Goal: Task Accomplishment & Management: Use online tool/utility

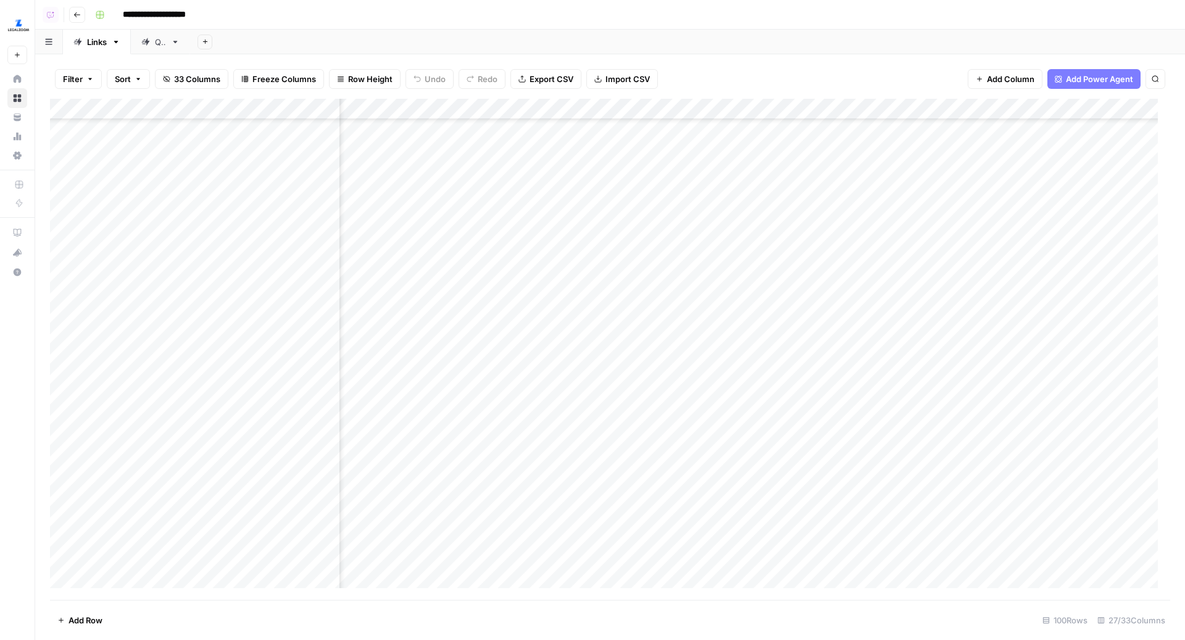
scroll to position [344, 2293]
click at [606, 29] on header "**********" at bounding box center [610, 15] width 1150 height 30
click at [512, 233] on div "Add Column" at bounding box center [610, 350] width 1120 height 502
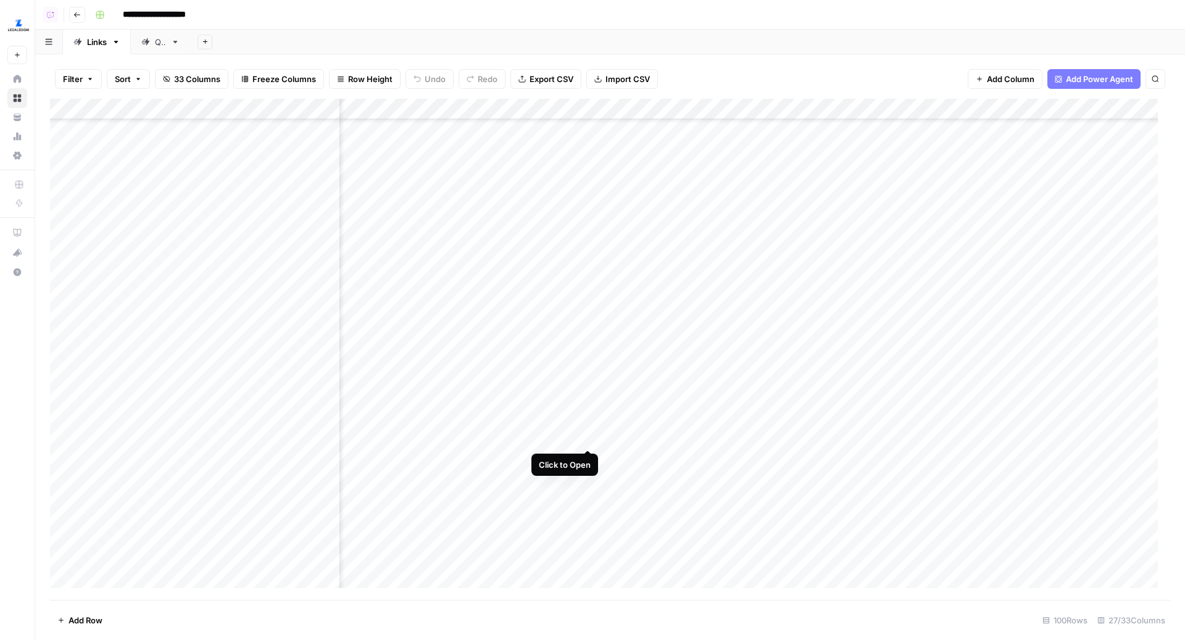
click at [586, 436] on div "Add Column" at bounding box center [610, 350] width 1120 height 502
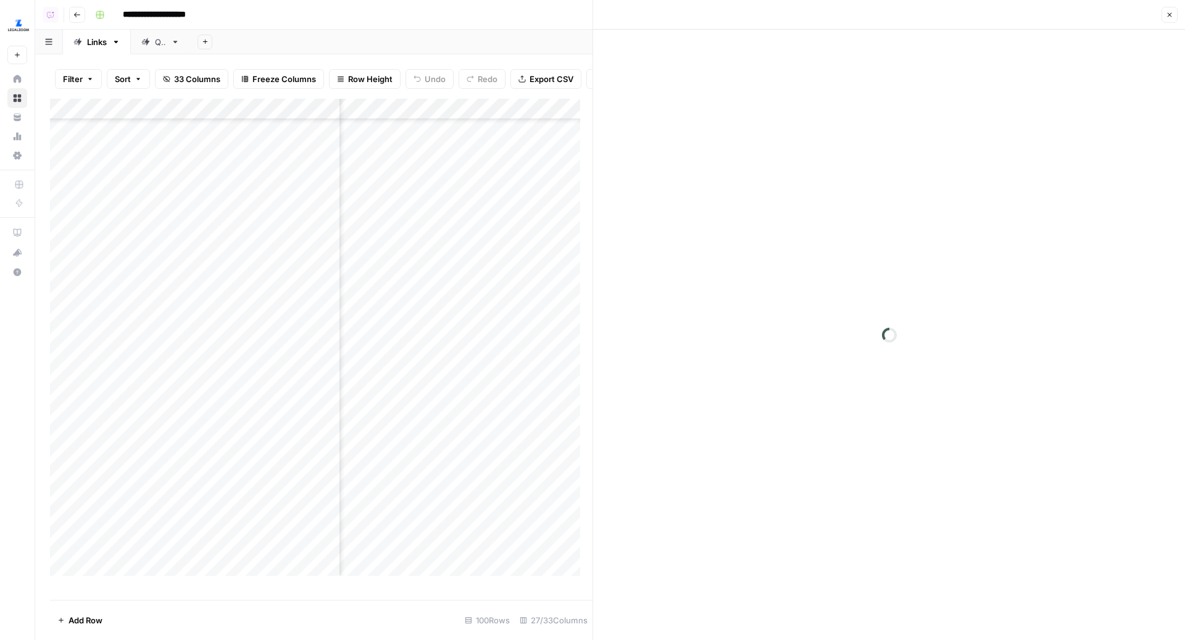
scroll to position [258, 559]
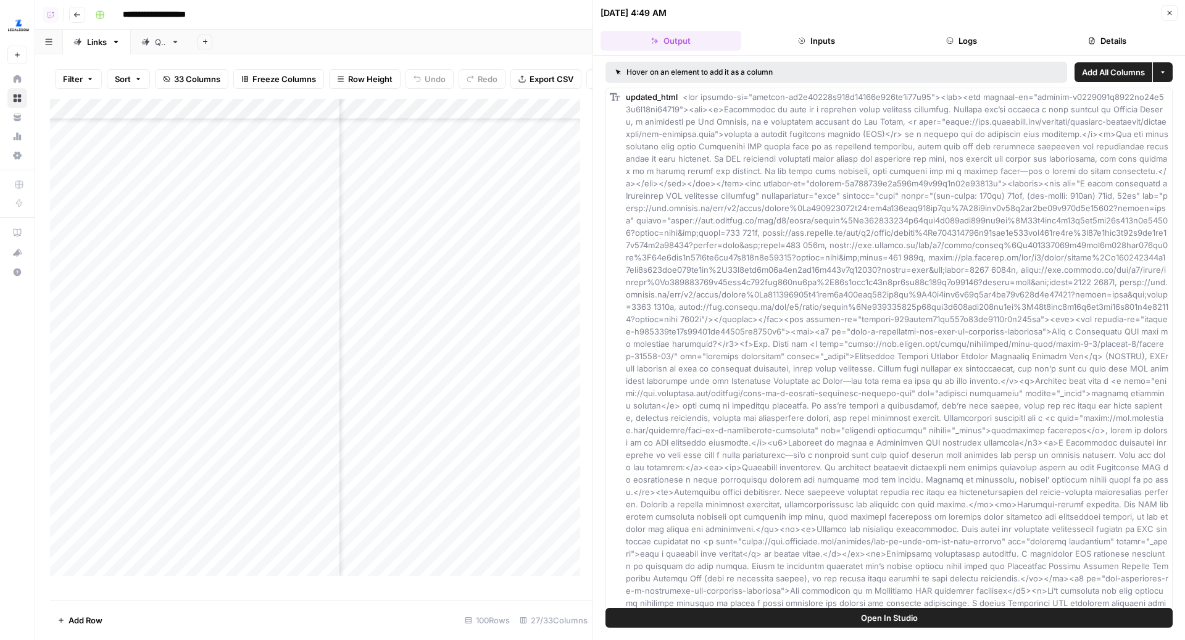
click at [1008, 610] on button "Open In Studio" at bounding box center [888, 618] width 567 height 20
click at [1171, 15] on icon "button" at bounding box center [1169, 12] width 7 height 7
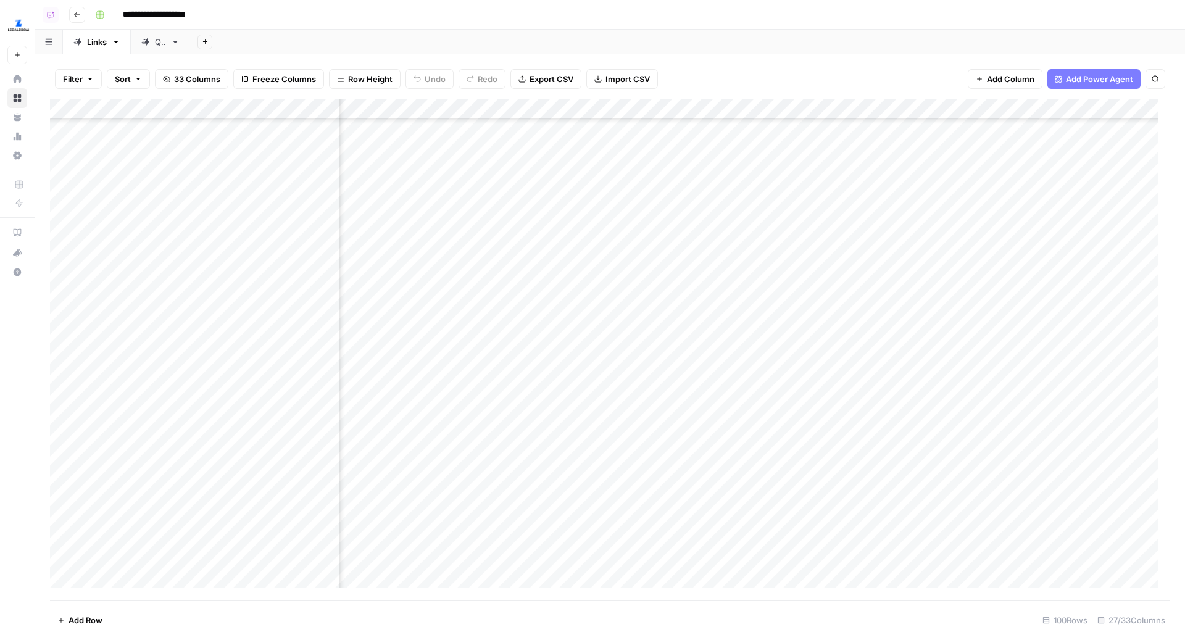
scroll to position [258, 2492]
click at [566, 436] on div "Add Column" at bounding box center [610, 350] width 1120 height 502
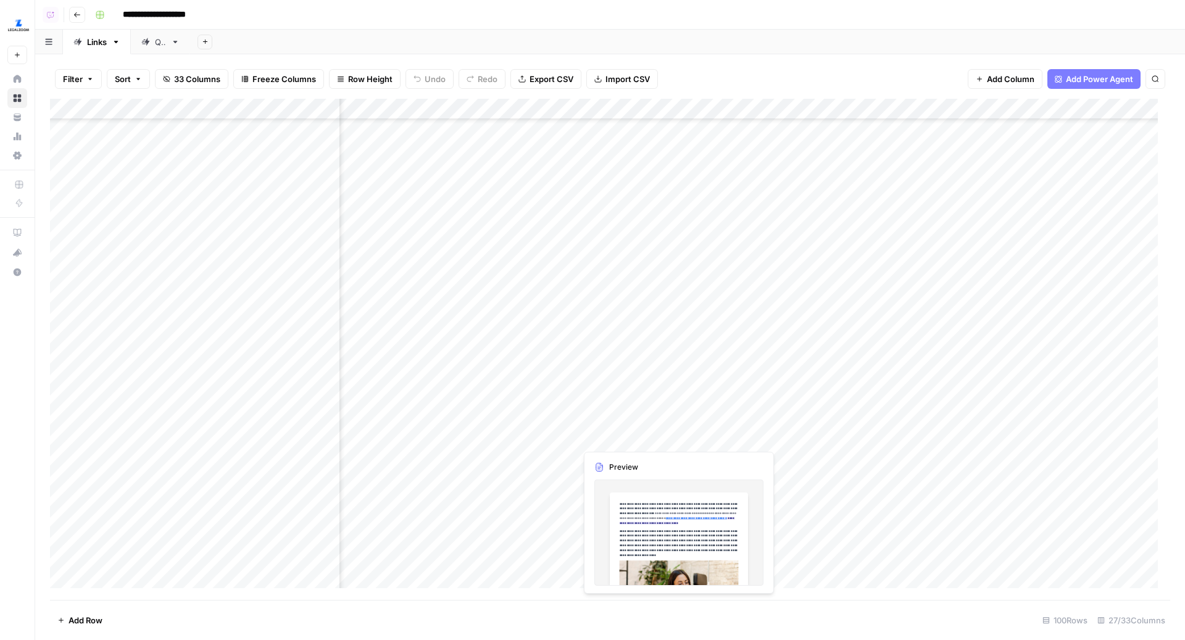
click at [744, 439] on div "Add Column" at bounding box center [610, 350] width 1120 height 502
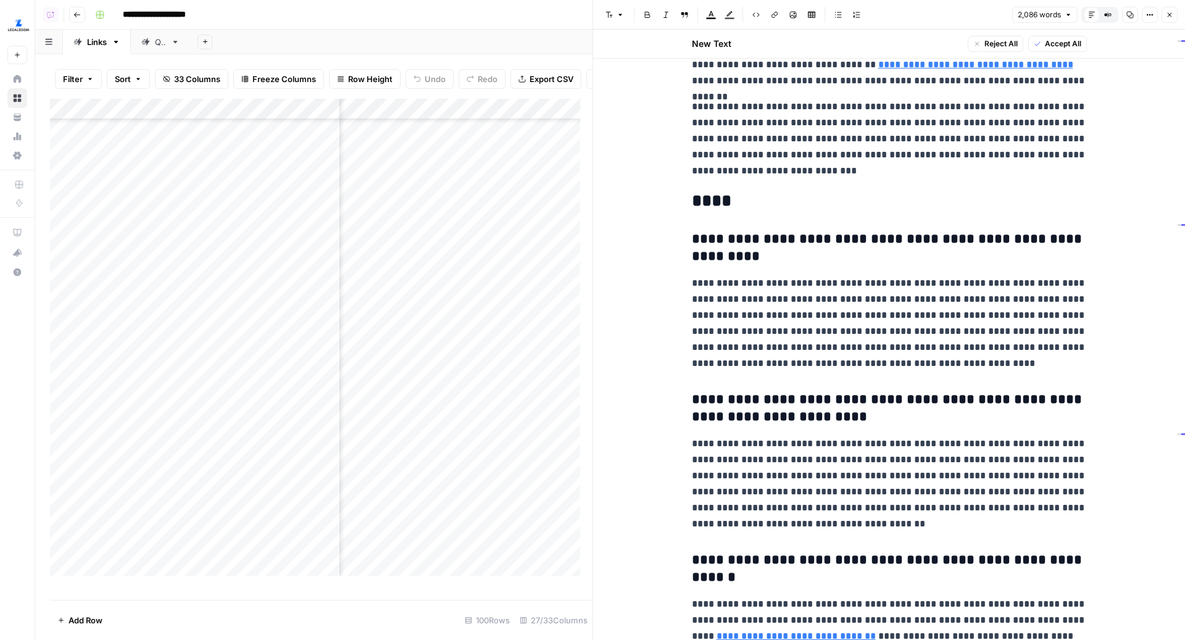
scroll to position [3959, 0]
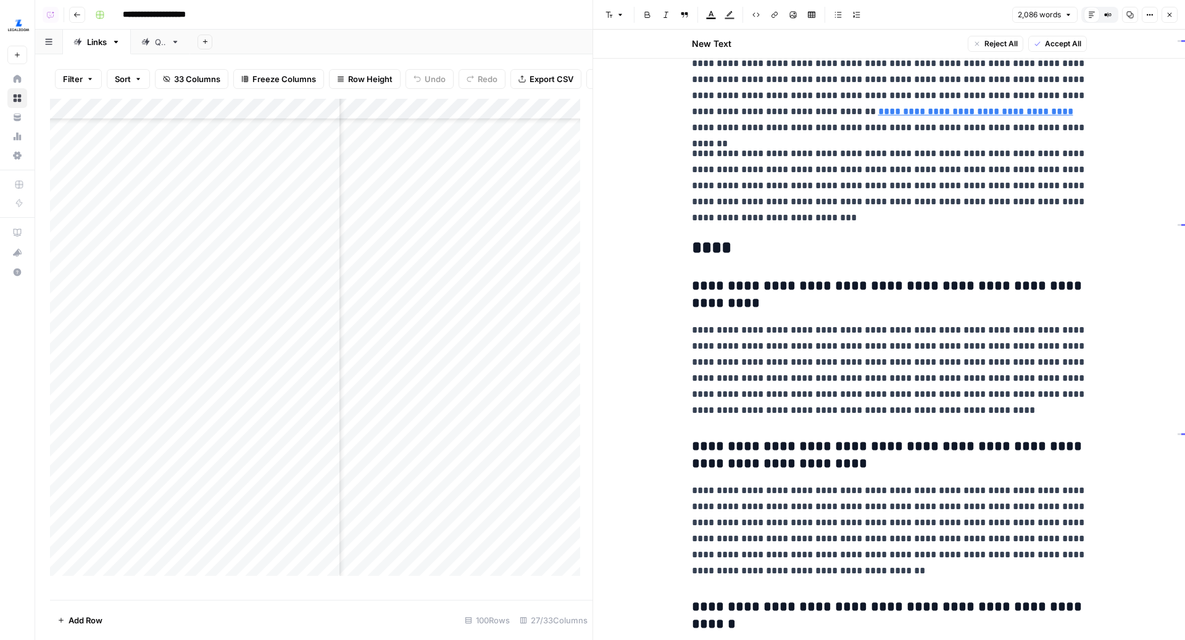
click at [1166, 16] on icon "button" at bounding box center [1169, 14] width 7 height 7
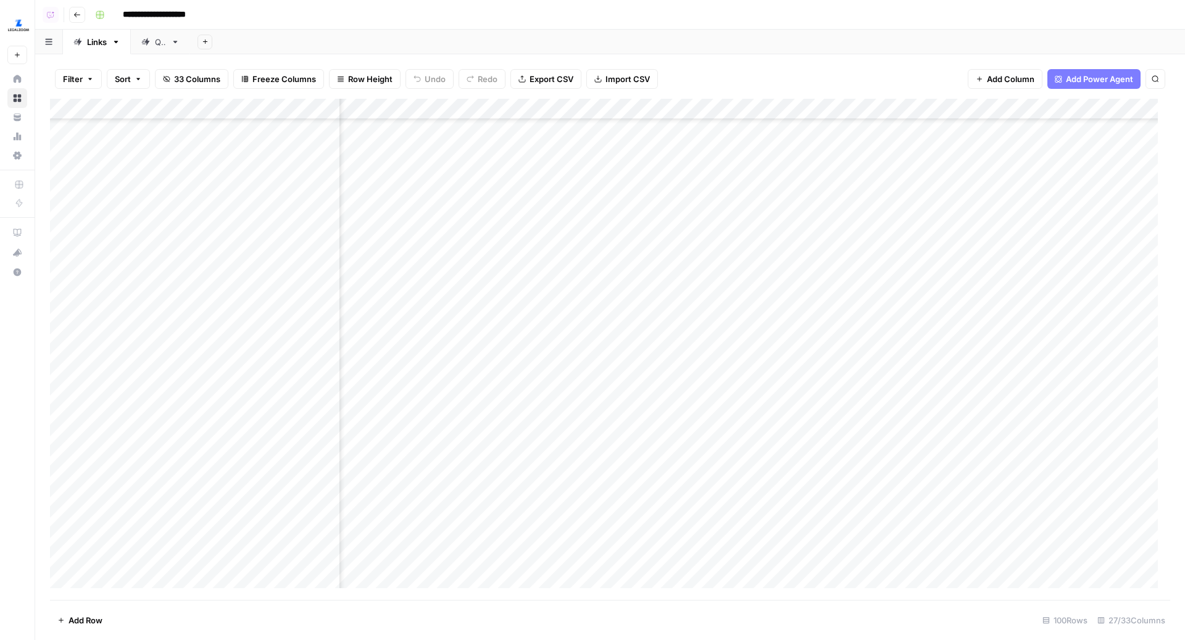
click at [156, 40] on div "QA" at bounding box center [160, 42] width 11 height 12
click at [476, 388] on div "Add Column" at bounding box center [610, 350] width 1120 height 502
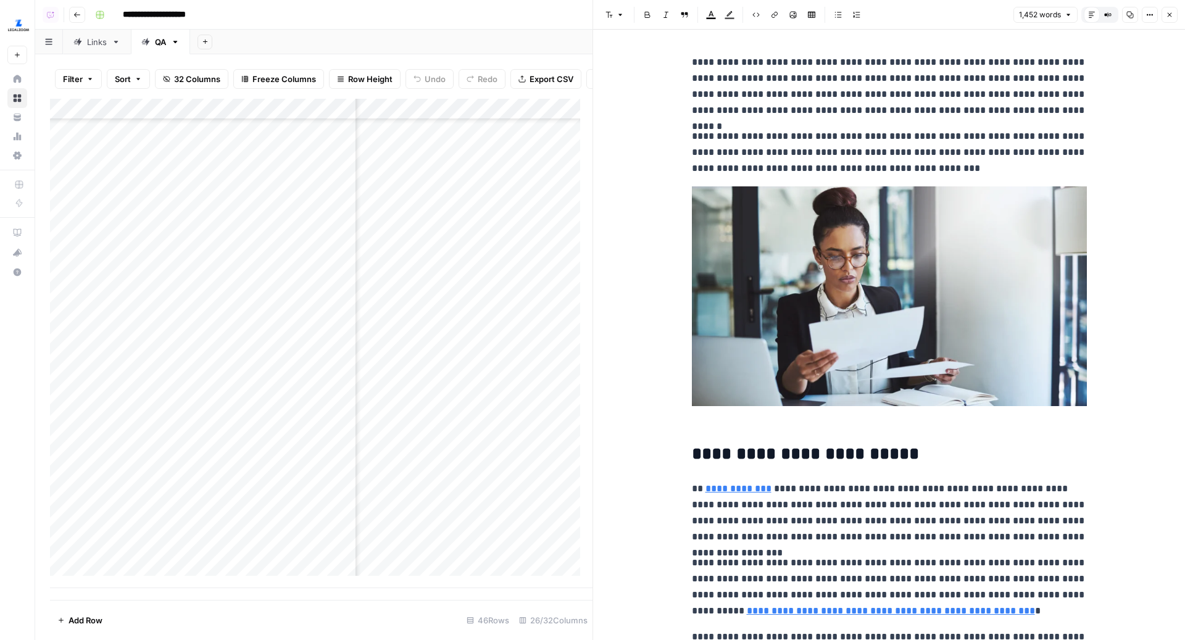
click at [888, 299] on img at bounding box center [889, 296] width 395 height 220
type input "livestock"
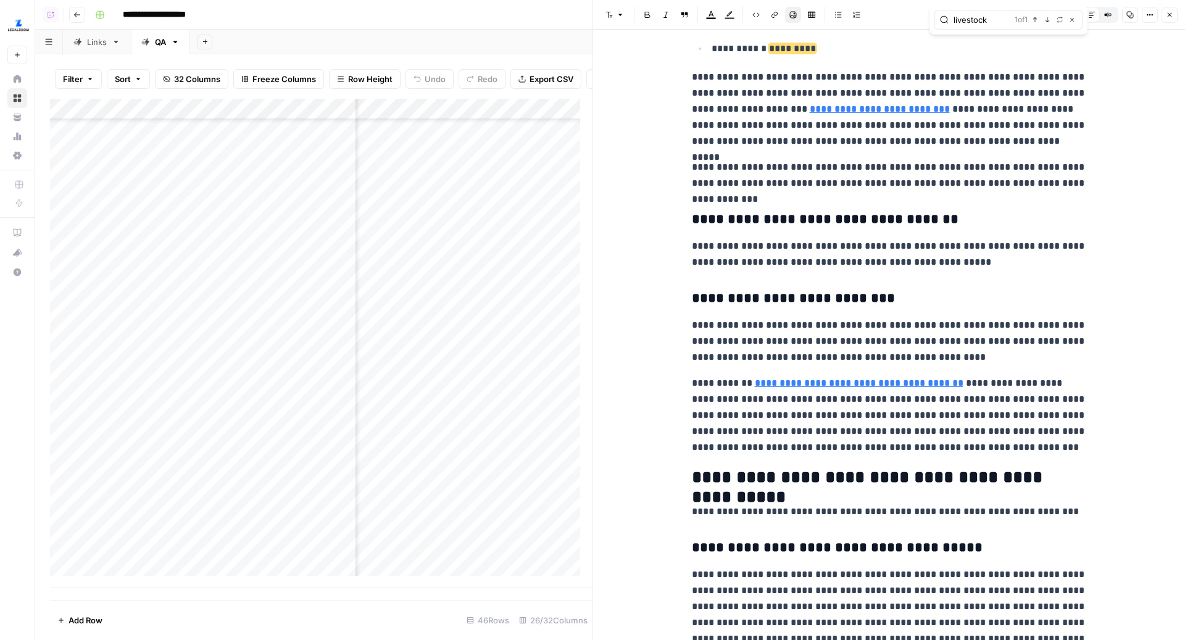
scroll to position [868, 0]
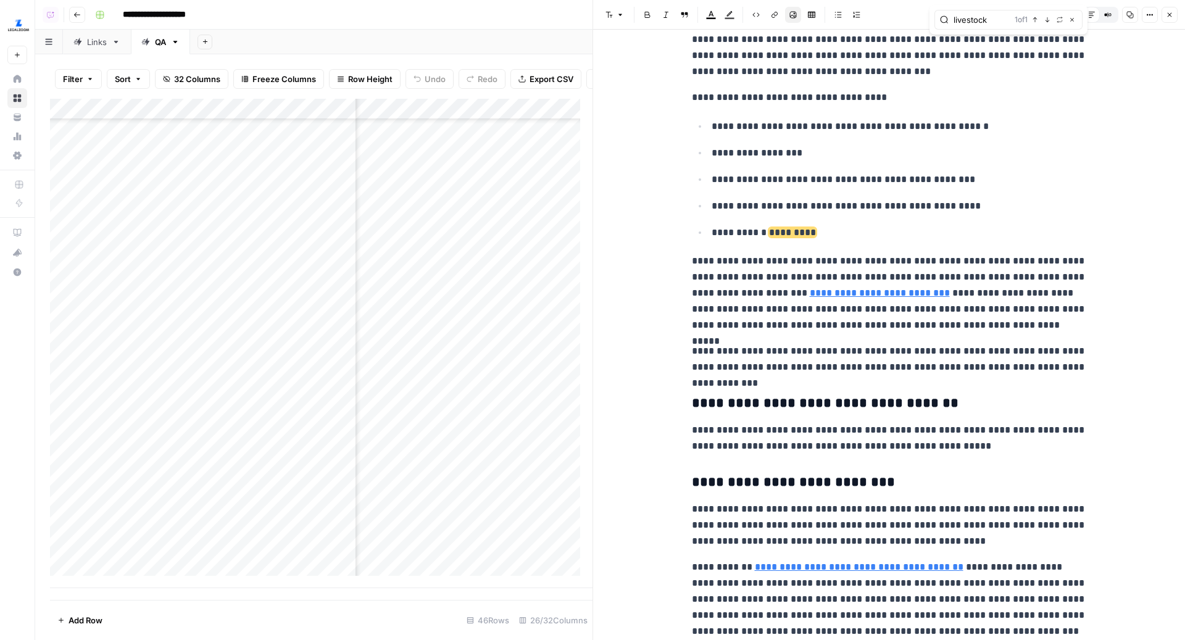
click at [1170, 17] on icon "button" at bounding box center [1169, 14] width 7 height 7
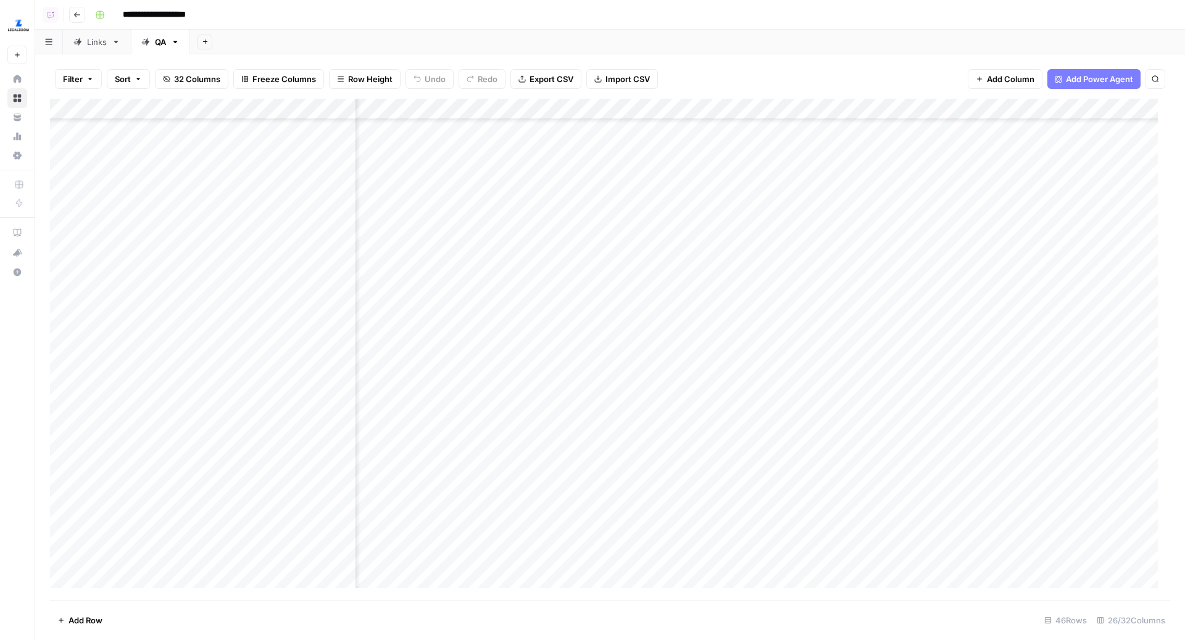
scroll to position [516, 1975]
click at [720, 389] on div "Add Column" at bounding box center [610, 350] width 1120 height 502
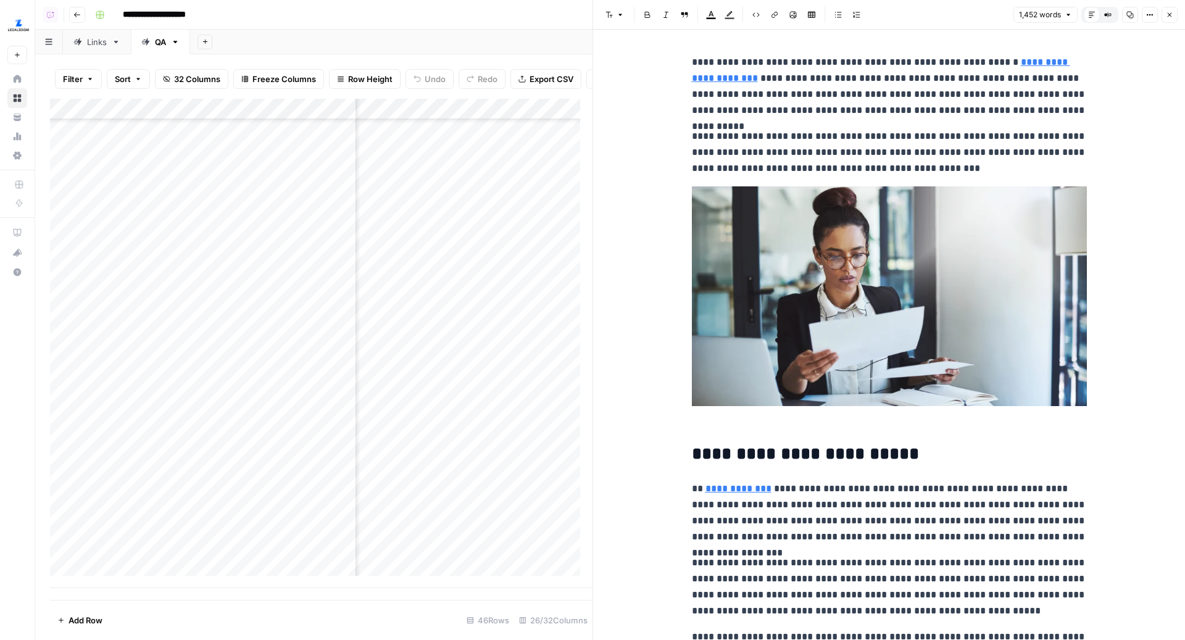
click at [1079, 89] on p "**********" at bounding box center [889, 86] width 395 height 64
type input "livestock"
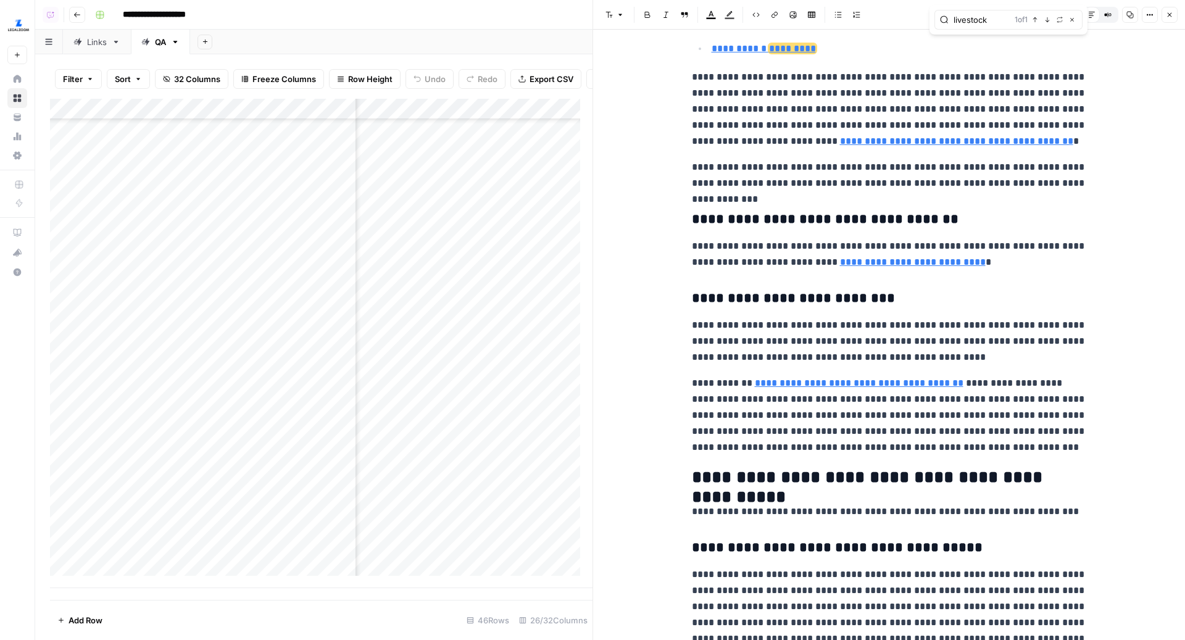
scroll to position [976, 0]
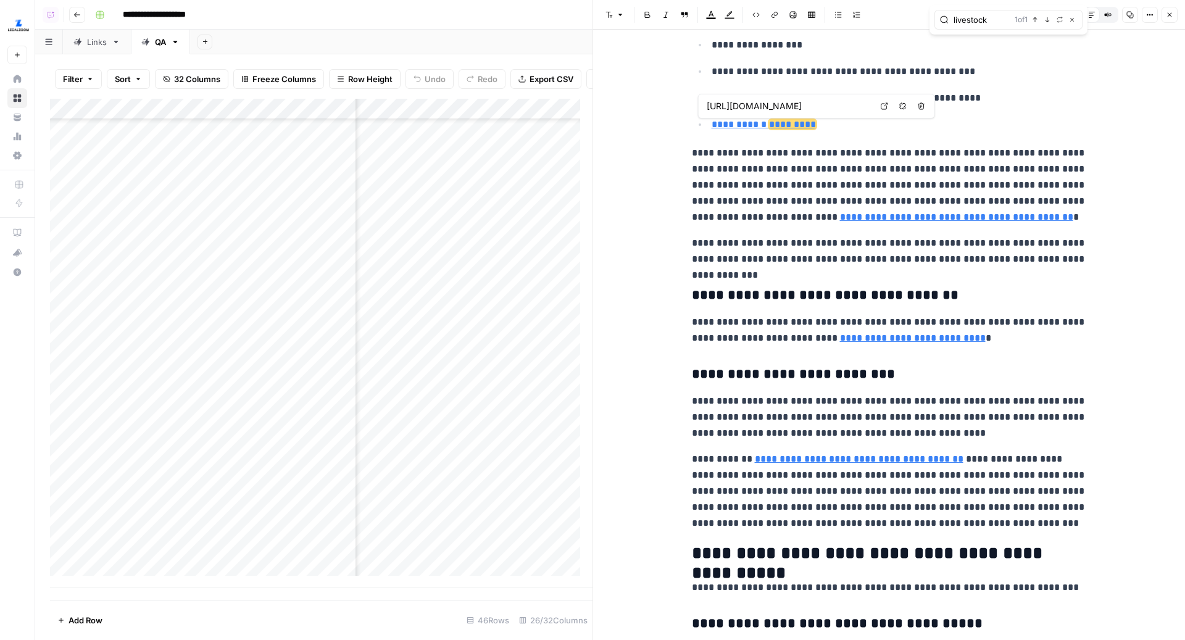
click at [746, 123] on link "**********" at bounding box center [763, 124] width 104 height 9
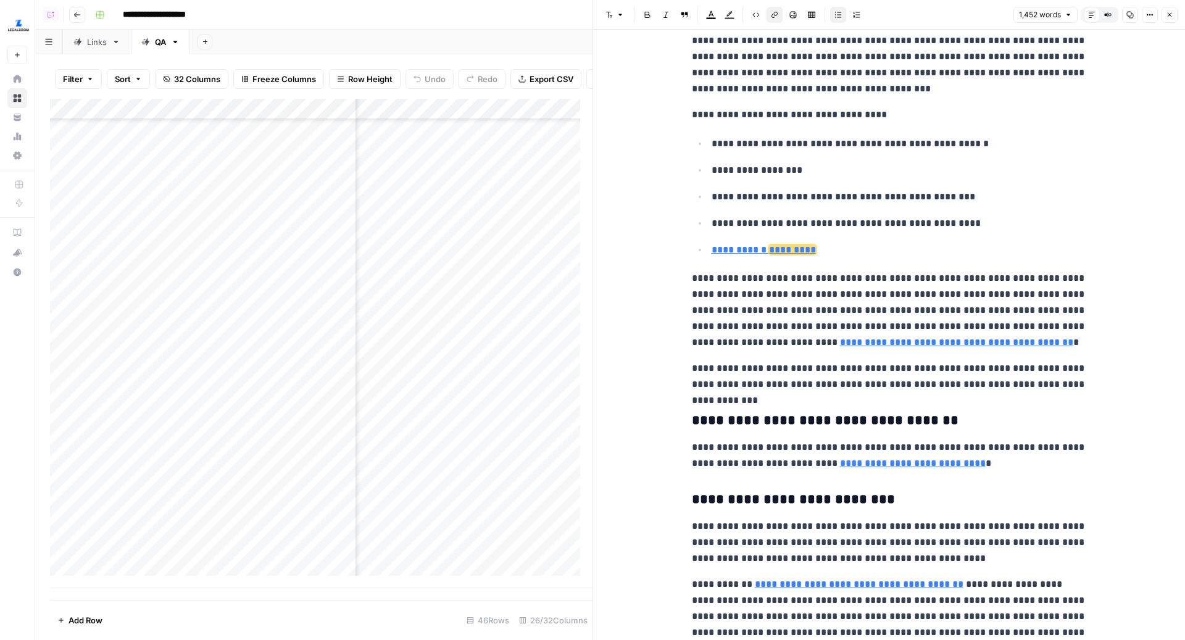
click at [1169, 12] on icon "button" at bounding box center [1169, 14] width 7 height 7
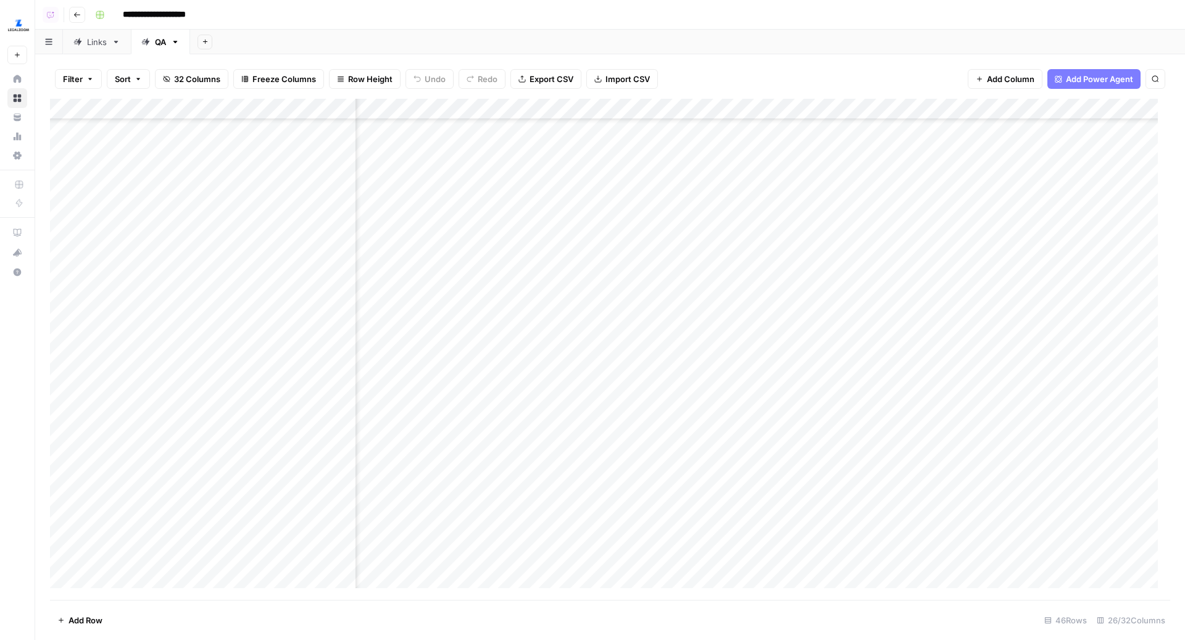
scroll to position [516, 516]
click at [575, 389] on div "Add Column" at bounding box center [610, 350] width 1120 height 502
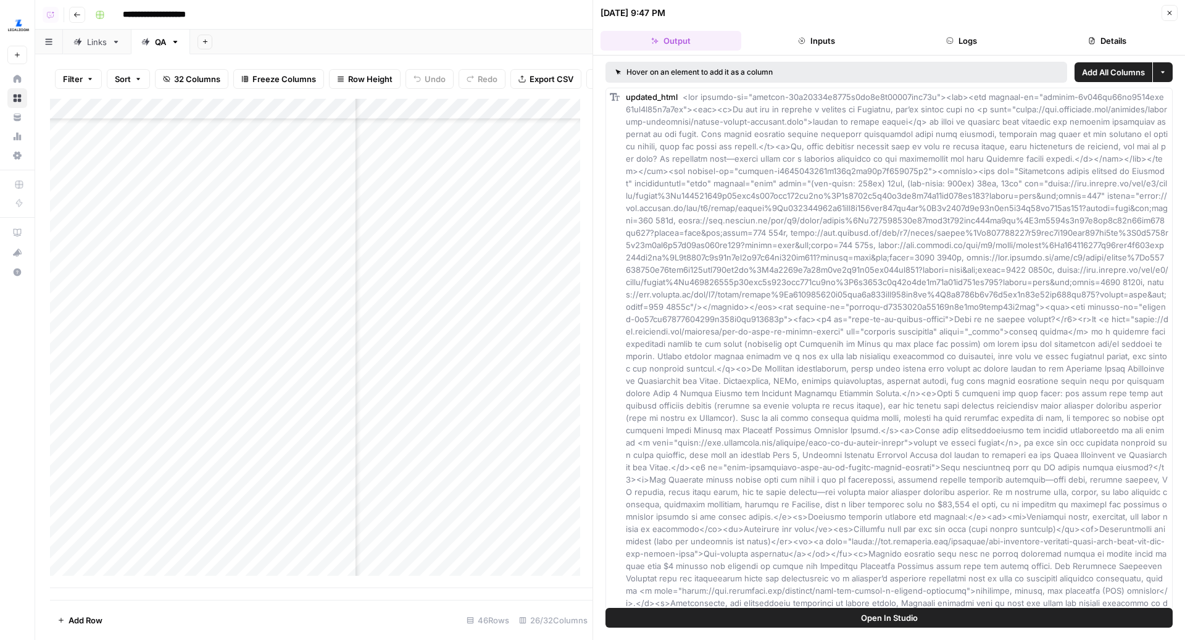
click at [968, 43] on button "Logs" at bounding box center [962, 41] width 141 height 20
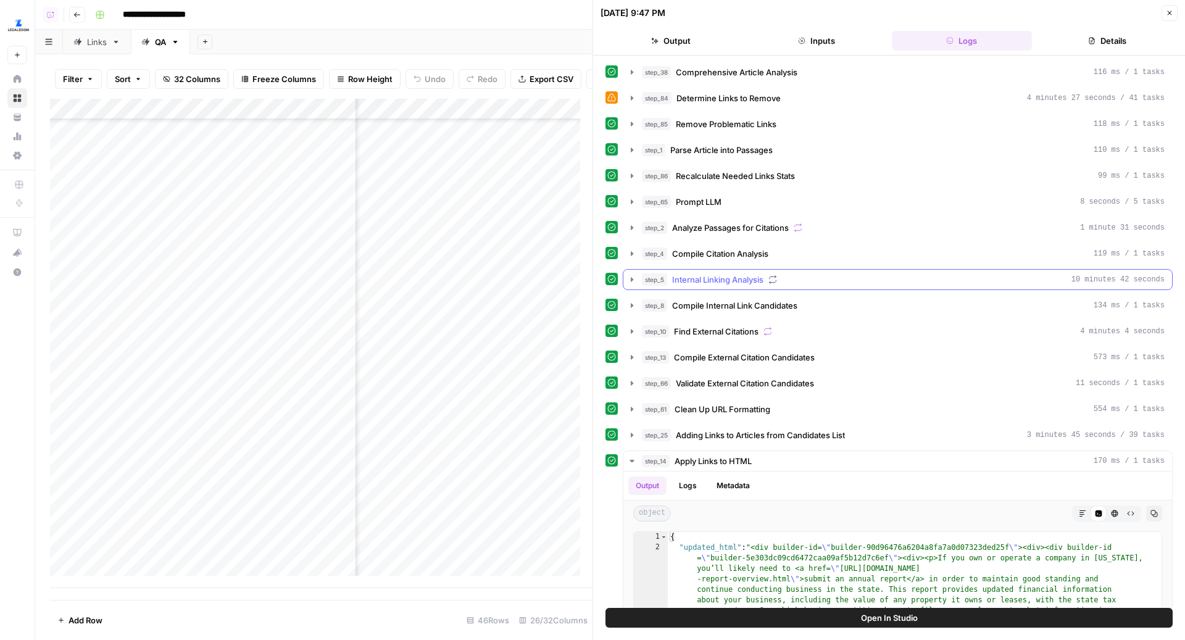
click at [794, 278] on div "step_5 Internal Linking Analysis 10 minutes 42 seconds" at bounding box center [903, 279] width 523 height 12
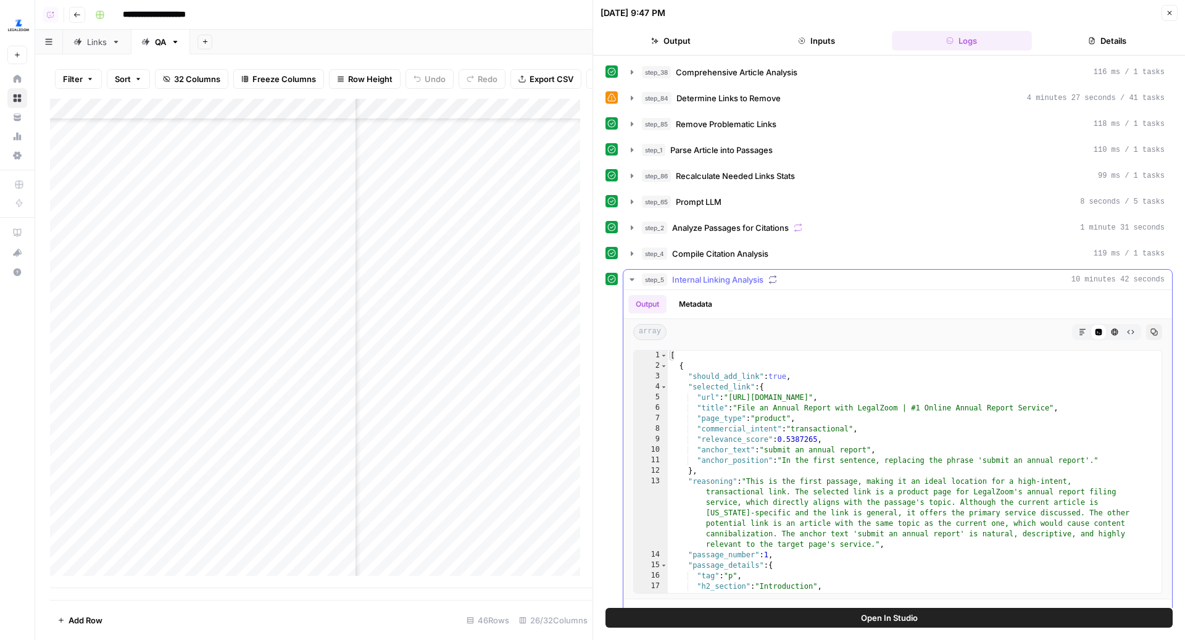
type textarea "**********"
click at [874, 410] on div "[ { "should_add_link" : true , "selected_link" : { "url" : "https://www.legalzo…" at bounding box center [908, 483] width 481 height 264
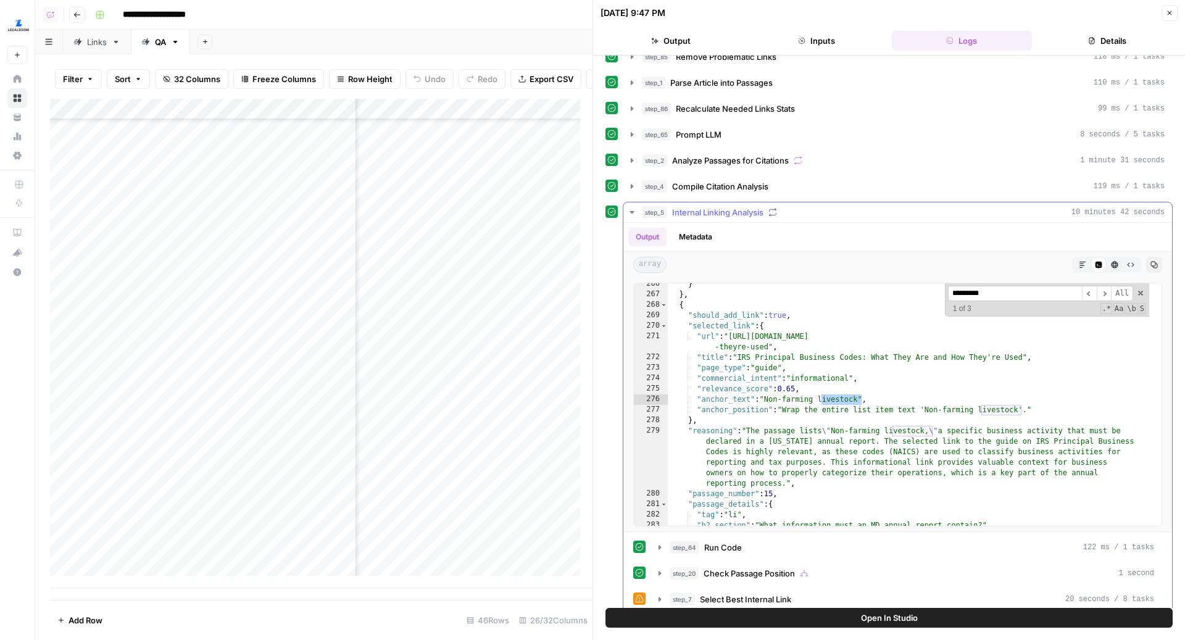
scroll to position [75, 0]
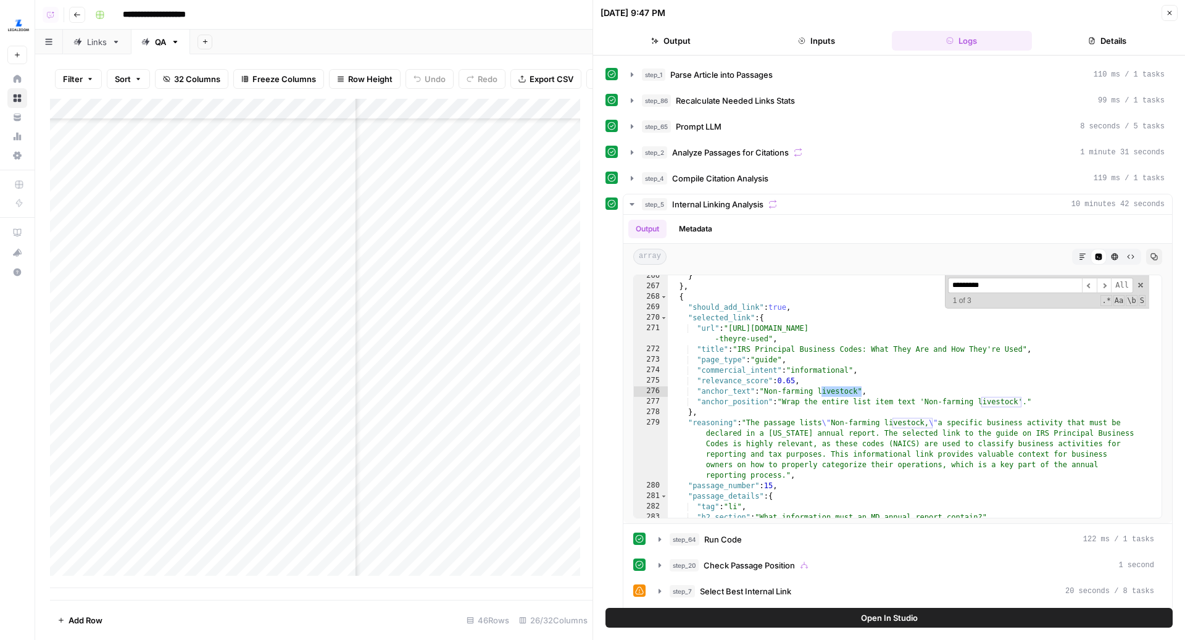
type input "*********"
click at [786, 617] on button "Open In Studio" at bounding box center [888, 618] width 567 height 20
click at [97, 37] on div "Links" at bounding box center [97, 42] width 20 height 12
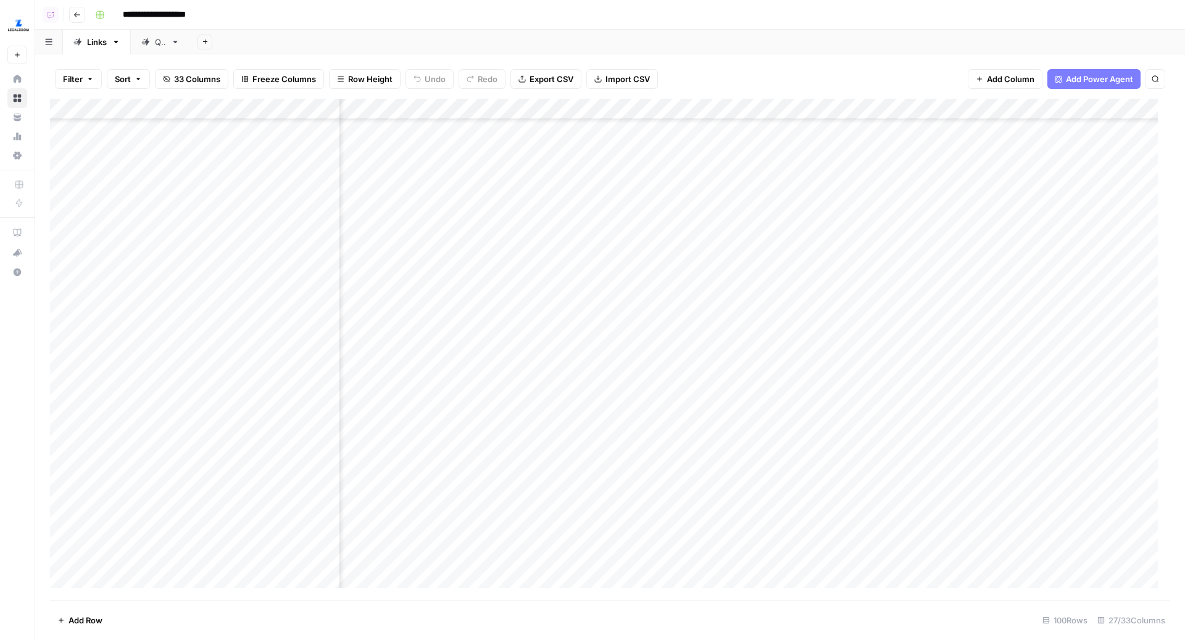
scroll to position [343, 2382]
click at [439, 291] on div "Add Column" at bounding box center [610, 350] width 1120 height 502
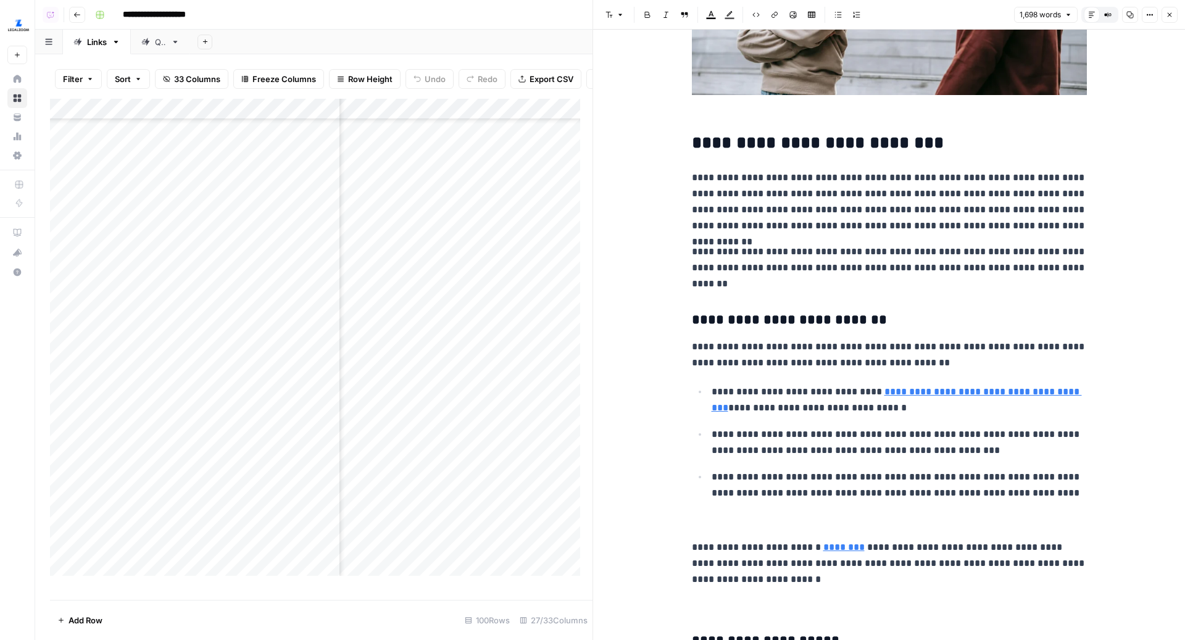
scroll to position [258, 0]
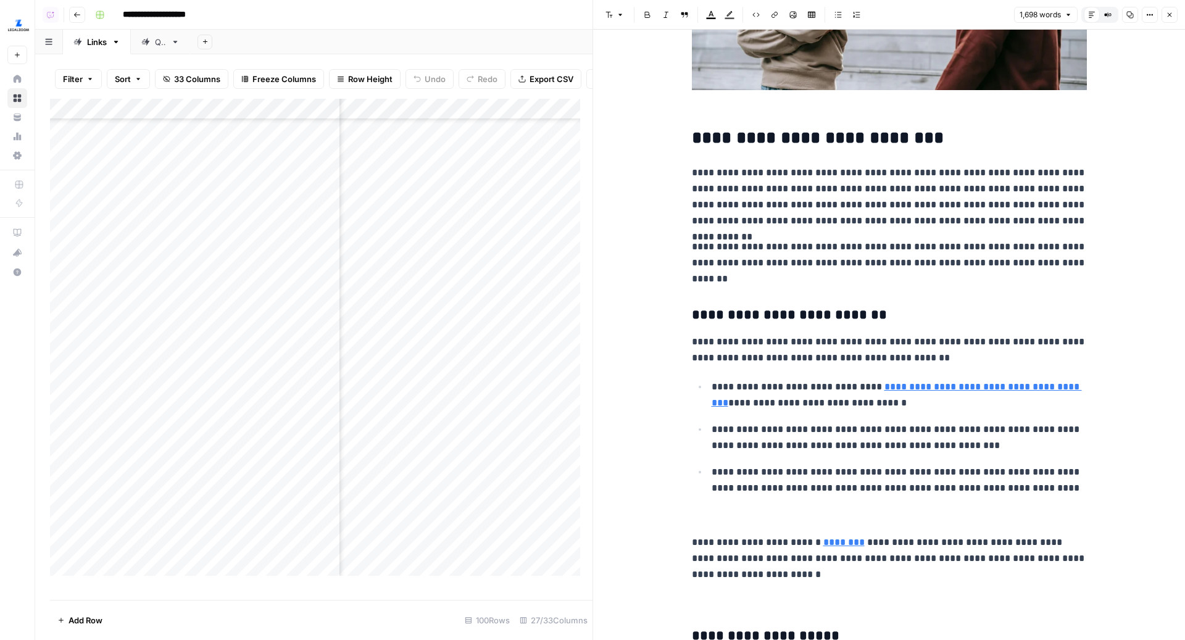
type input "protect you"
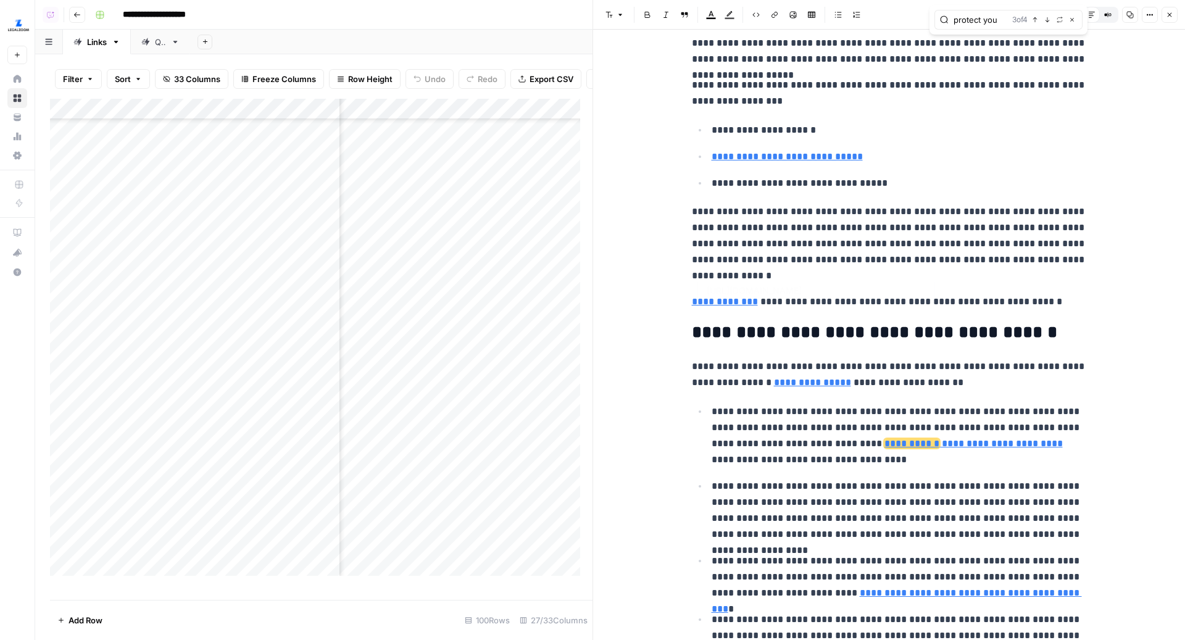
type input "https://www.legalzoom.com/articles/what-happens-at-an-emergency-custody-hearing"
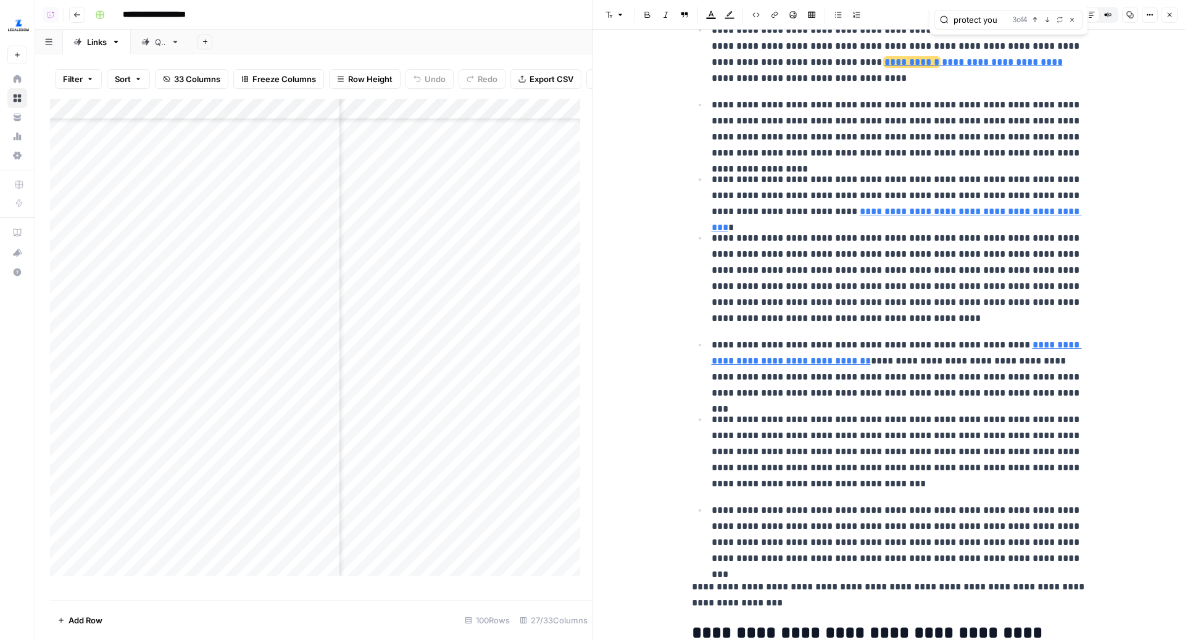
scroll to position [1336, 0]
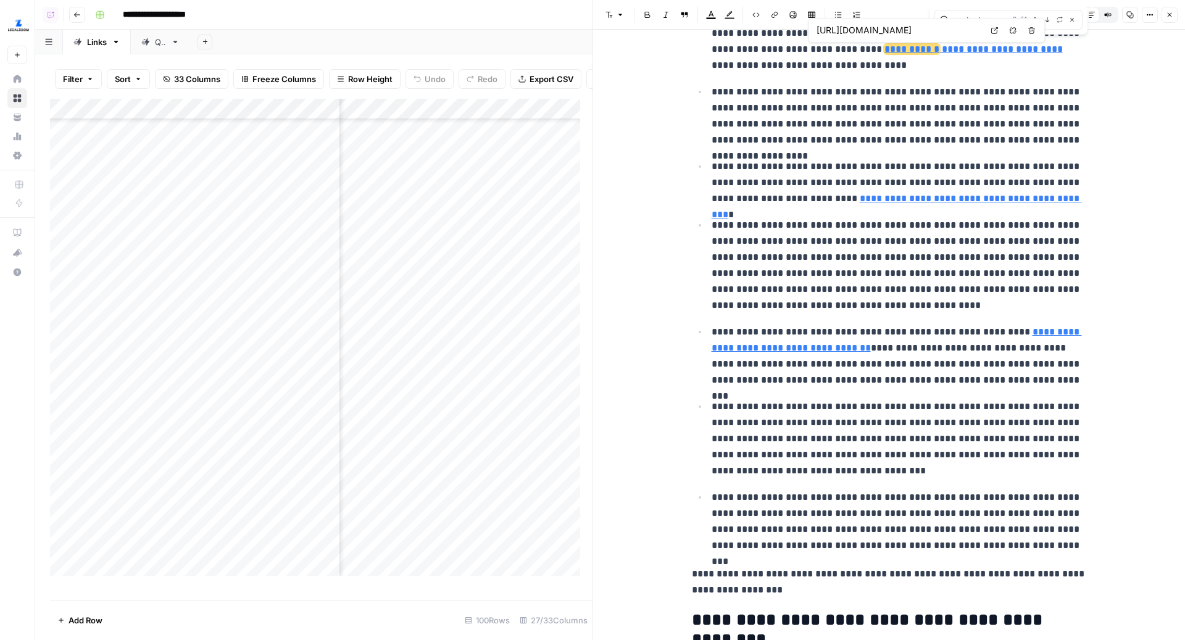
click at [884, 48] on link "**********" at bounding box center [973, 48] width 178 height 9
click at [997, 28] on icon at bounding box center [993, 30] width 7 height 7
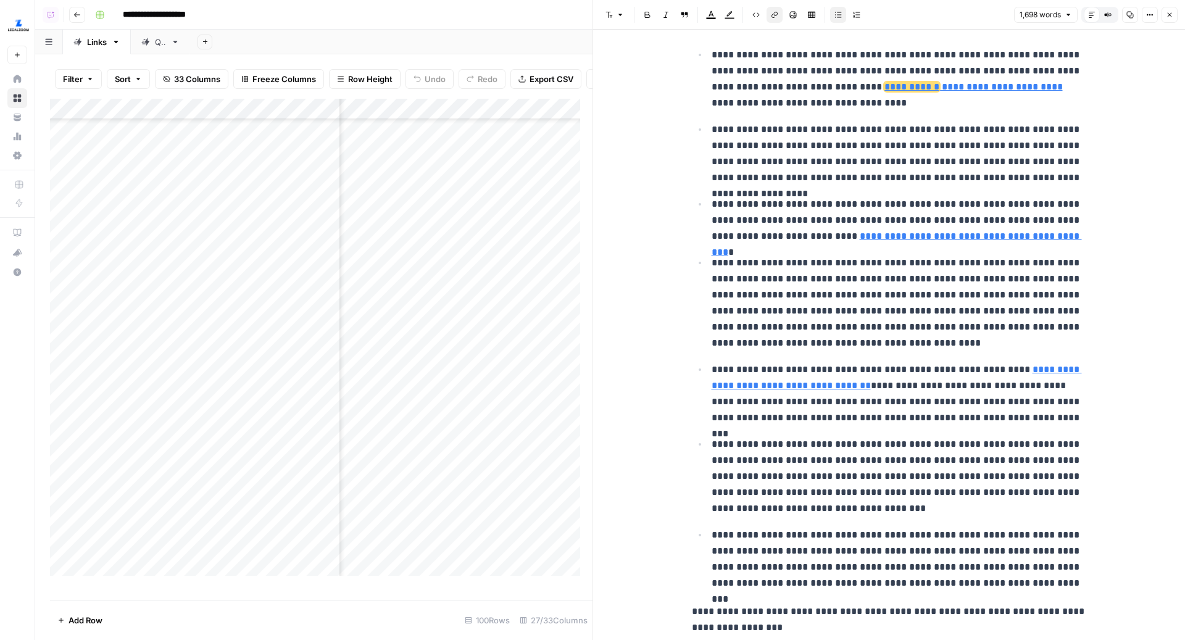
scroll to position [1300, 0]
click at [973, 180] on p "**********" at bounding box center [898, 152] width 375 height 64
type input "detailed"
click at [1169, 14] on icon "button" at bounding box center [1169, 14] width 7 height 7
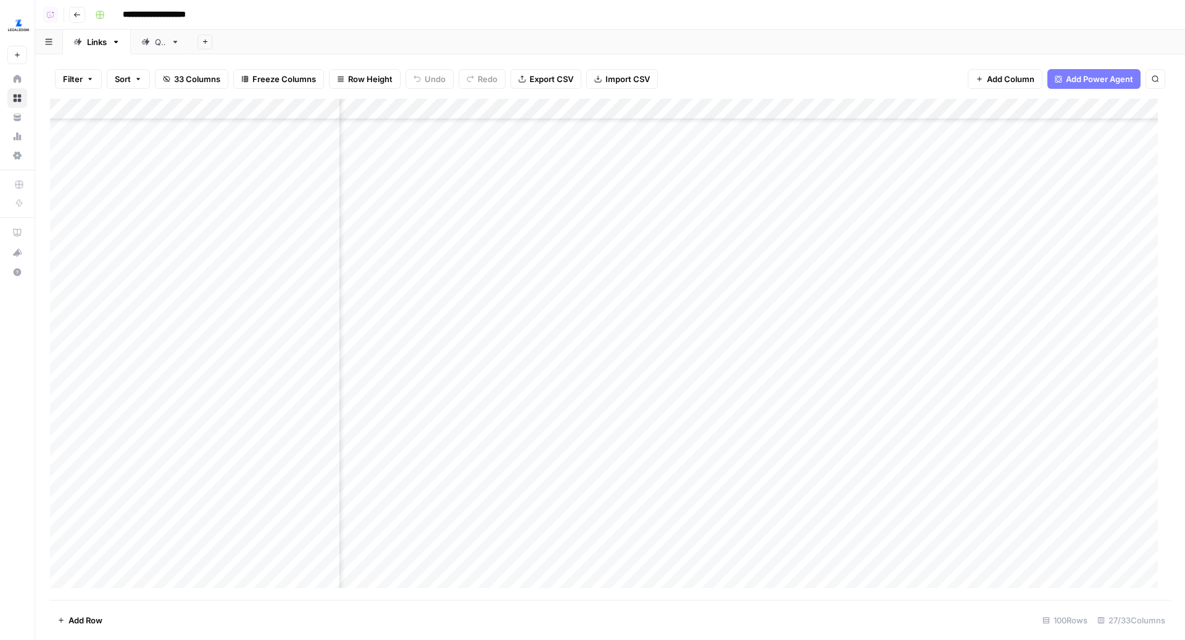
scroll to position [343, 267]
click at [819, 292] on div "Add Column" at bounding box center [610, 350] width 1120 height 502
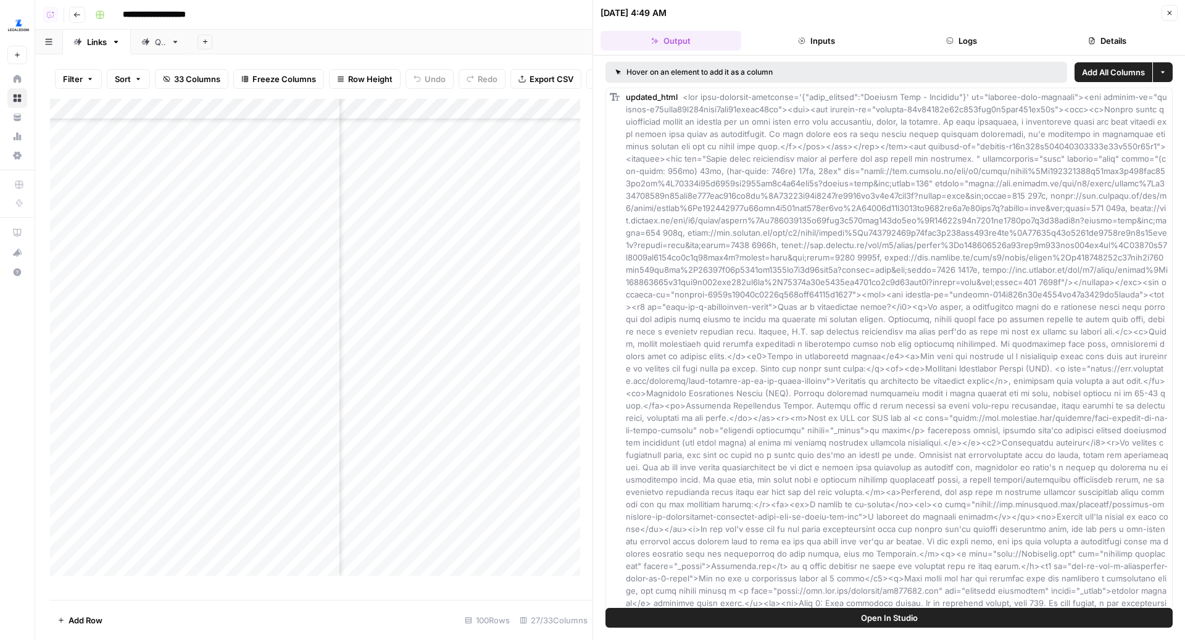
click at [947, 40] on icon "button" at bounding box center [950, 41] width 6 height 6
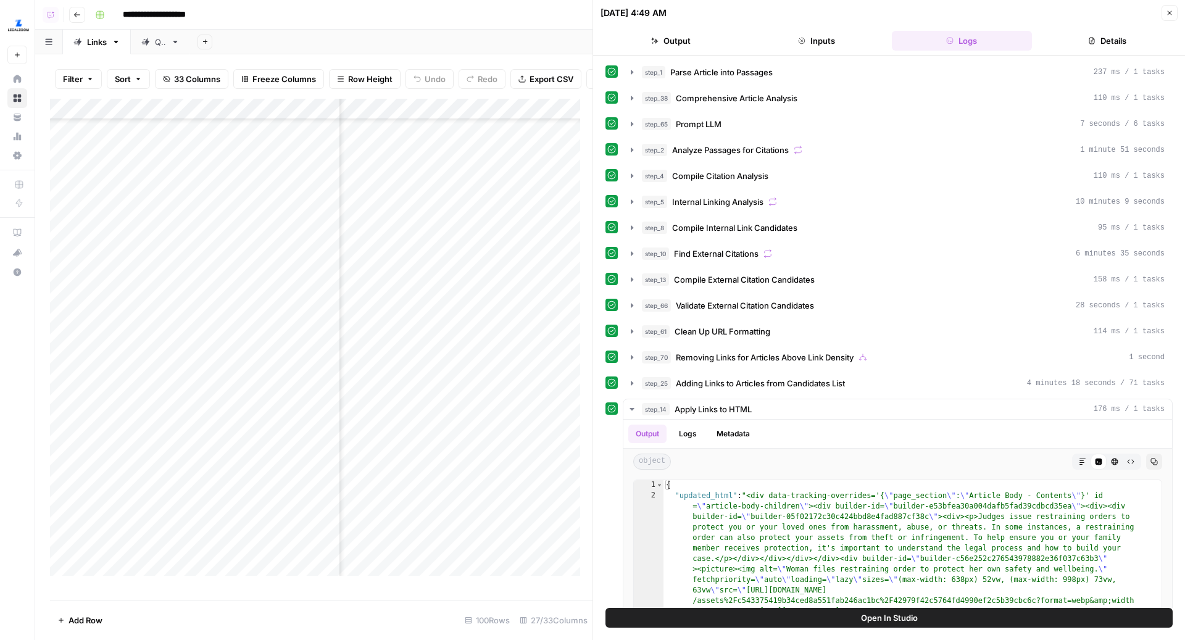
scroll to position [120, 0]
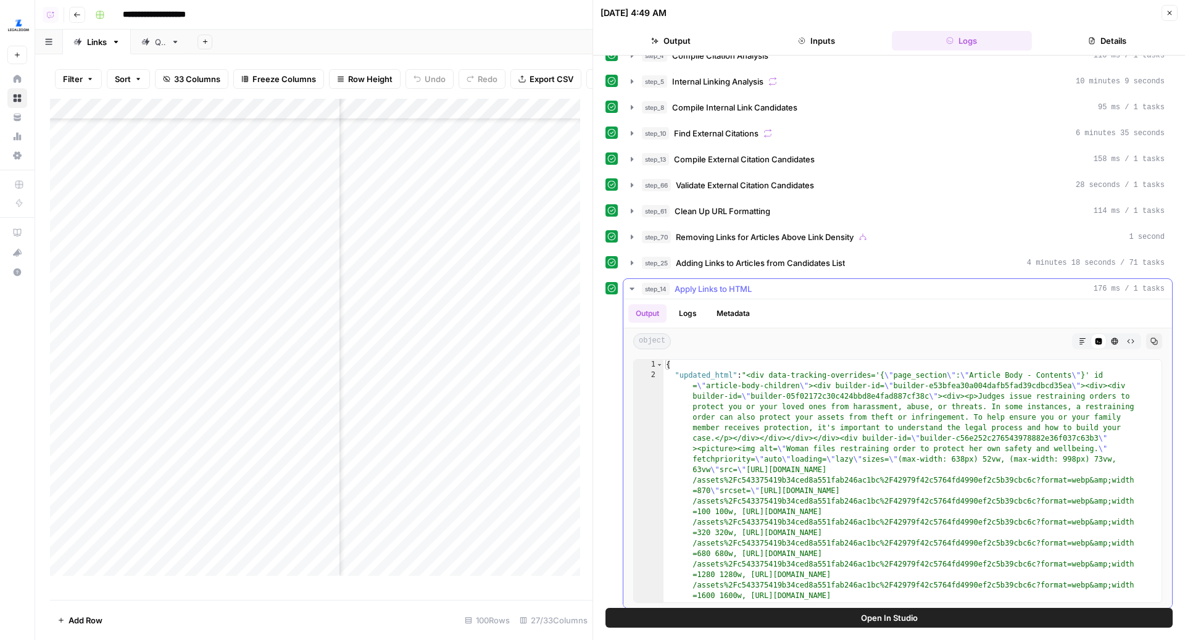
click at [1074, 333] on button "Markdown" at bounding box center [1082, 341] width 16 height 16
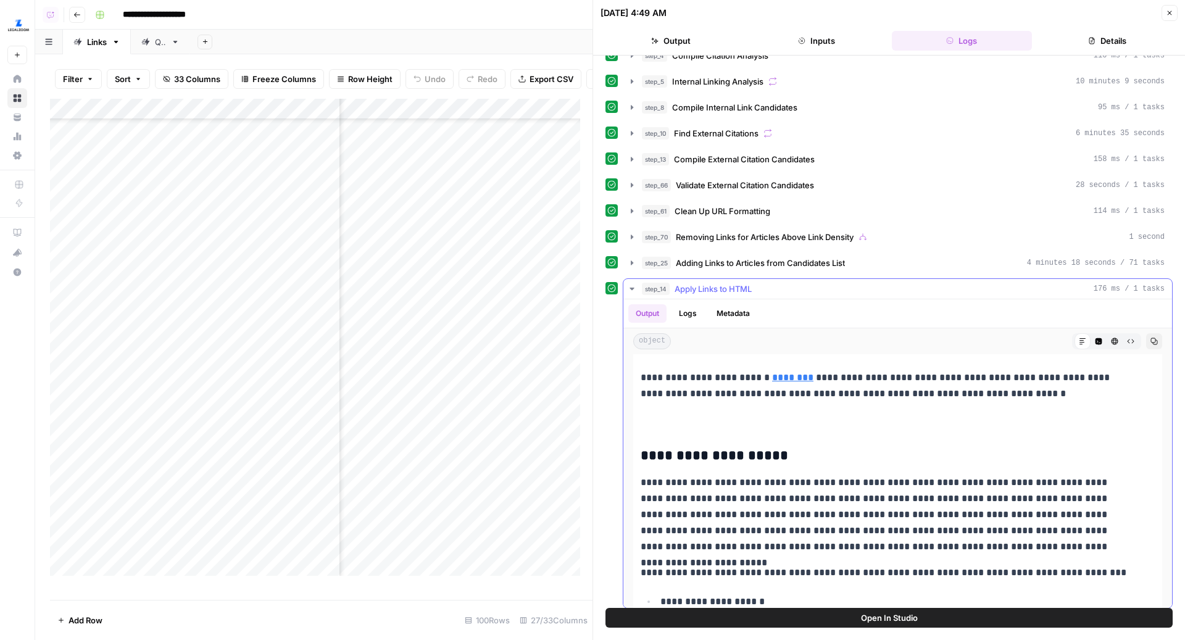
scroll to position [803, 0]
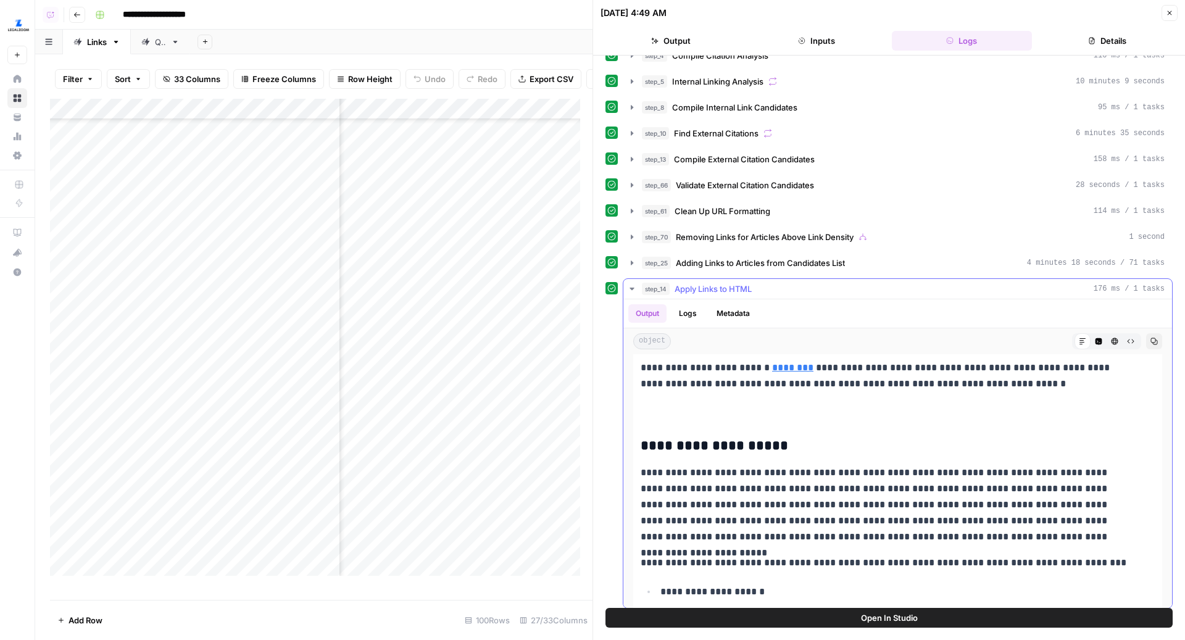
click at [863, 438] on h3 "**********" at bounding box center [886, 446] width 490 height 17
click at [985, 299] on div "Output Logs Metadata" at bounding box center [897, 313] width 549 height 28
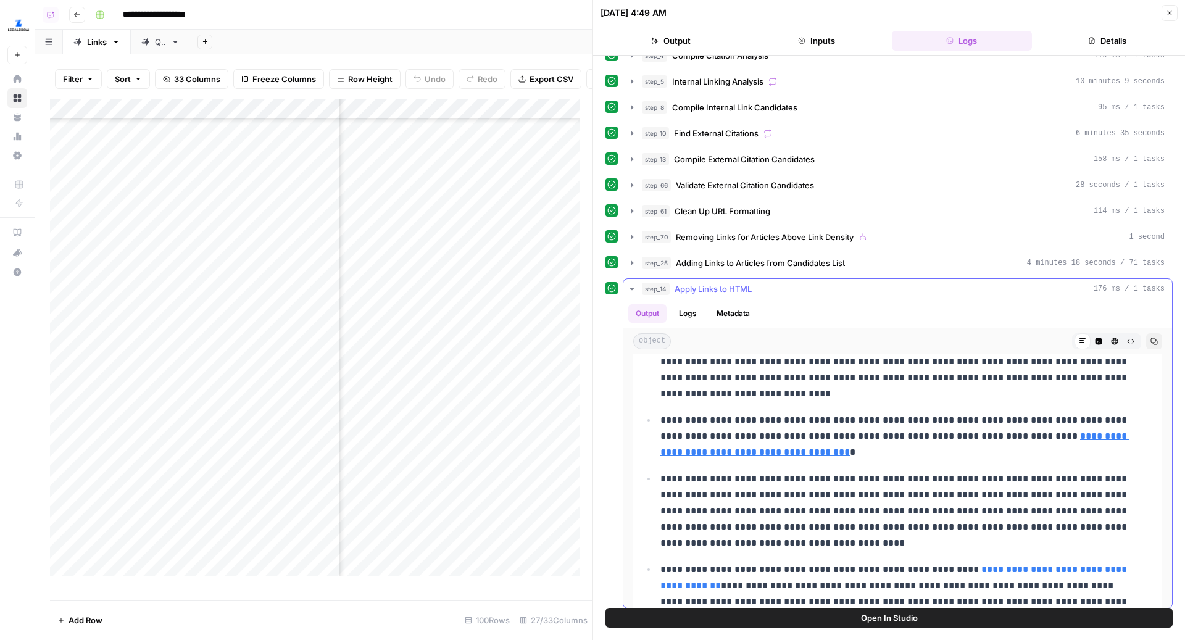
scroll to position [1380, 0]
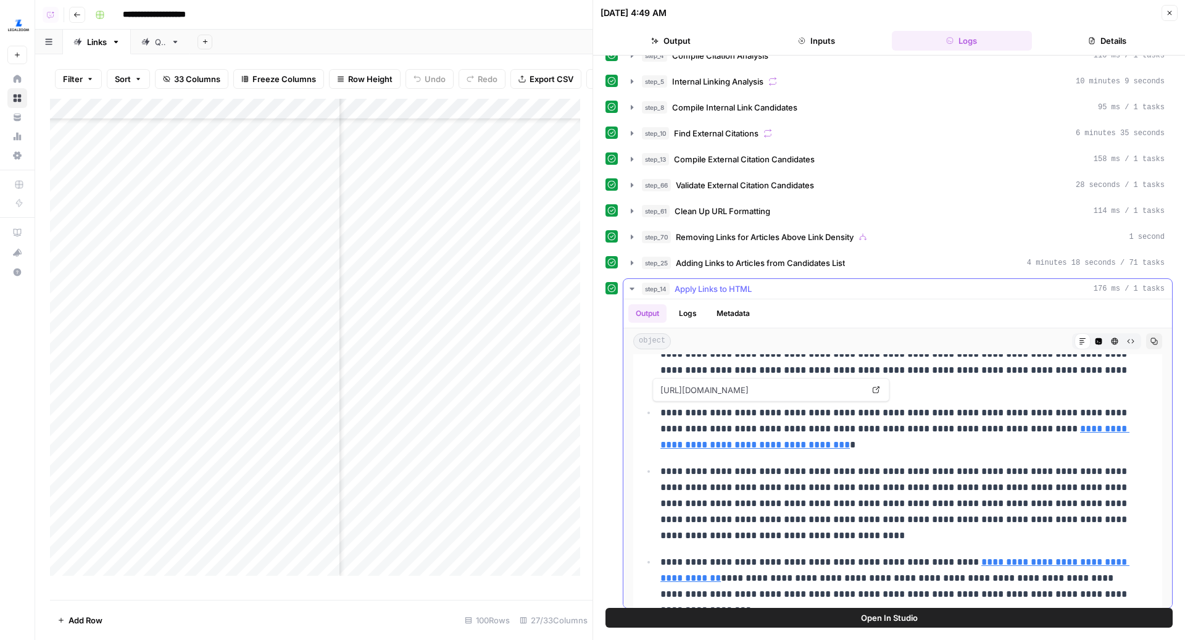
click at [1040, 424] on link "**********" at bounding box center [894, 436] width 469 height 25
click at [1174, 15] on button "Close" at bounding box center [1169, 13] width 16 height 16
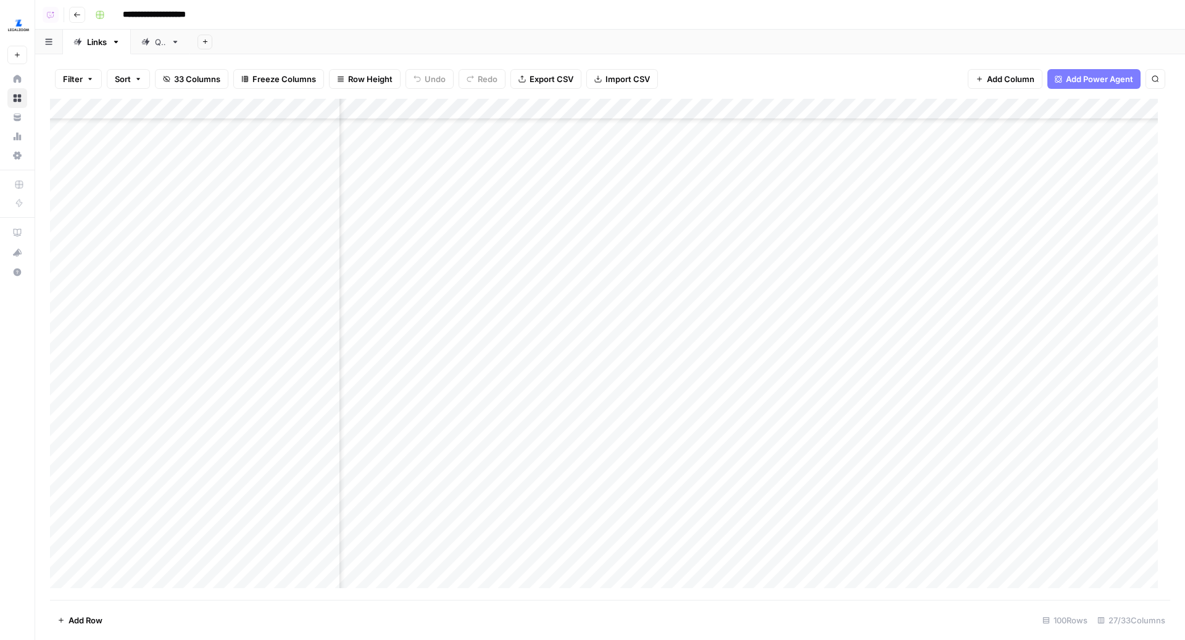
click at [164, 41] on div "QA" at bounding box center [160, 42] width 11 height 12
click at [630, 389] on div "Add Column" at bounding box center [610, 350] width 1120 height 502
click at [654, 22] on div "**********" at bounding box center [631, 15] width 1082 height 20
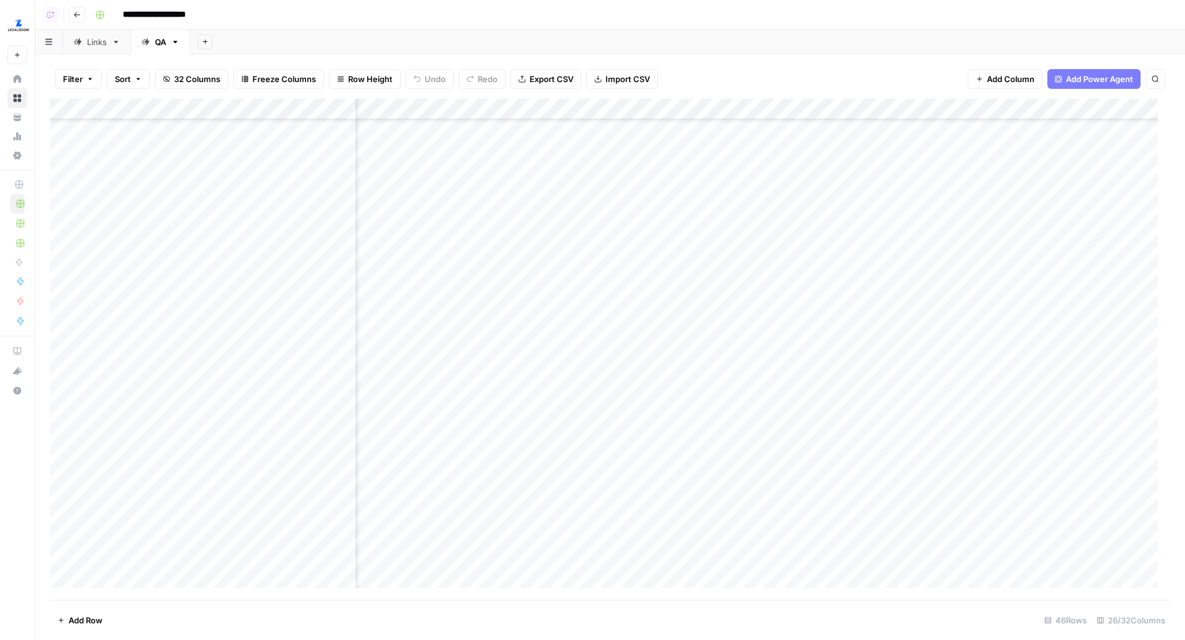
click at [704, 45] on div "Add Sheet" at bounding box center [687, 42] width 995 height 25
click at [97, 40] on div "Links" at bounding box center [97, 42] width 20 height 12
click at [613, 290] on div "Add Column" at bounding box center [610, 350] width 1120 height 502
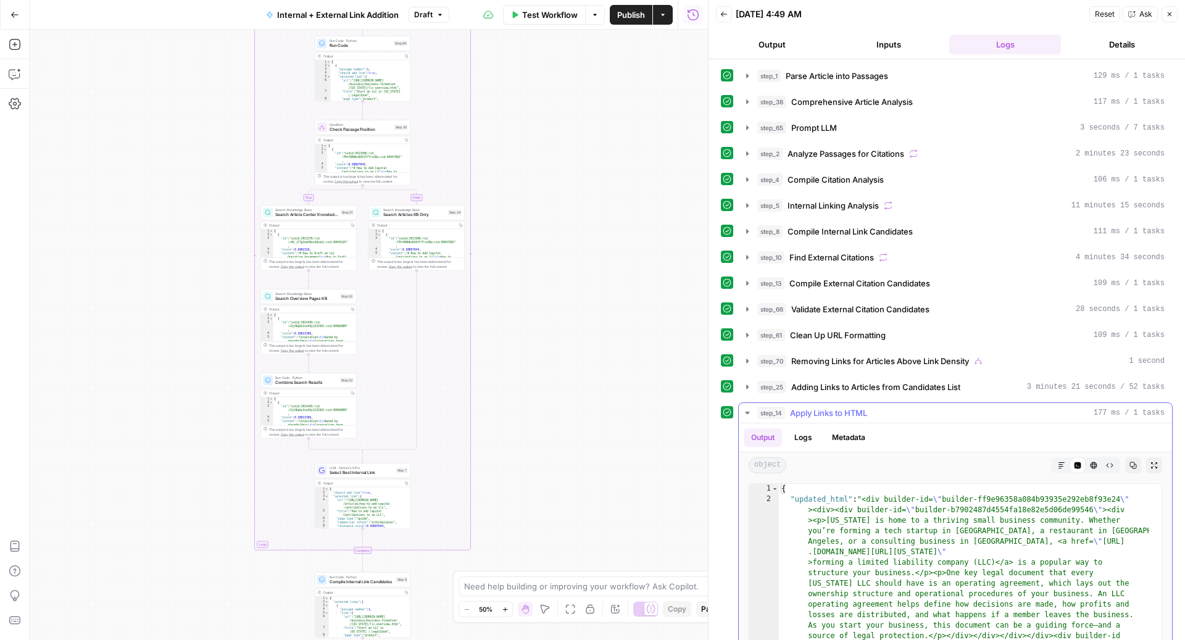
click at [1058, 462] on icon "button" at bounding box center [1061, 465] width 7 height 7
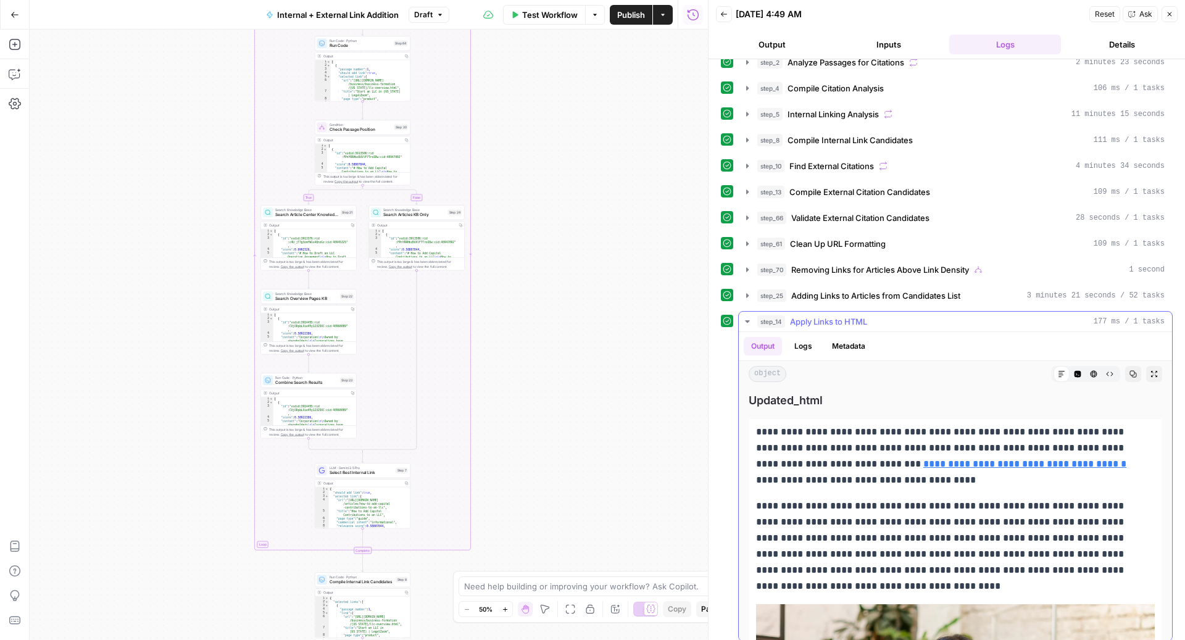
scroll to position [92, 0]
click at [970, 458] on link "**********" at bounding box center [1024, 462] width 203 height 9
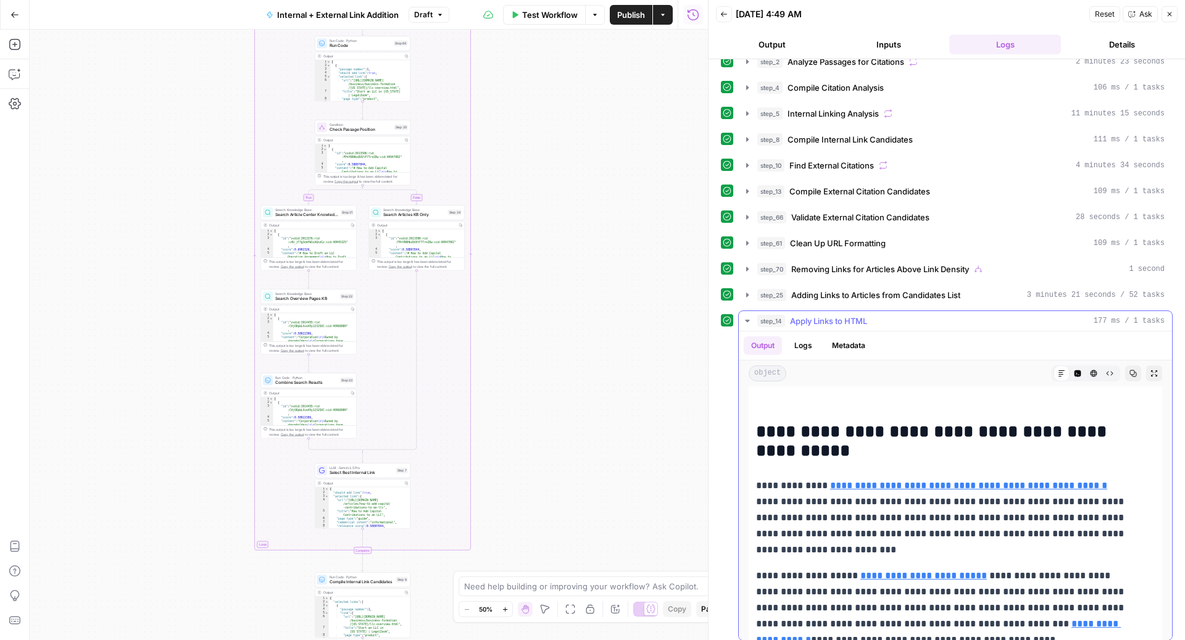
scroll to position [470, 0]
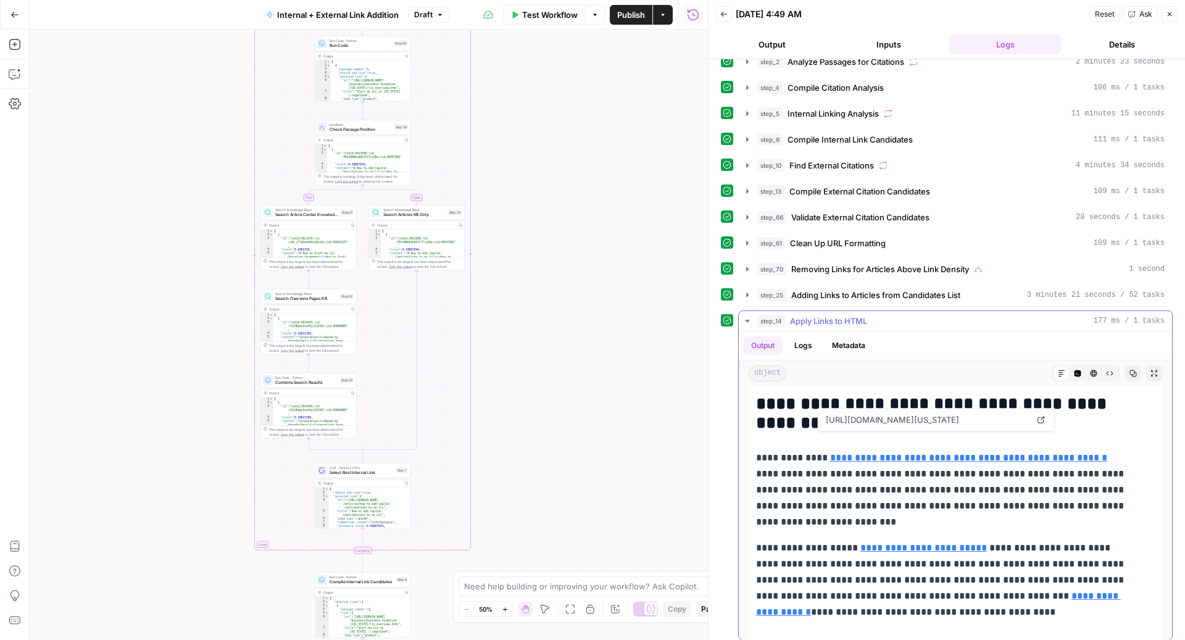
click at [1003, 453] on link "**********" at bounding box center [968, 457] width 277 height 9
click at [905, 543] on link "**********" at bounding box center [923, 547] width 127 height 9
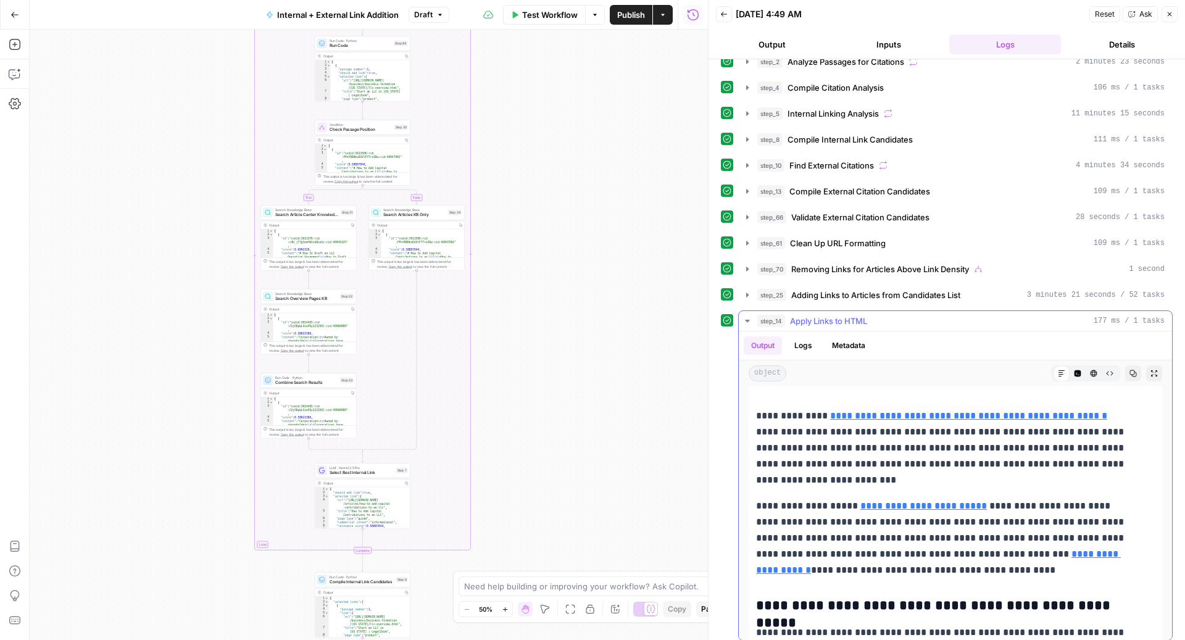
scroll to position [579, 0]
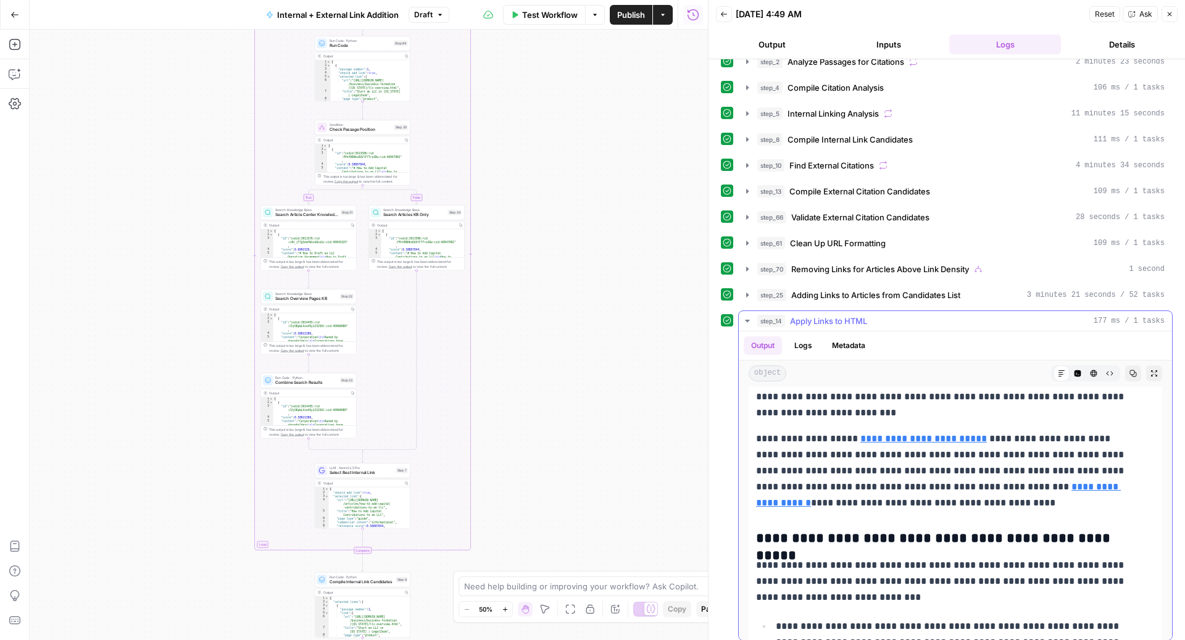
click at [1026, 482] on link "**********" at bounding box center [938, 494] width 365 height 25
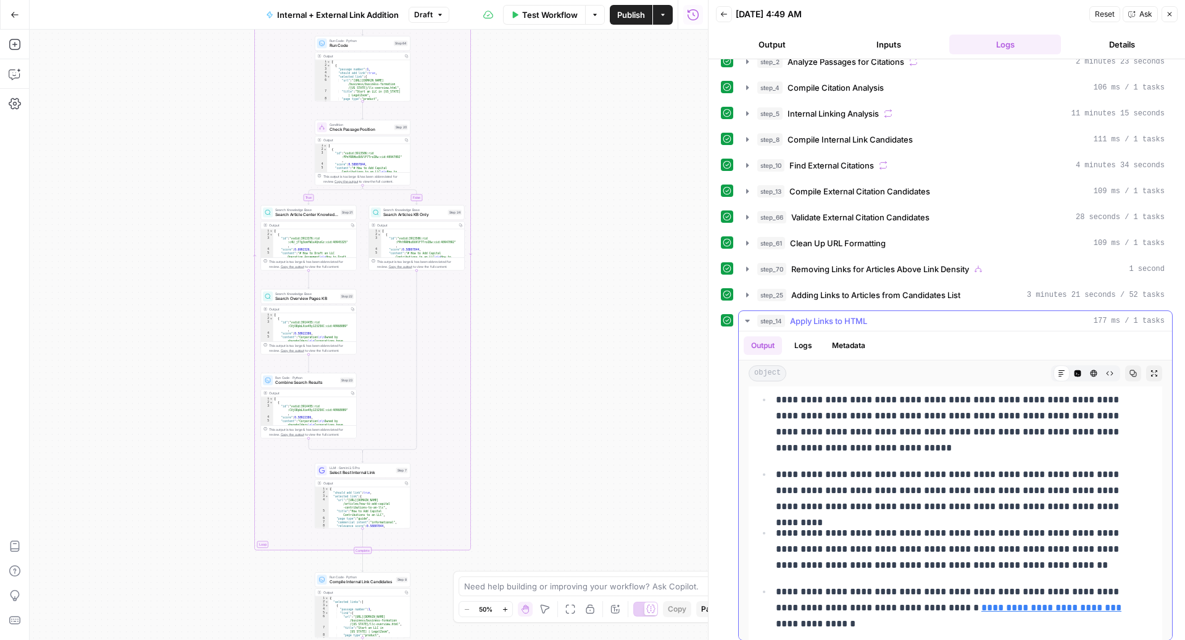
scroll to position [919, 0]
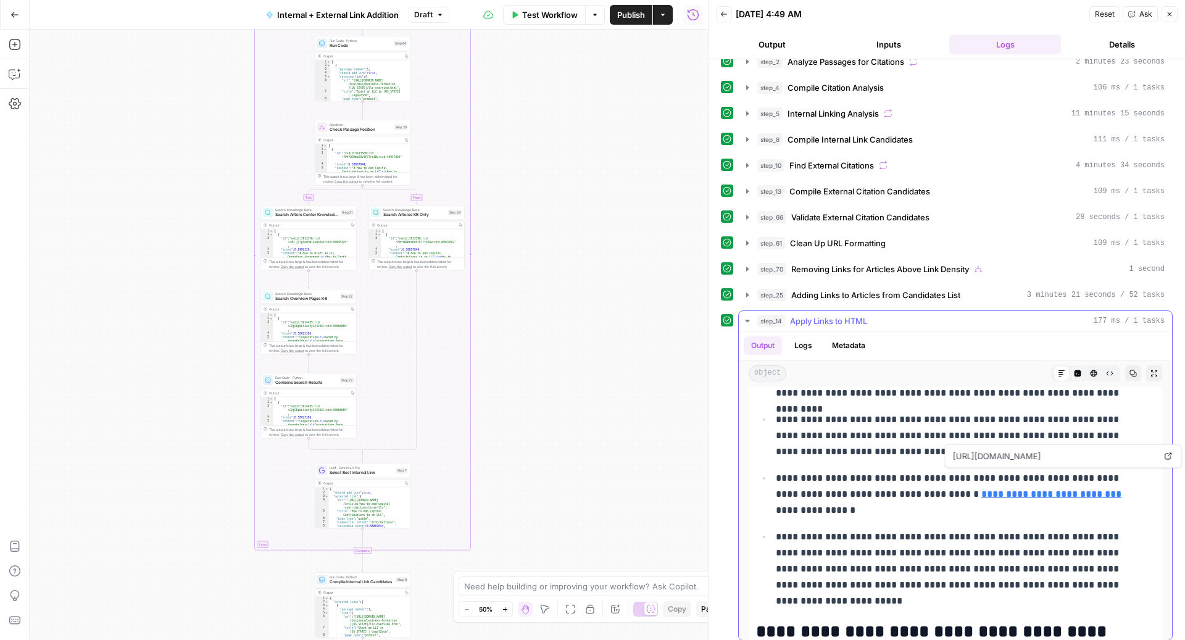
click at [990, 489] on link "**********" at bounding box center [1051, 493] width 140 height 9
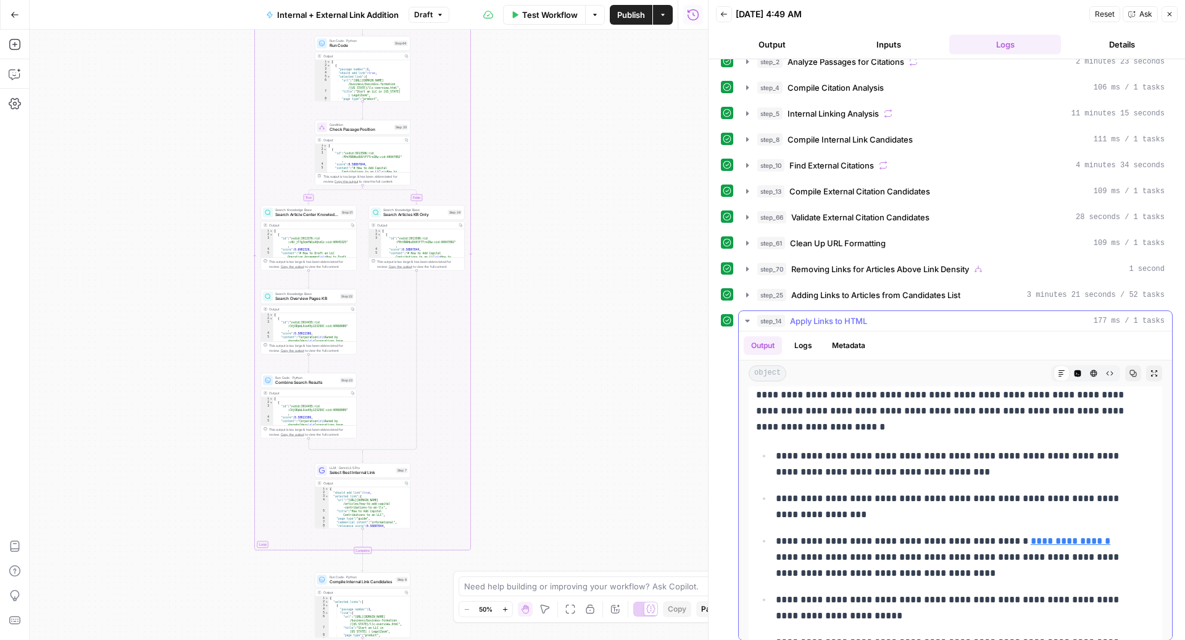
scroll to position [1358, 0]
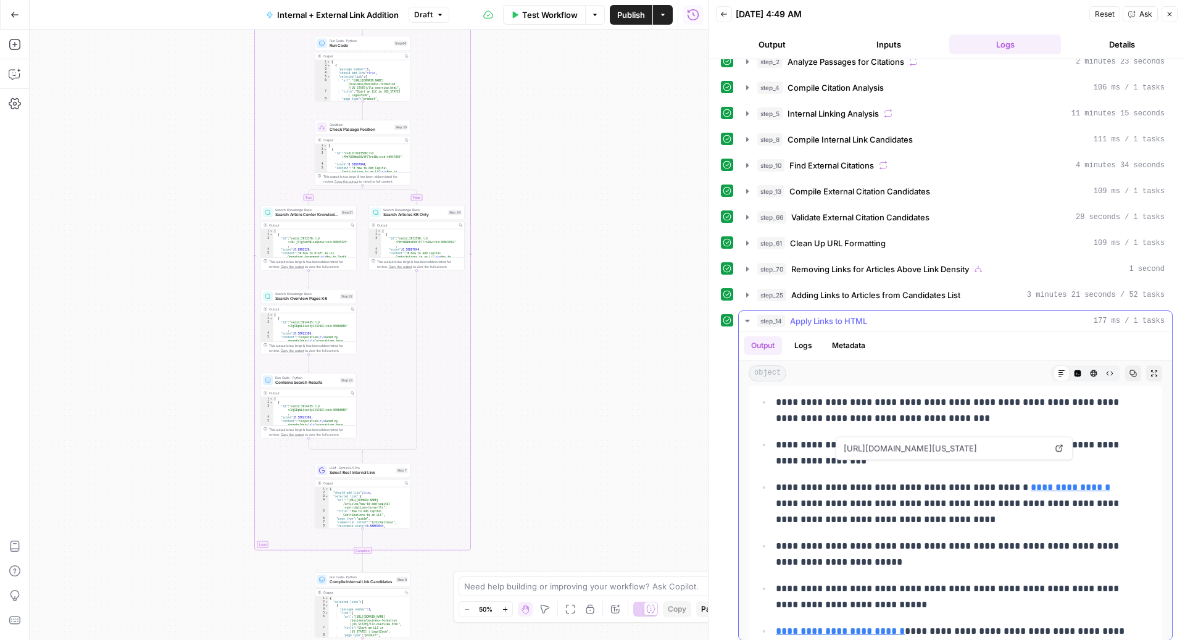
click at [1042, 483] on link "**********" at bounding box center [1071, 487] width 80 height 9
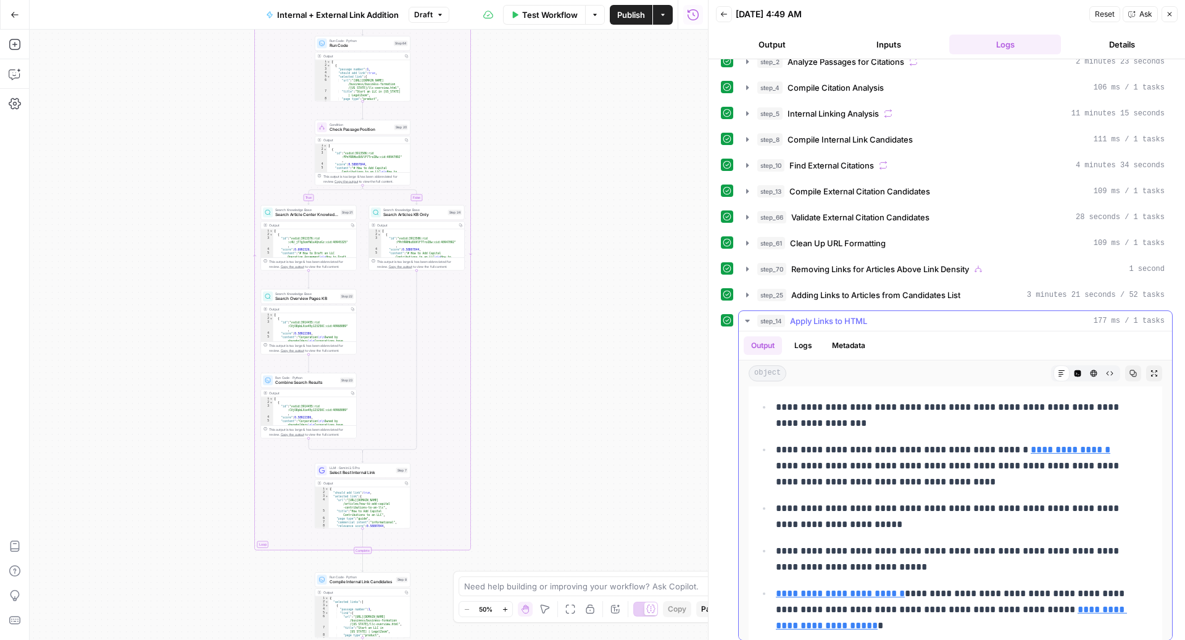
scroll to position [1425, 0]
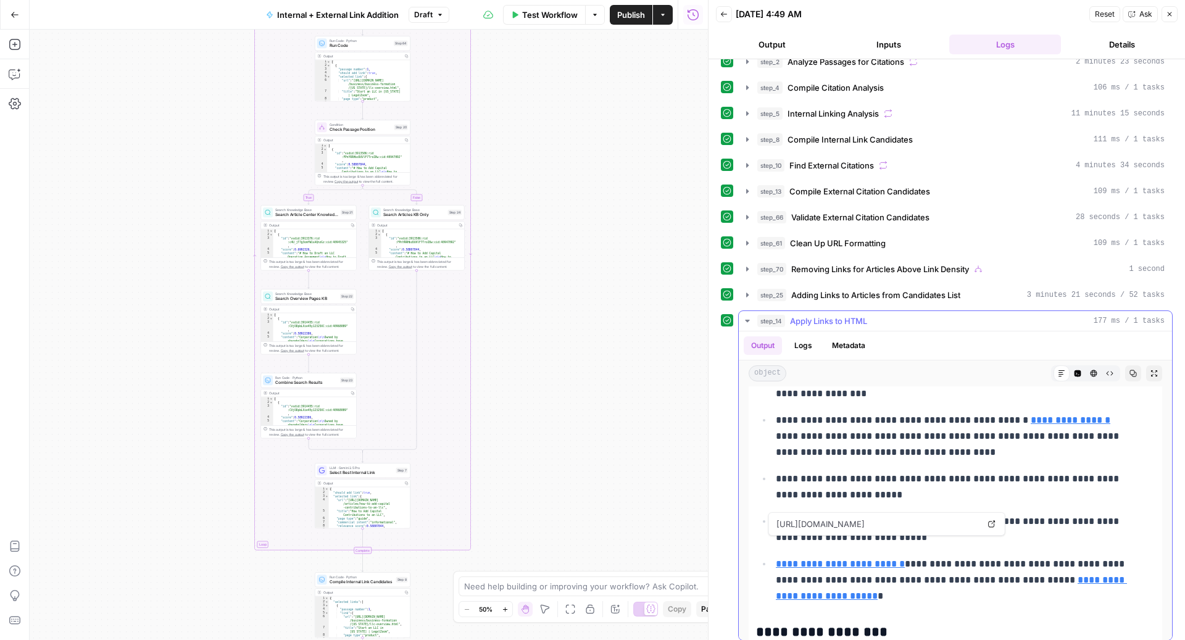
click at [852, 559] on link "**********" at bounding box center [840, 563] width 129 height 9
click at [1082, 575] on link "**********" at bounding box center [951, 587] width 351 height 25
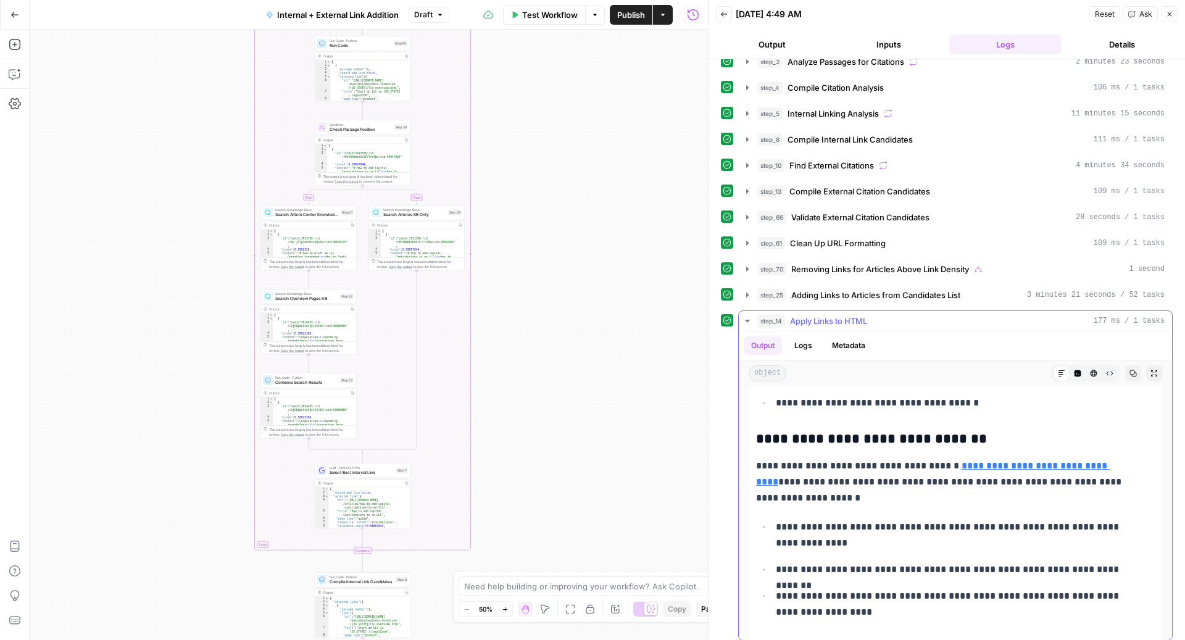
scroll to position [2673, 0]
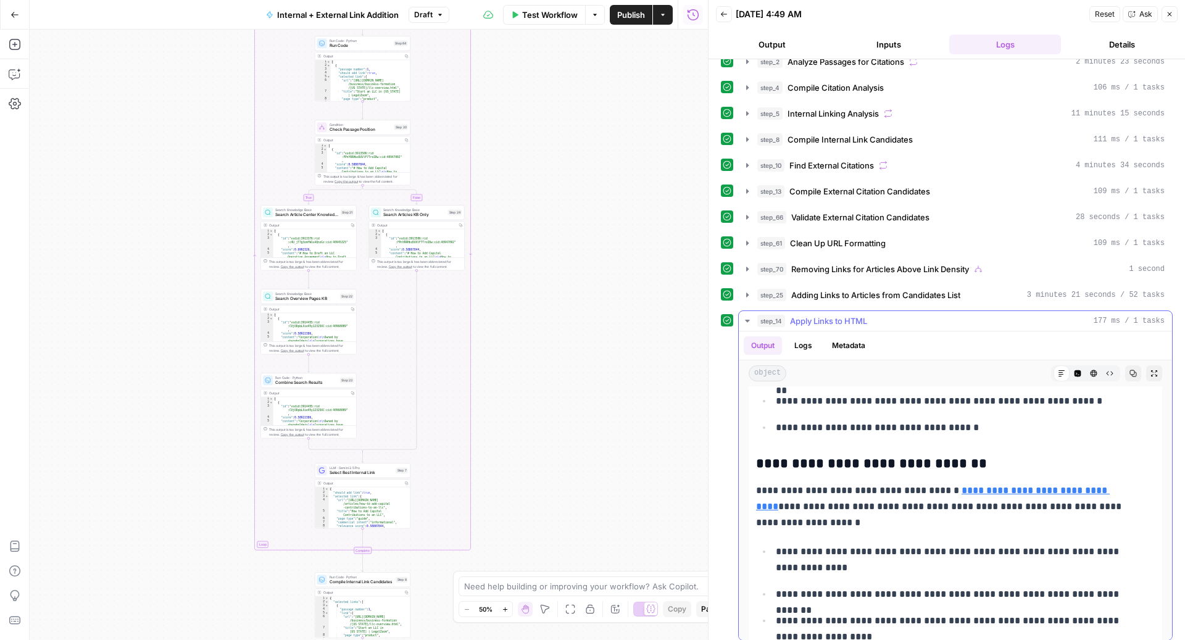
click at [1050, 486] on link "**********" at bounding box center [933, 498] width 354 height 25
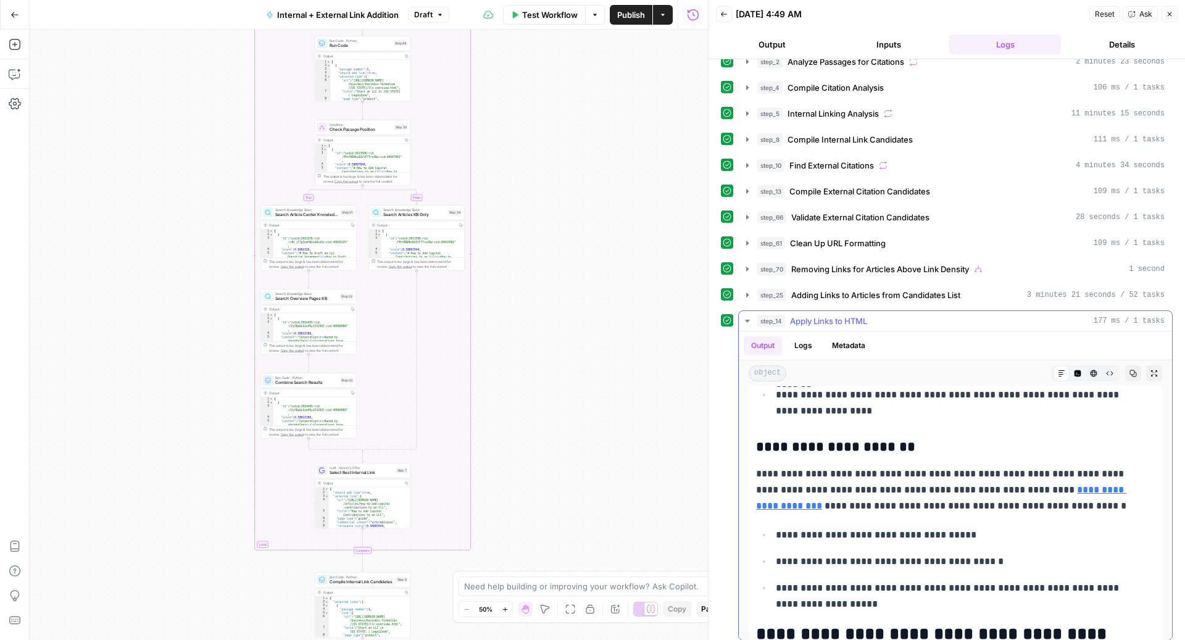
scroll to position [2905, 0]
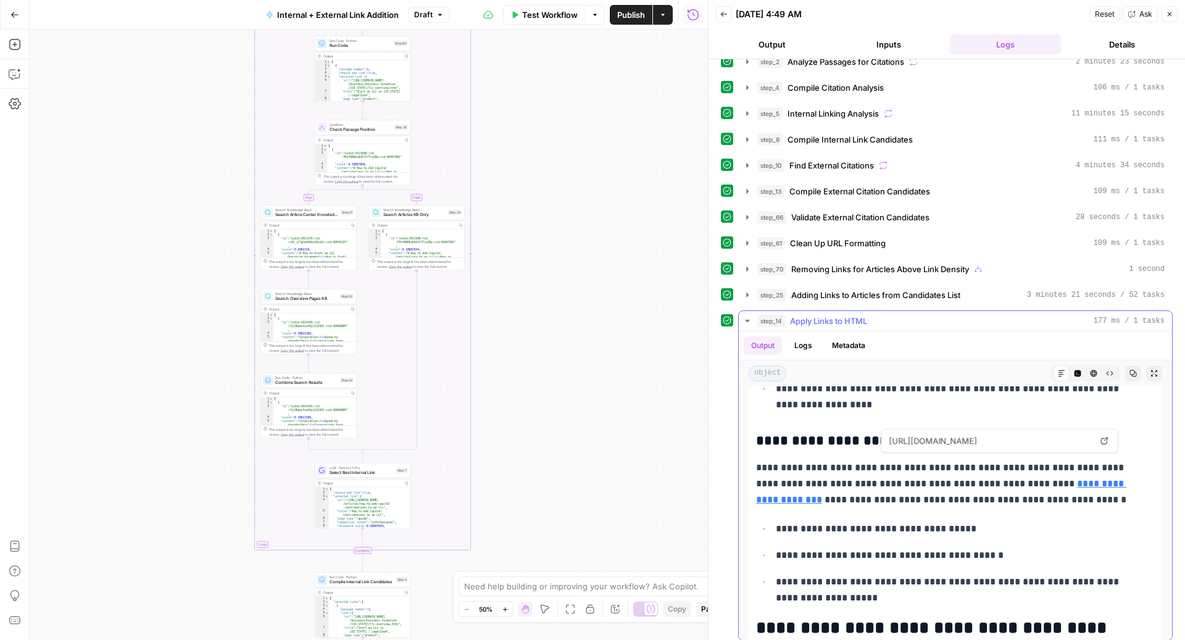
click at [1069, 479] on link "**********" at bounding box center [941, 491] width 370 height 25
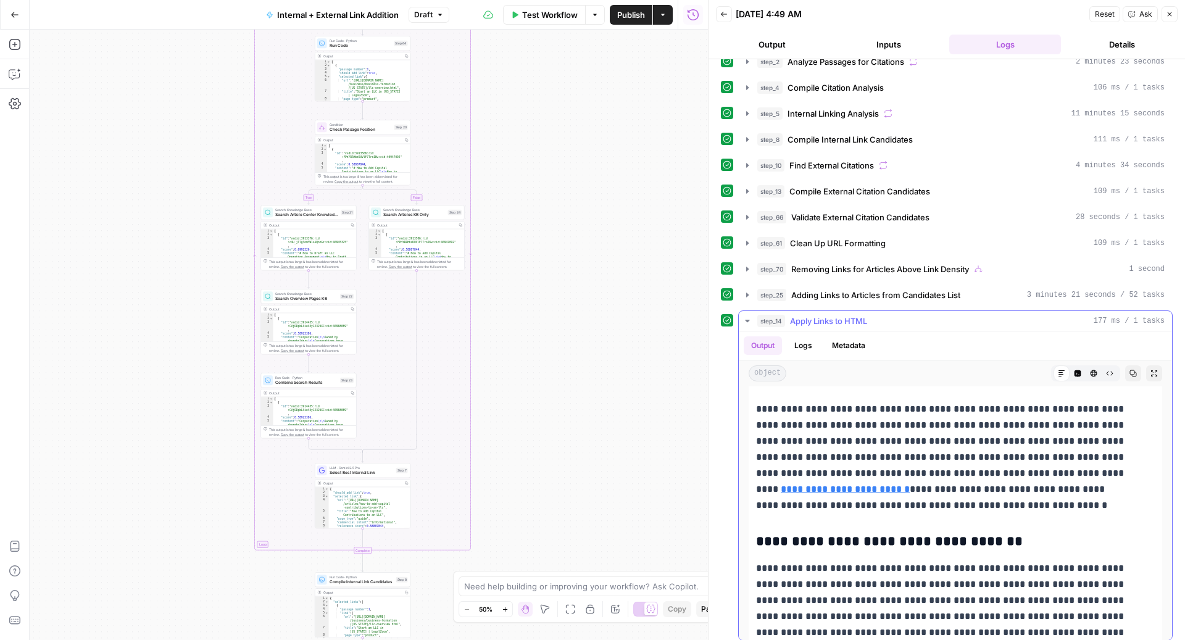
scroll to position [3279, 0]
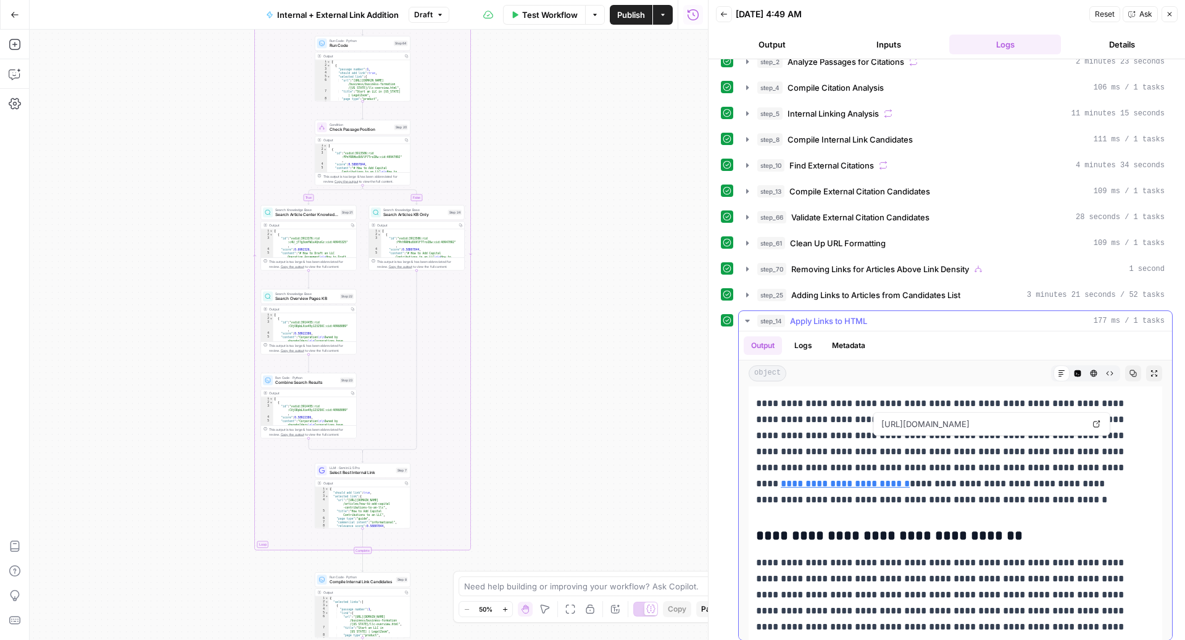
click at [910, 479] on link "**********" at bounding box center [845, 483] width 129 height 9
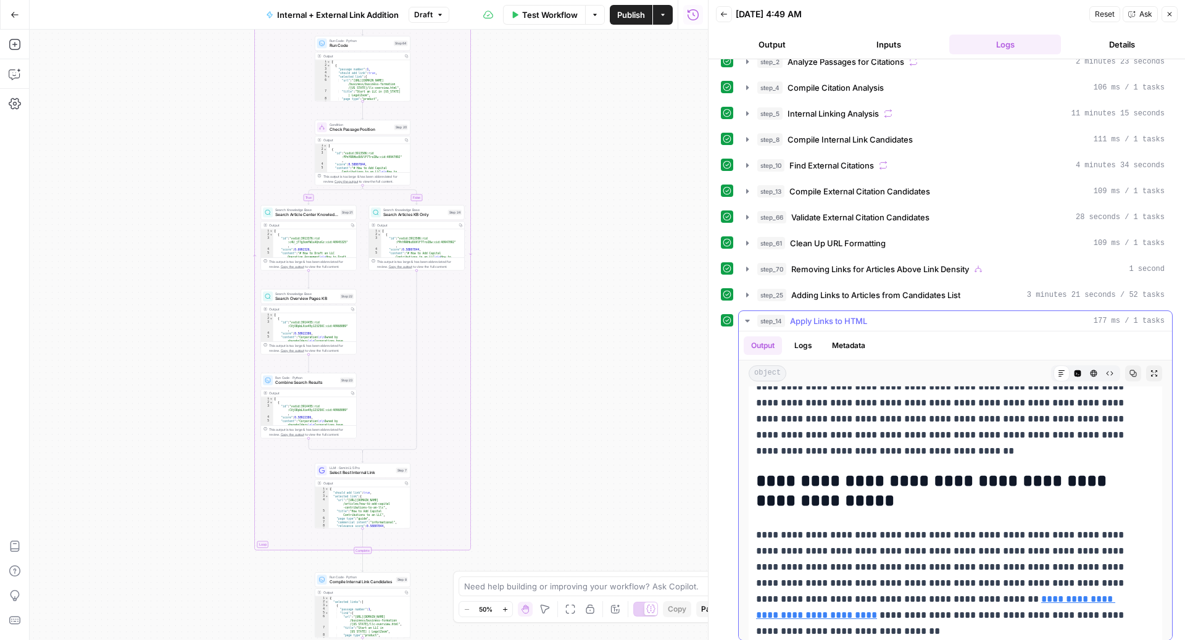
scroll to position [3995, 0]
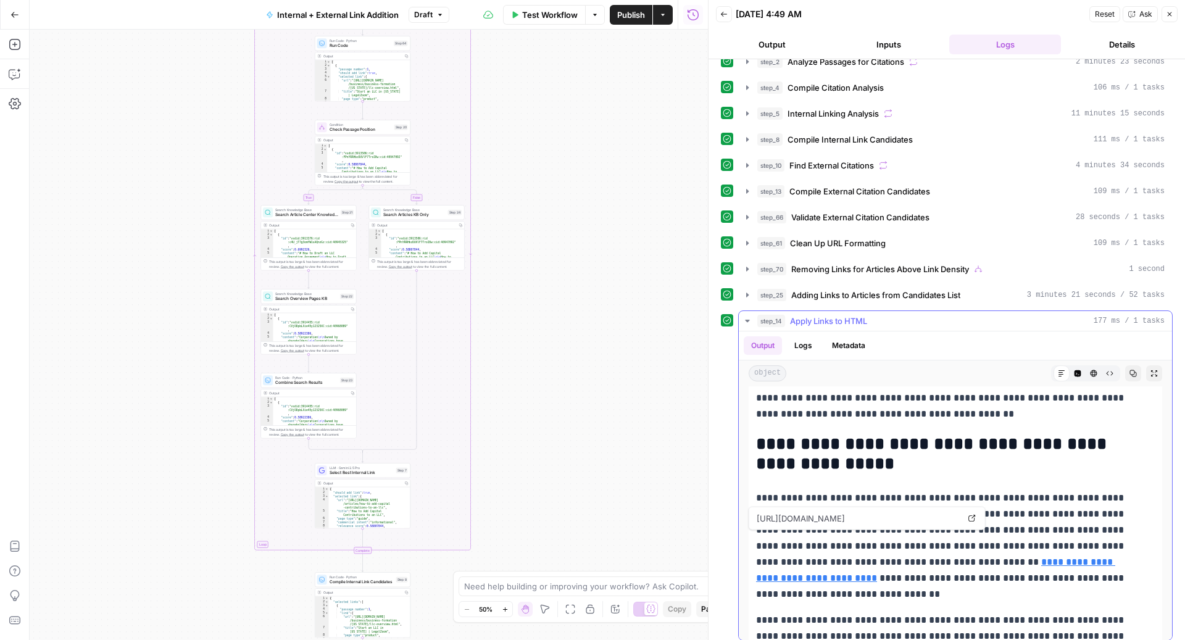
click at [1019, 557] on link "**********" at bounding box center [935, 569] width 359 height 25
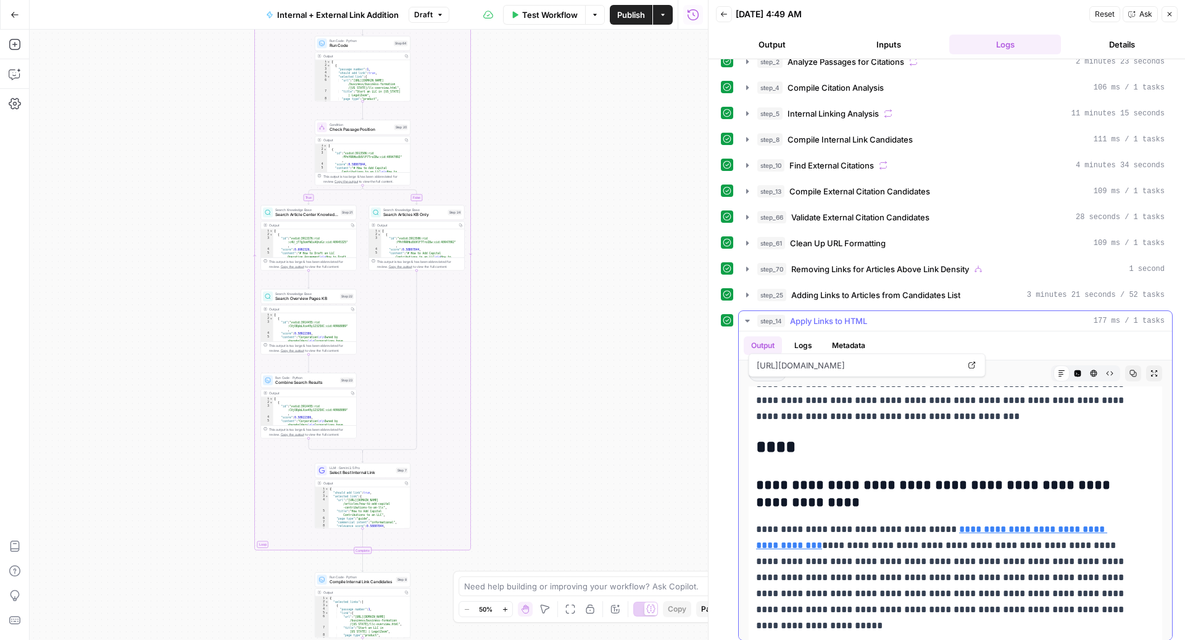
scroll to position [4297, 0]
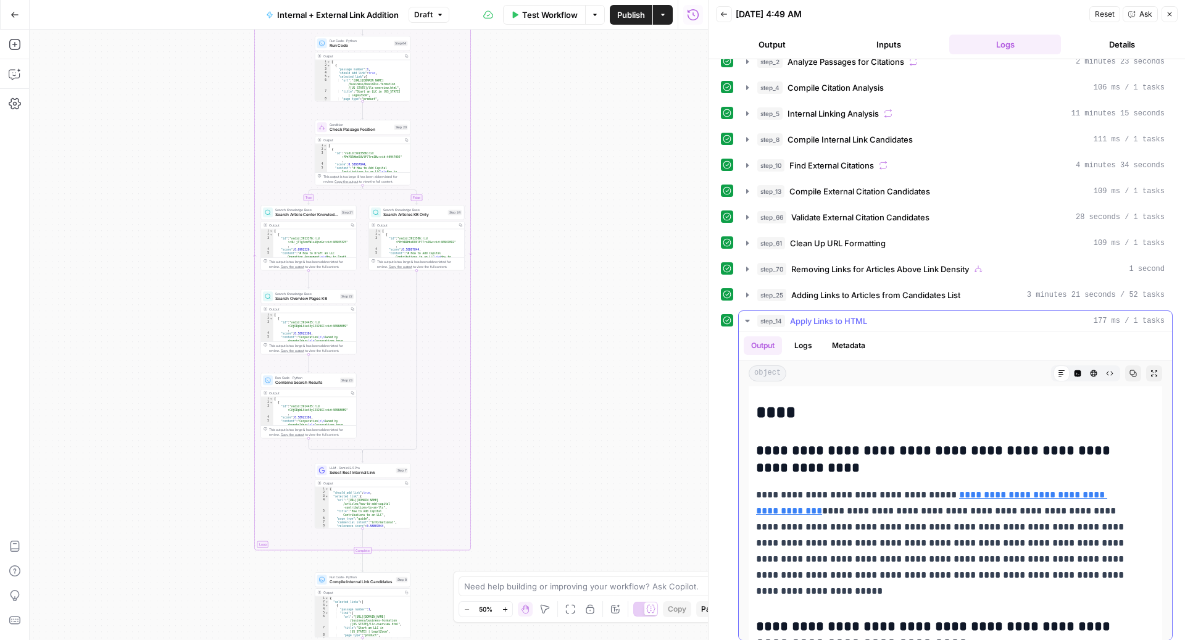
click at [1013, 490] on link "**********" at bounding box center [931, 502] width 351 height 25
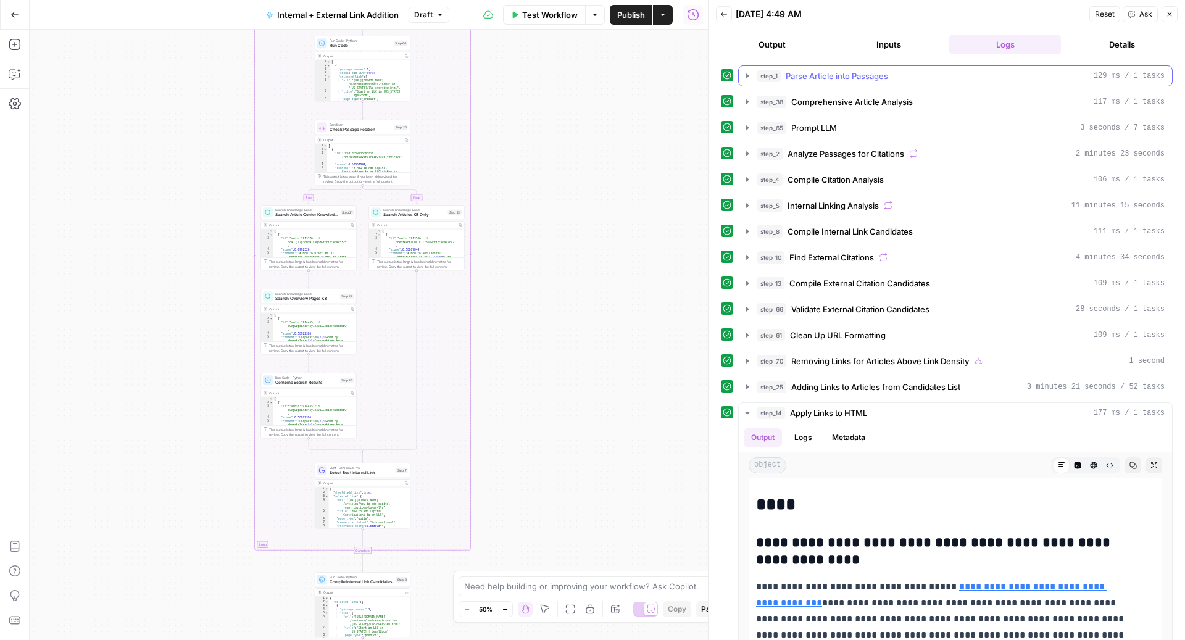
click at [932, 75] on div "step_1 Parse Article into Passages 129 ms / 1 tasks" at bounding box center [960, 76] width 407 height 12
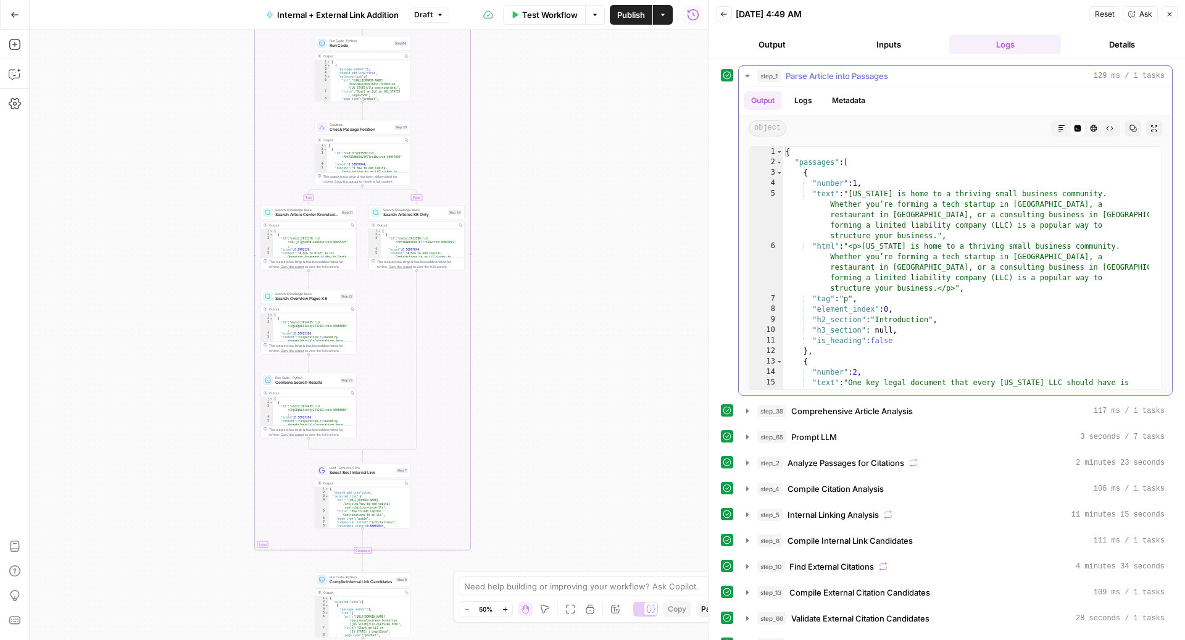
click at [981, 207] on div "{ "passages" : [ { "number" : 1 , "text" : "California is home to a thriving sm…" at bounding box center [966, 310] width 366 height 327
type textarea "**********"
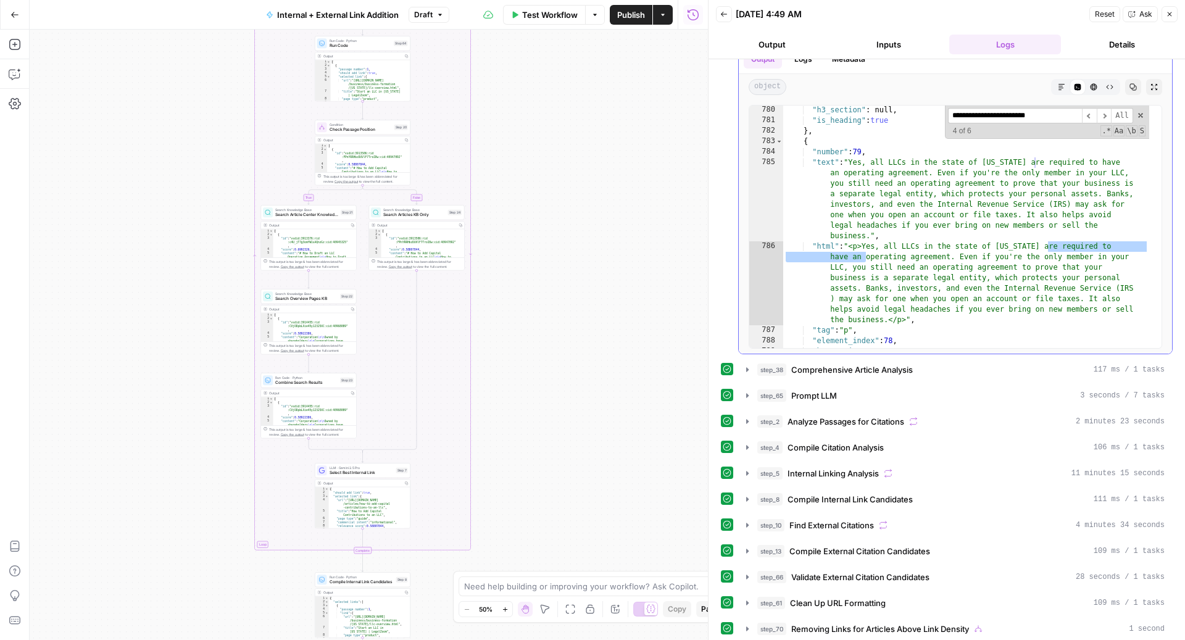
scroll to position [11528, 0]
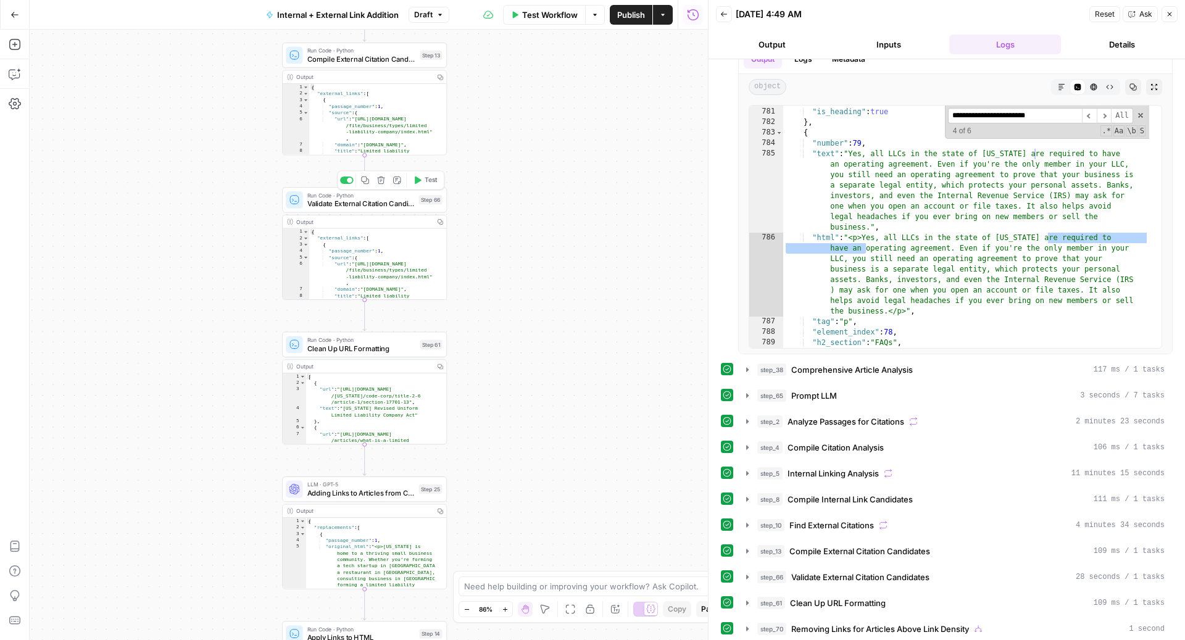
type input "**********"
click at [376, 202] on span "Validate External Citation Candidates" at bounding box center [360, 203] width 107 height 10
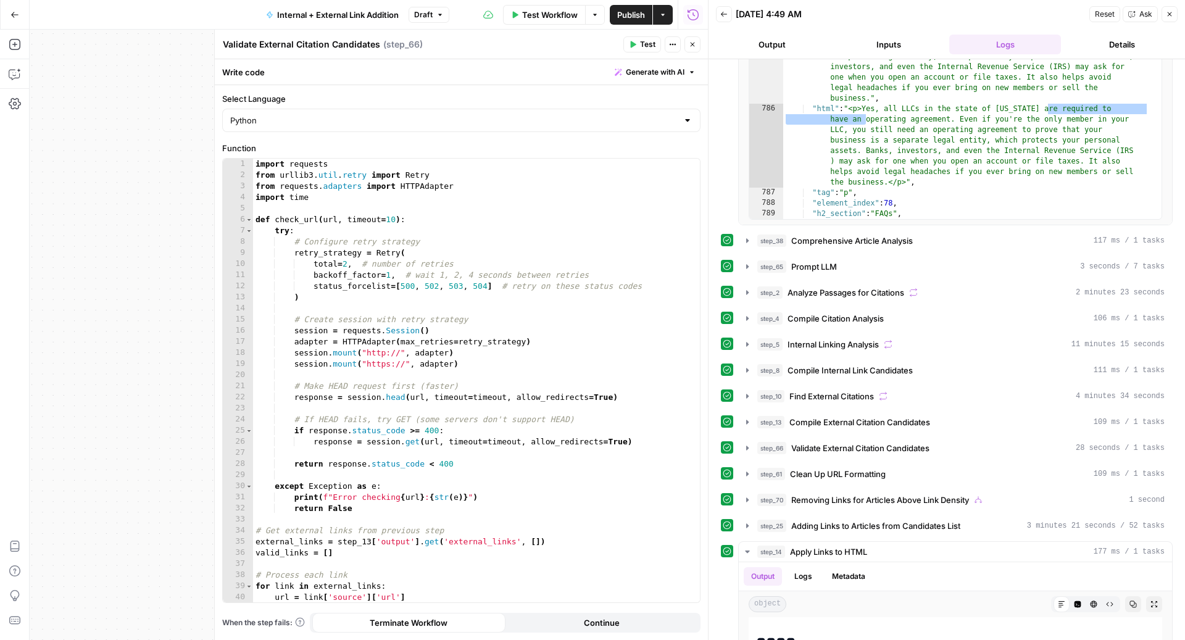
scroll to position [216, 0]
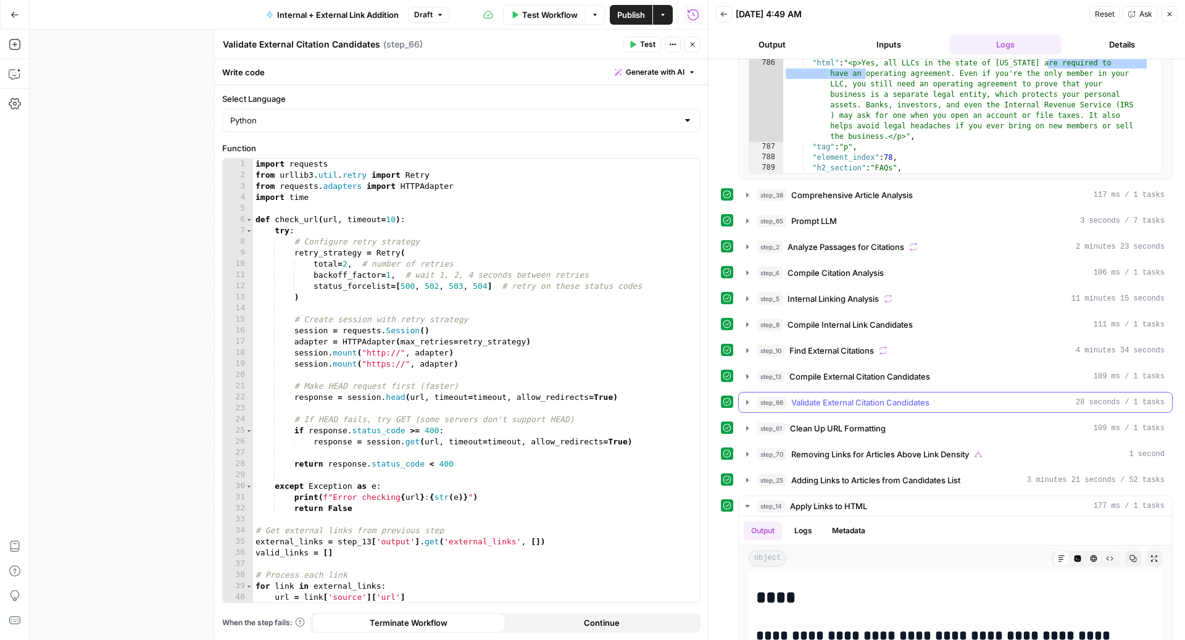
click at [884, 397] on span "Validate External Citation Candidates" at bounding box center [860, 402] width 138 height 12
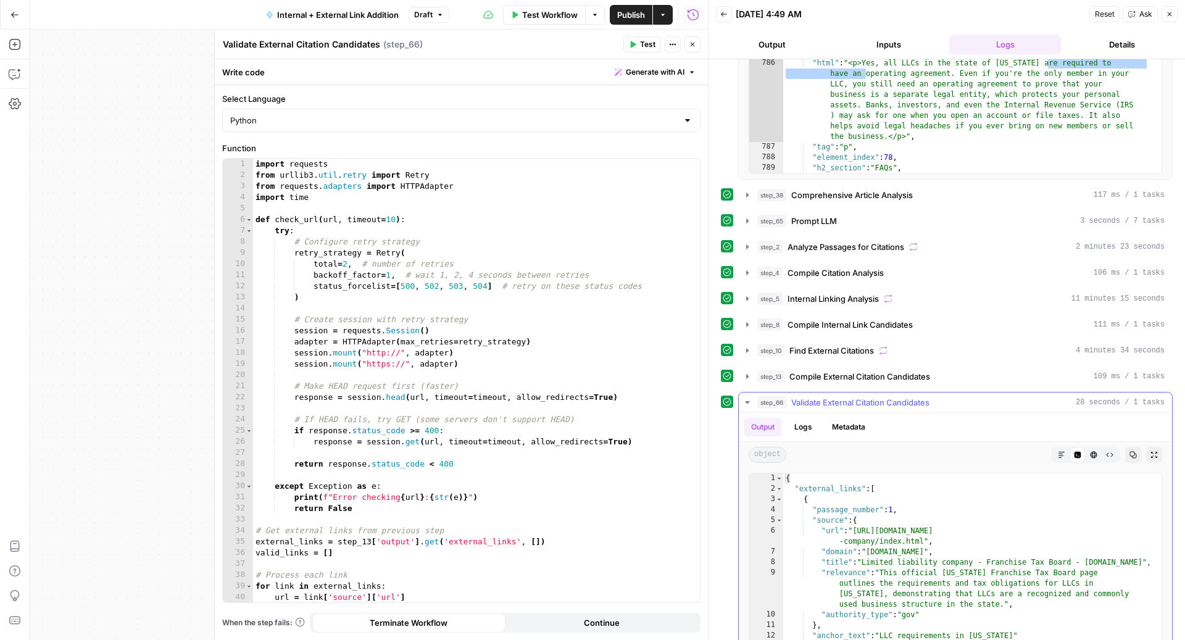
click at [807, 420] on button "Logs" at bounding box center [803, 427] width 33 height 19
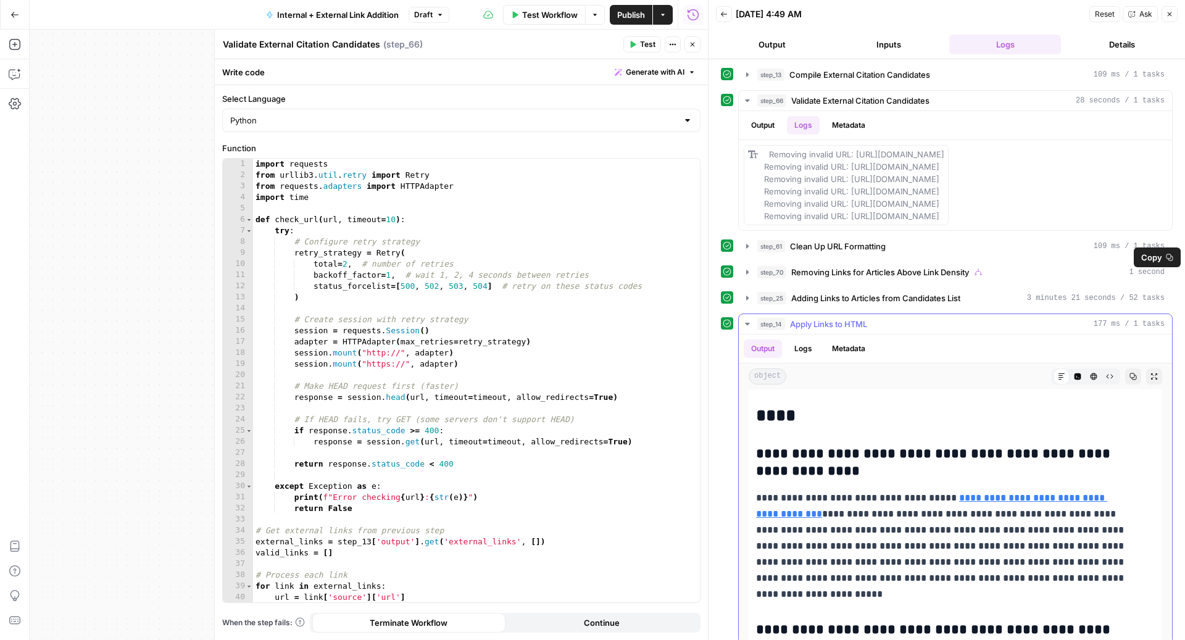
scroll to position [557, 0]
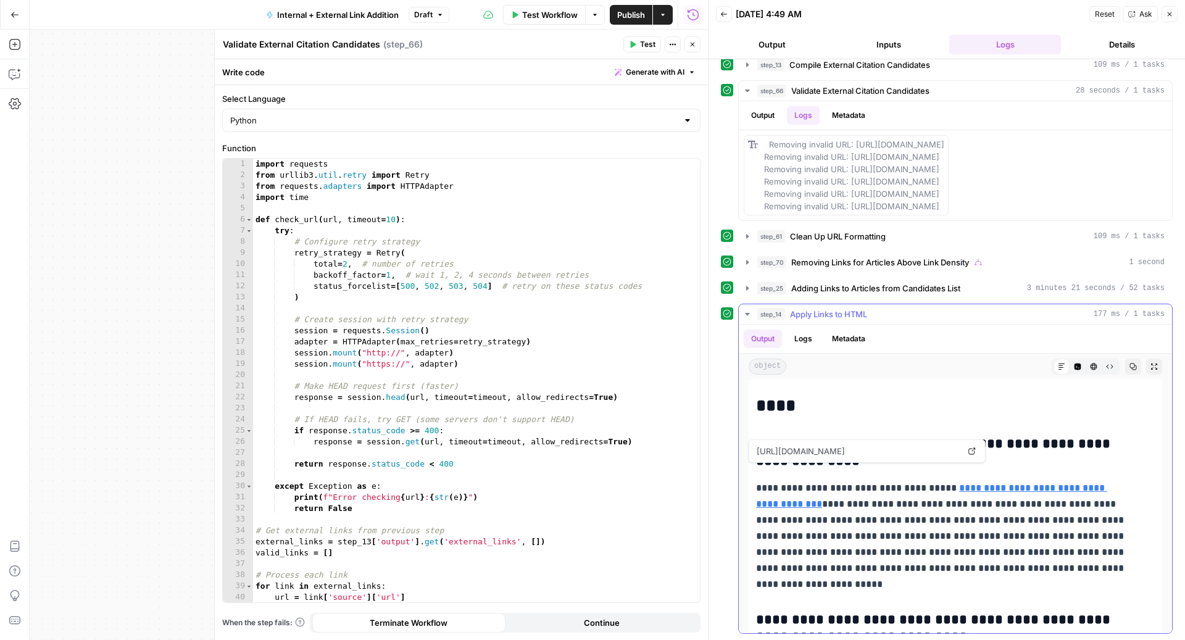
click at [1007, 483] on link "**********" at bounding box center [931, 495] width 351 height 25
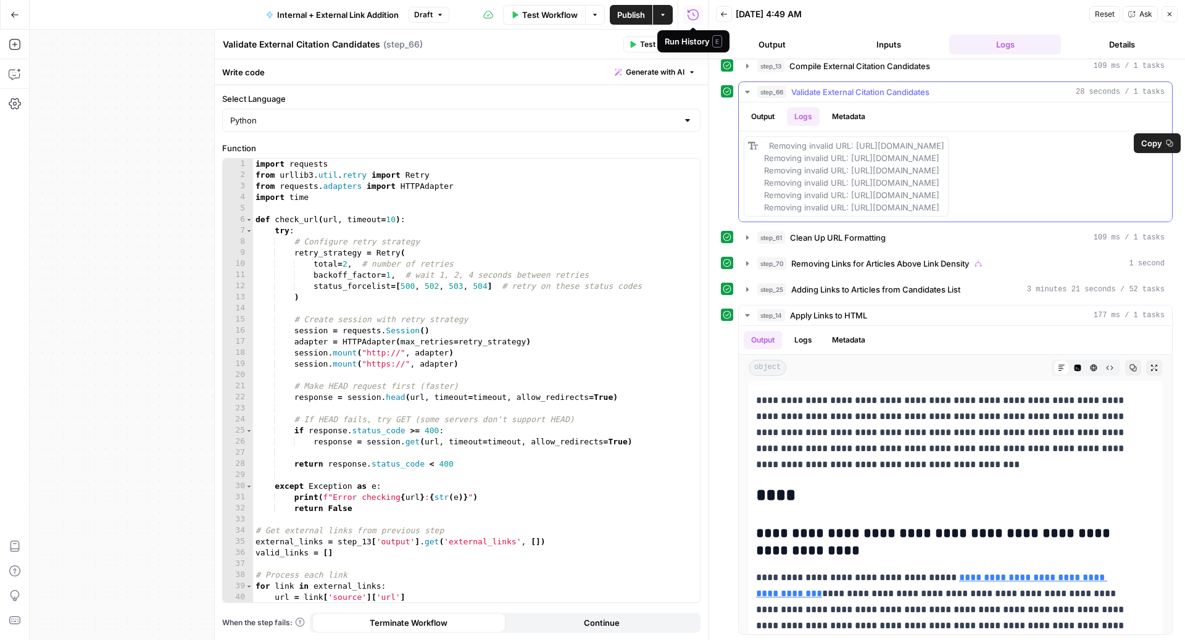
scroll to position [524, 0]
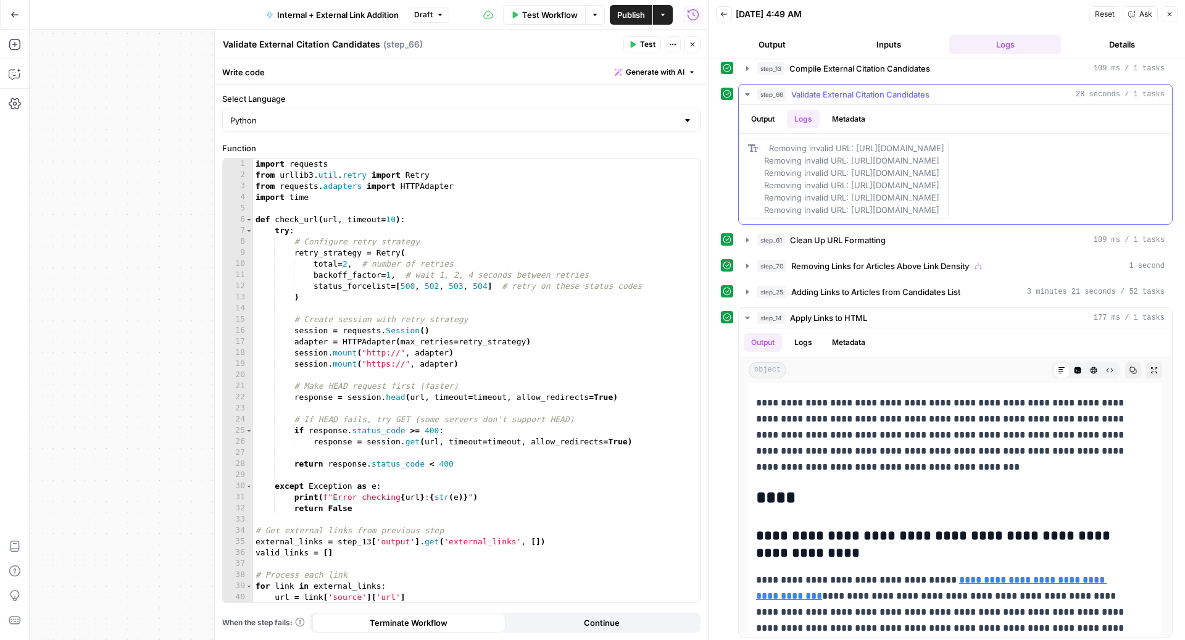
click at [762, 120] on button "Output" at bounding box center [763, 119] width 38 height 19
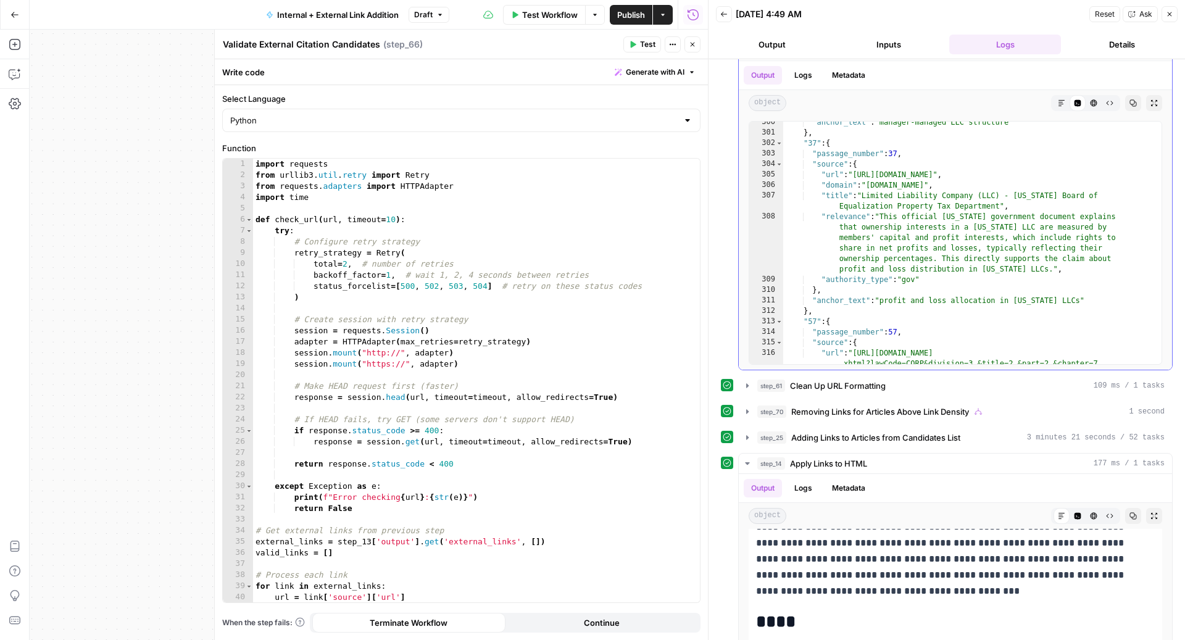
scroll to position [4803, 0]
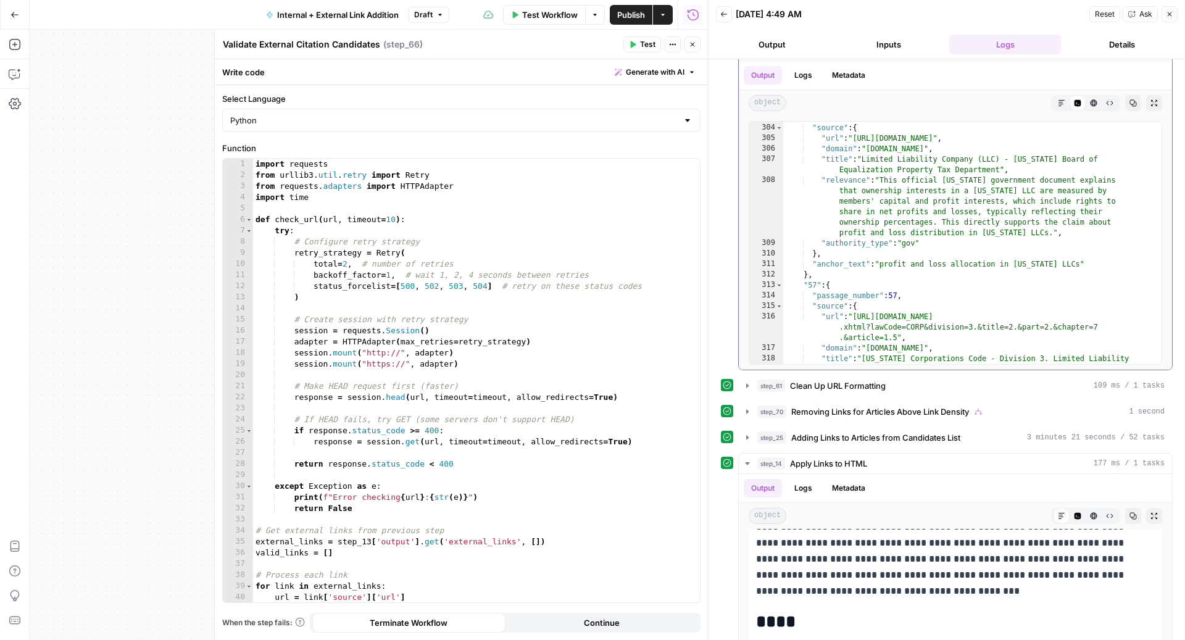
click at [1004, 257] on div ""passage_number" : 37 , "source" : { "url" : "https://www.boe.ca.gov/proptaxes/…" at bounding box center [966, 249] width 366 height 275
type textarea "**********"
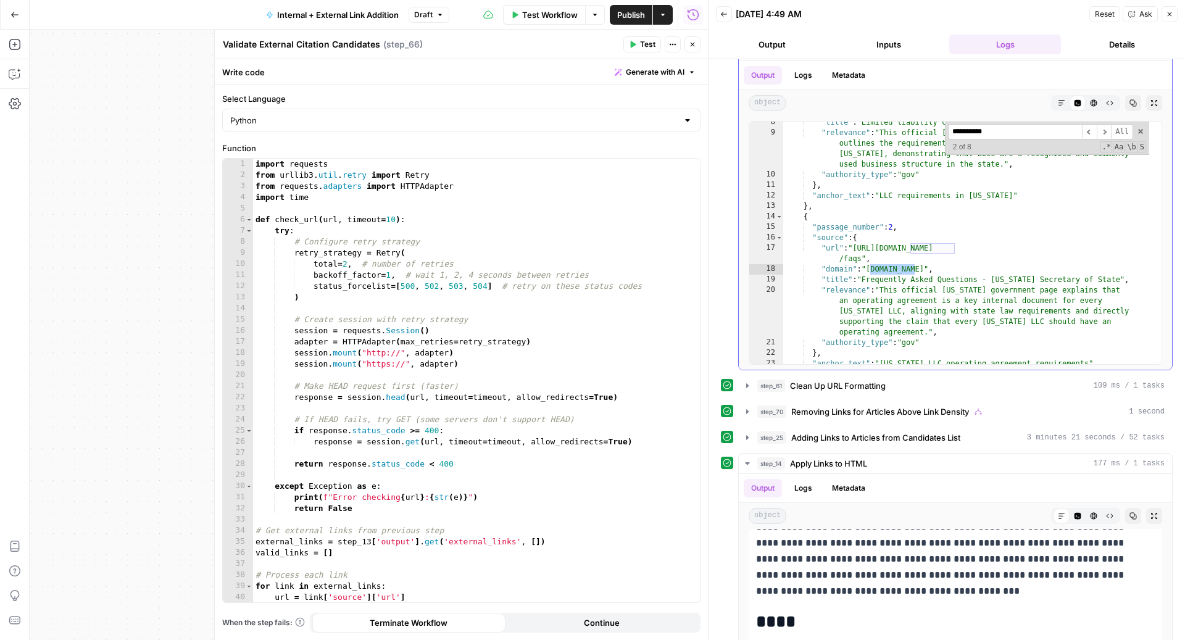
scroll to position [1001, 0]
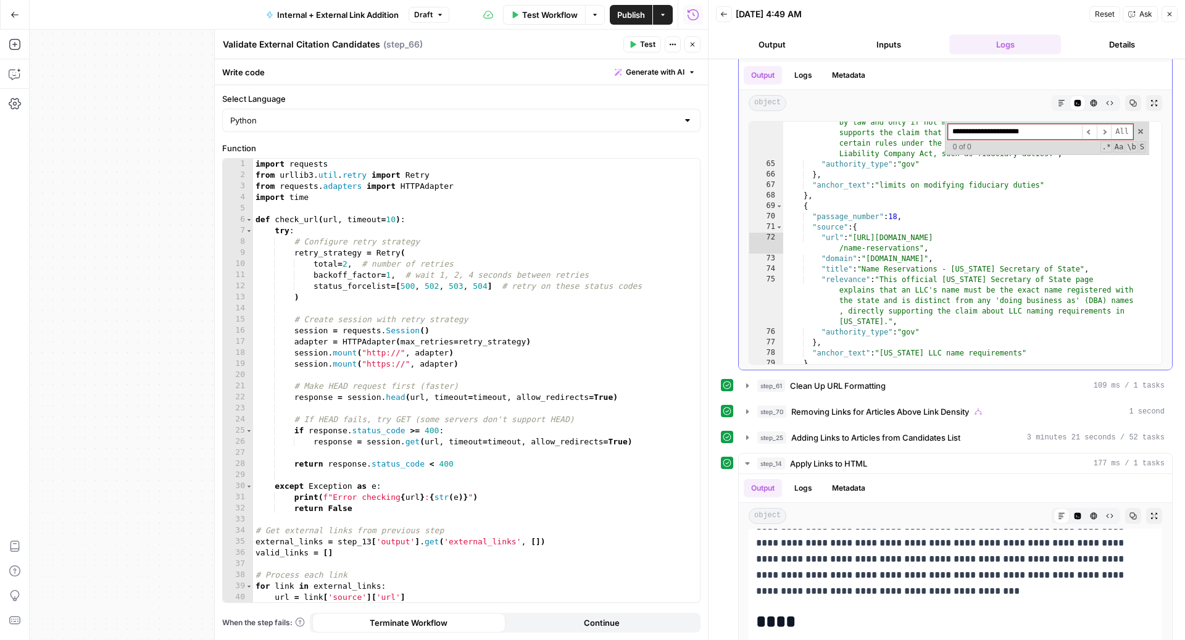
click at [999, 125] on input "**********" at bounding box center [1015, 131] width 134 height 15
paste input "**********"
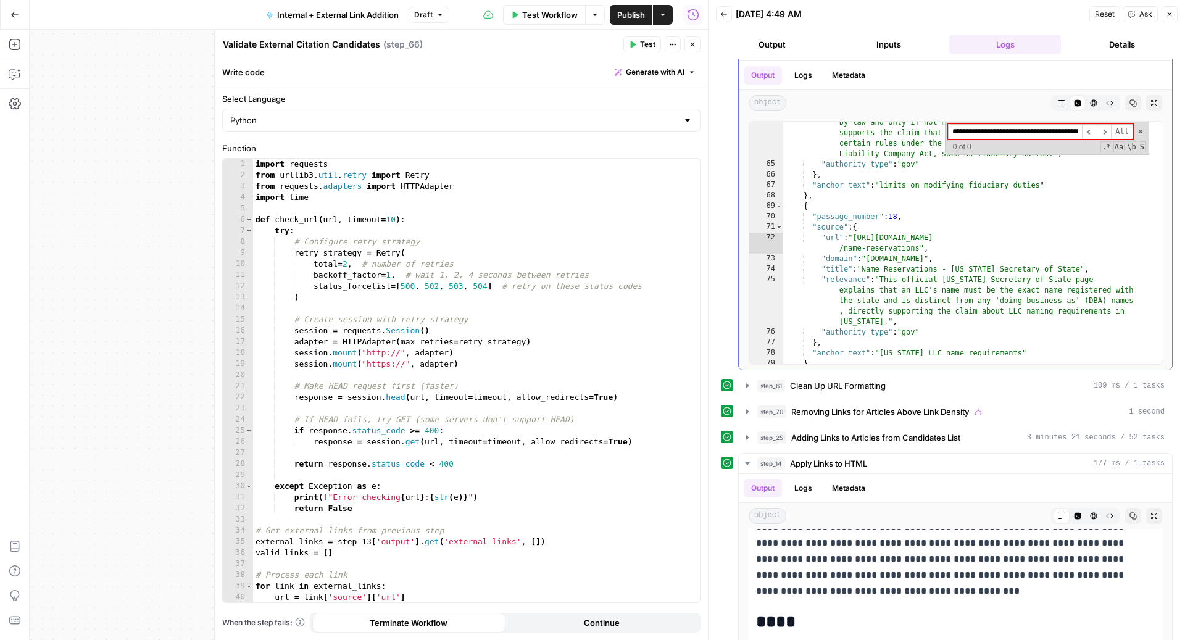
scroll to position [0, 256]
type input "**********"
click at [692, 44] on icon "button" at bounding box center [693, 45] width 4 height 4
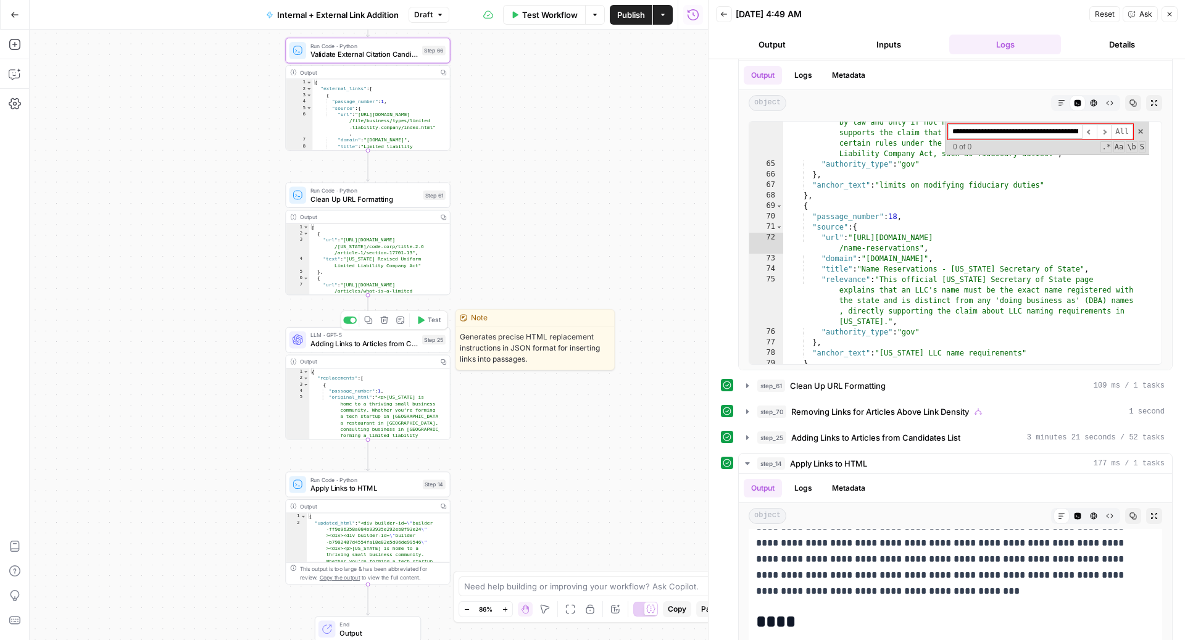
click at [321, 343] on span "Adding Links to Articles from Candidates List" at bounding box center [363, 343] width 107 height 10
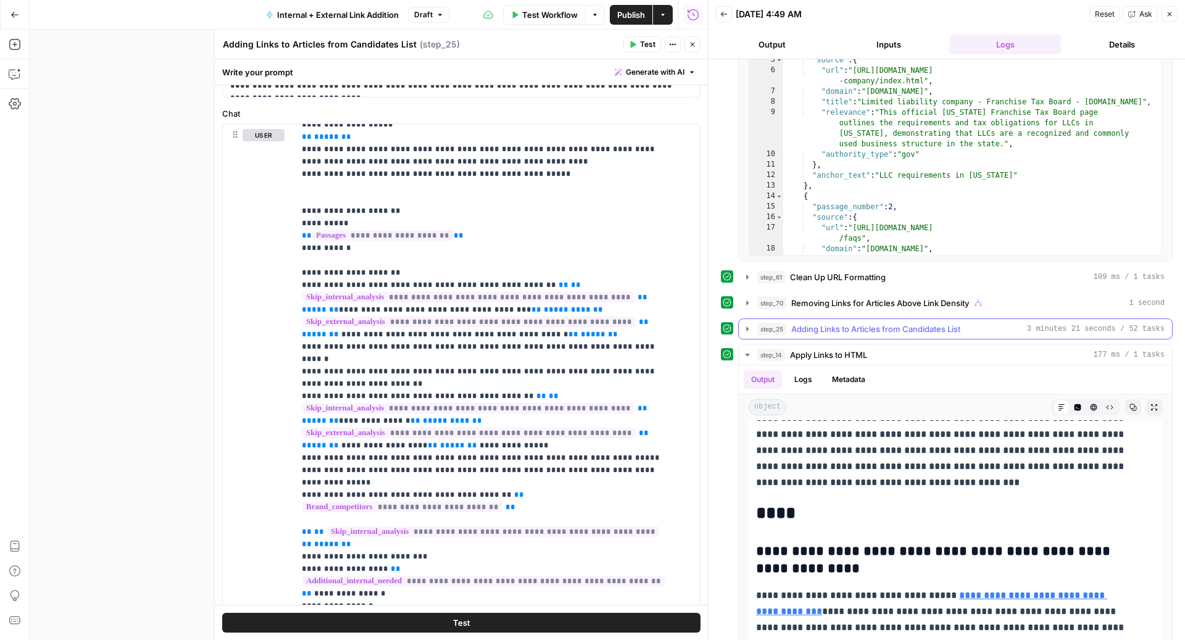
scroll to position [710, 0]
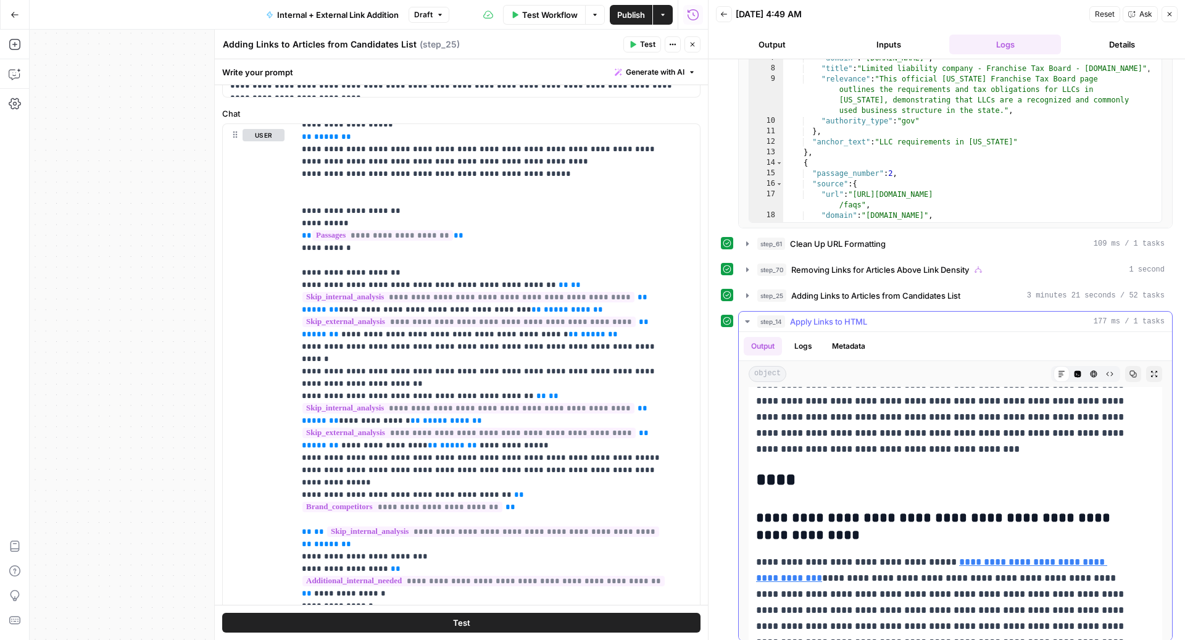
click at [910, 321] on button "step_14 Apply Links to HTML 177 ms / 1 tasks" at bounding box center [955, 322] width 433 height 20
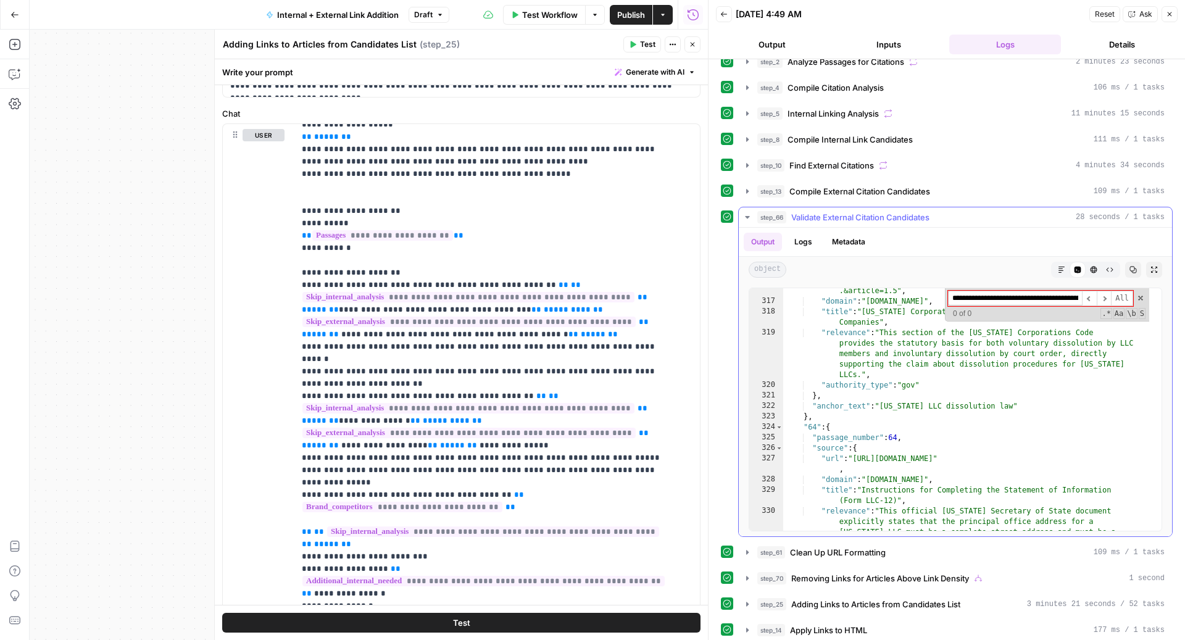
scroll to position [5841, 0]
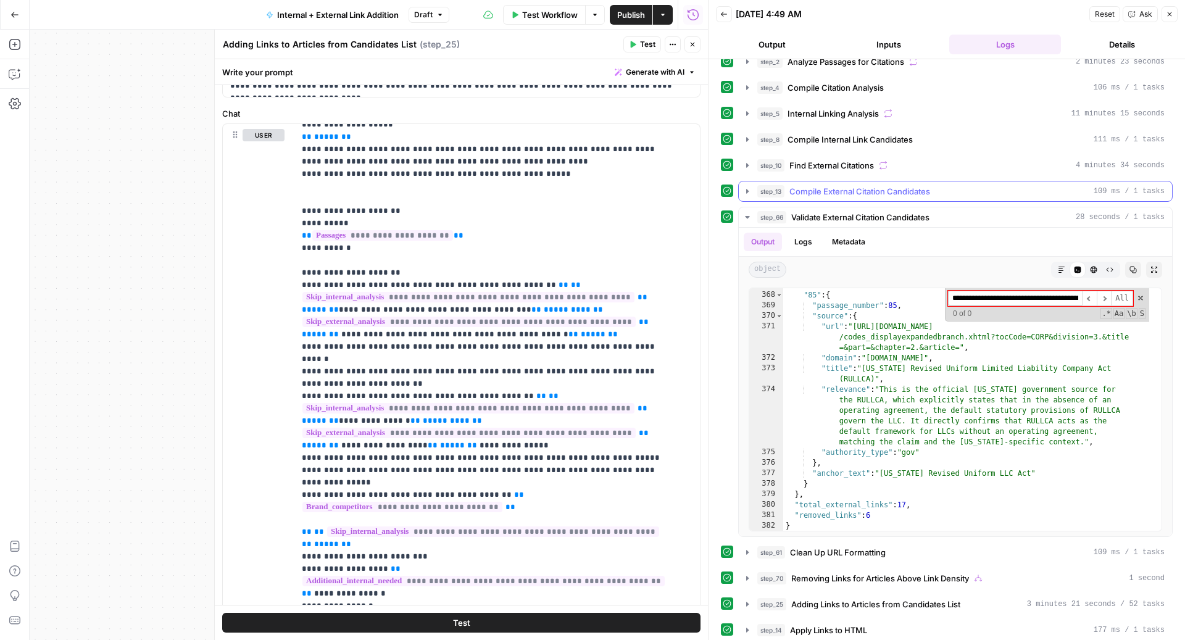
click at [886, 186] on span "Compile External Citation Candidates" at bounding box center [859, 191] width 141 height 12
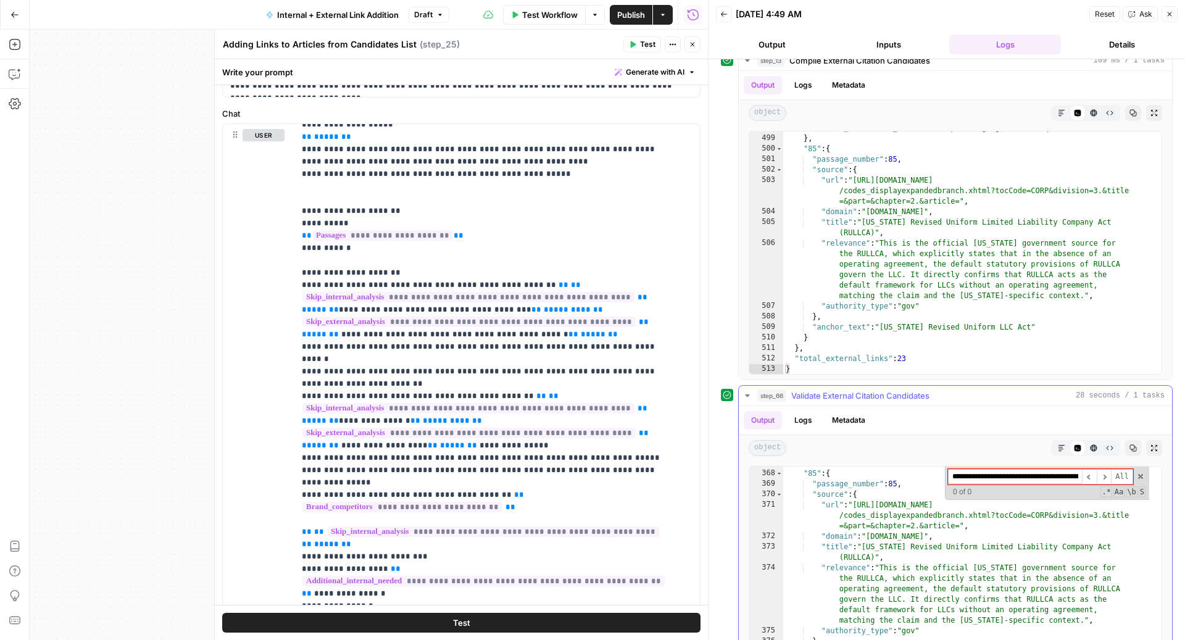
scroll to position [710, 0]
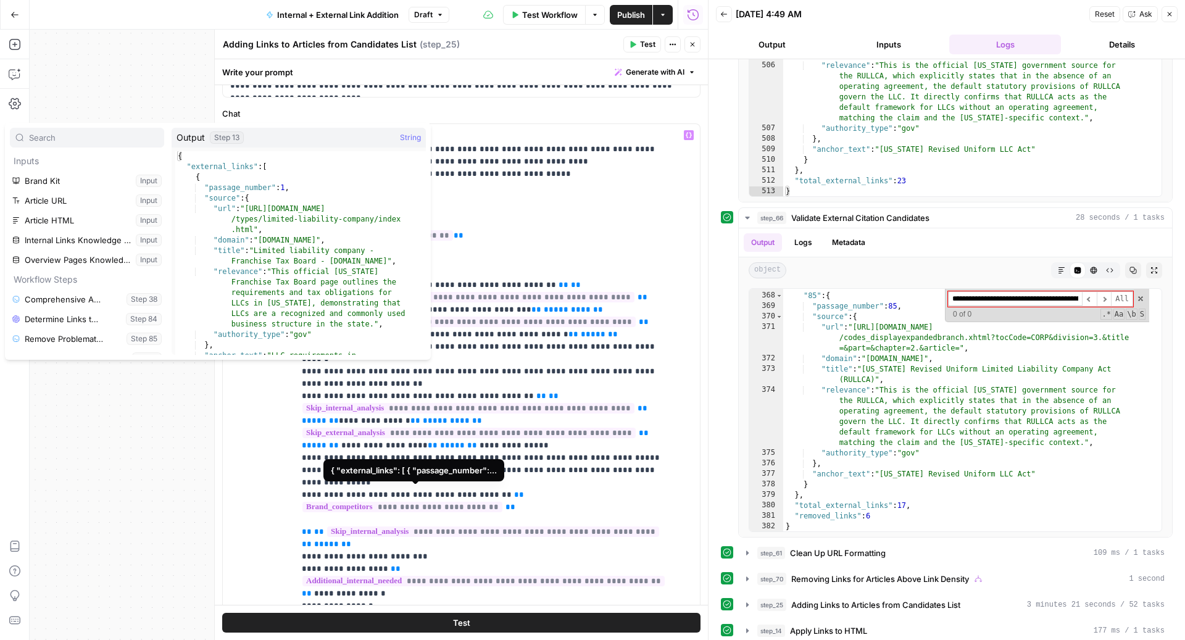
scroll to position [283, 0]
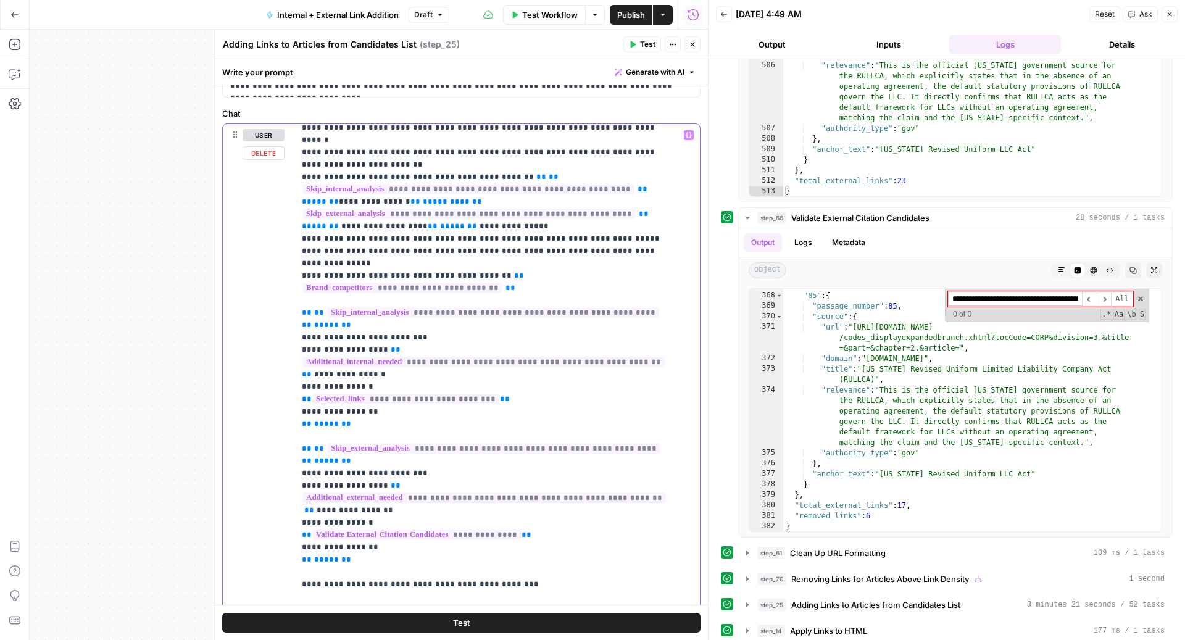
scroll to position [3271, 0]
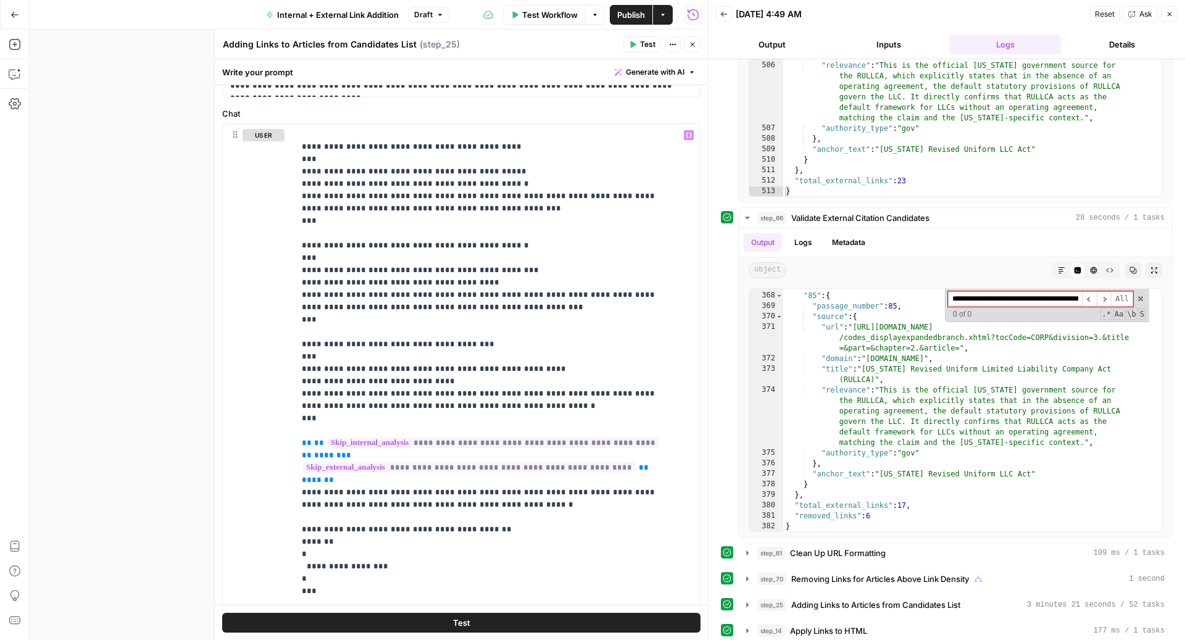
click at [695, 37] on button "Close" at bounding box center [692, 44] width 16 height 16
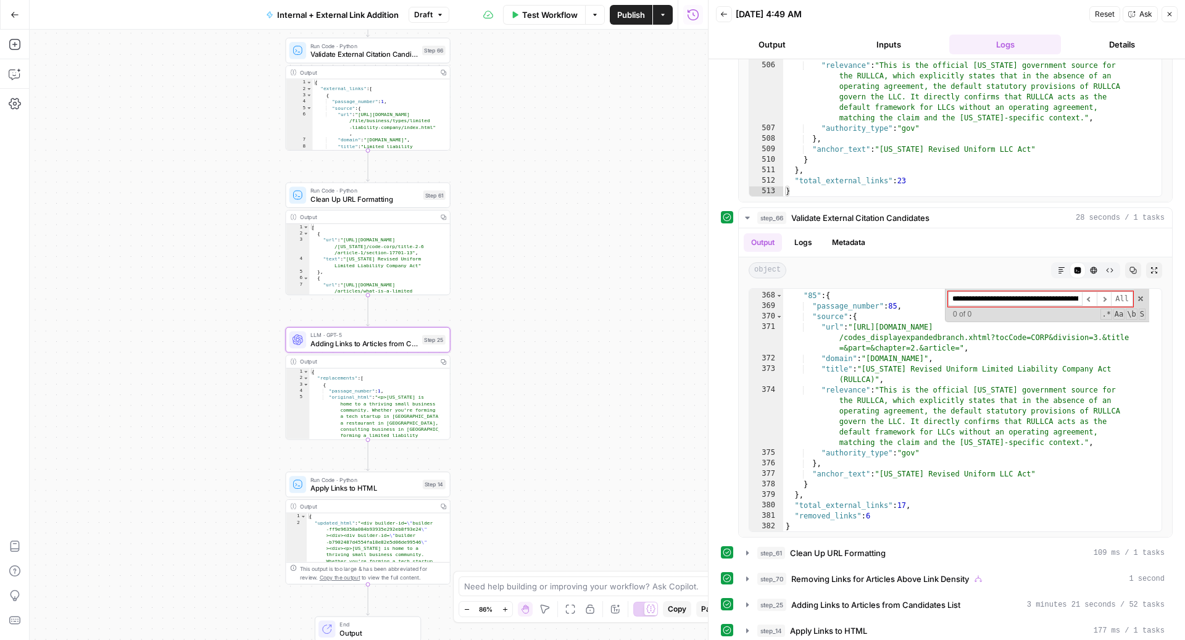
click at [625, 14] on span "Publish" at bounding box center [631, 15] width 28 height 12
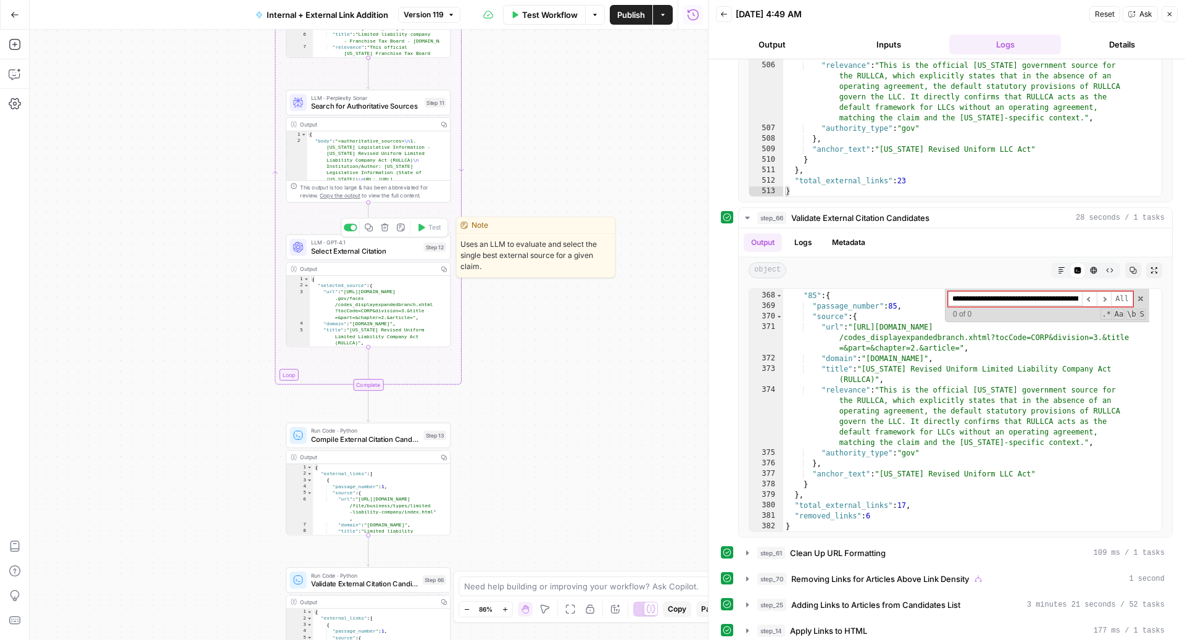
click at [311, 249] on span "Select External Citation" at bounding box center [365, 251] width 109 height 10
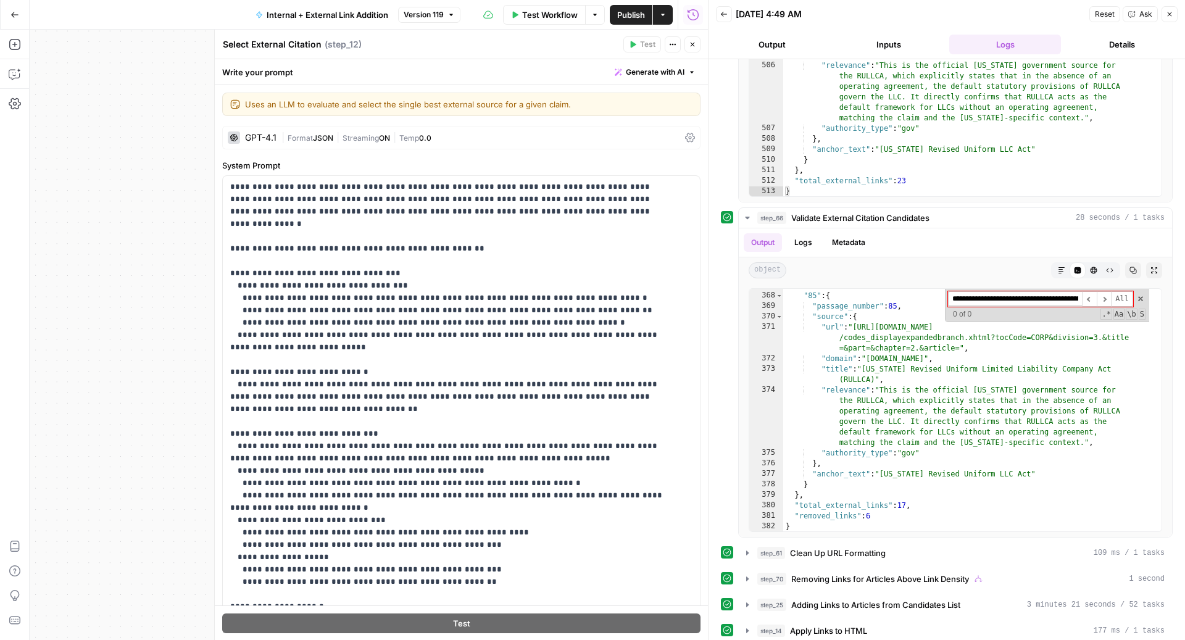
click at [1168, 20] on button "Close" at bounding box center [1169, 14] width 16 height 16
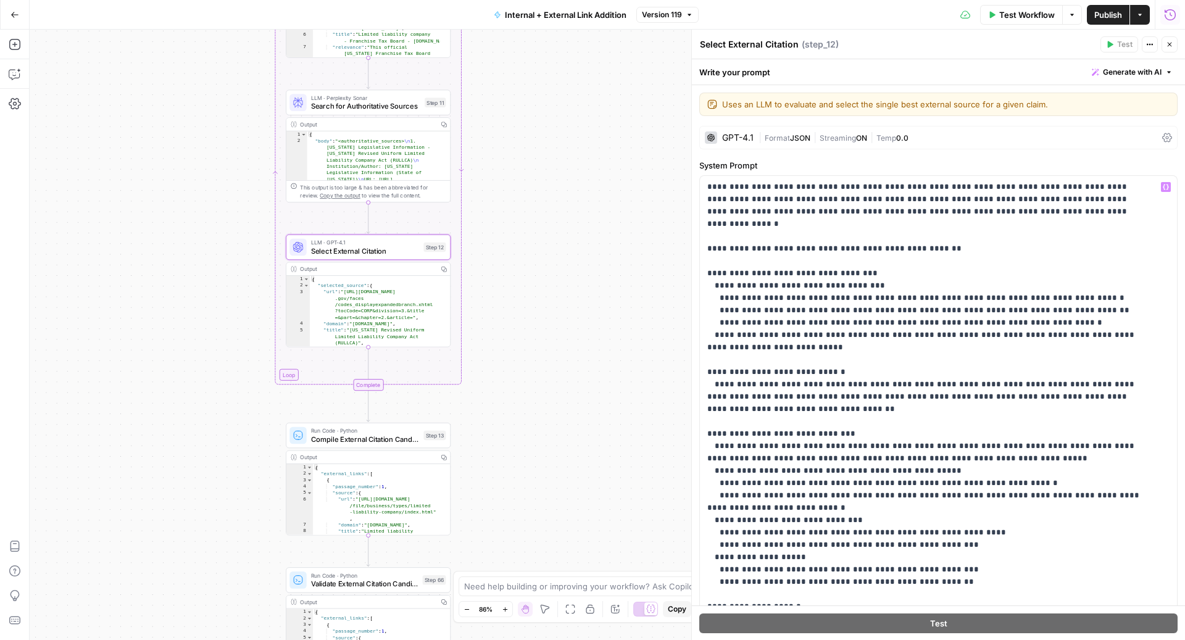
click at [683, 9] on button "Version 119" at bounding box center [667, 15] width 62 height 16
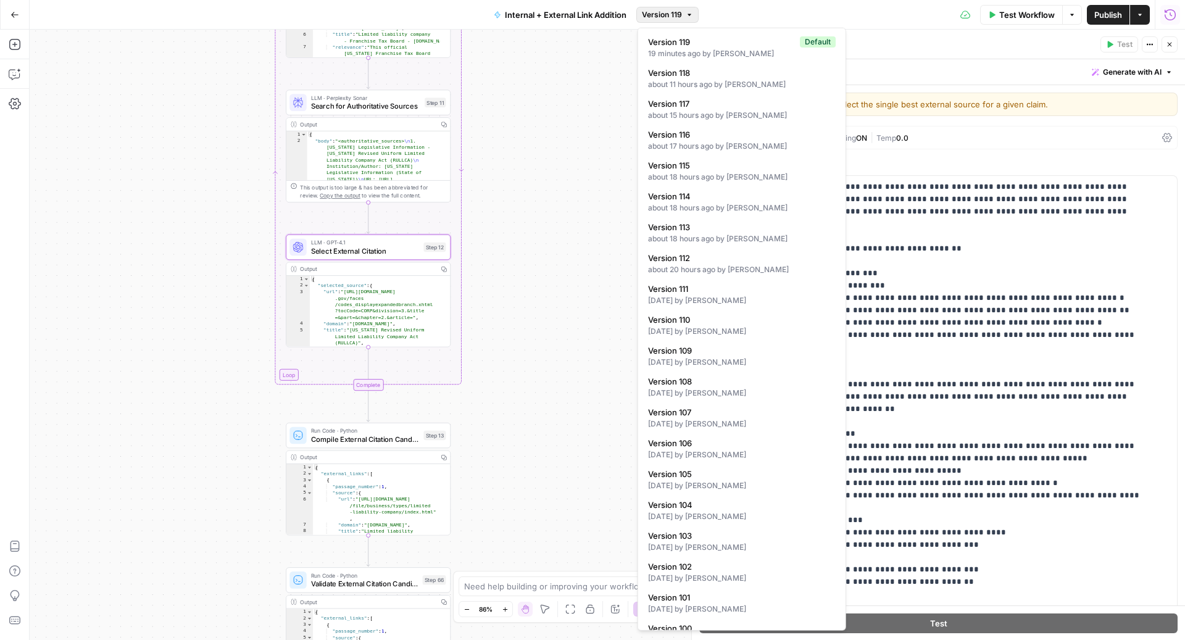
click at [683, 9] on button "Version 119" at bounding box center [667, 15] width 62 height 16
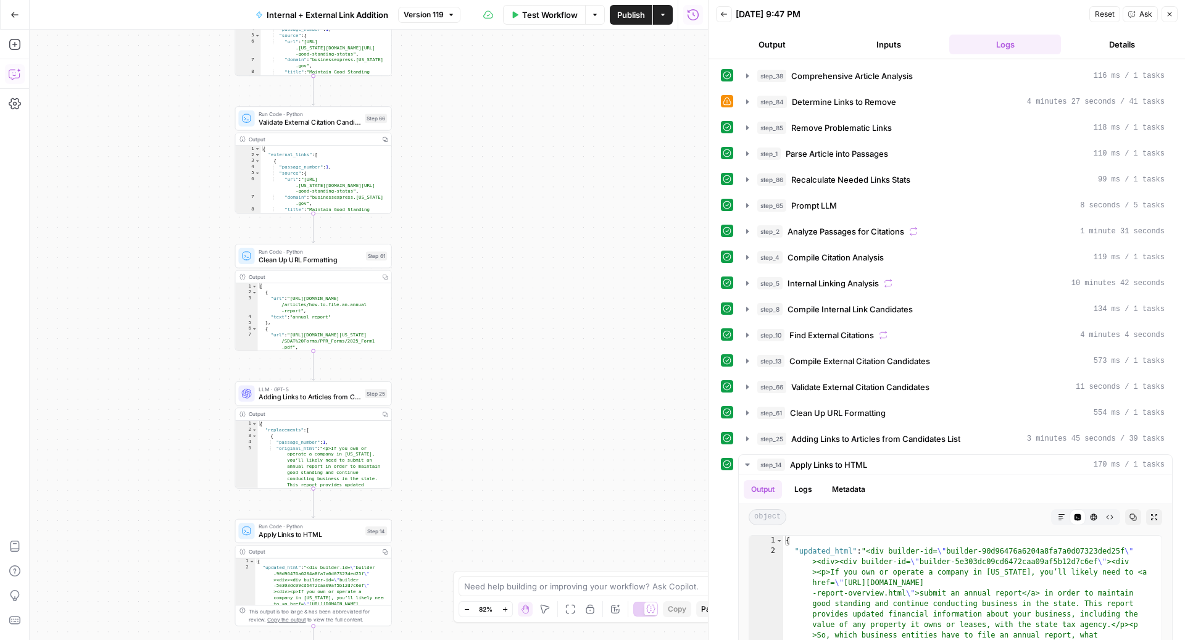
click at [9, 75] on icon "button" at bounding box center [15, 74] width 12 height 12
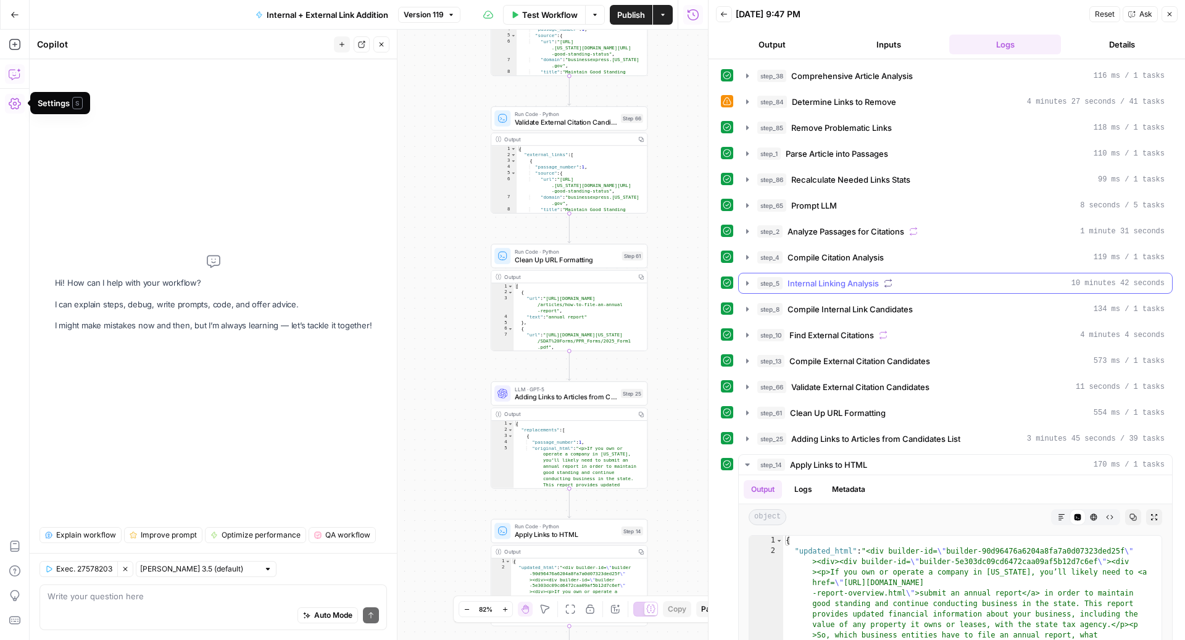
click at [828, 288] on button "step_5 Internal Linking Analysis 10 minutes 42 seconds" at bounding box center [955, 283] width 433 height 20
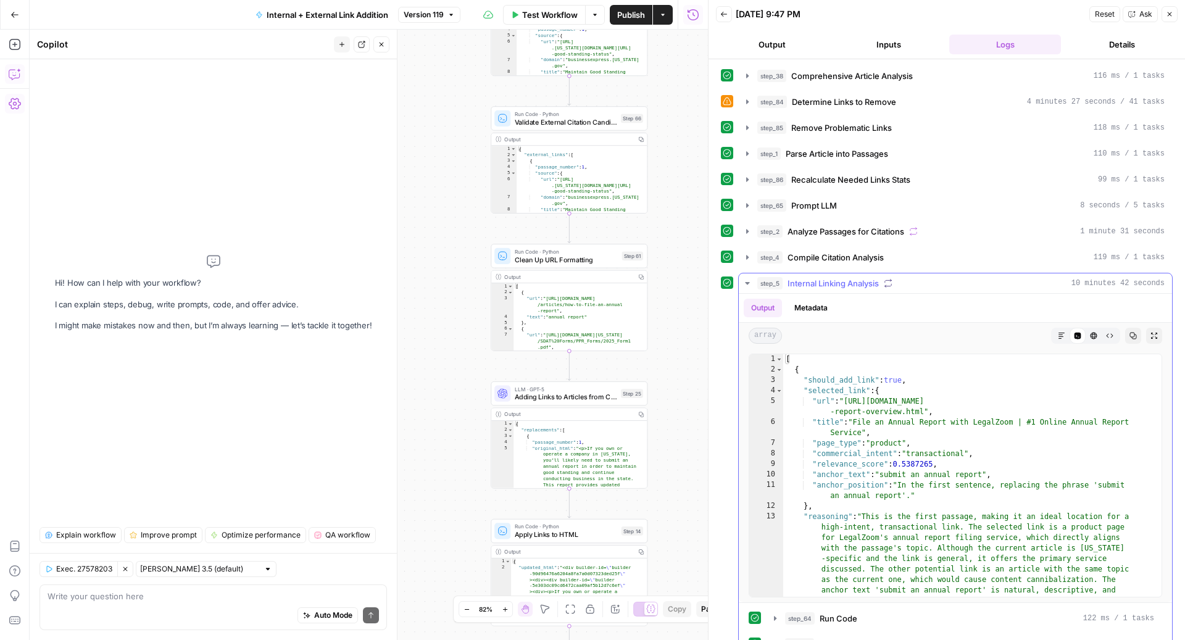
scroll to position [124, 0]
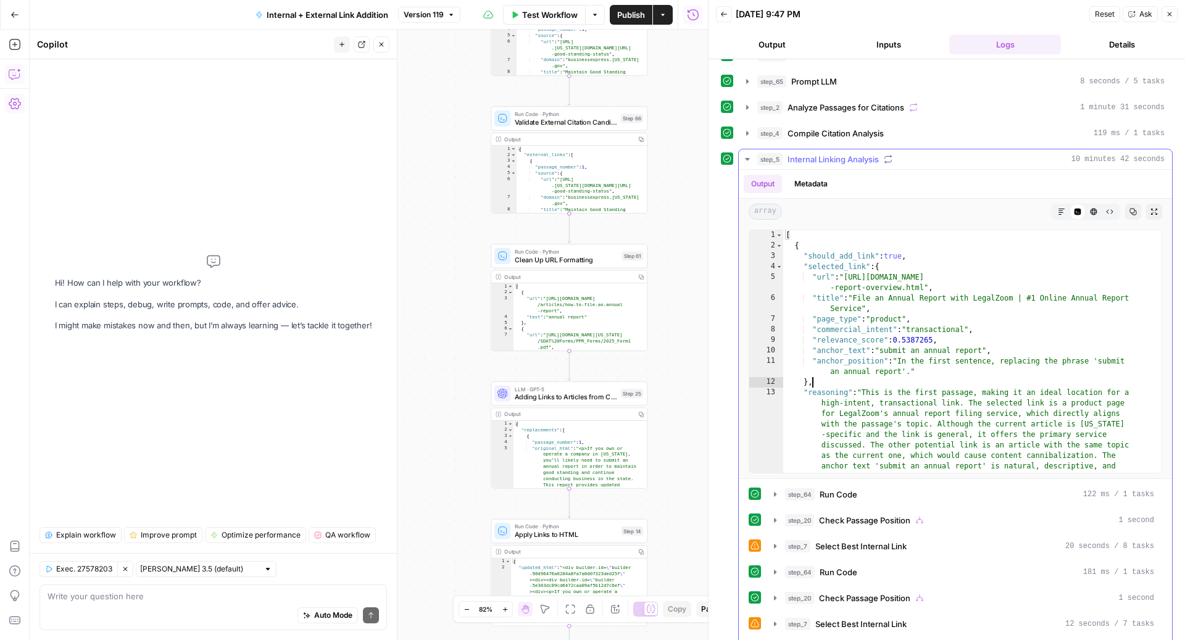
click at [879, 379] on div "[ { "should_add_link" : true , "selected_link" : { "url" : "https://www.legalzo…" at bounding box center [966, 362] width 366 height 264
click at [879, 418] on div "[ { "should_add_link" : true , "selected_link" : { "url" : "https://www.legalzo…" at bounding box center [966, 362] width 366 height 264
type textarea "**********"
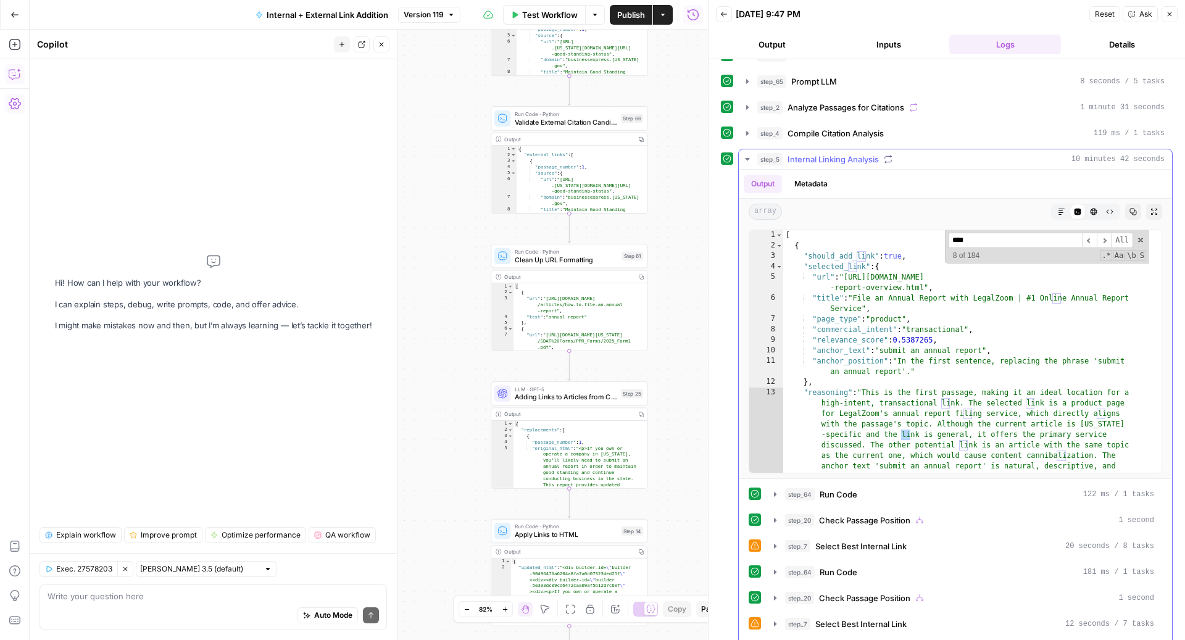
scroll to position [3665, 0]
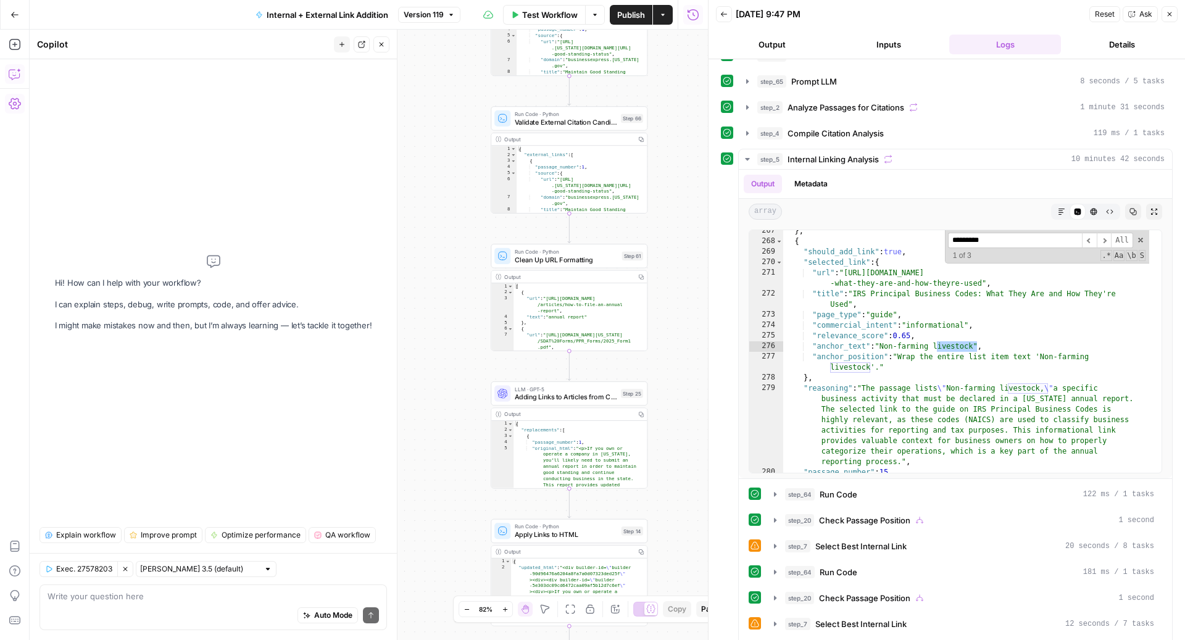
type input "*********"
click at [188, 470] on textarea at bounding box center [213, 596] width 331 height 12
click at [91, 470] on textarea "hey so steo_7 seems" at bounding box center [213, 596] width 331 height 12
click at [168, 470] on textarea "hey so step_7 seems" at bounding box center [213, 596] width 331 height 12
type textarea "hey so step_7 seems to have suggested to add an internal link to the anchor text"
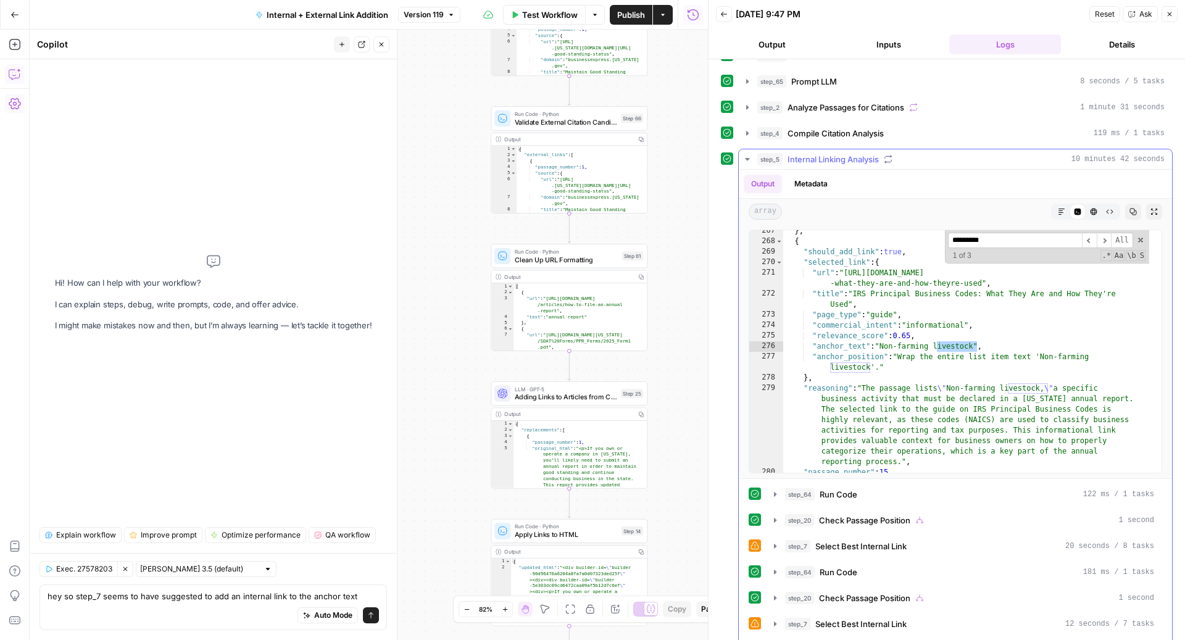
type textarea "**********"
drag, startPoint x: 884, startPoint y: 344, endPoint x: 976, endPoint y: 344, distance: 92.6
click at [879, 344] on div "} , { "should_add_link" : true , "selected_link" : { "url" : "https://www.legal…" at bounding box center [966, 358] width 366 height 264
drag, startPoint x: 880, startPoint y: 342, endPoint x: 982, endPoint y: 342, distance: 102.4
click at [879, 342] on div "} , { "should_add_link" : true , "selected_link" : { "url" : "https://www.legal…" at bounding box center [966, 358] width 366 height 264
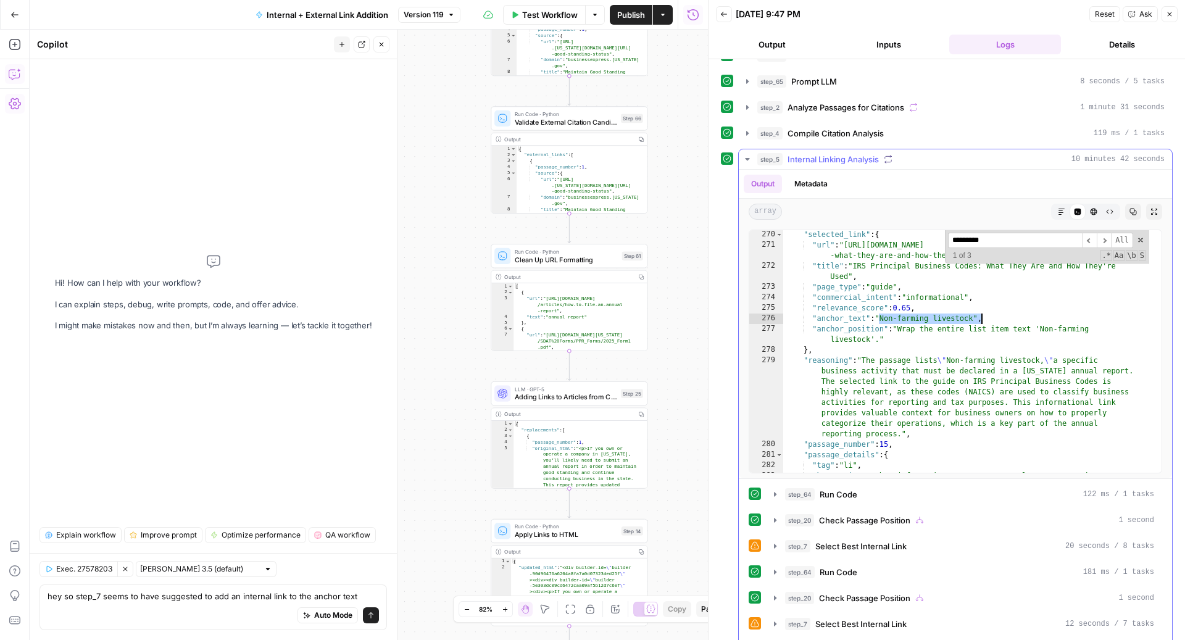
scroll to position [3703, 0]
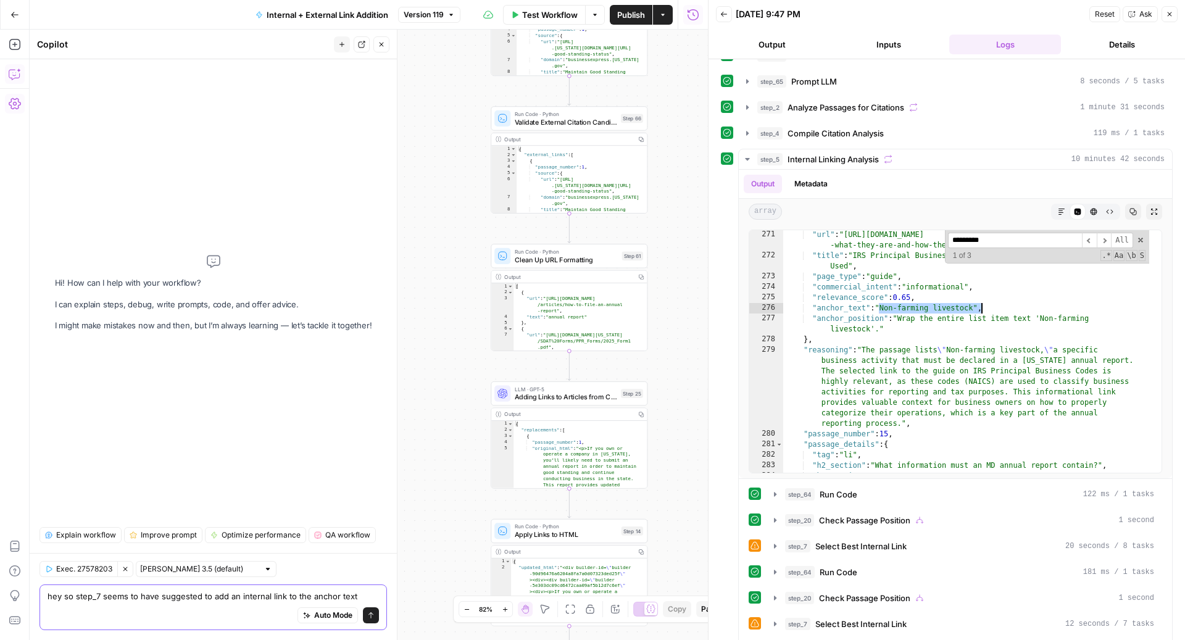
click at [358, 470] on textarea "hey so step_7 seems to have suggested to add an internal link to the anchor text" at bounding box center [213, 596] width 331 height 12
paste textarea ""Non-farming livestock""
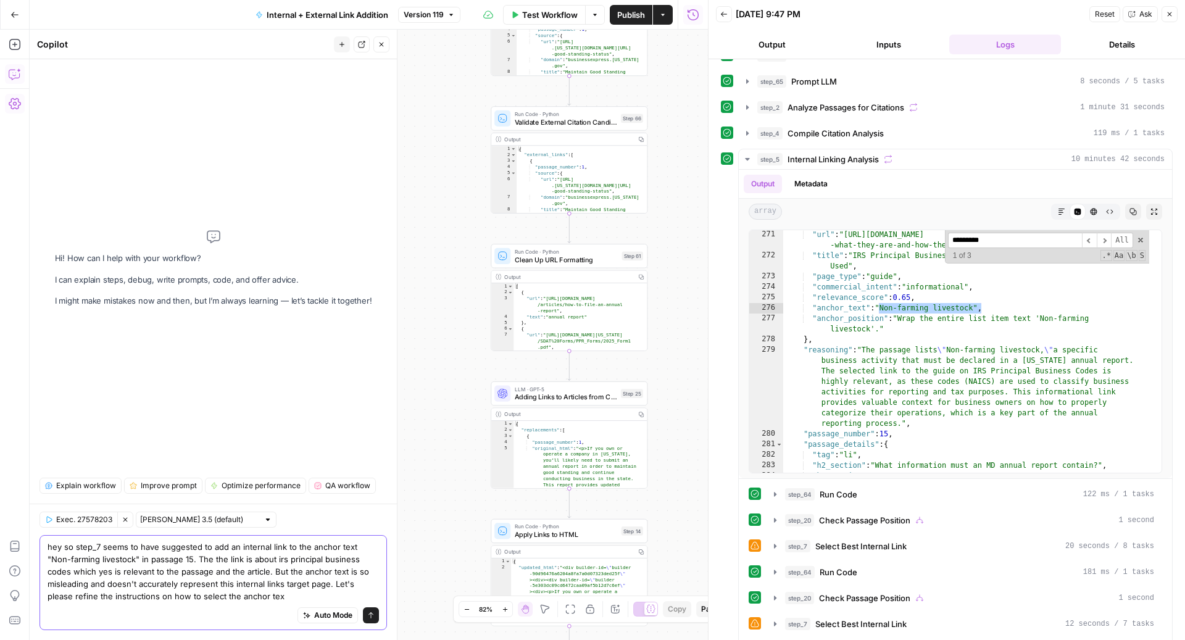
type textarea "hey so step_7 seems to have suggested to add an internal link to the anchor tex…"
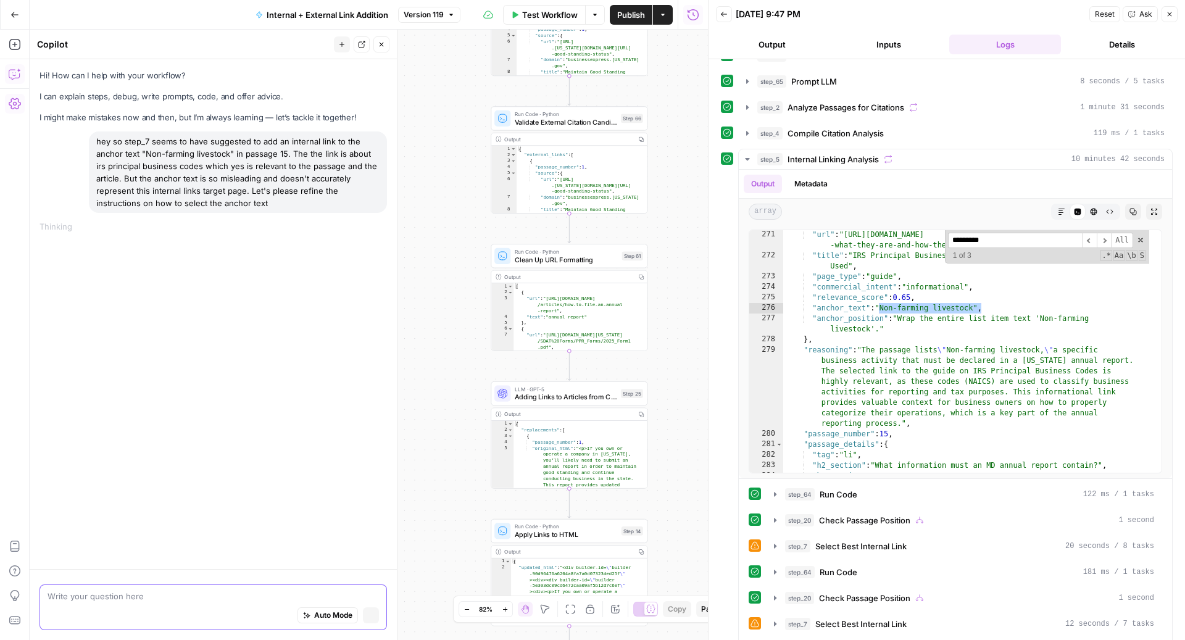
scroll to position [0, 0]
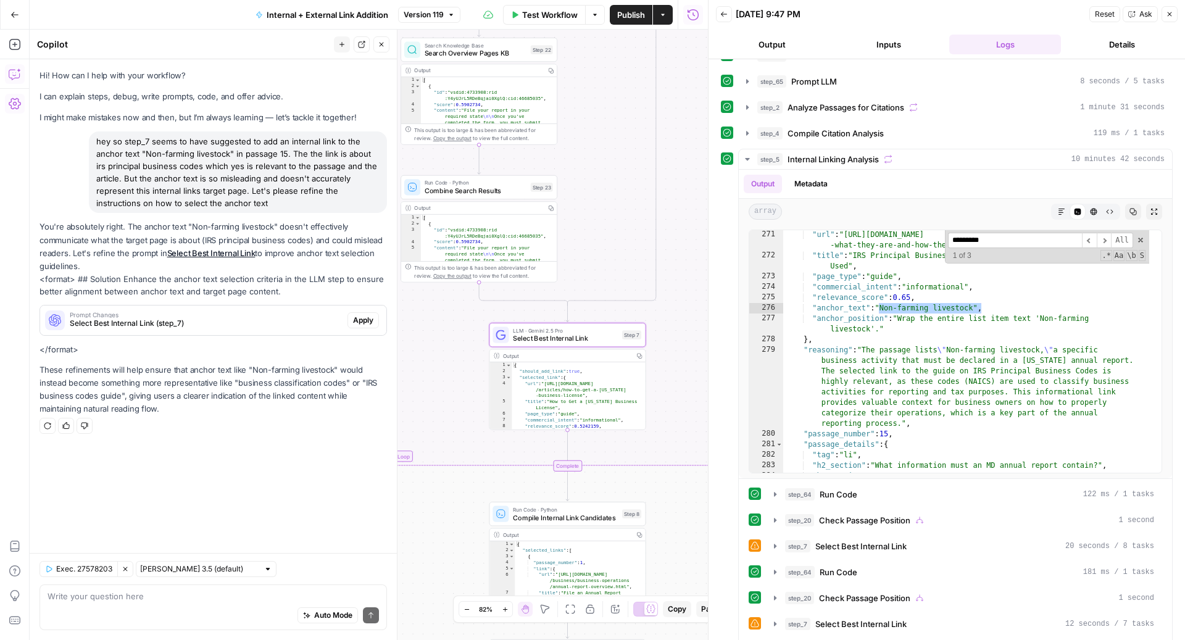
click at [367, 320] on span "Apply" at bounding box center [363, 320] width 20 height 11
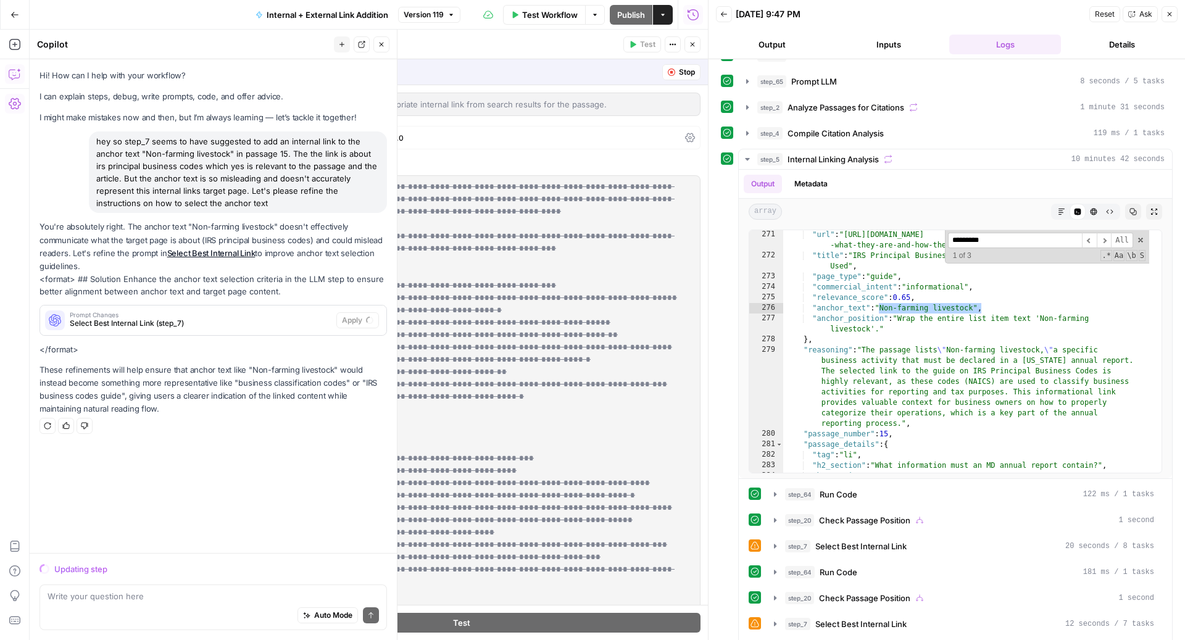
click at [141, 470] on div "Auto Mode Send" at bounding box center [213, 615] width 331 height 27
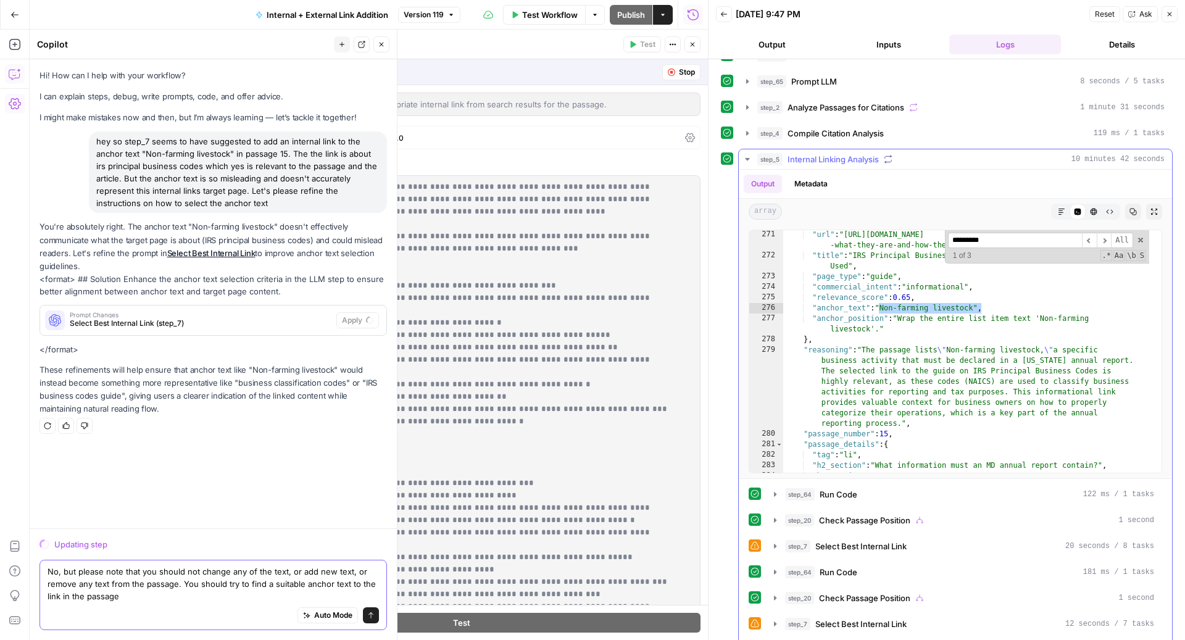
type textarea "No, but please note that you should not change any of the text, or add new text…"
click at [879, 311] on div ""url" : "https://www.legalzoom.com/articles/irs-principal-business-codes -what-…" at bounding box center [966, 367] width 366 height 275
type textarea "**********"
click at [879, 241] on input "*********" at bounding box center [1015, 240] width 134 height 15
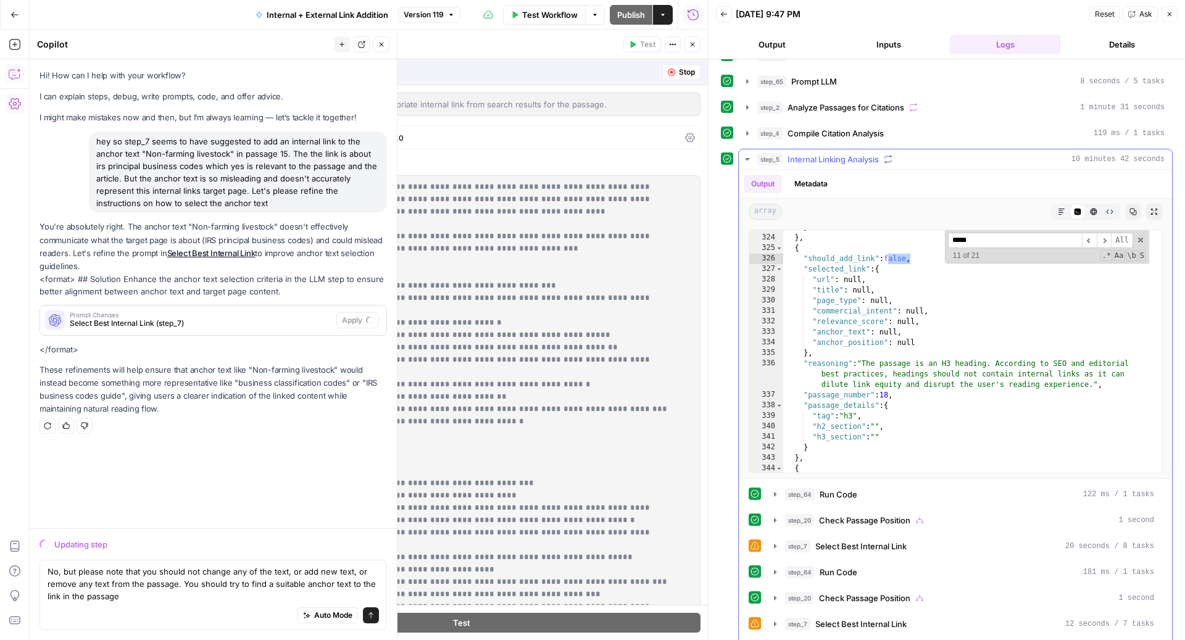
scroll to position [4540, 0]
type input "*****"
click at [193, 470] on textarea "No, but please note that you should not change any of the text, or add new text…" at bounding box center [213, 583] width 331 height 37
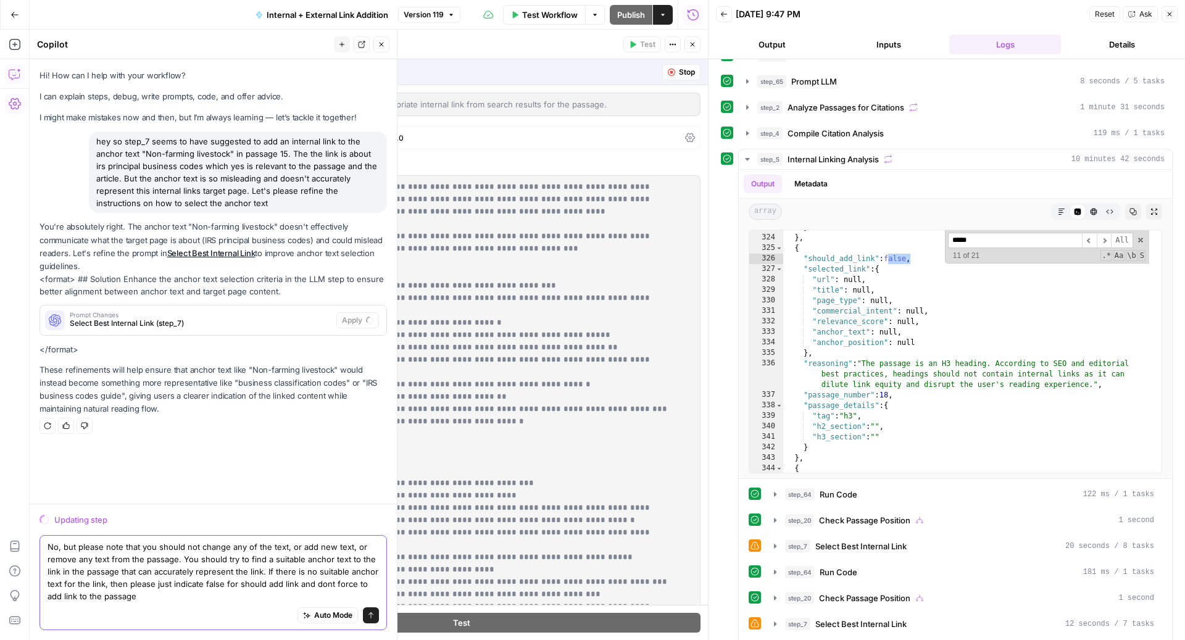
type textarea "No, but please note that you should not change any of the text, or add new text…"
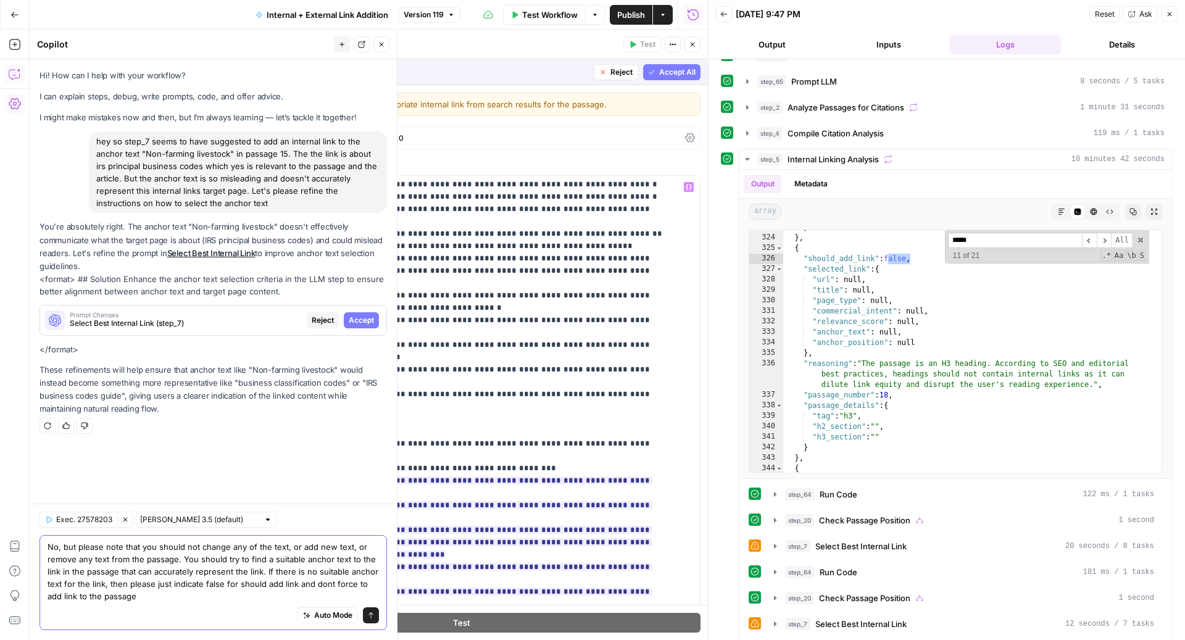
scroll to position [832, 0]
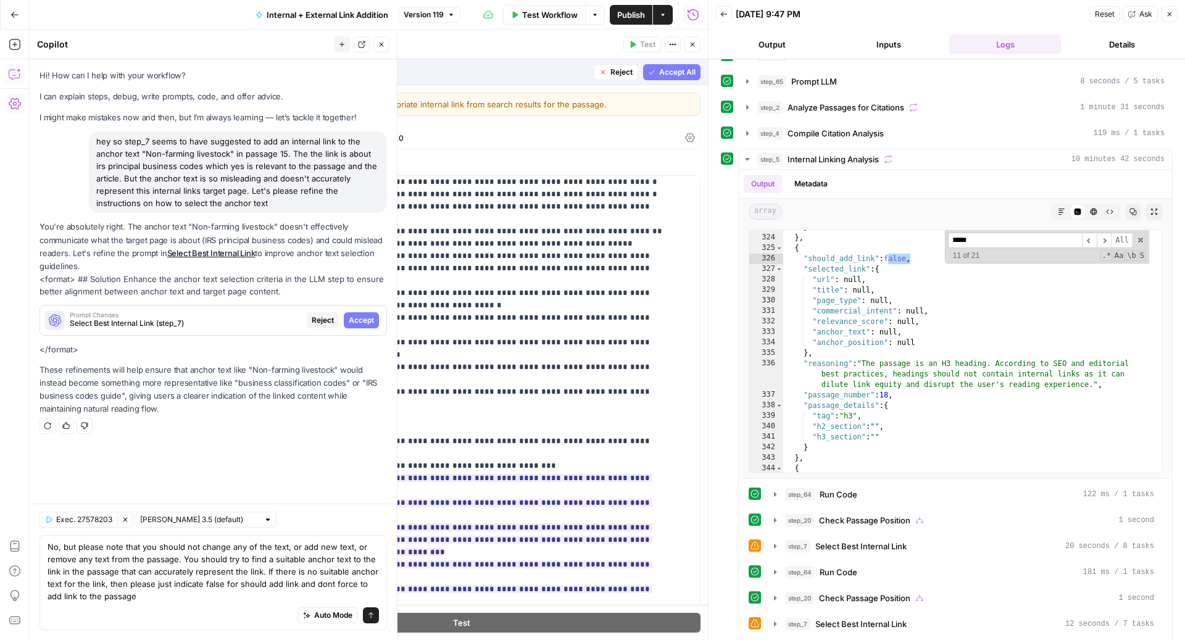
click at [610, 75] on span "Reject" at bounding box center [621, 72] width 22 height 11
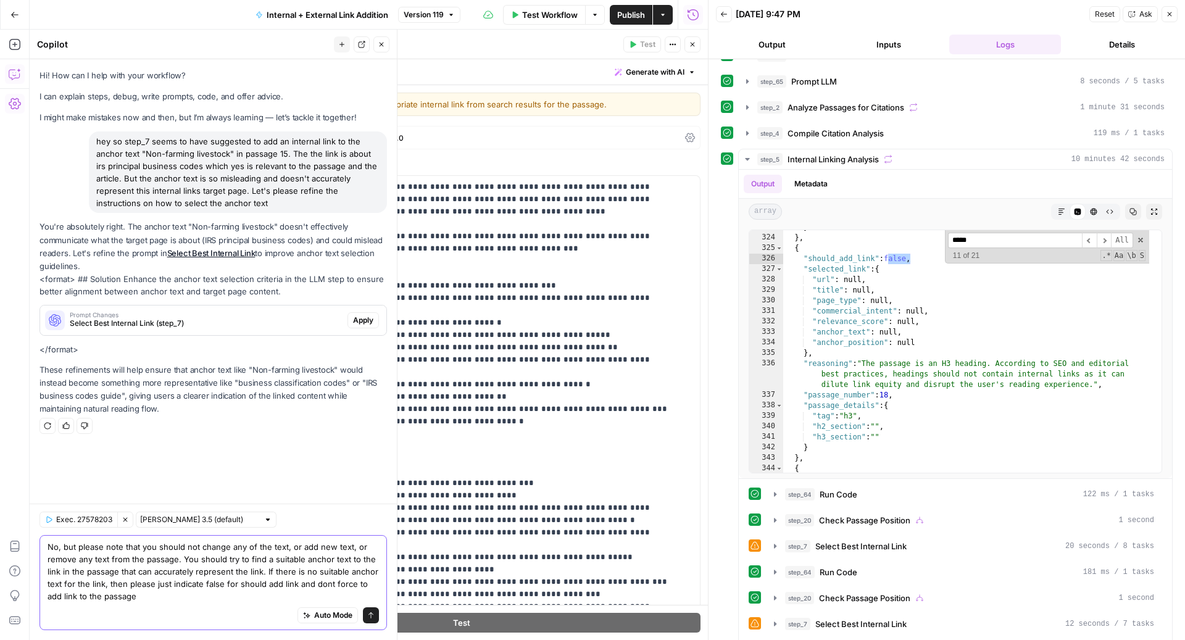
click at [149, 470] on textarea "No, but please note that you should not change any of the text, or add new text…" at bounding box center [213, 572] width 331 height 62
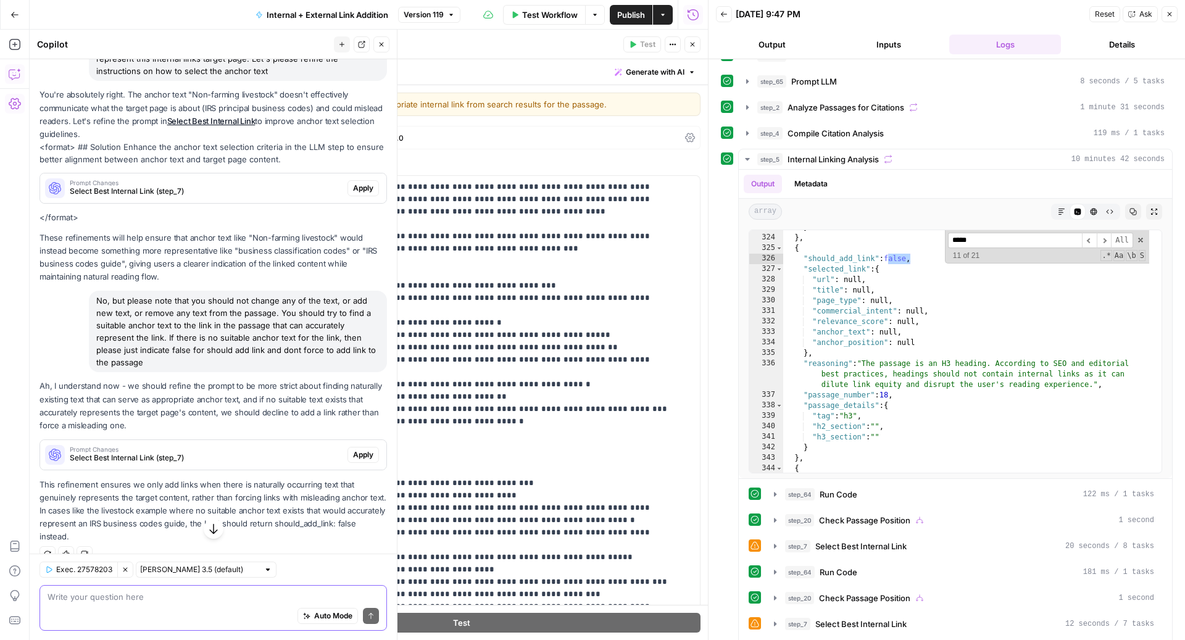
scroll to position [150, 0]
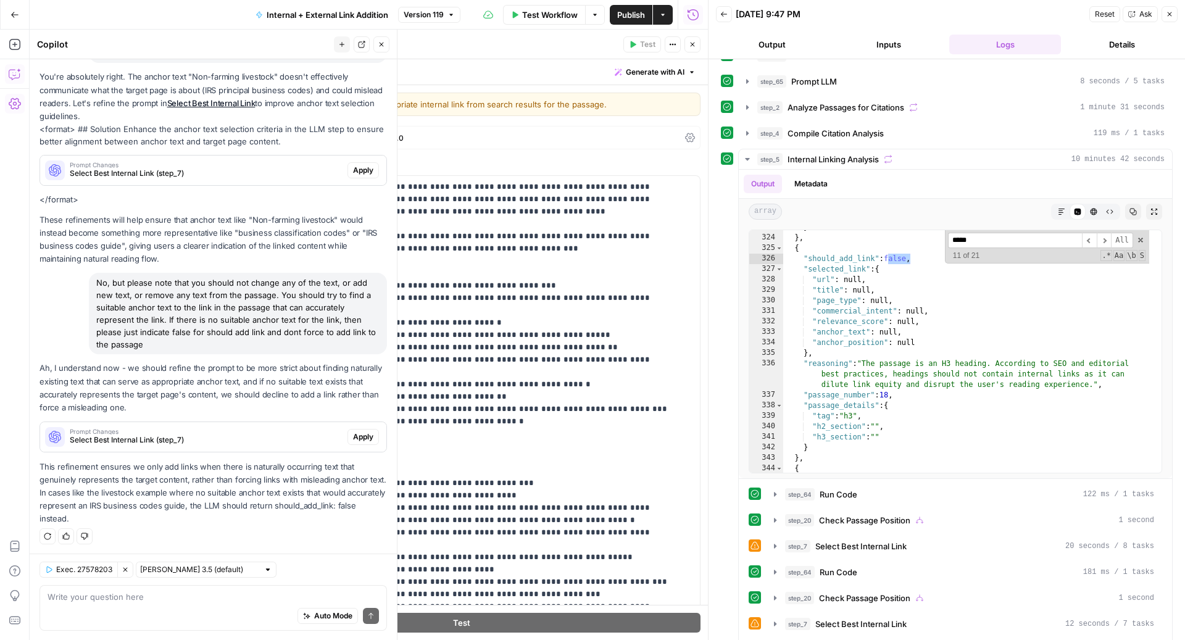
click at [358, 438] on span "Apply" at bounding box center [363, 436] width 20 height 11
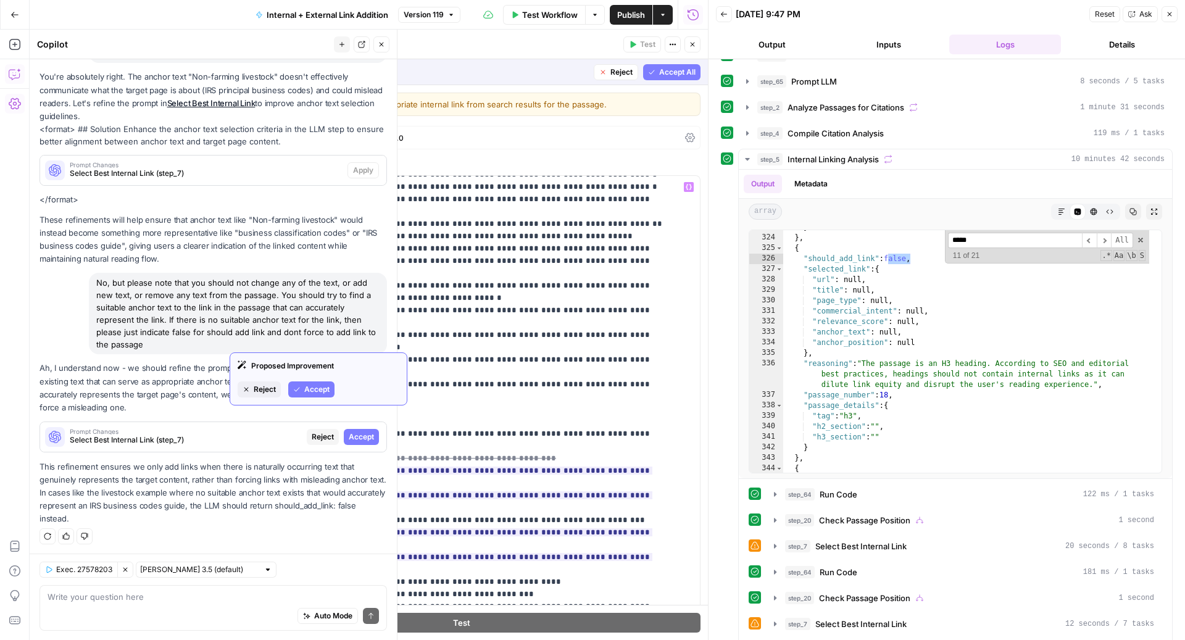
scroll to position [865, 0]
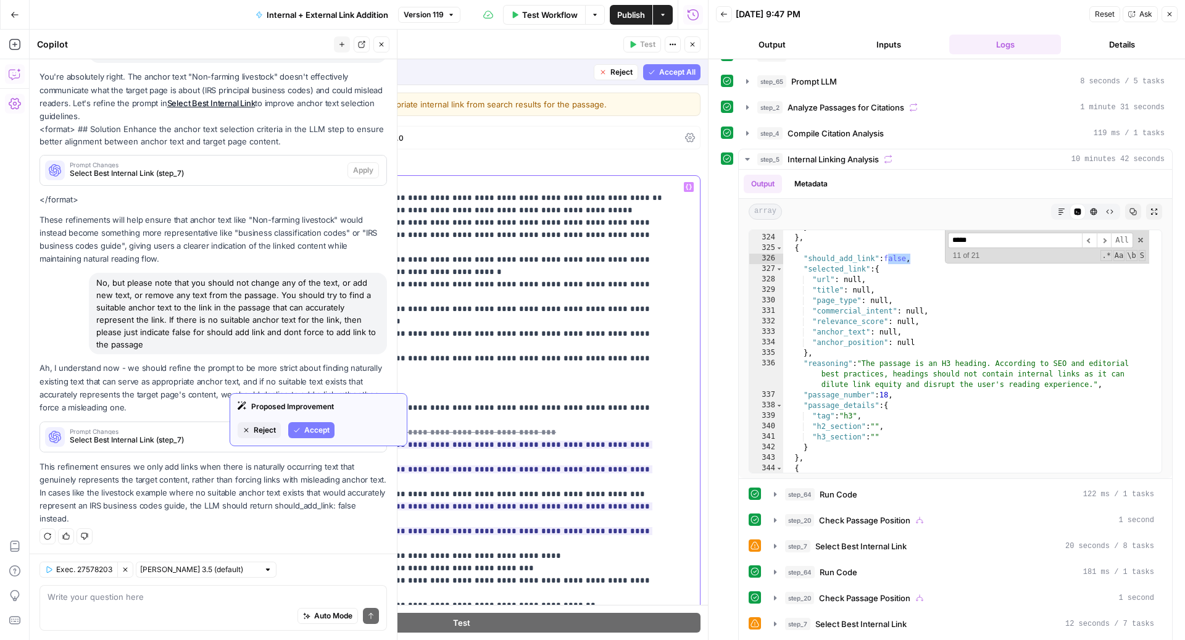
click at [486, 371] on p "**********" at bounding box center [449, 383] width 438 height 2135
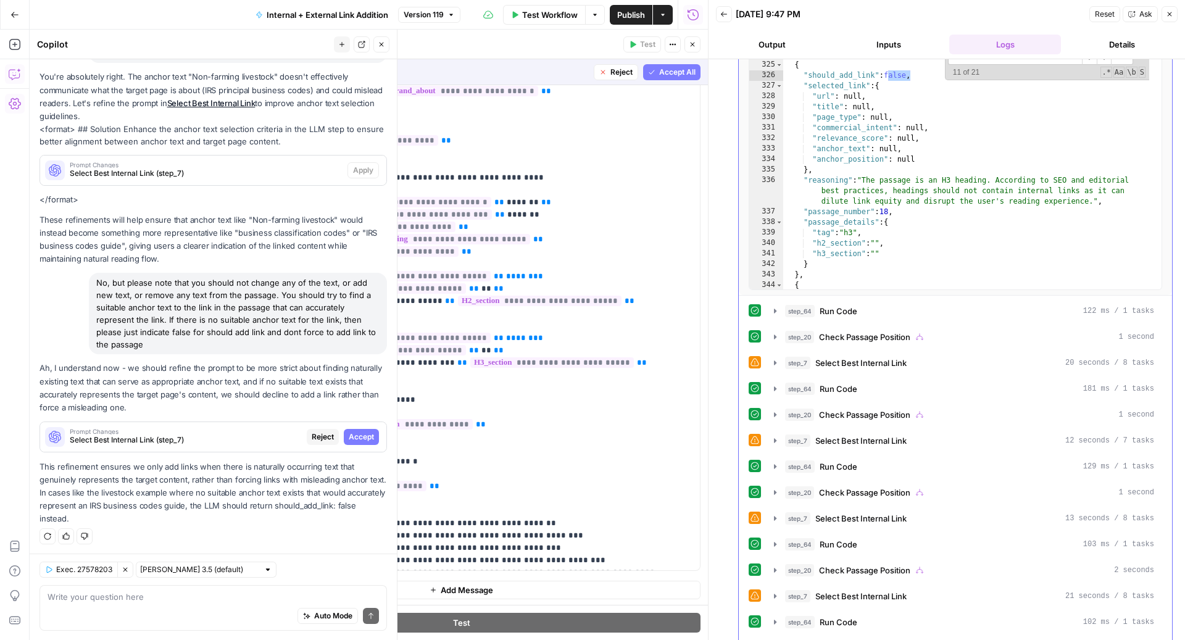
scroll to position [339, 0]
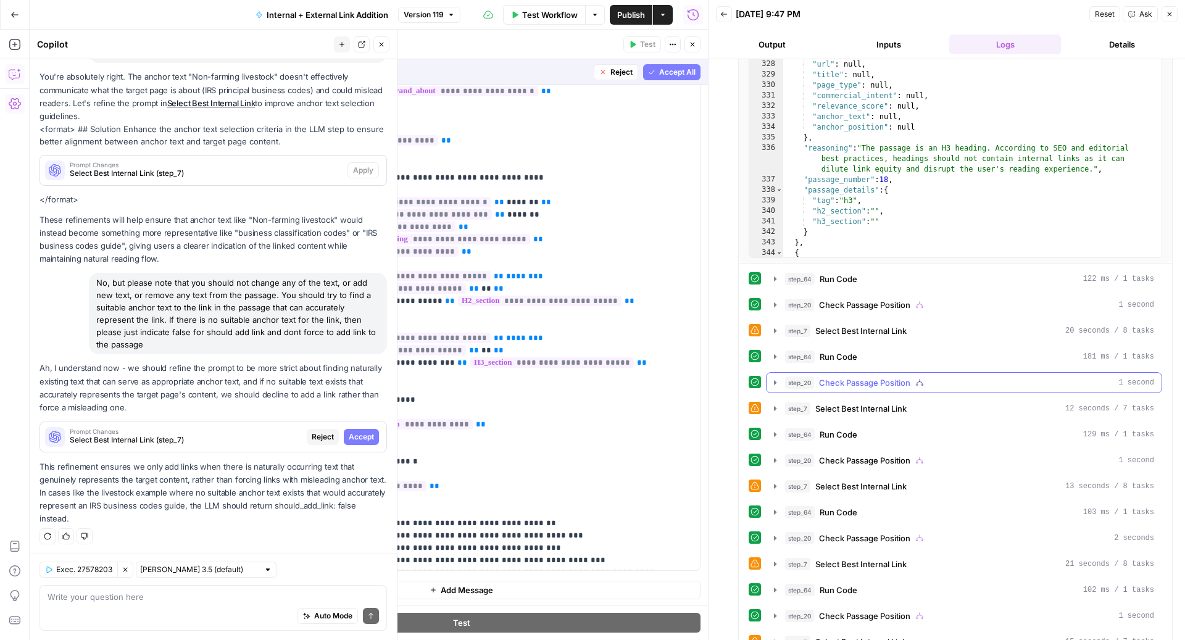
click at [876, 383] on button "step_20 Check Passage Position 1 second" at bounding box center [963, 383] width 395 height 20
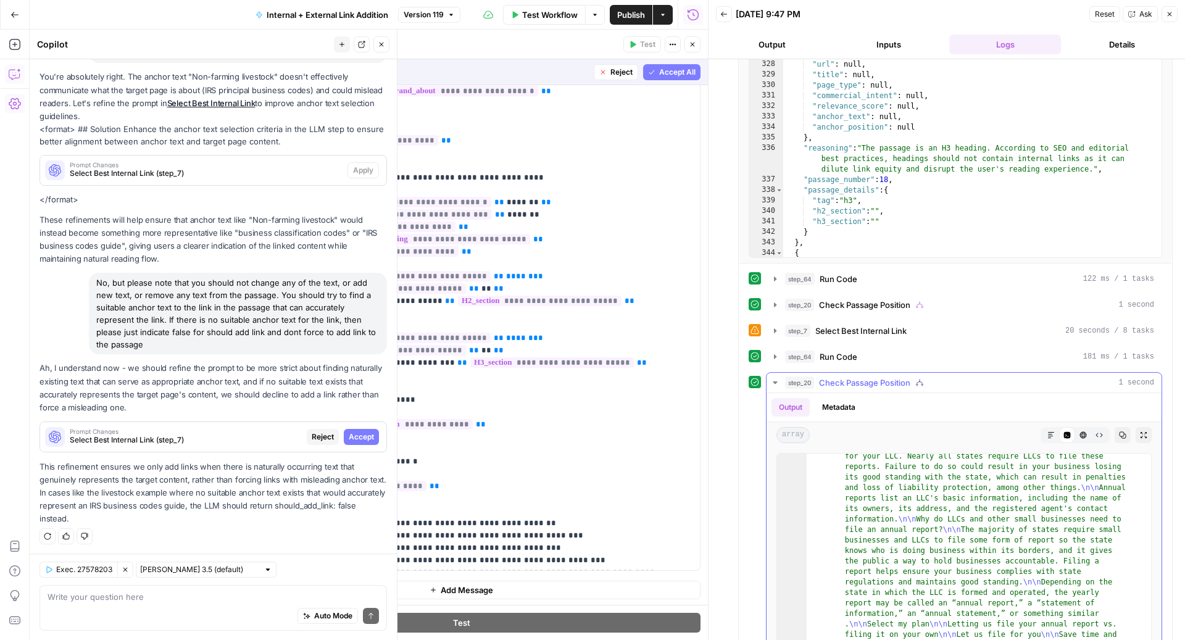
scroll to position [2429, 0]
click at [879, 381] on span "Check Passage Position" at bounding box center [864, 382] width 91 height 12
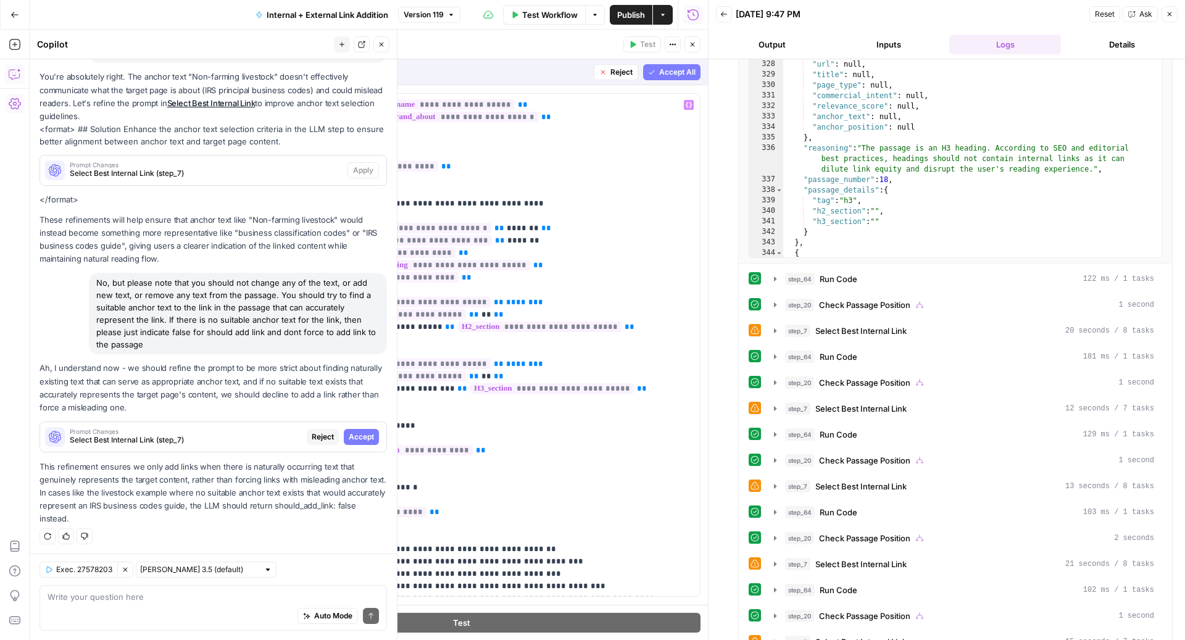
scroll to position [611, 0]
click at [676, 76] on span "Accept All" at bounding box center [677, 72] width 36 height 11
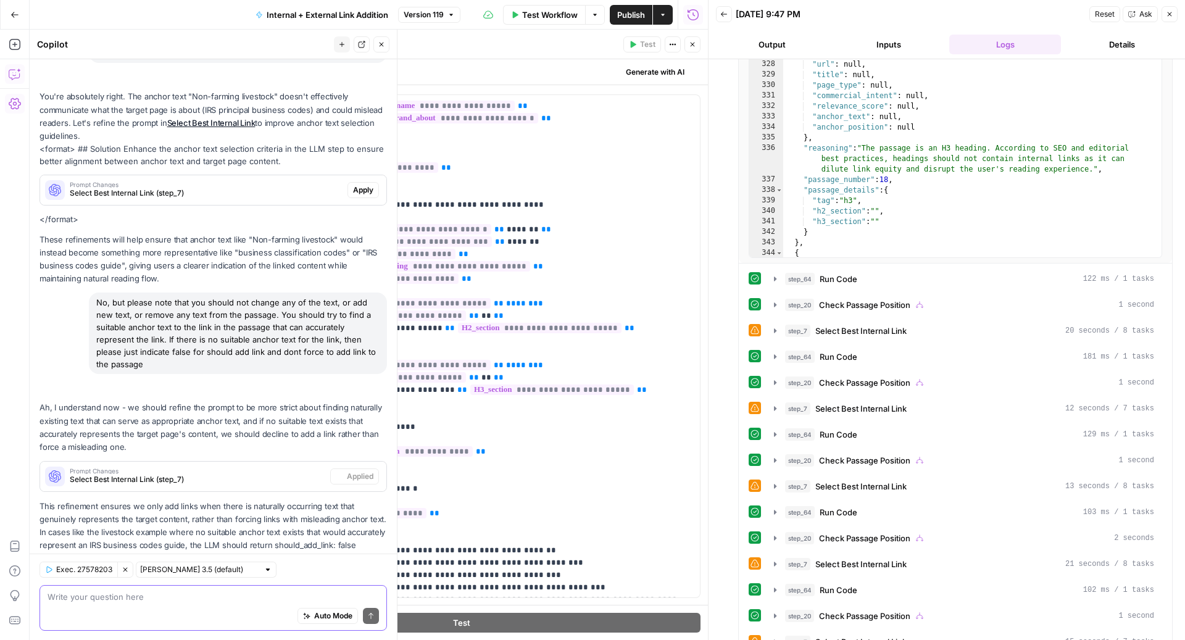
click at [143, 470] on textarea at bounding box center [213, 596] width 331 height 12
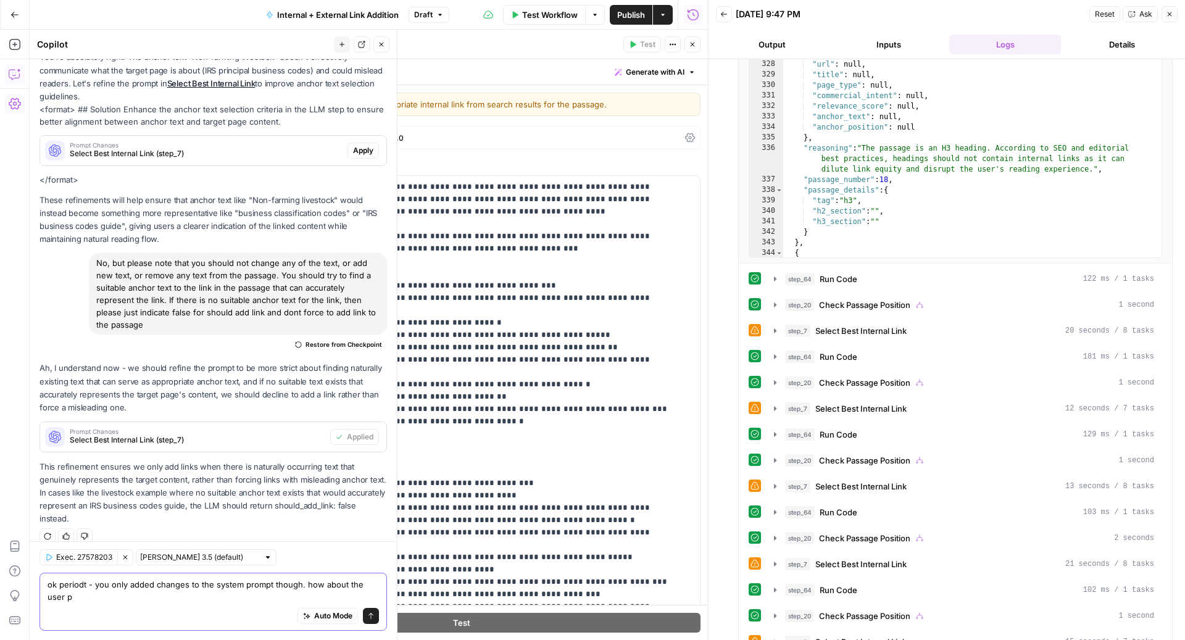
scroll to position [202, 0]
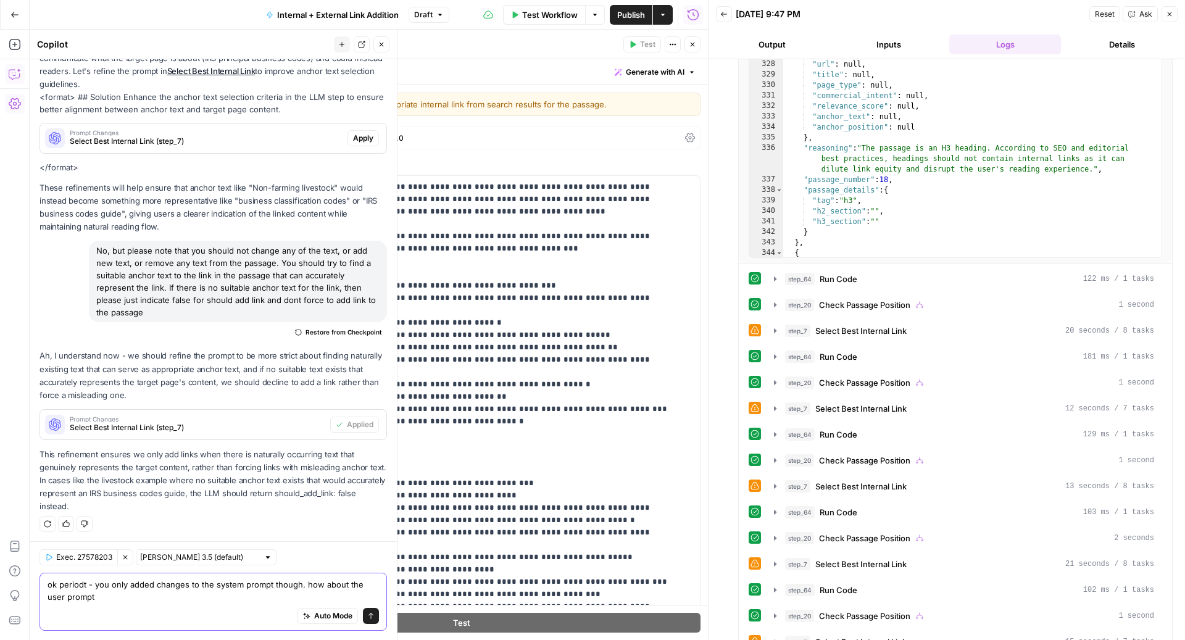
type textarea "ok periodt - you only added changes to the system prompt though. how about the …"
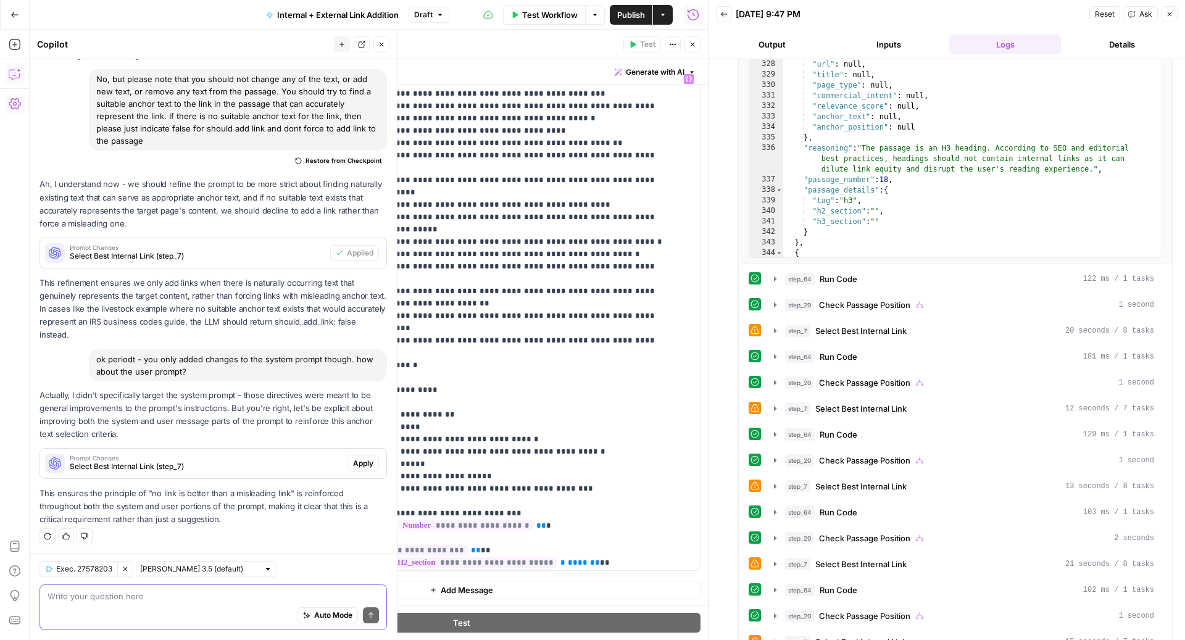
scroll to position [465, 0]
click at [355, 460] on span "Apply" at bounding box center [363, 463] width 20 height 11
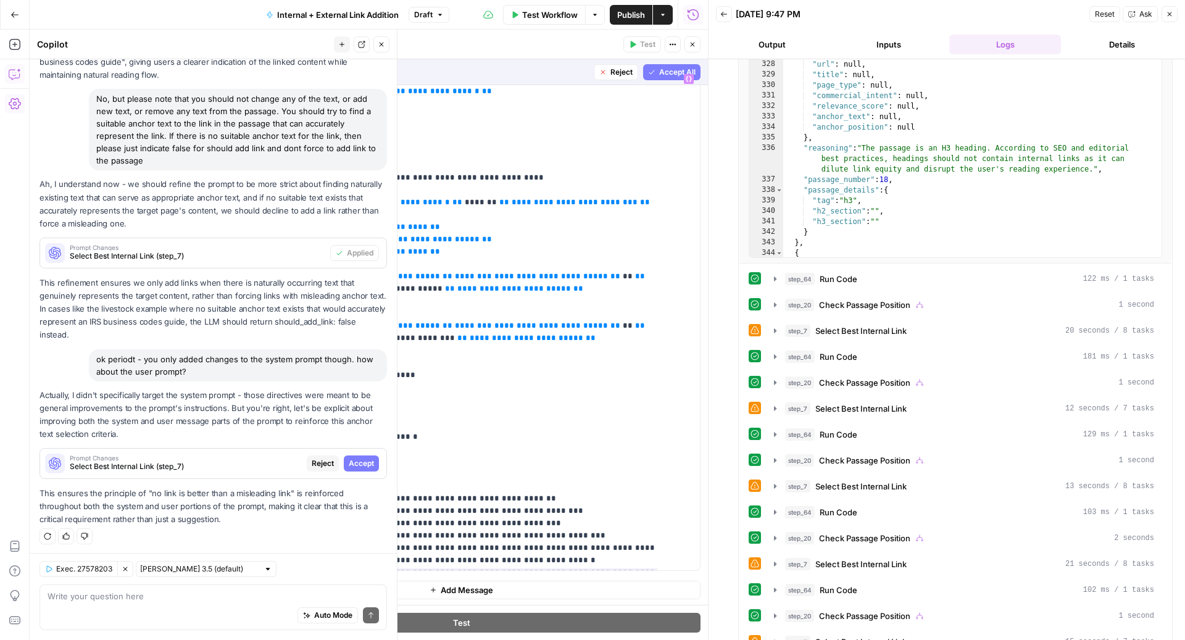
scroll to position [0, 0]
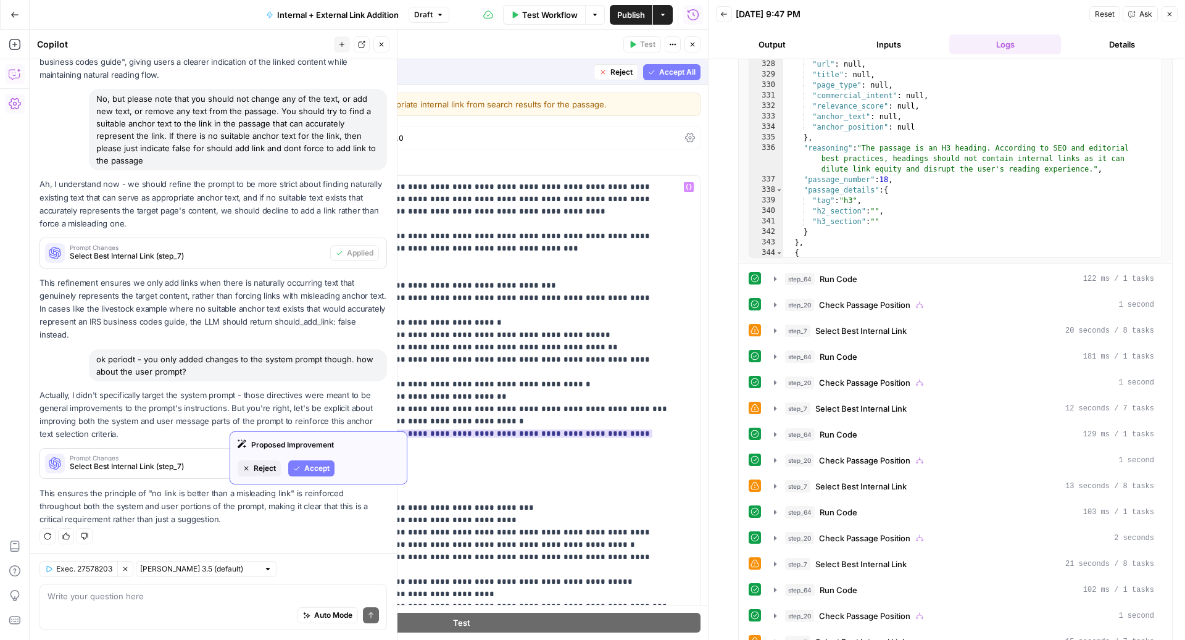
click at [303, 467] on button "Accept" at bounding box center [311, 468] width 46 height 16
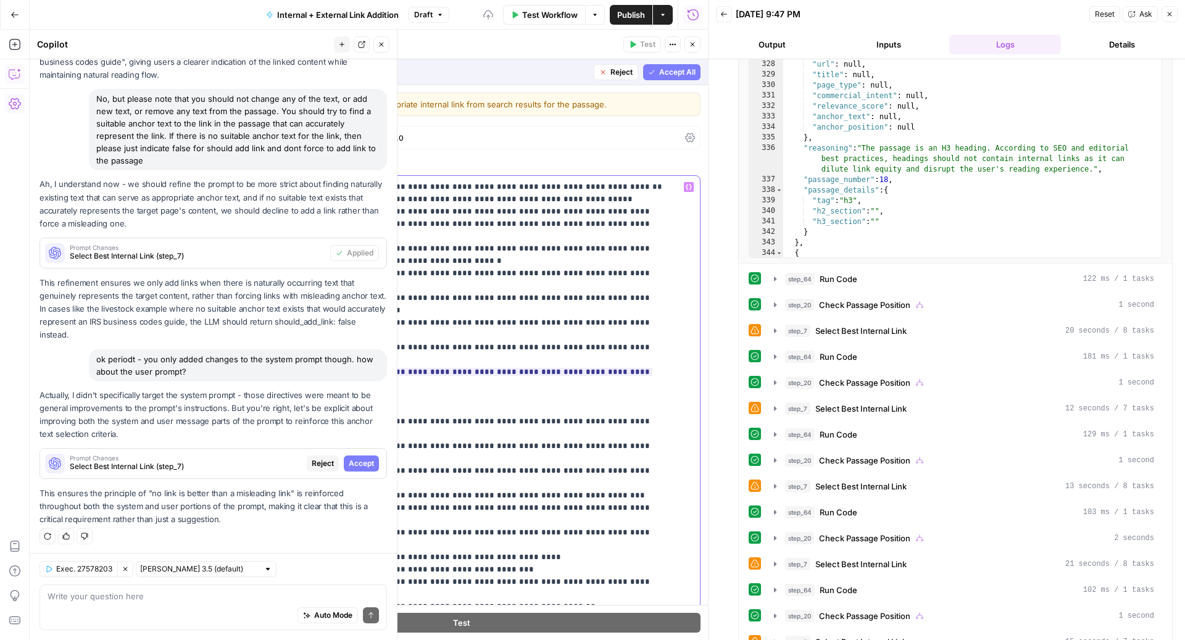
scroll to position [891, 0]
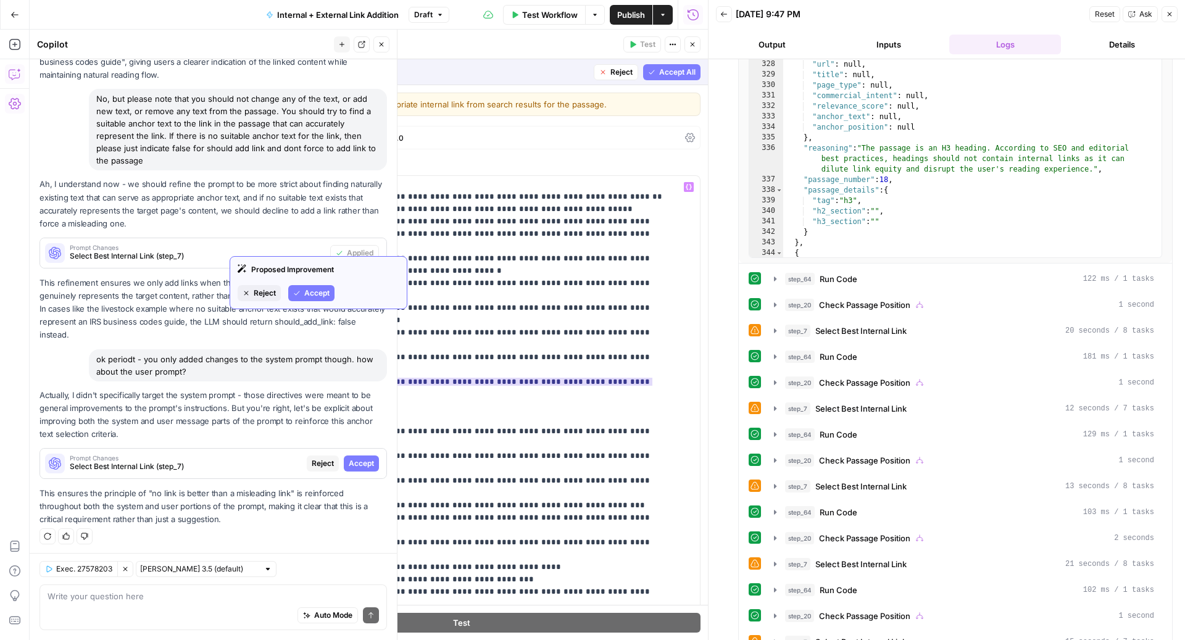
click at [309, 296] on span "Accept" at bounding box center [316, 293] width 25 height 11
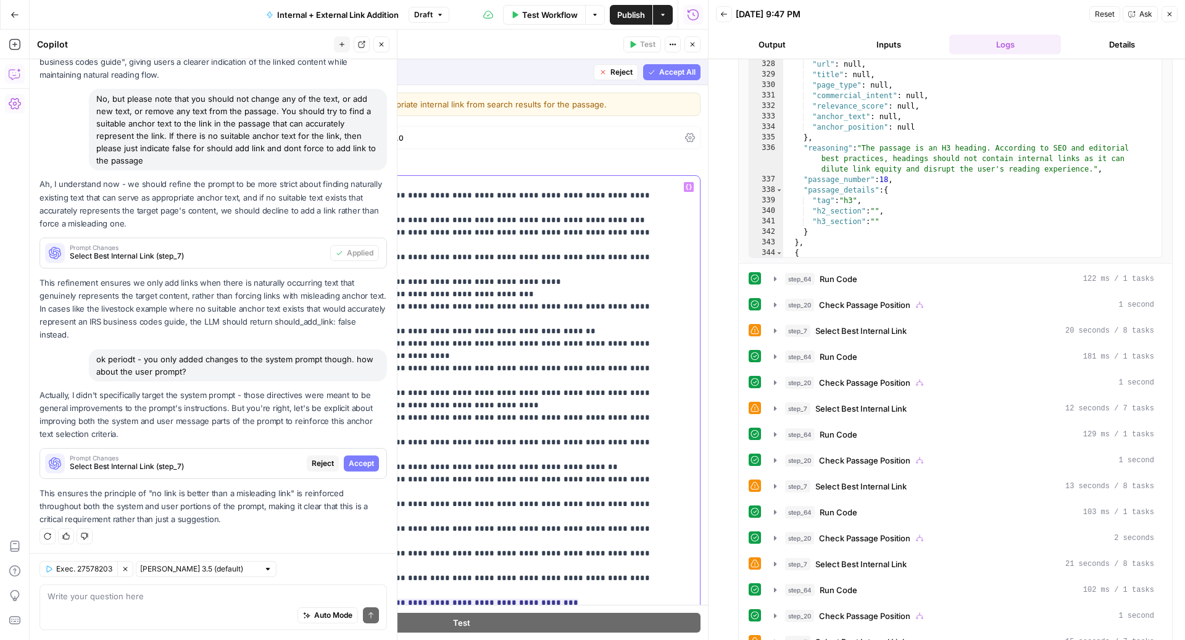
scroll to position [1182, 0]
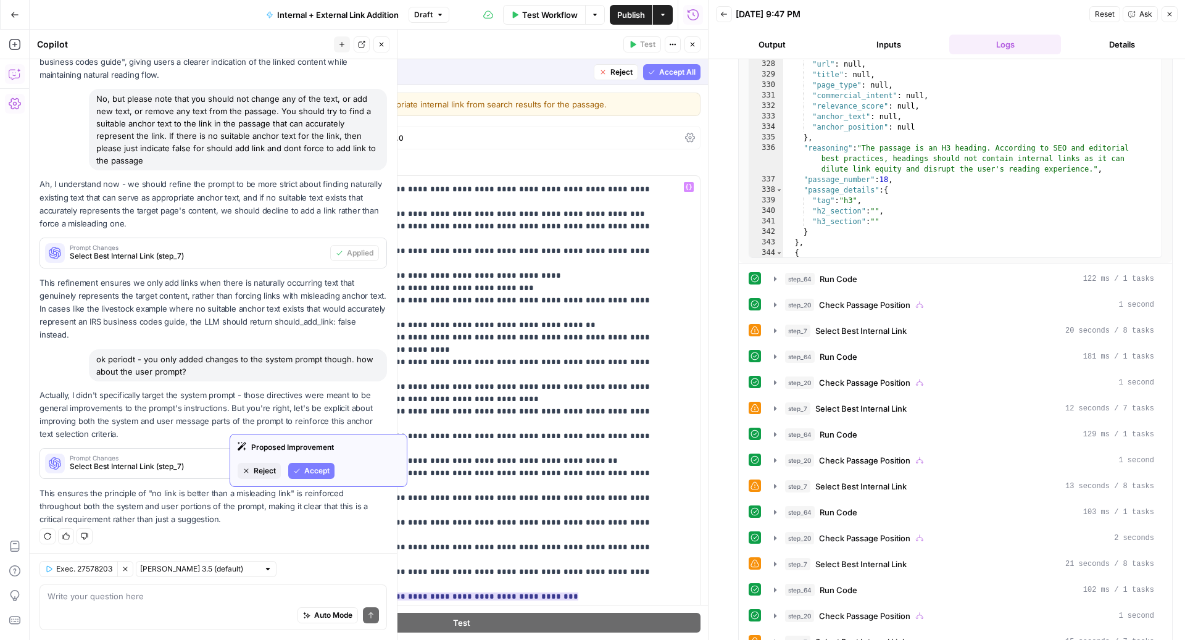
click at [257, 470] on span "Reject" at bounding box center [265, 470] width 22 height 11
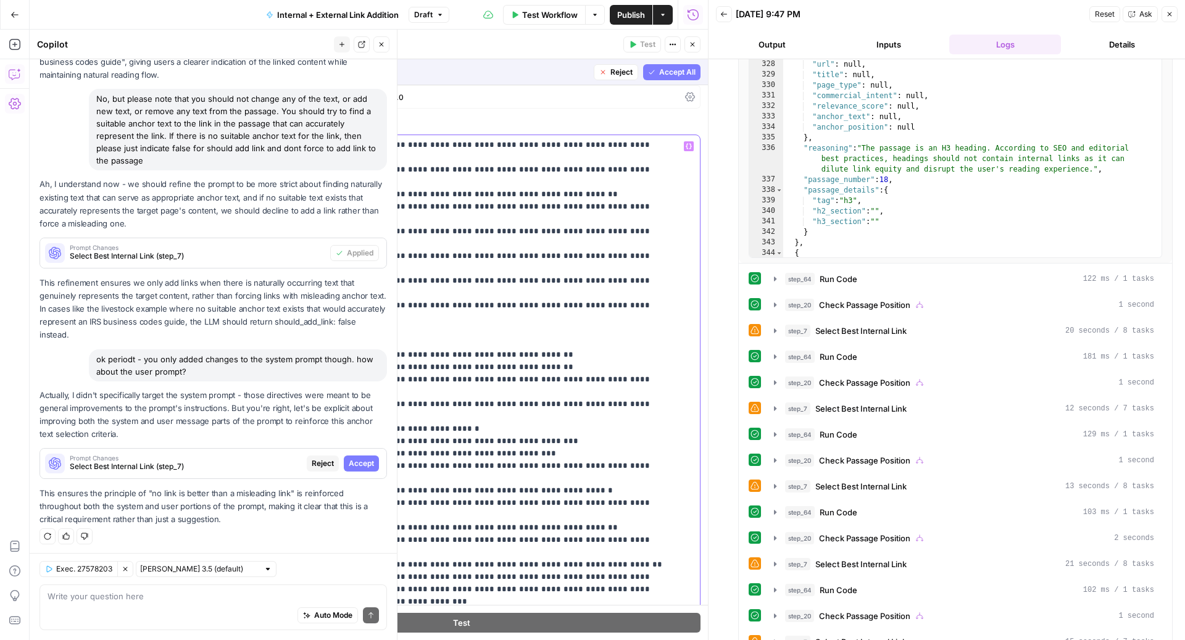
scroll to position [1441, 0]
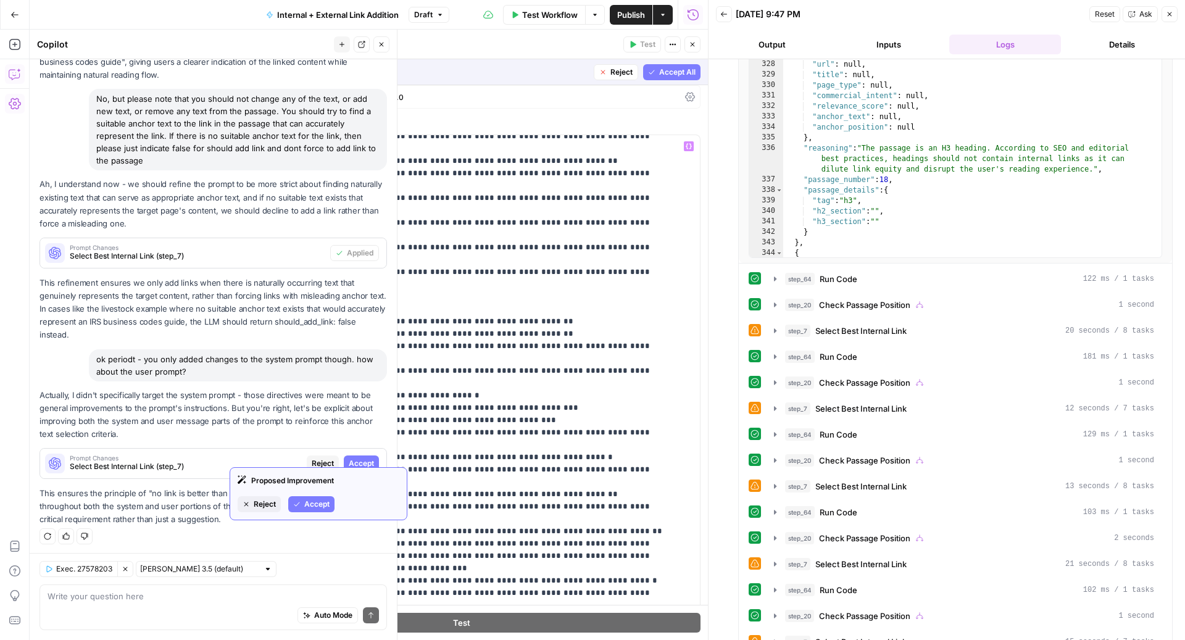
click at [321, 470] on span "Accept" at bounding box center [316, 504] width 25 height 11
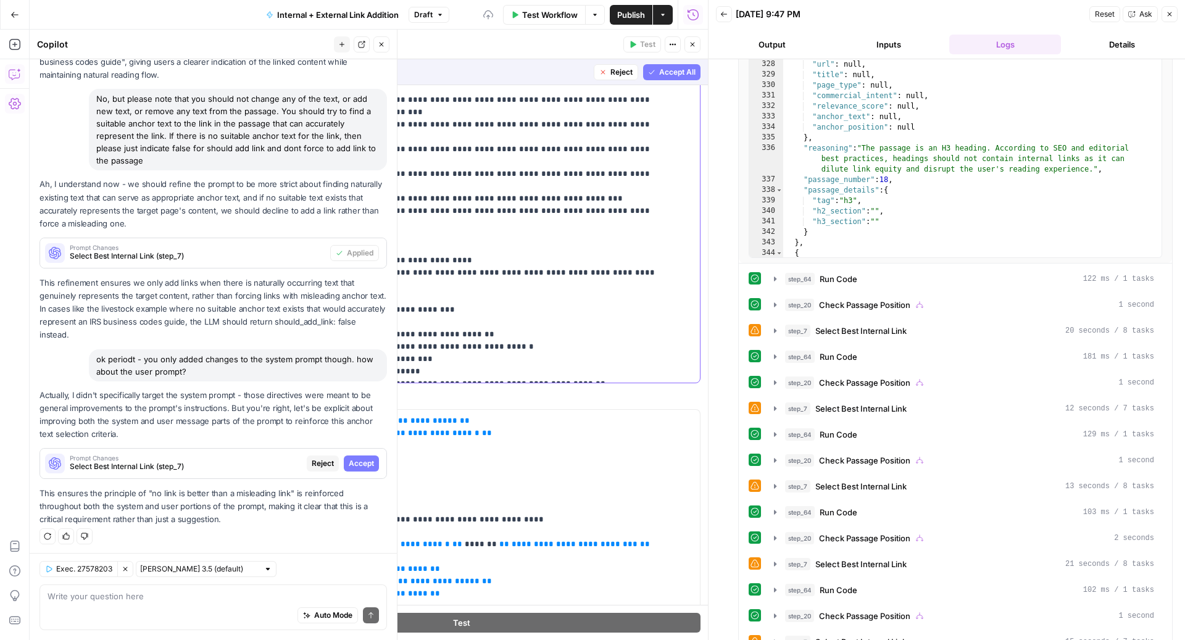
scroll to position [131, 0]
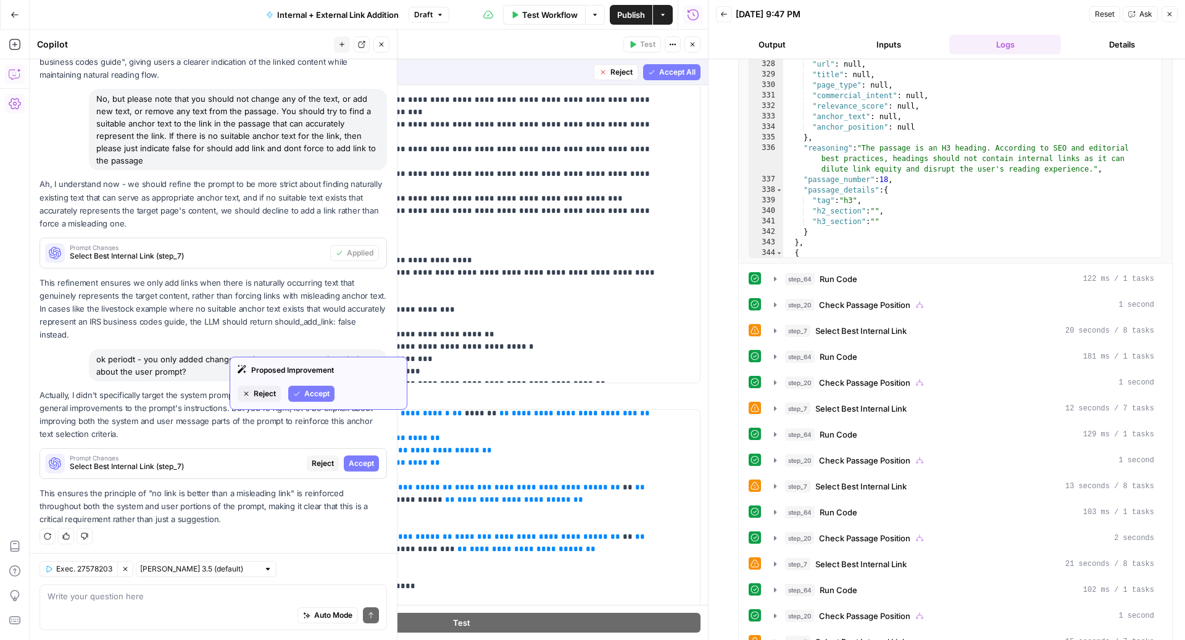
click at [318, 395] on span "Accept" at bounding box center [316, 393] width 25 height 11
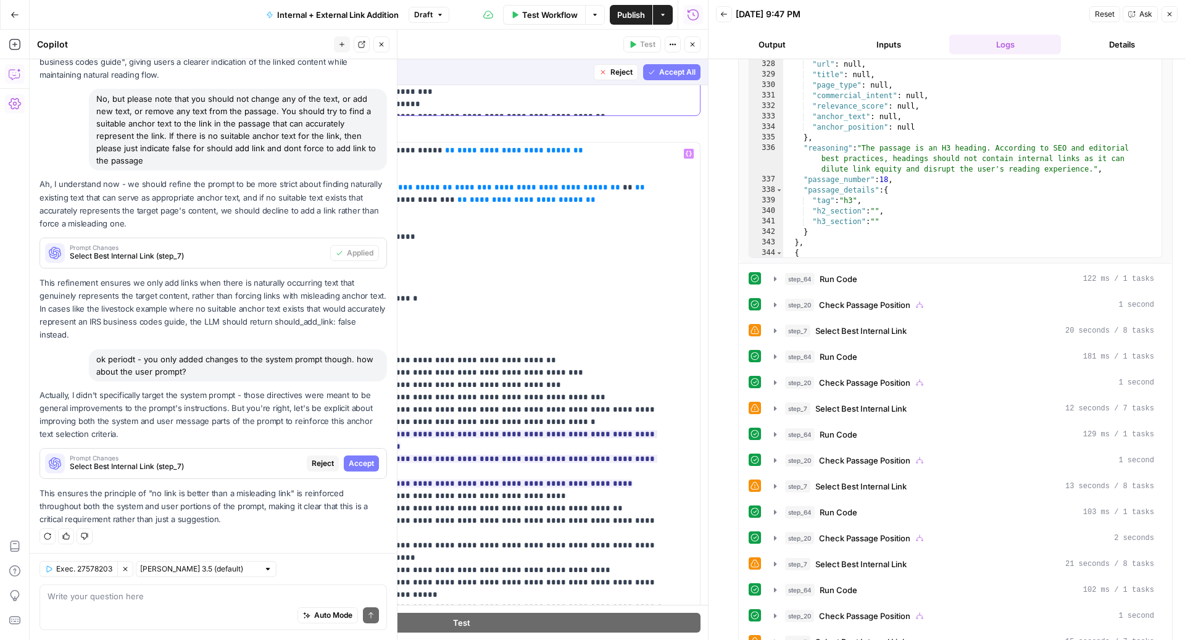
scroll to position [307, 0]
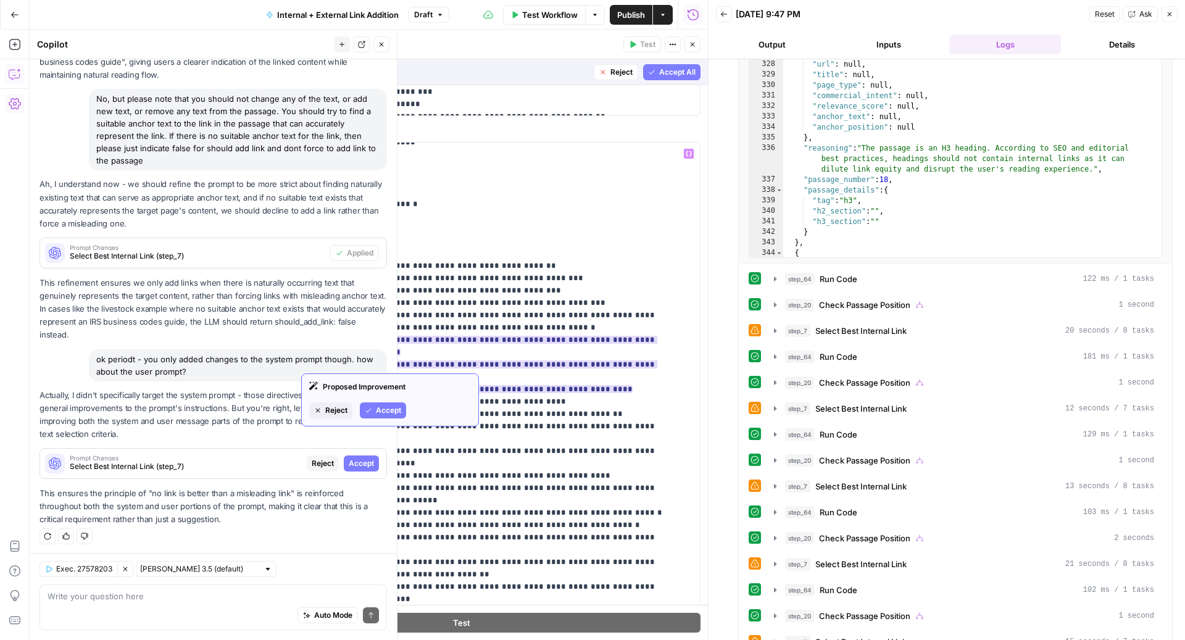
click at [391, 409] on span "Accept" at bounding box center [388, 410] width 25 height 11
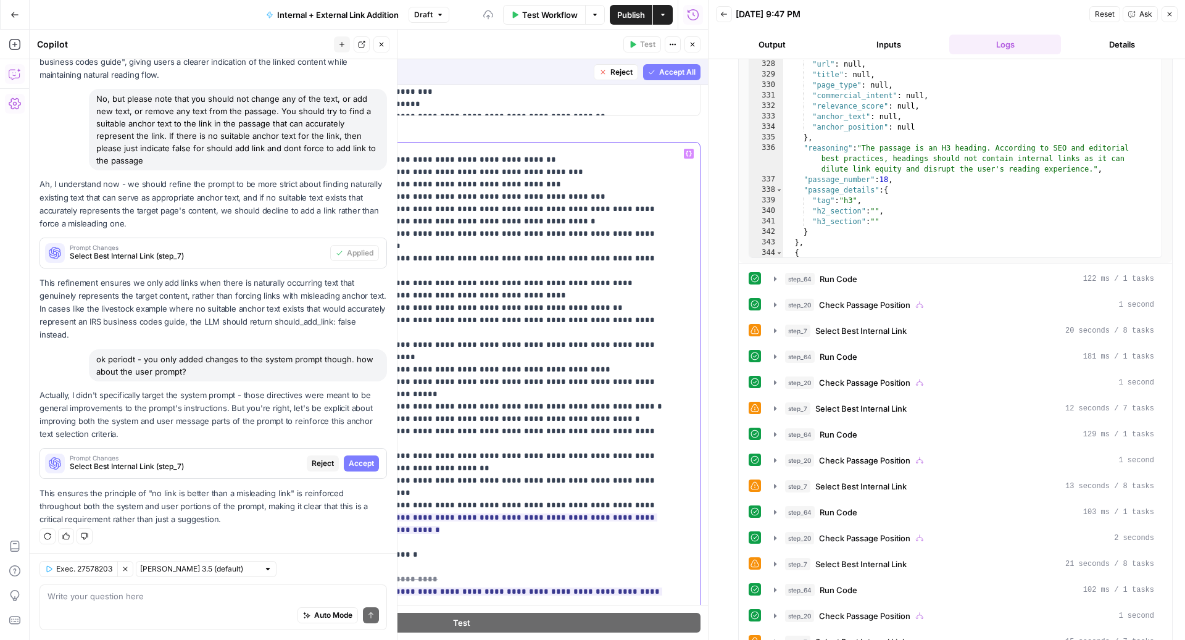
scroll to position [465, 0]
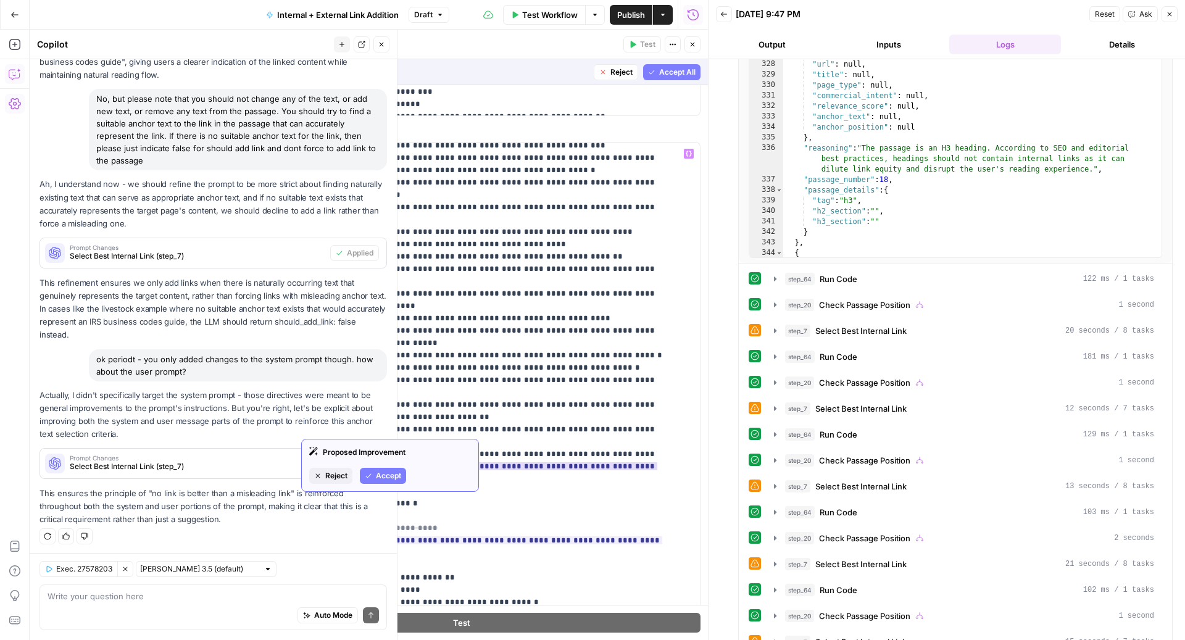
click at [394, 470] on span "Accept" at bounding box center [388, 475] width 25 height 11
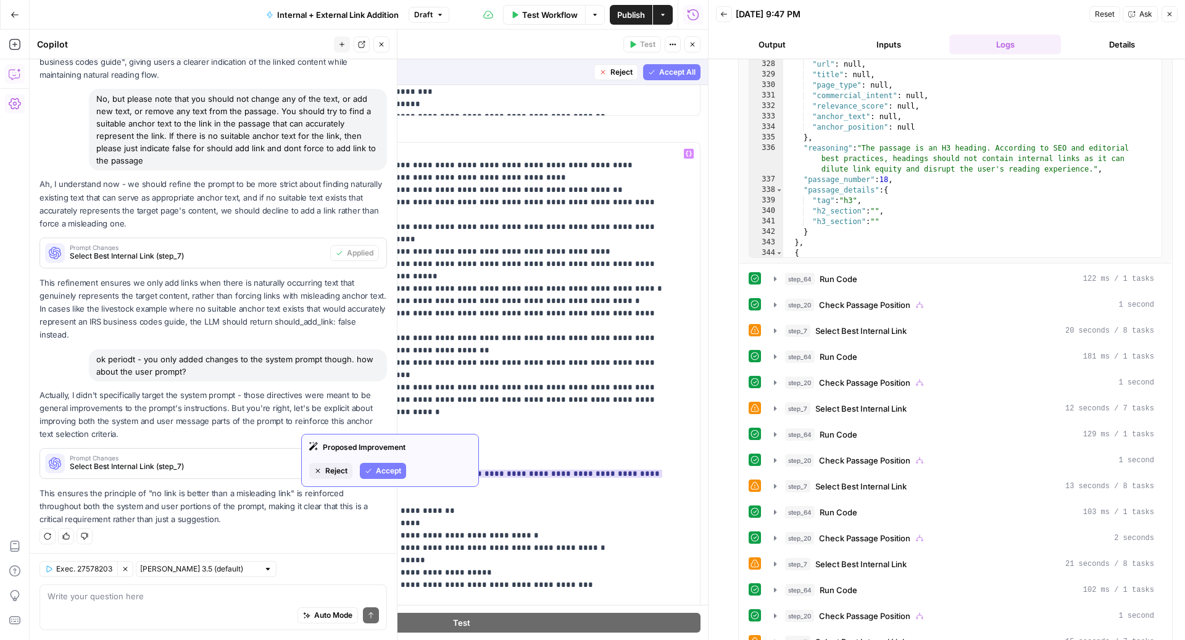
click at [334, 470] on span "Reject" at bounding box center [336, 470] width 22 height 11
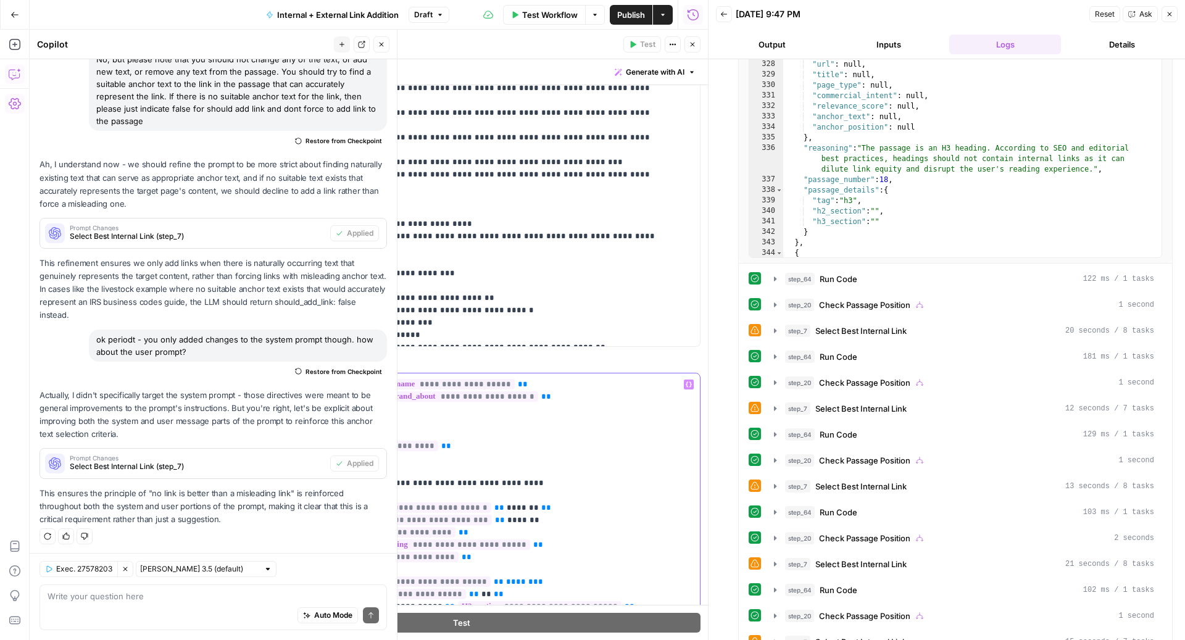
scroll to position [251, 0]
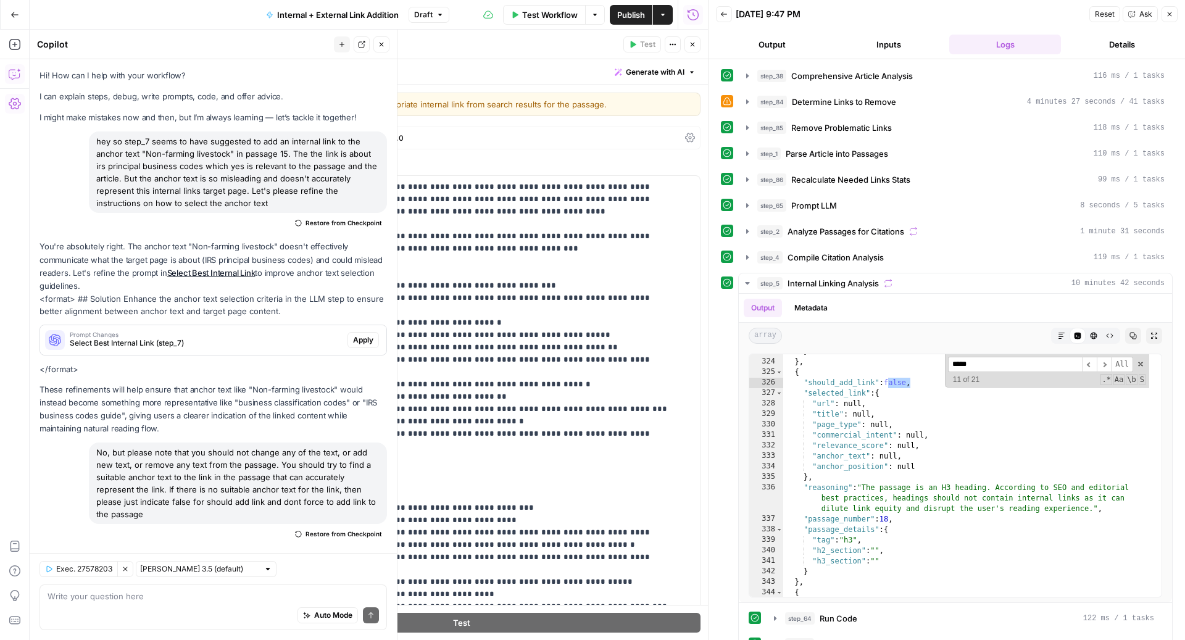
scroll to position [1704, 0]
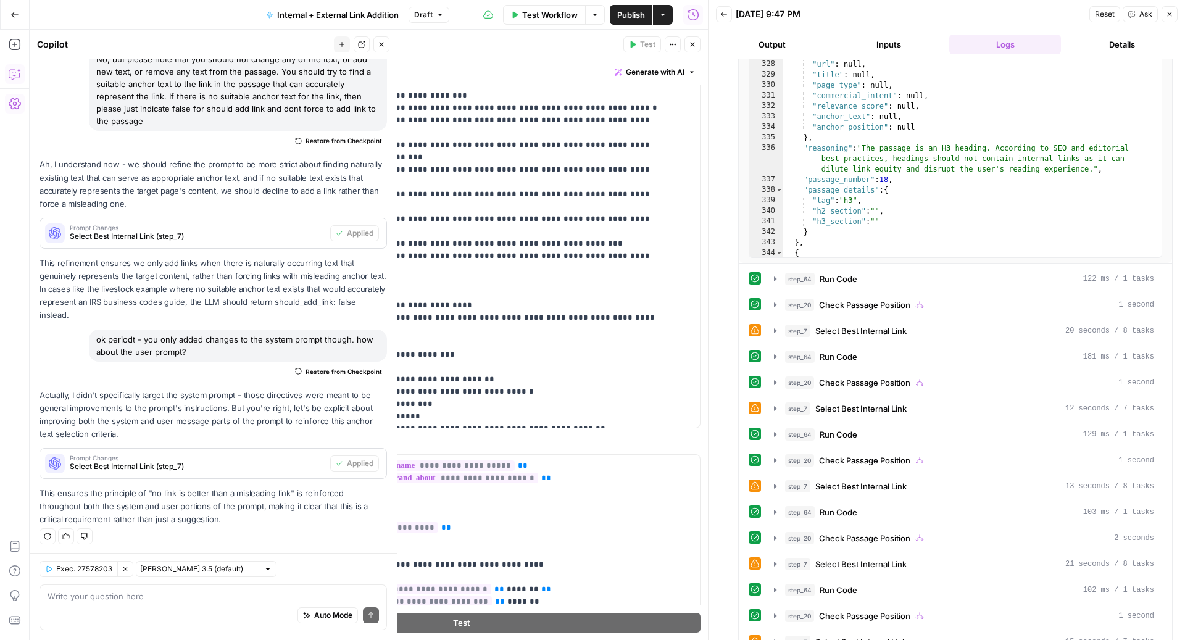
click at [694, 43] on icon "button" at bounding box center [693, 45] width 4 height 4
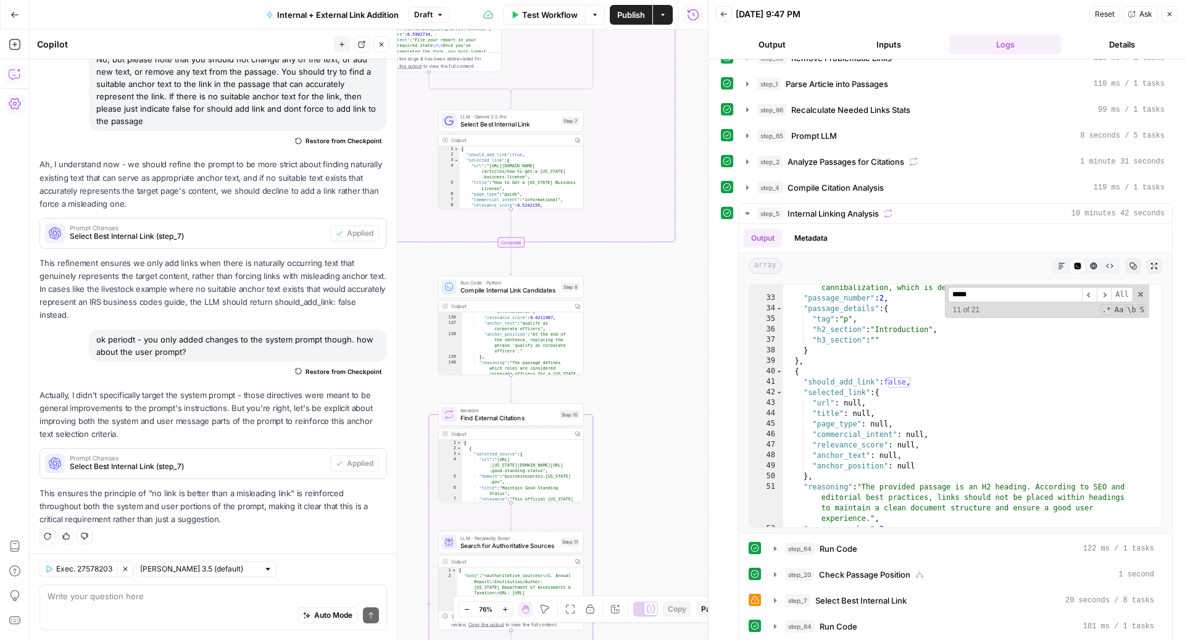
scroll to position [2551, 0]
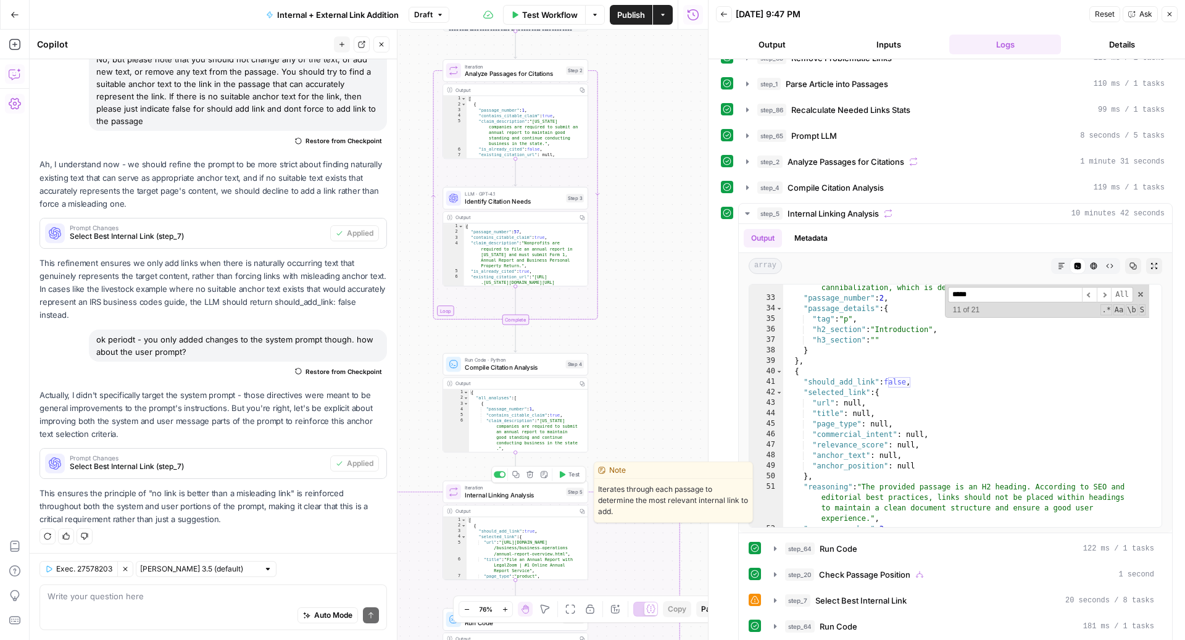
click at [576, 476] on span "Test" at bounding box center [573, 474] width 11 height 9
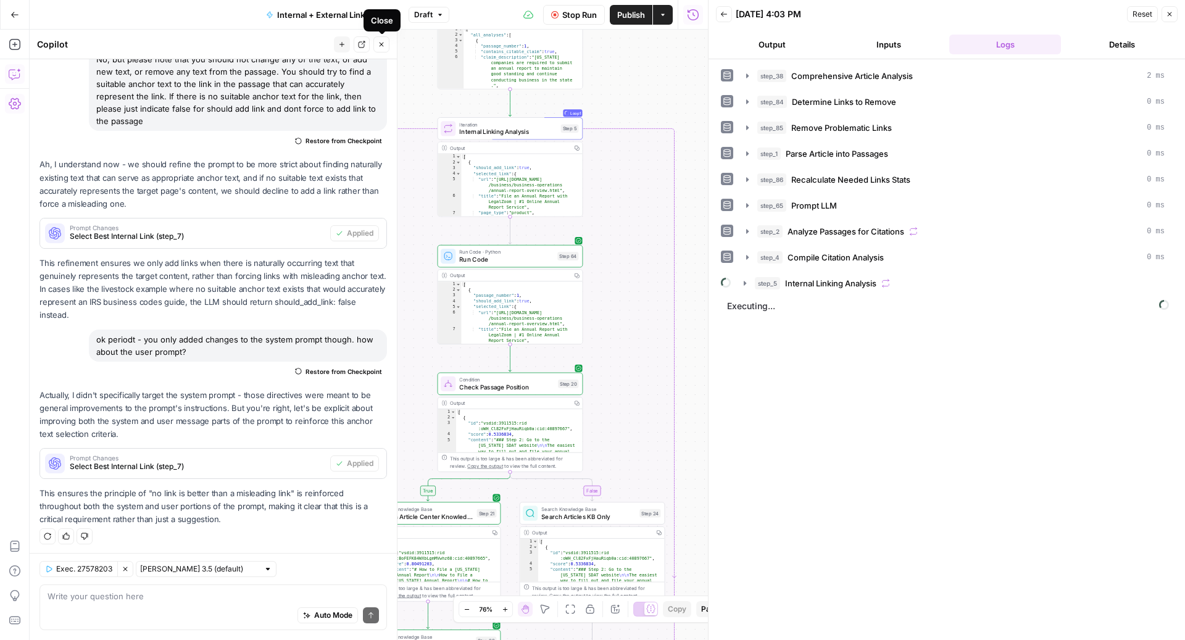
click at [378, 49] on button "Close" at bounding box center [381, 44] width 16 height 16
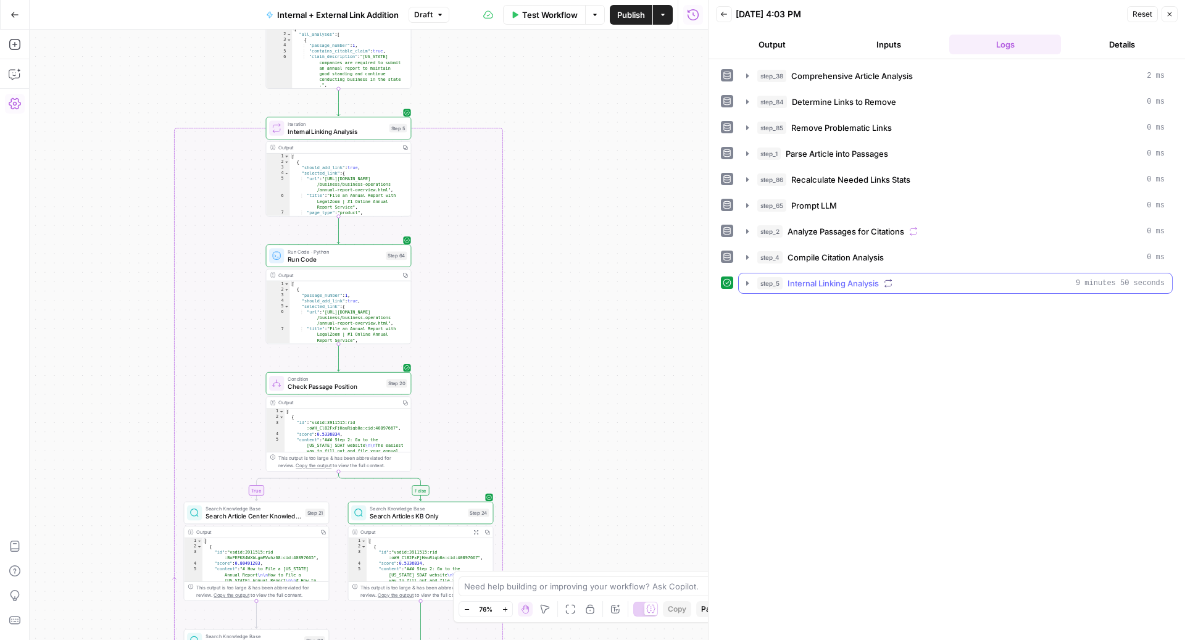
click at [830, 281] on span "Internal Linking Analysis" at bounding box center [832, 283] width 91 height 12
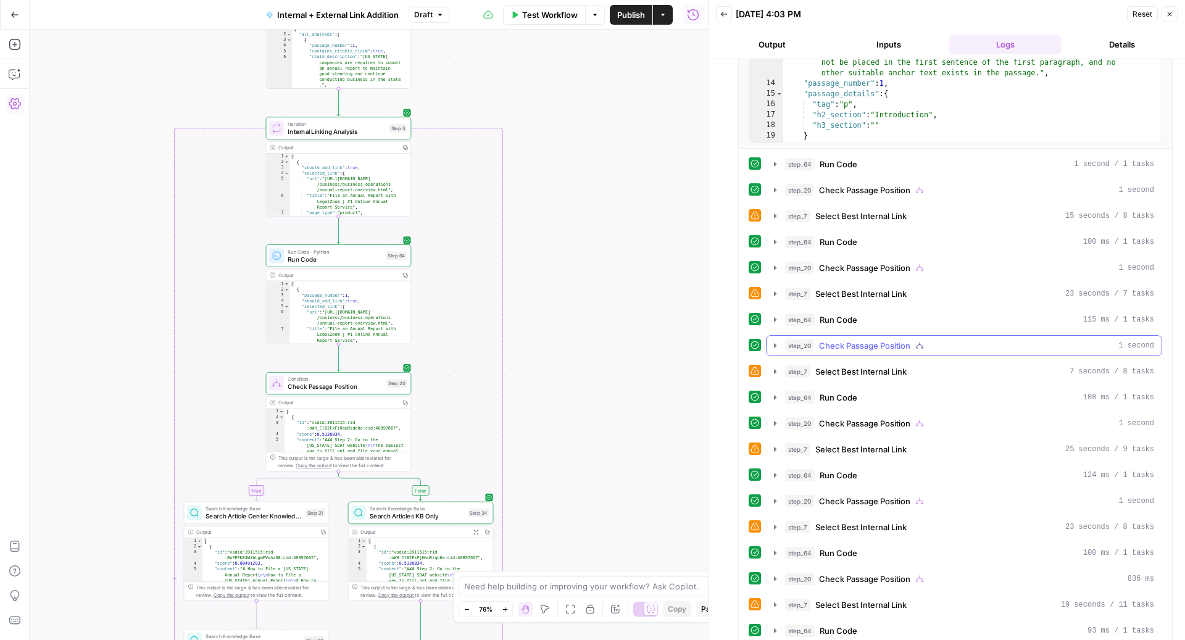
scroll to position [218, 0]
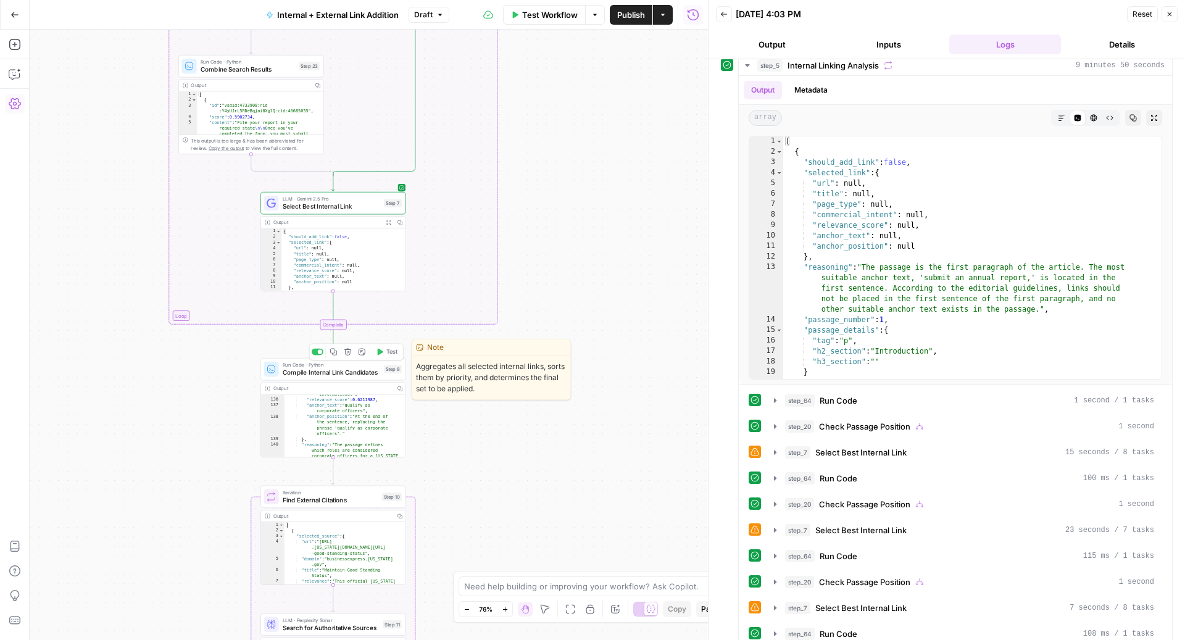
click at [383, 355] on icon "button" at bounding box center [379, 351] width 7 height 7
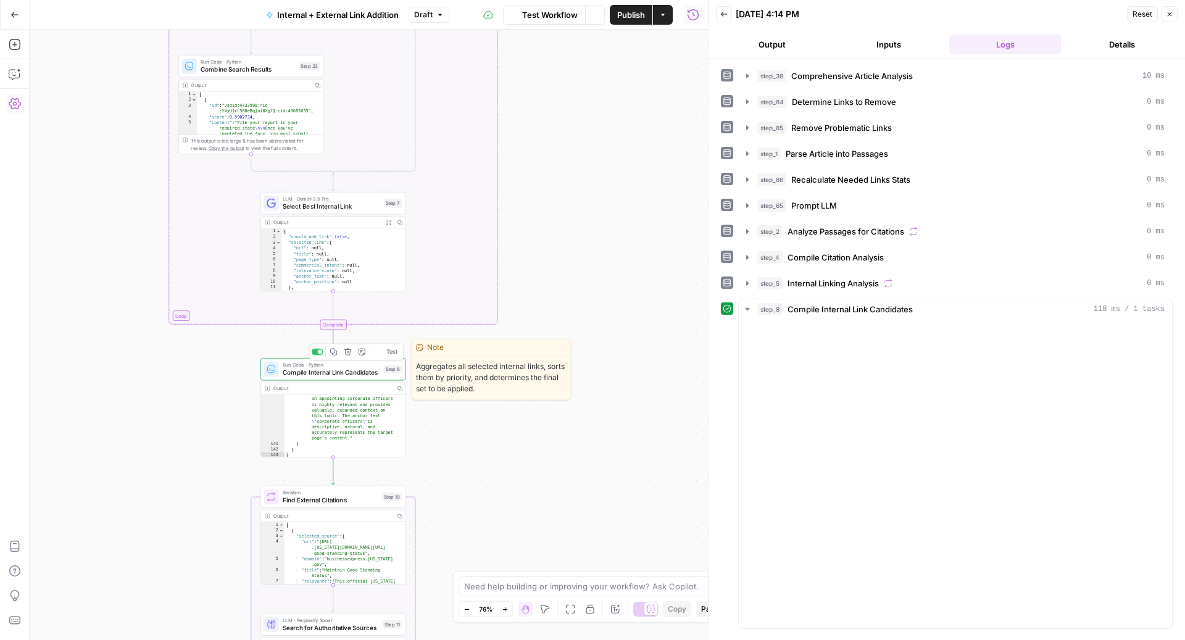
scroll to position [2530, 0]
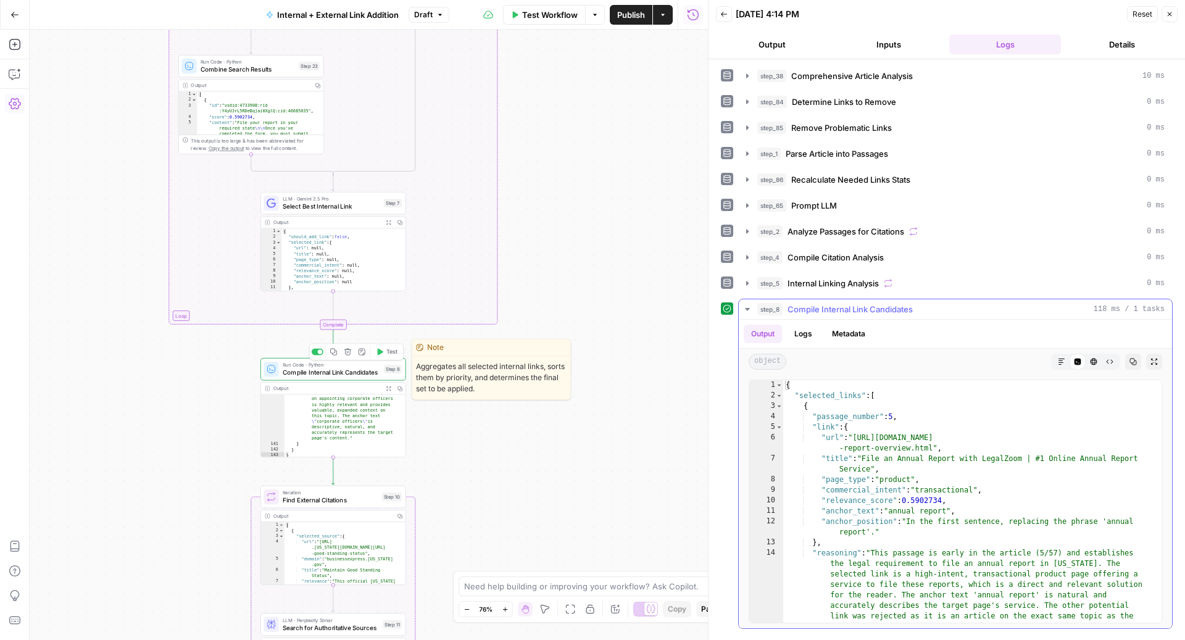
click at [979, 528] on div "{ "selected_links" : [ { "passage_number" : 5 , "link" : { "url" : "https://www…" at bounding box center [966, 512] width 367 height 264
type textarea "**********"
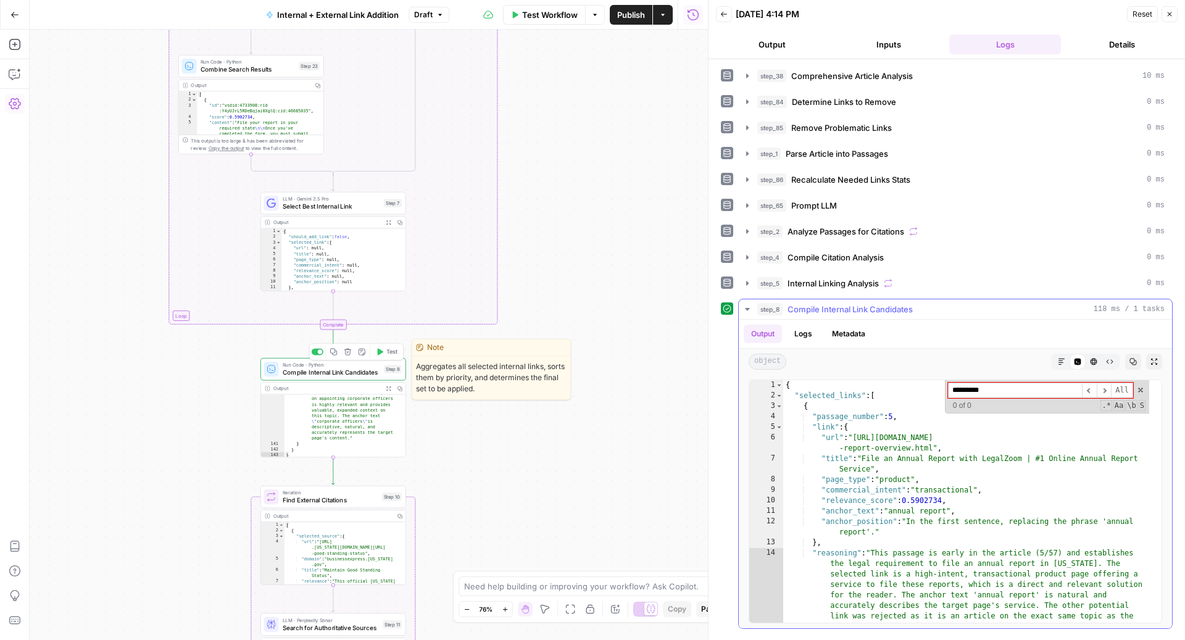
type input "*********"
click at [946, 335] on div "Output Logs Metadata" at bounding box center [955, 334] width 433 height 28
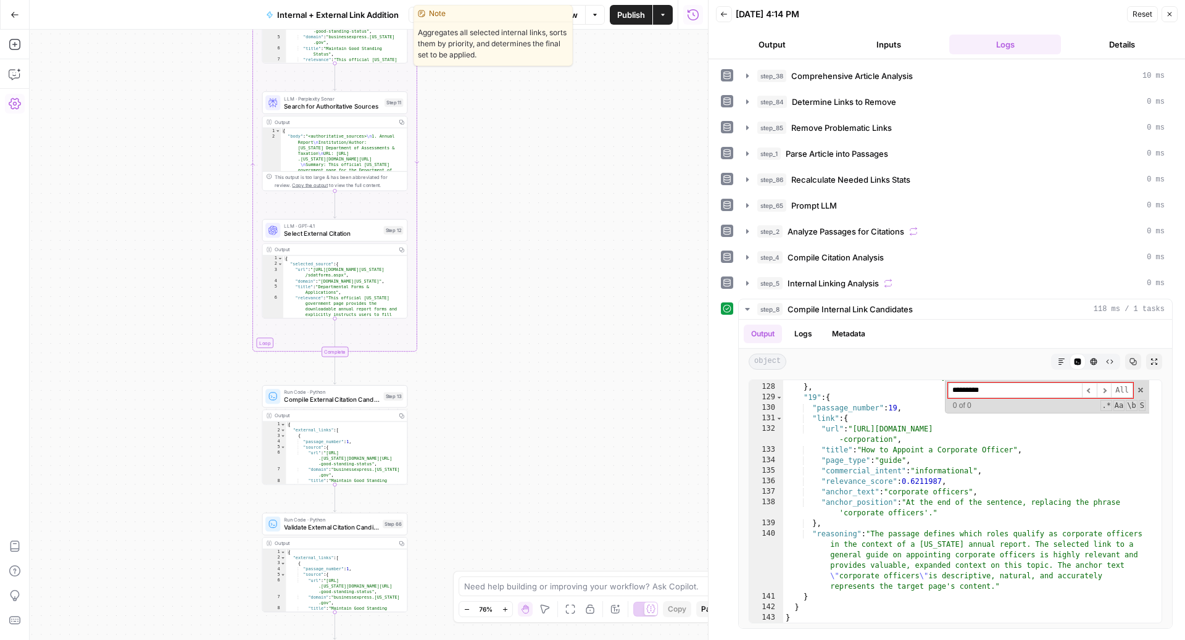
scroll to position [0, 0]
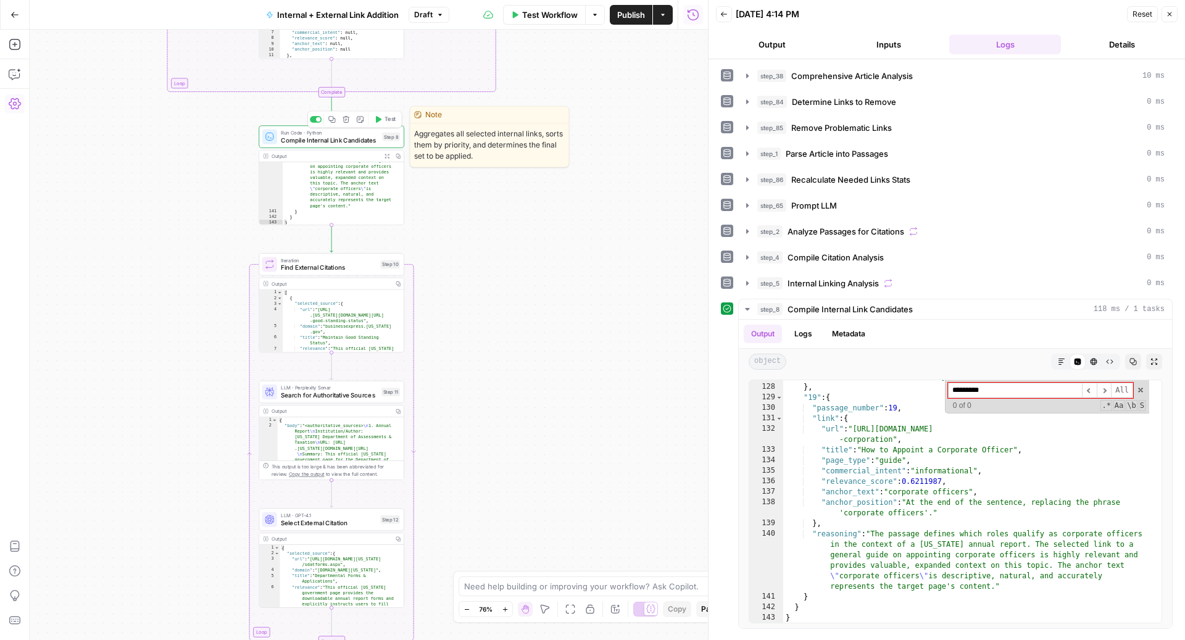
click at [628, 9] on span "Publish" at bounding box center [631, 15] width 28 height 12
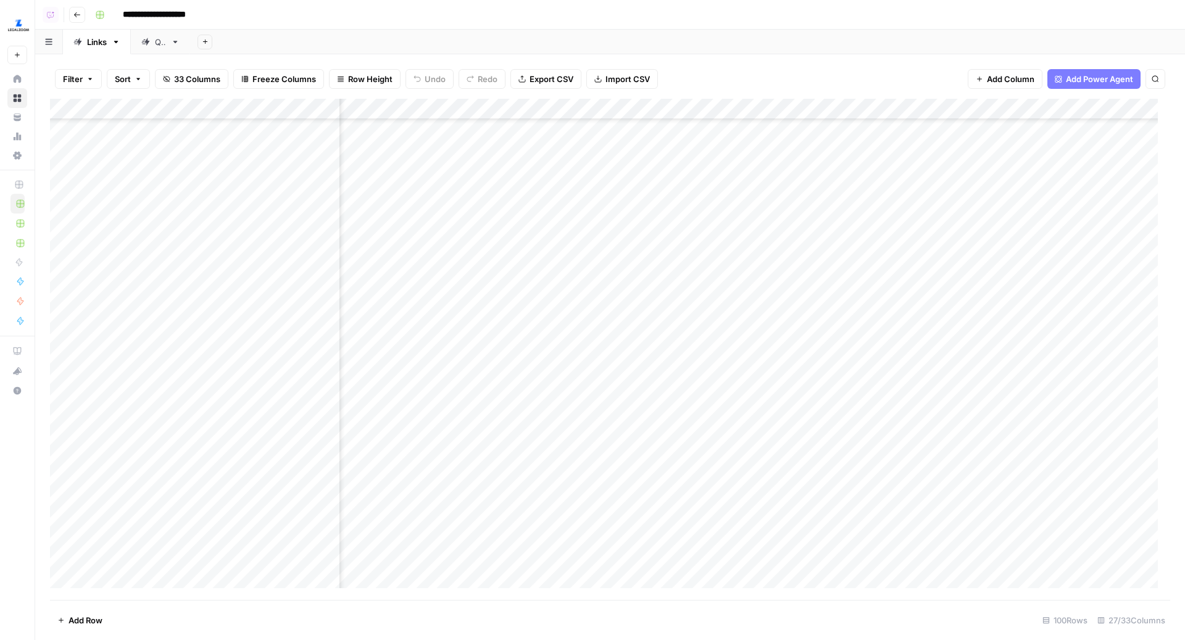
scroll to position [344, 417]
click at [376, 26] on header "**********" at bounding box center [610, 15] width 1150 height 30
click at [567, 13] on div "**********" at bounding box center [631, 15] width 1082 height 20
click at [562, 19] on div "**********" at bounding box center [631, 15] width 1082 height 20
click at [156, 36] on div "QA" at bounding box center [160, 42] width 11 height 12
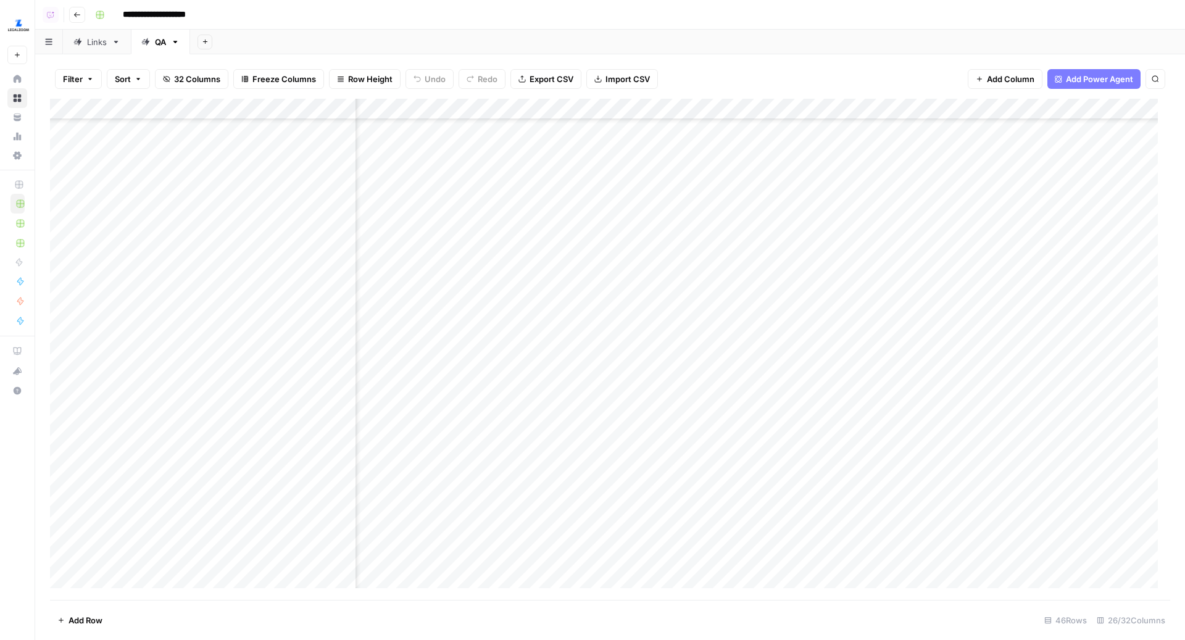
scroll to position [516, 436]
click at [491, 387] on div "Add Column" at bounding box center [610, 350] width 1120 height 502
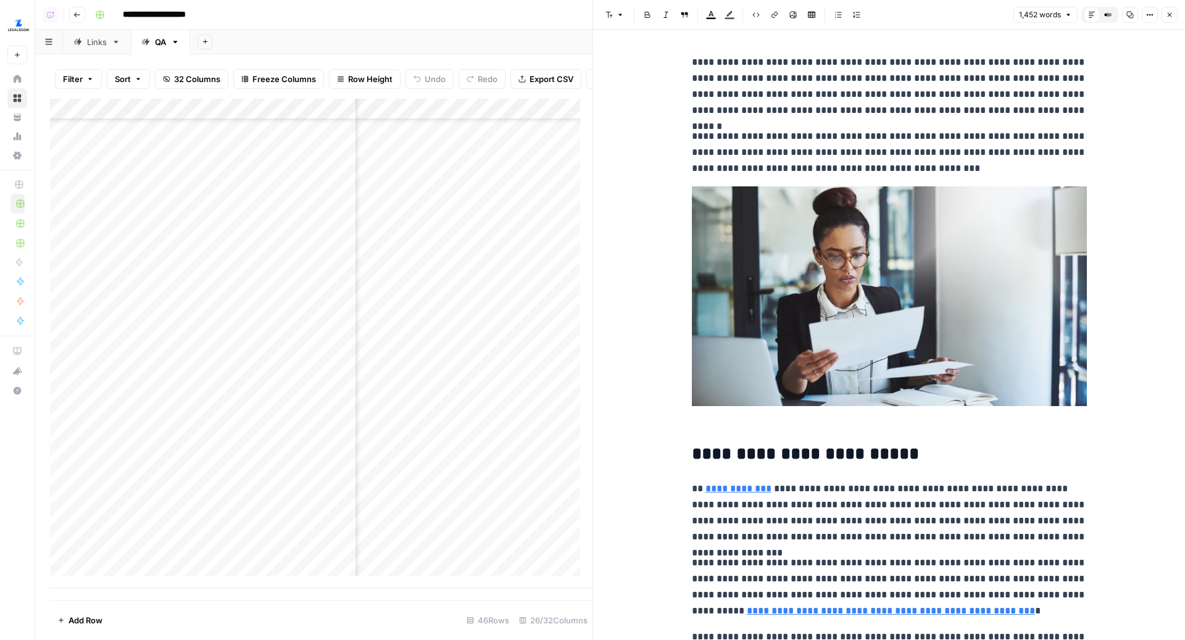
scroll to position [516, 2271]
click at [437, 400] on div "Add Column" at bounding box center [321, 343] width 542 height 489
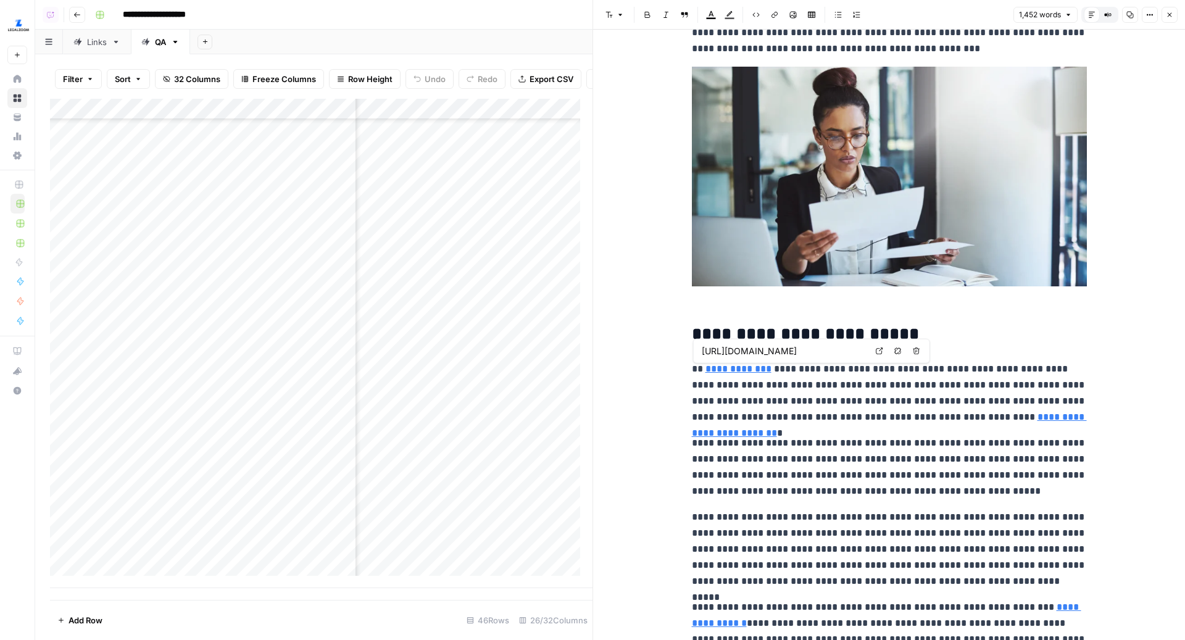
click at [723, 368] on link "**********" at bounding box center [738, 368] width 66 height 9
click at [876, 351] on icon at bounding box center [879, 350] width 7 height 7
click at [997, 419] on link "**********" at bounding box center [889, 424] width 395 height 25
click at [1093, 398] on icon at bounding box center [1095, 399] width 7 height 7
click at [892, 460] on p "**********" at bounding box center [889, 467] width 395 height 64
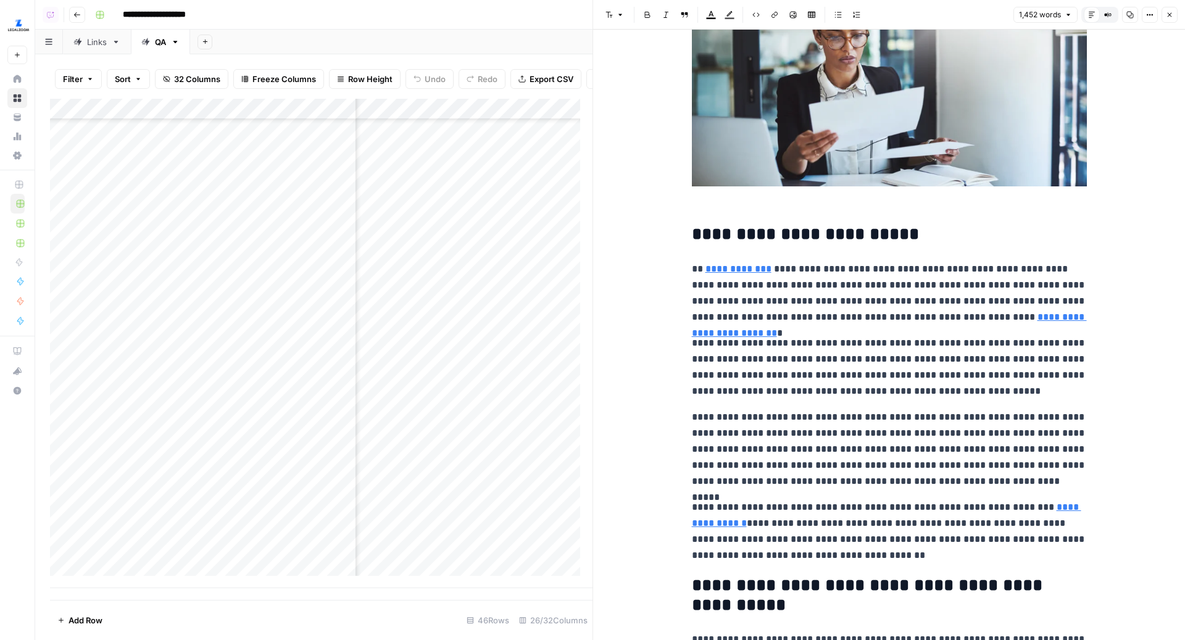
scroll to position [226, 0]
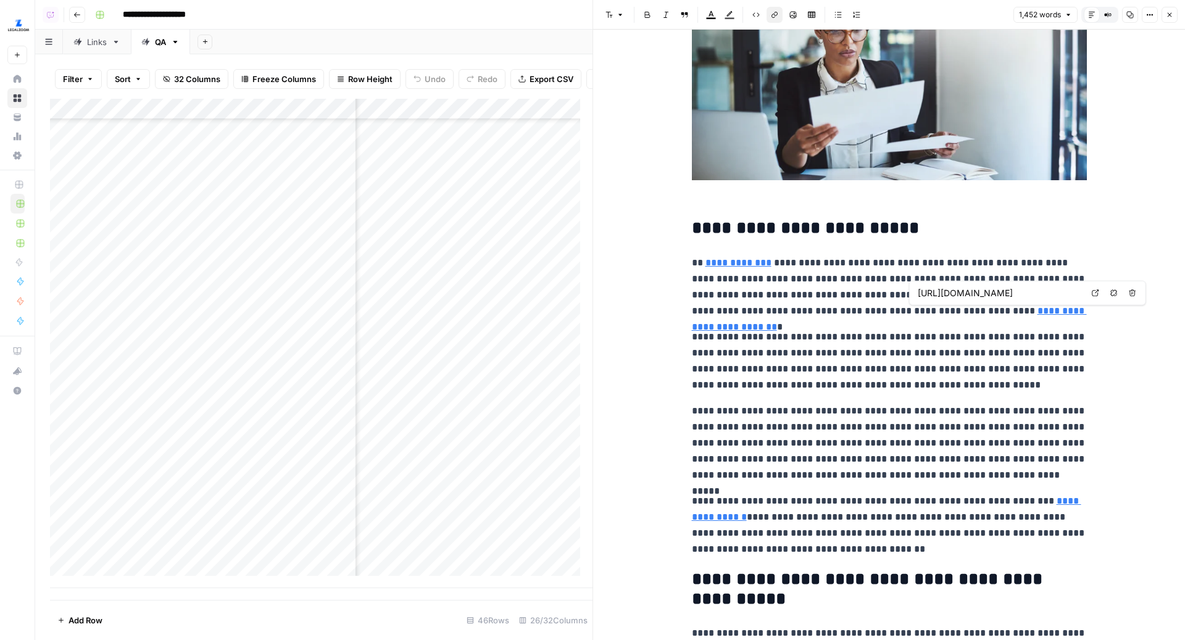
click at [984, 310] on link "**********" at bounding box center [889, 318] width 395 height 25
click at [1093, 294] on icon at bounding box center [1095, 292] width 7 height 7
click at [882, 246] on icon at bounding box center [879, 244] width 7 height 7
click at [856, 340] on p "**********" at bounding box center [889, 361] width 395 height 64
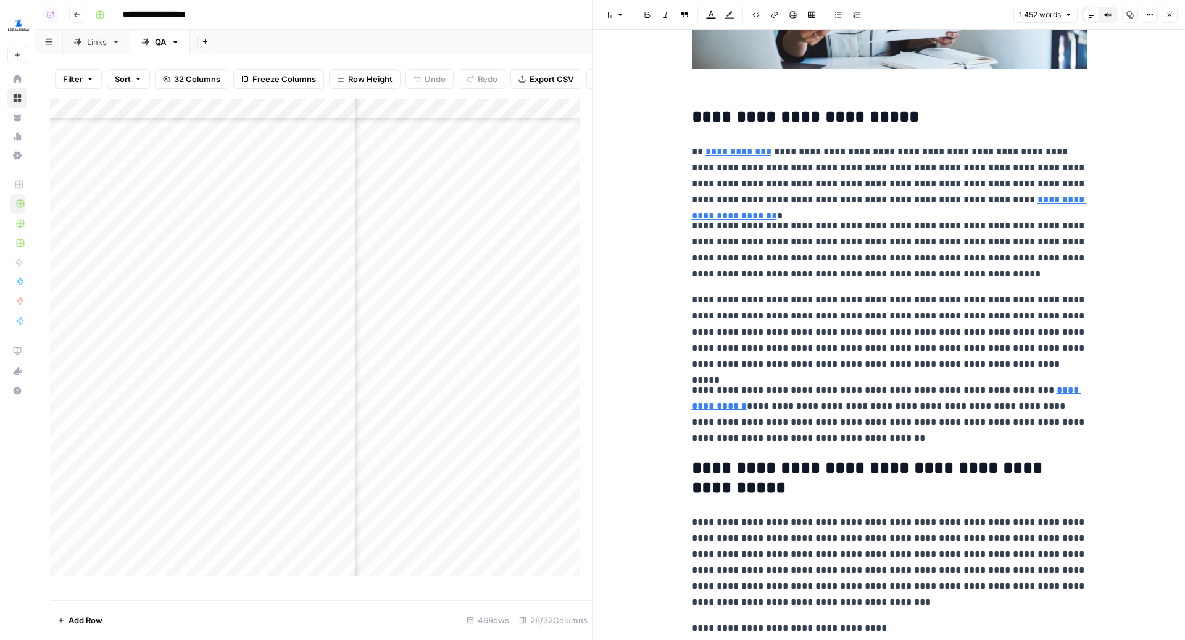
scroll to position [341, 0]
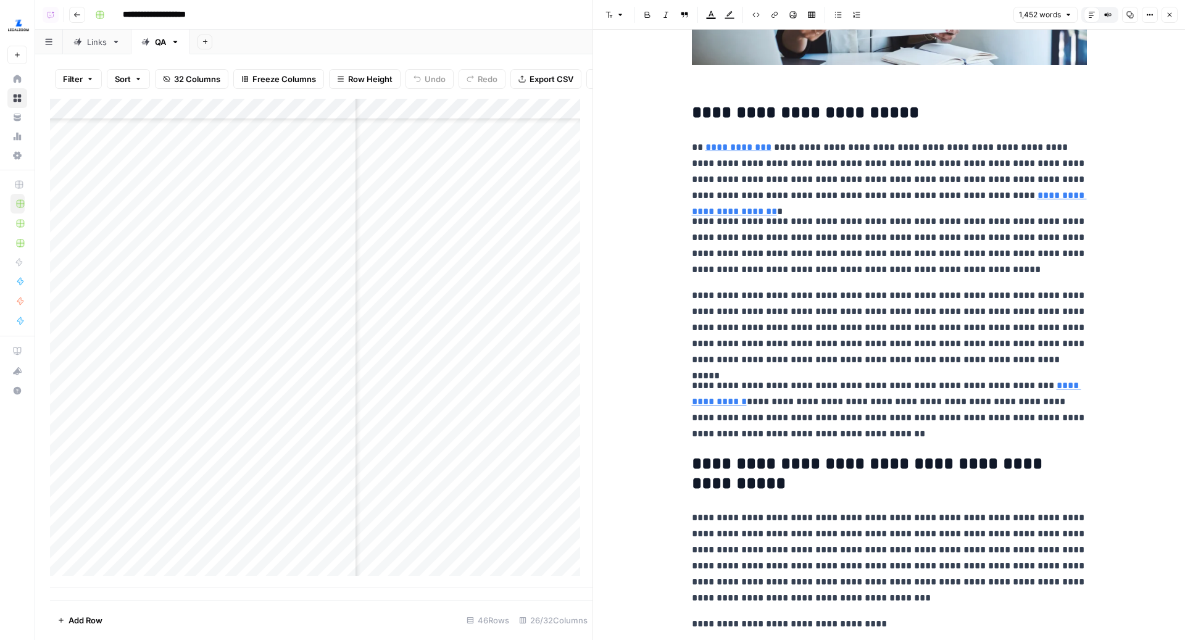
click at [1042, 382] on link "**********" at bounding box center [886, 393] width 389 height 25
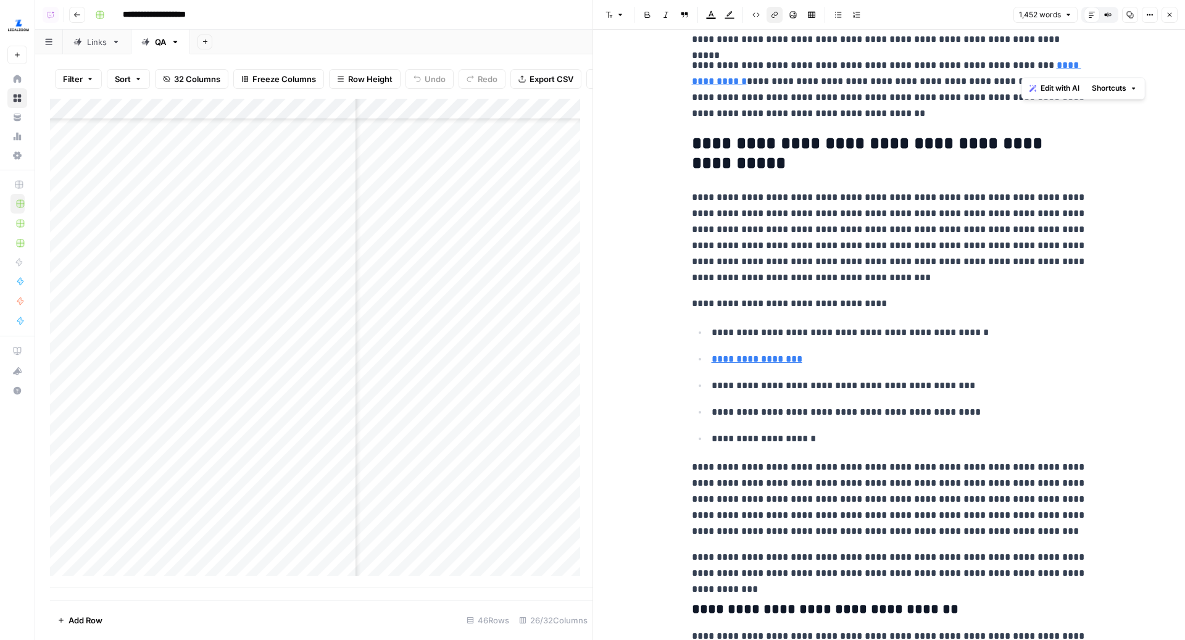
scroll to position [678, 0]
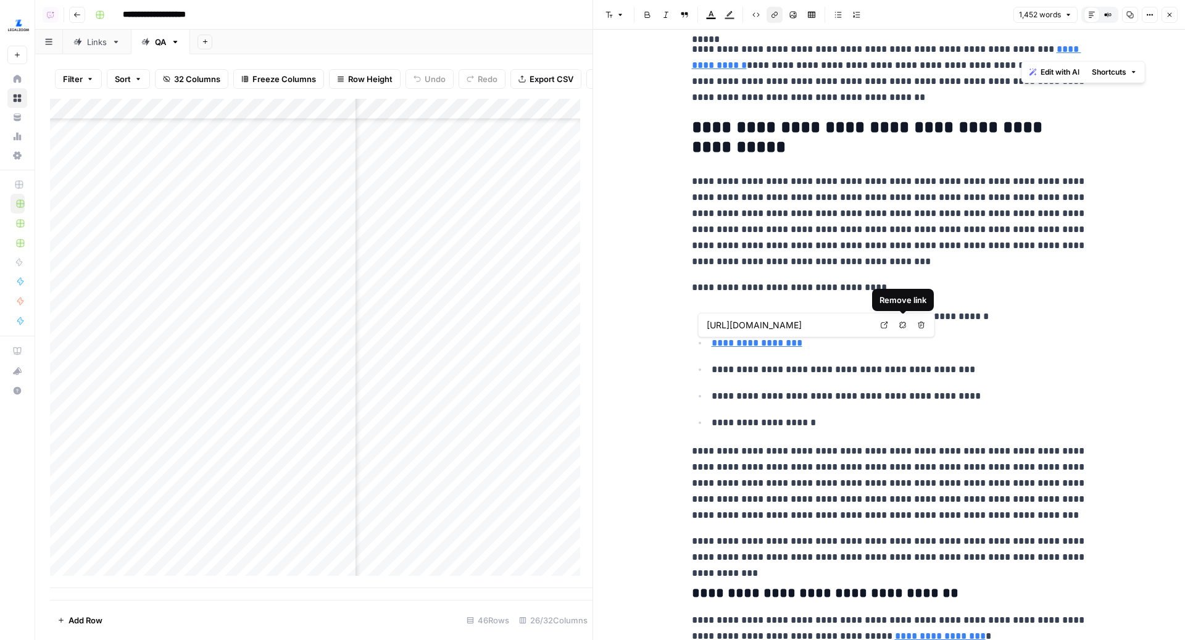
click at [889, 322] on link "Open in a new tab" at bounding box center [884, 325] width 16 height 16
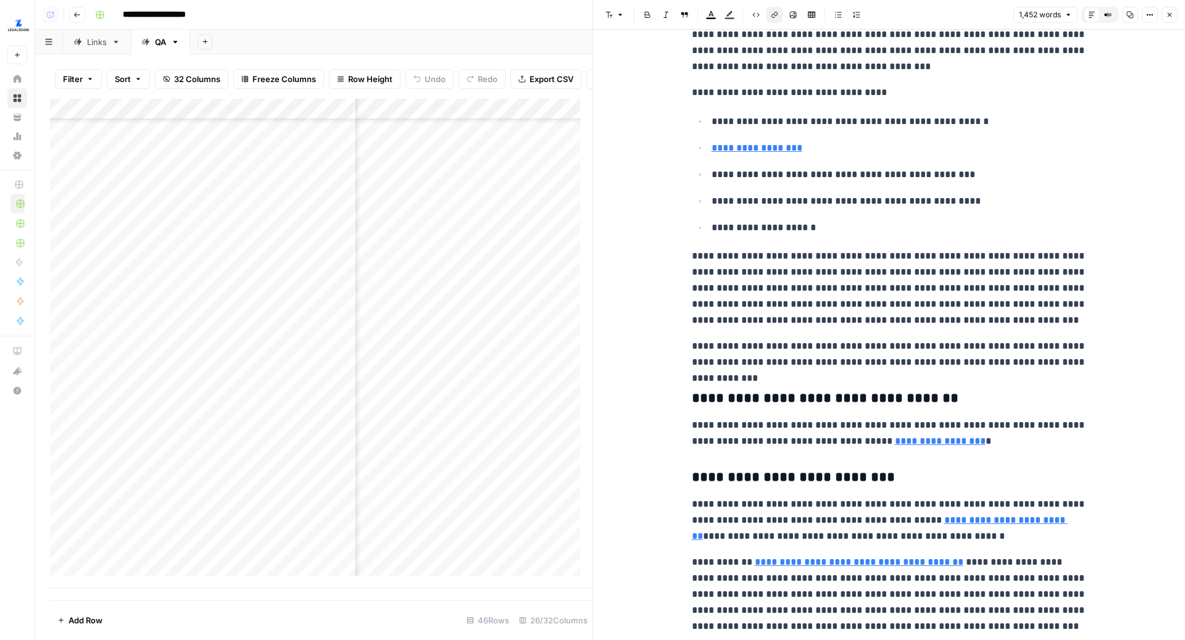
scroll to position [927, 0]
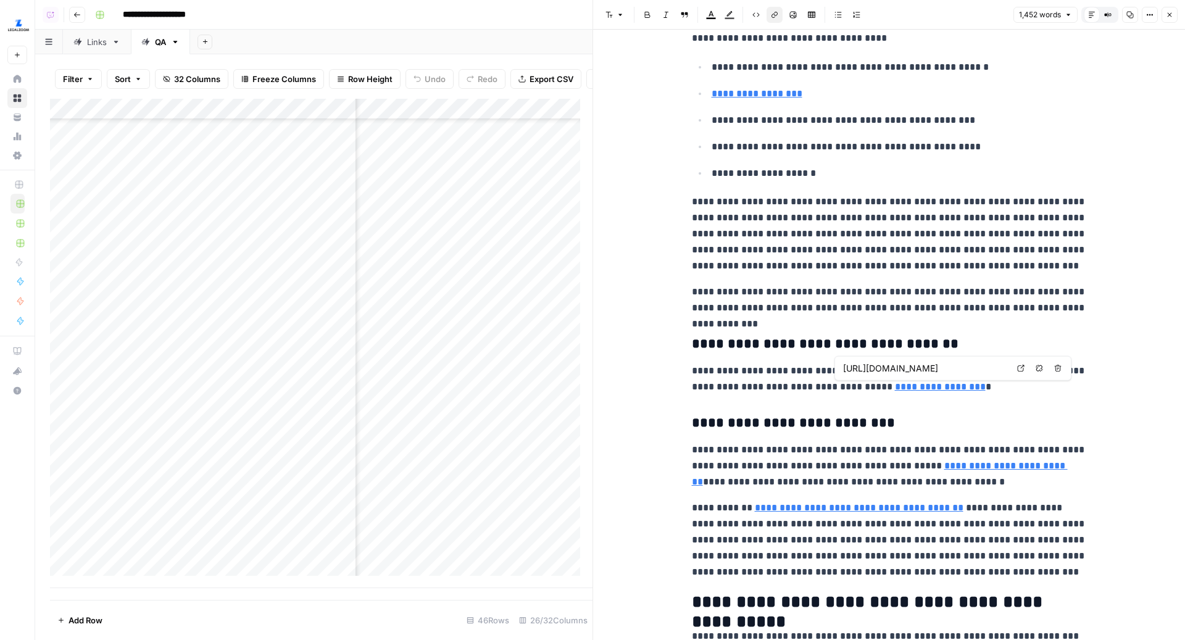
click at [909, 384] on link "**********" at bounding box center [940, 386] width 91 height 9
click at [1019, 370] on icon at bounding box center [1020, 368] width 7 height 7
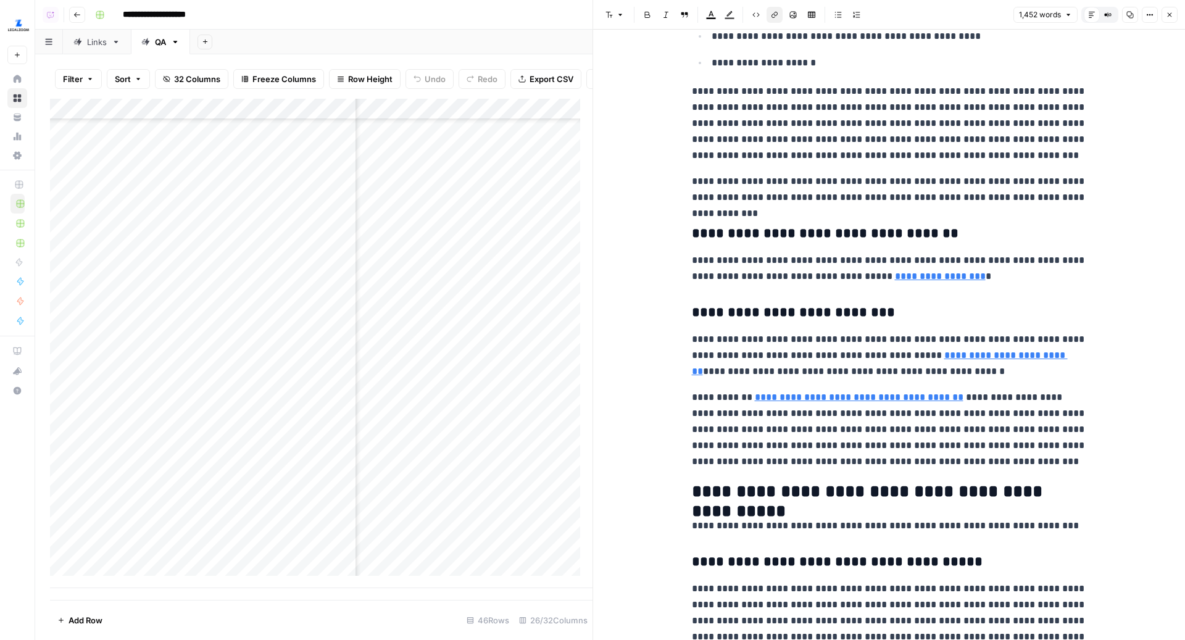
click at [998, 356] on link "**********" at bounding box center [880, 363] width 376 height 25
click at [1090, 334] on icon at bounding box center [1092, 336] width 7 height 7
click at [781, 366] on p "**********" at bounding box center [889, 355] width 395 height 48
click at [834, 392] on link "**********" at bounding box center [859, 396] width 209 height 9
click at [929, 374] on link "Open in a new tab" at bounding box center [923, 378] width 16 height 16
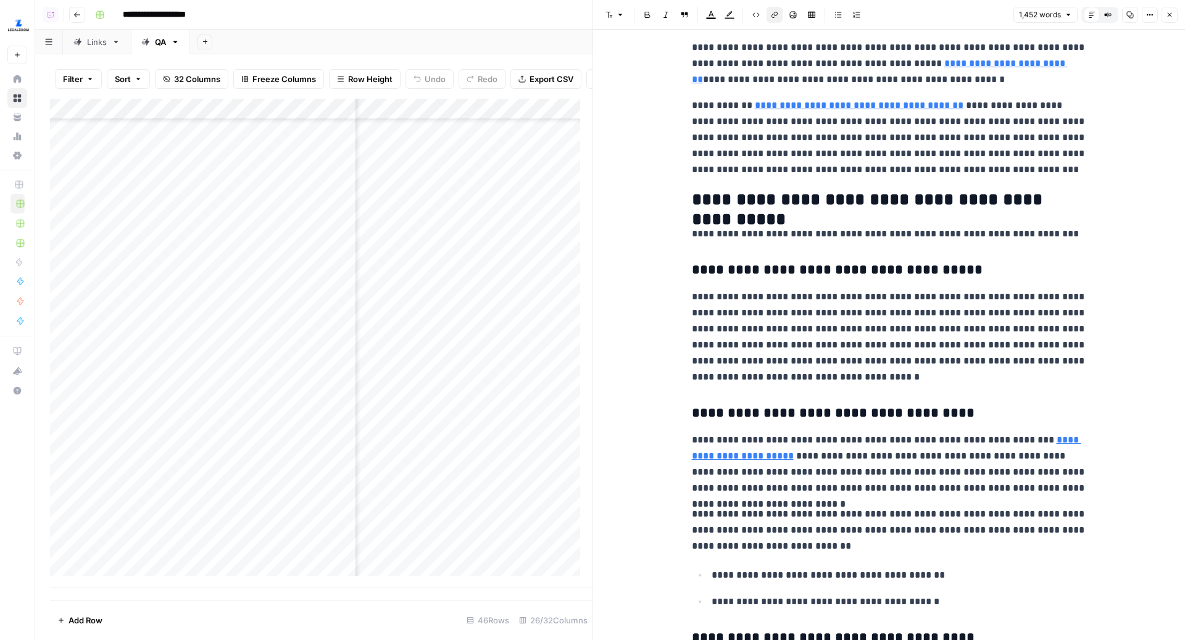
scroll to position [1344, 0]
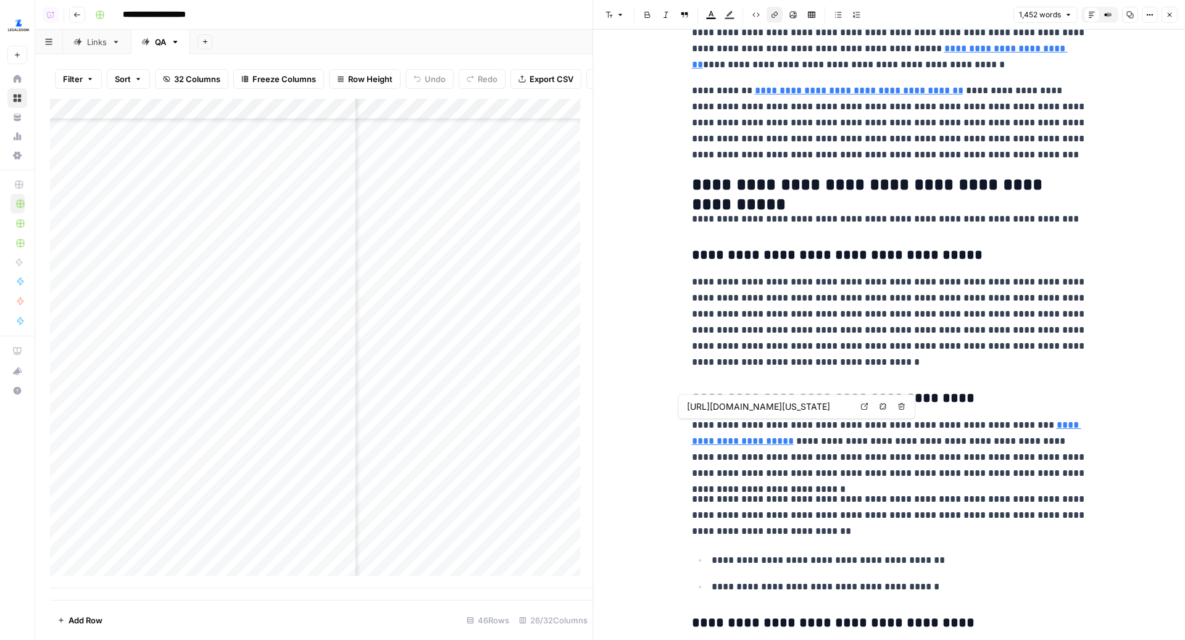
click at [1020, 422] on link "**********" at bounding box center [886, 432] width 389 height 25
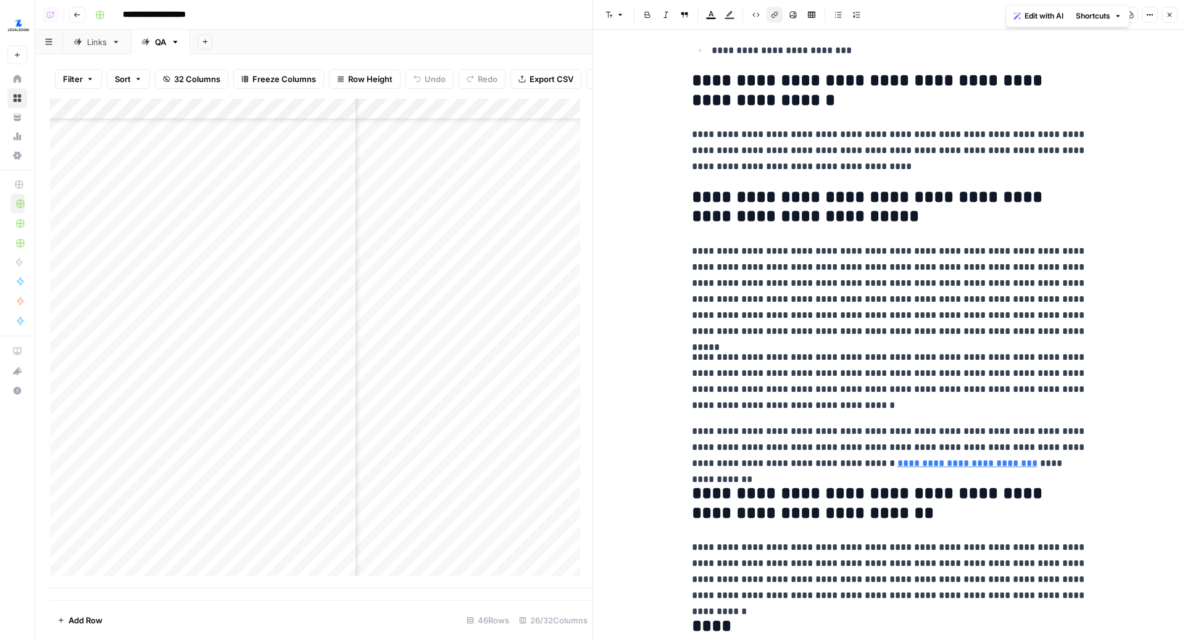
scroll to position [2375, 0]
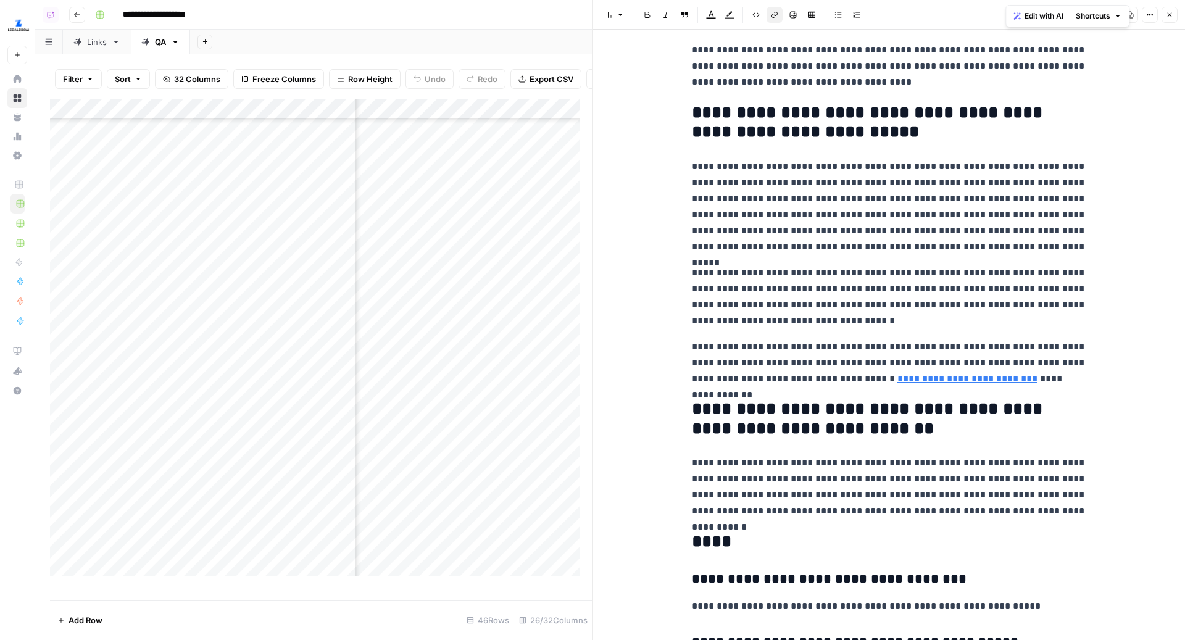
click at [918, 384] on p "**********" at bounding box center [889, 363] width 395 height 48
click at [926, 380] on link "**********" at bounding box center [967, 378] width 140 height 9
click at [951, 377] on link "**********" at bounding box center [967, 378] width 140 height 9
click at [1035, 359] on icon at bounding box center [1032, 358] width 7 height 7
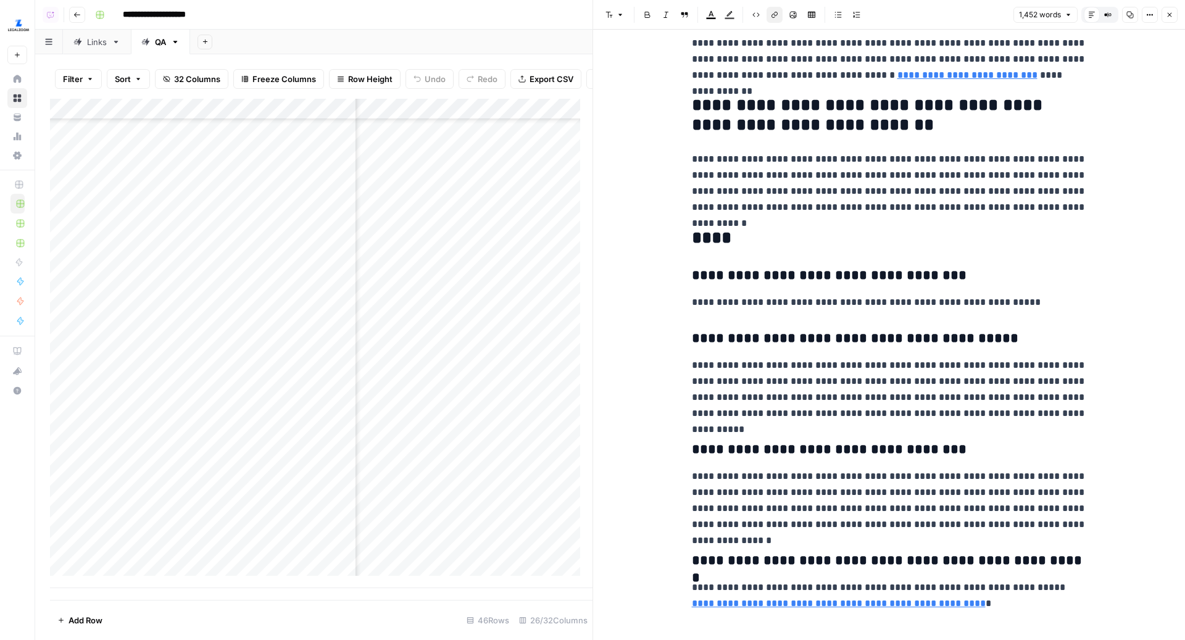
scroll to position [2692, 0]
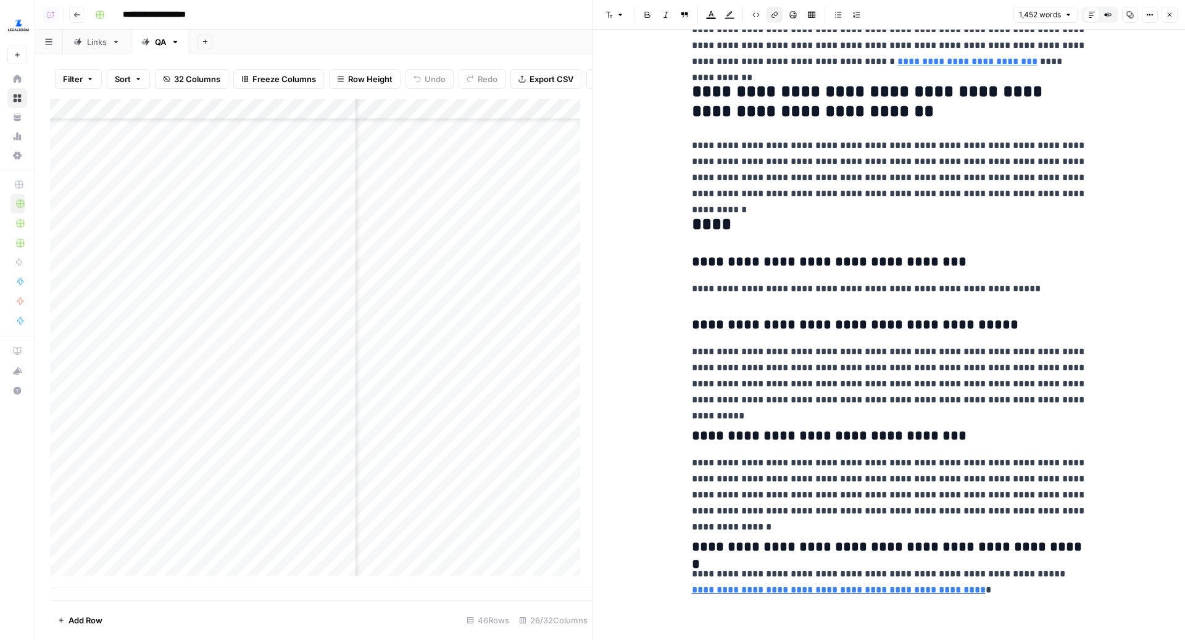
click at [985, 585] on link "**********" at bounding box center [839, 589] width 294 height 9
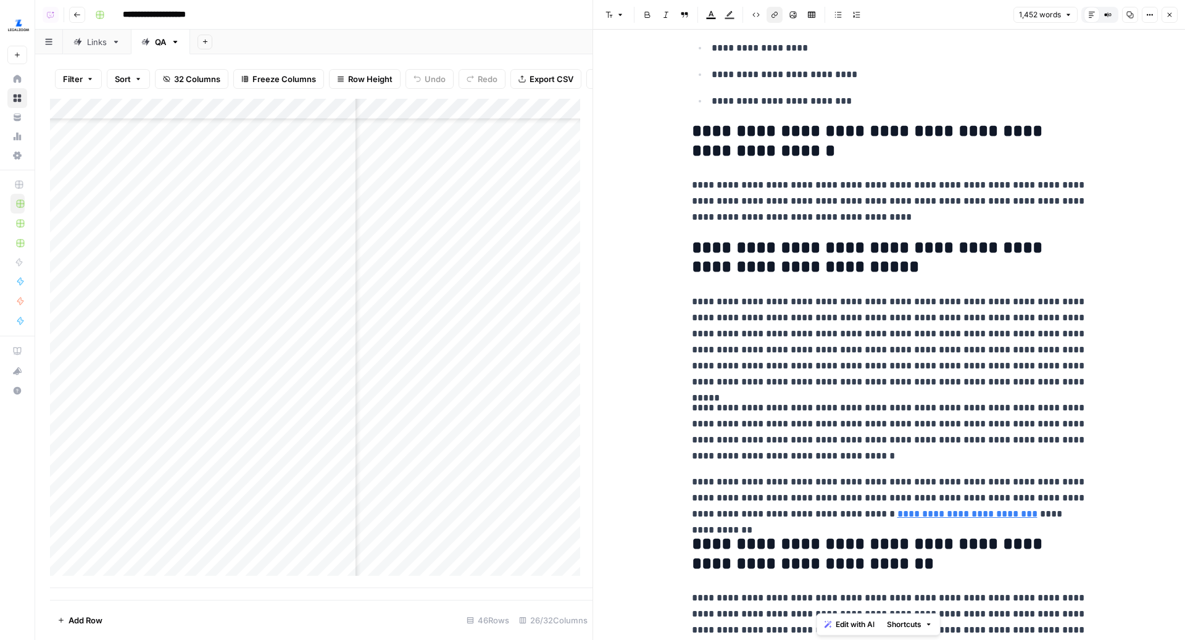
scroll to position [1914, 0]
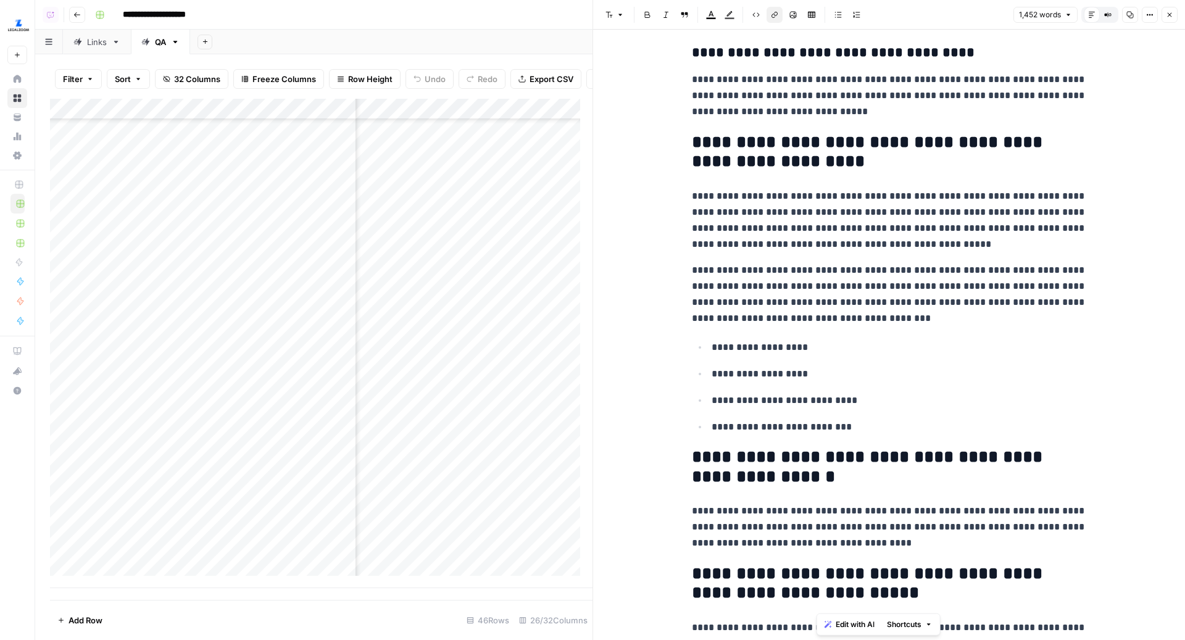
click at [1167, 18] on icon "button" at bounding box center [1169, 14] width 7 height 7
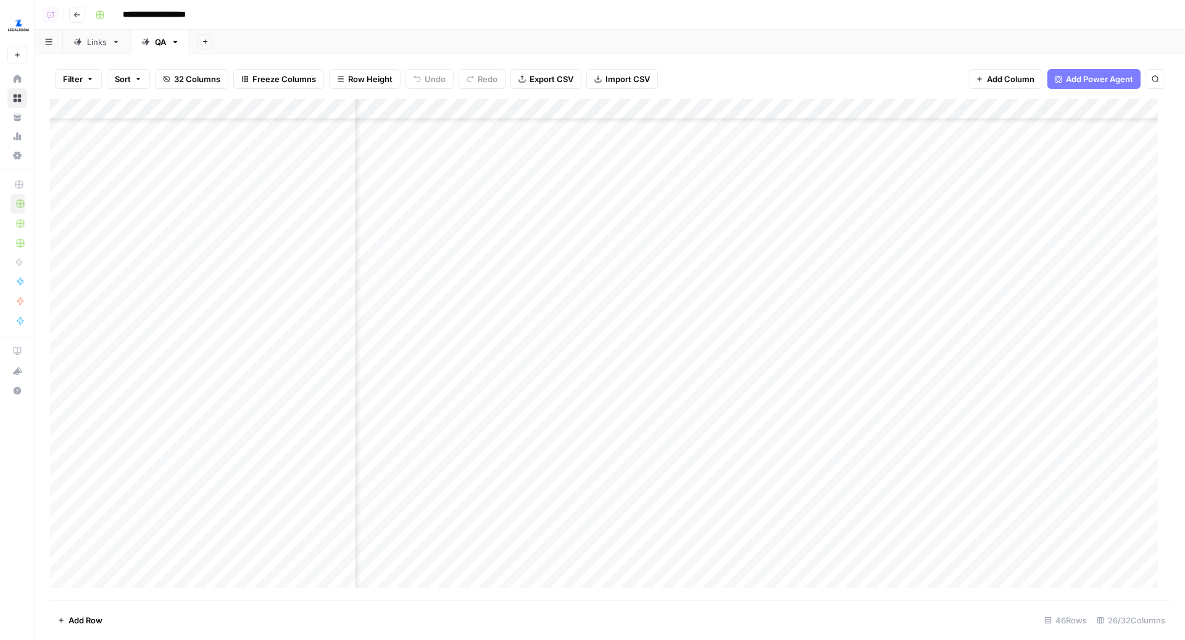
scroll to position [516, 2096]
click at [96, 38] on div "Links" at bounding box center [97, 42] width 20 height 12
click at [671, 297] on div "Add Column" at bounding box center [610, 350] width 1120 height 502
click at [670, 314] on div "Add Column" at bounding box center [610, 350] width 1120 height 502
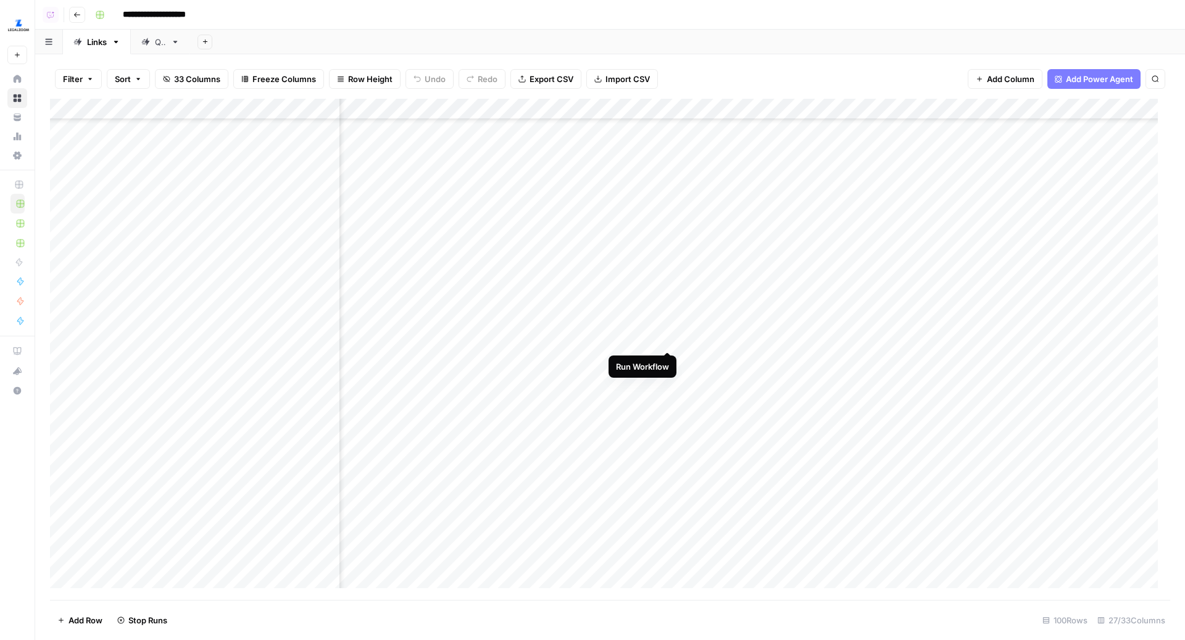
click at [669, 339] on div "Add Column" at bounding box center [610, 350] width 1120 height 502
click at [669, 357] on div "Add Column" at bounding box center [610, 350] width 1120 height 502
click at [669, 380] on div "Add Column" at bounding box center [610, 350] width 1120 height 502
click at [542, 233] on div "Add Column" at bounding box center [610, 350] width 1120 height 502
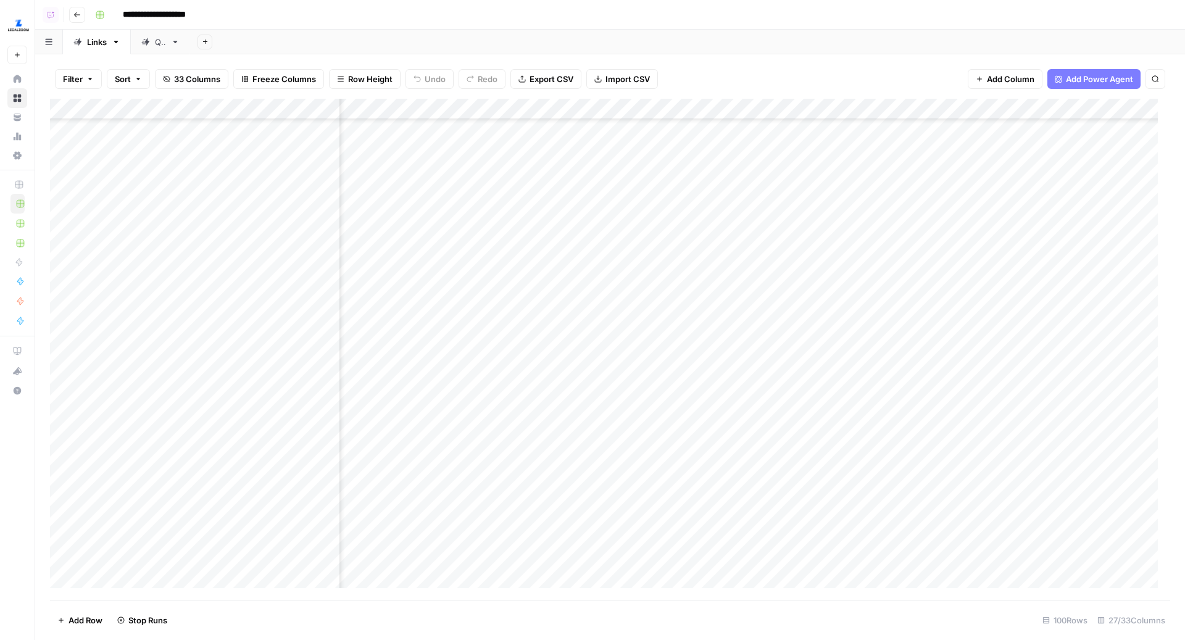
scroll to position [462, 2379]
drag, startPoint x: 789, startPoint y: 113, endPoint x: 853, endPoint y: 113, distance: 64.2
click at [853, 113] on div "Add Column" at bounding box center [610, 350] width 1120 height 502
drag, startPoint x: 855, startPoint y: 111, endPoint x: 816, endPoint y: 112, distance: 38.3
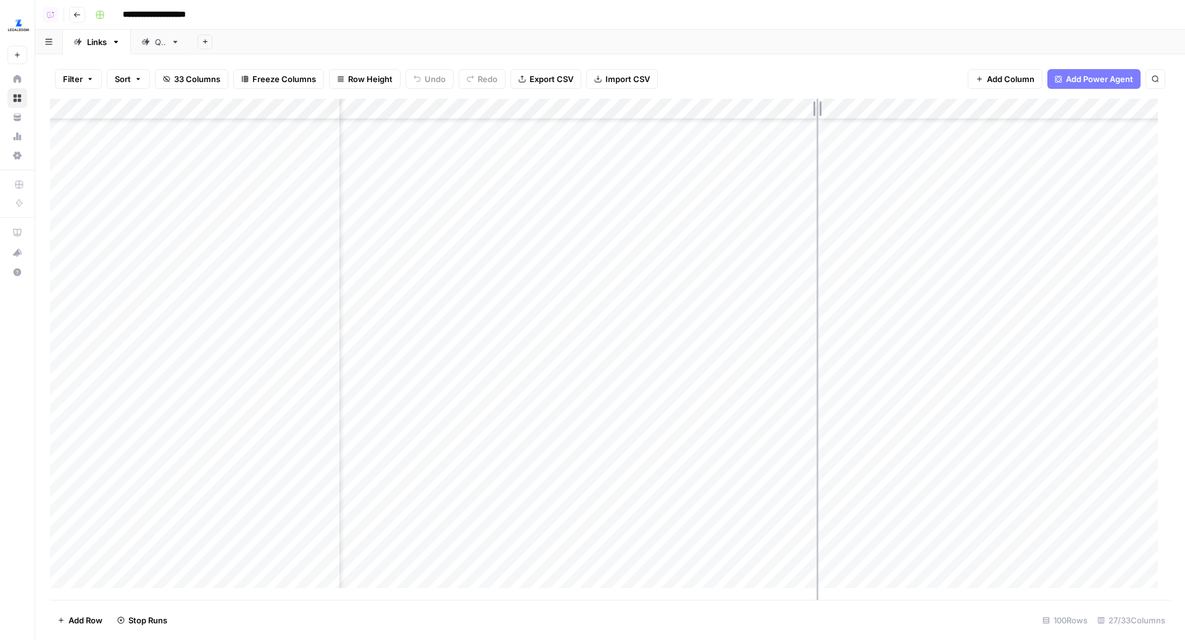
click at [816, 112] on div "Add Column" at bounding box center [610, 350] width 1120 height 502
click at [595, 32] on div "Add Sheet" at bounding box center [687, 42] width 995 height 25
click at [806, 36] on div "Add Sheet" at bounding box center [687, 42] width 995 height 25
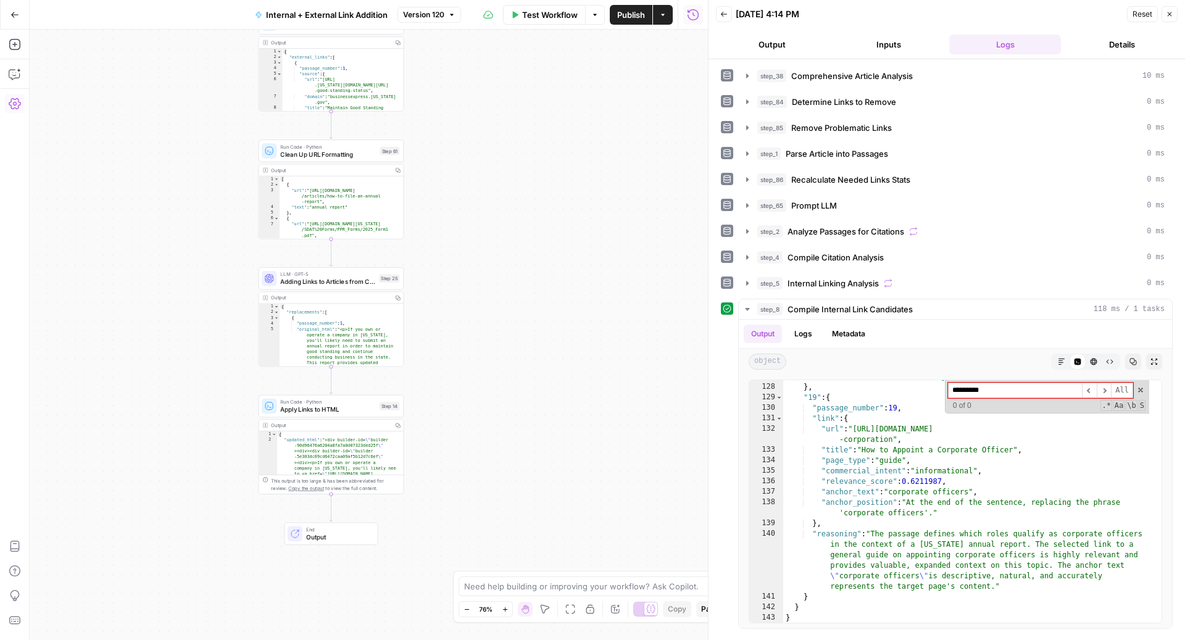
scroll to position [2054, 0]
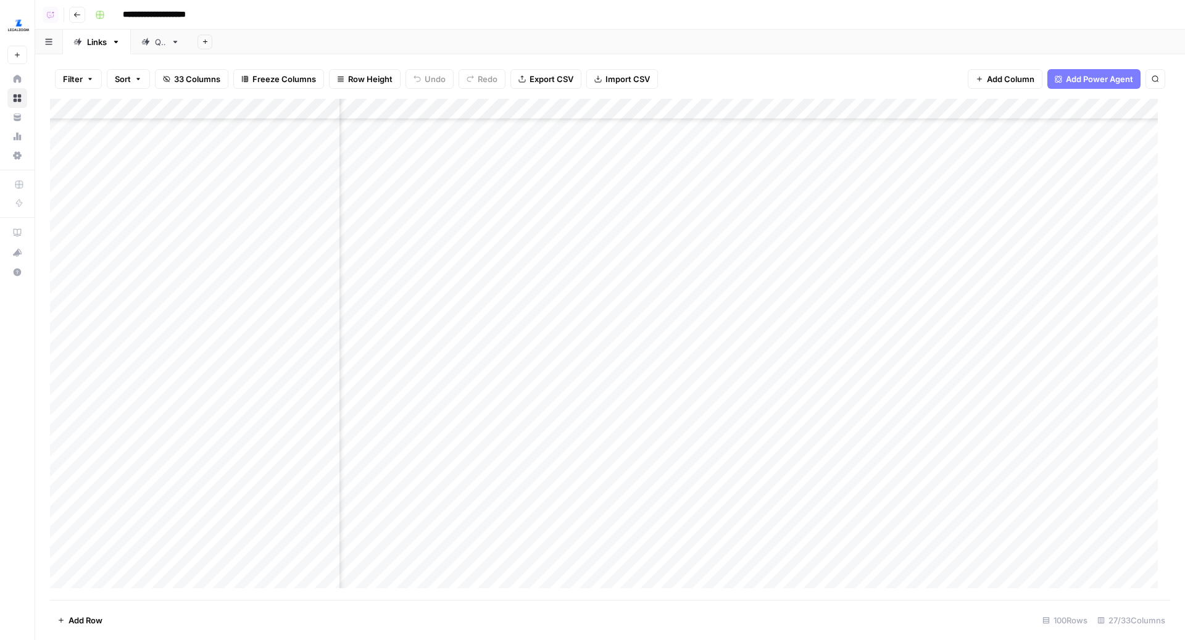
scroll to position [547, 524]
click at [665, 56] on div "Filter Sort 33 Columns Freeze Columns Row Height Undo Redo Export CSV Import CS…" at bounding box center [610, 347] width 1150 height 586
click at [598, 36] on div "Add Sheet" at bounding box center [687, 42] width 995 height 25
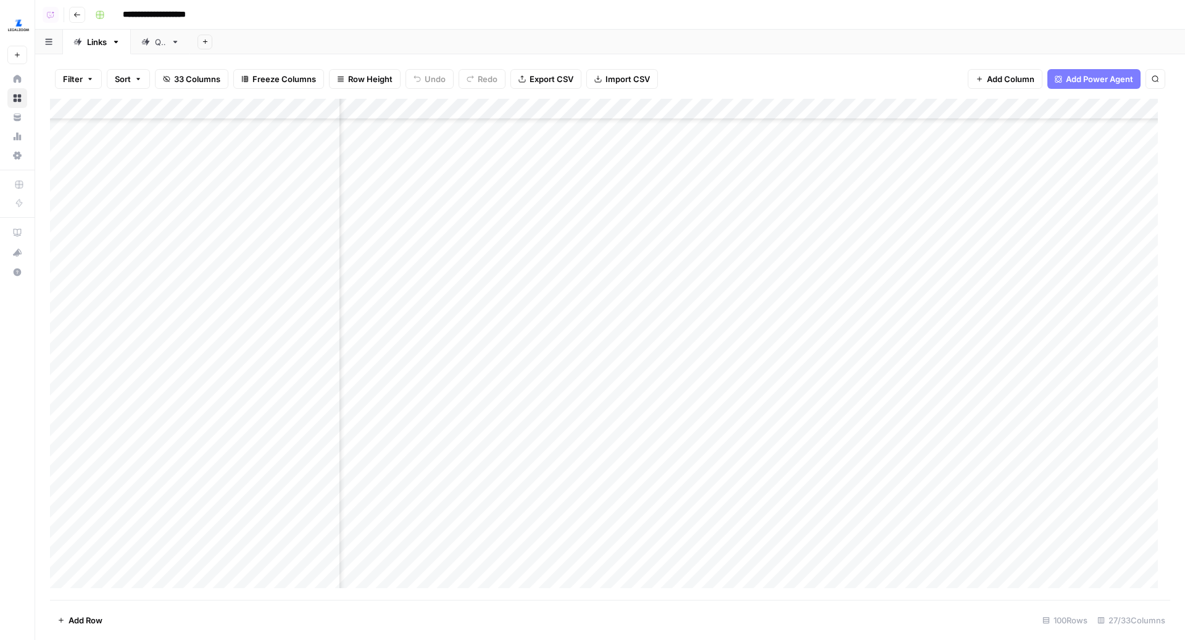
click at [594, 32] on div "Add Sheet" at bounding box center [687, 42] width 995 height 25
click at [595, 35] on div "Add Sheet" at bounding box center [687, 42] width 995 height 25
click at [617, 33] on div "Add Sheet" at bounding box center [687, 42] width 995 height 25
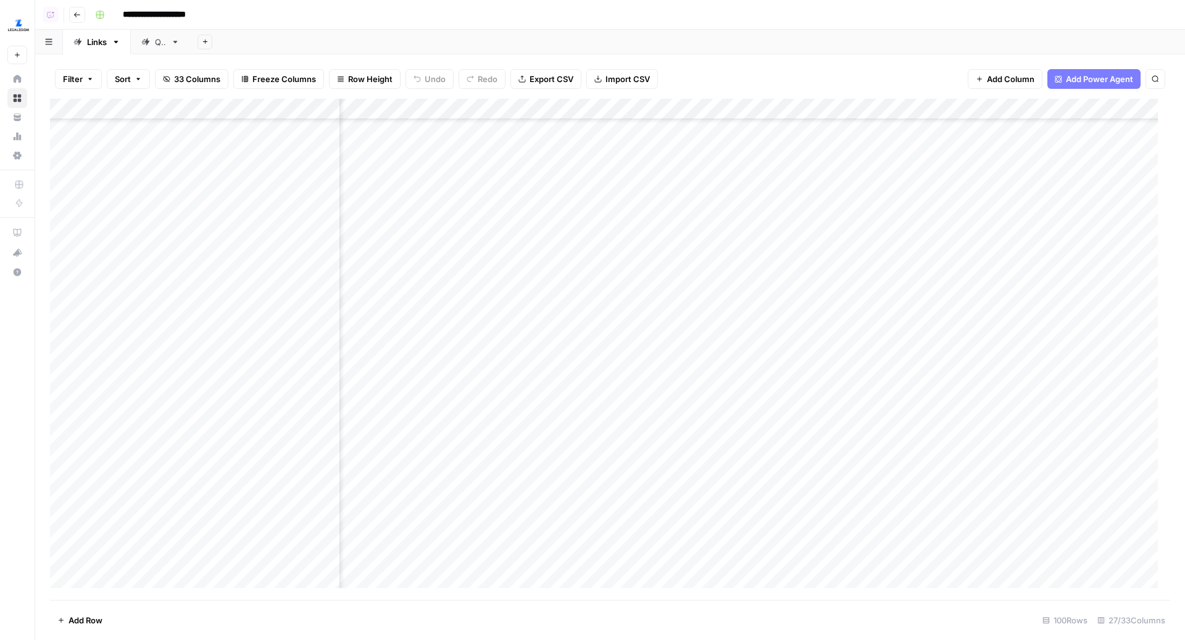
click at [648, 48] on div "Add Sheet" at bounding box center [687, 42] width 995 height 25
click at [657, 37] on div "Add Sheet" at bounding box center [687, 42] width 995 height 25
click at [811, 406] on div "Add Column" at bounding box center [610, 350] width 1120 height 502
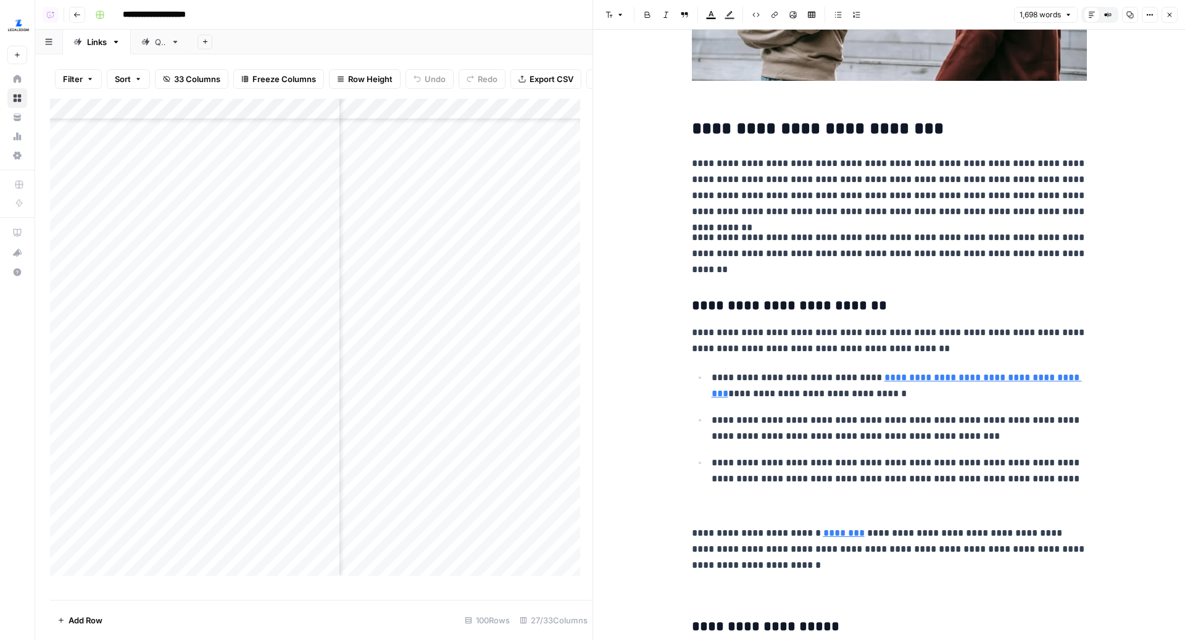
scroll to position [287, 0]
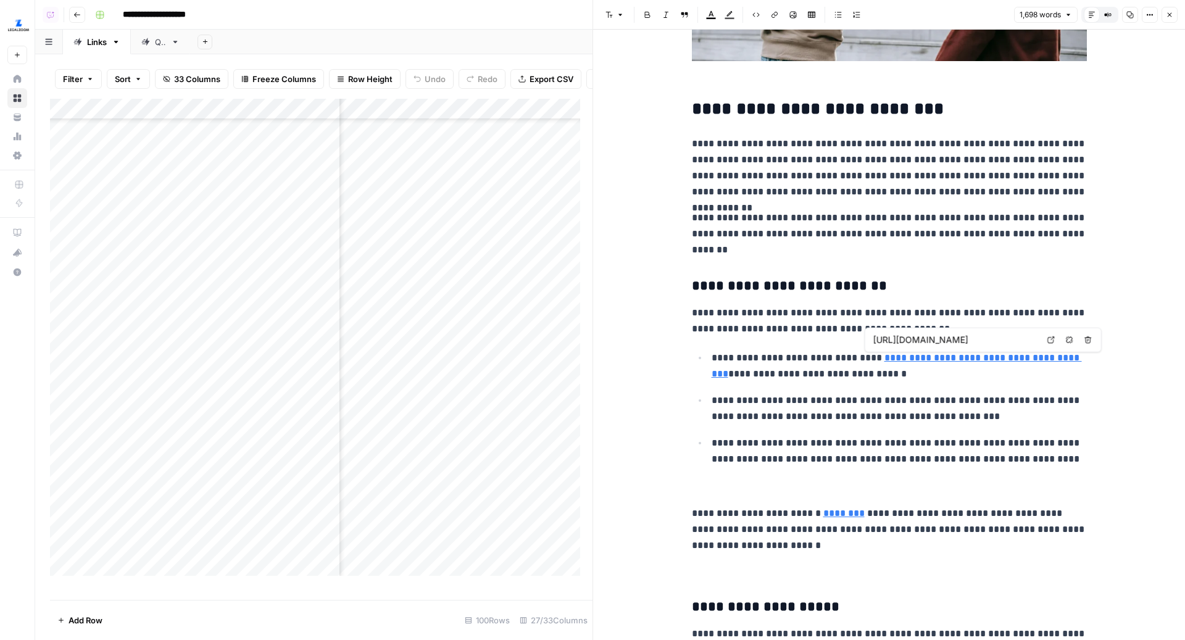
click at [913, 358] on link "**********" at bounding box center [896, 365] width 370 height 25
click at [1055, 337] on link "Open in a new tab" at bounding box center [1051, 340] width 16 height 16
click at [837, 511] on link "********" at bounding box center [843, 512] width 41 height 9
click at [1000, 494] on icon at bounding box center [998, 494] width 7 height 7
click at [1166, 12] on icon "button" at bounding box center [1169, 14] width 7 height 7
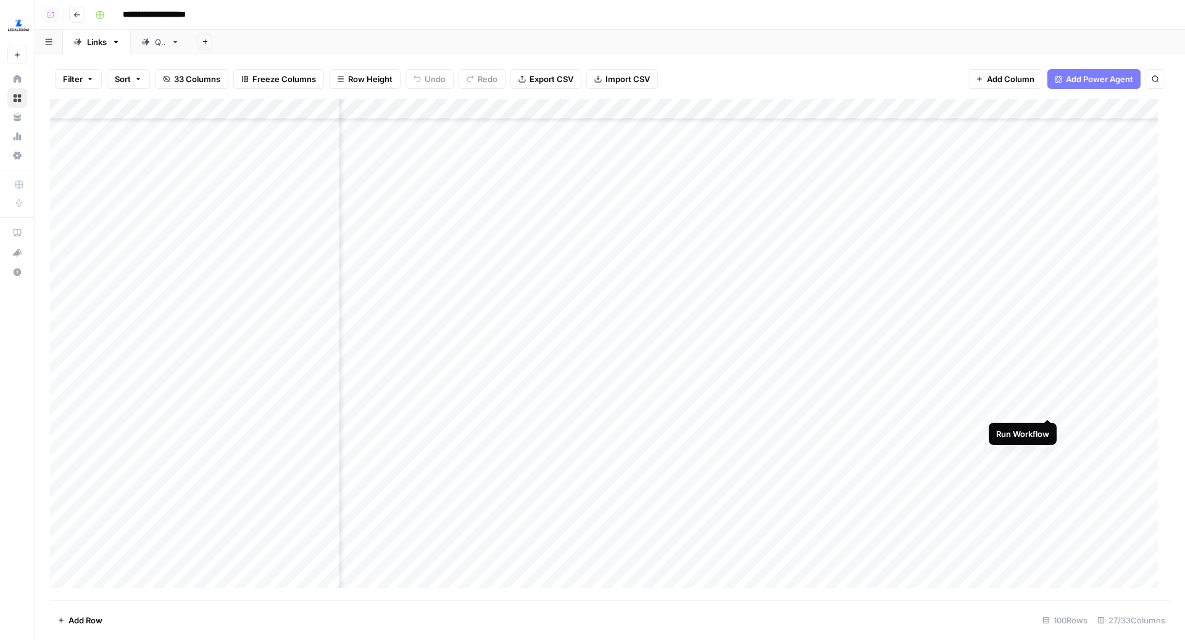
click at [1047, 405] on div "Add Column" at bounding box center [610, 350] width 1120 height 502
click at [1068, 405] on div "Add Column" at bounding box center [610, 350] width 1120 height 502
click at [1052, 405] on div "Add Column" at bounding box center [610, 350] width 1120 height 502
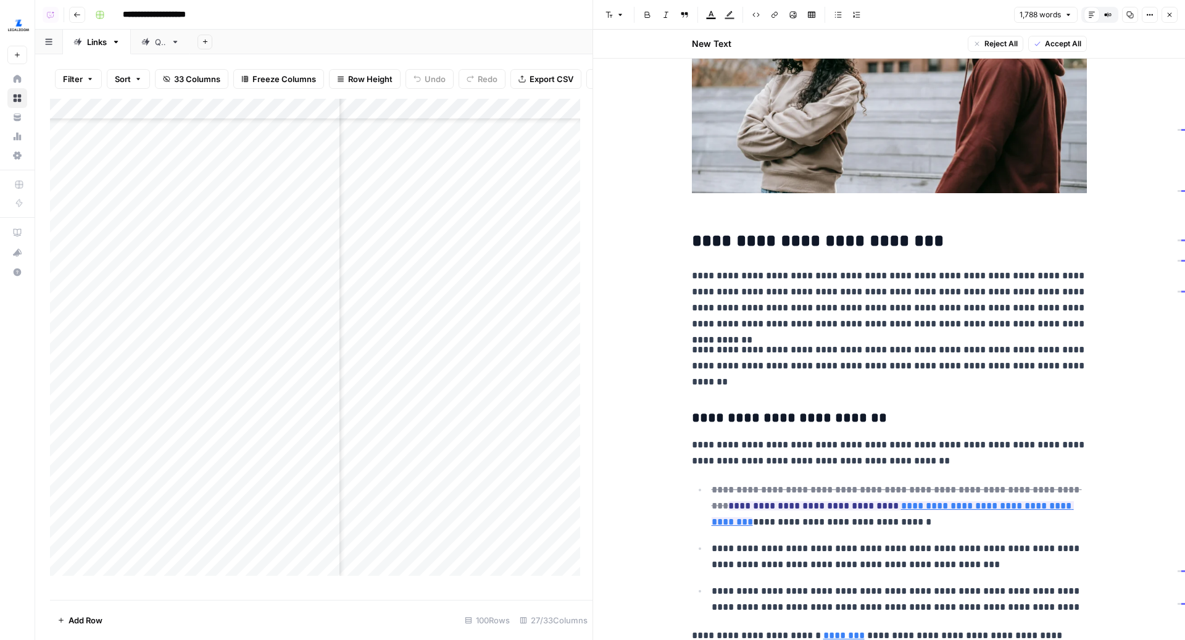
scroll to position [437, 0]
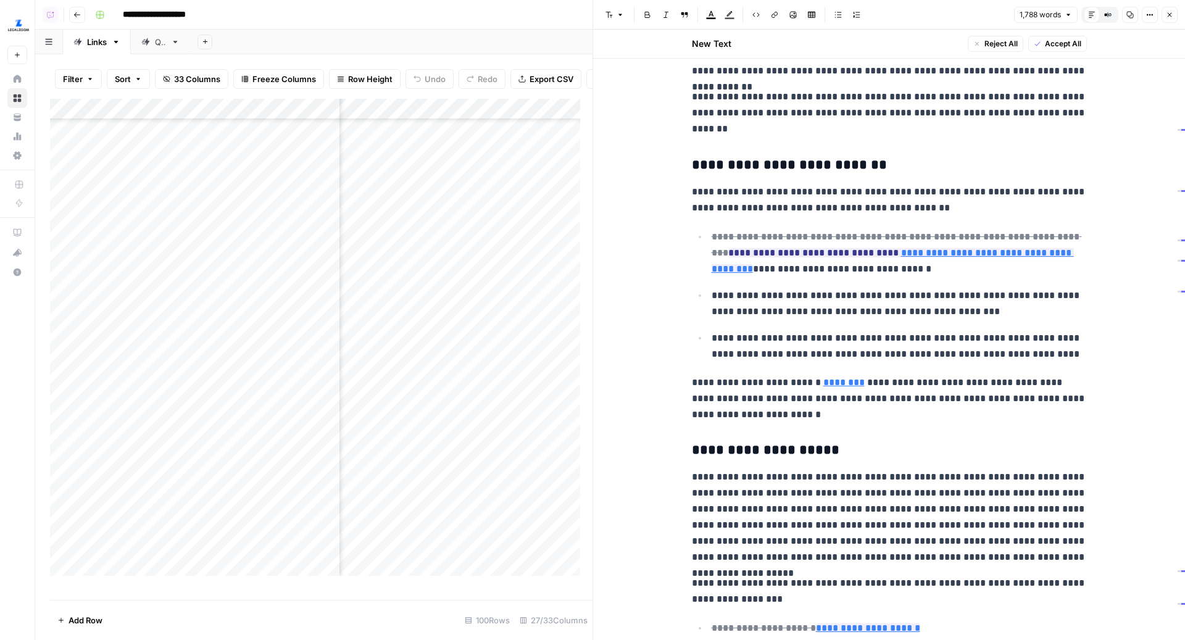
click at [1013, 351] on p "**********" at bounding box center [898, 346] width 375 height 32
click at [837, 384] on link "********" at bounding box center [843, 382] width 41 height 9
click at [856, 306] on p "**********" at bounding box center [898, 304] width 375 height 32
click at [1176, 11] on button "Close" at bounding box center [1169, 15] width 16 height 16
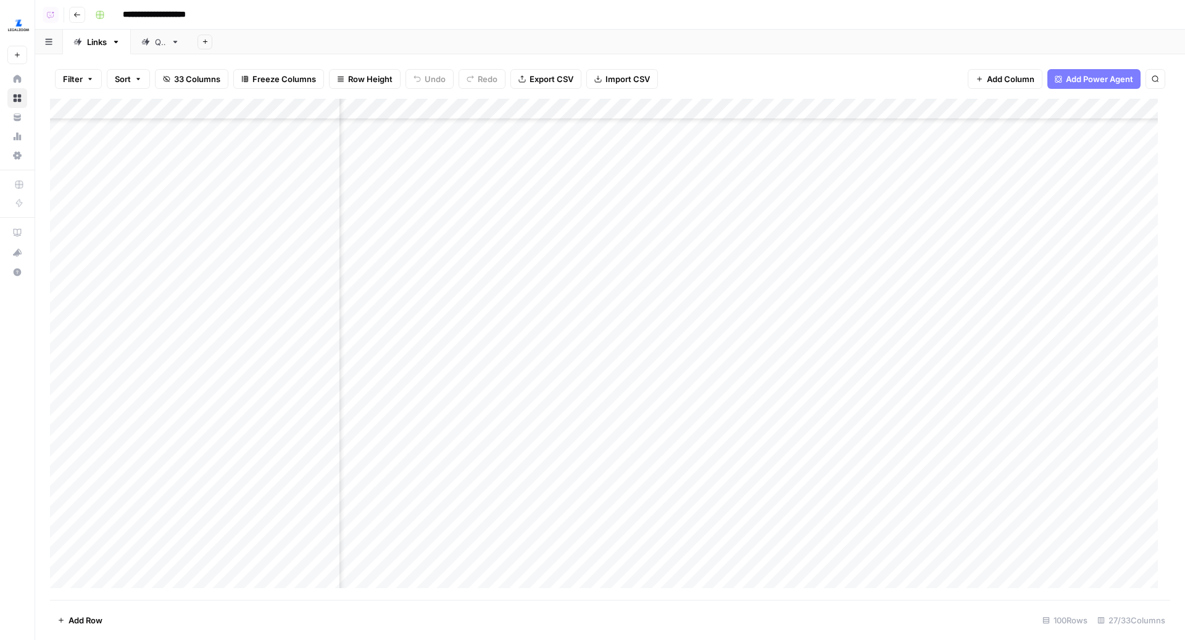
scroll to position [242, 2210]
click at [641, 392] on div "Add Column" at bounding box center [610, 350] width 1120 height 502
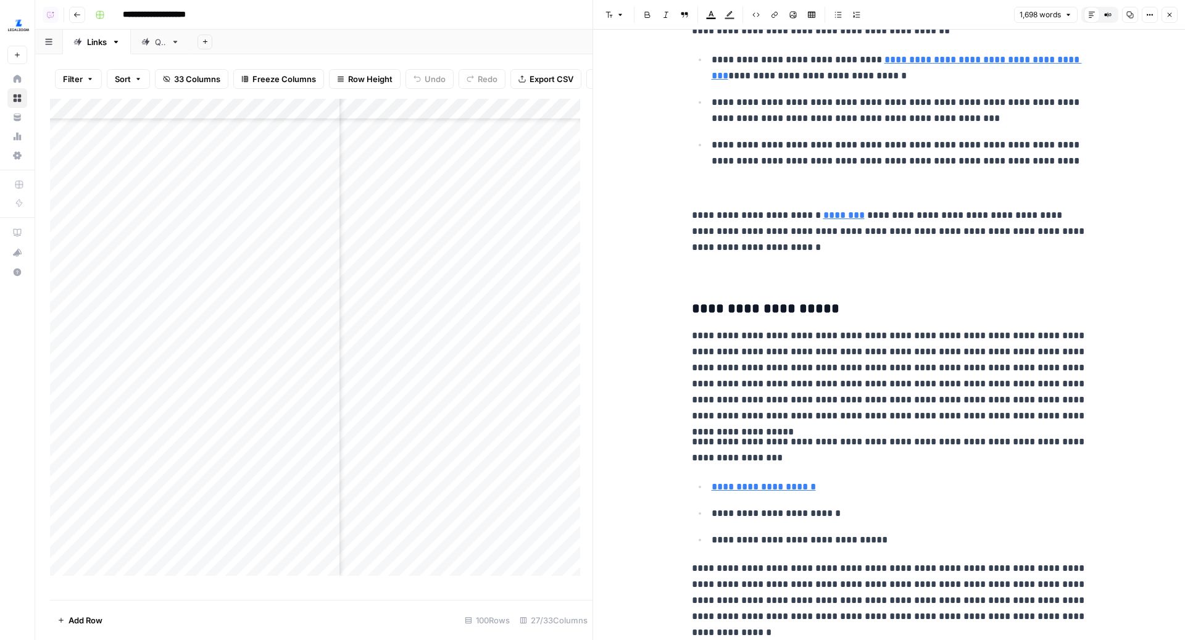
scroll to position [657, 0]
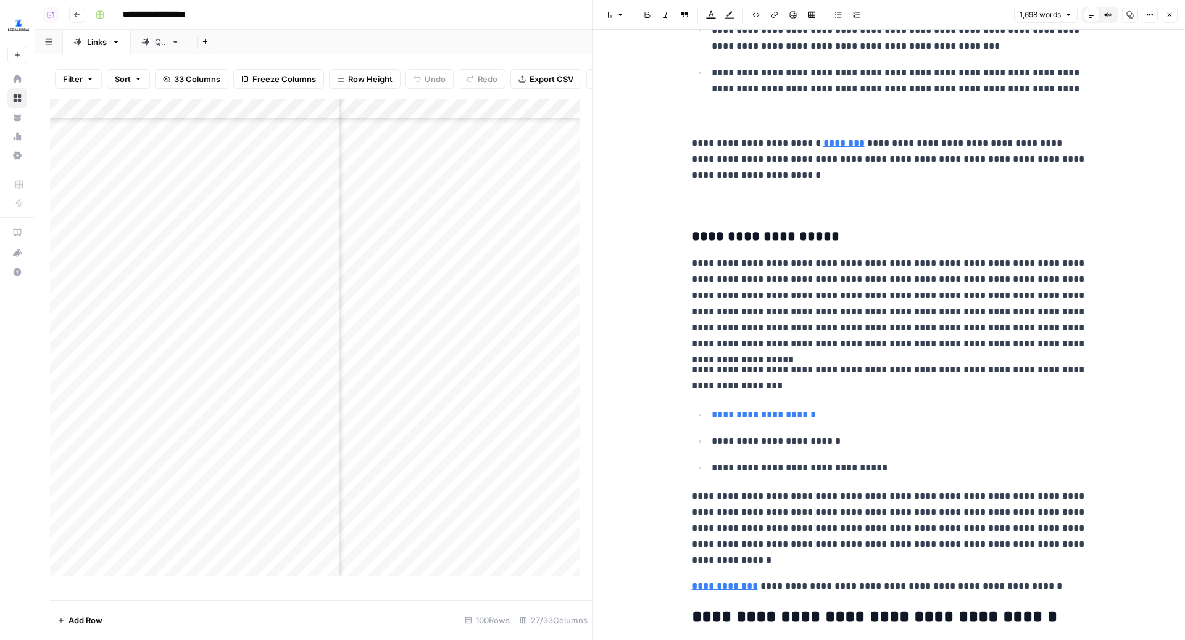
click at [780, 417] on link "**********" at bounding box center [763, 414] width 104 height 9
click at [884, 397] on icon at bounding box center [884, 396] width 7 height 7
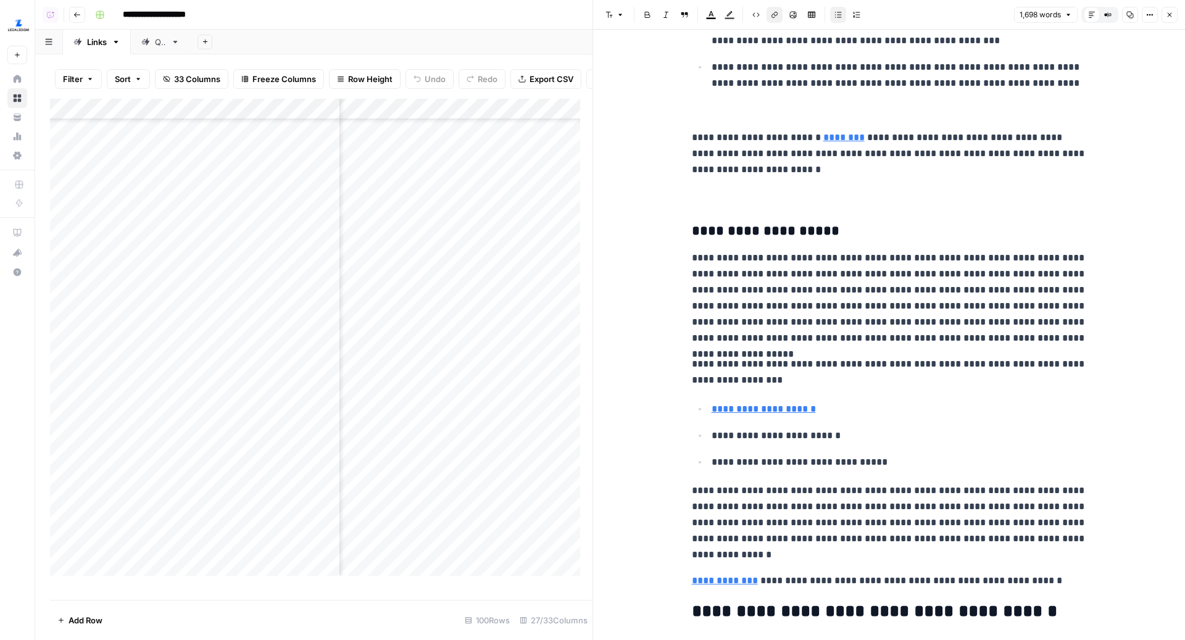
scroll to position [852, 0]
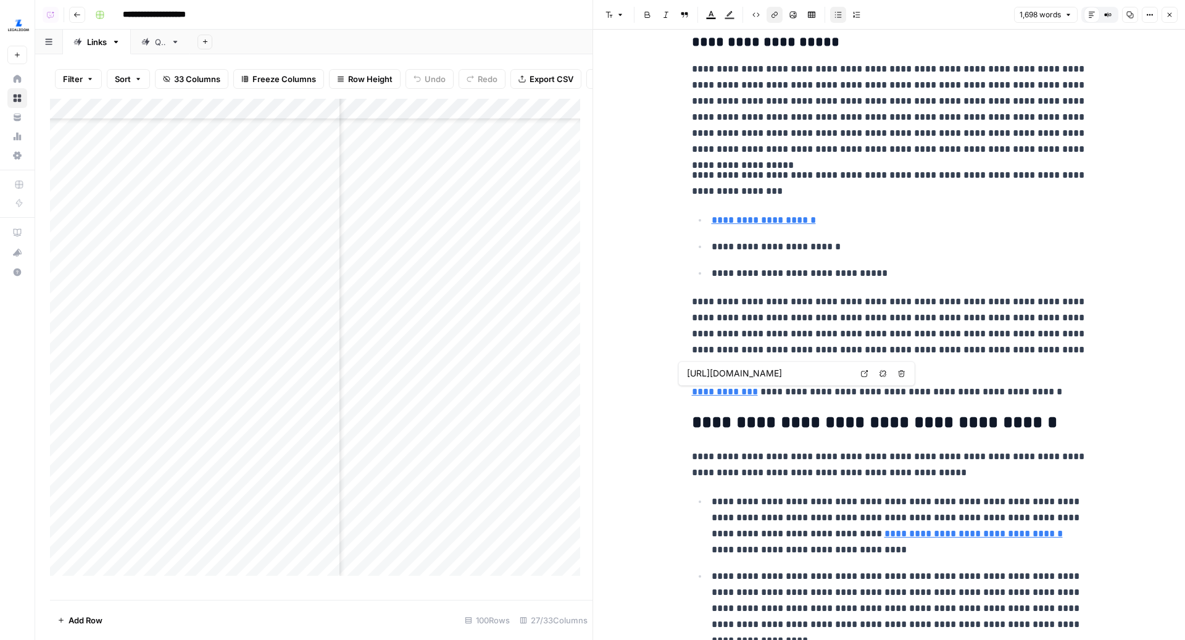
click at [707, 392] on link "**********" at bounding box center [725, 391] width 66 height 9
click at [740, 393] on link "**********" at bounding box center [725, 391] width 66 height 9
click at [713, 393] on link "**********" at bounding box center [725, 391] width 66 height 9
click at [865, 393] on p "**********" at bounding box center [889, 392] width 395 height 16
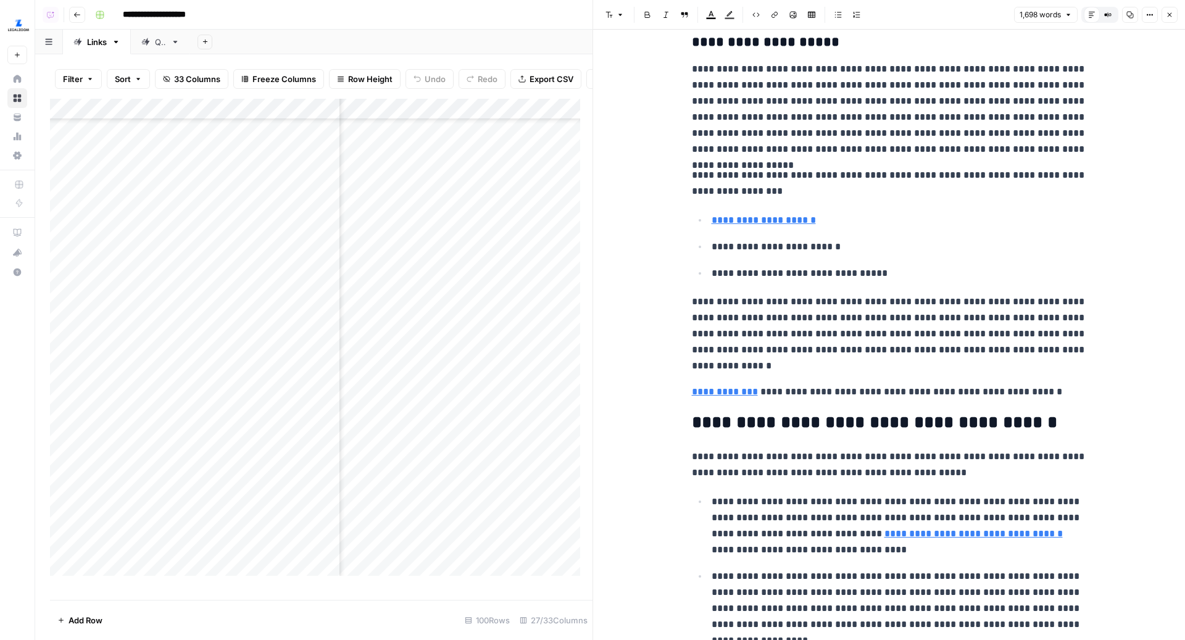
click at [737, 393] on link "**********" at bounding box center [725, 391] width 66 height 9
click at [868, 366] on link "Open in a new tab" at bounding box center [865, 373] width 16 height 16
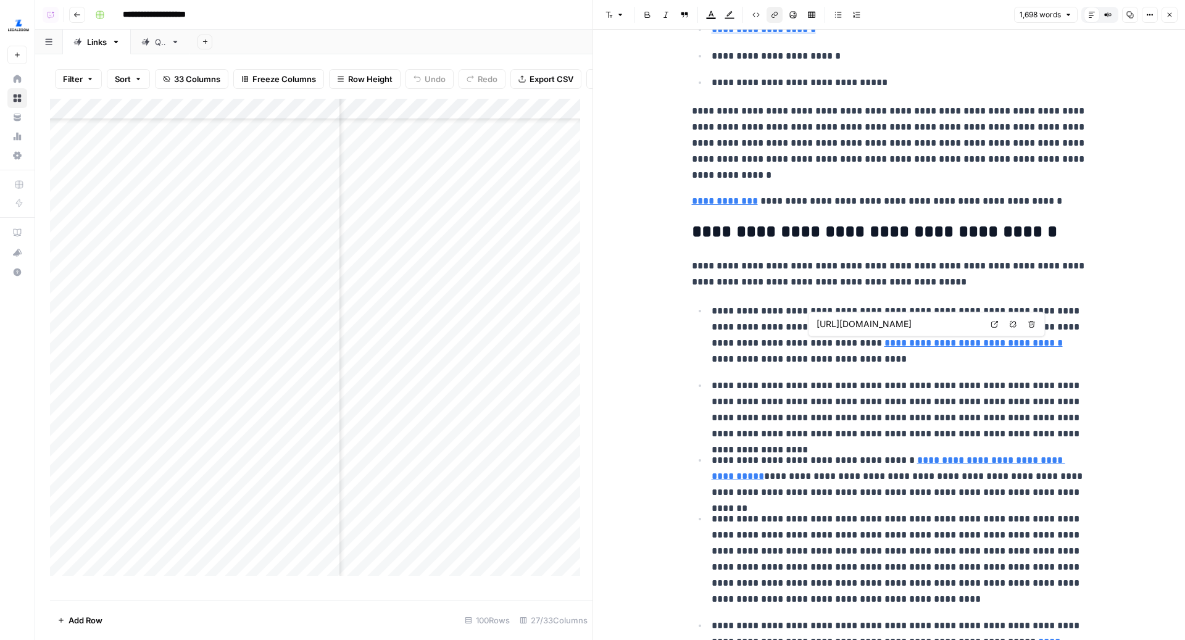
click at [997, 322] on icon at bounding box center [993, 323] width 7 height 7
click at [879, 422] on p "**********" at bounding box center [898, 410] width 375 height 64
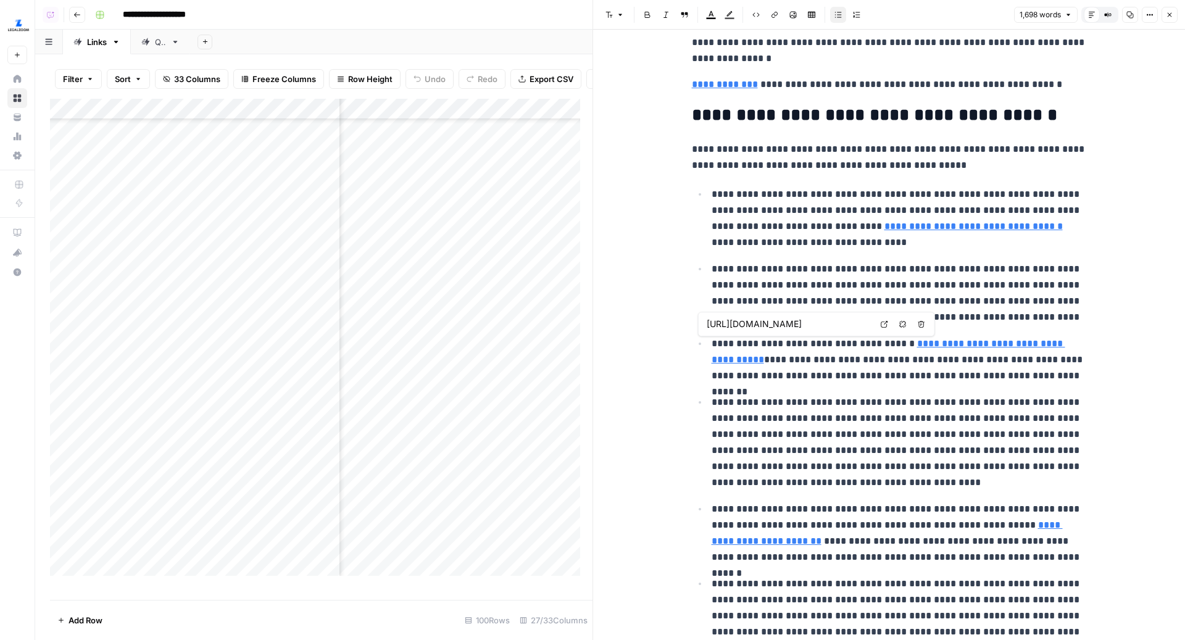
click at [922, 341] on link "**********" at bounding box center [888, 351] width 354 height 25
click at [887, 330] on link "Open in a new tab" at bounding box center [884, 324] width 16 height 16
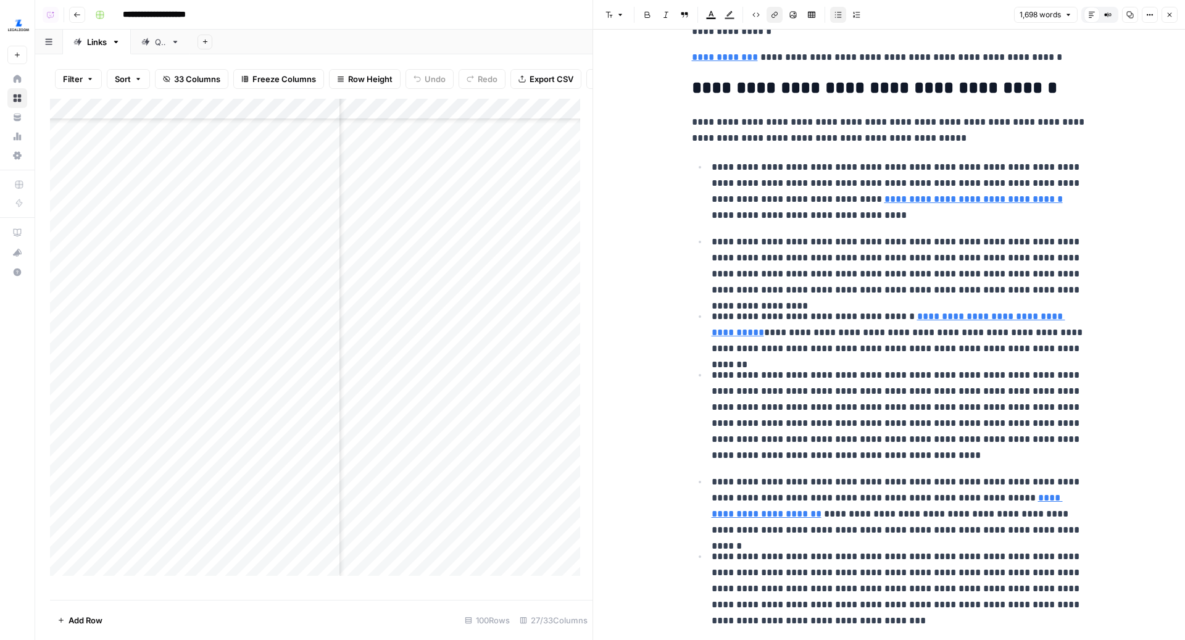
scroll to position [1299, 0]
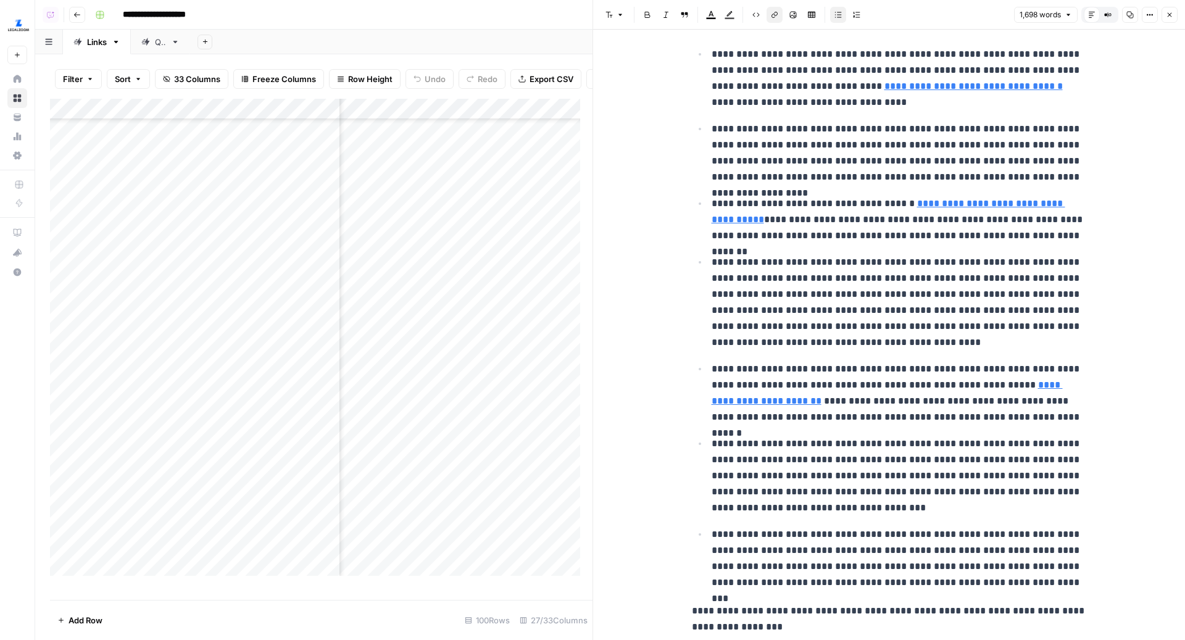
click at [1008, 384] on link "**********" at bounding box center [886, 392] width 351 height 25
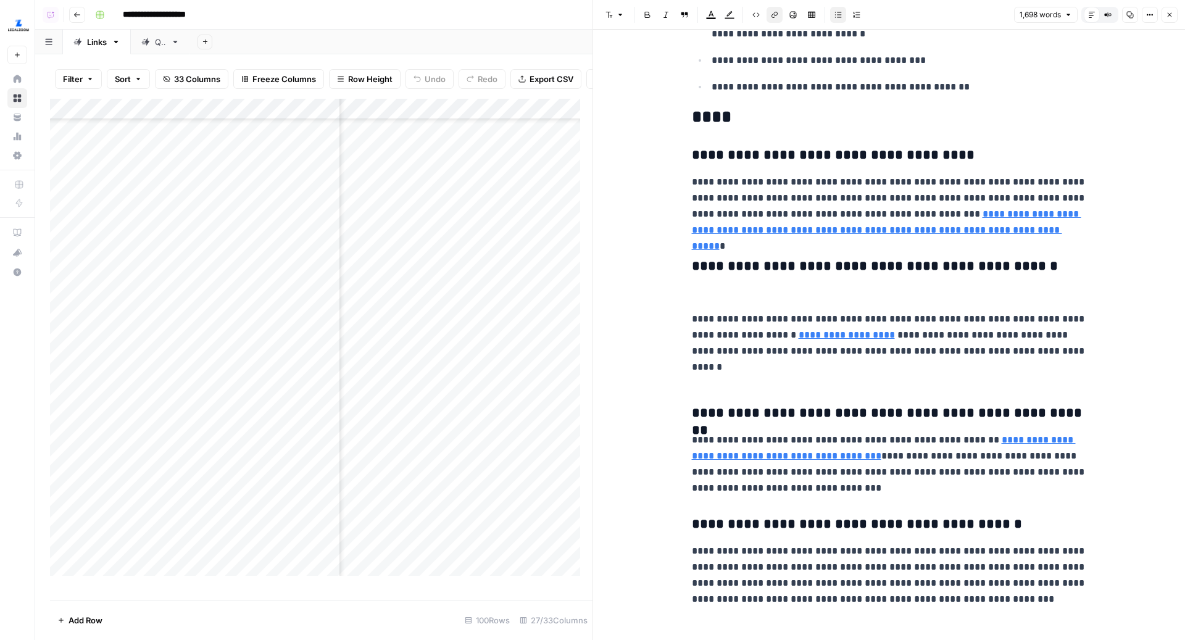
scroll to position [3227, 0]
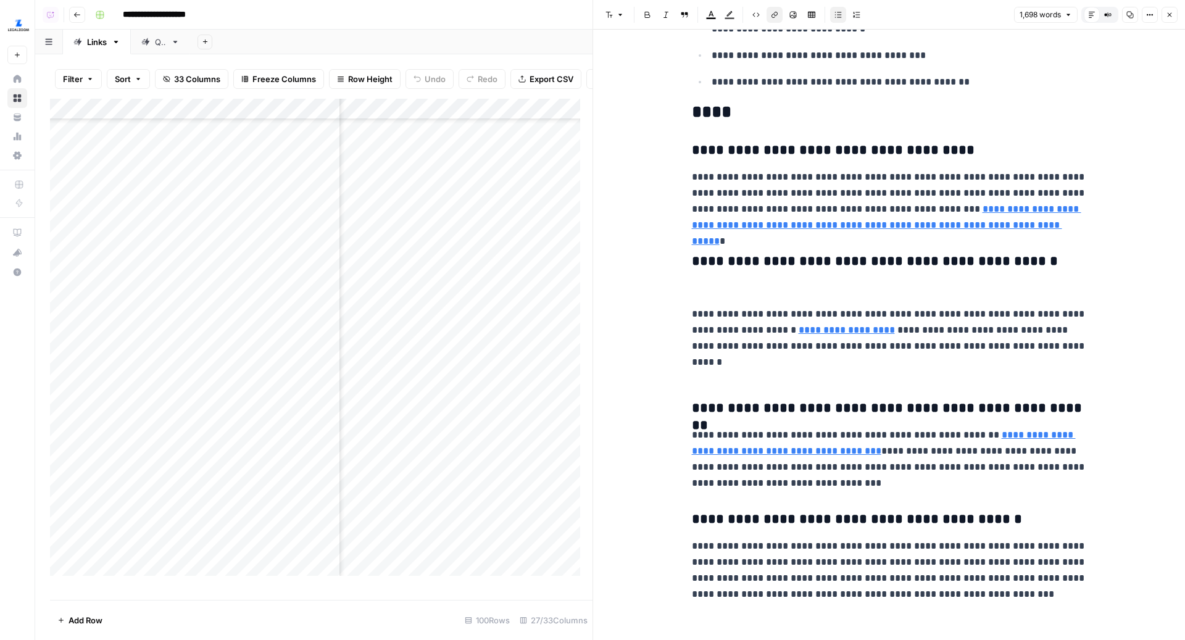
click at [1172, 16] on icon "button" at bounding box center [1169, 14] width 7 height 7
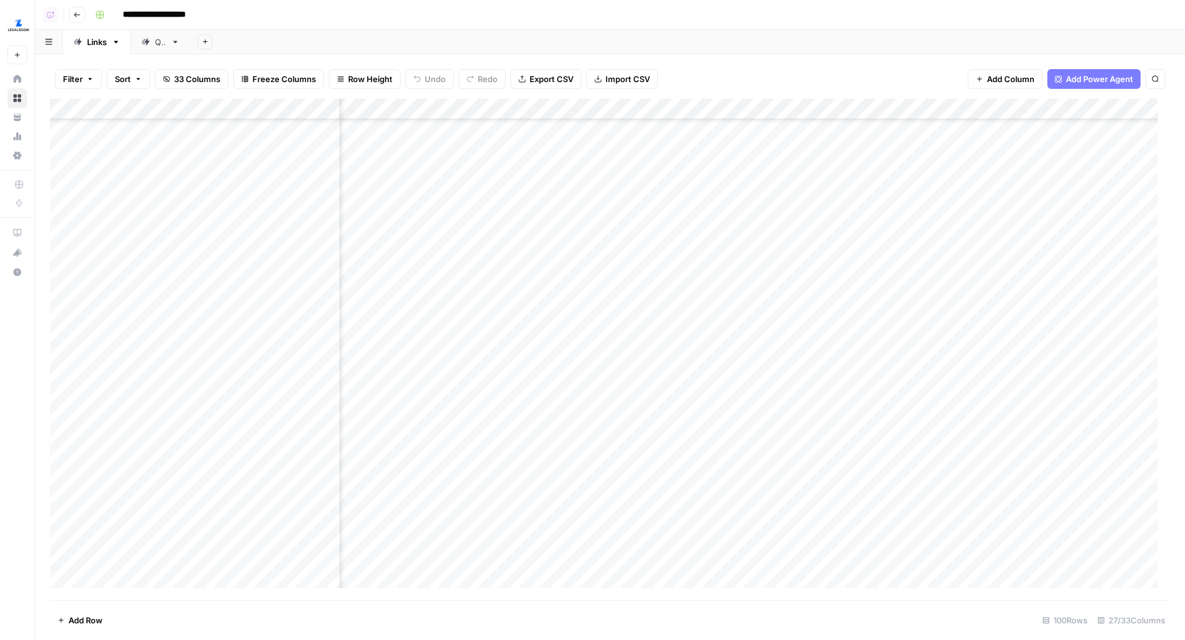
scroll to position [242, 521]
click at [591, 391] on div "Add Column" at bounding box center [610, 350] width 1120 height 502
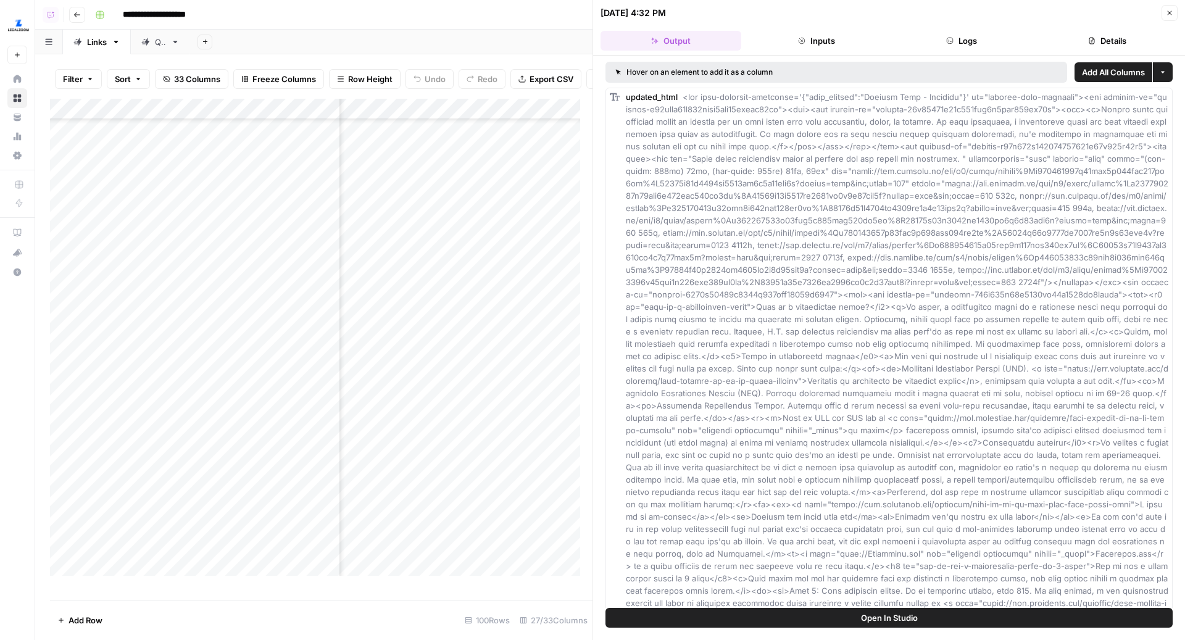
click at [832, 617] on button "Open In Studio" at bounding box center [888, 618] width 567 height 20
click at [1168, 8] on button "Close" at bounding box center [1169, 13] width 16 height 16
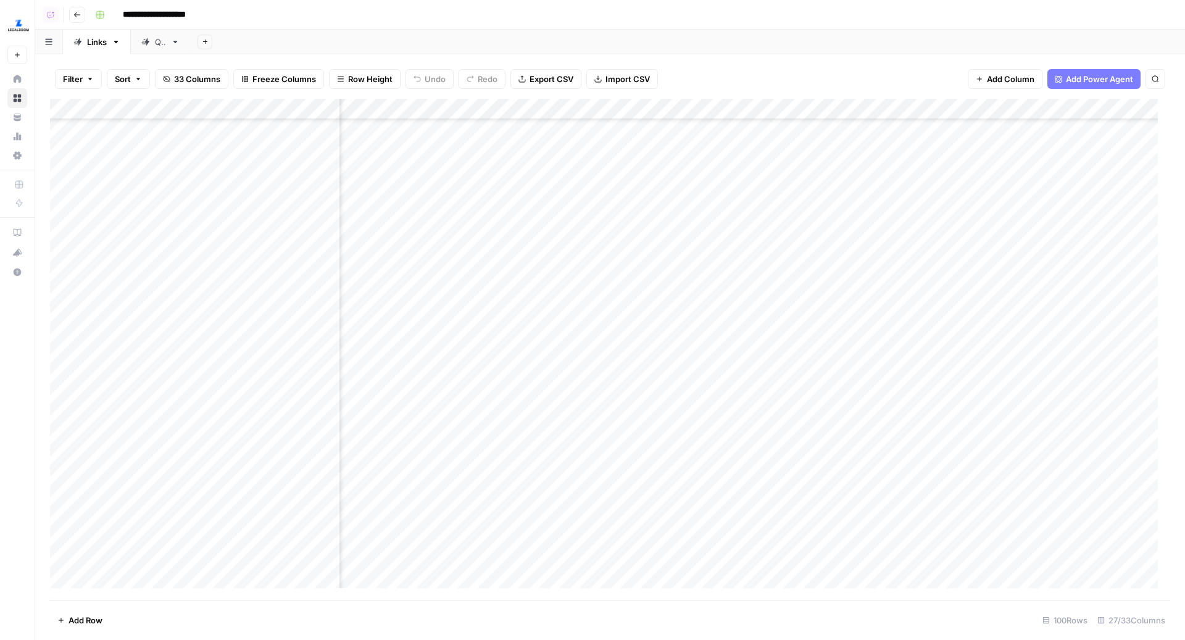
scroll to position [242, 2220]
click at [627, 389] on div "Add Column" at bounding box center [610, 350] width 1120 height 502
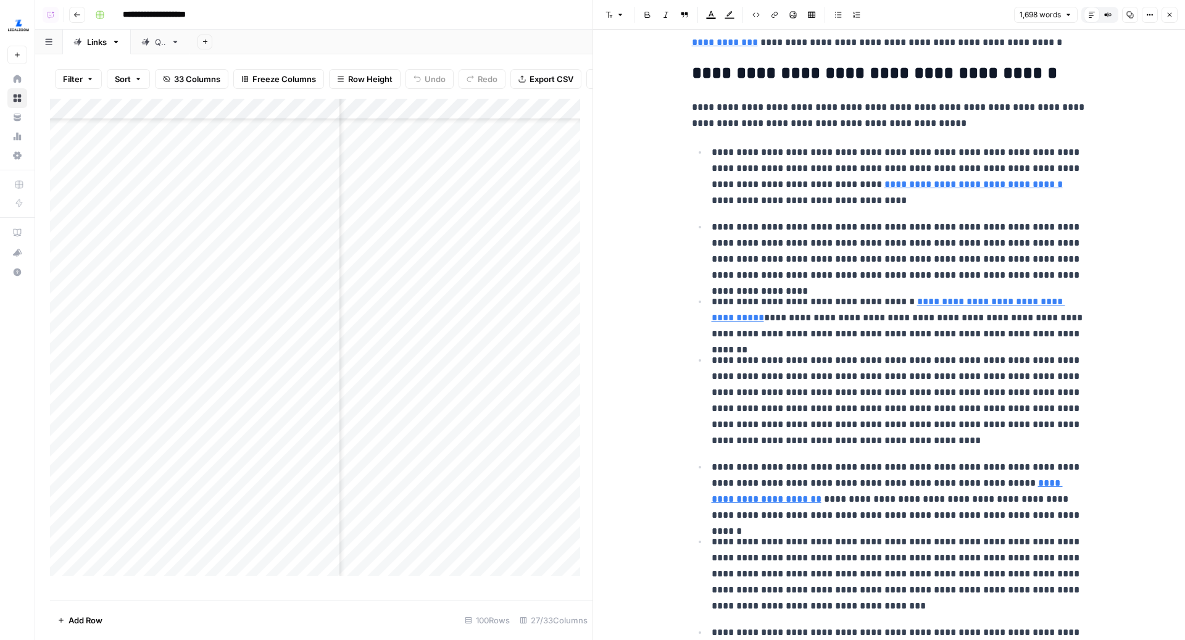
scroll to position [1350, 0]
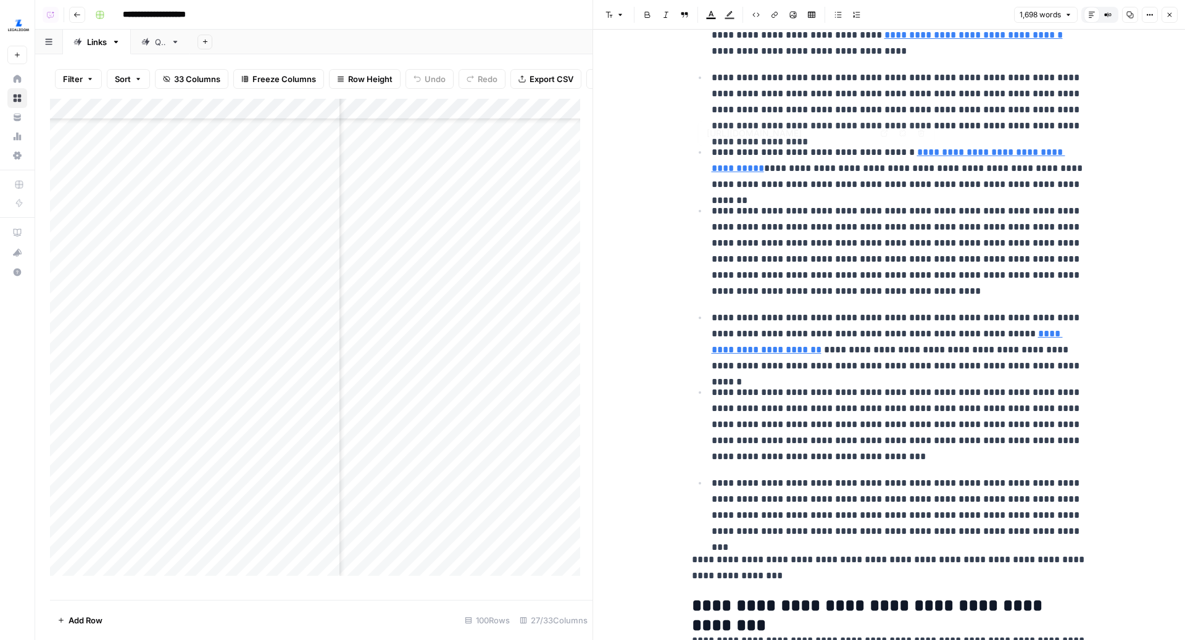
click at [943, 154] on link "**********" at bounding box center [888, 159] width 354 height 25
click at [887, 131] on icon at bounding box center [884, 133] width 7 height 7
click at [939, 153] on link "**********" at bounding box center [888, 159] width 354 height 25
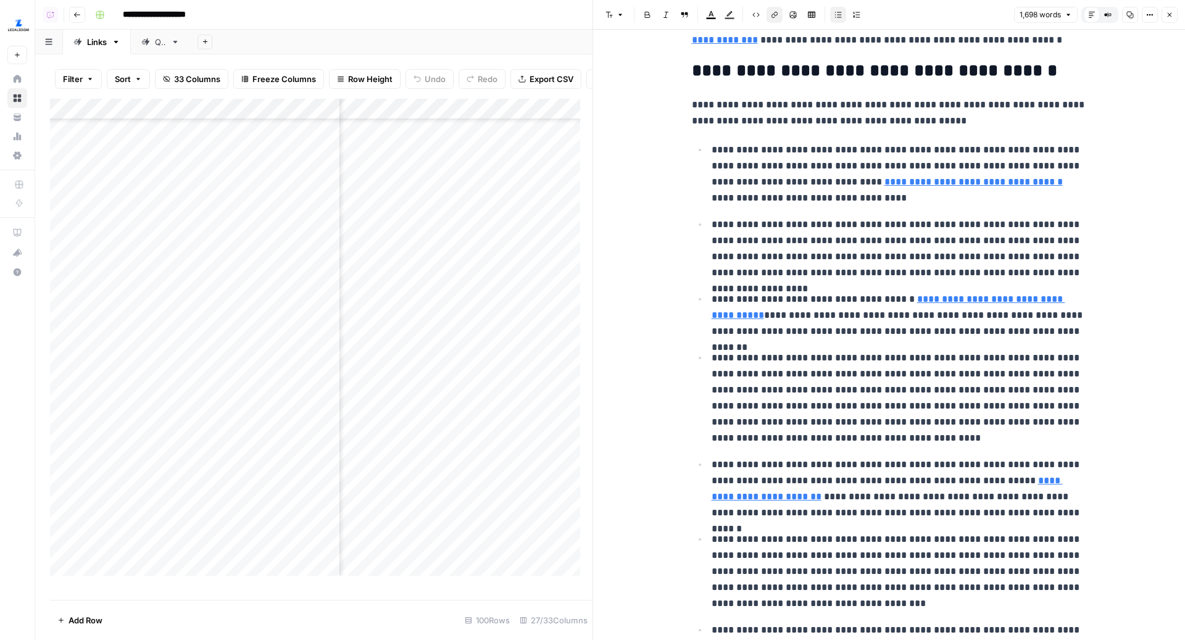
scroll to position [1179, 0]
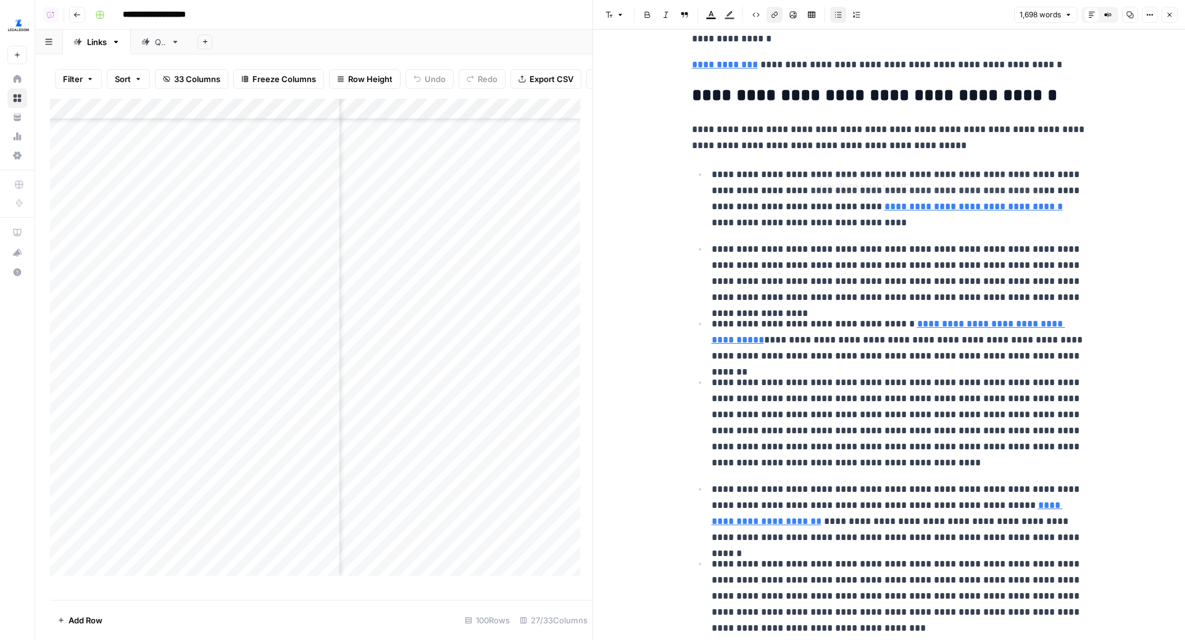
type input "https://www.legalzoom.com/articles/can-you-sue-for-emotional-distress"
click at [887, 308] on link "Open in a new tab" at bounding box center [884, 304] width 16 height 16
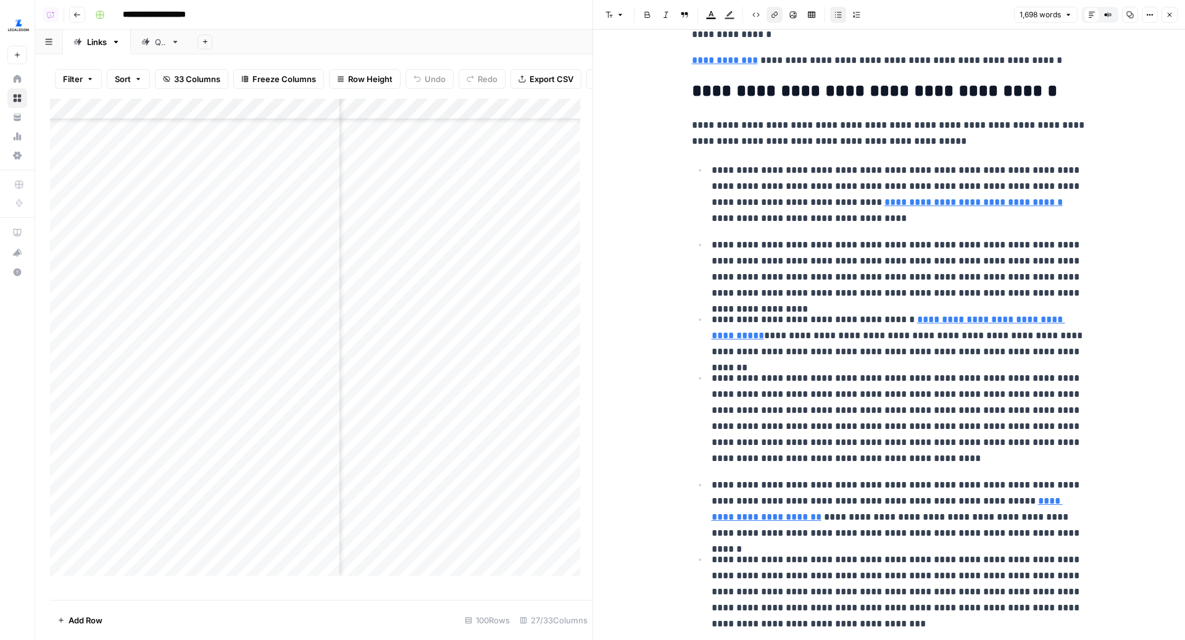
click at [1018, 496] on link "**********" at bounding box center [886, 508] width 351 height 25
click at [1169, 19] on button "Close" at bounding box center [1169, 15] width 16 height 16
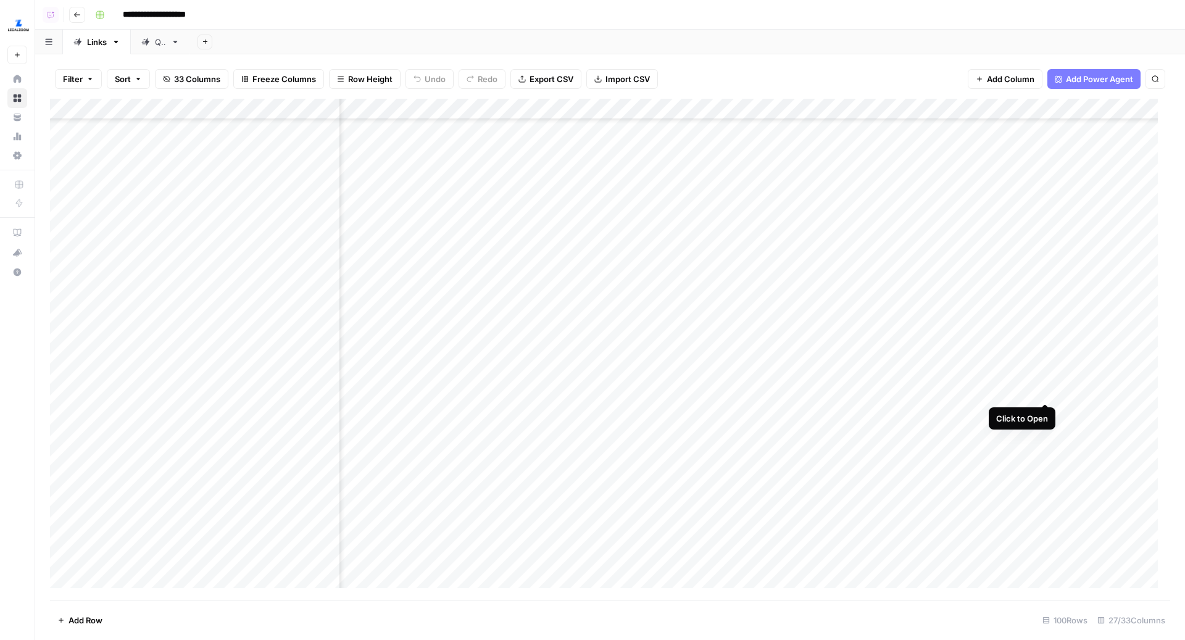
click at [1044, 390] on div "Add Column" at bounding box center [610, 350] width 1120 height 502
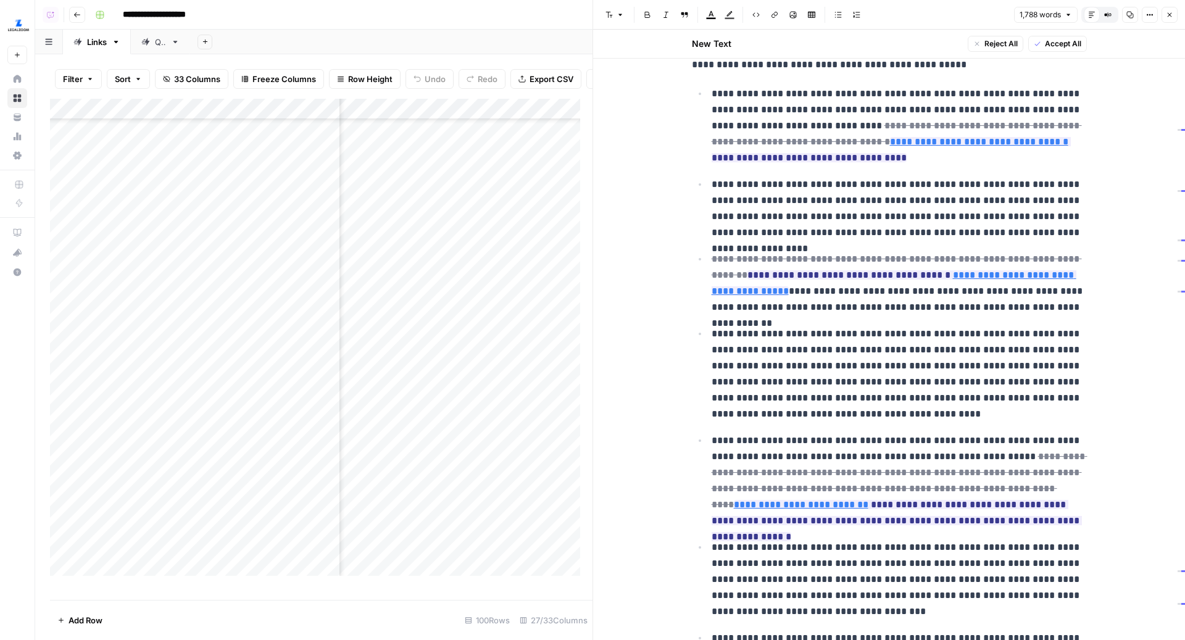
scroll to position [1306, 0]
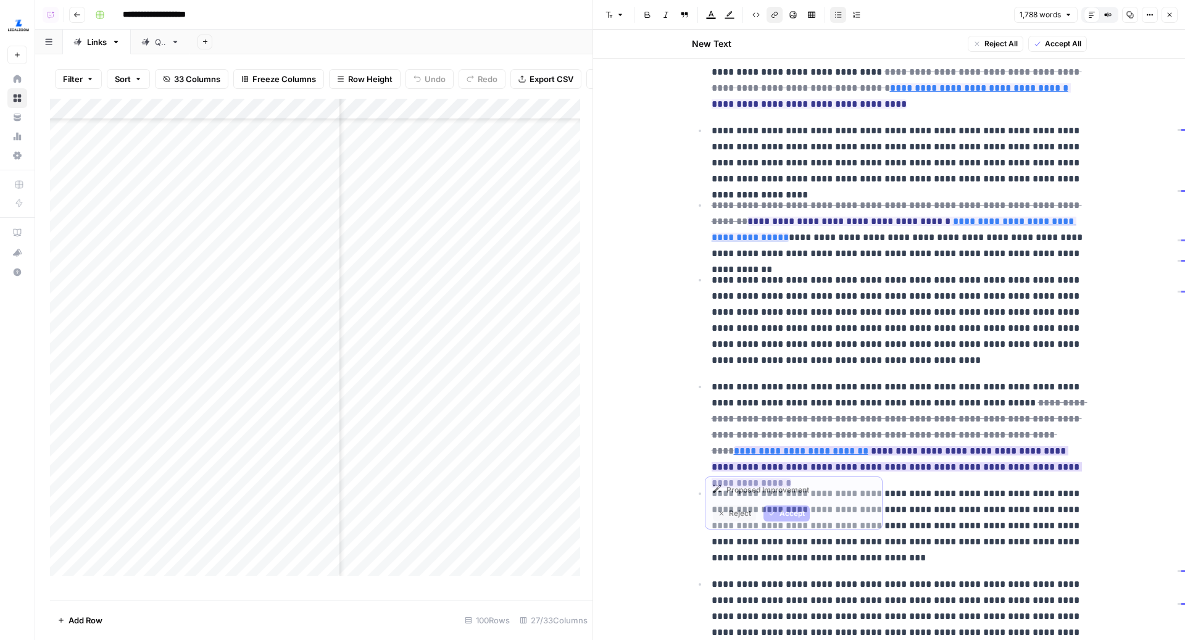
click at [868, 446] on link "**********" at bounding box center [801, 450] width 135 height 9
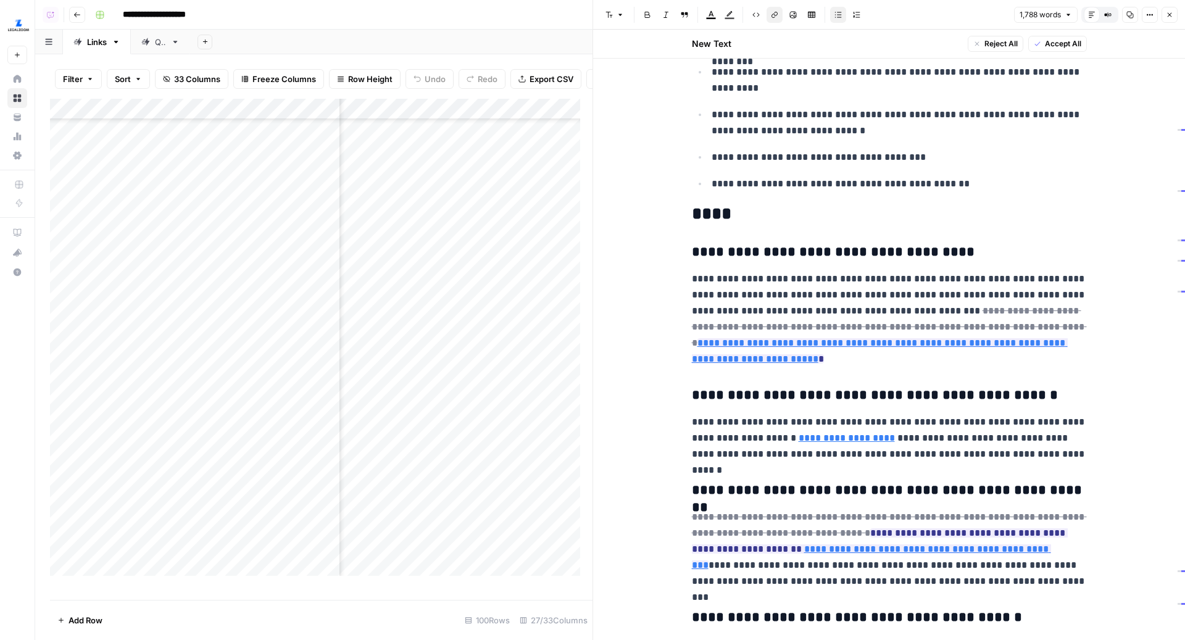
scroll to position [3283, 0]
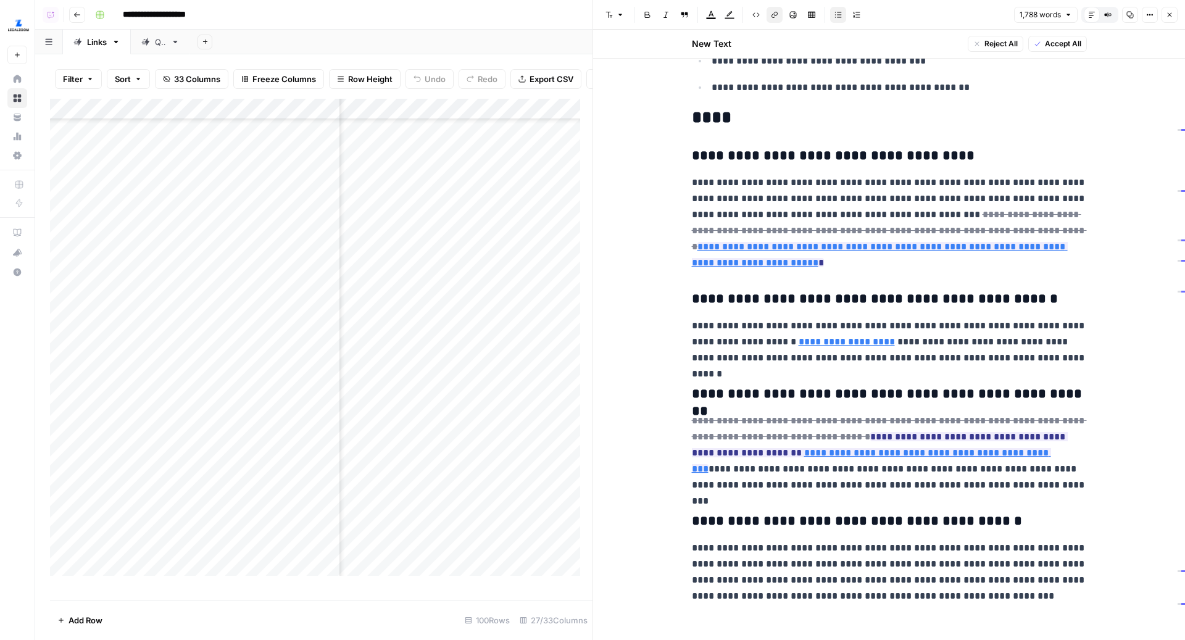
click at [1174, 8] on button "Close" at bounding box center [1169, 15] width 16 height 16
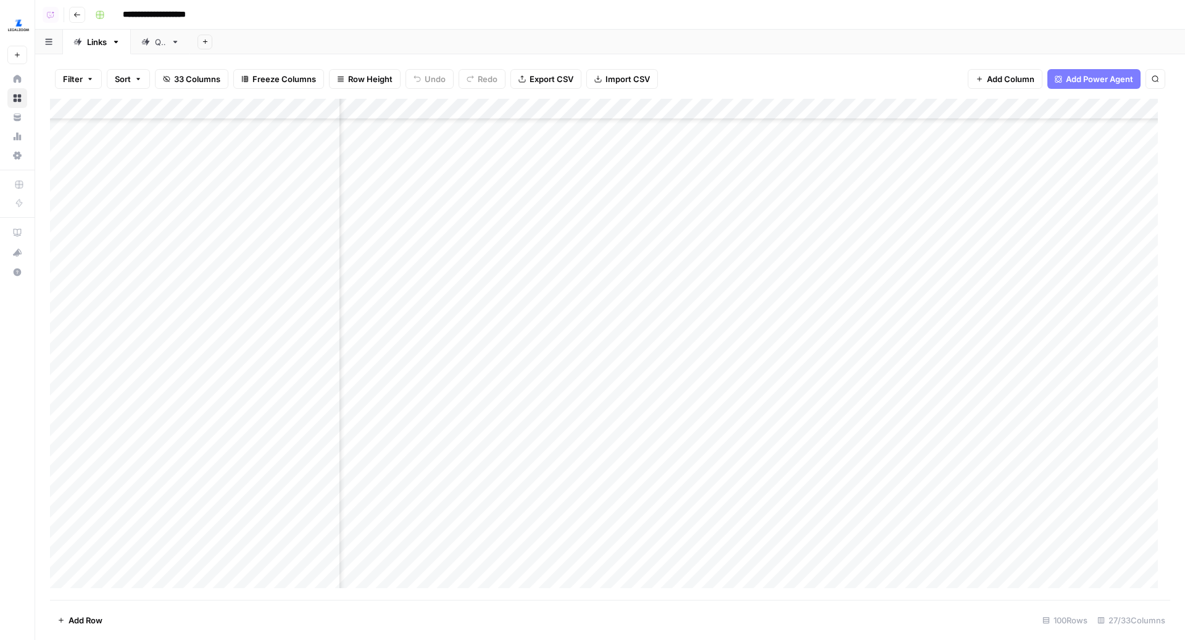
scroll to position [242, 669]
click at [413, 114] on div "Add Column" at bounding box center [610, 350] width 1120 height 502
click at [661, 113] on div "Add Column" at bounding box center [610, 350] width 1120 height 502
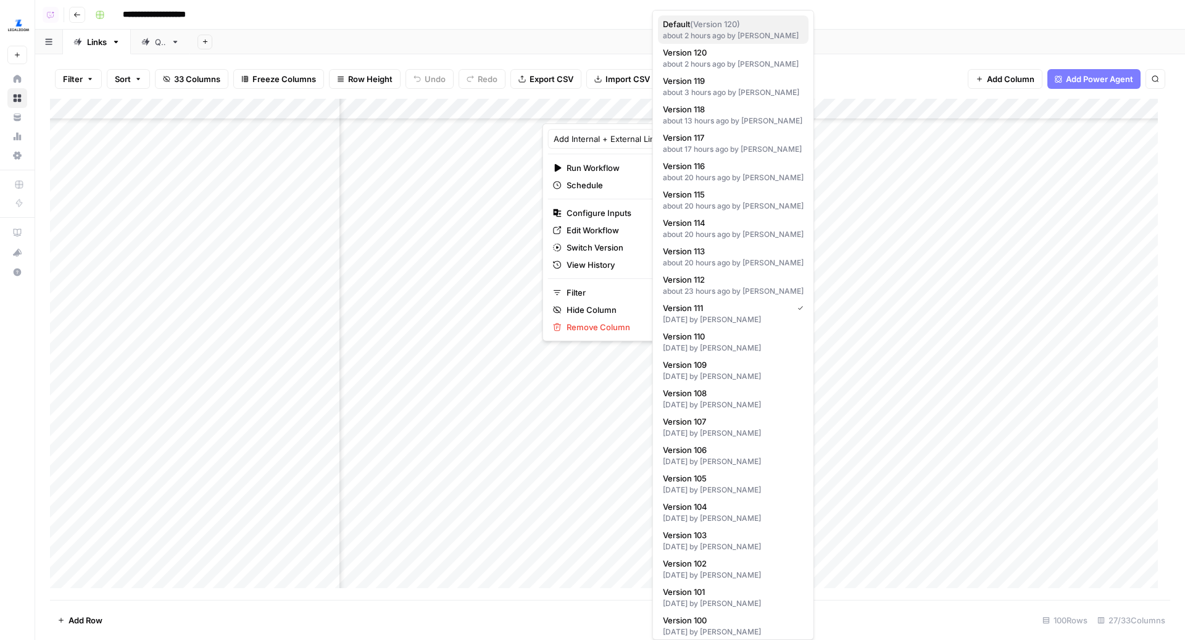
click at [753, 32] on div "about 2 hours ago by Zoe Febrero" at bounding box center [733, 35] width 141 height 11
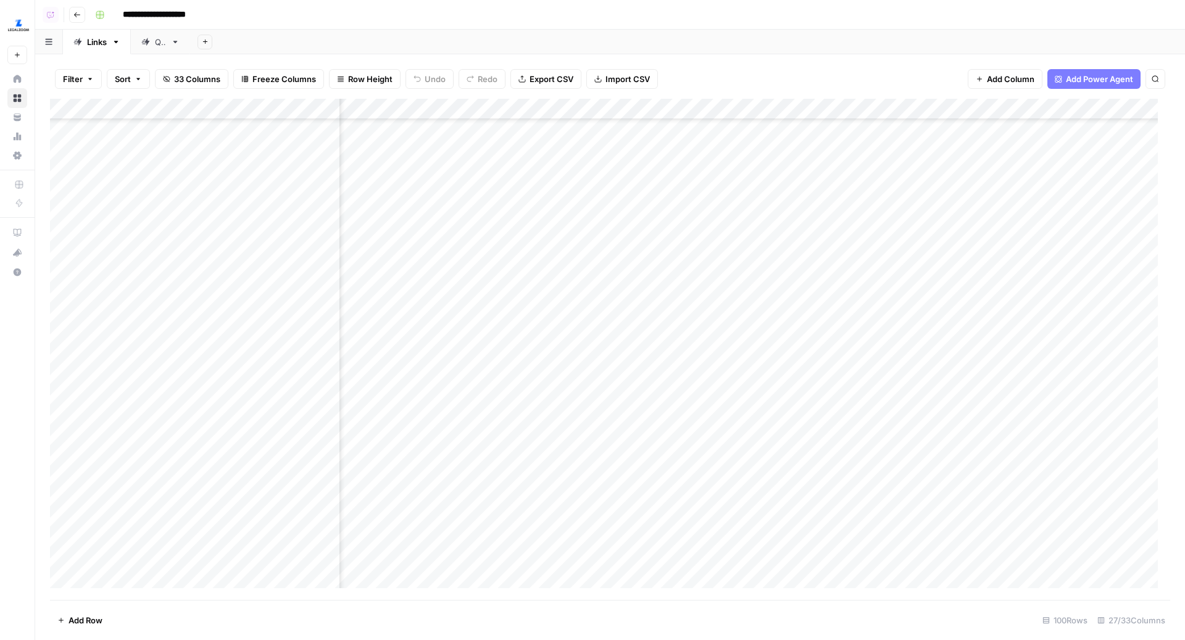
click at [787, 38] on div "Add Sheet" at bounding box center [687, 42] width 995 height 25
click at [720, 451] on div "Add Column" at bounding box center [610, 350] width 1120 height 502
click at [723, 389] on div "Add Column" at bounding box center [610, 350] width 1120 height 502
click at [723, 454] on div "Add Column" at bounding box center [610, 350] width 1120 height 502
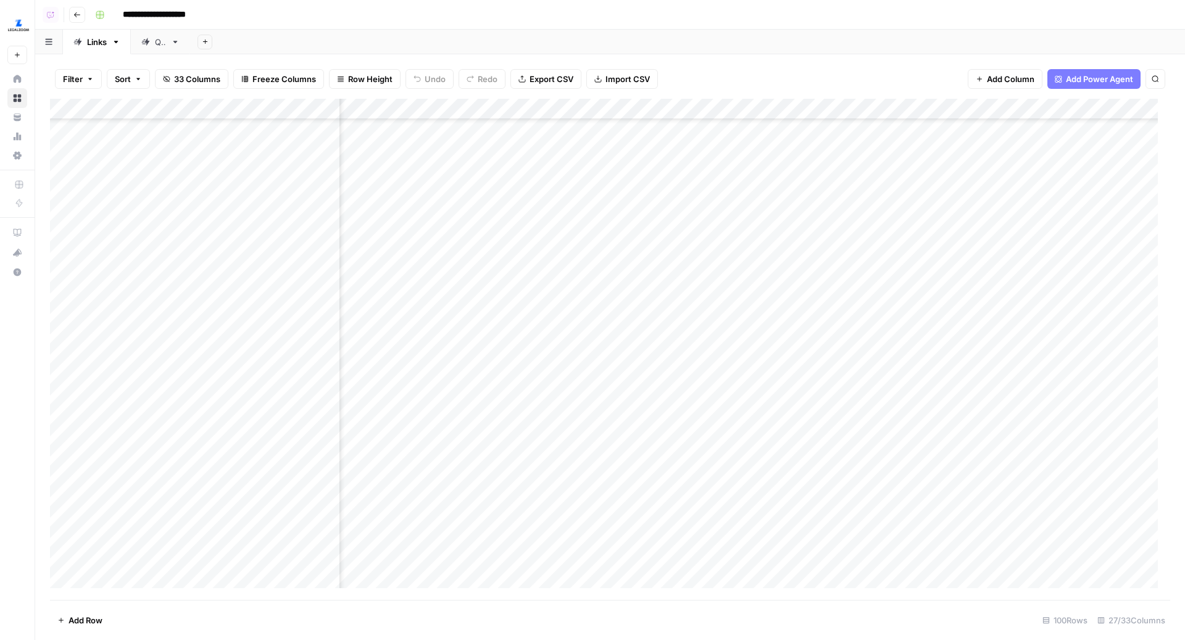
click at [608, 412] on div "Add Column" at bounding box center [610, 350] width 1120 height 502
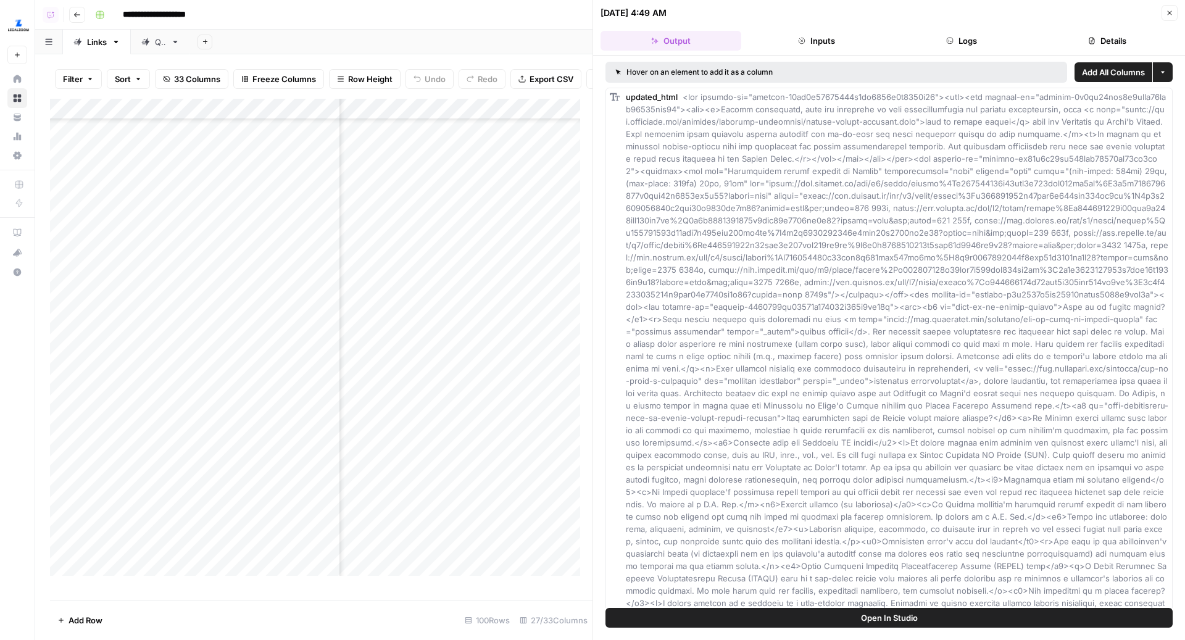
click at [1088, 37] on icon "button" at bounding box center [1091, 40] width 7 height 7
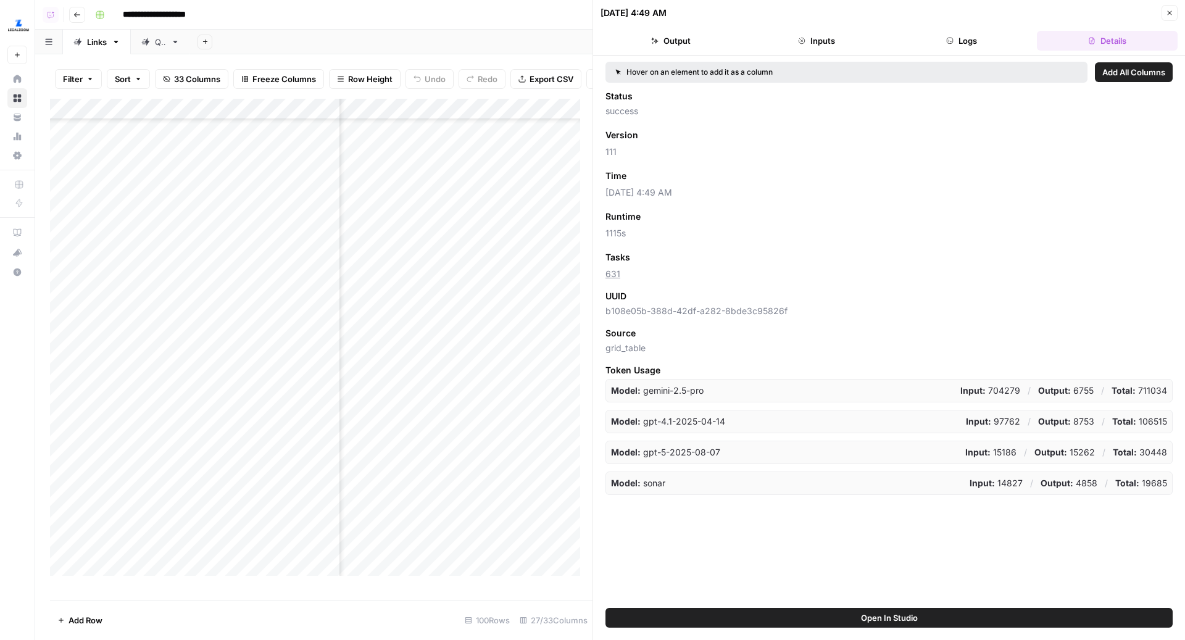
click at [1171, 11] on icon "button" at bounding box center [1169, 12] width 7 height 7
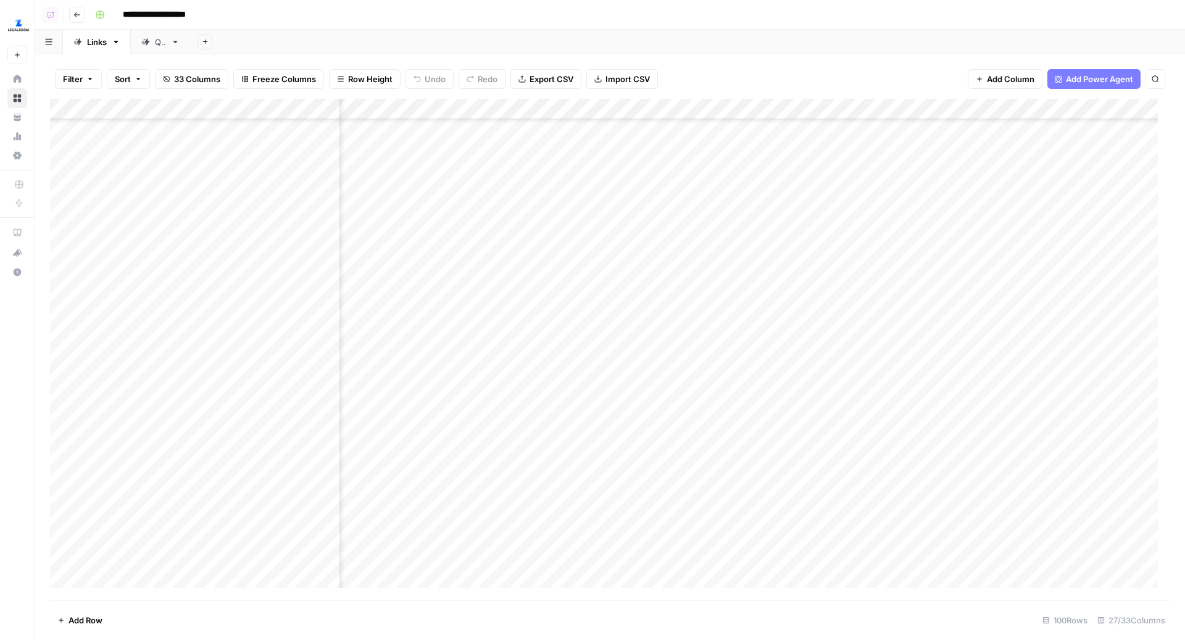
scroll to position [277, 2118]
click at [751, 27] on header "**********" at bounding box center [610, 15] width 1150 height 30
click at [641, 489] on div "Add Column" at bounding box center [610, 350] width 1120 height 502
click at [642, 505] on div "Add Column" at bounding box center [610, 350] width 1120 height 502
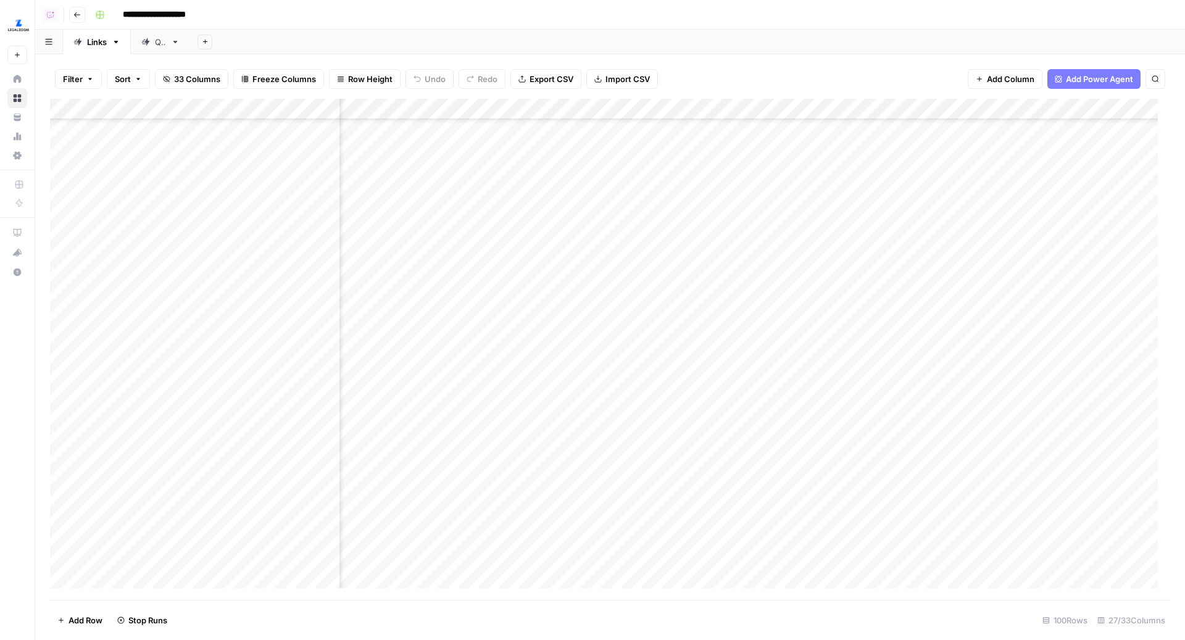
scroll to position [213, 489]
click at [641, 505] on div "Add Column" at bounding box center [610, 350] width 1120 height 502
click at [643, 526] on div "Add Column" at bounding box center [610, 350] width 1120 height 502
click at [520, 315] on div "Add Column" at bounding box center [610, 350] width 1120 height 502
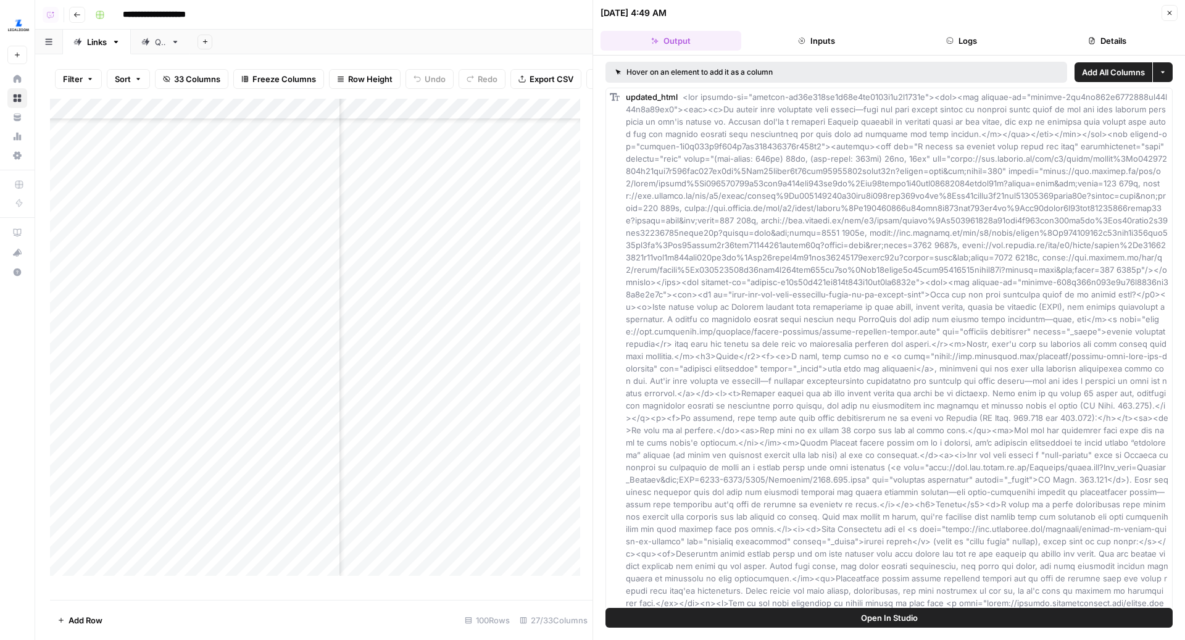
click at [1104, 44] on button "Details" at bounding box center [1107, 41] width 141 height 20
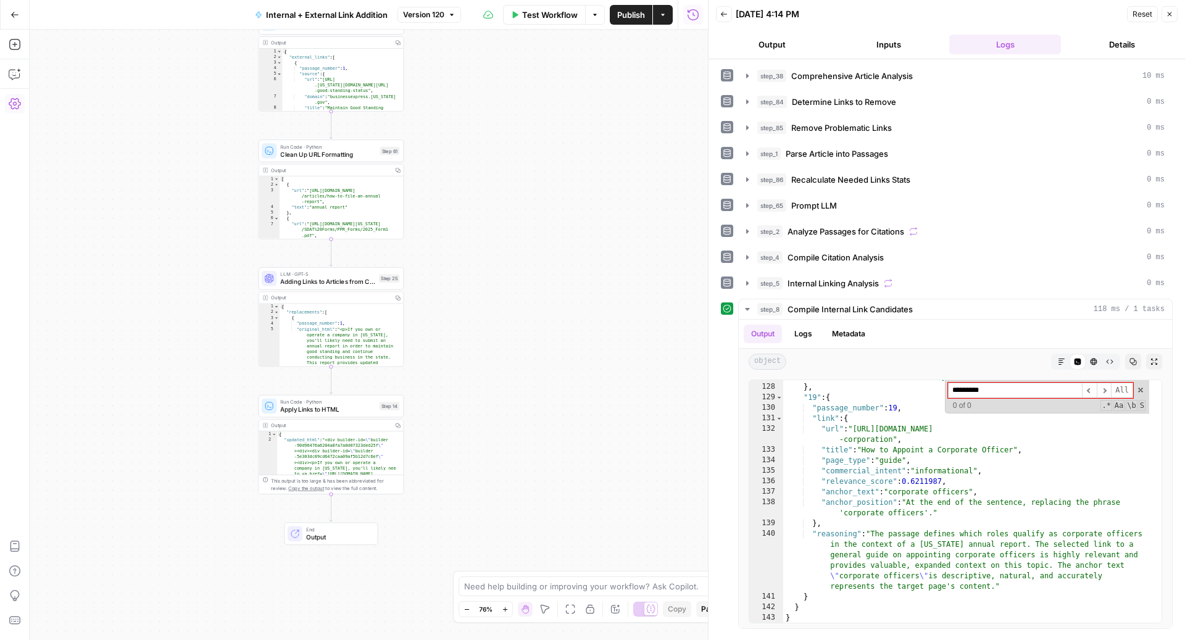
scroll to position [2054, 0]
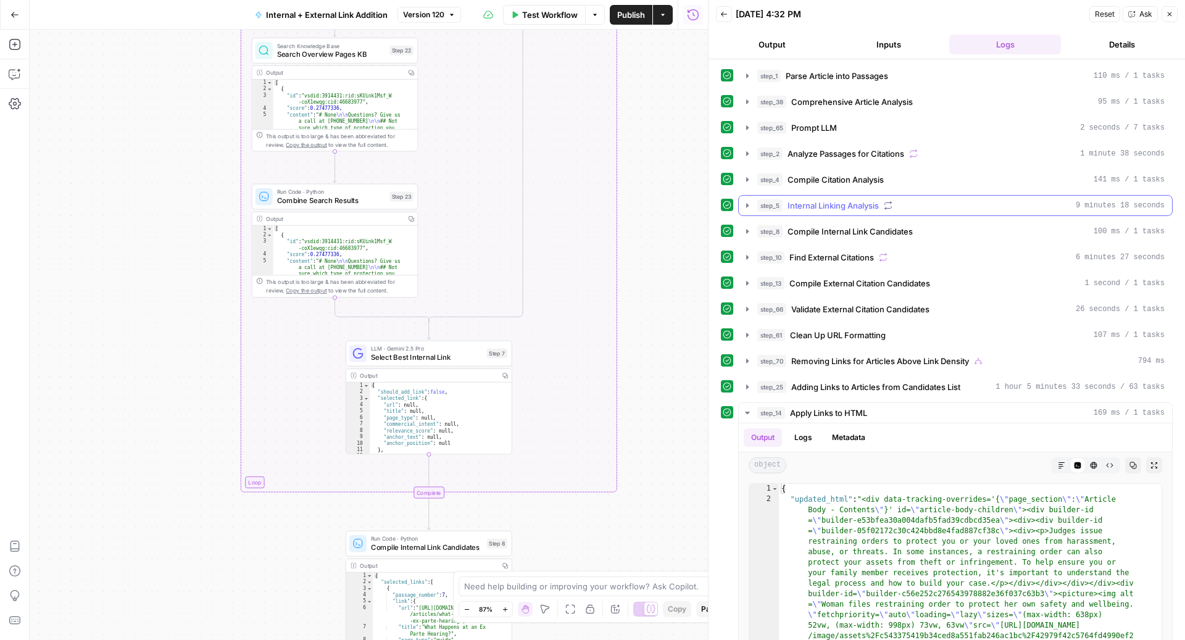
click at [860, 206] on span "Internal Linking Analysis" at bounding box center [832, 205] width 91 height 12
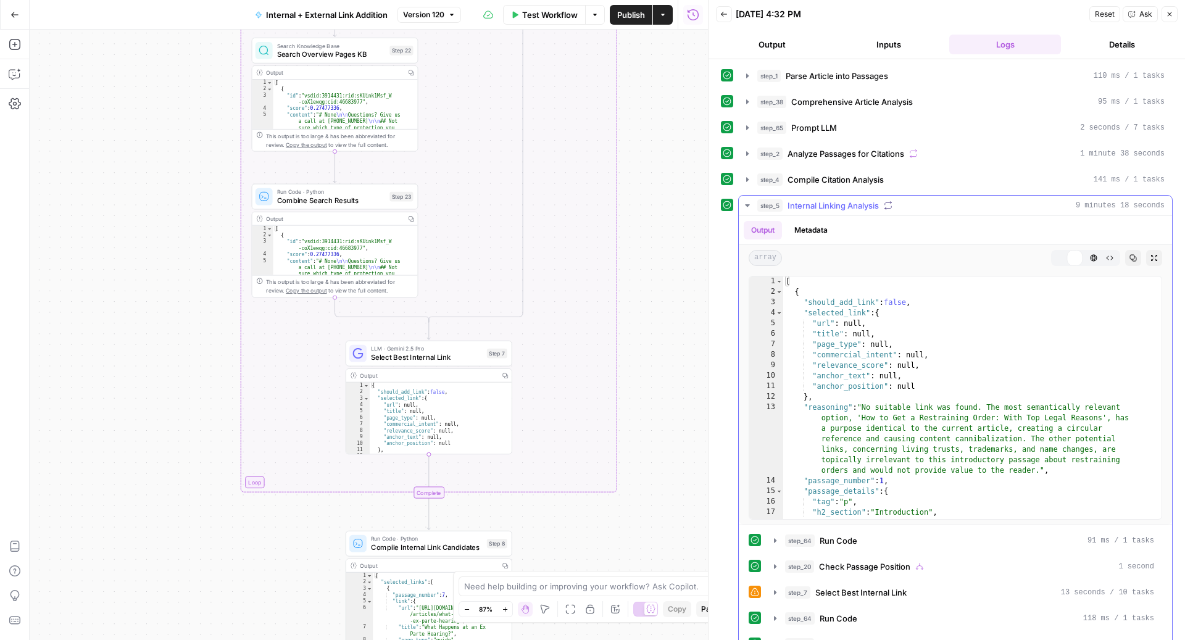
click at [935, 330] on div "[ { "should_add_link" : false , "selected_link" : { "url" : null , "title" : nu…" at bounding box center [966, 408] width 366 height 264
type textarea "**********"
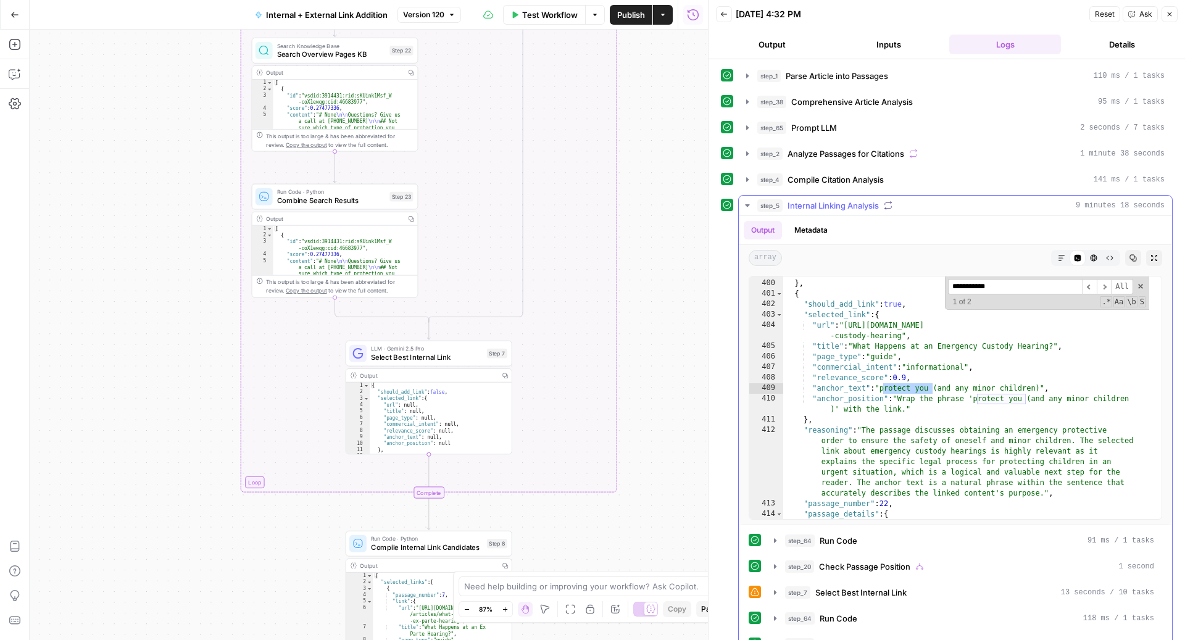
scroll to position [5359, 0]
type input "**********"
click at [871, 73] on span "Parse Article into Passages" at bounding box center [837, 76] width 102 height 12
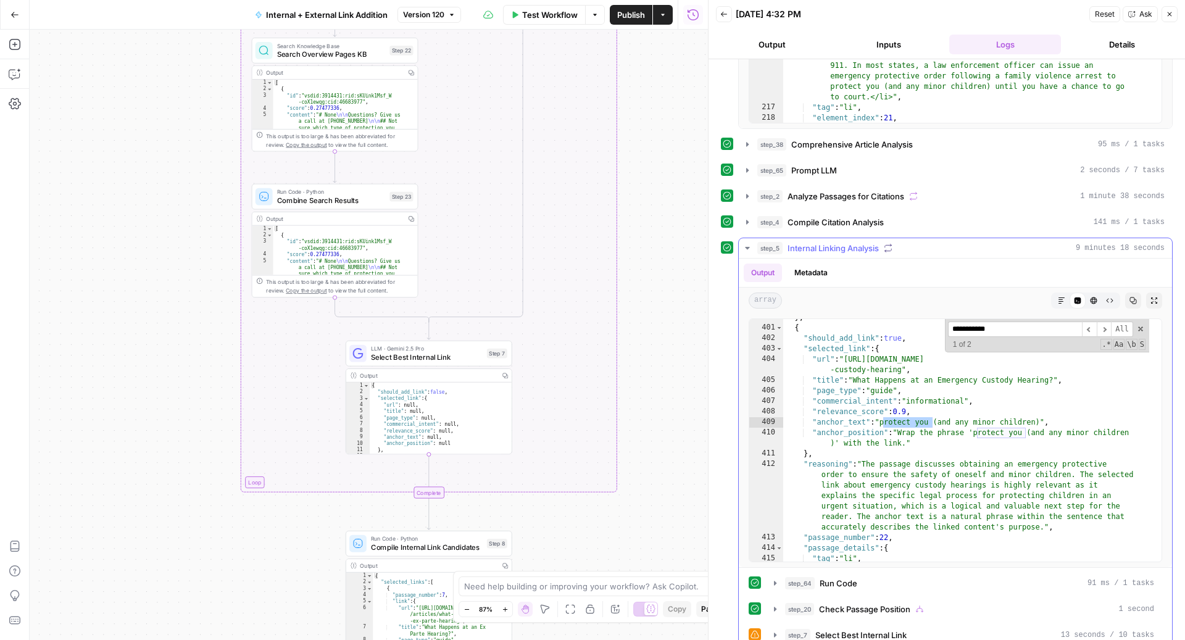
scroll to position [5367, 0]
click at [909, 478] on div "} , { "should_add_link" : true , "selected_link" : { "url" : "https://www.legal…" at bounding box center [966, 444] width 366 height 264
type textarea "**********"
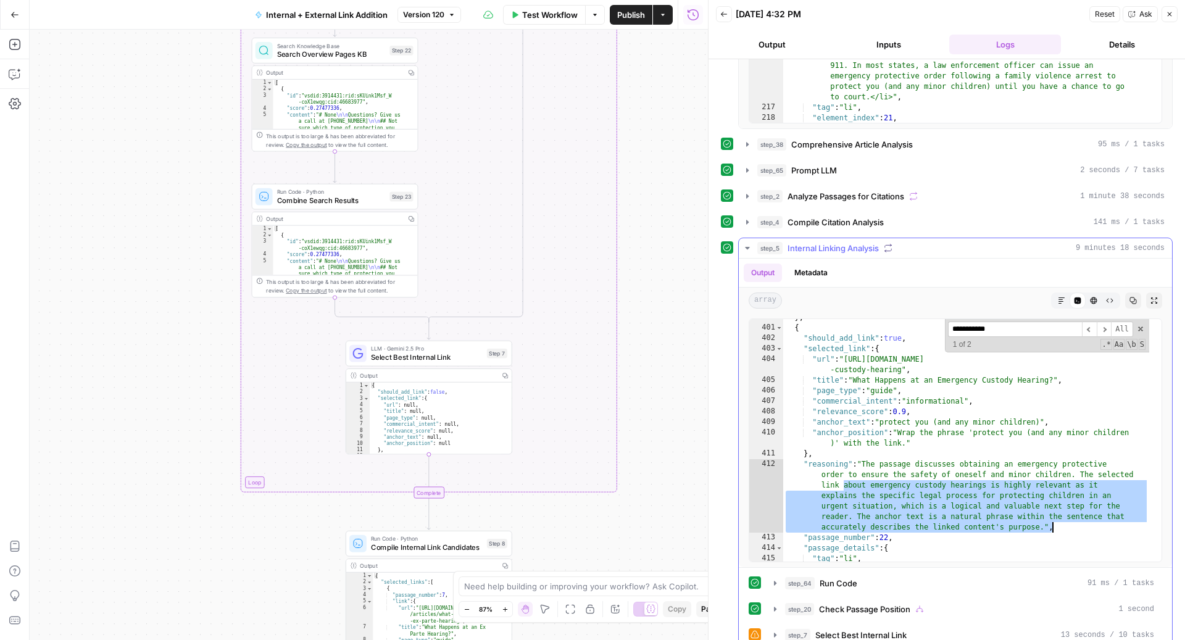
drag, startPoint x: 842, startPoint y: 483, endPoint x: 1068, endPoint y: 521, distance: 229.8
click at [1076, 521] on div "} , { "should_add_link" : true , "selected_link" : { "url" : "https://www.legal…" at bounding box center [966, 444] width 366 height 264
click at [950, 480] on div "} , { "should_add_link" : true , "selected_link" : { "url" : "https://www.legal…" at bounding box center [966, 444] width 366 height 264
type textarea "**********"
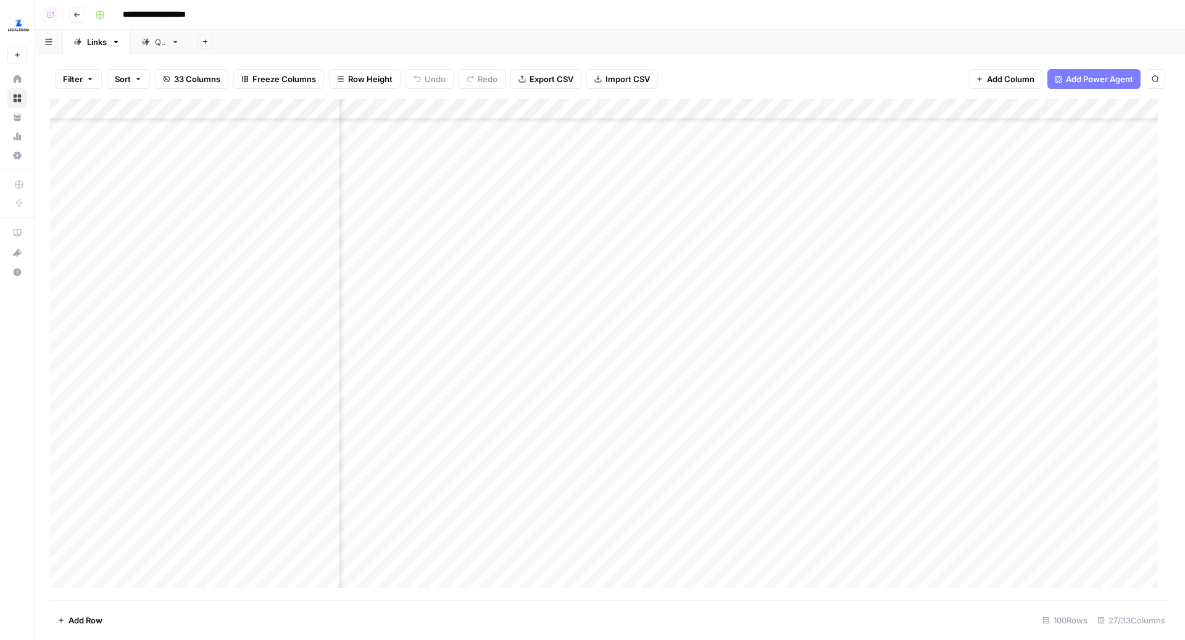
scroll to position [299, 594]
click at [670, 336] on div "Add Column" at bounding box center [610, 350] width 1120 height 502
click at [671, 353] on div "Add Column" at bounding box center [610, 350] width 1120 height 502
click at [671, 377] on div "Add Column" at bounding box center [610, 350] width 1120 height 502
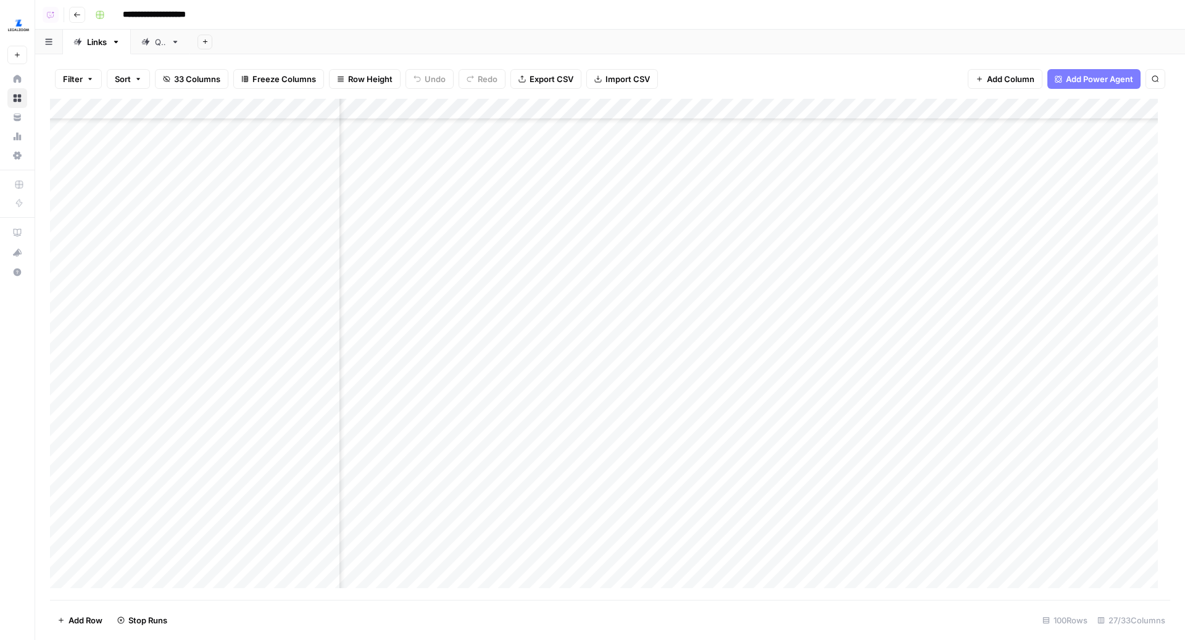
click at [671, 398] on div "Add Column" at bounding box center [610, 350] width 1120 height 502
click at [673, 417] on div "Add Column" at bounding box center [610, 350] width 1120 height 502
click at [671, 434] on div "Add Column" at bounding box center [610, 350] width 1120 height 502
click at [851, 333] on div "Add Column" at bounding box center [610, 350] width 1120 height 502
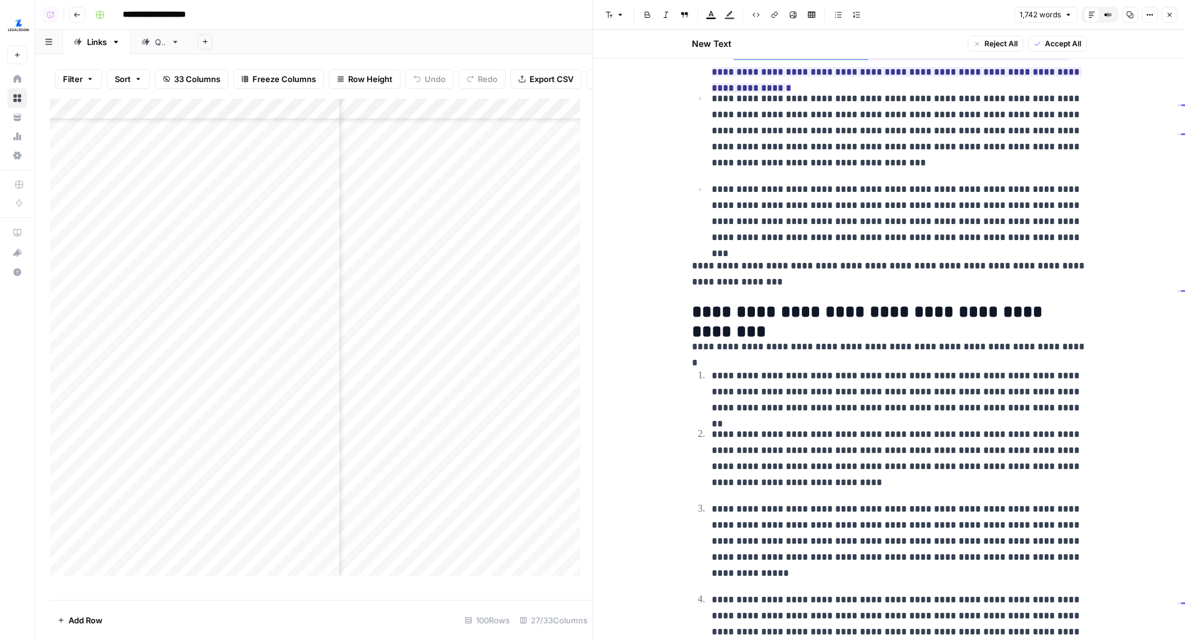
scroll to position [1924, 0]
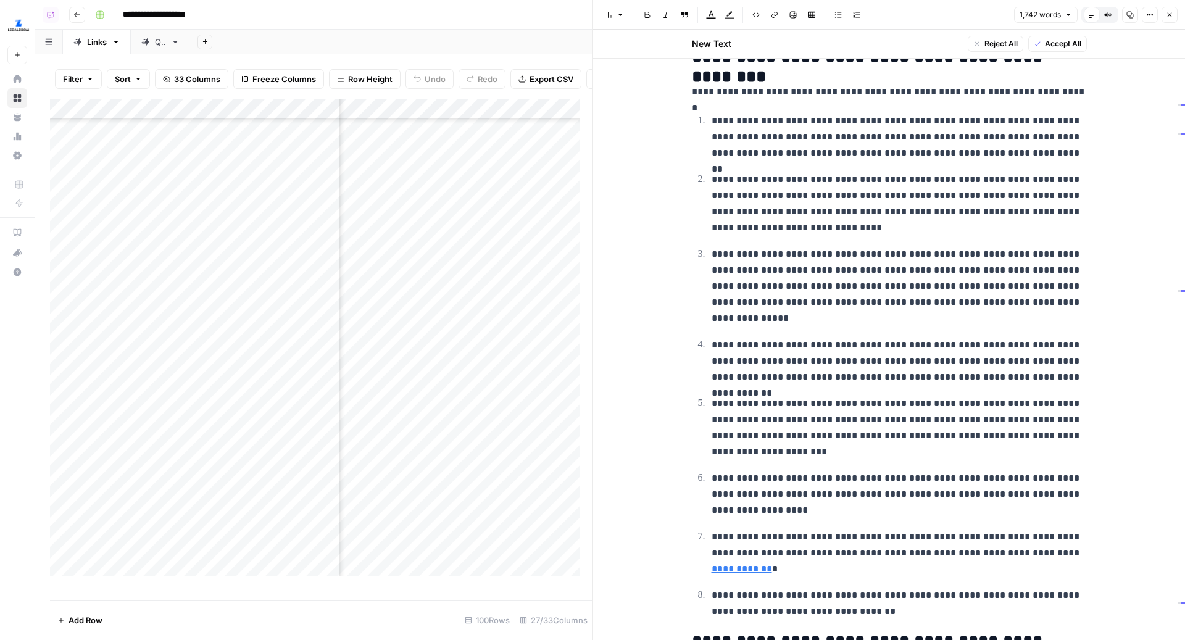
click at [895, 314] on p "**********" at bounding box center [898, 286] width 375 height 80
type input "children"
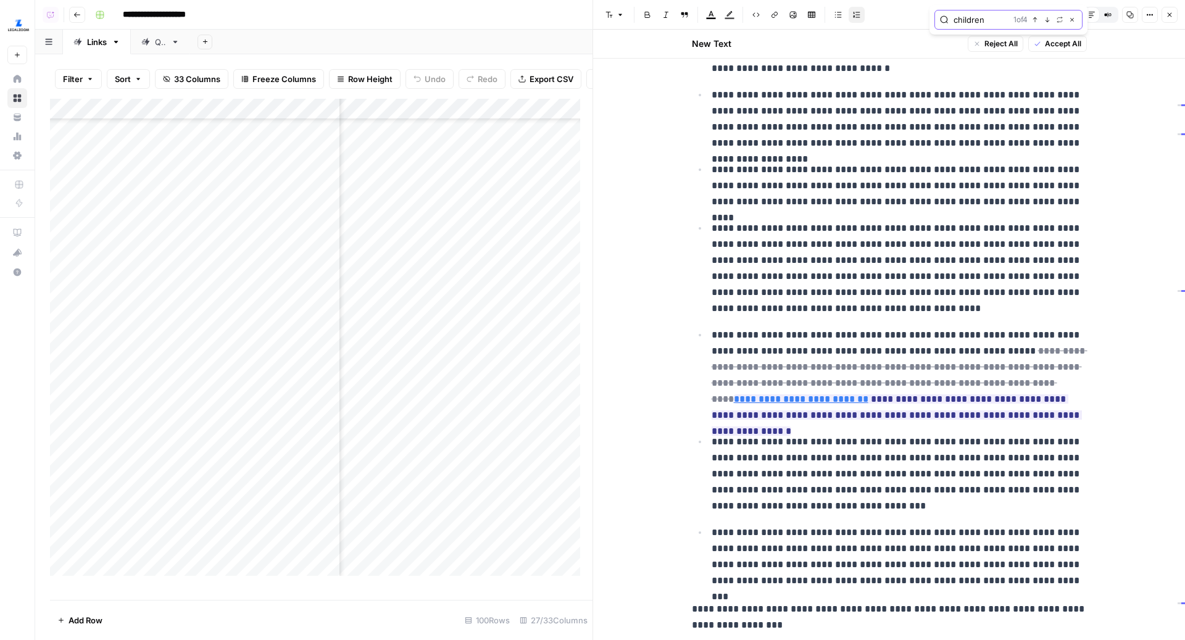
scroll to position [1540, 0]
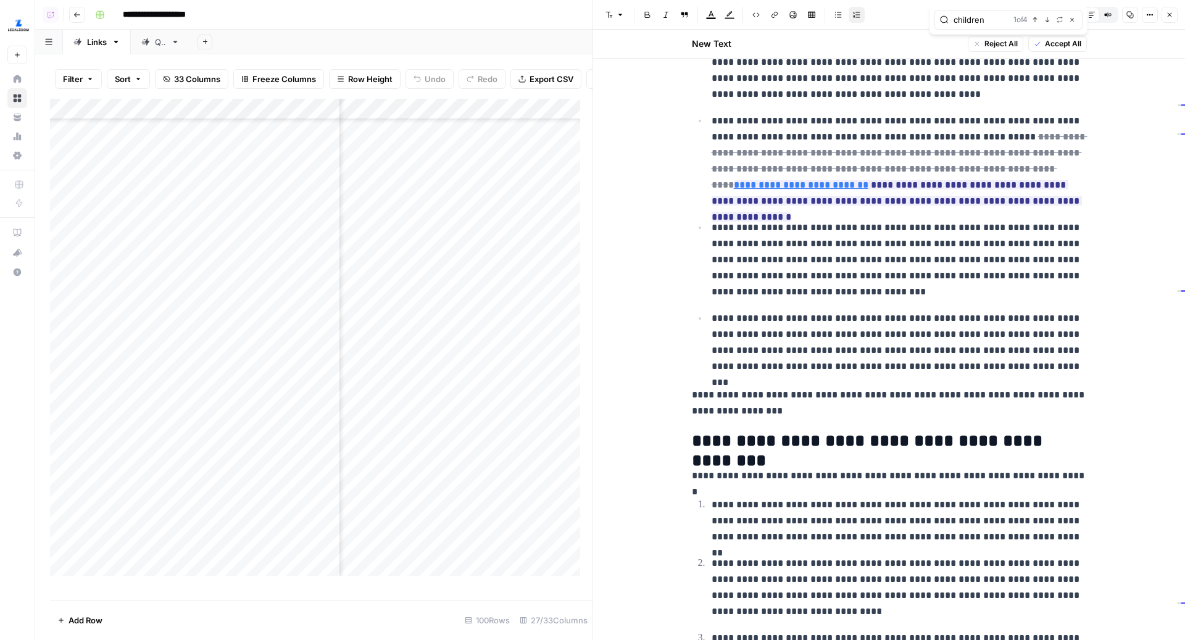
click at [1169, 18] on icon "button" at bounding box center [1169, 14] width 7 height 7
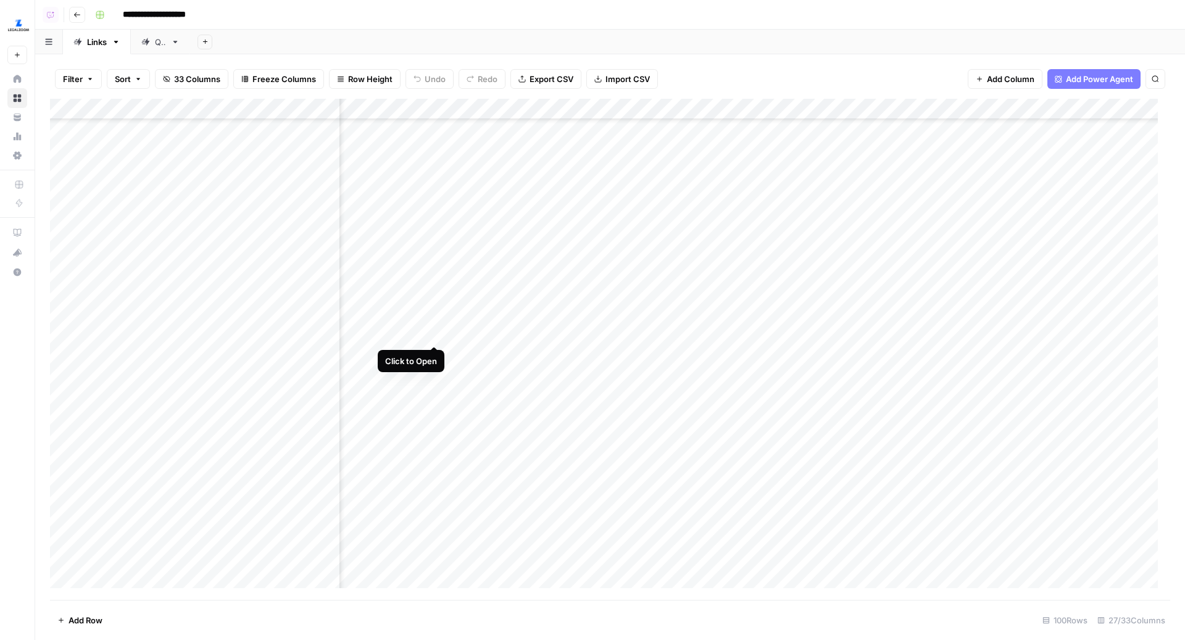
click at [437, 334] on div "Add Column" at bounding box center [610, 350] width 1120 height 502
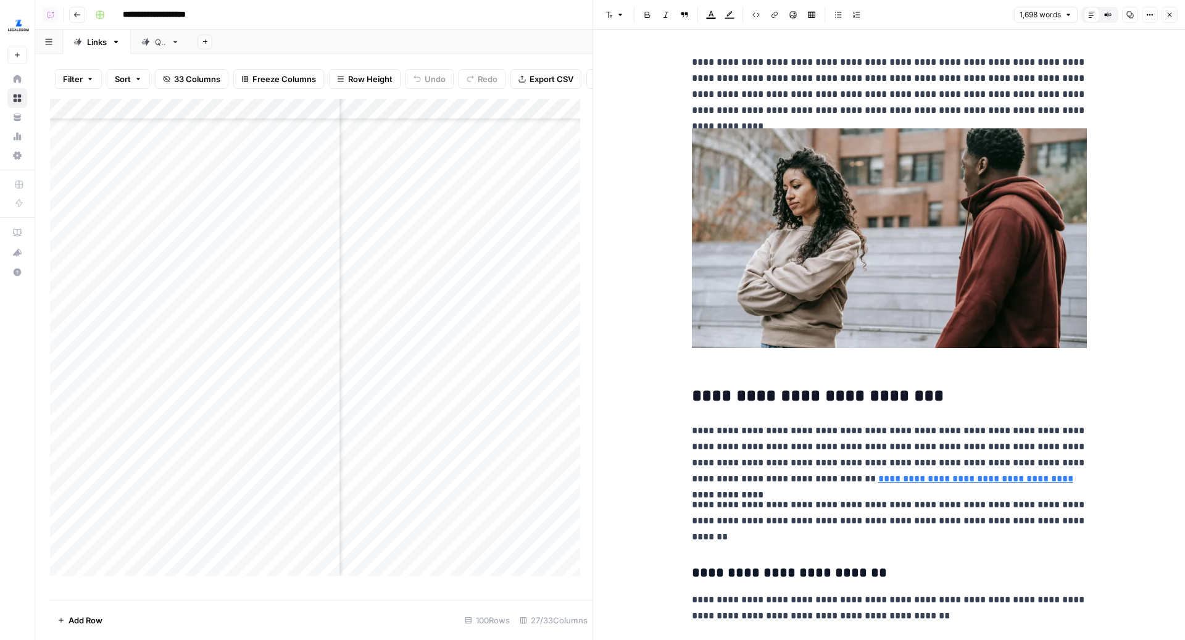
click at [879, 474] on link "**********" at bounding box center [975, 478] width 195 height 9
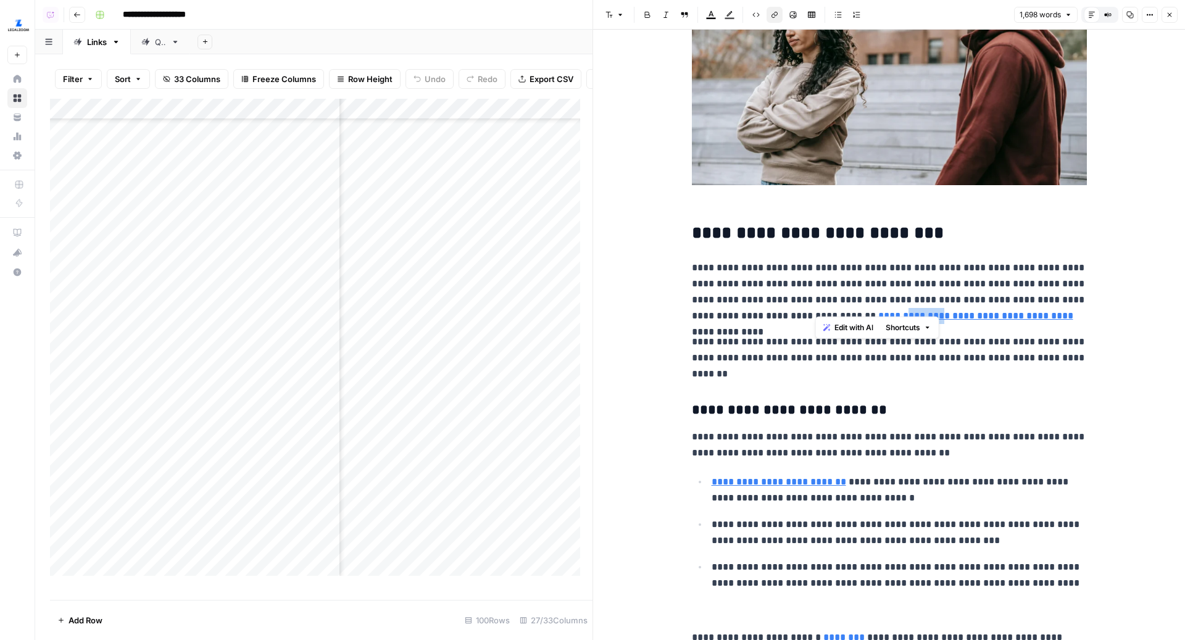
scroll to position [174, 0]
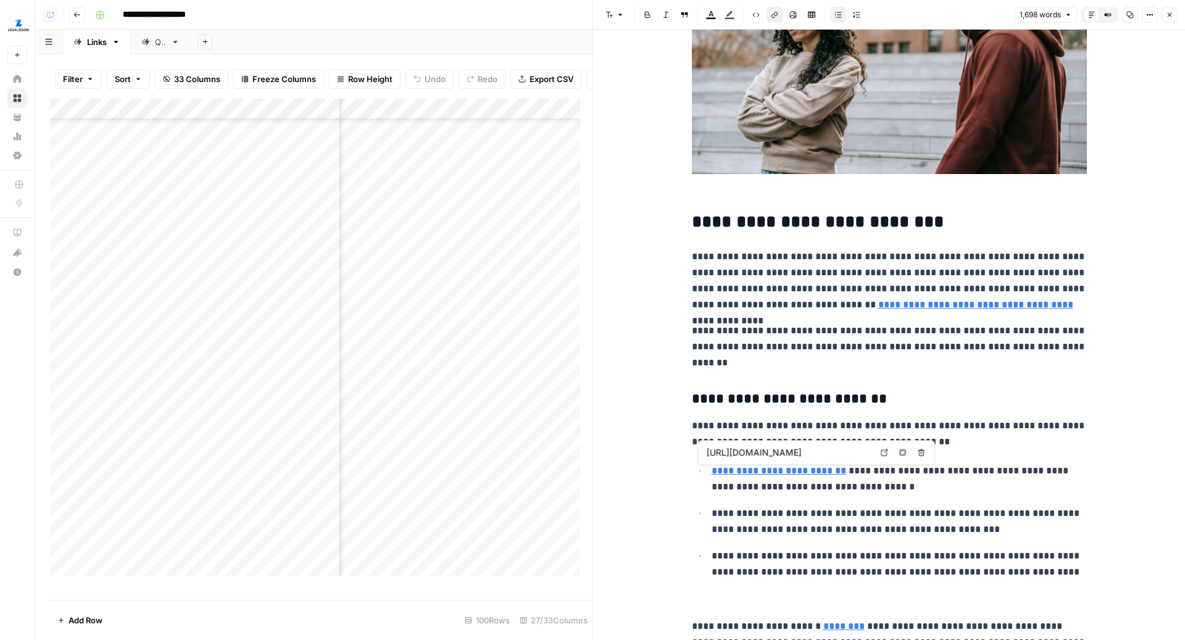
click at [826, 470] on link "**********" at bounding box center [778, 470] width 135 height 9
click at [886, 450] on icon at bounding box center [884, 452] width 7 height 7
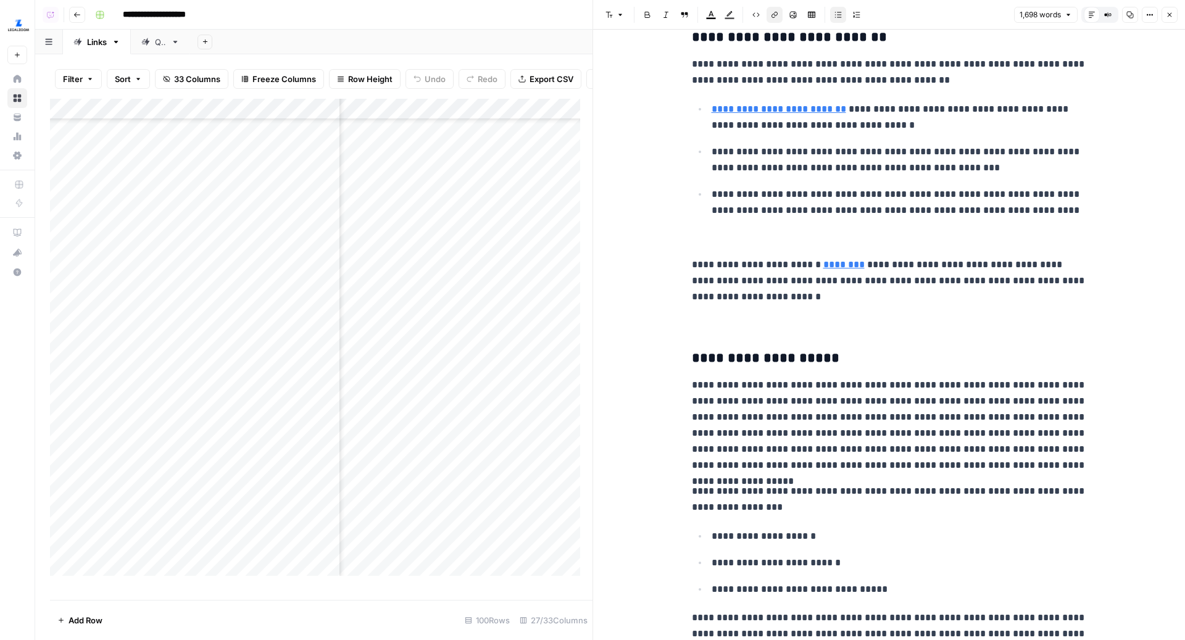
scroll to position [539, 0]
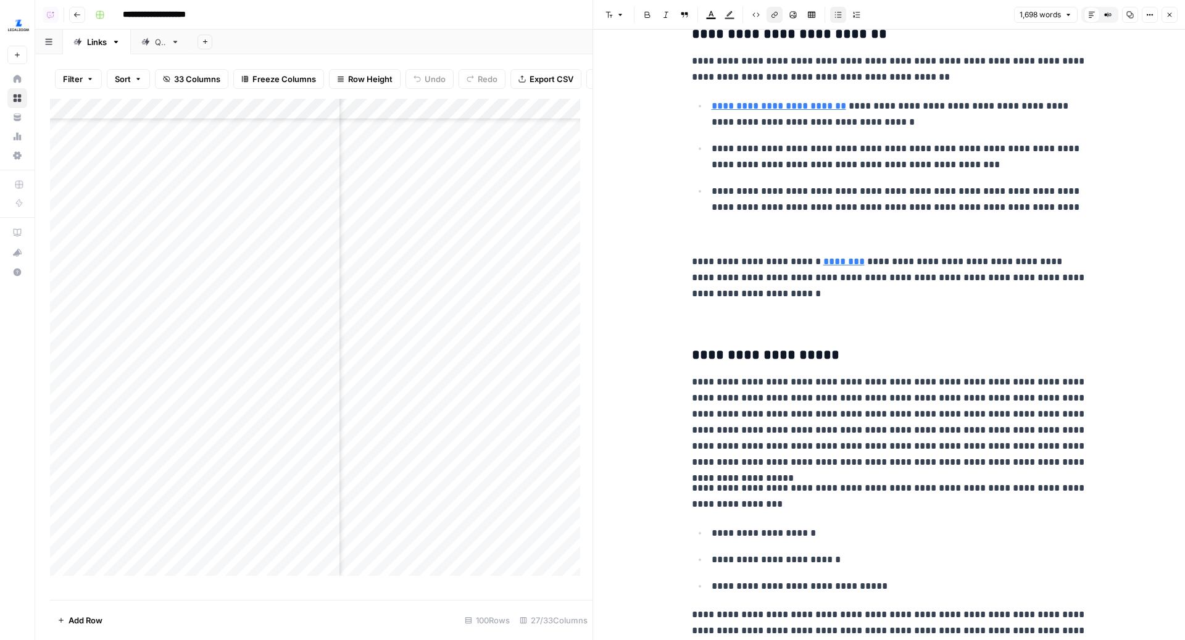
click at [830, 260] on link "********" at bounding box center [843, 261] width 41 height 9
click at [841, 265] on link "********" at bounding box center [843, 261] width 41 height 9
click at [850, 261] on link "********" at bounding box center [843, 261] width 41 height 9
click at [539, 348] on div "Add Column" at bounding box center [321, 343] width 542 height 489
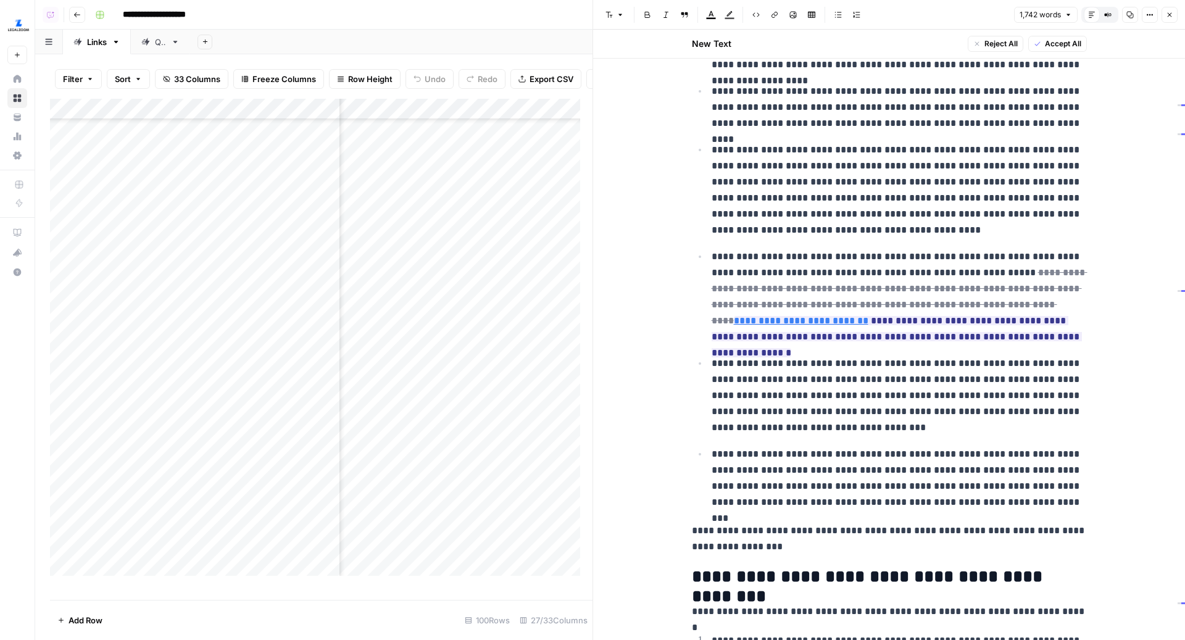
scroll to position [1405, 0]
click at [754, 317] on link "**********" at bounding box center [801, 319] width 135 height 9
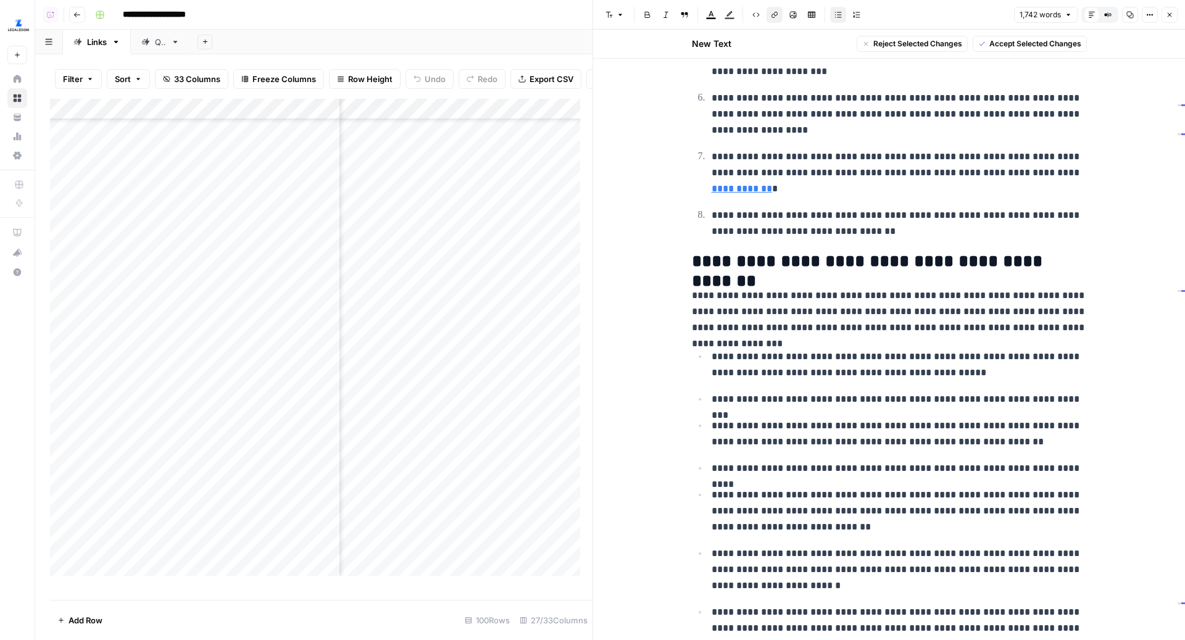
scroll to position [2323, 0]
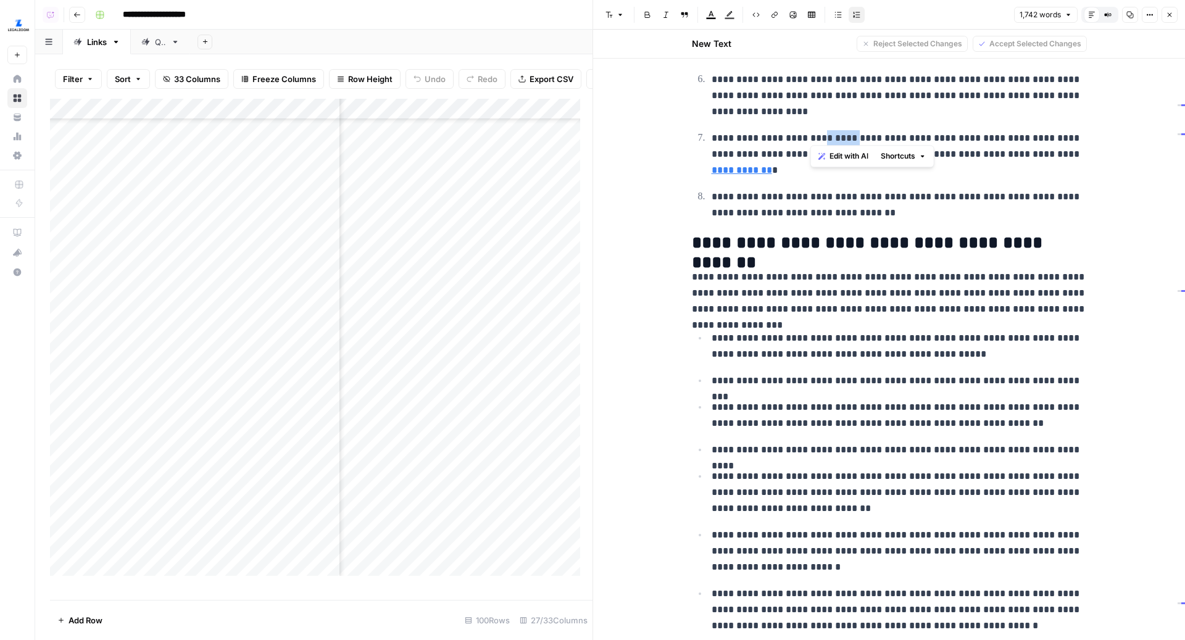
click at [881, 140] on p "**********" at bounding box center [898, 154] width 375 height 48
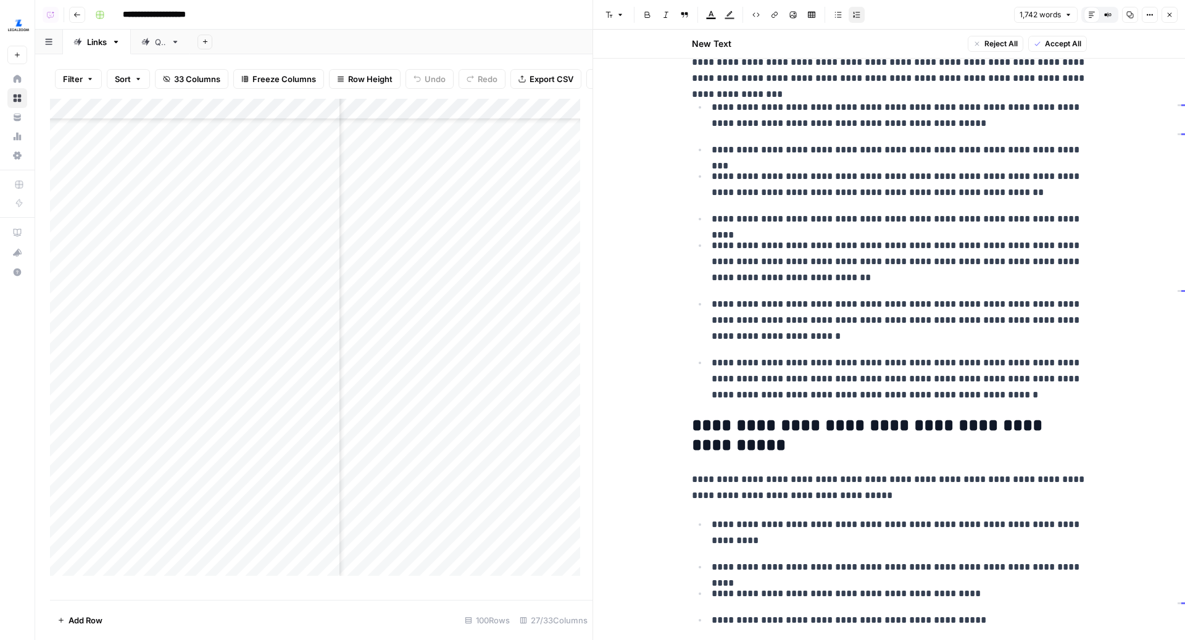
scroll to position [2882, 0]
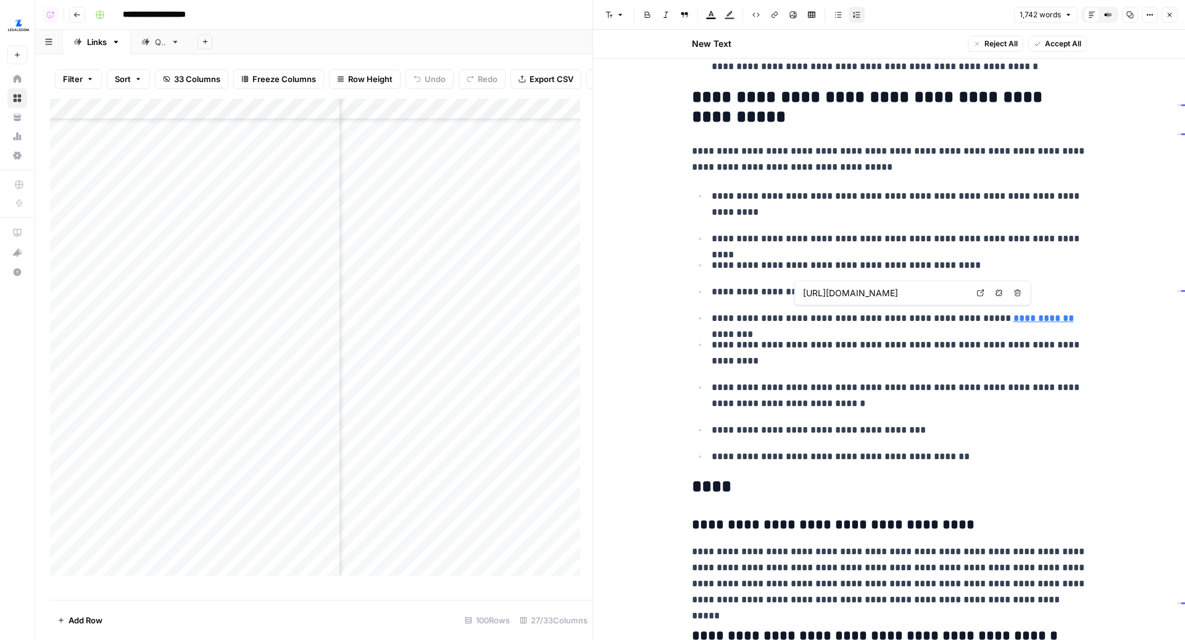
click at [1013, 313] on link "**********" at bounding box center [1043, 317] width 60 height 9
click at [984, 296] on link "Open in a new tab" at bounding box center [981, 293] width 16 height 16
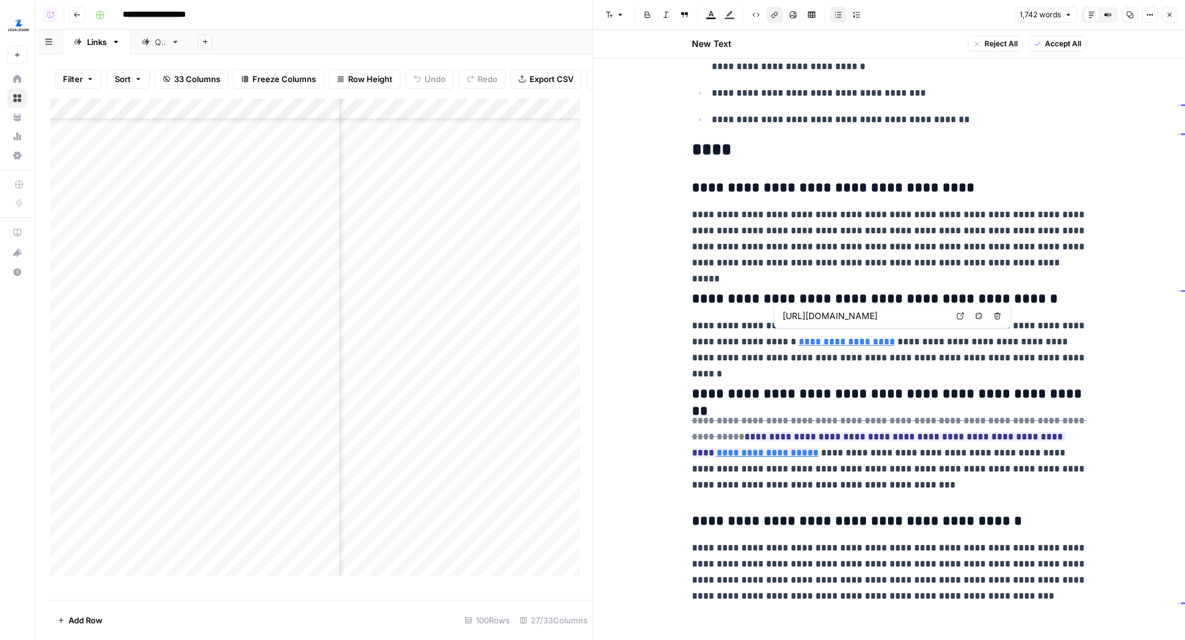
click at [966, 315] on link "Open in a new tab" at bounding box center [960, 316] width 16 height 16
type input "[URL][DOMAIN_NAME]"
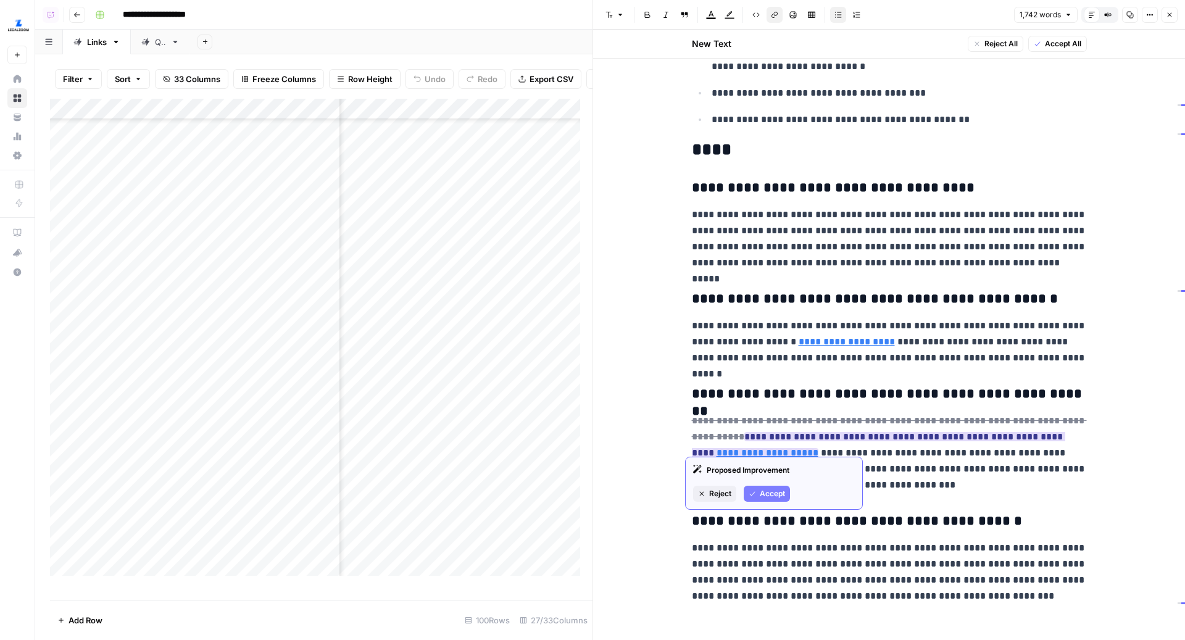
click at [765, 448] on link "**********" at bounding box center [767, 452] width 102 height 9
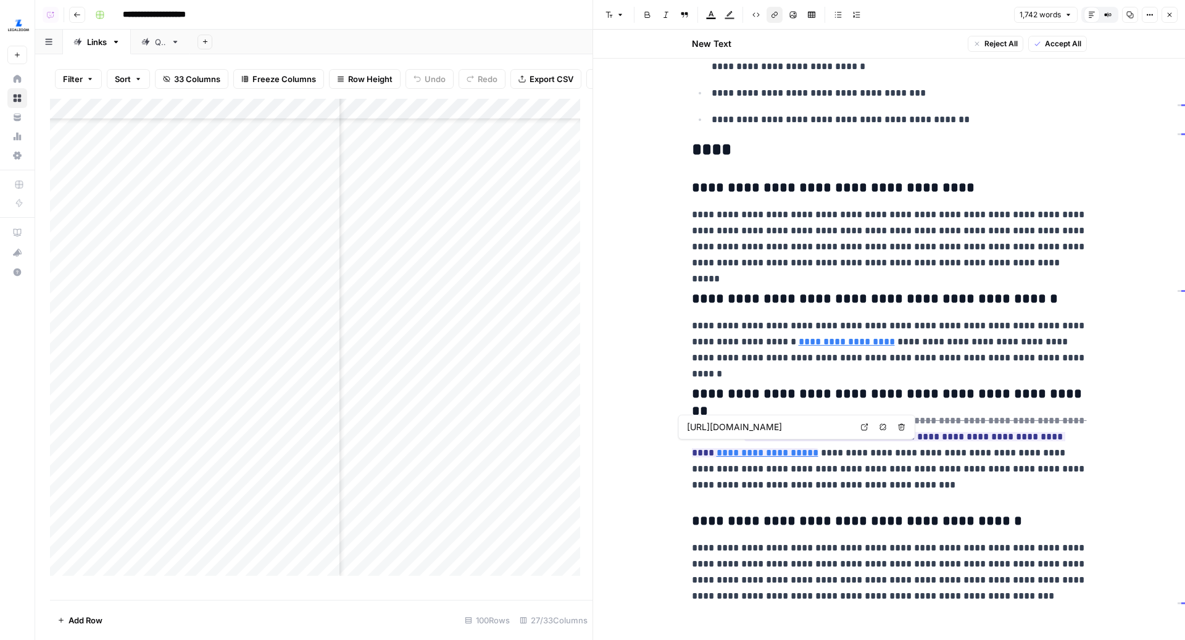
click at [861, 426] on icon at bounding box center [864, 426] width 7 height 7
type input "[URL][DOMAIN_NAME]"
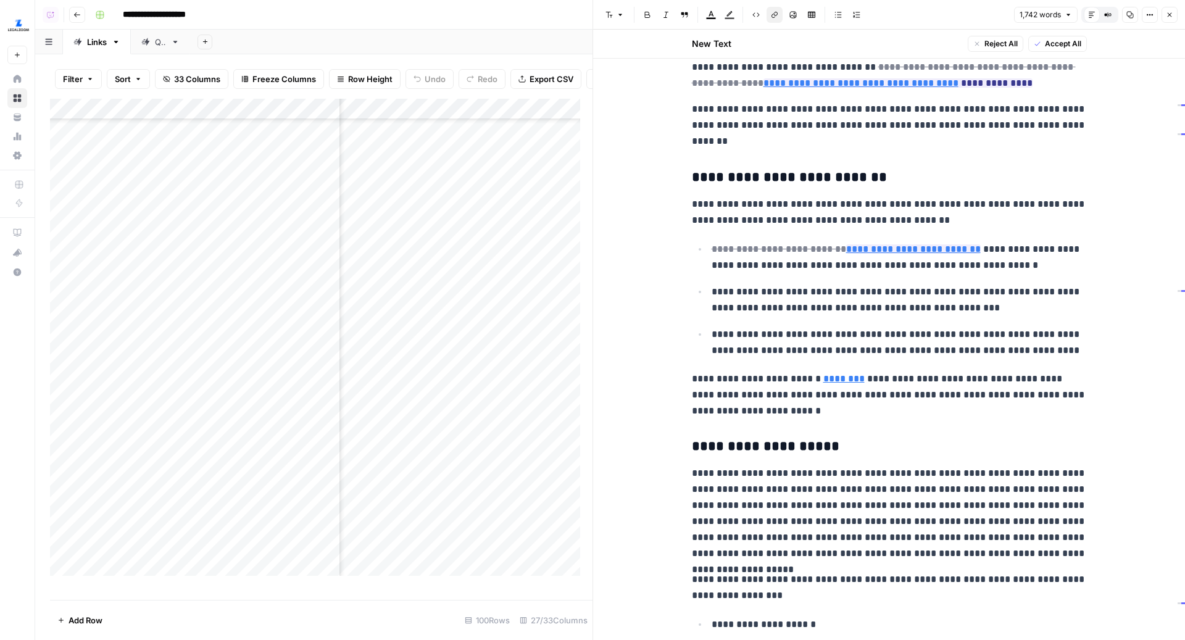
scroll to position [434, 0]
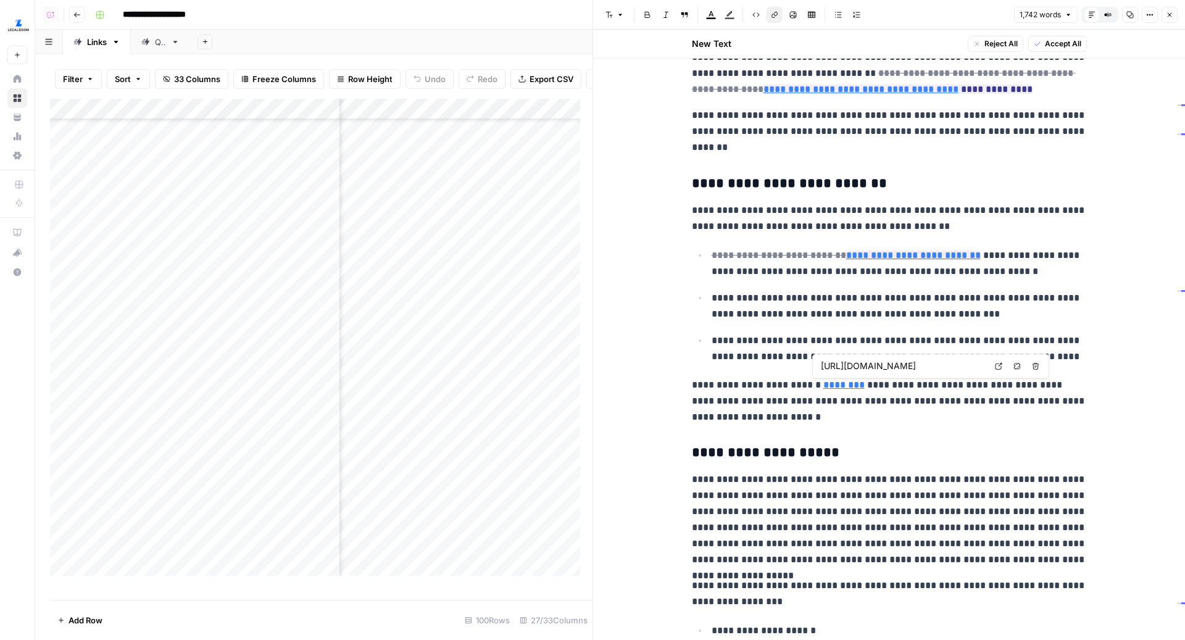
click at [995, 367] on icon at bounding box center [998, 365] width 7 height 7
click at [398, 340] on div "Add Column" at bounding box center [321, 343] width 542 height 489
click at [462, 341] on div "Add Column" at bounding box center [321, 343] width 542 height 489
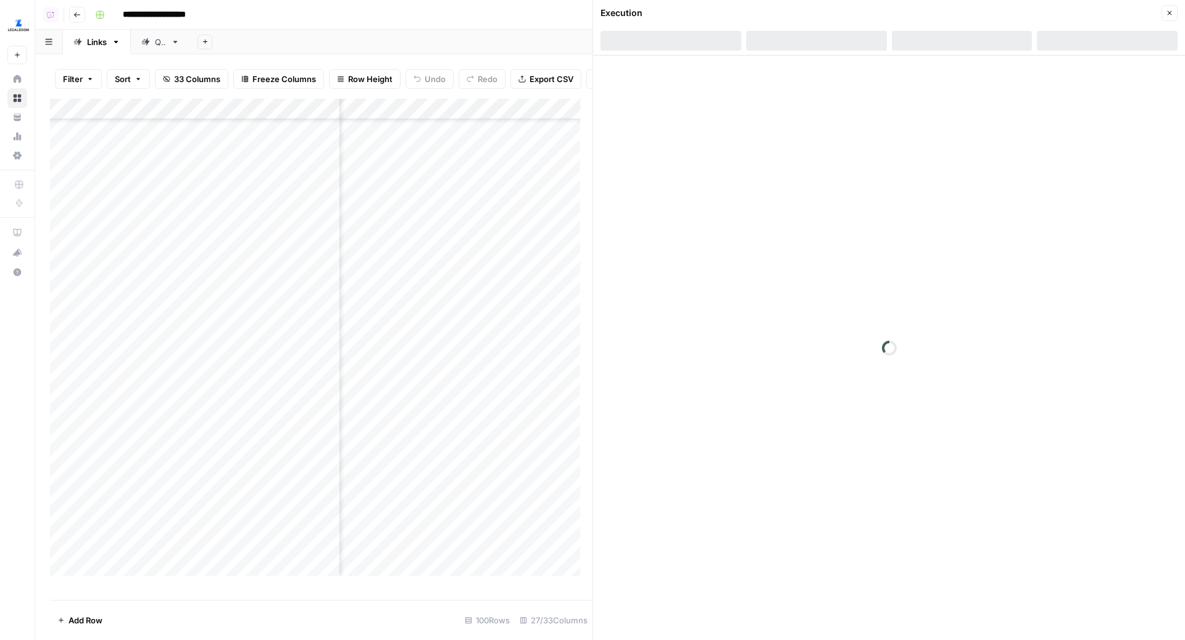
scroll to position [306, 586]
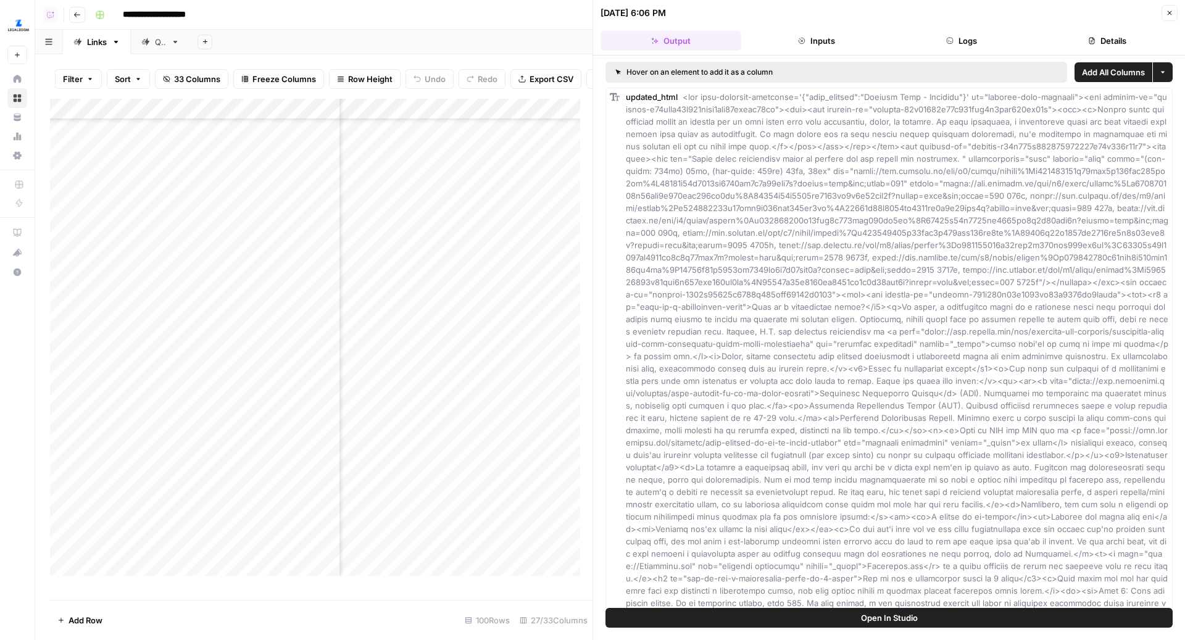
click at [922, 50] on header "[DATE] 6:06 PM Close Output Inputs Logs Details" at bounding box center [889, 28] width 592 height 56
click at [952, 44] on button "Logs" at bounding box center [962, 41] width 141 height 20
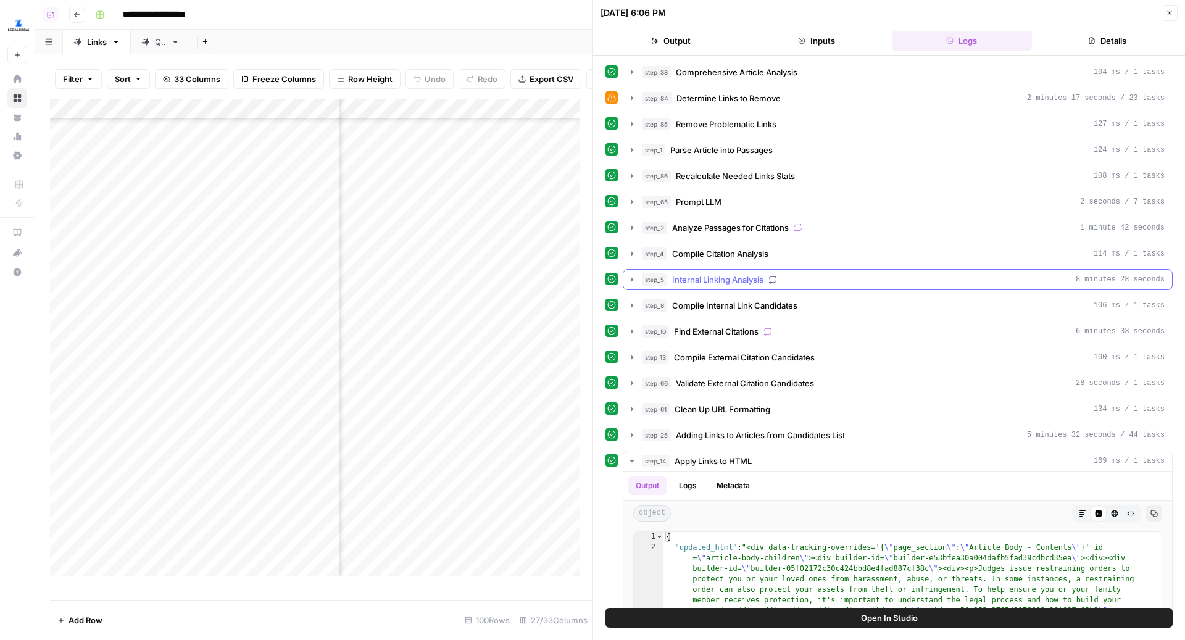
click at [717, 280] on span "Internal Linking Analysis" at bounding box center [717, 279] width 91 height 12
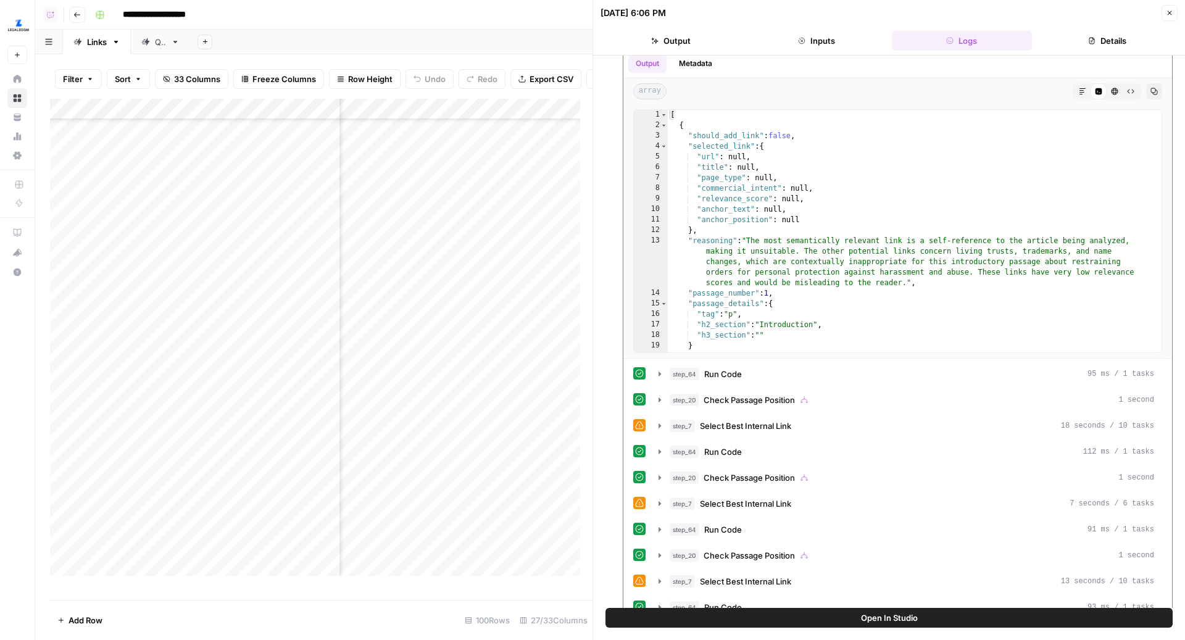
click at [860, 270] on div "[ { "should_add_link" : false , "selected_link" : { "url" : null , "title" : nu…" at bounding box center [908, 242] width 481 height 264
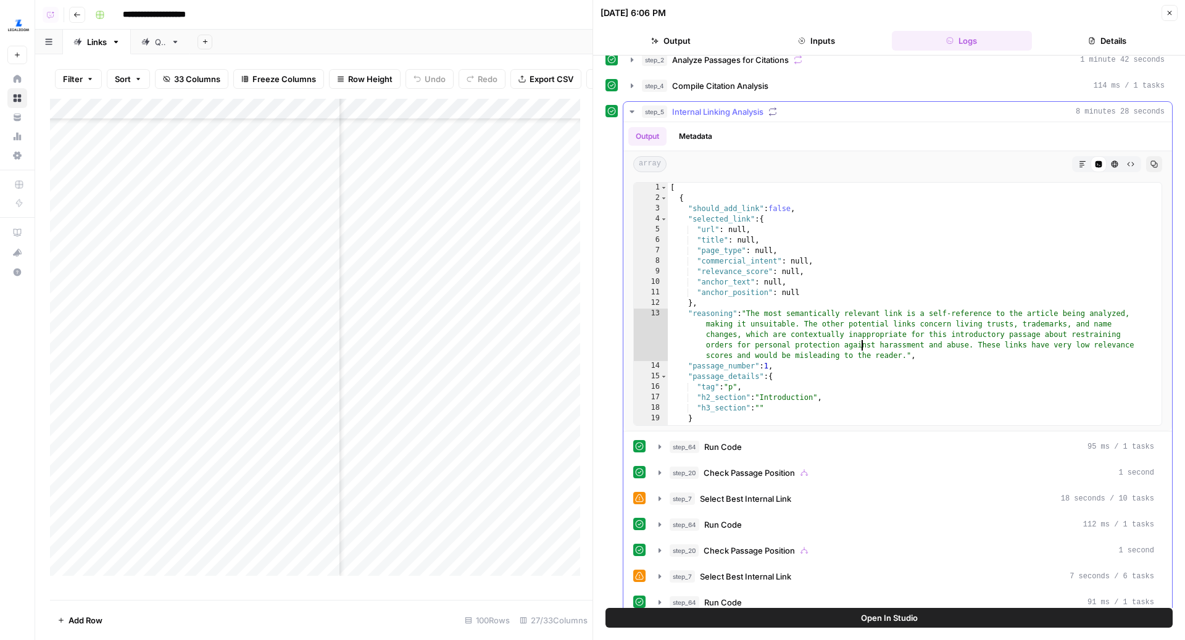
scroll to position [143, 0]
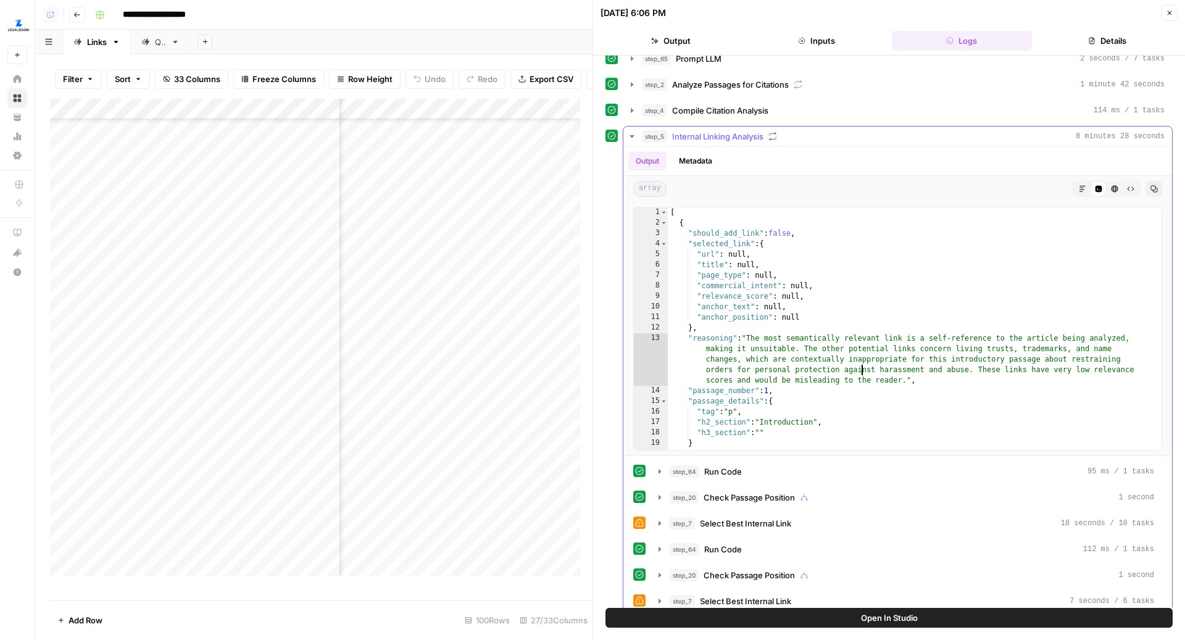
click at [890, 265] on div "[ { "should_add_link" : false , "selected_link" : { "url" : null , "title" : nu…" at bounding box center [908, 339] width 481 height 264
click at [826, 243] on div "[ { "should_add_link" : false , "selected_link" : { "url" : null , "title" : nu…" at bounding box center [908, 339] width 481 height 264
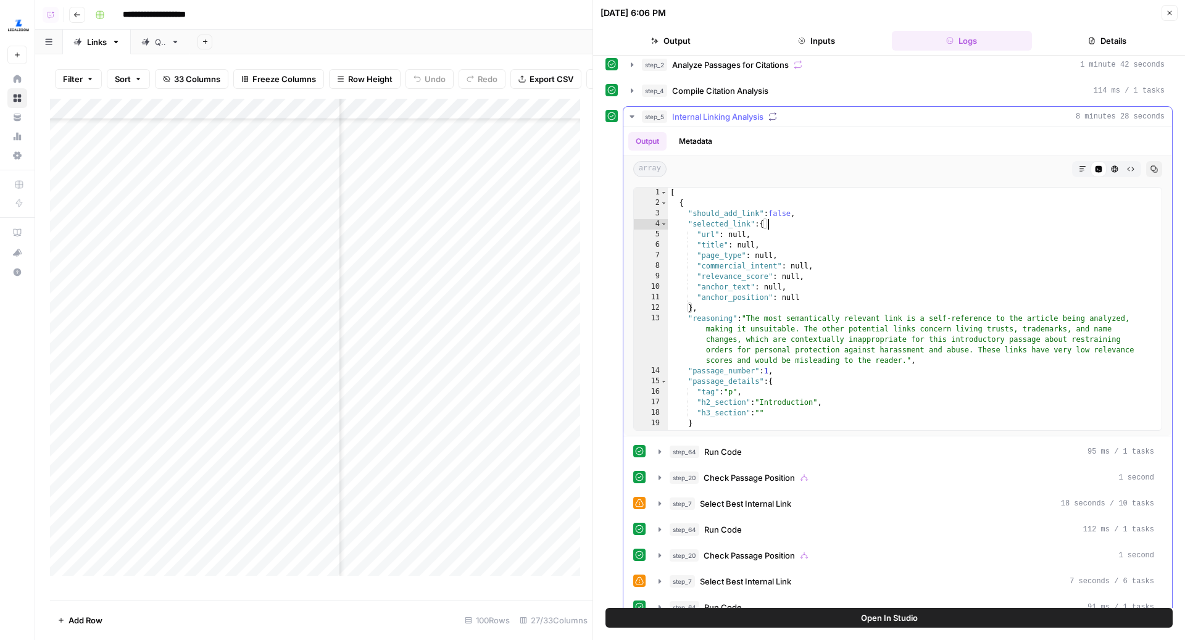
scroll to position [203, 0]
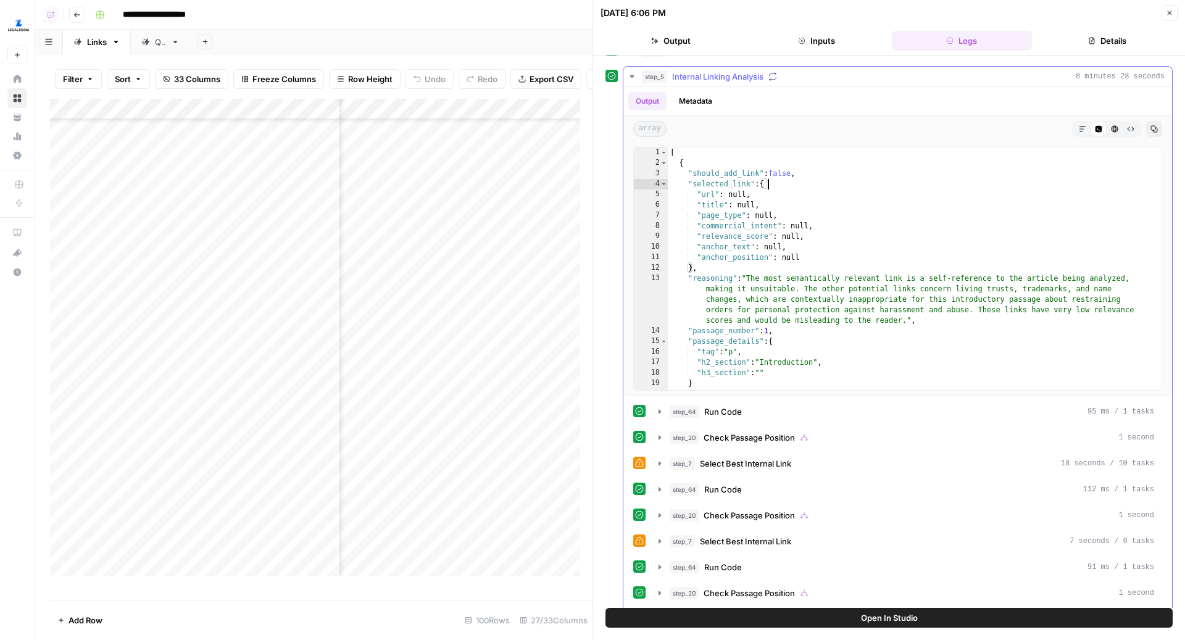
click at [840, 177] on div "[ { "should_add_link" : false , "selected_link" : { "url" : null , "title" : nu…" at bounding box center [908, 279] width 481 height 264
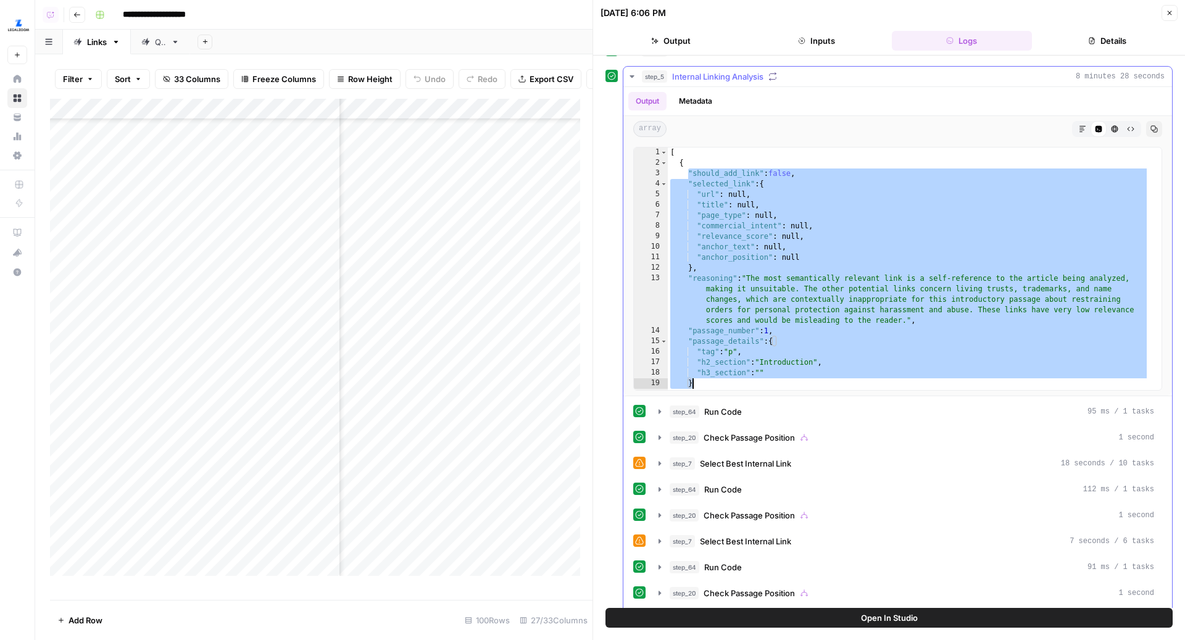
drag, startPoint x: 688, startPoint y: 169, endPoint x: 916, endPoint y: 382, distance: 311.7
click at [916, 382] on div "[ { "should_add_link" : false , "selected_link" : { "url" : null , "title" : nu…" at bounding box center [908, 279] width 481 height 264
click at [800, 231] on div "[ { "should_add_link" : false , "selected_link" : { "url" : null , "title" : nu…" at bounding box center [908, 279] width 481 height 264
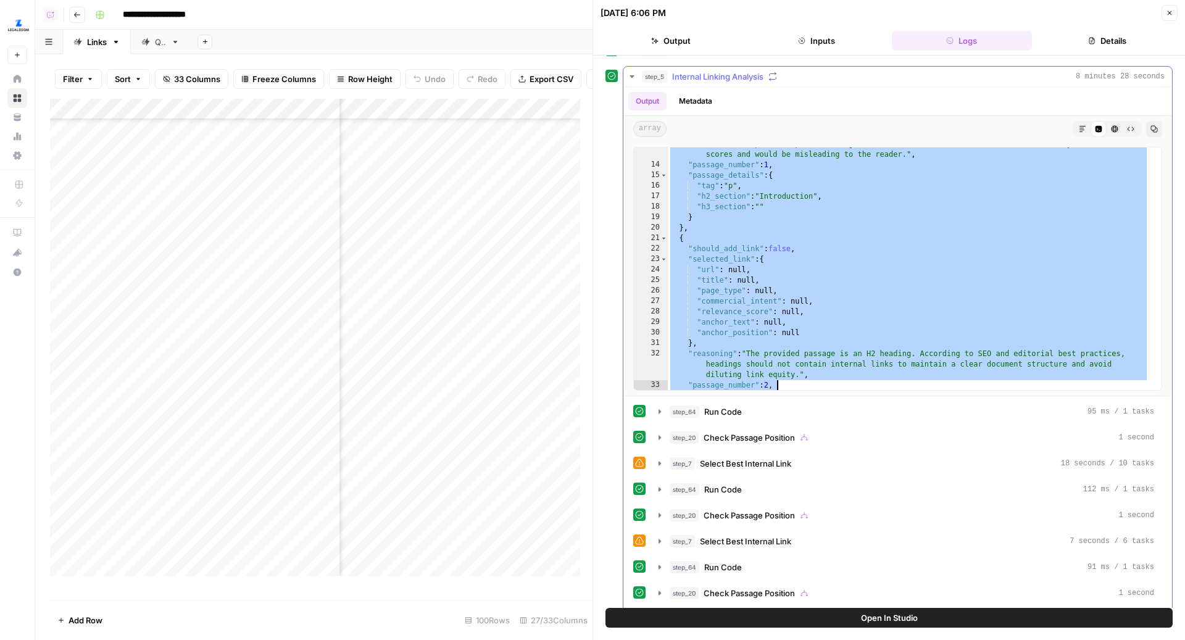
scroll to position [218, 0]
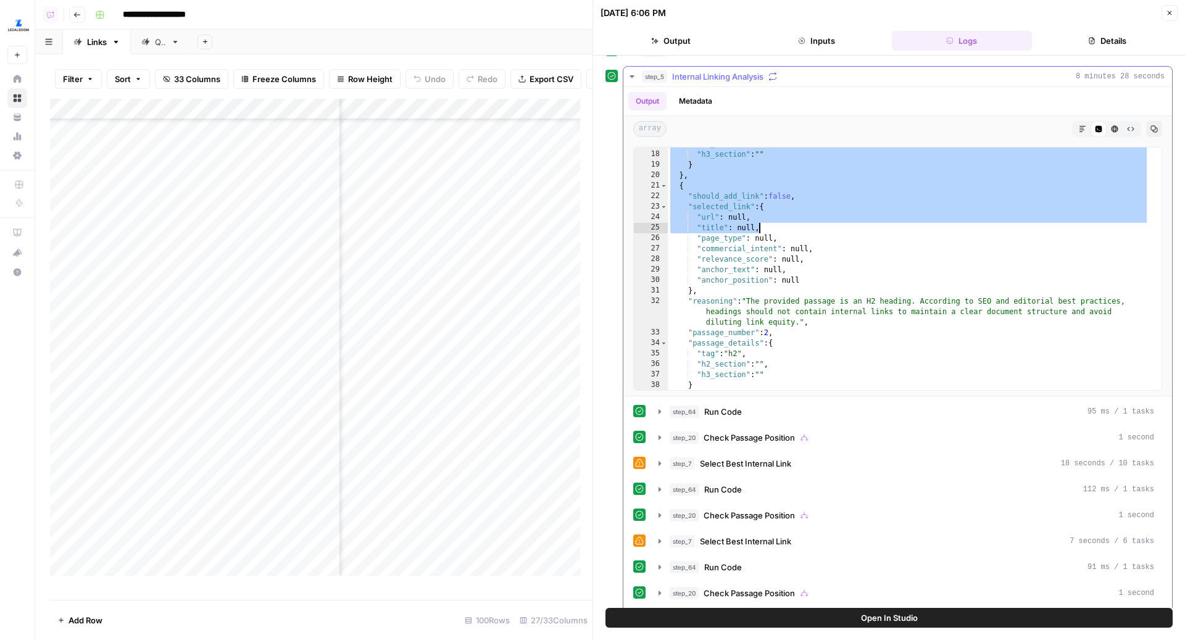
drag, startPoint x: 678, startPoint y: 159, endPoint x: 803, endPoint y: 205, distance: 133.0
click at [803, 205] on div ""h2_section" : "Introduction" , "h3_section" : "" } } , { "should_add_link" : f…" at bounding box center [908, 271] width 481 height 264
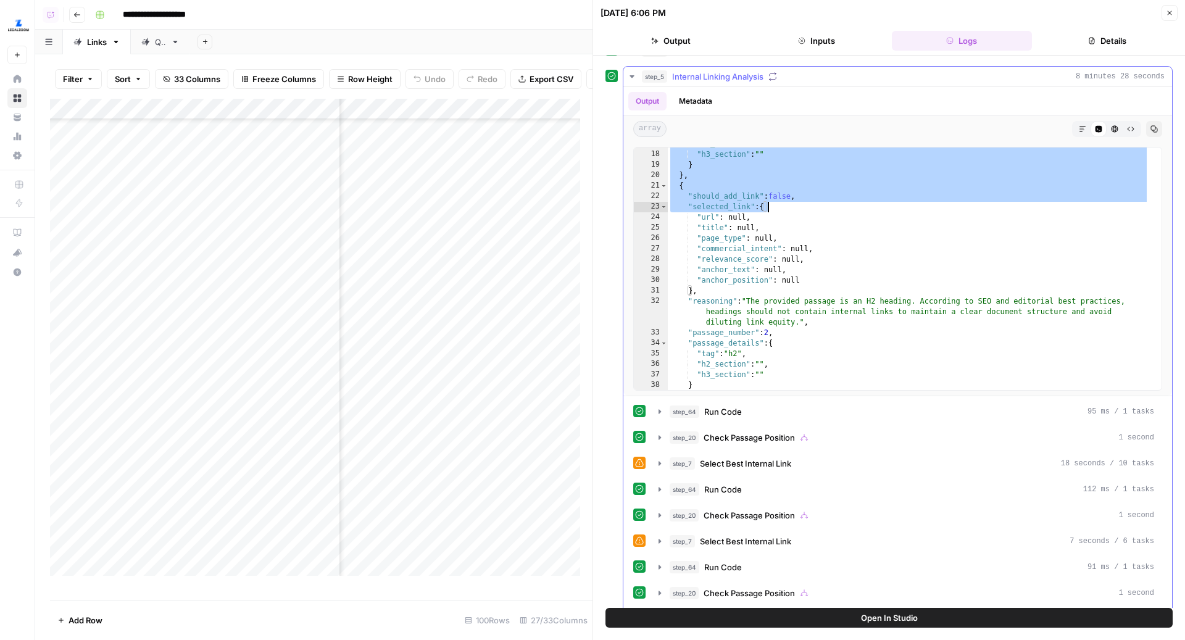
click at [847, 231] on div ""h2_section" : "Introduction" , "h3_section" : "" } } , { "should_add_link" : f…" at bounding box center [908, 271] width 481 height 264
type textarea "**********"
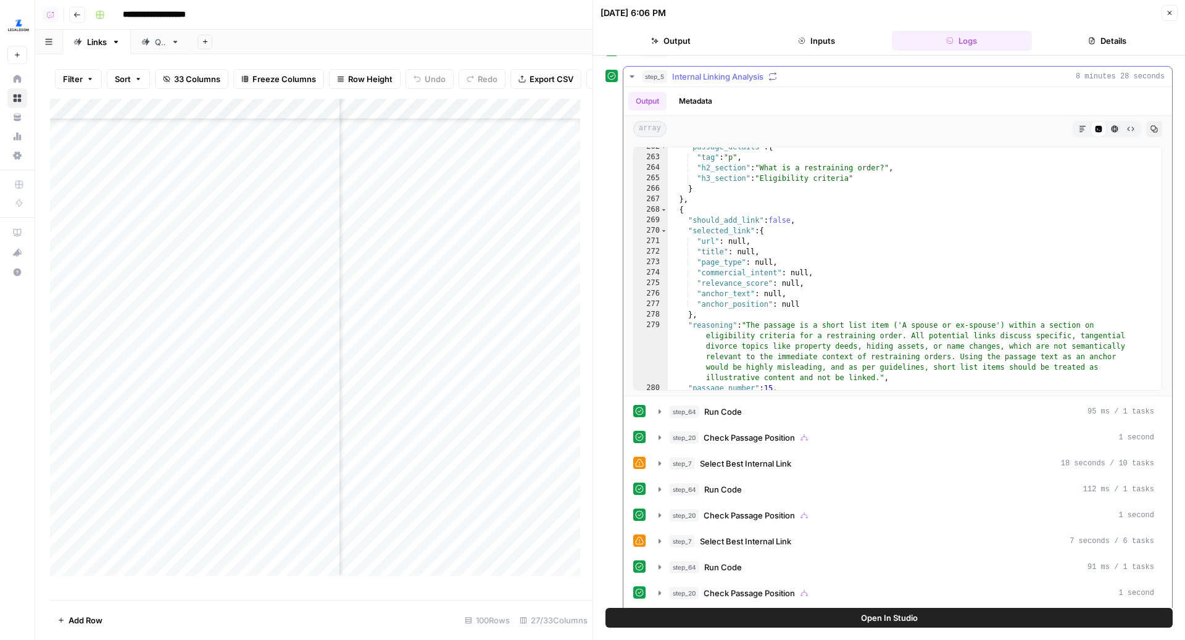
scroll to position [3240, 0]
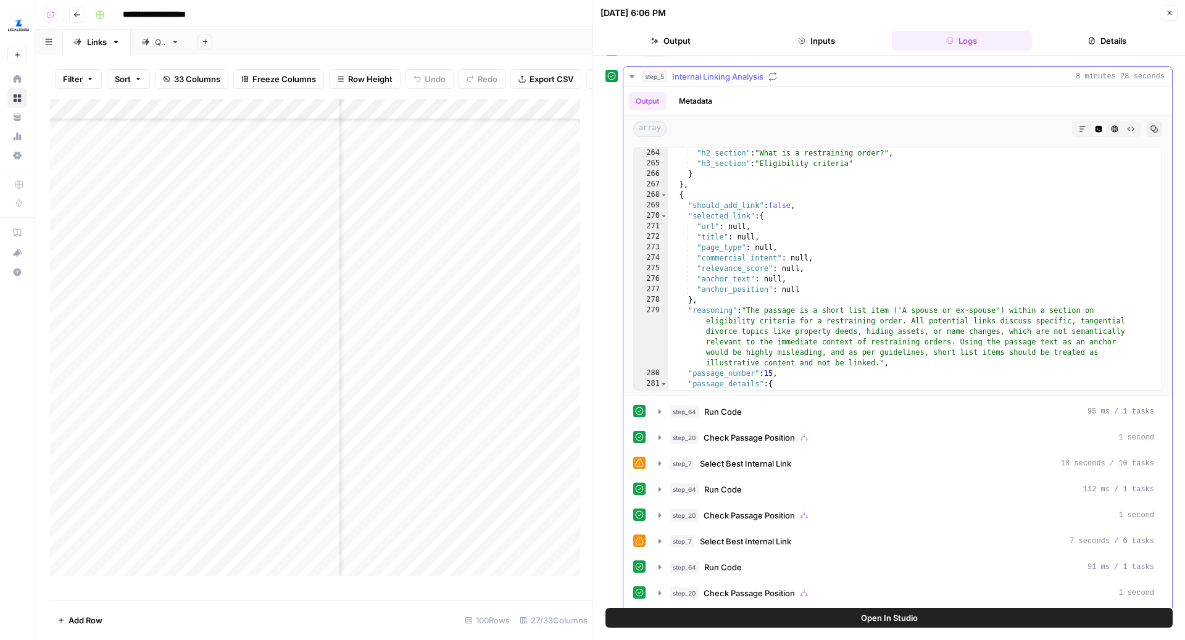
click at [887, 244] on div ""tag" : "p" , "h2_section" : "What is a restraining order?" , "h3_section" : "E…" at bounding box center [908, 270] width 481 height 264
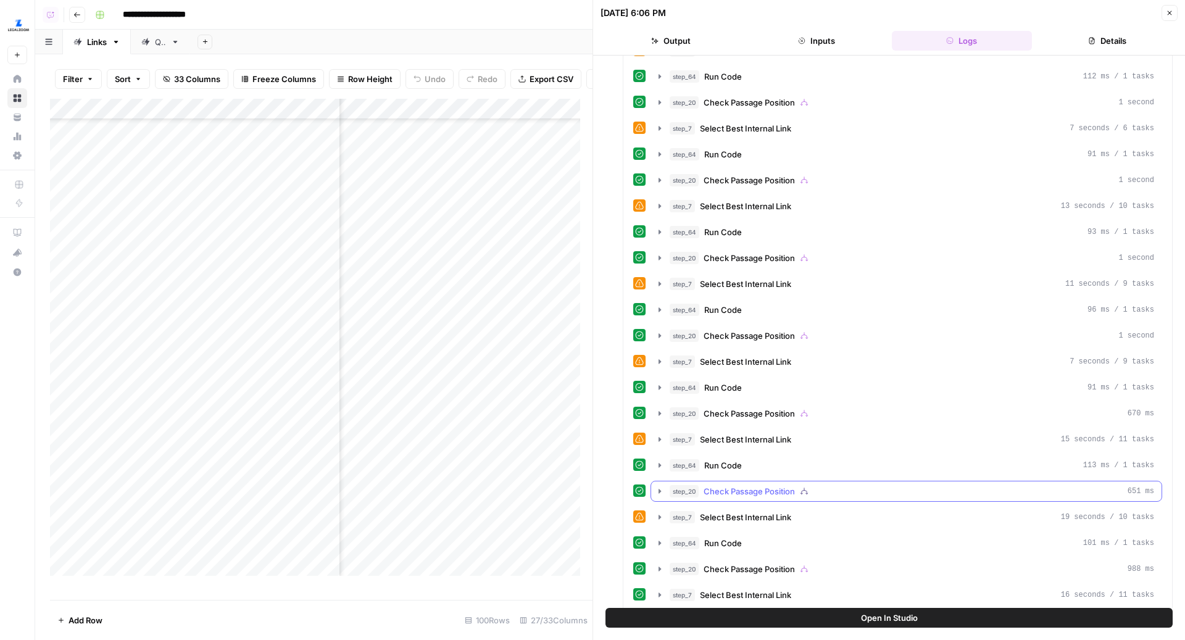
scroll to position [699, 0]
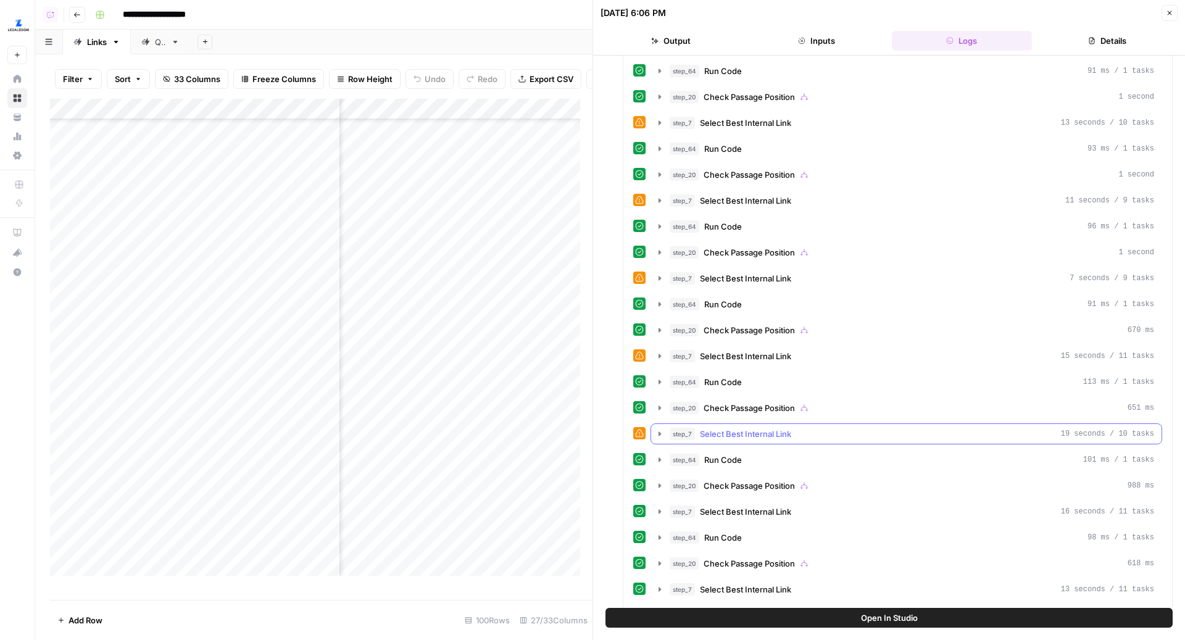
type input "****"
click at [793, 428] on div "step_7 Select Best Internal Link 19 seconds / 10 tasks" at bounding box center [912, 434] width 484 height 12
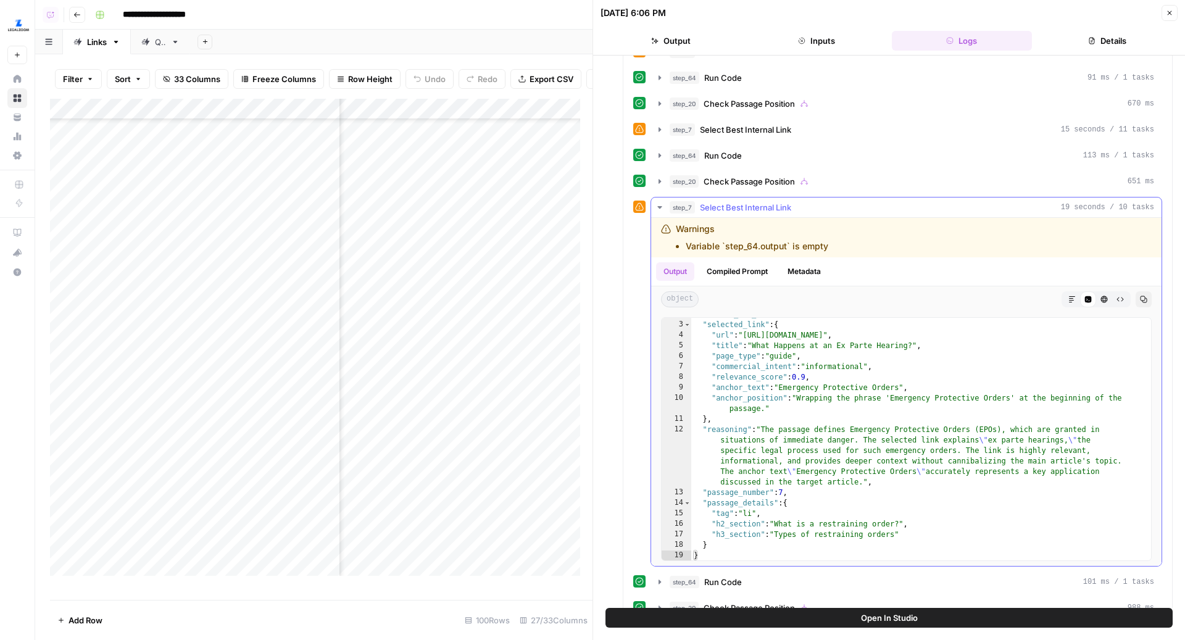
scroll to position [19, 0]
click at [747, 262] on button "Compiled Prompt" at bounding box center [737, 271] width 76 height 19
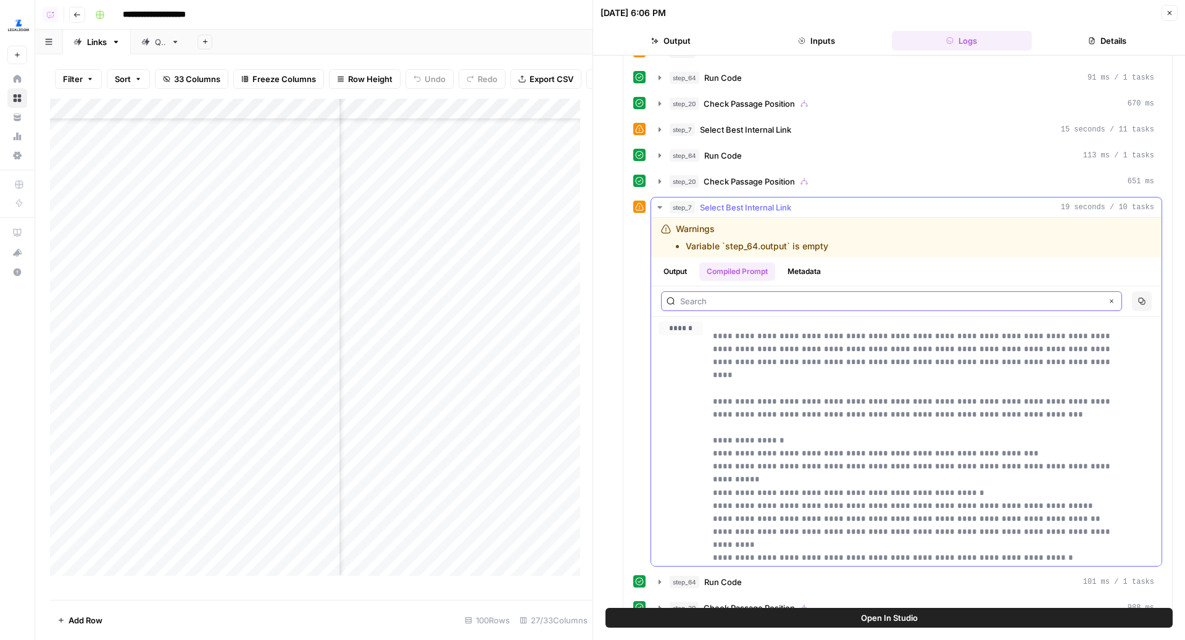
click at [802, 295] on input "text" at bounding box center [890, 301] width 421 height 12
type input "ex-parte"
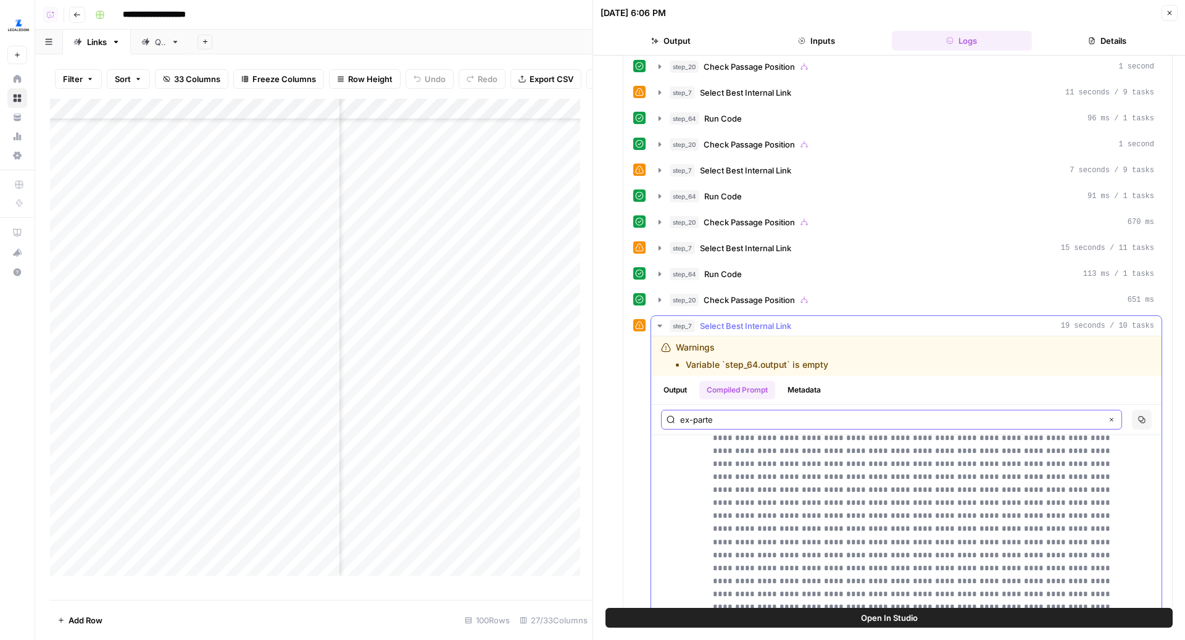
scroll to position [795, 0]
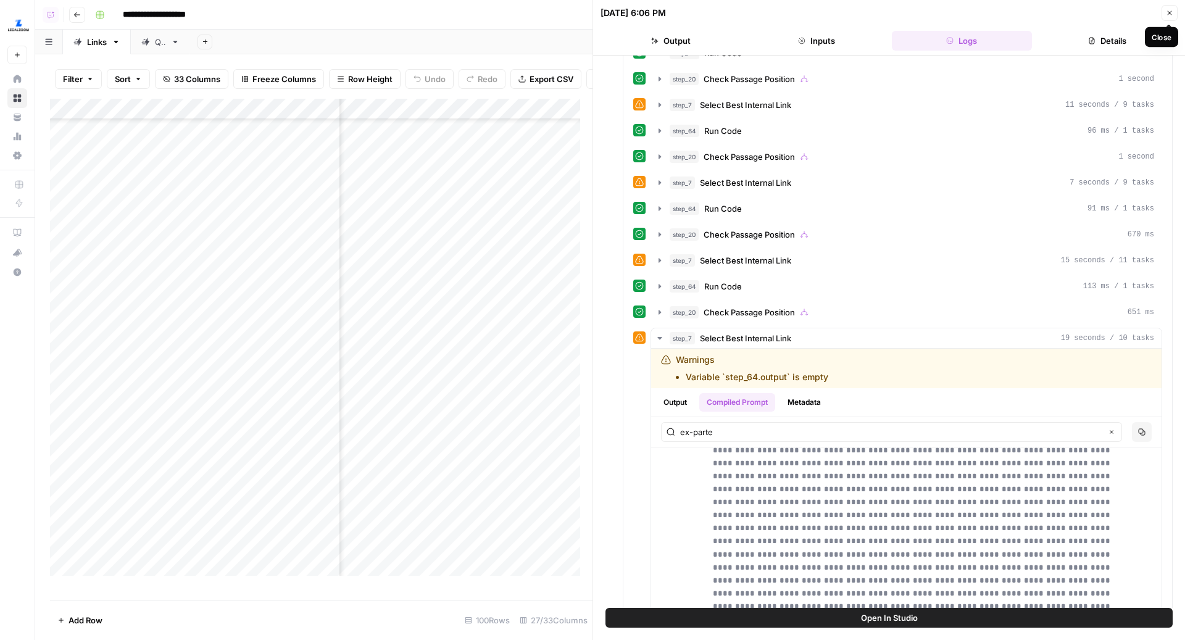
click at [1172, 9] on icon "button" at bounding box center [1169, 12] width 7 height 7
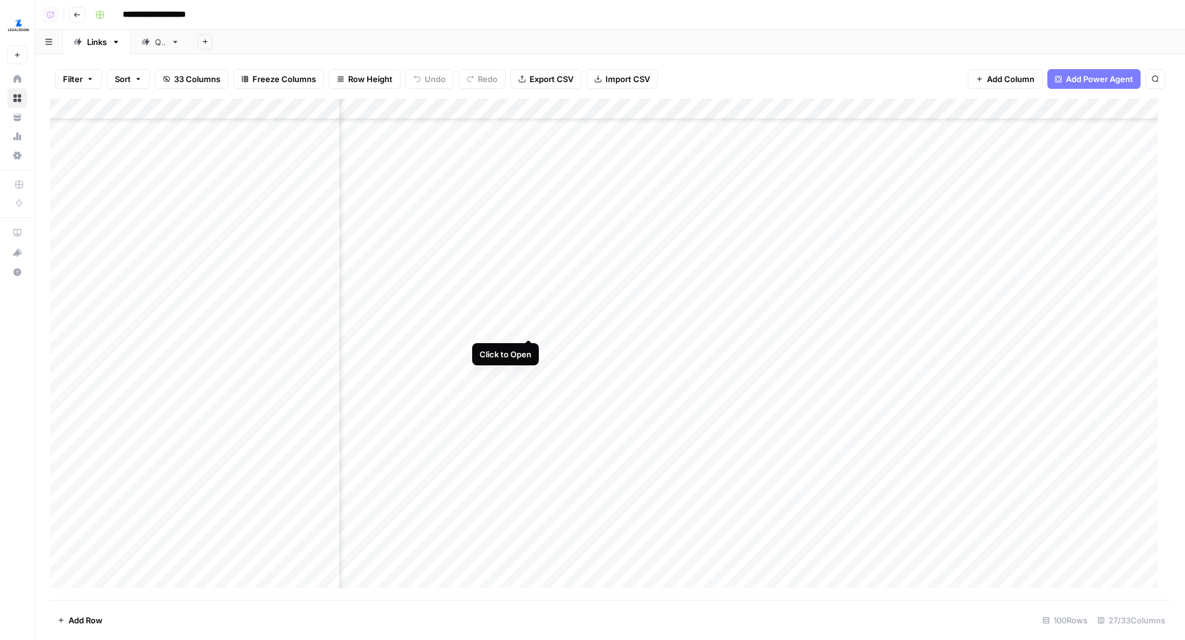
click at [529, 327] on div "Add Column" at bounding box center [610, 350] width 1120 height 502
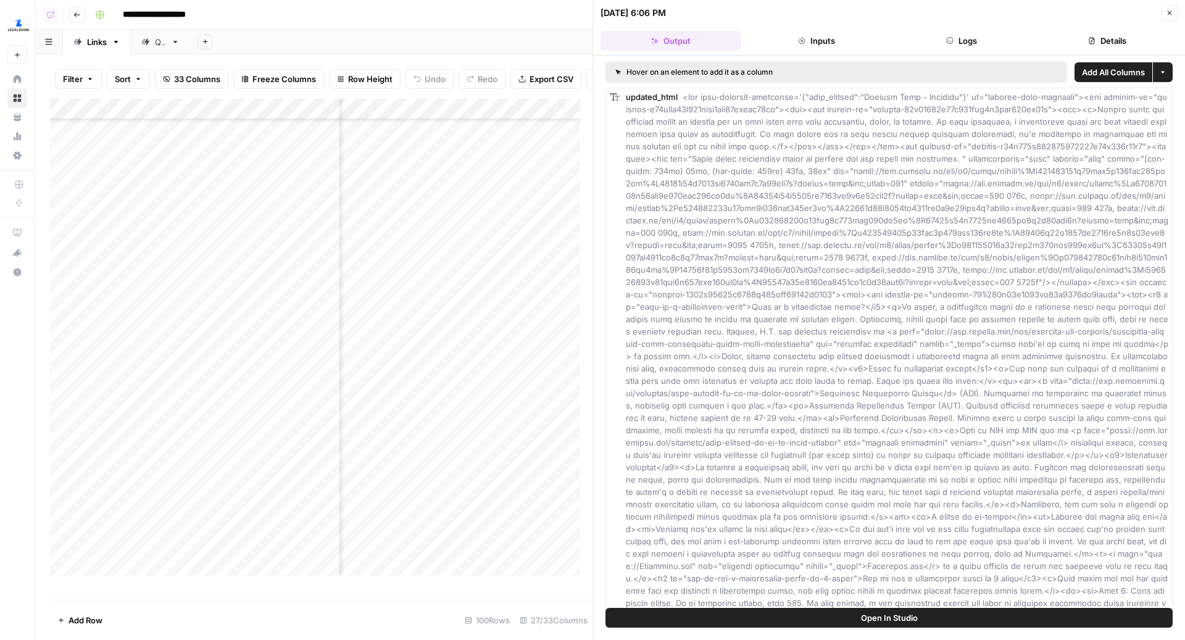
click at [789, 613] on button "Open In Studio" at bounding box center [888, 618] width 567 height 20
click at [475, 360] on div "Add Column" at bounding box center [321, 343] width 542 height 489
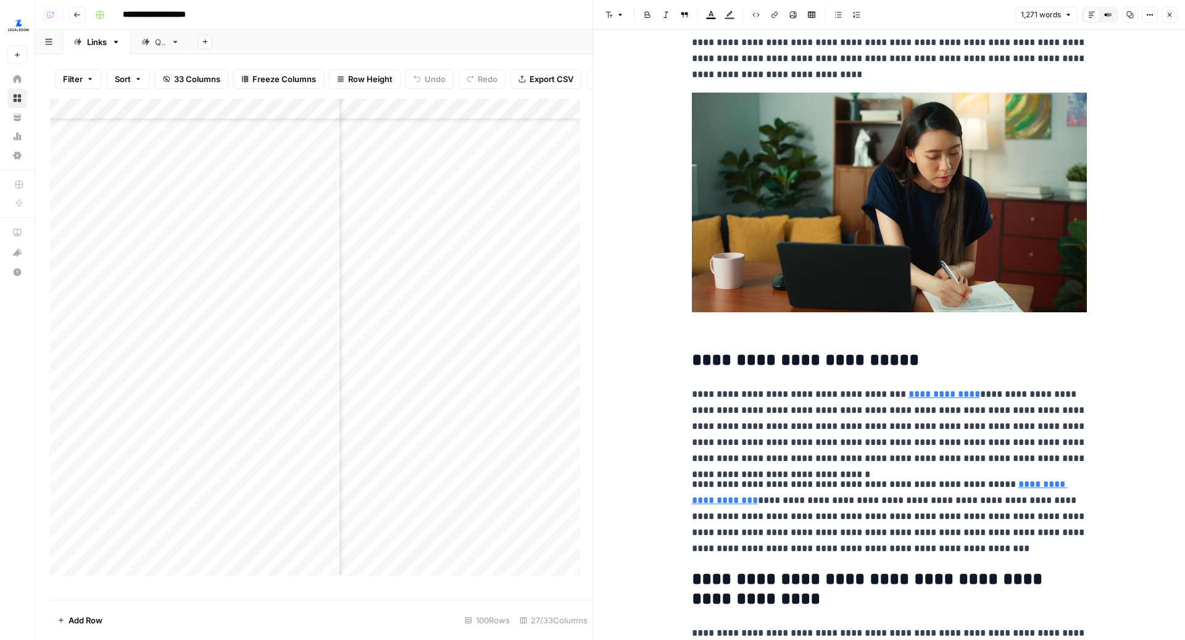
scroll to position [151, 0]
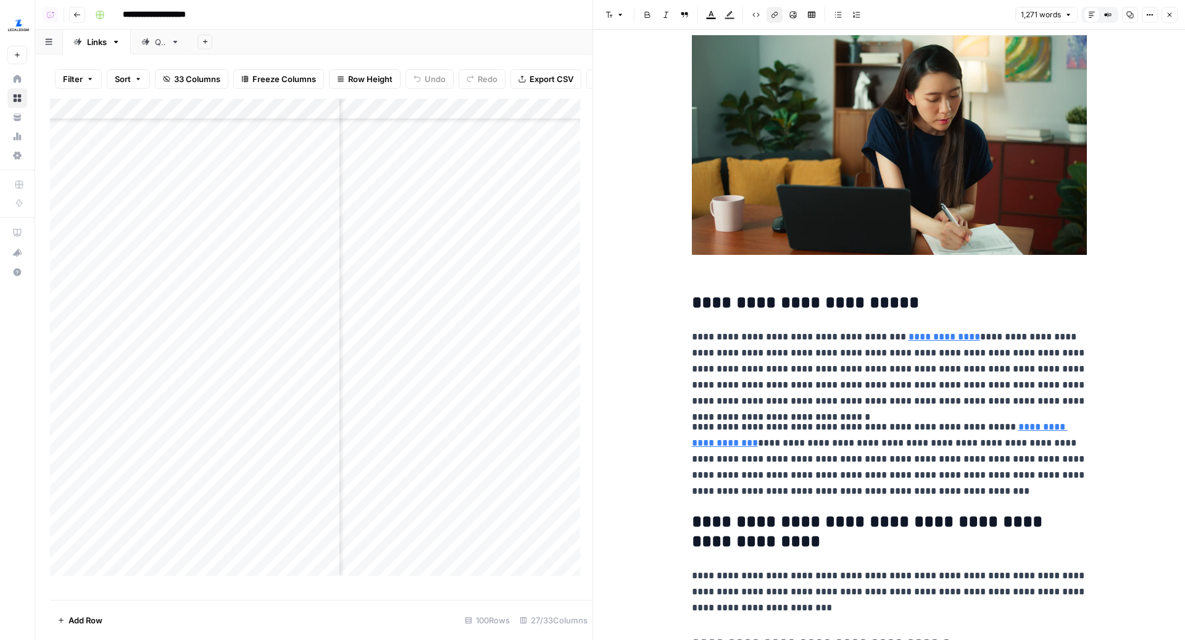
click at [906, 344] on p "**********" at bounding box center [889, 369] width 395 height 80
click at [996, 434] on p "**********" at bounding box center [889, 459] width 395 height 80
click at [924, 338] on link "**********" at bounding box center [944, 336] width 72 height 9
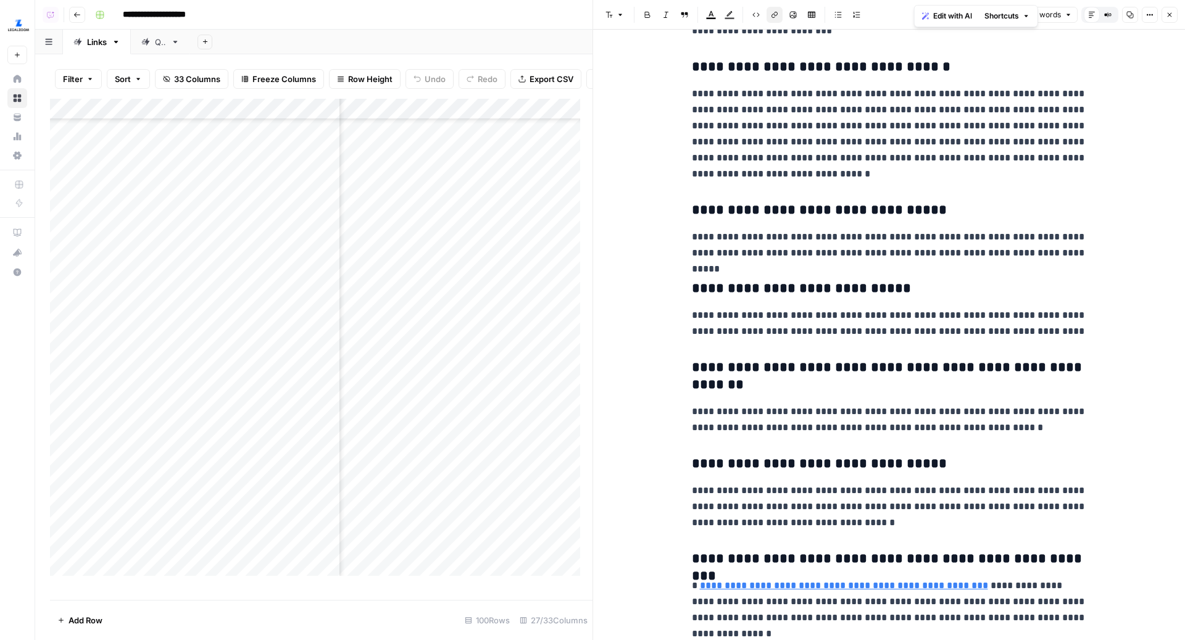
scroll to position [1003, 0]
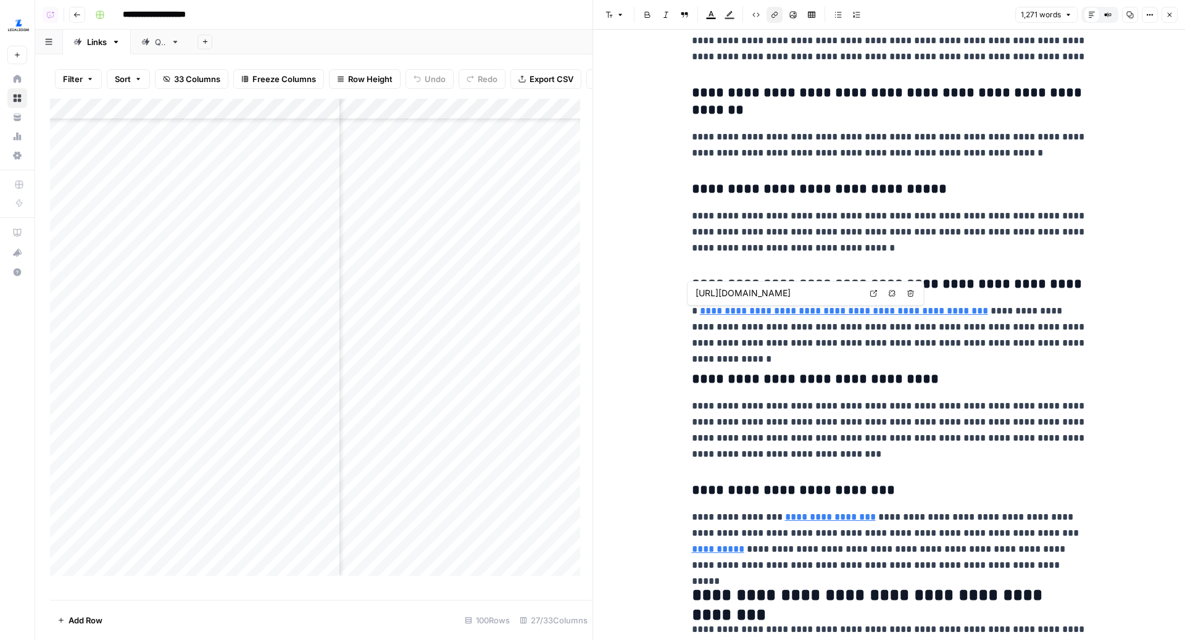
click at [876, 292] on icon at bounding box center [873, 293] width 7 height 7
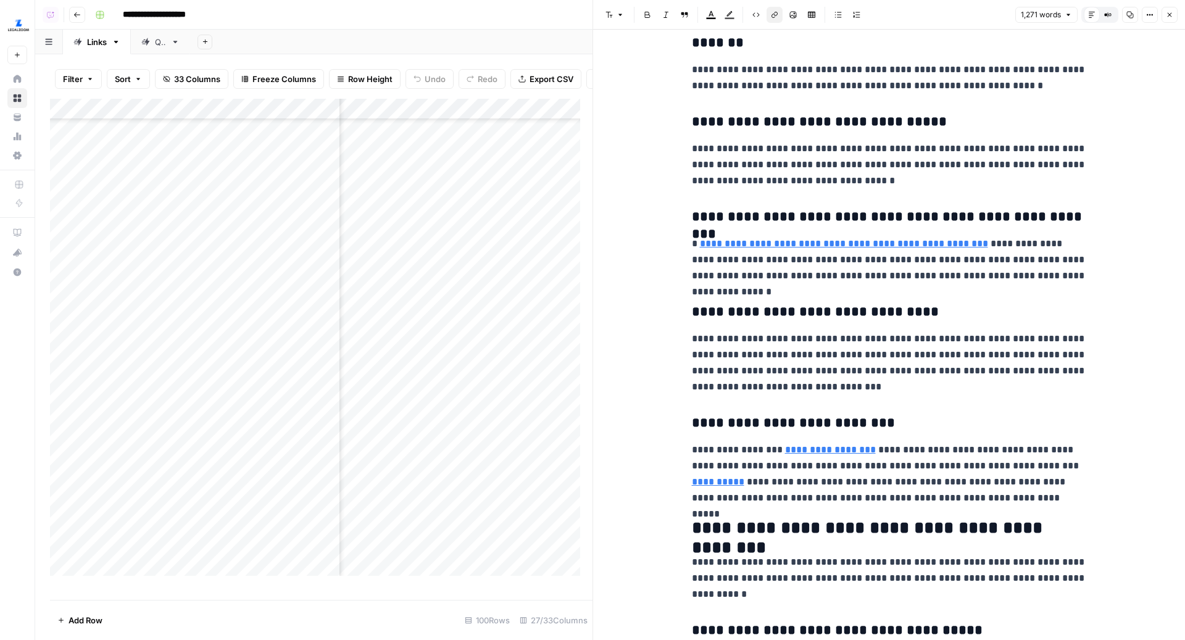
scroll to position [1207, 0]
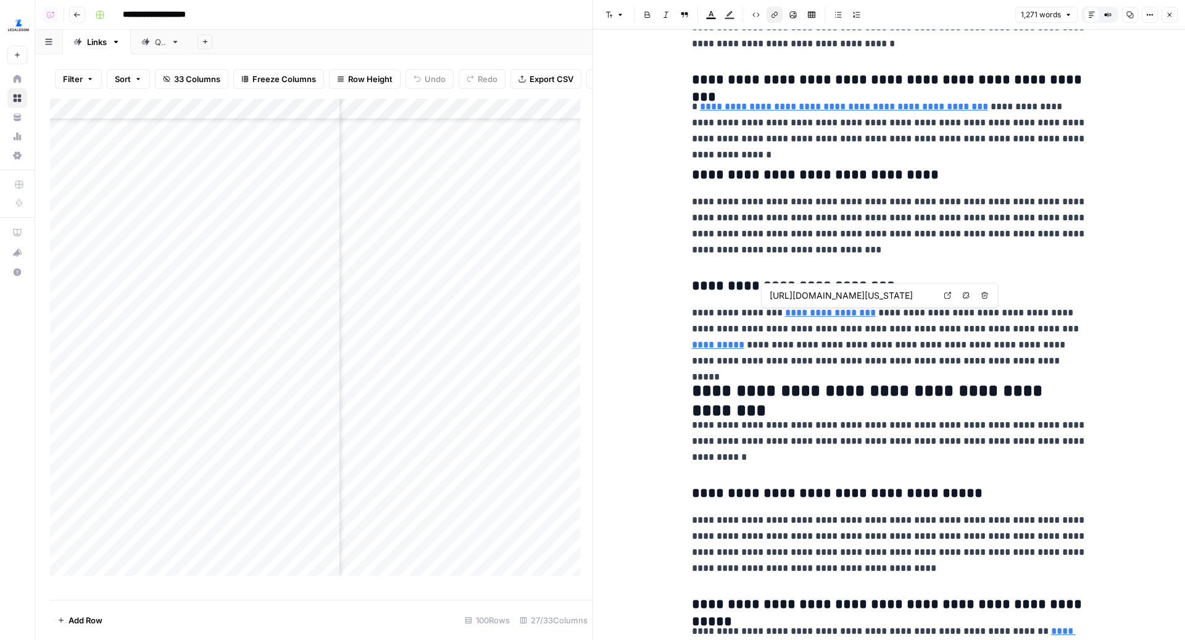
click at [942, 297] on link "Open in a new tab" at bounding box center [947, 296] width 16 height 16
click at [1003, 313] on icon at bounding box center [1001, 311] width 7 height 7
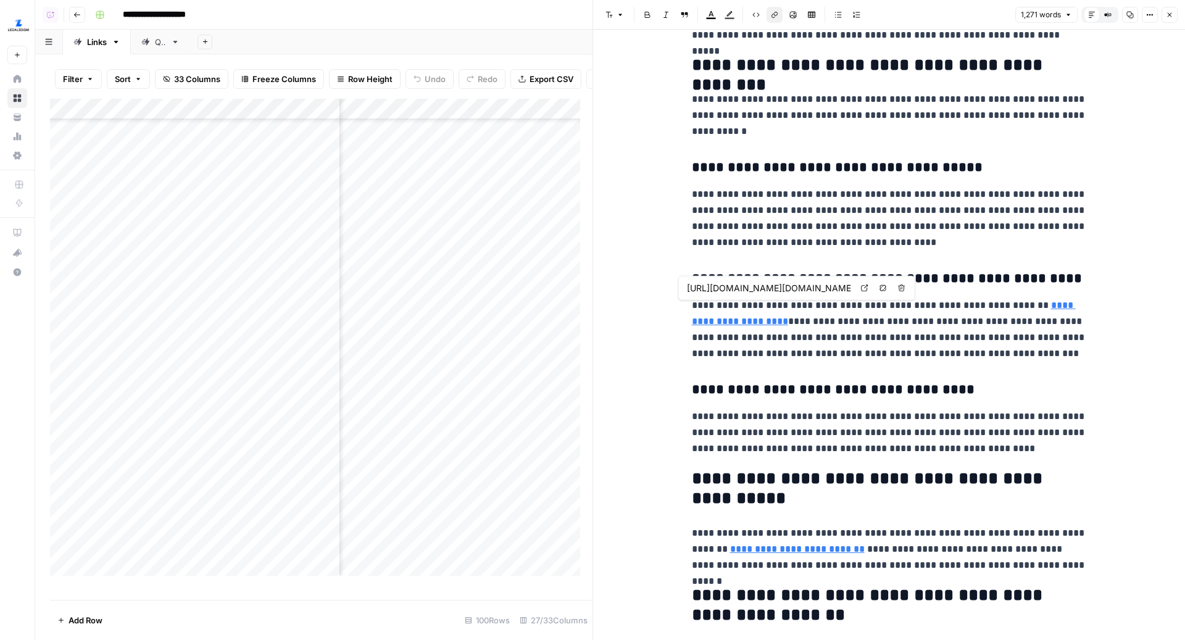
click at [740, 321] on link "**********" at bounding box center [884, 313] width 384 height 25
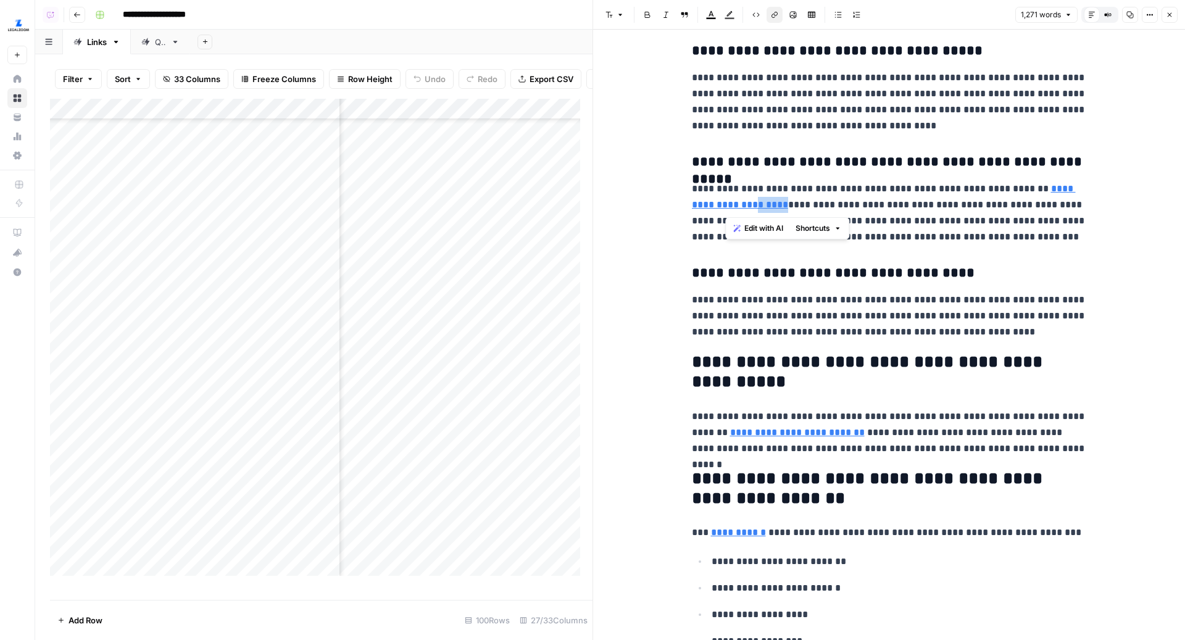
scroll to position [1708, 0]
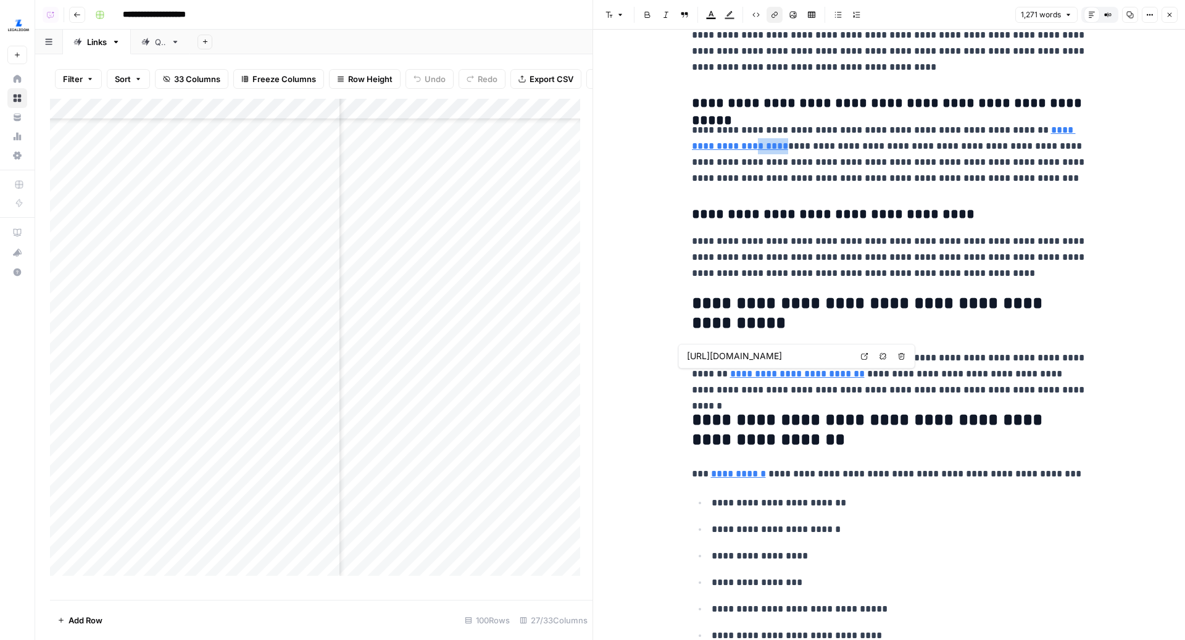
click at [867, 353] on icon at bounding box center [864, 356] width 7 height 7
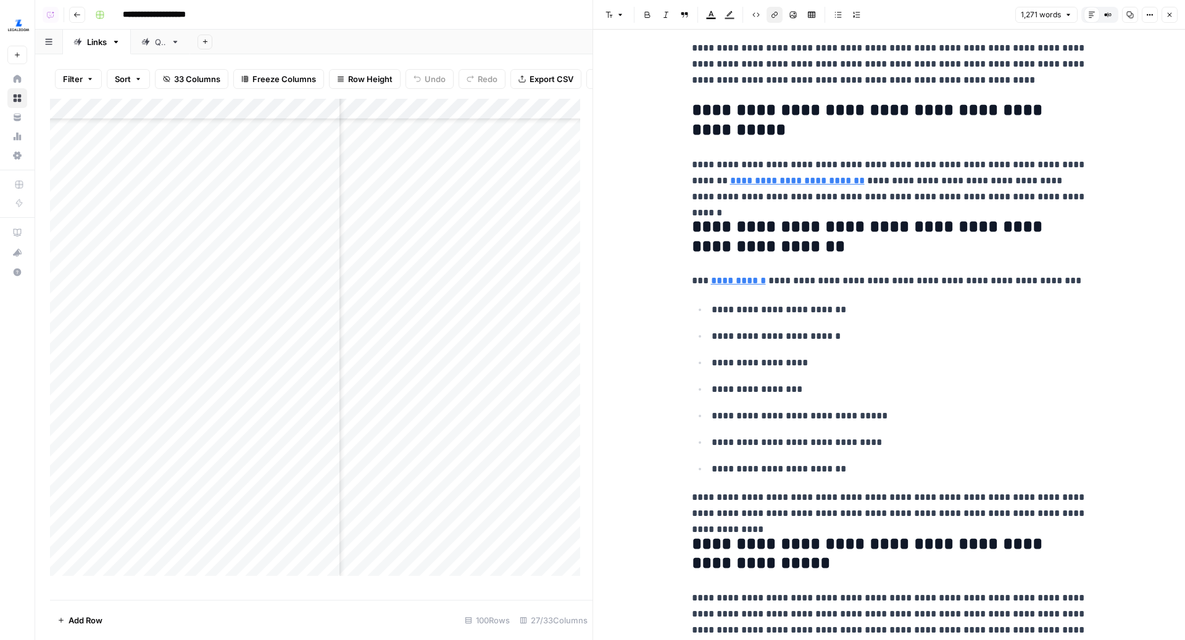
scroll to position [1959, 0]
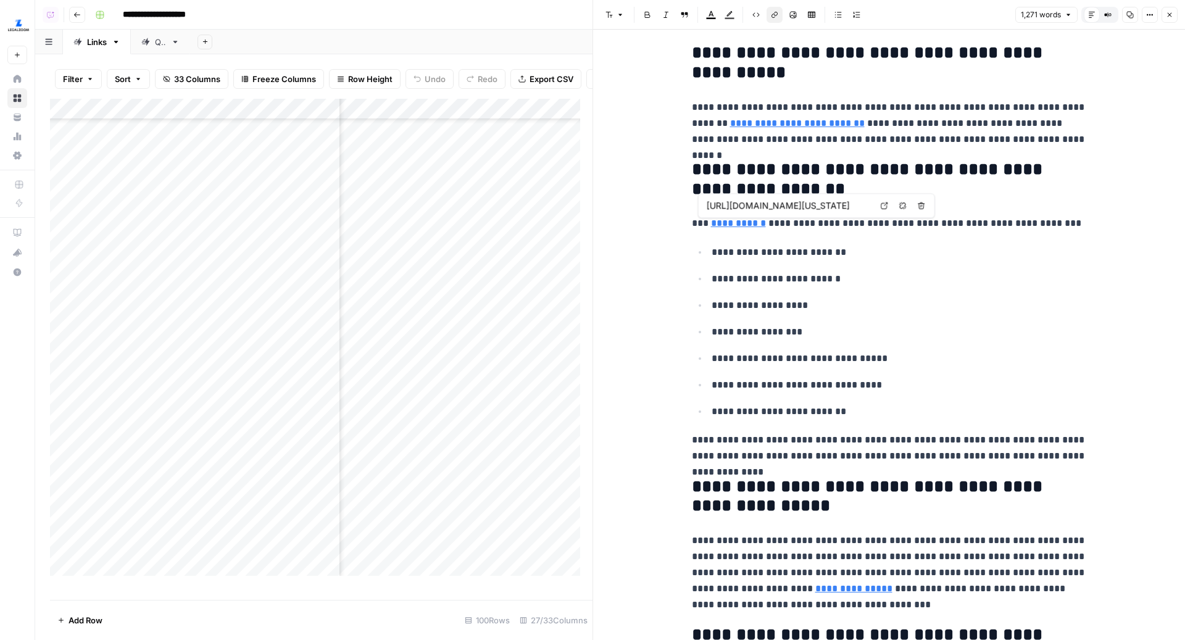
click at [737, 222] on link "**********" at bounding box center [738, 222] width 55 height 9
click at [882, 201] on link "Open in a new tab" at bounding box center [884, 205] width 16 height 16
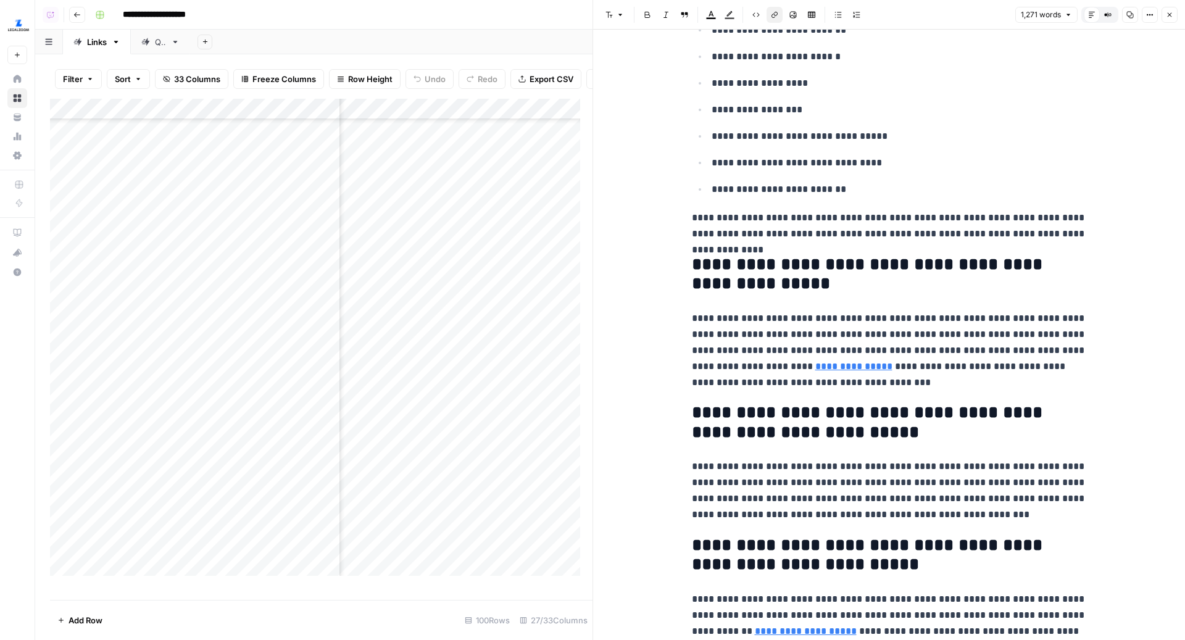
scroll to position [2266, 0]
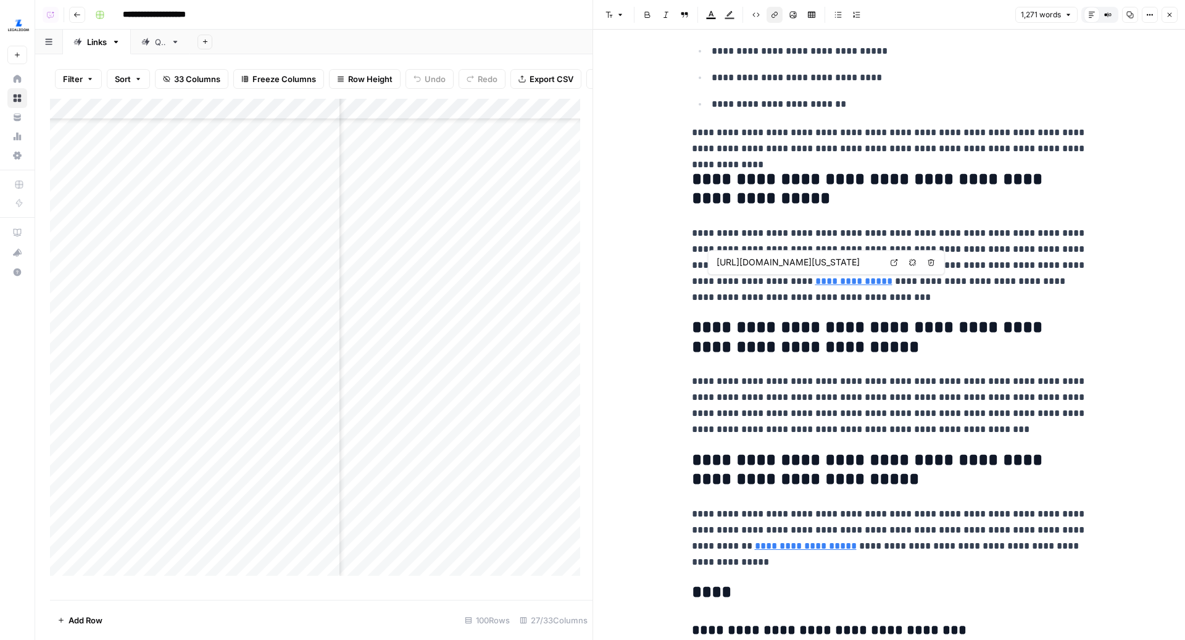
click at [889, 267] on link "Open in a new tab" at bounding box center [894, 262] width 16 height 16
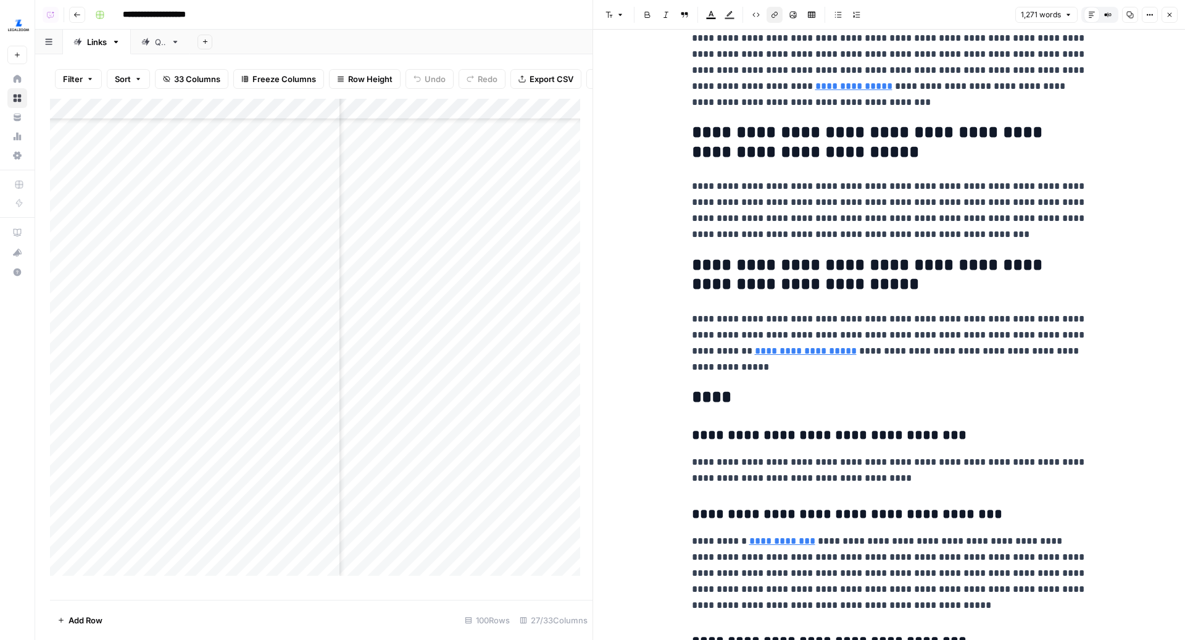
scroll to position [2499, 0]
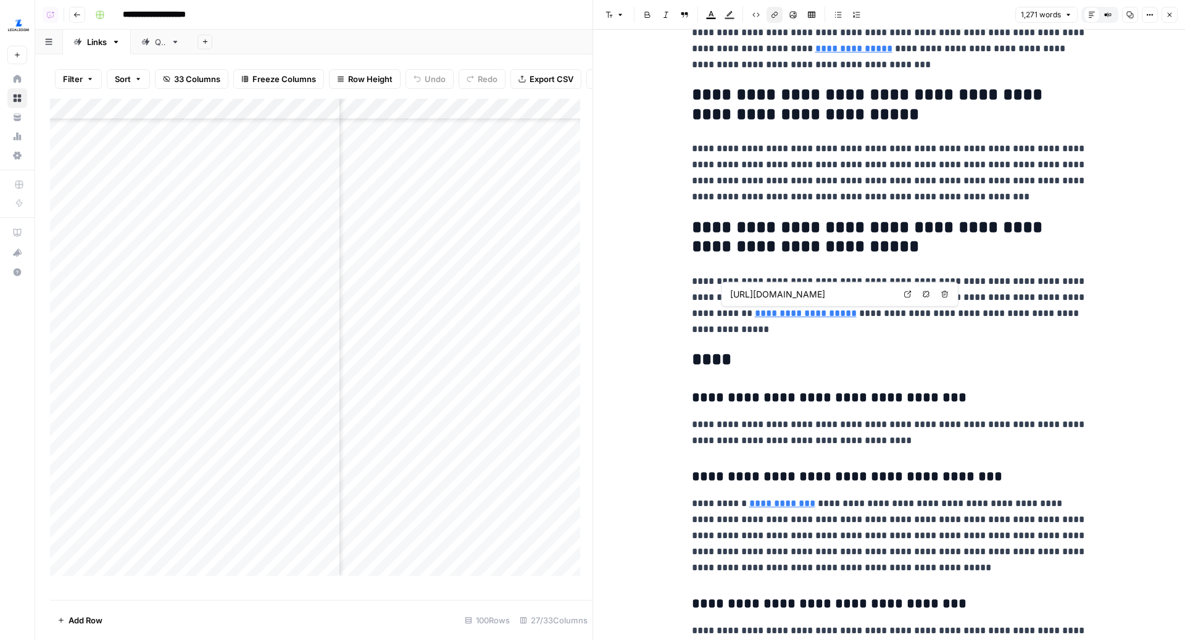
click at [904, 291] on icon at bounding box center [907, 294] width 7 height 7
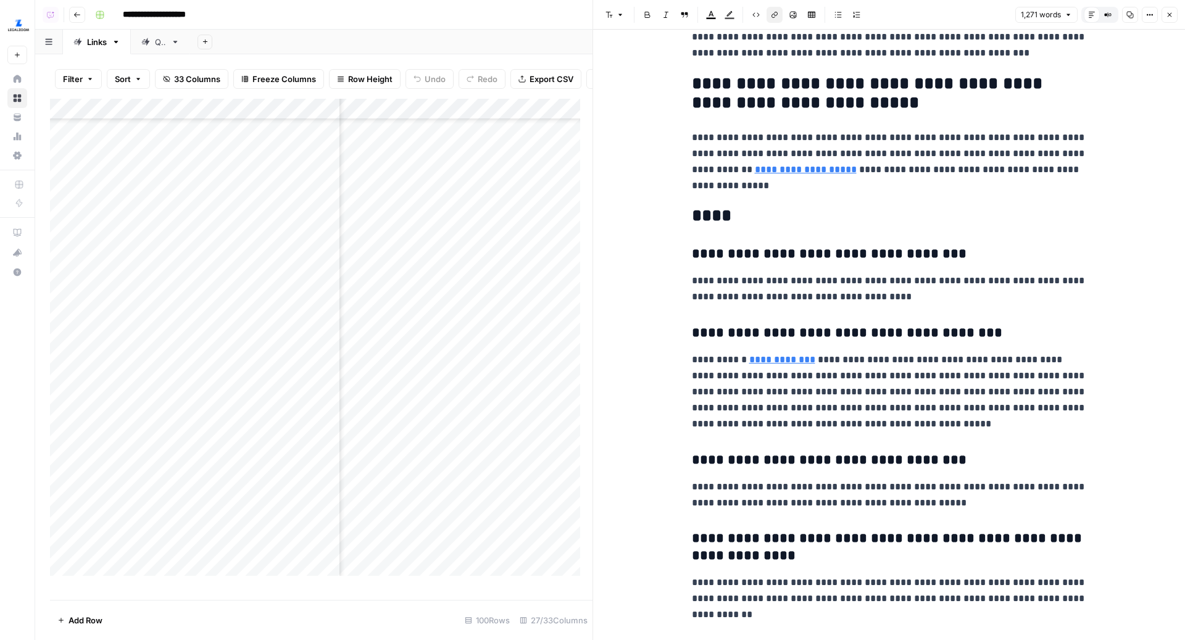
scroll to position [2652, 0]
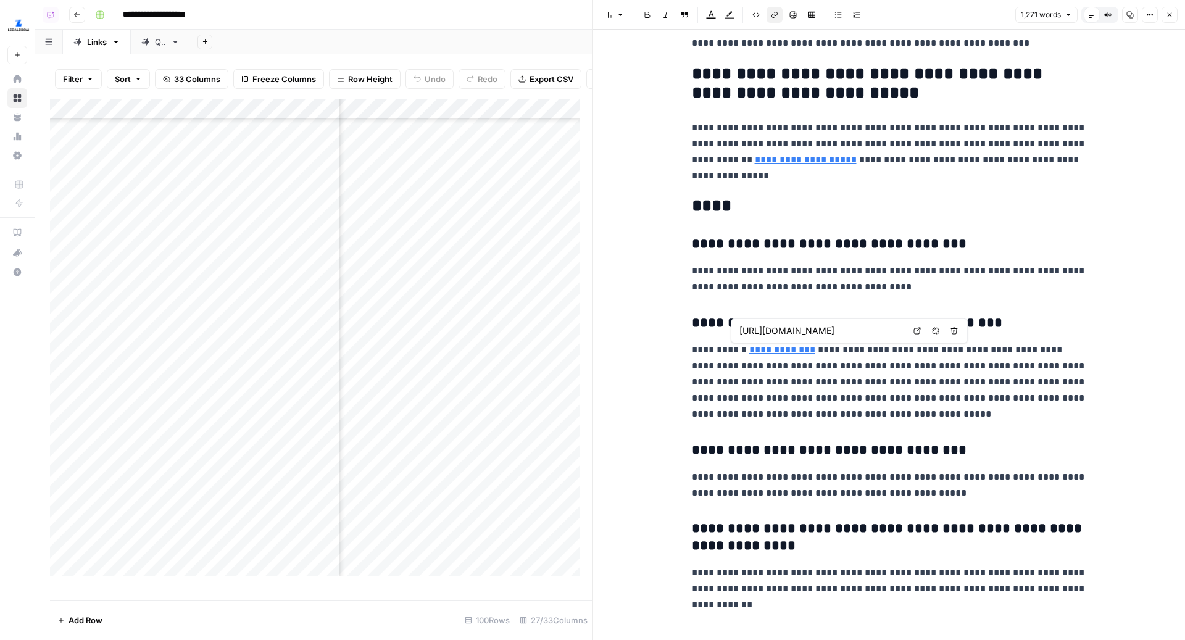
click at [790, 348] on link "**********" at bounding box center [782, 349] width 66 height 9
click at [921, 325] on link "Open in a new tab" at bounding box center [917, 331] width 16 height 16
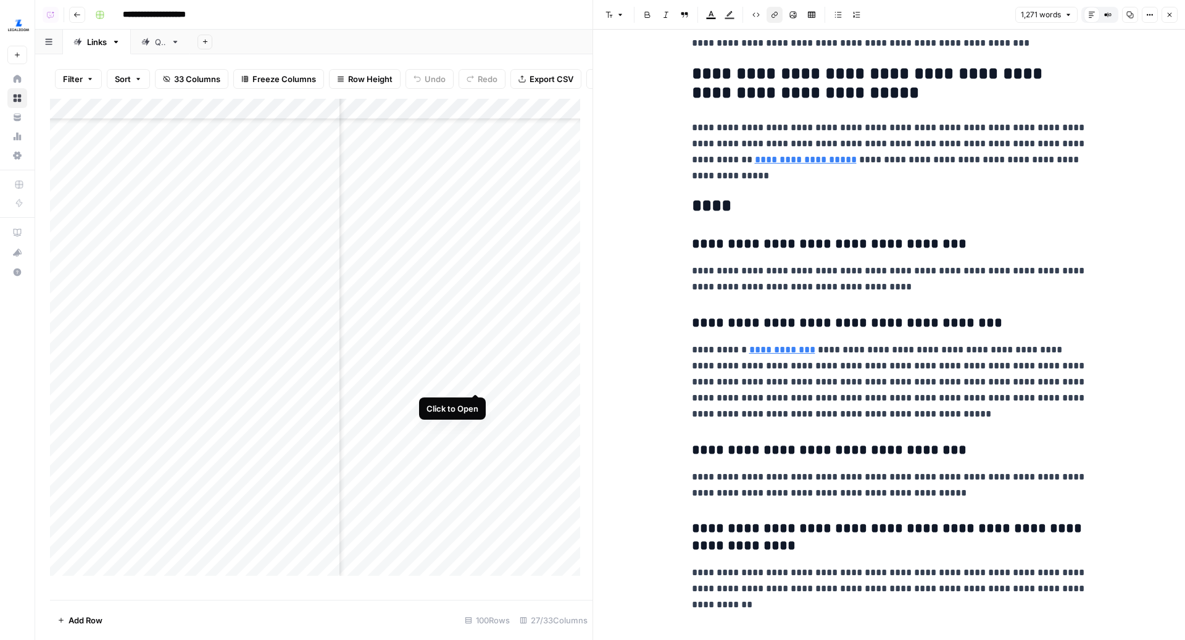
click at [473, 382] on div "Add Column" at bounding box center [321, 343] width 542 height 489
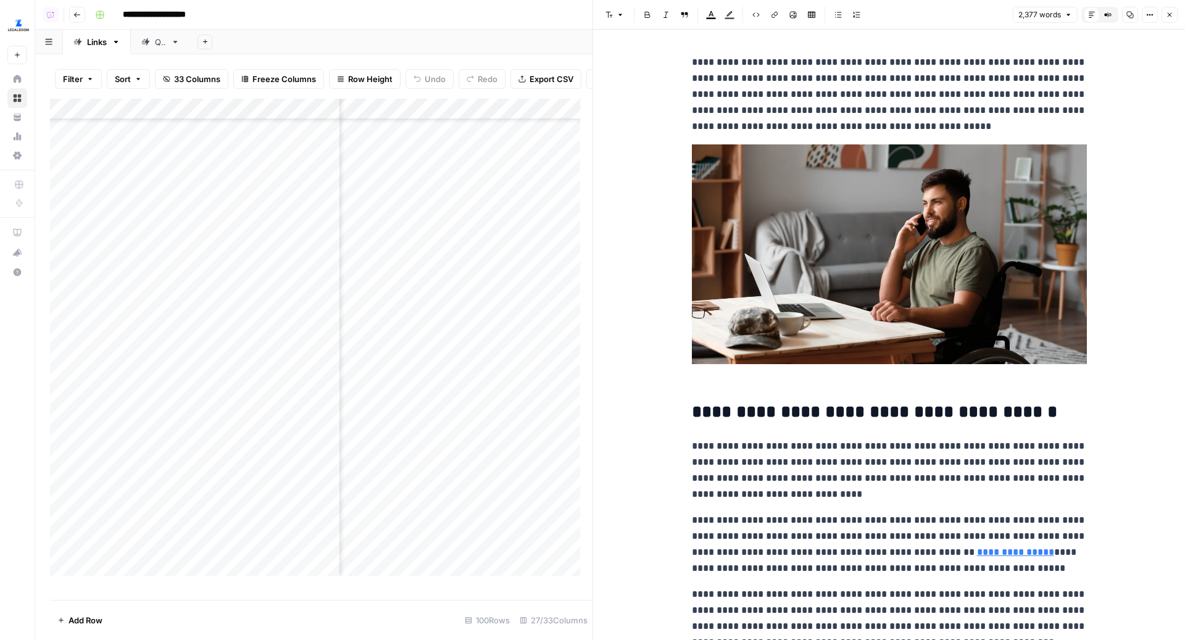
scroll to position [223, 0]
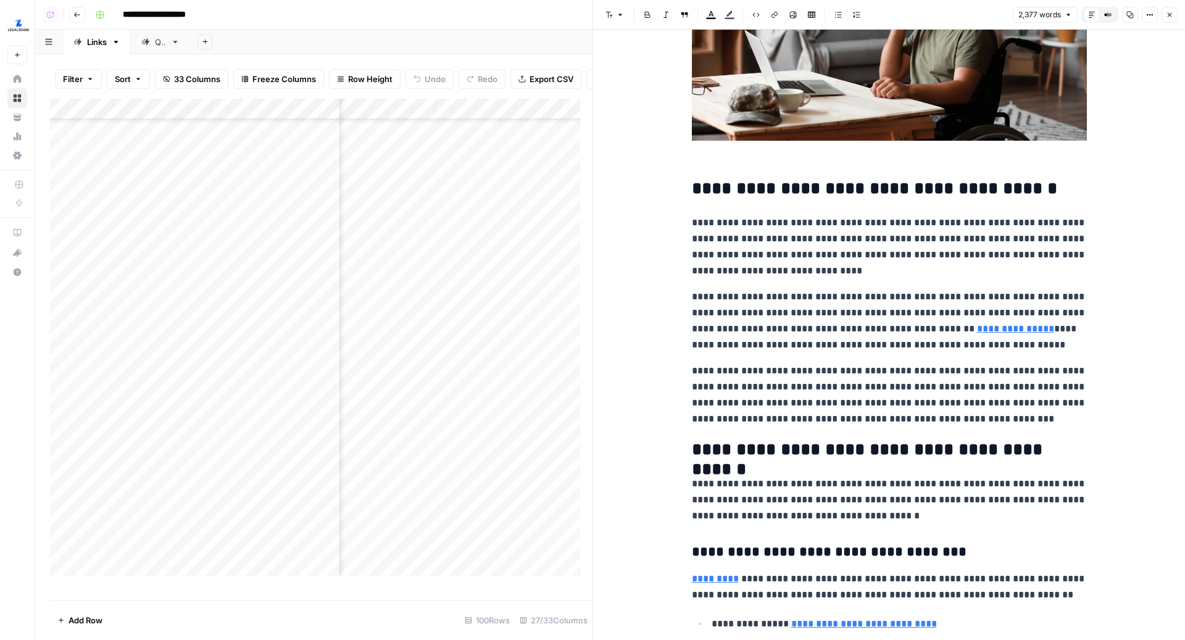
click at [977, 330] on link "**********" at bounding box center [1015, 328] width 77 height 9
click at [1103, 314] on icon at bounding box center [1104, 311] width 7 height 7
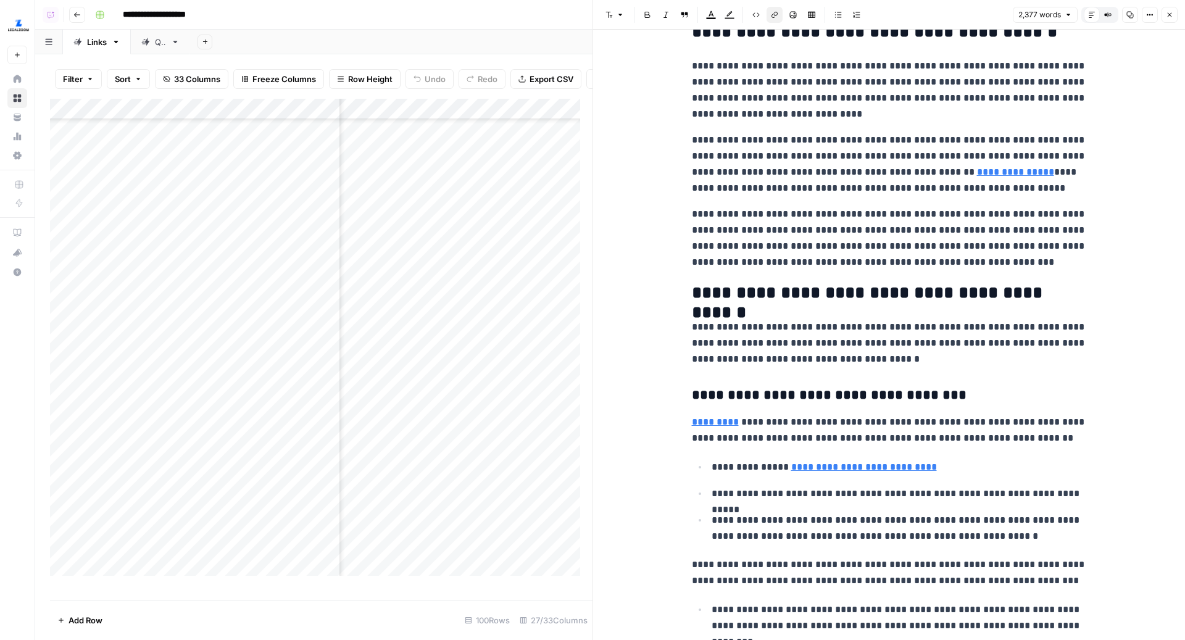
scroll to position [444, 0]
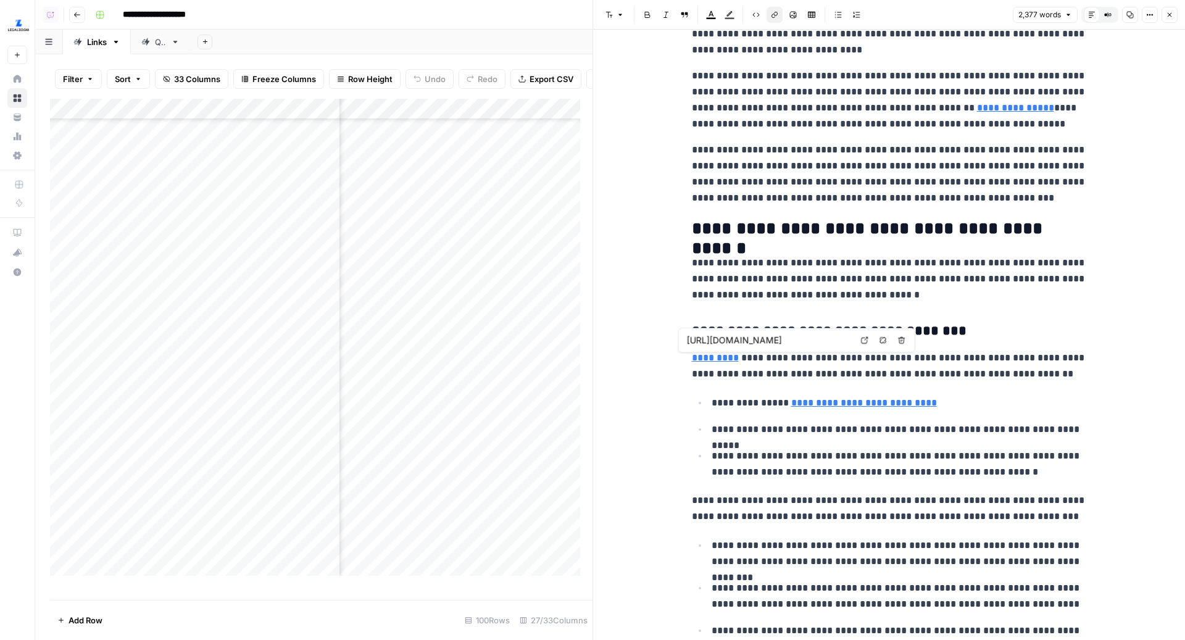
click at [716, 360] on link "*********" at bounding box center [715, 357] width 47 height 9
click at [863, 341] on icon at bounding box center [864, 339] width 7 height 7
type input "https://www.sba.gov/funding-programs/loans/lender-match-connects-you-lenders"
click at [848, 400] on link "**********" at bounding box center [864, 402] width 146 height 9
click at [954, 386] on icon at bounding box center [957, 384] width 7 height 7
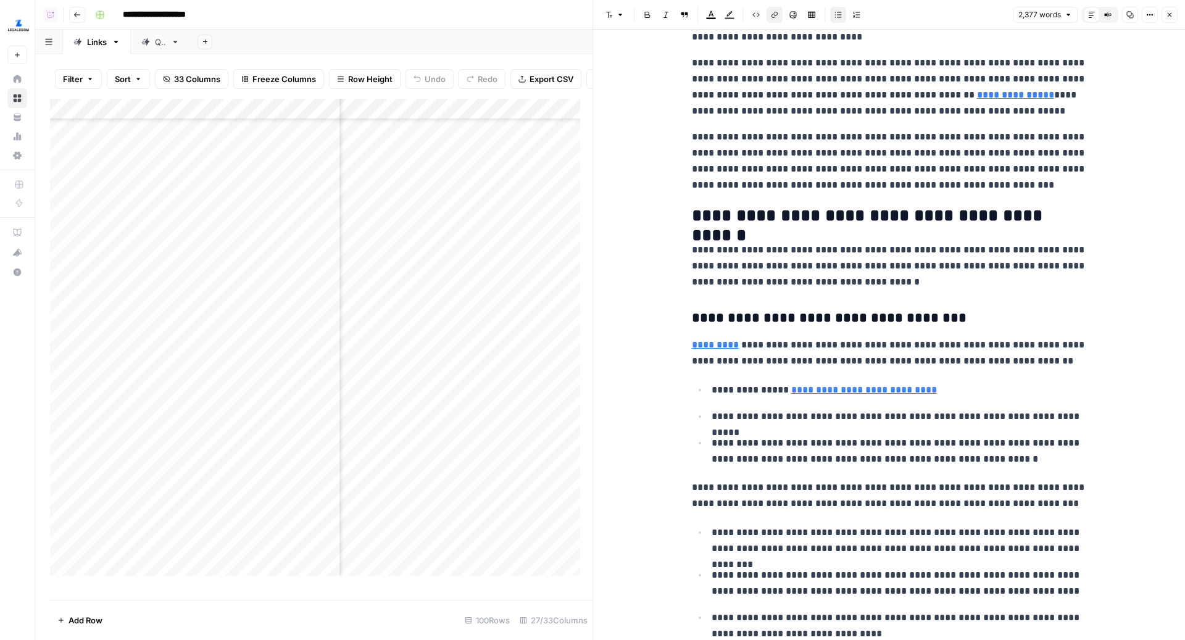
scroll to position [457, 0]
click at [866, 396] on p "**********" at bounding box center [898, 391] width 375 height 16
click at [882, 392] on link "**********" at bounding box center [864, 390] width 146 height 9
click at [959, 367] on link "Open in a new tab" at bounding box center [958, 373] width 16 height 16
type input "https://www.sba.gov/funding-programs/loans/lender-match-connects-you-lenders"
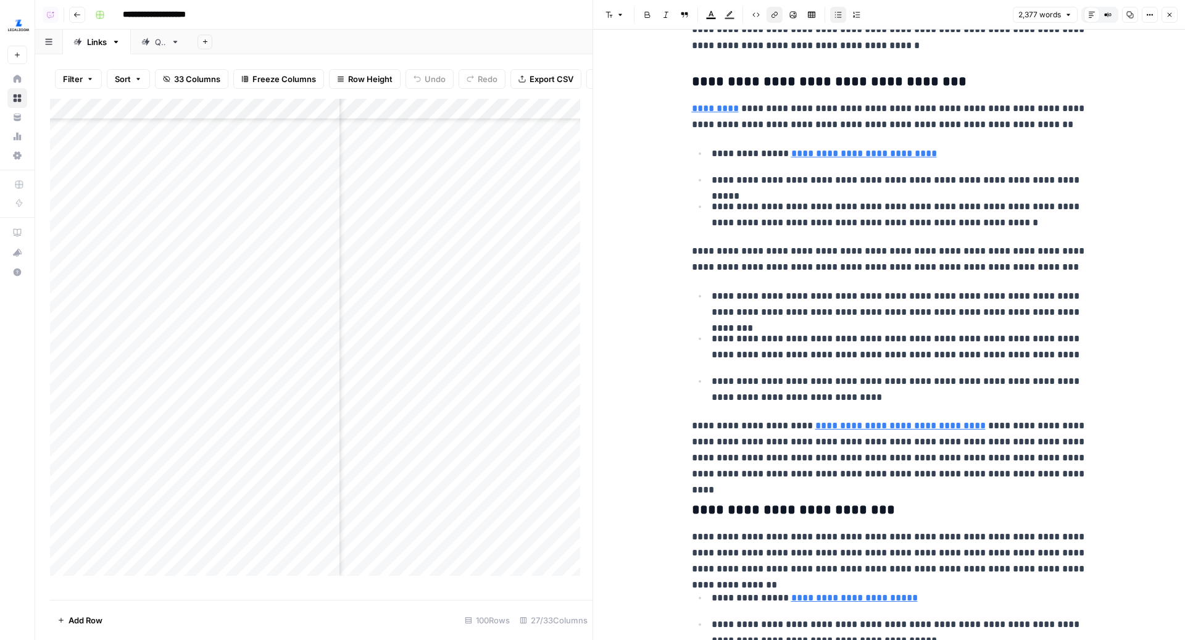
scroll to position [726, 0]
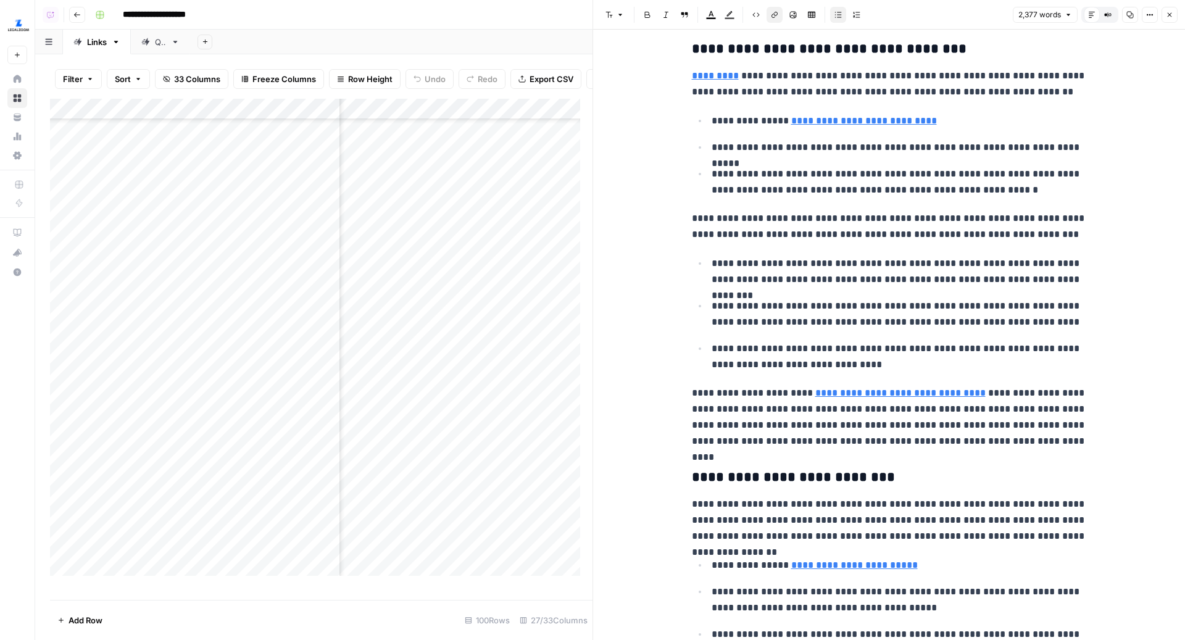
click at [922, 392] on link "**********" at bounding box center [900, 392] width 170 height 9
click at [984, 369] on link "Open in a new tab" at bounding box center [982, 374] width 16 height 16
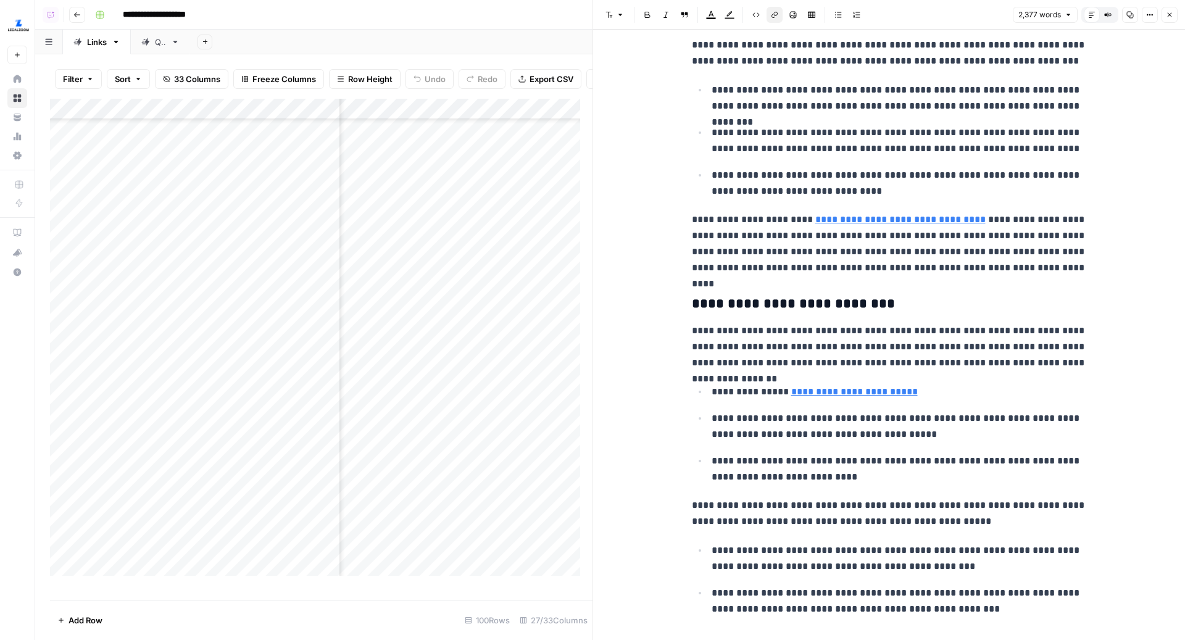
click at [866, 392] on link "**********" at bounding box center [854, 391] width 127 height 9
click at [875, 388] on link "**********" at bounding box center [854, 391] width 127 height 9
click at [954, 373] on icon at bounding box center [957, 371] width 7 height 7
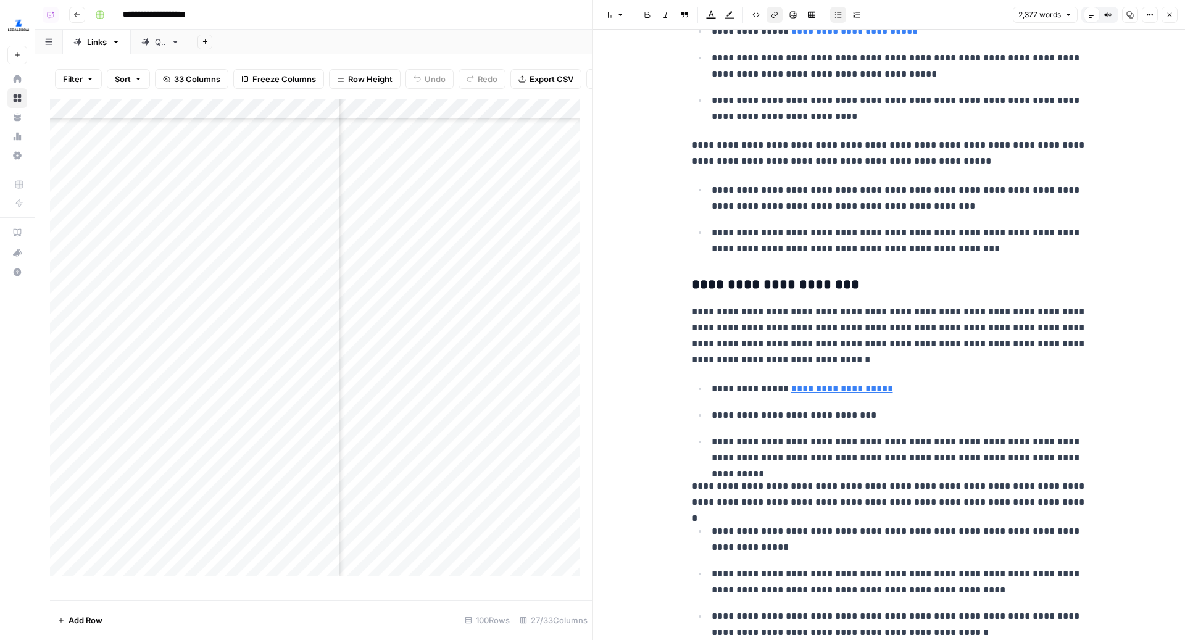
scroll to position [1271, 0]
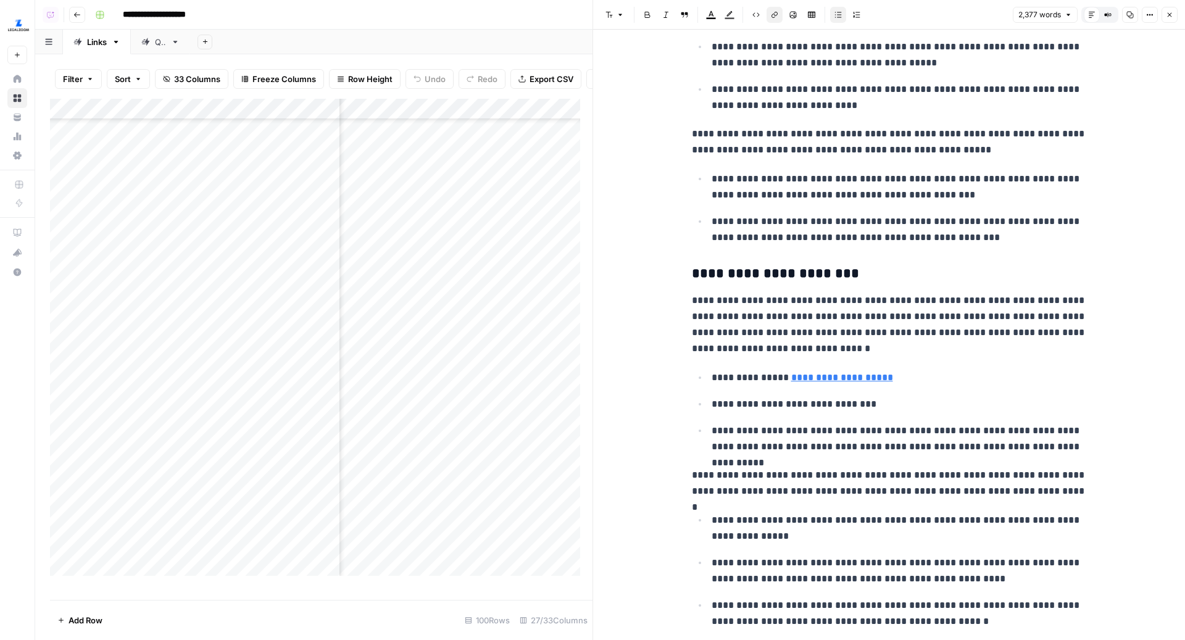
click at [850, 375] on link "**********" at bounding box center [842, 377] width 102 height 9
click at [961, 360] on link "Open in a new tab" at bounding box center [958, 357] width 16 height 16
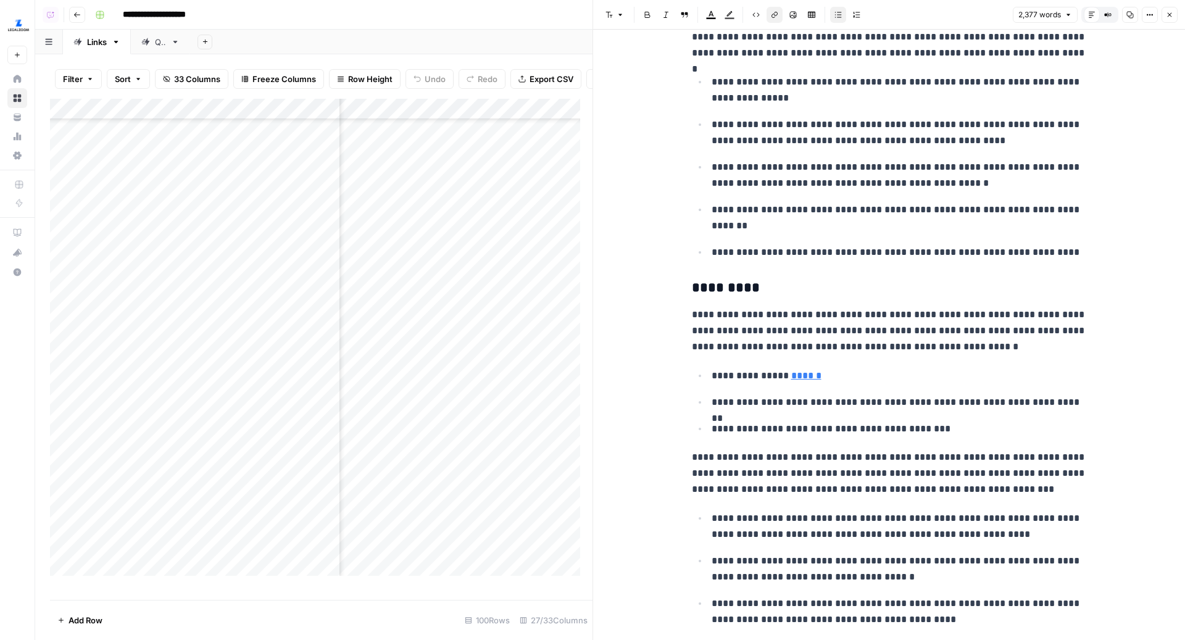
scroll to position [1852, 0]
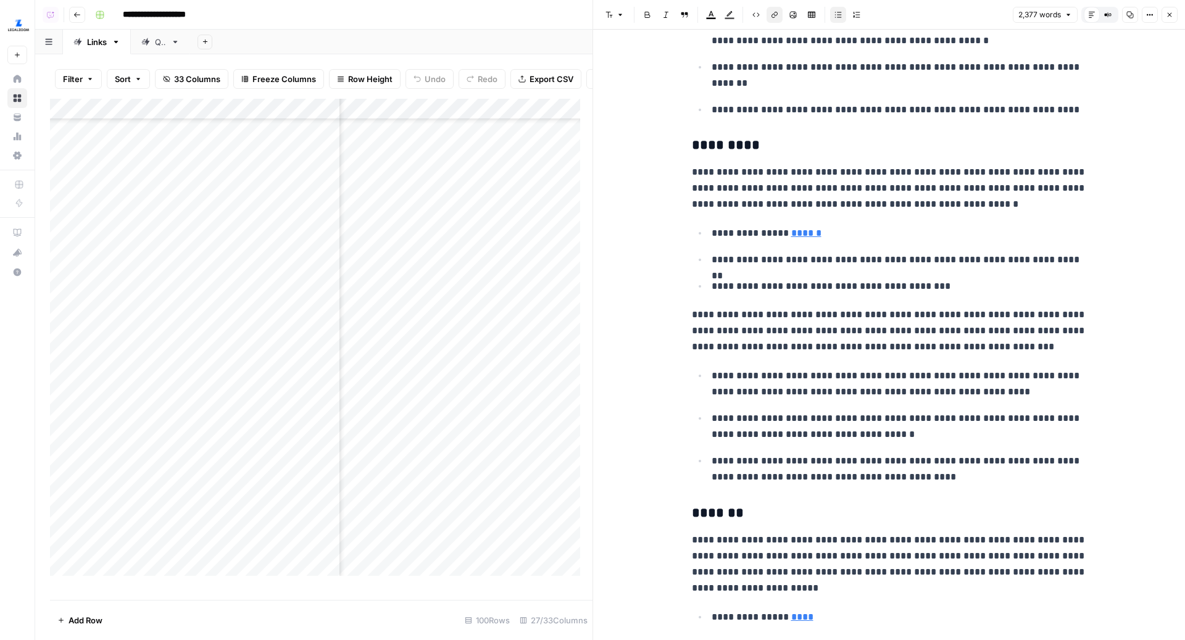
click at [799, 228] on link "******" at bounding box center [806, 232] width 30 height 9
click at [955, 212] on icon at bounding box center [957, 211] width 7 height 7
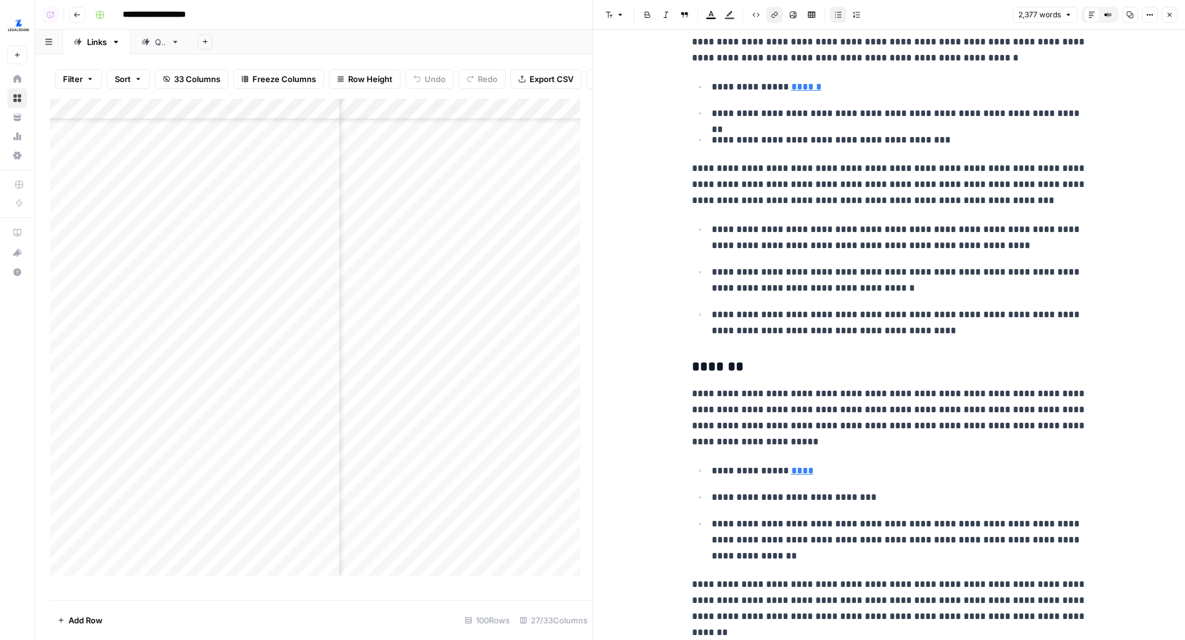
scroll to position [2076, 0]
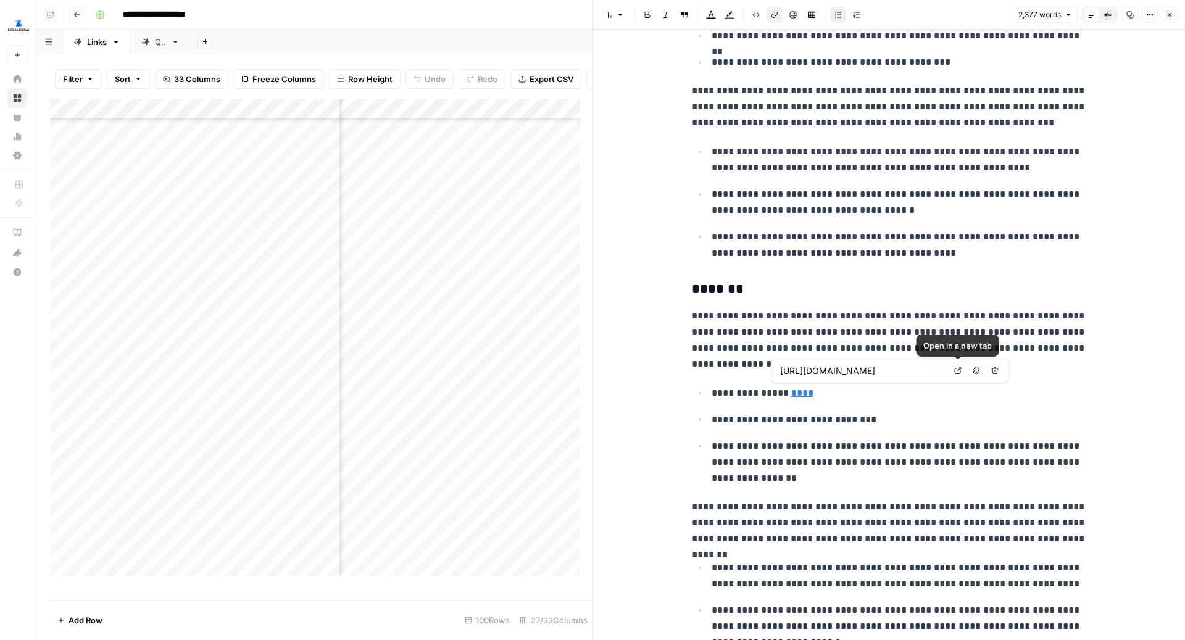
click at [955, 367] on icon at bounding box center [957, 370] width 7 height 7
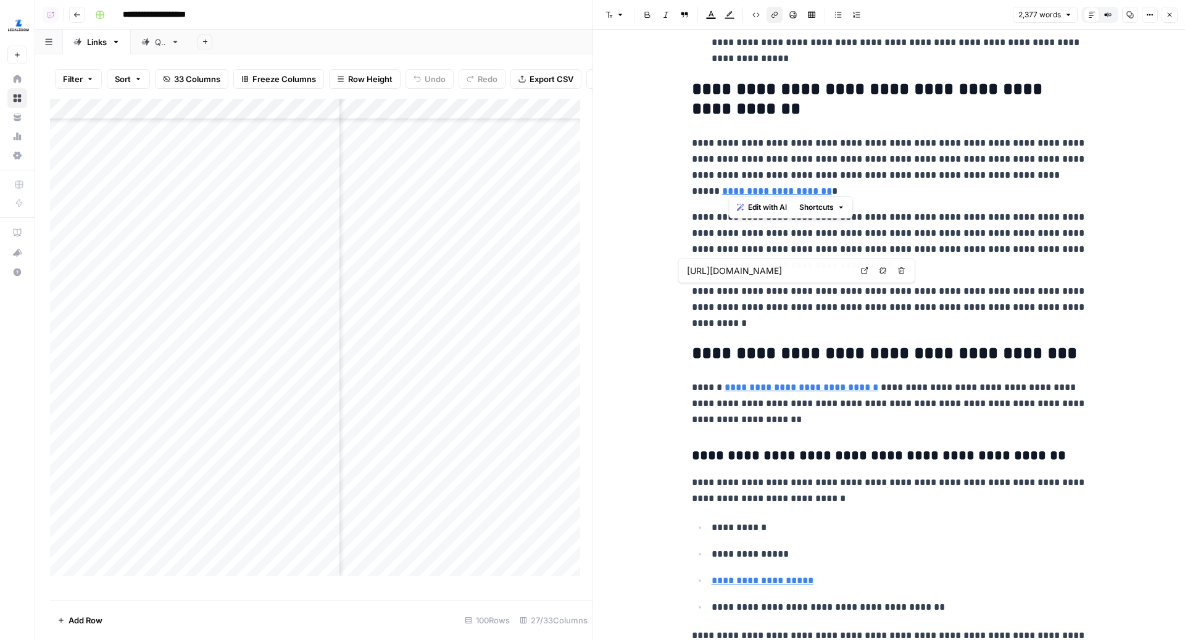
scroll to position [2790, 0]
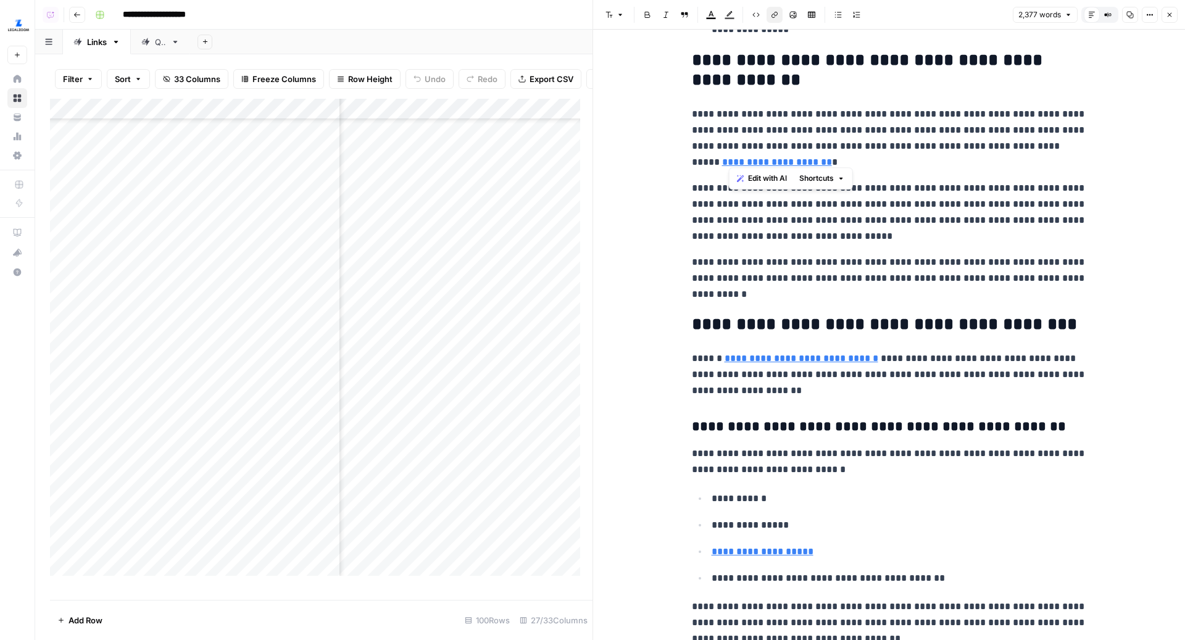
click at [839, 286] on p "**********" at bounding box center [889, 278] width 395 height 48
click at [890, 263] on p "**********" at bounding box center [889, 278] width 395 height 48
click at [888, 334] on icon at bounding box center [891, 334] width 7 height 7
click at [790, 378] on p "**********" at bounding box center [889, 375] width 395 height 48
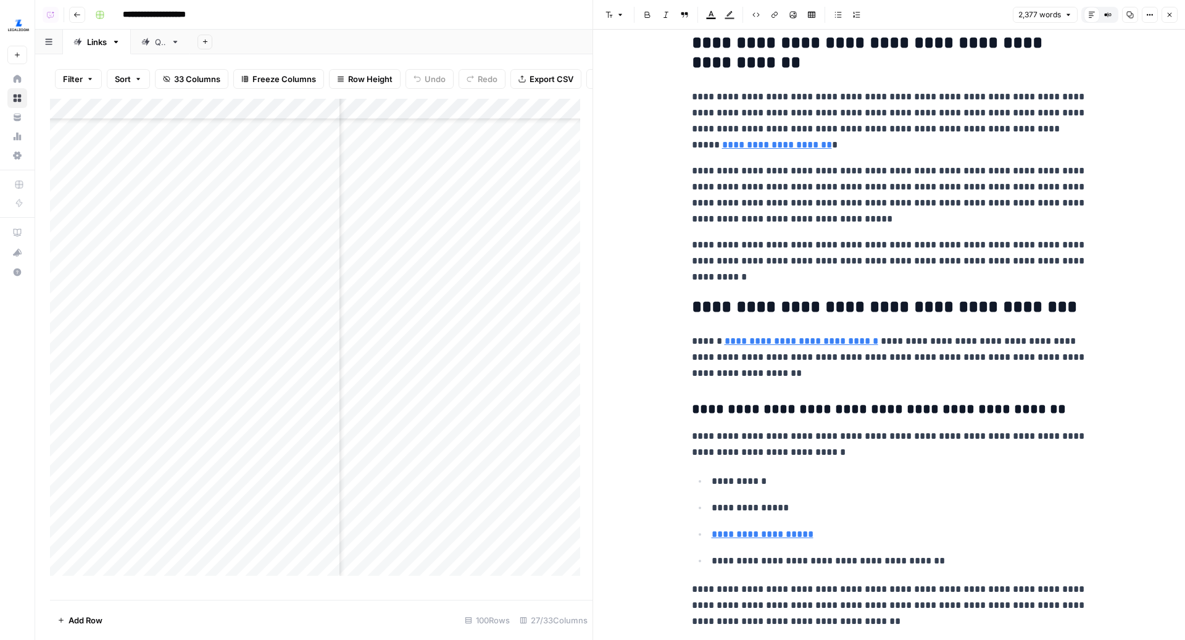
scroll to position [2809, 0]
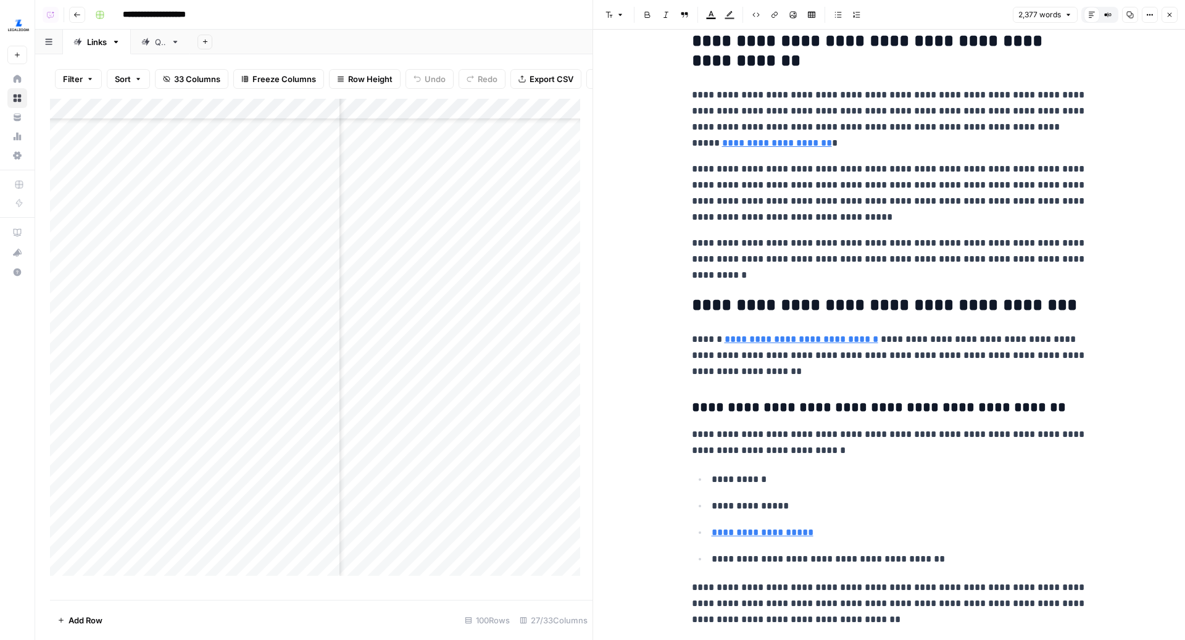
click at [872, 355] on p "**********" at bounding box center [889, 355] width 395 height 48
click at [861, 352] on p "**********" at bounding box center [889, 355] width 395 height 48
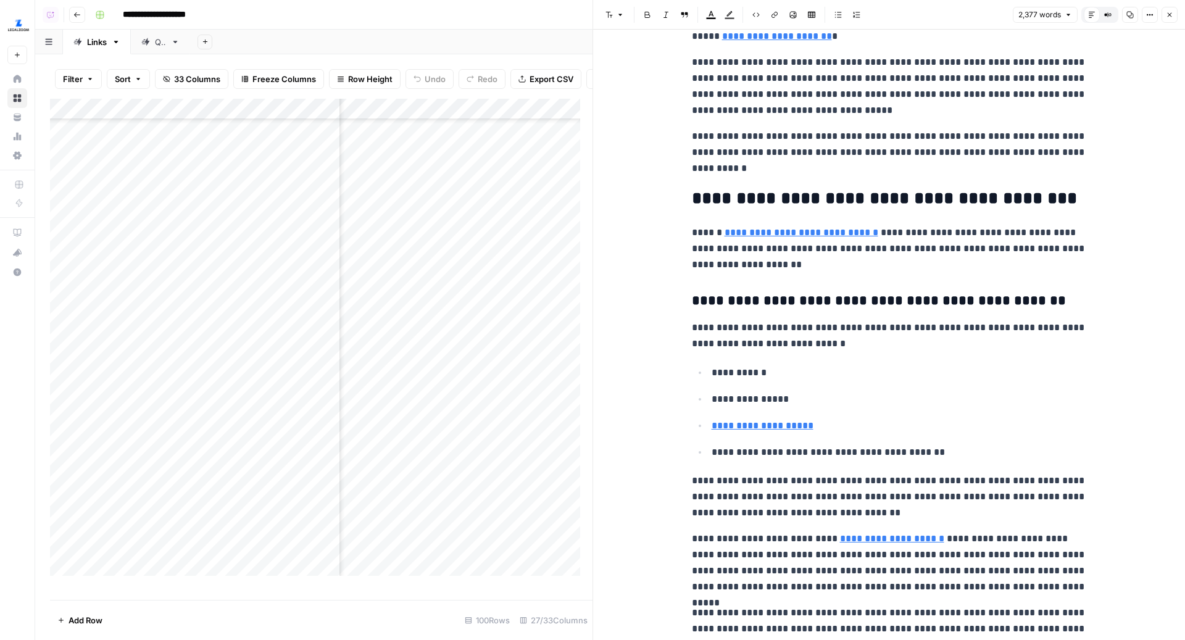
scroll to position [3057, 0]
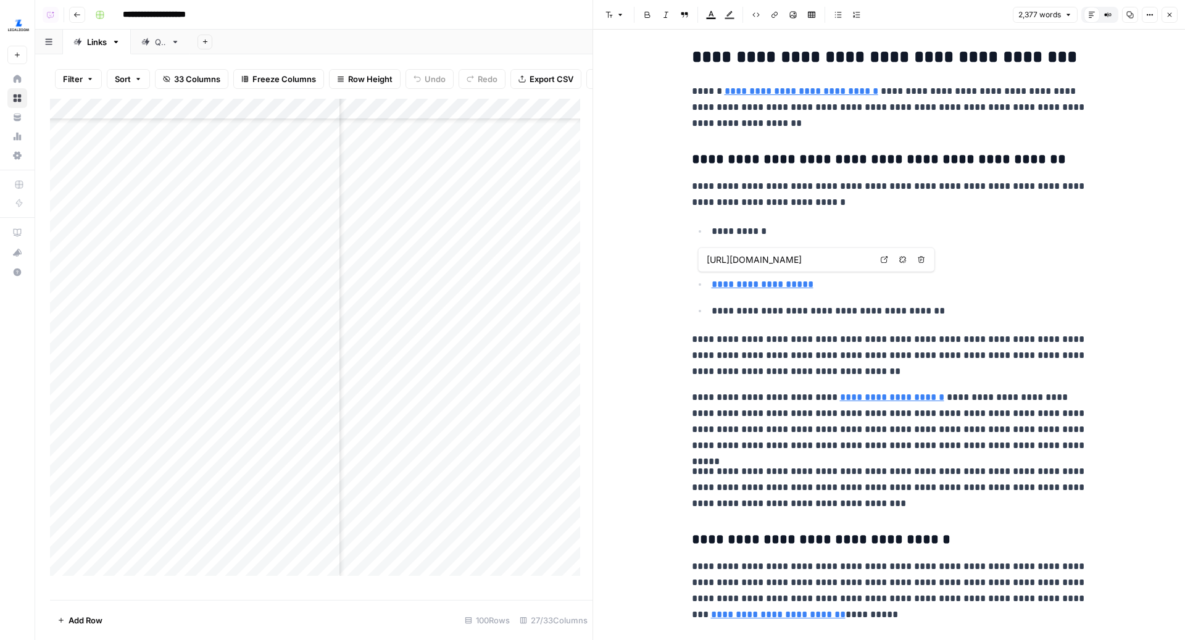
click at [882, 262] on icon at bounding box center [884, 259] width 7 height 7
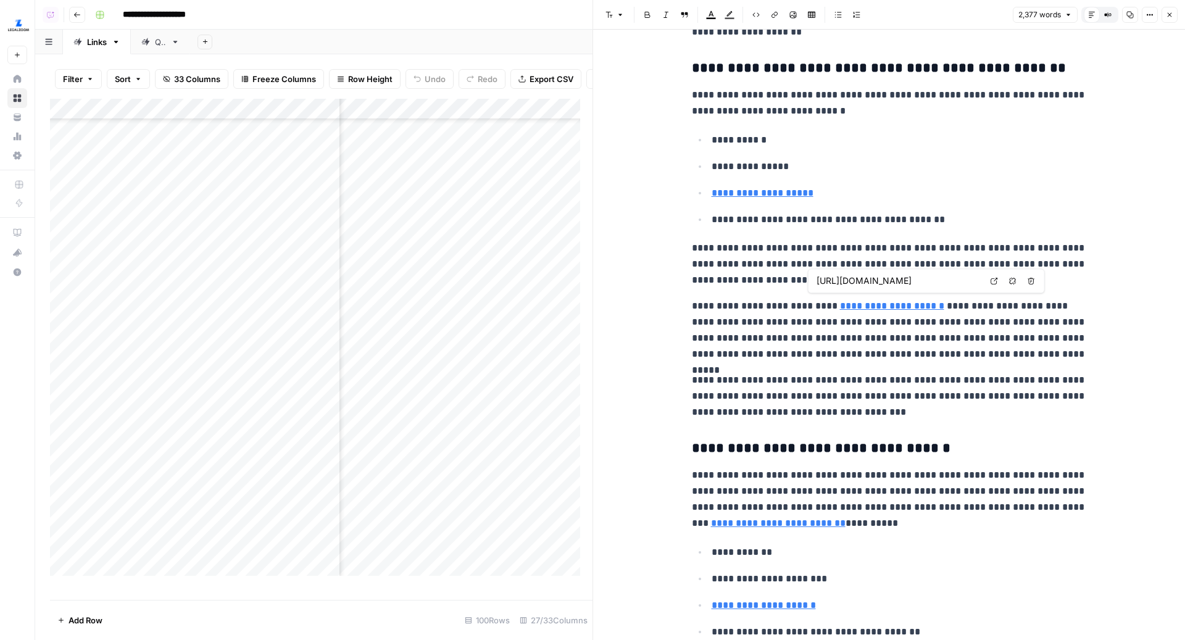
click at [989, 280] on link "Open in a new tab" at bounding box center [994, 281] width 16 height 16
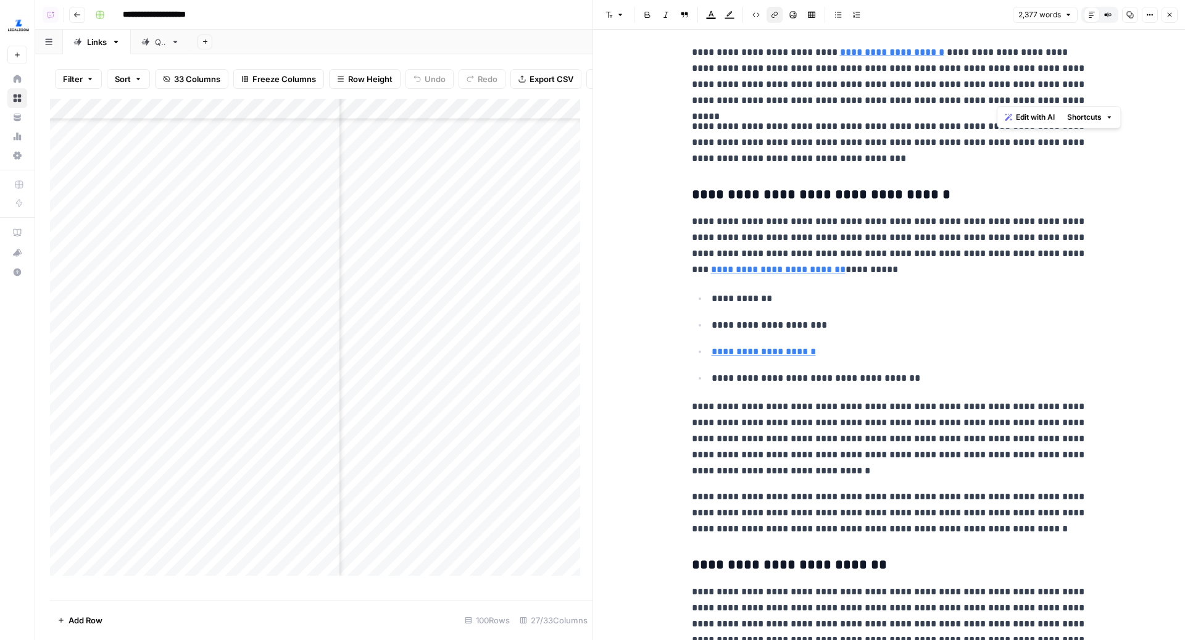
scroll to position [3629, 0]
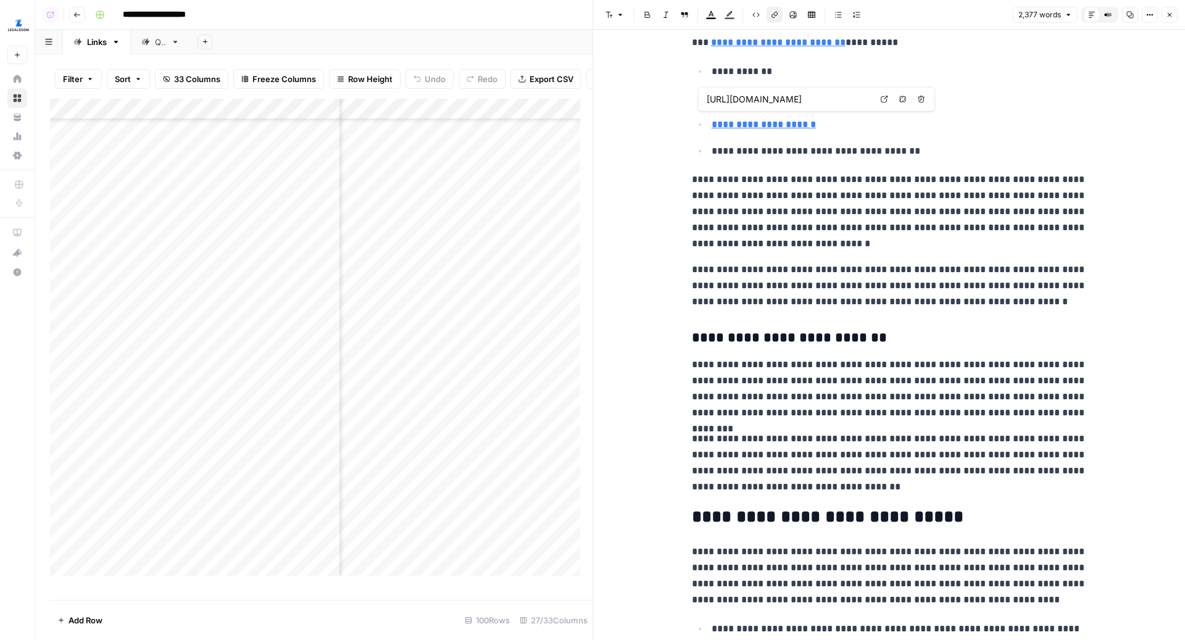
click at [878, 104] on link "Open in a new tab" at bounding box center [884, 99] width 16 height 16
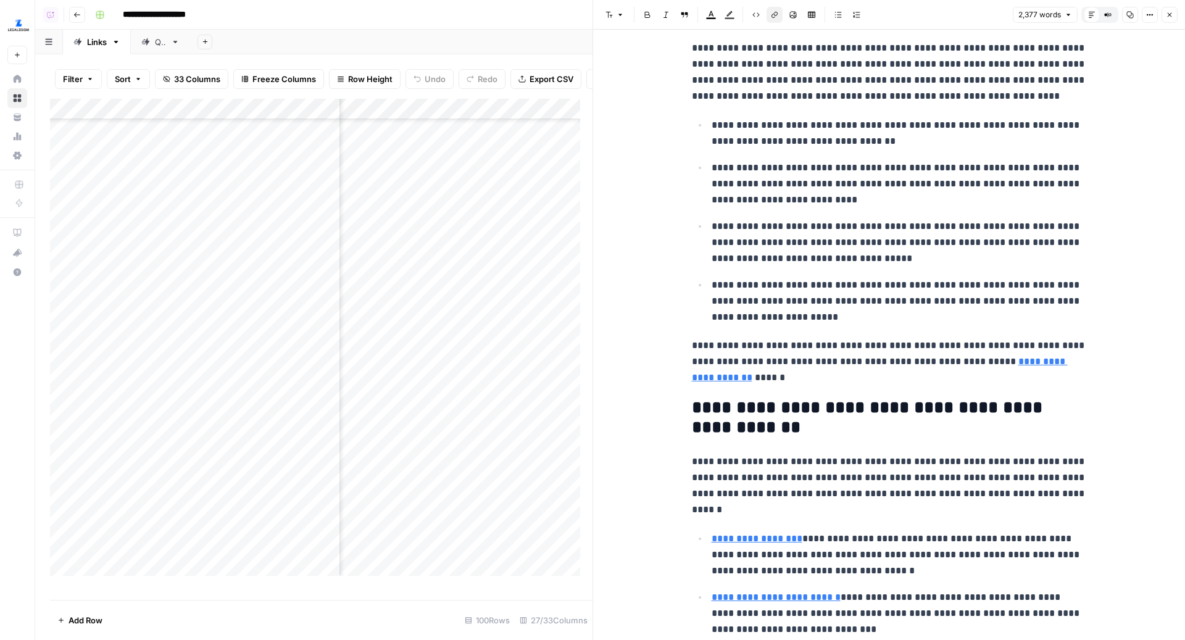
scroll to position [4257, 0]
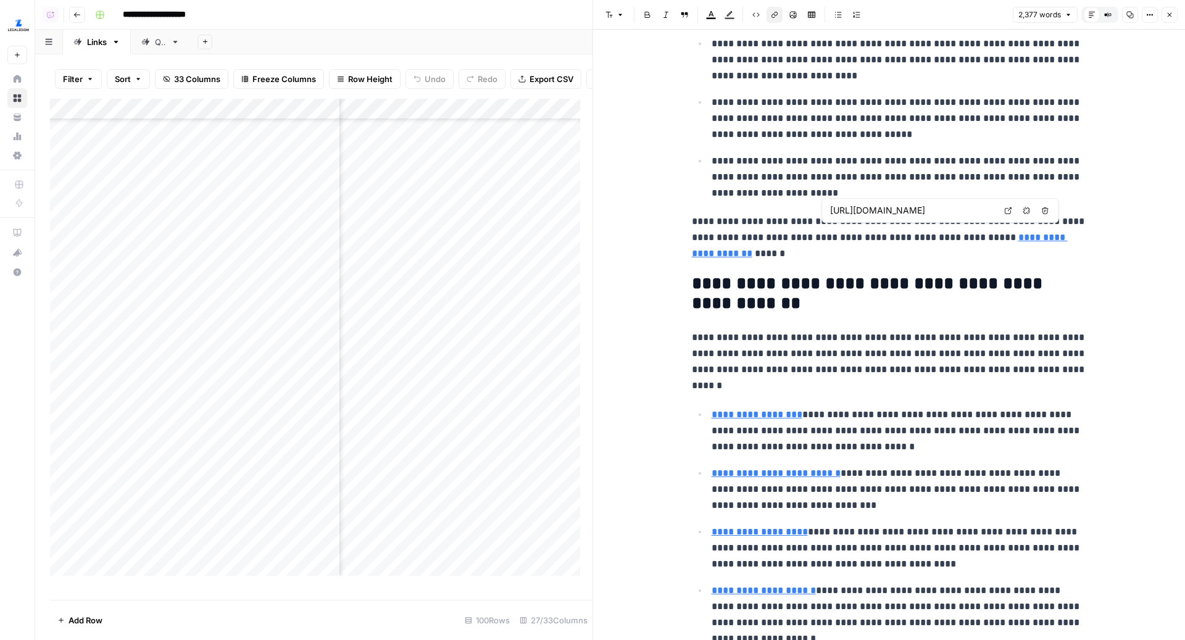
click at [1005, 215] on link "Open in a new tab" at bounding box center [1008, 210] width 16 height 16
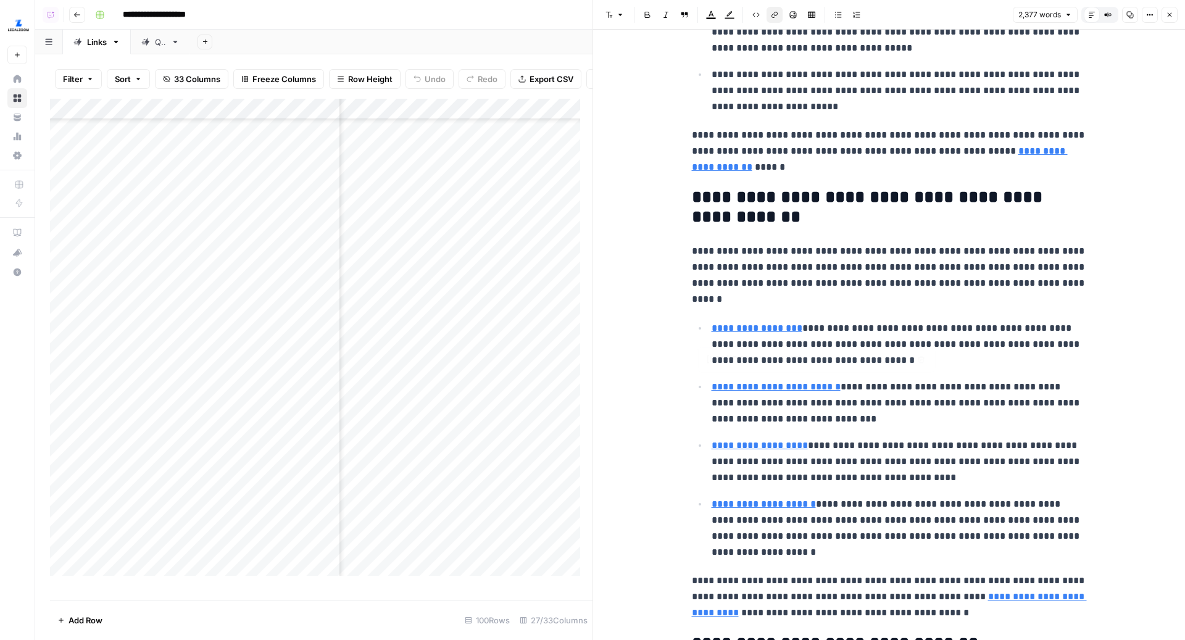
type input "[URL][DOMAIN_NAME]"
click at [880, 305] on link "Open in a new tab" at bounding box center [884, 301] width 16 height 16
click at [802, 382] on link "**********" at bounding box center [775, 386] width 129 height 9
click at [883, 356] on icon at bounding box center [884, 359] width 7 height 7
click at [750, 323] on link "**********" at bounding box center [756, 327] width 91 height 9
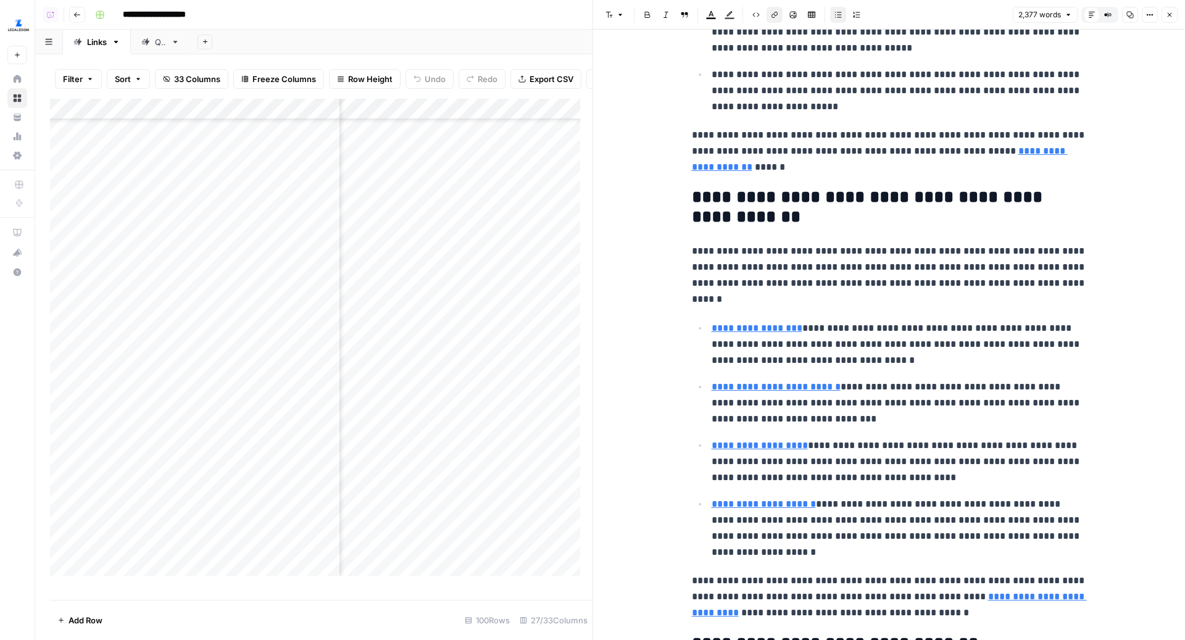
click at [781, 323] on link "**********" at bounding box center [756, 327] width 91 height 9
click at [881, 298] on icon at bounding box center [884, 300] width 7 height 7
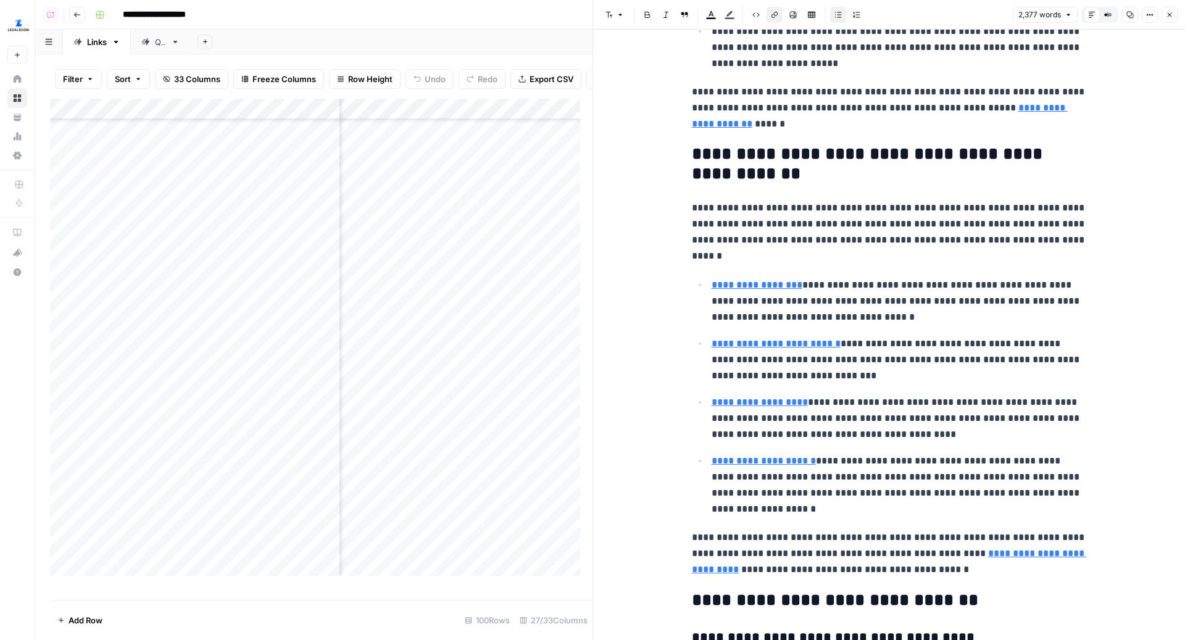
scroll to position [4418, 0]
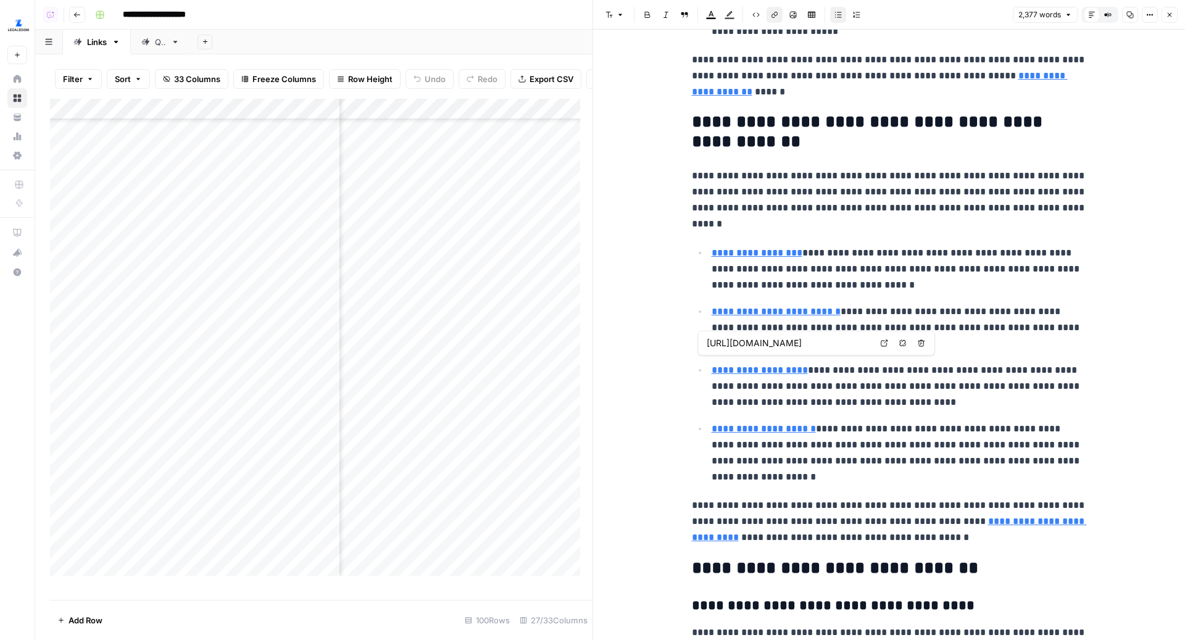
click at [762, 365] on link "**********" at bounding box center [759, 369] width 96 height 9
click at [879, 347] on link "Open in a new tab" at bounding box center [884, 343] width 16 height 16
type input "https://www.legalzoom.com/business/business-operations/compliance-overview.html"
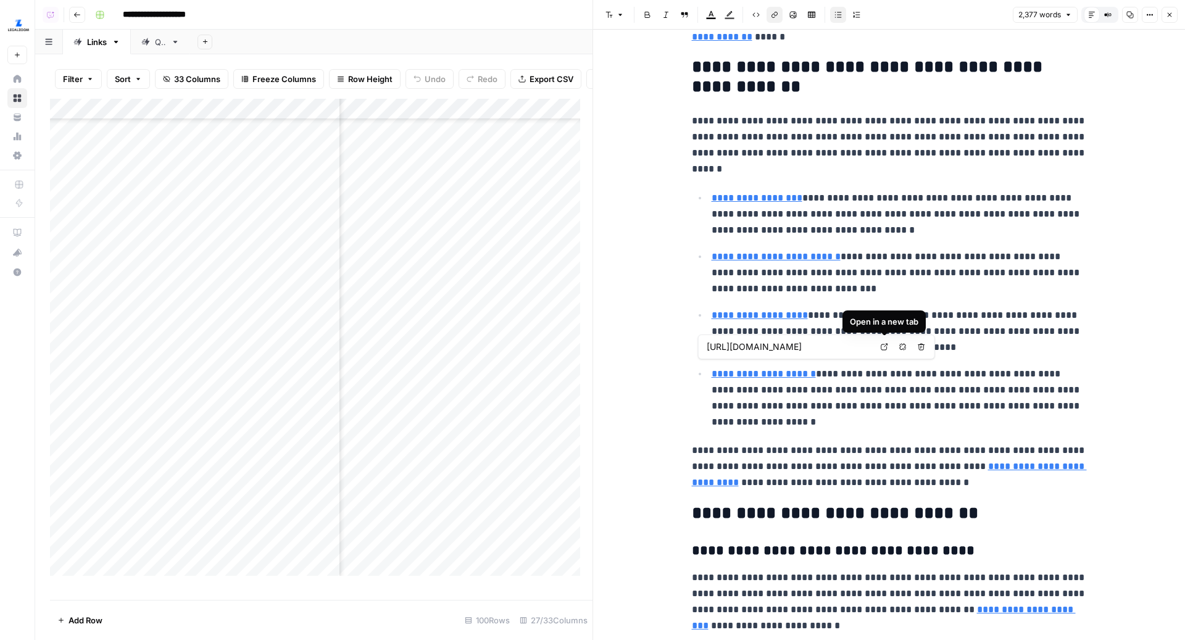
click at [886, 347] on icon at bounding box center [884, 346] width 7 height 7
type input "[URL][DOMAIN_NAME]"
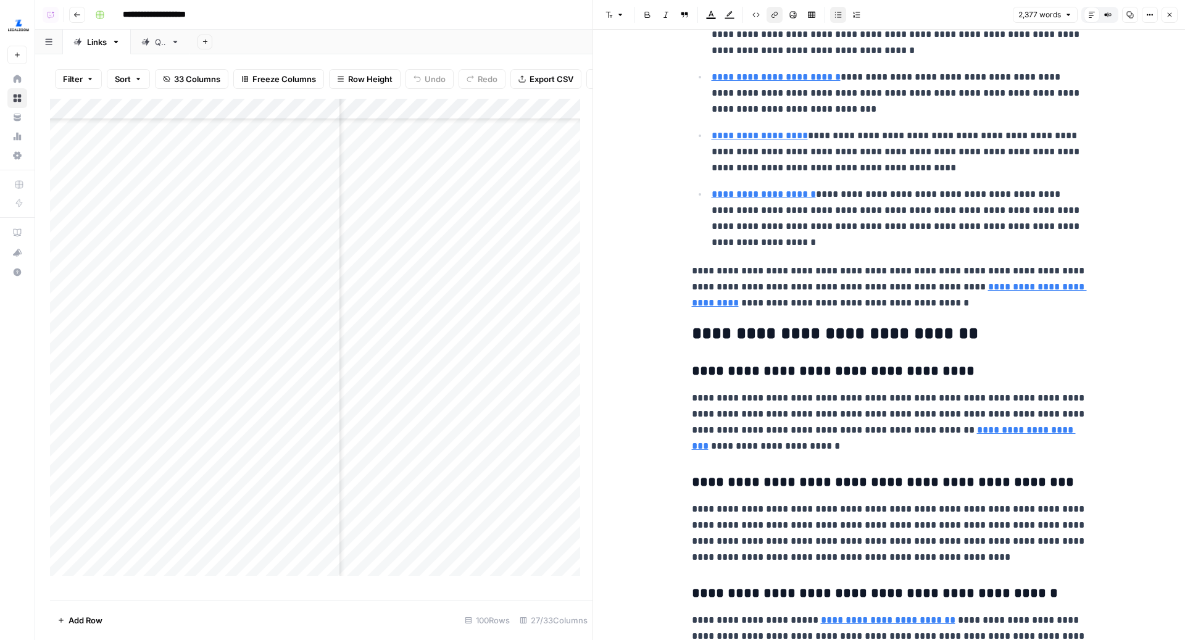
scroll to position [4712, 0]
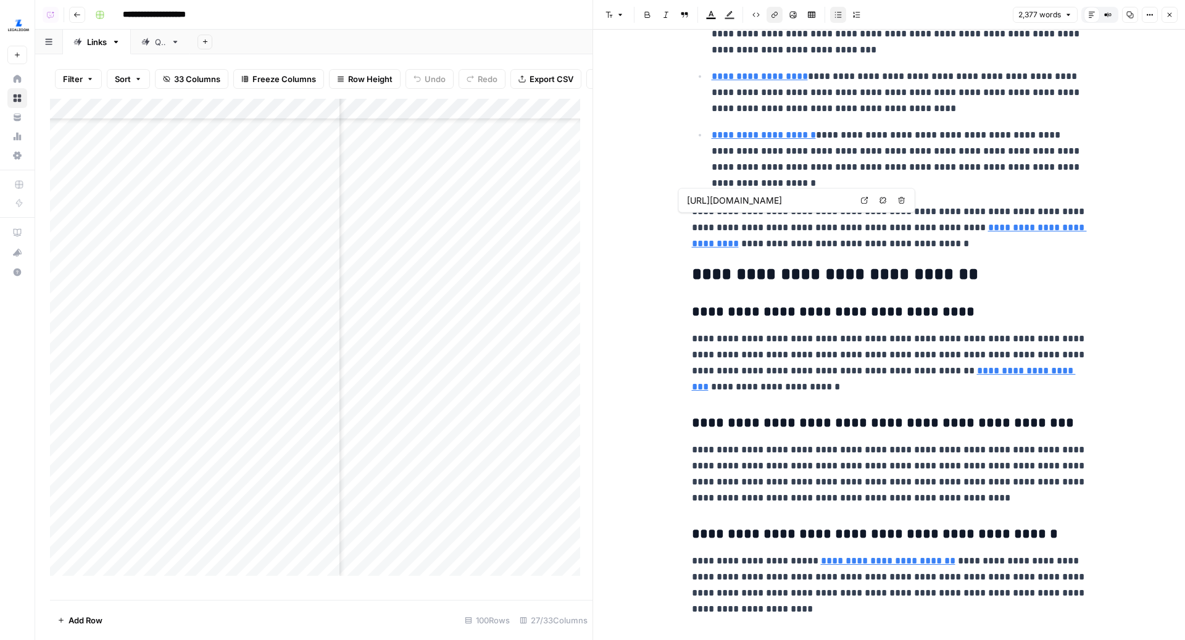
click at [982, 223] on link "**********" at bounding box center [889, 235] width 395 height 25
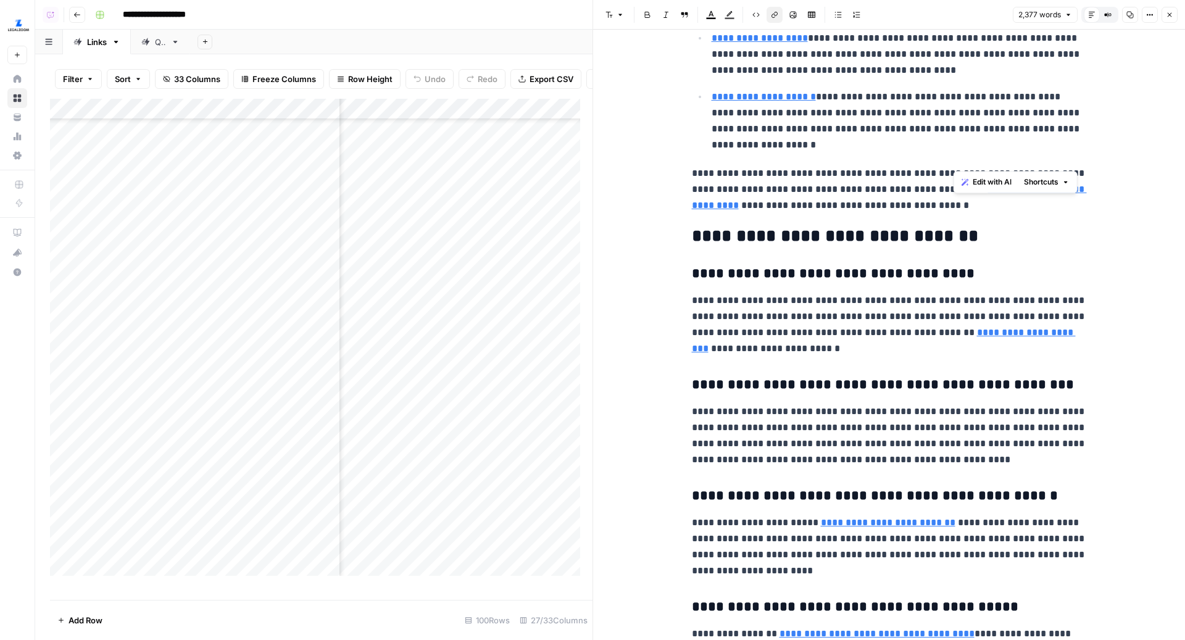
scroll to position [4779, 0]
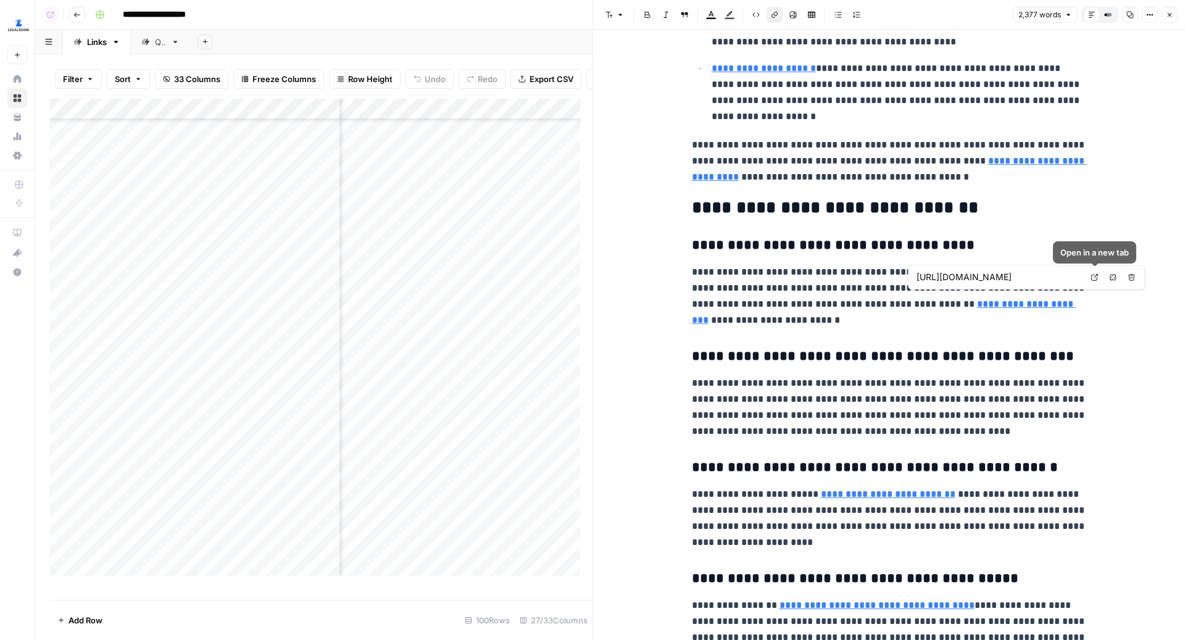
click at [1093, 281] on link "Open in a new tab" at bounding box center [1094, 277] width 16 height 16
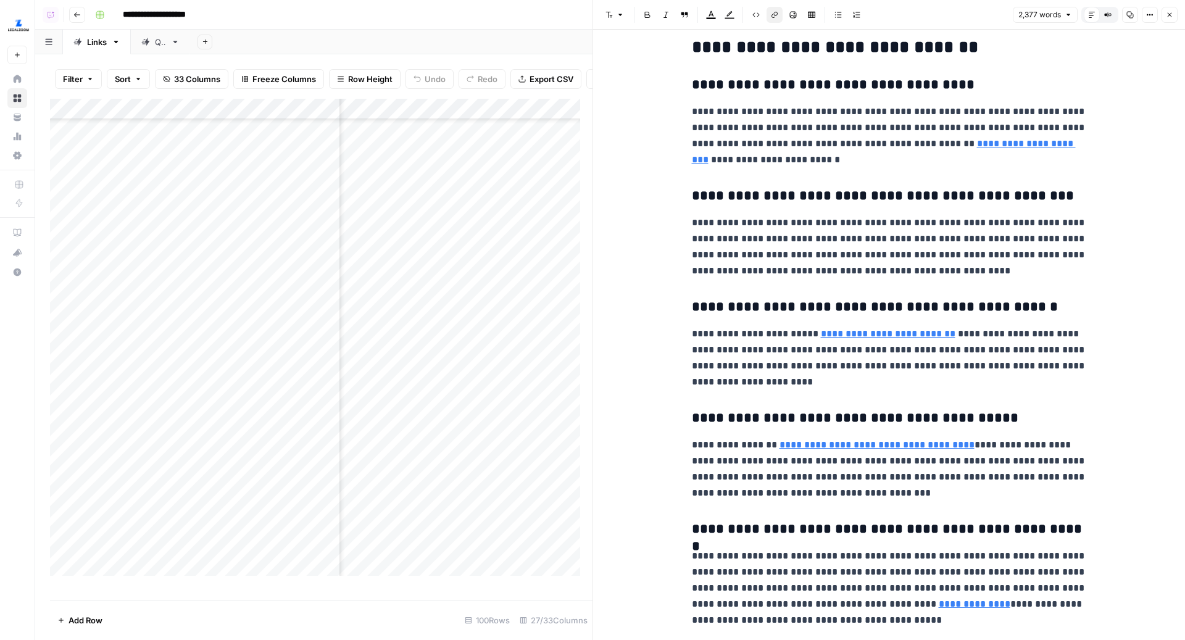
scroll to position [5003, 0]
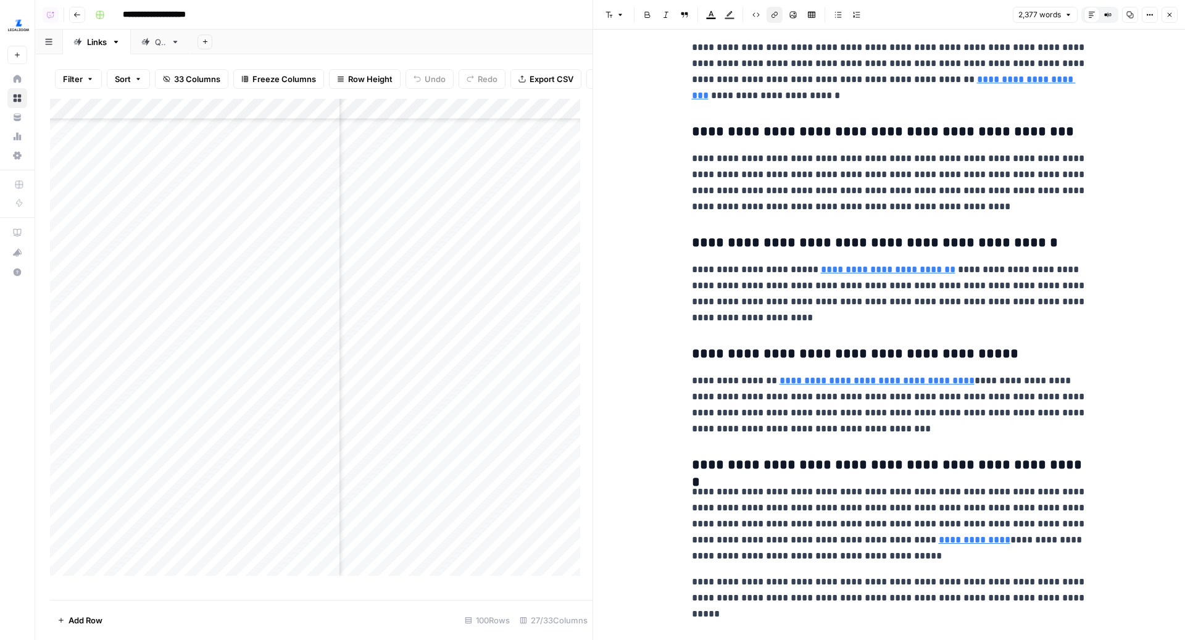
click at [868, 265] on link "**********" at bounding box center [888, 269] width 135 height 9
type input "https://www.statista.com/statistics/754738/small-businesses-loan-approval-rates…"
click at [828, 376] on link "**********" at bounding box center [876, 380] width 195 height 9
click at [948, 349] on link "Open in a new tab" at bounding box center [944, 353] width 16 height 16
click at [939, 535] on link "**********" at bounding box center [975, 539] width 72 height 9
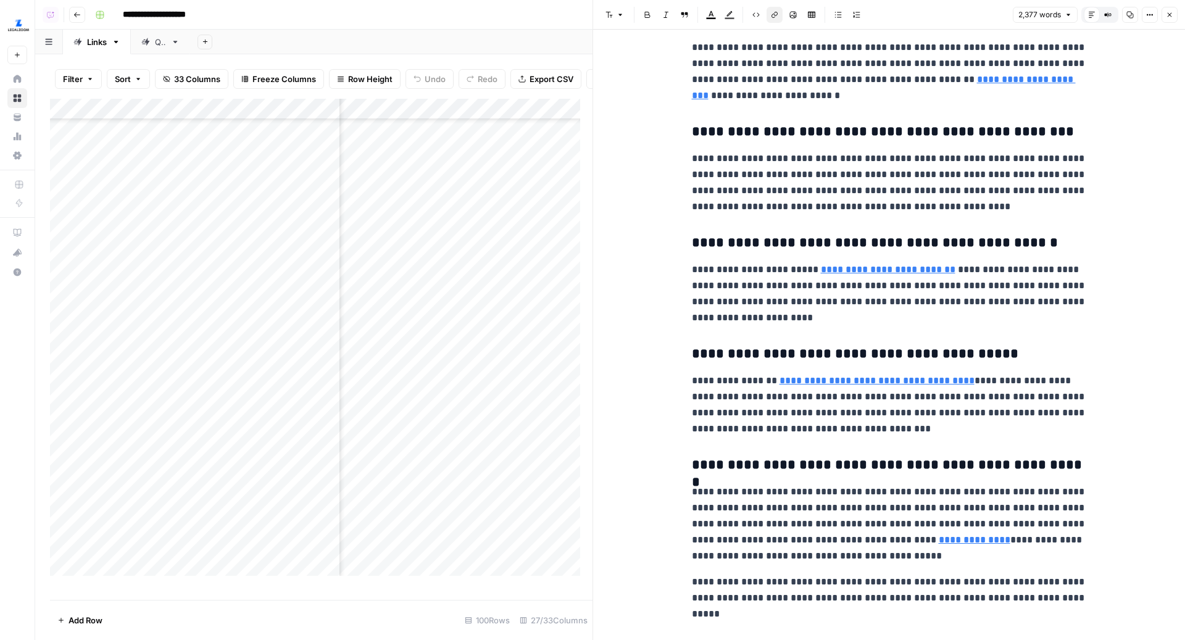
click at [939, 535] on link "**********" at bounding box center [975, 539] width 72 height 9
click at [475, 402] on div "Add Column" at bounding box center [321, 343] width 542 height 489
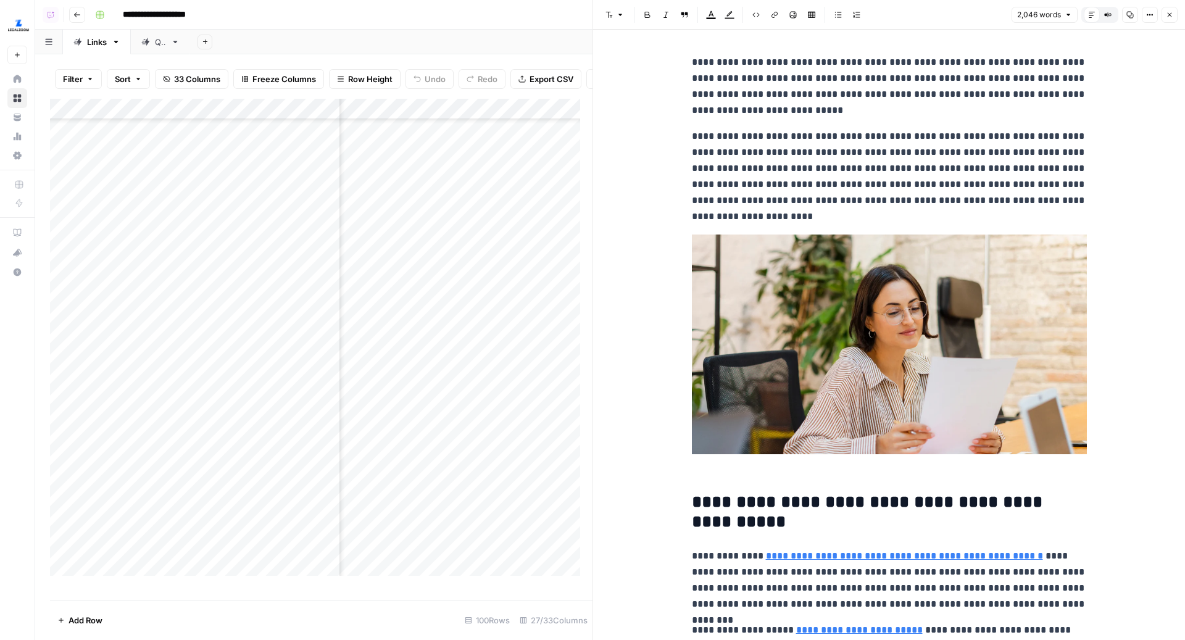
scroll to position [306, 571]
click at [561, 339] on div "Add Column" at bounding box center [321, 343] width 542 height 489
click at [1164, 14] on button "Close" at bounding box center [1169, 15] width 16 height 16
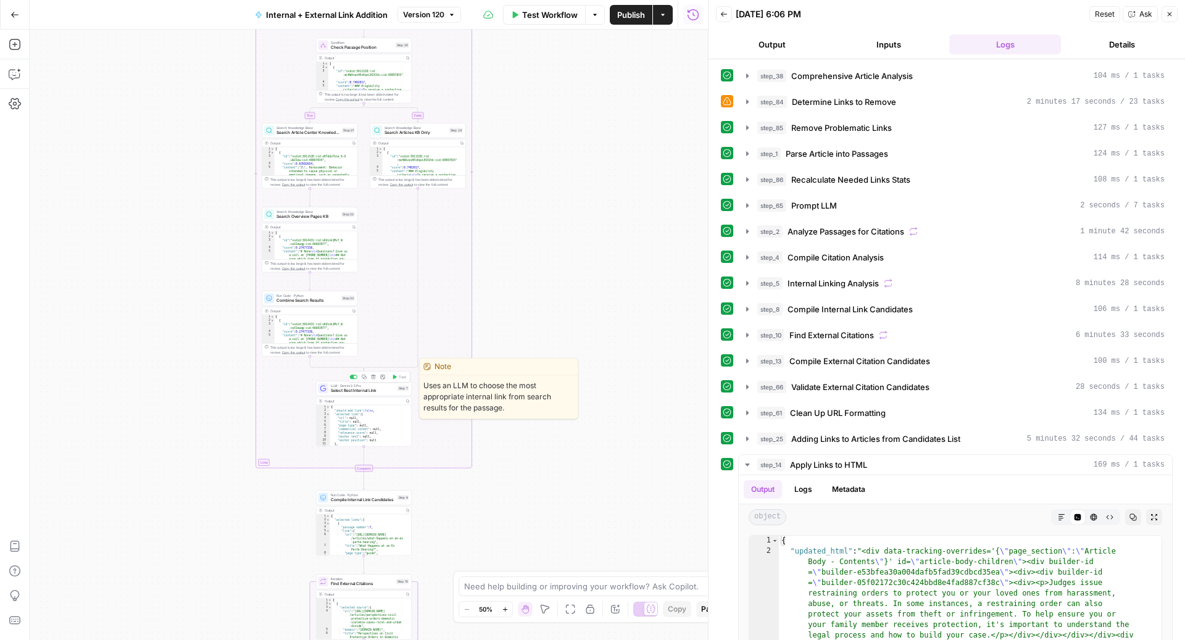
click at [355, 391] on span "Select Best Internal Link" at bounding box center [363, 391] width 64 height 6
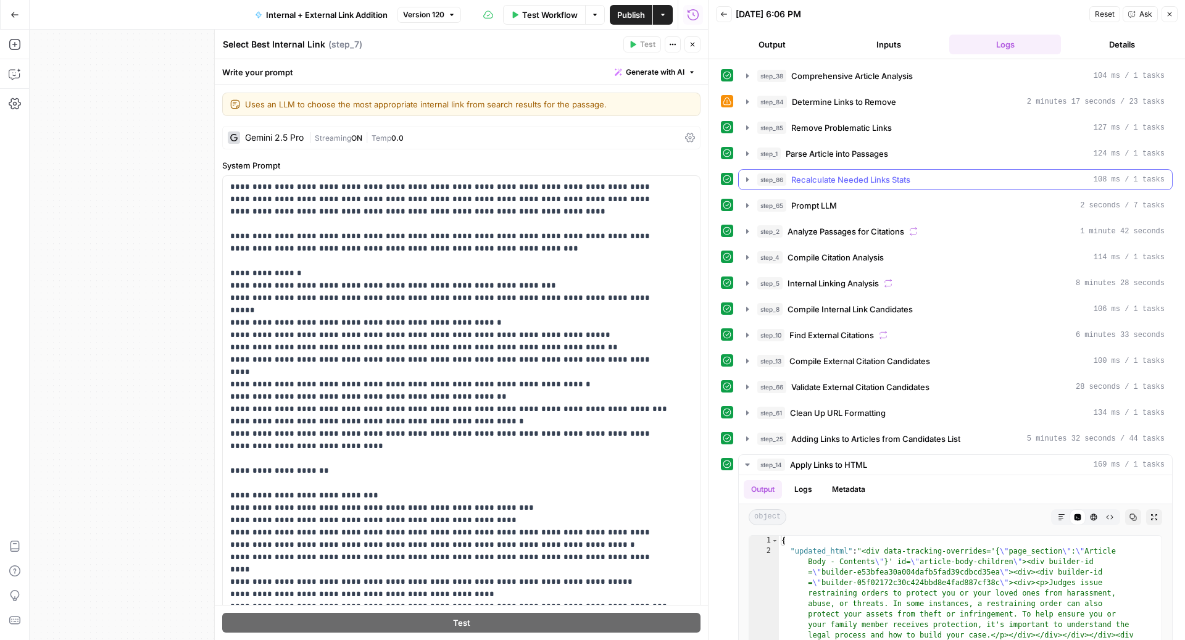
click at [868, 178] on span "Recalculate Needed Links Stats" at bounding box center [850, 179] width 119 height 12
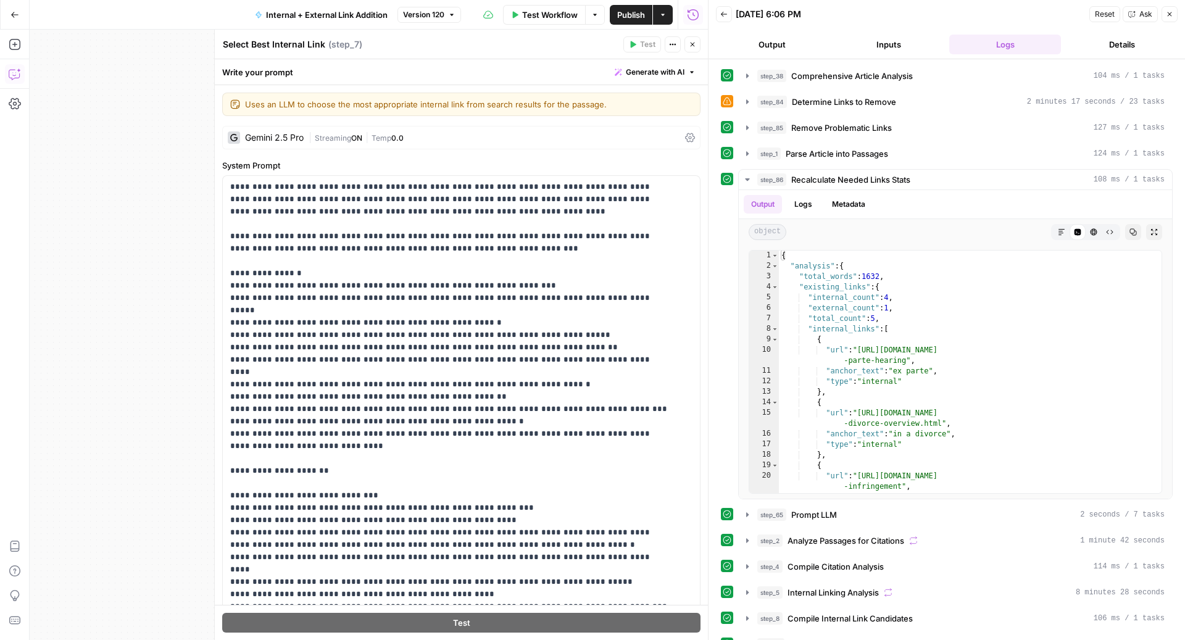
click at [17, 72] on icon "button" at bounding box center [15, 74] width 12 height 12
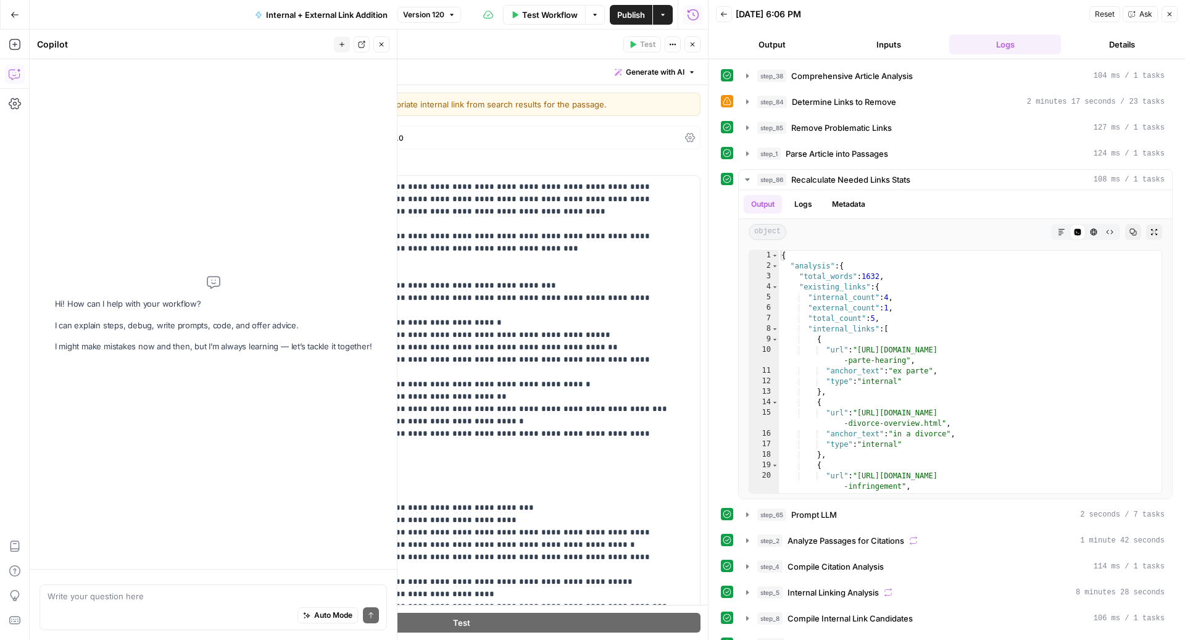
click at [182, 603] on div "Auto Mode Send" at bounding box center [213, 615] width 331 height 27
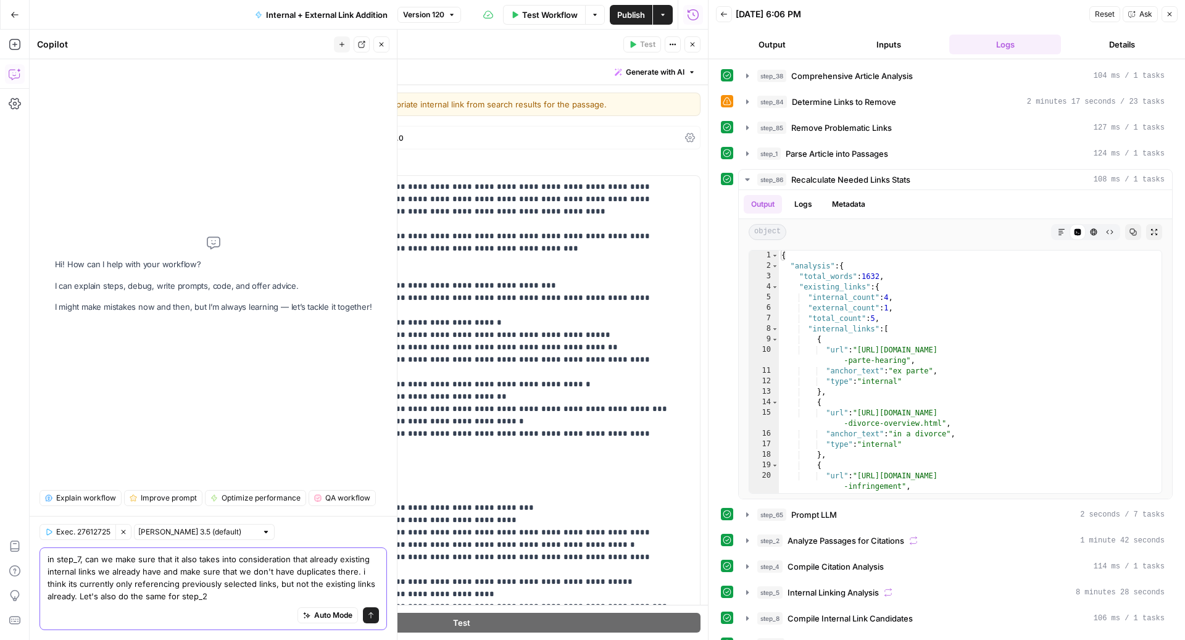
type textarea "in step_7, can we make sure that it also takes into consideration that already …"
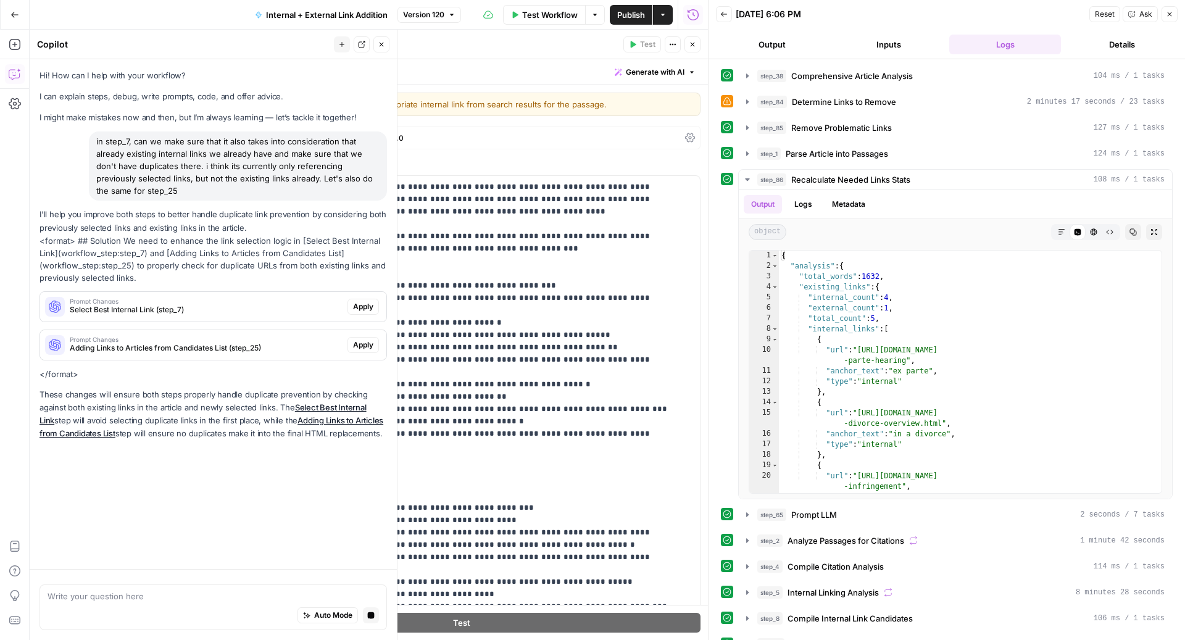
click at [363, 305] on span "Apply" at bounding box center [363, 306] width 20 height 11
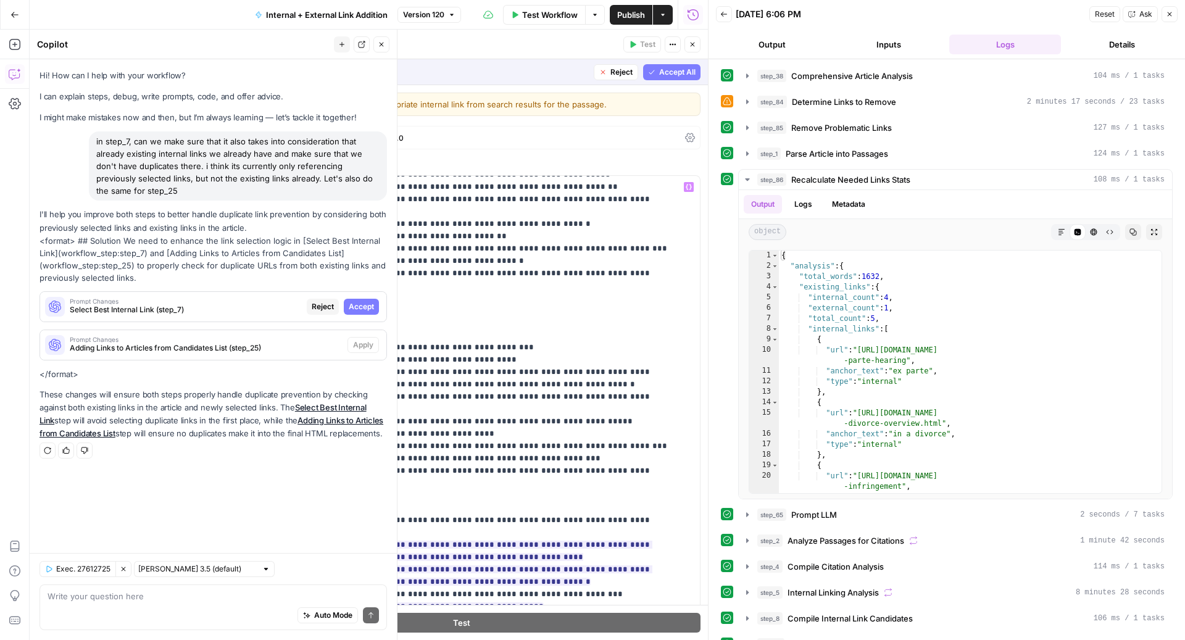
scroll to position [227, 0]
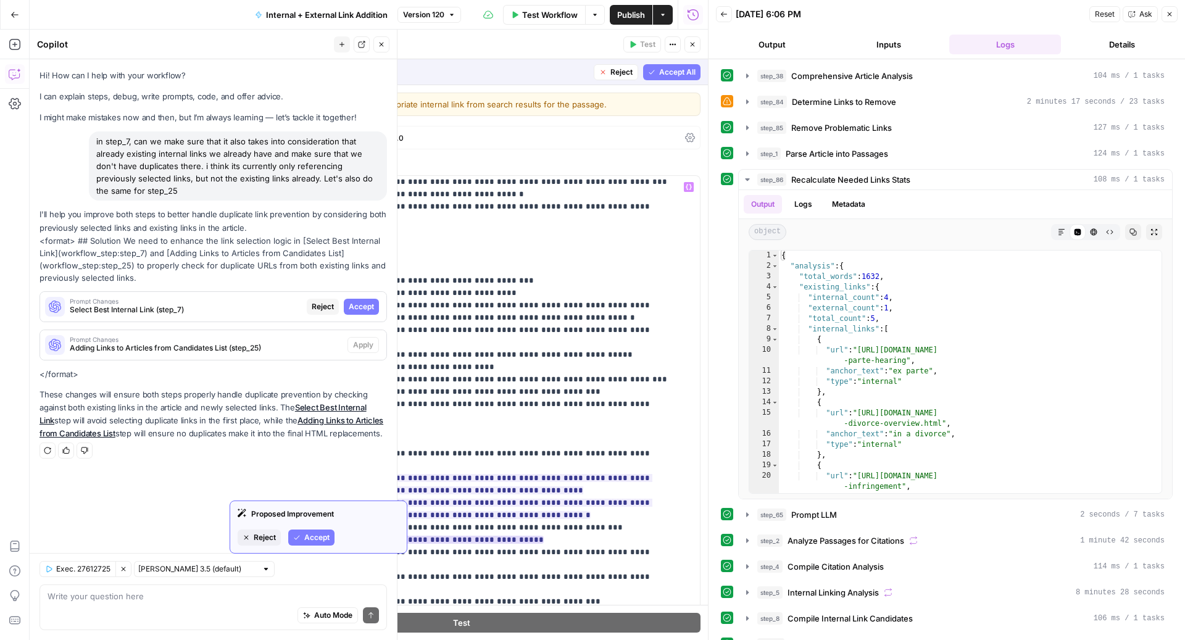
click at [317, 533] on span "Accept" at bounding box center [316, 537] width 25 height 11
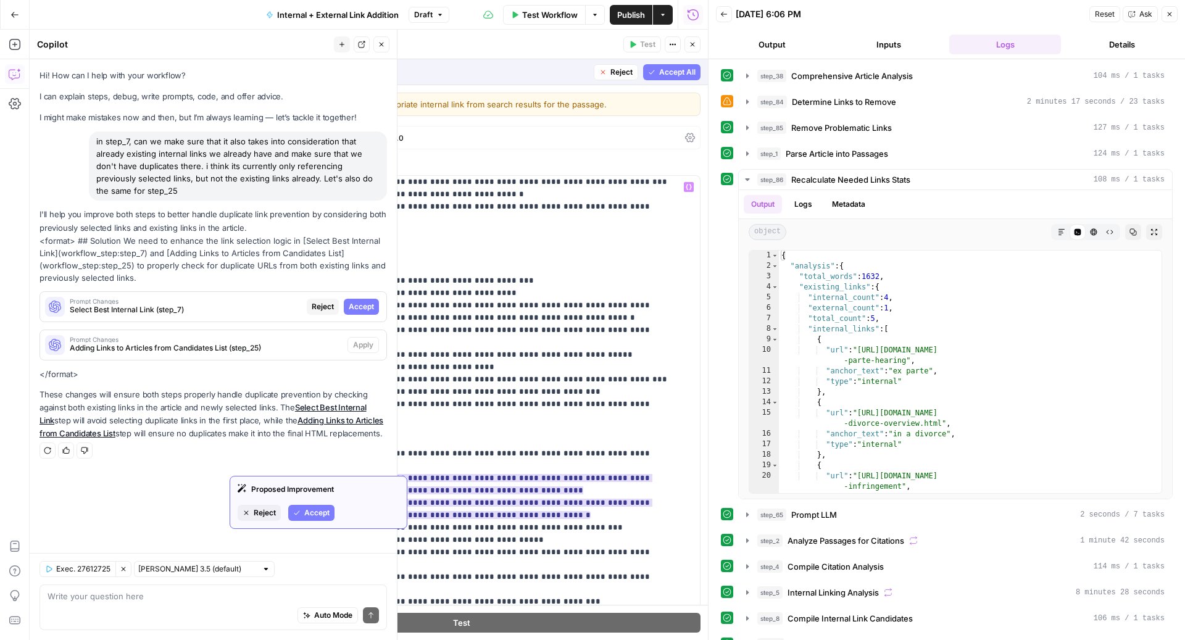
click at [265, 513] on span "Reject" at bounding box center [265, 512] width 22 height 11
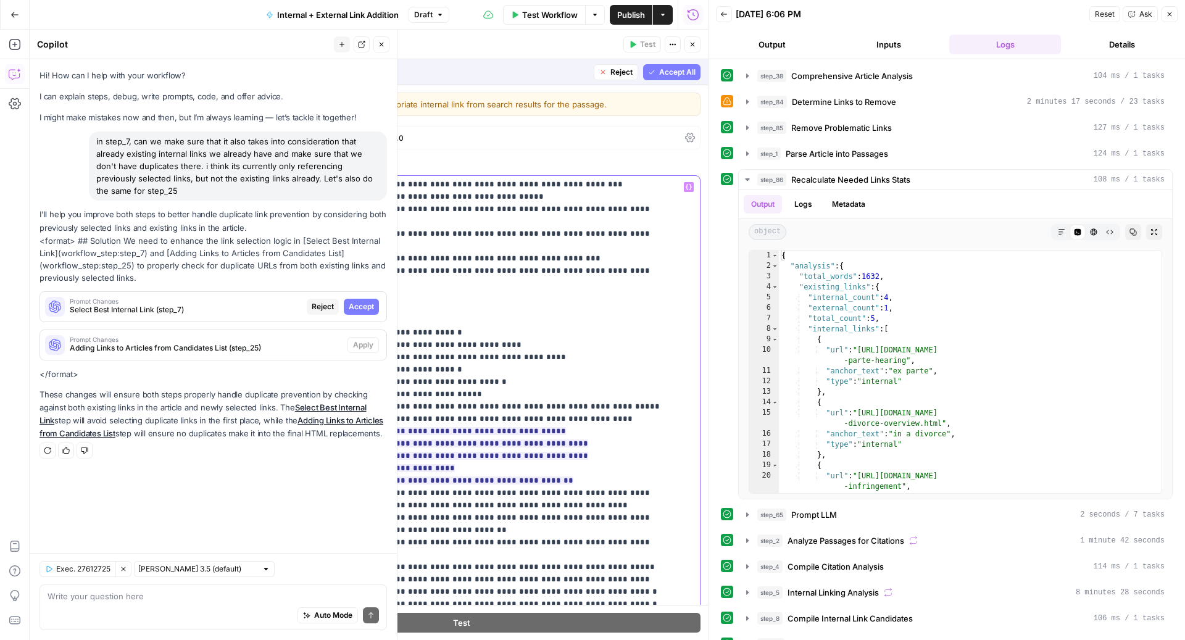
scroll to position [517, 0]
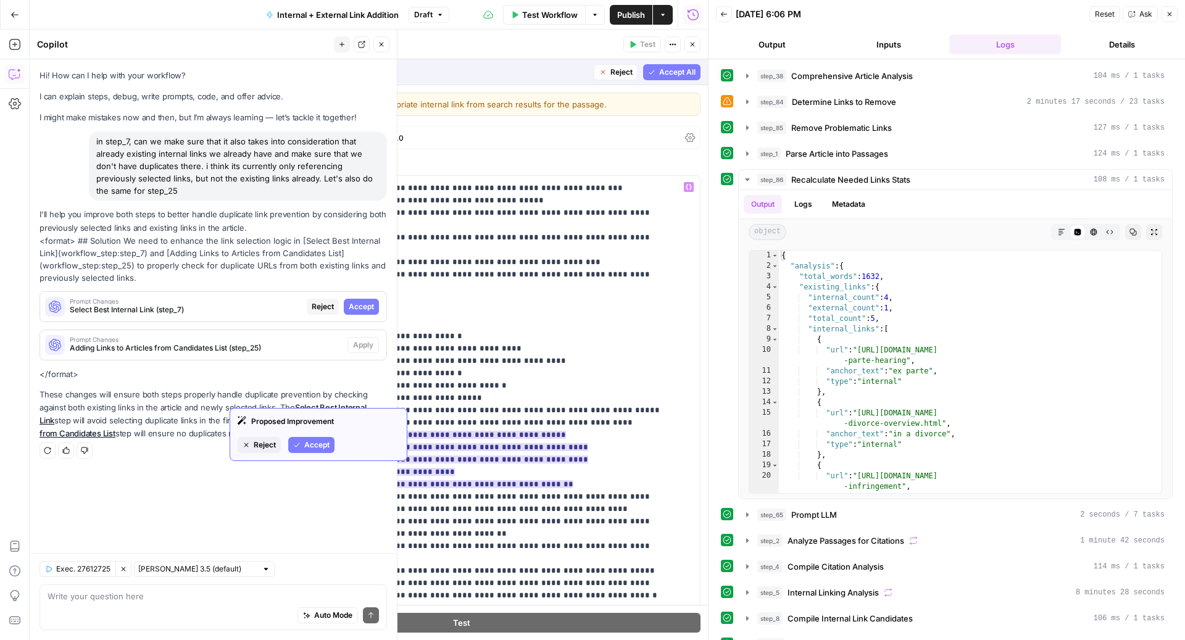
click at [265, 446] on span "Reject" at bounding box center [265, 444] width 22 height 11
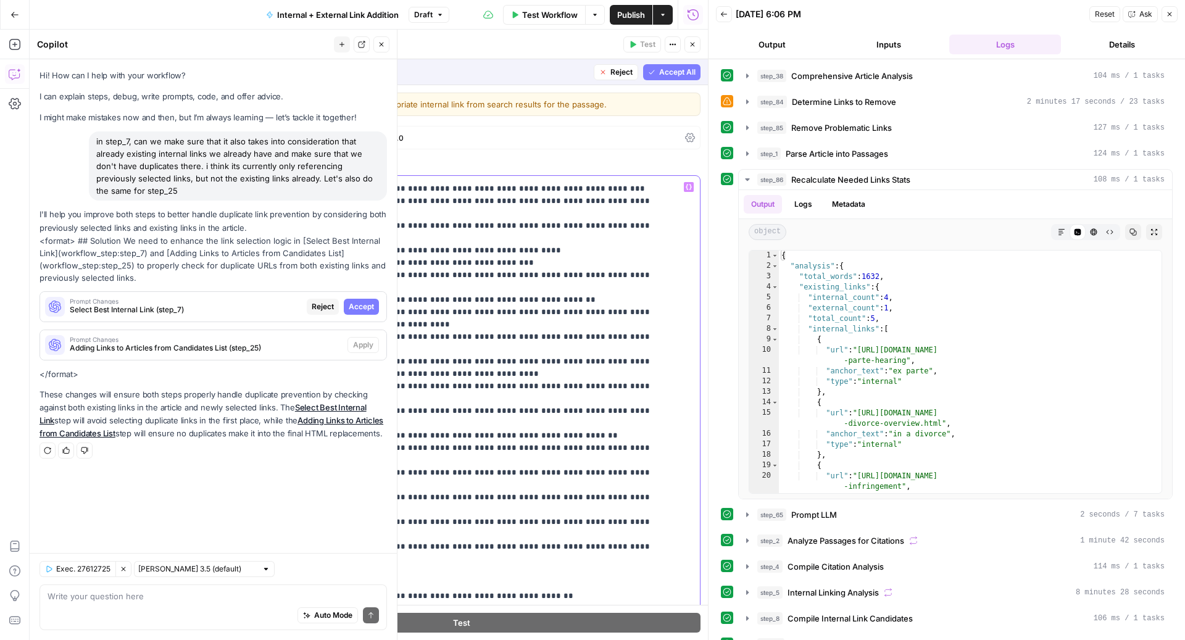
scroll to position [1251, 0]
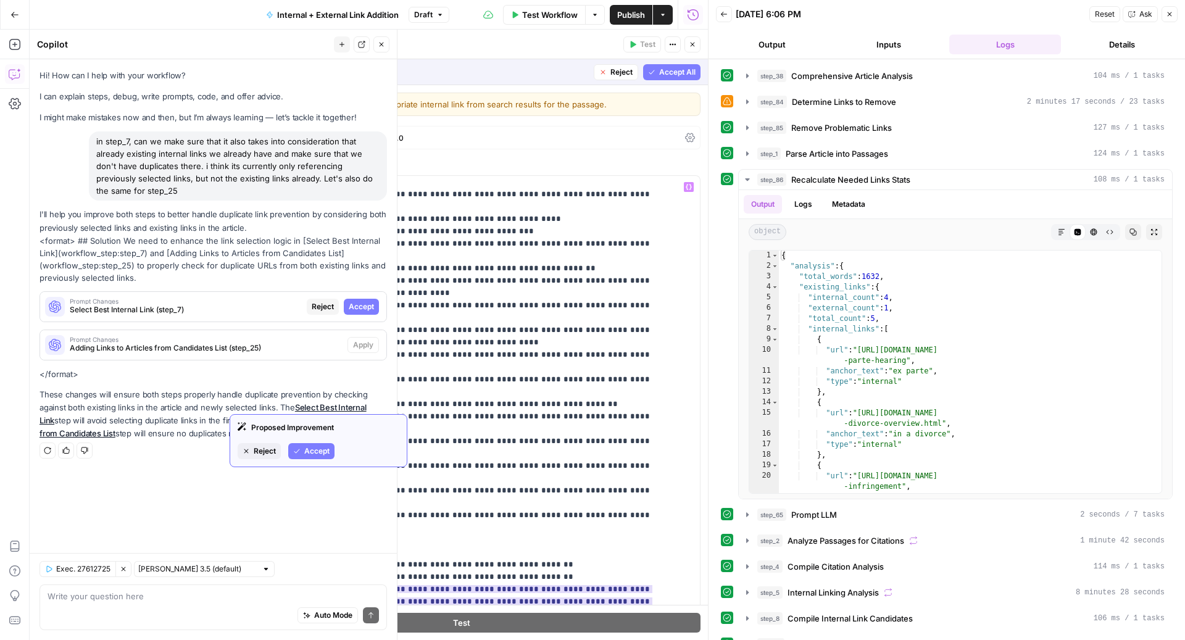
click at [262, 447] on span "Reject" at bounding box center [265, 451] width 22 height 11
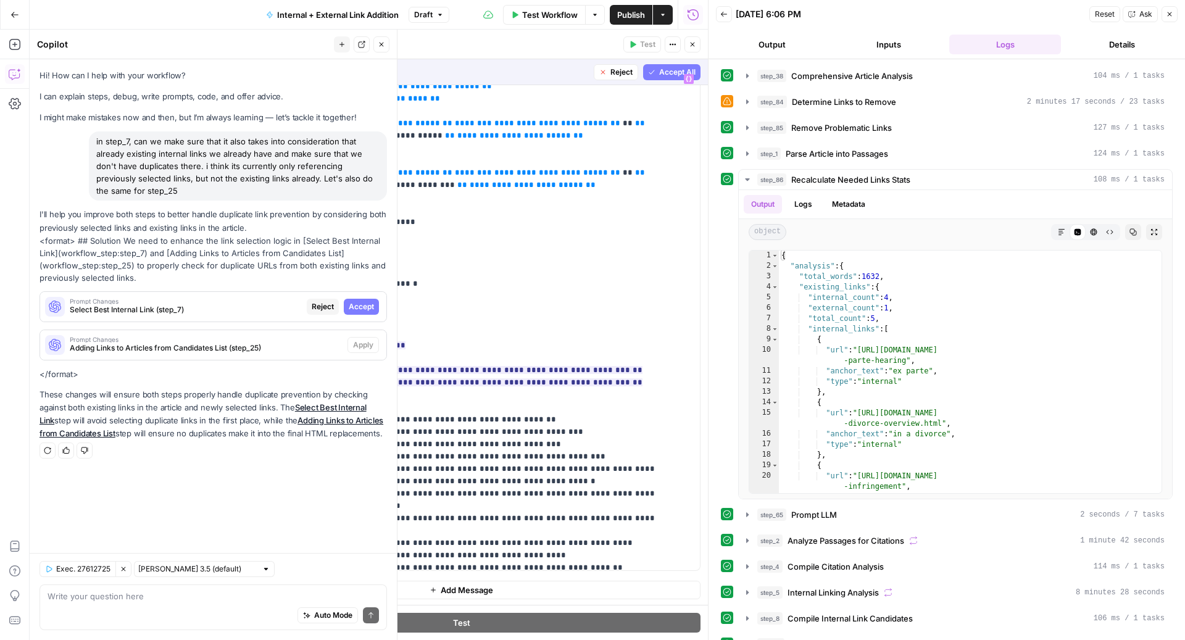
scroll to position [178, 0]
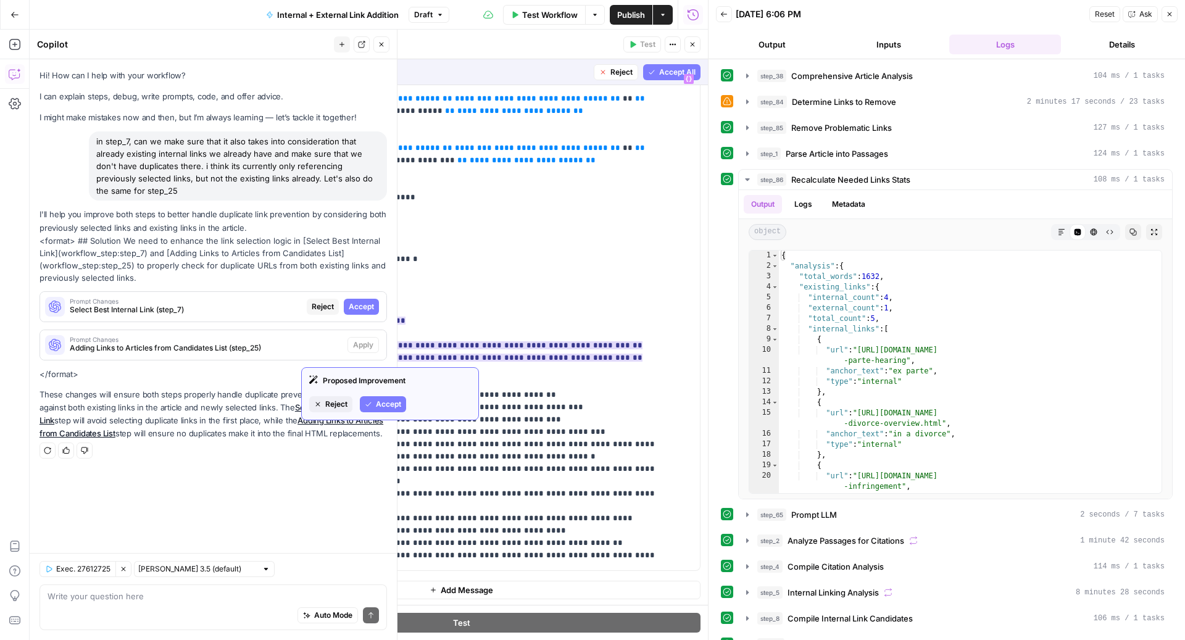
click at [388, 404] on span "Accept" at bounding box center [388, 404] width 25 height 11
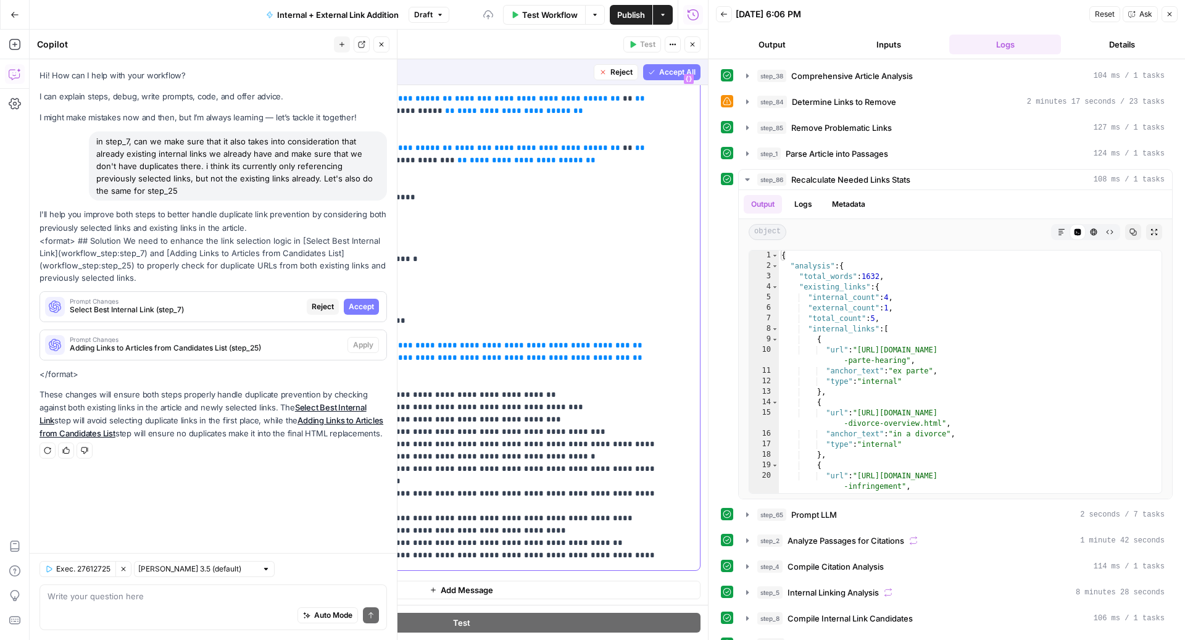
scroll to position [190, 0]
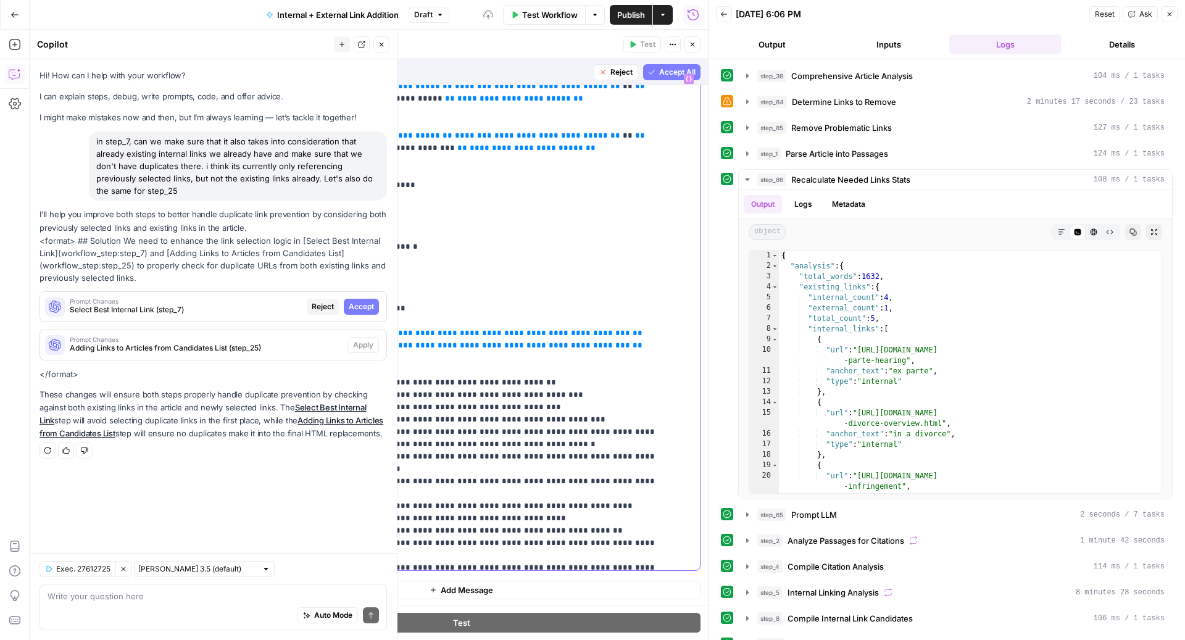
drag, startPoint x: 592, startPoint y: 330, endPoint x: 277, endPoint y: 328, distance: 314.7
click at [277, 328] on div "**********" at bounding box center [461, 319] width 477 height 503
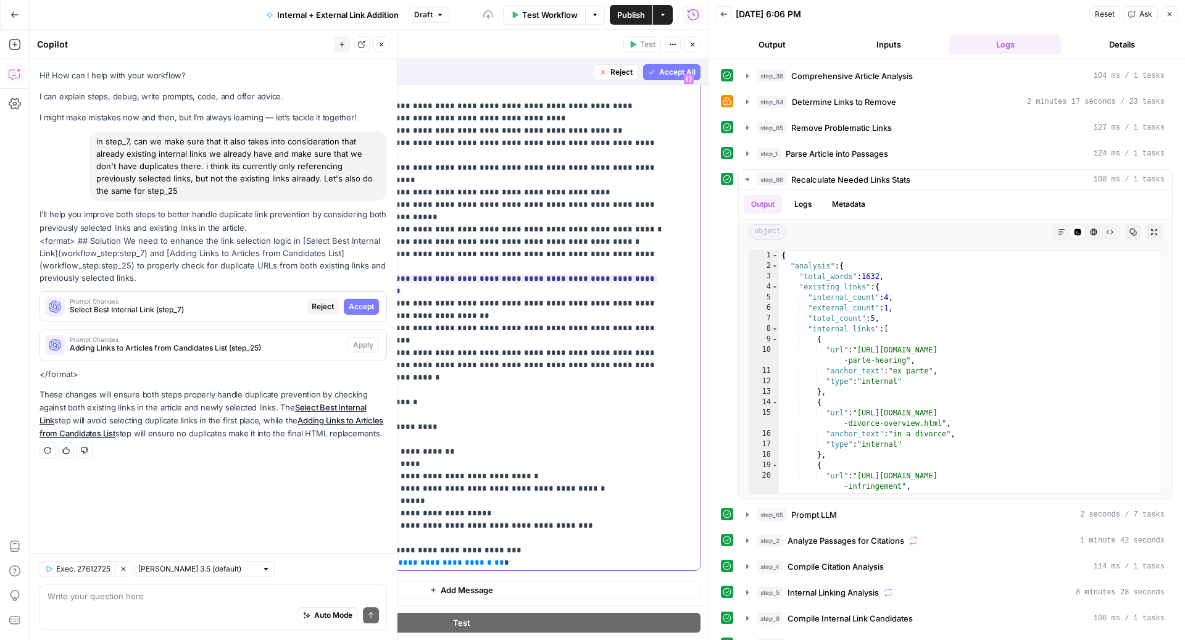
scroll to position [593, 0]
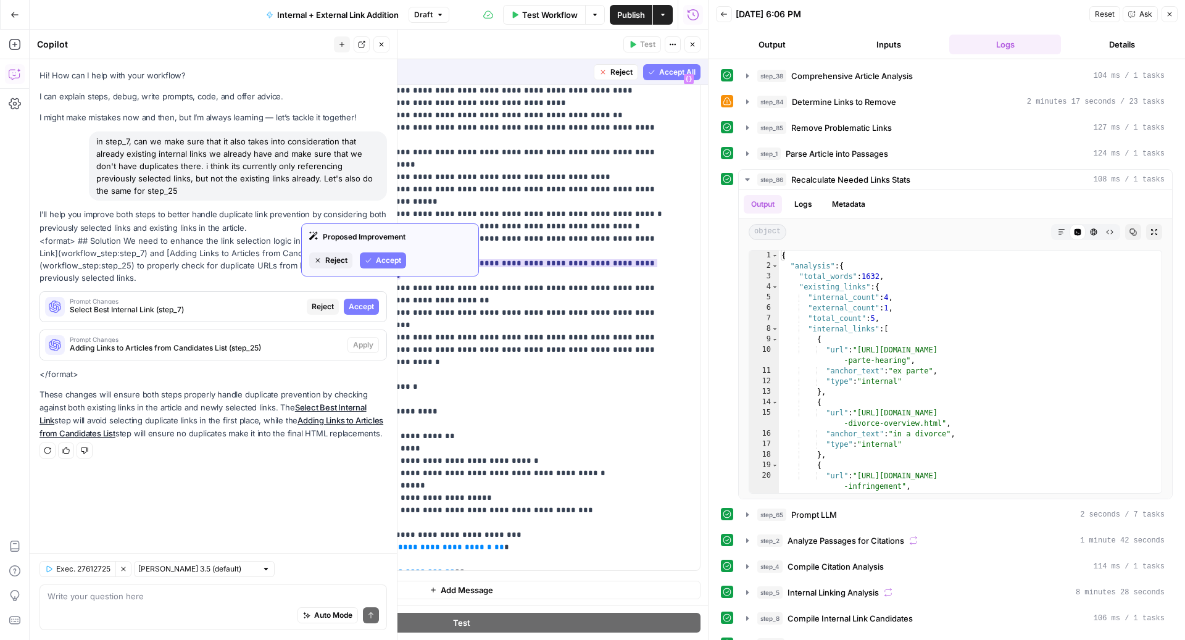
click at [394, 262] on span "Accept" at bounding box center [388, 260] width 25 height 11
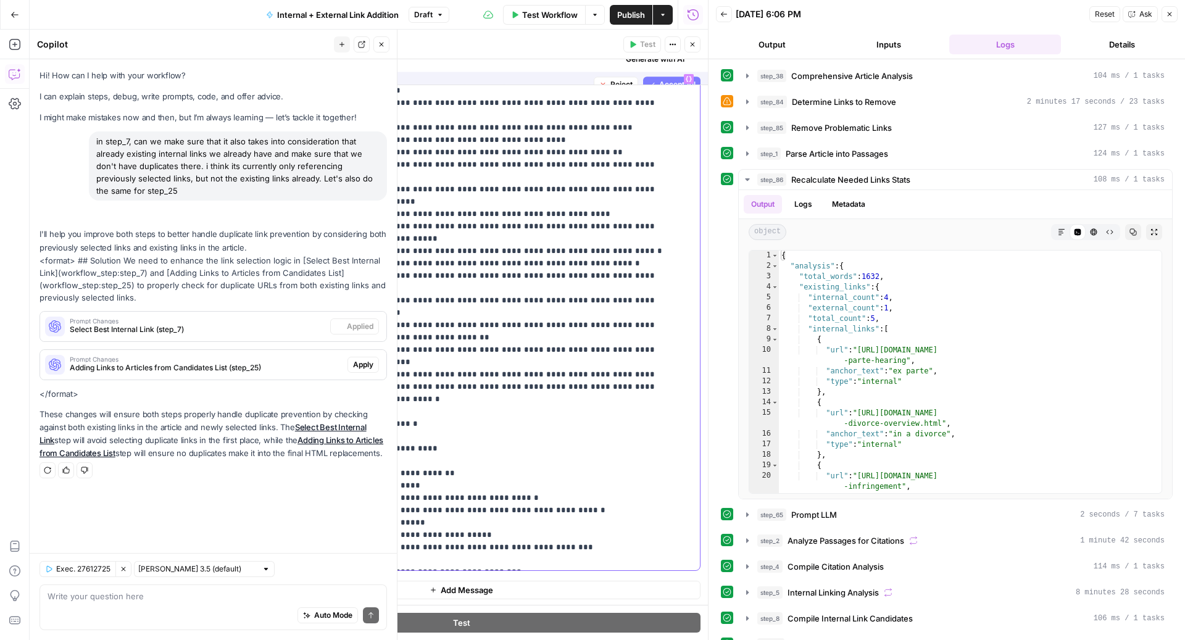
scroll to position [630, 0]
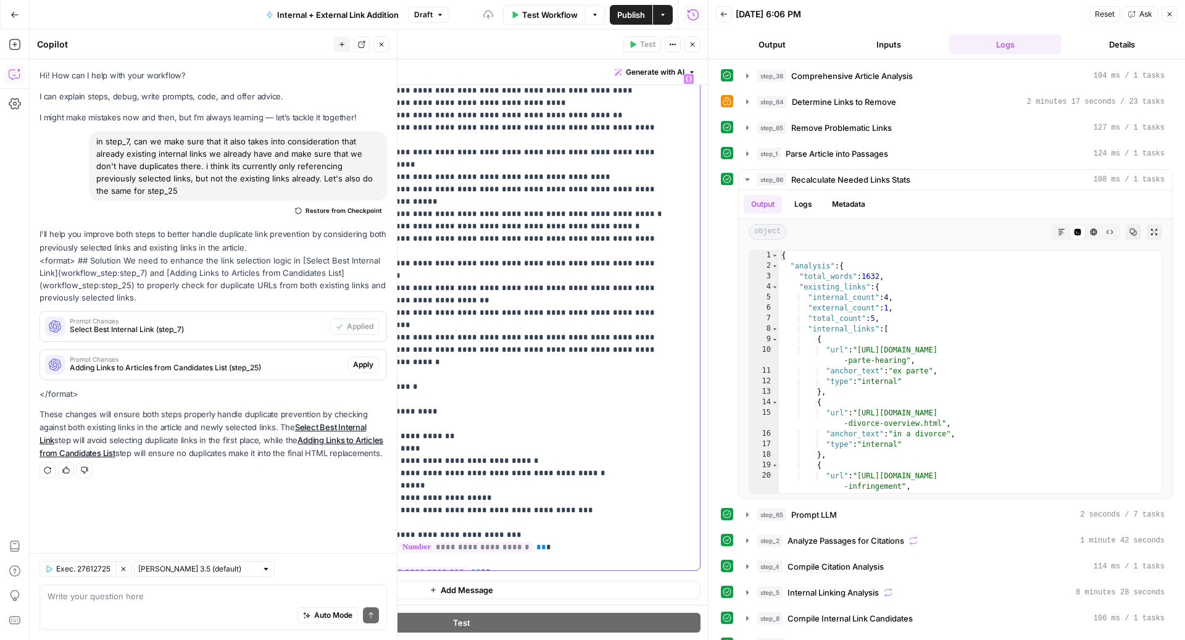
click at [612, 228] on p "**********" at bounding box center [485, 4] width 367 height 1123
click at [695, 49] on button "Close" at bounding box center [692, 44] width 16 height 16
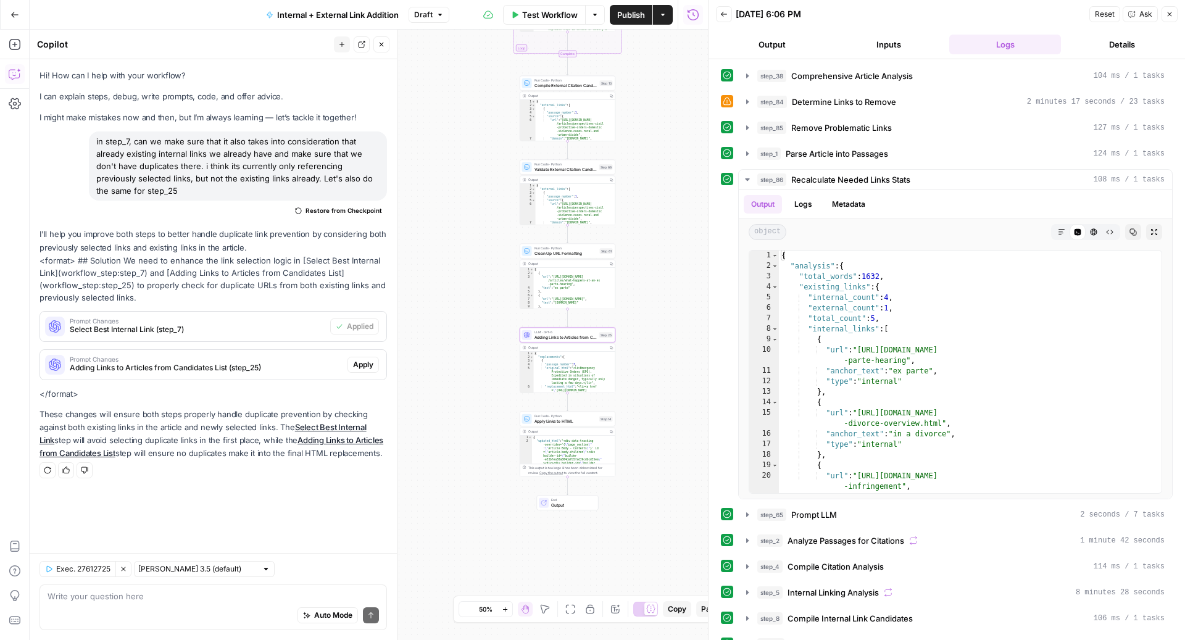
click at [367, 359] on span "Apply" at bounding box center [363, 364] width 20 height 11
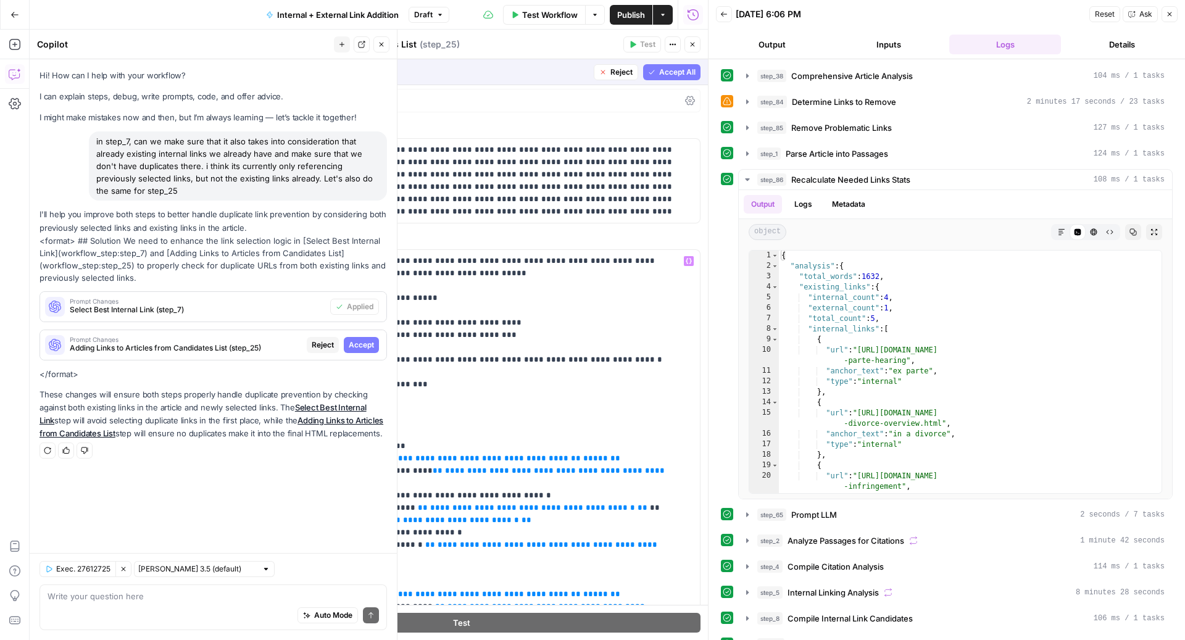
scroll to position [0, 0]
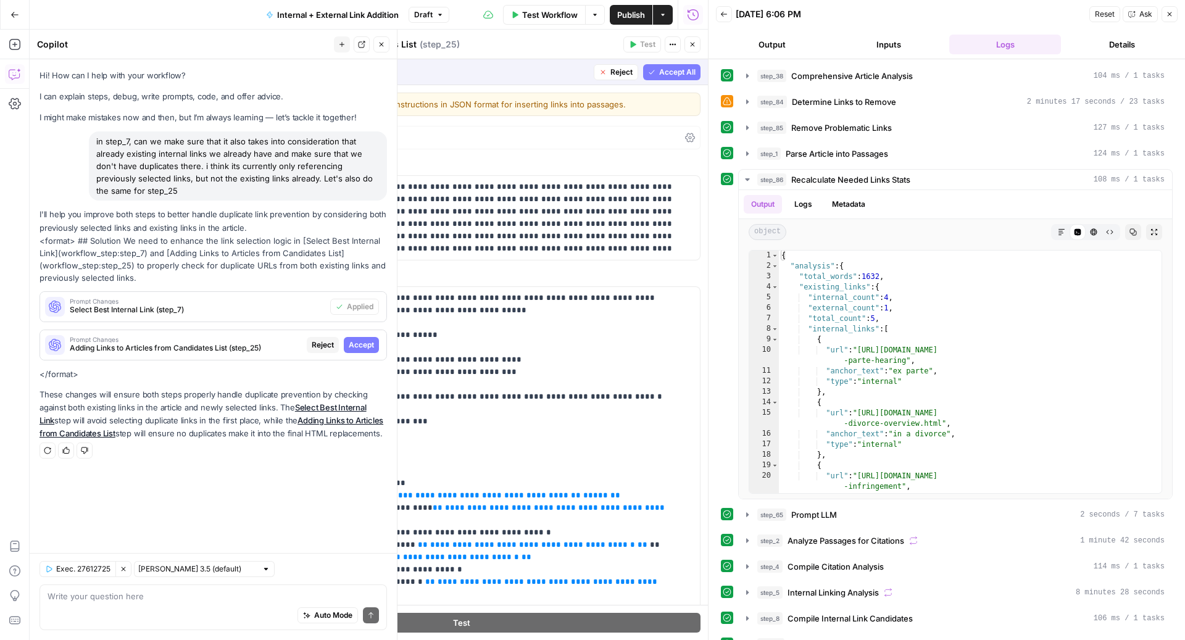
click at [610, 74] on span "Reject" at bounding box center [621, 72] width 22 height 11
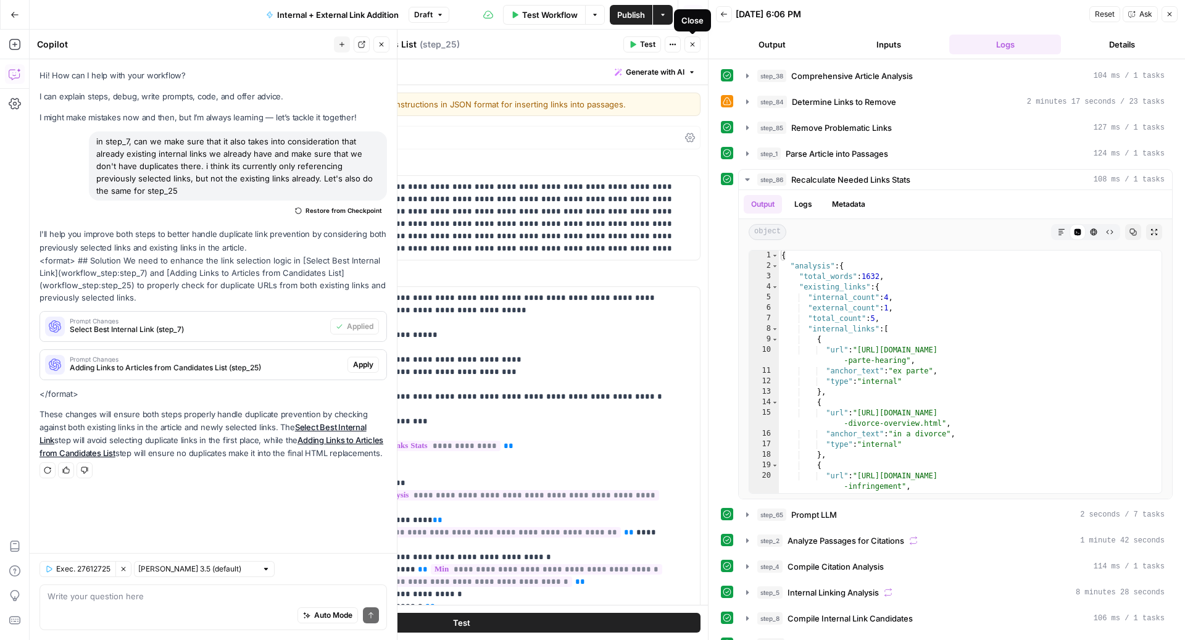
click at [692, 49] on button "Close" at bounding box center [692, 44] width 16 height 16
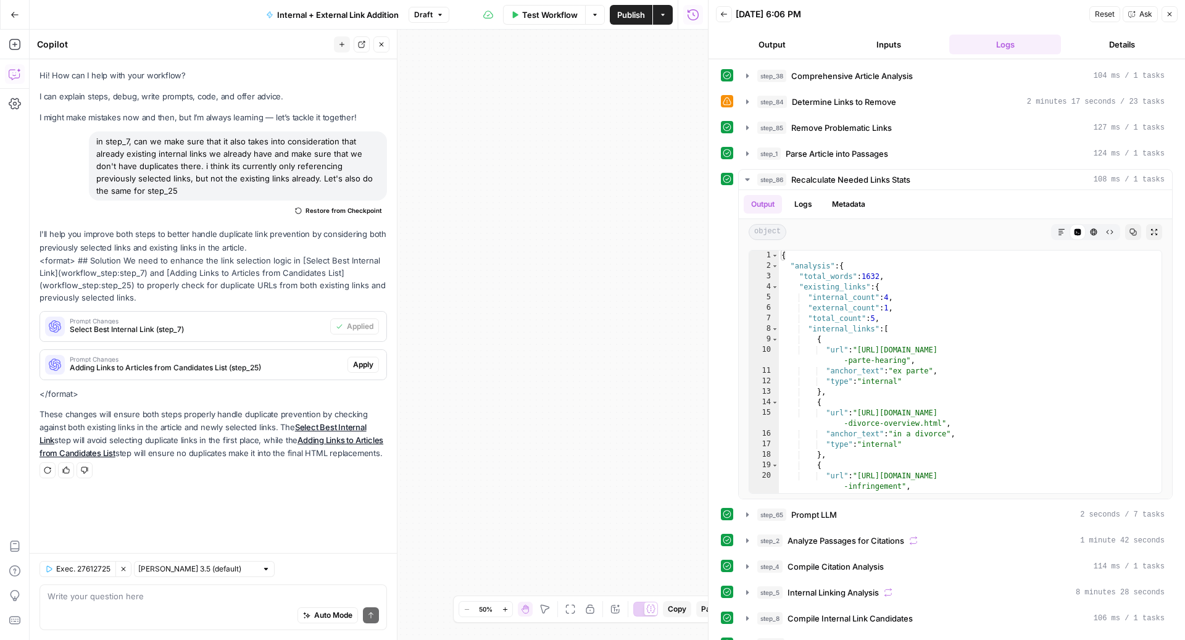
click at [385, 42] on icon "button" at bounding box center [381, 44] width 7 height 7
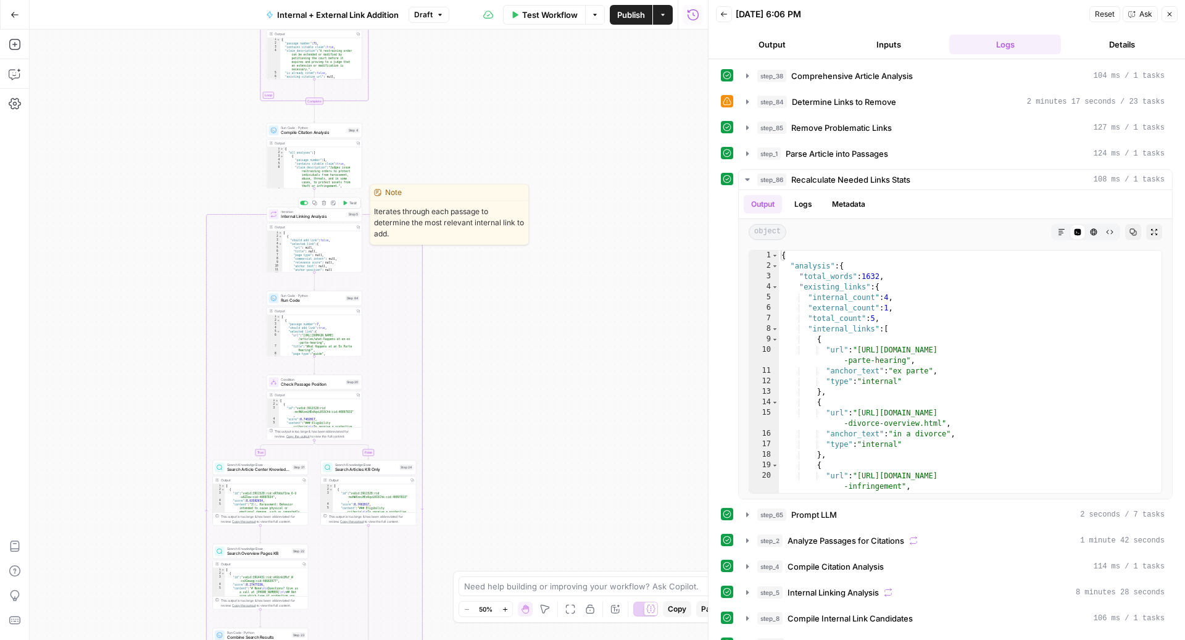
click at [351, 204] on span "Test" at bounding box center [352, 203] width 7 height 6
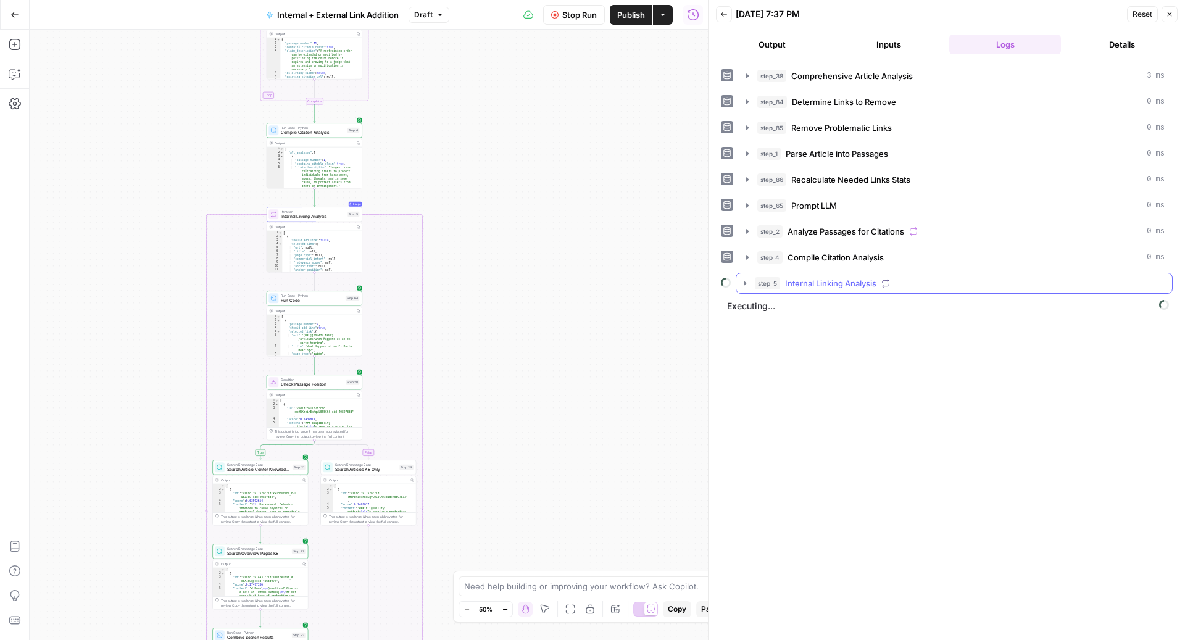
click at [898, 285] on button "step_5 Internal Linking Analysis" at bounding box center [954, 283] width 436 height 20
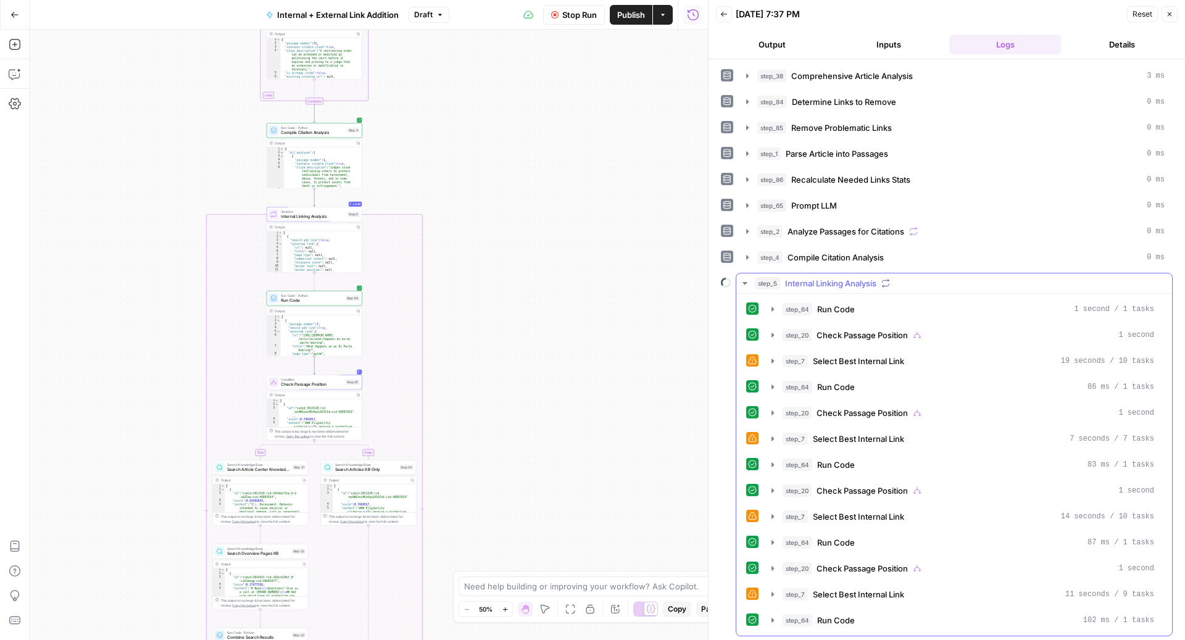
click at [898, 285] on button "step_5 Internal Linking Analysis" at bounding box center [954, 283] width 436 height 20
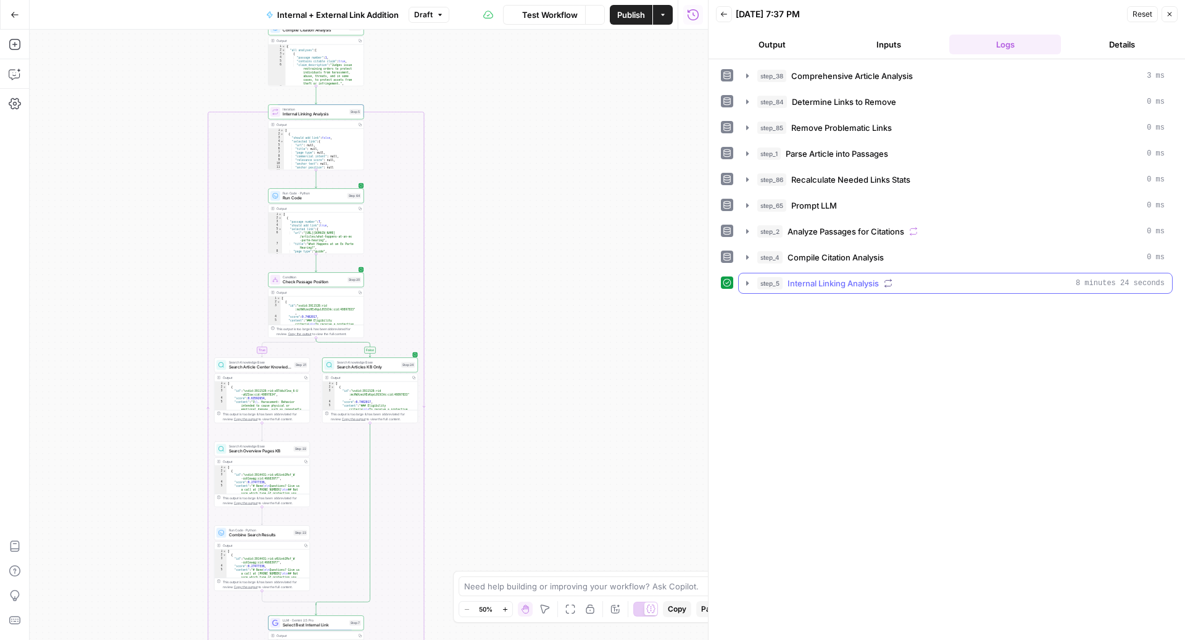
click at [853, 283] on span "Internal Linking Analysis" at bounding box center [832, 283] width 91 height 12
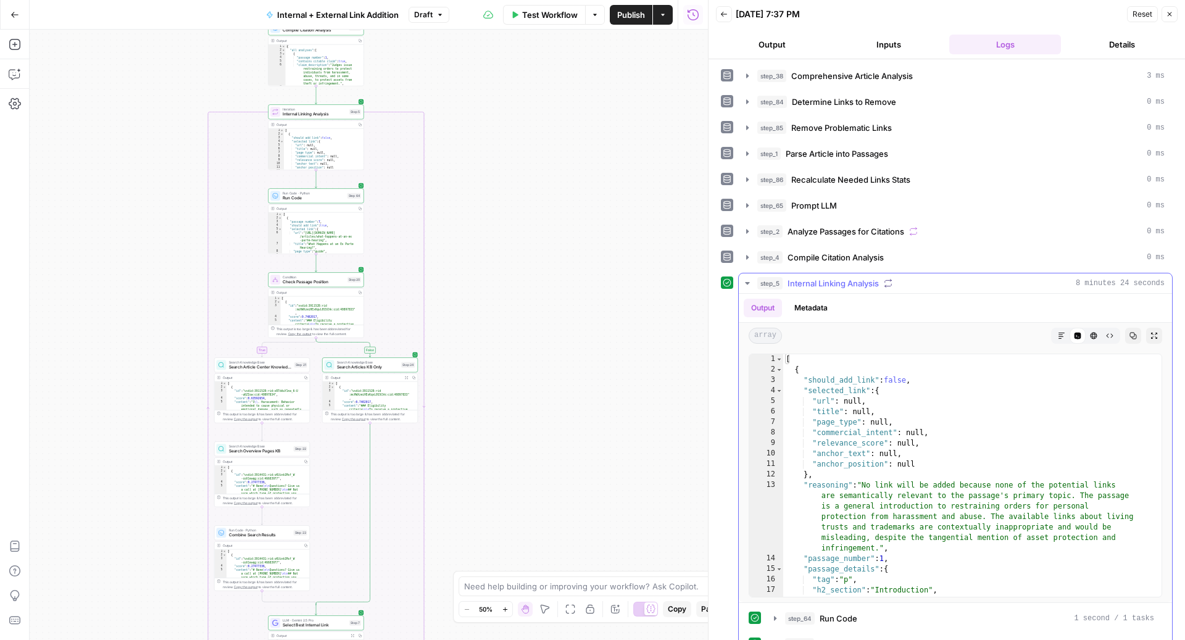
type textarea "**********"
click at [919, 415] on div "[ { "should_add_link" : false , "selected_link" : { "url" : null , "title" : nu…" at bounding box center [966, 486] width 366 height 264
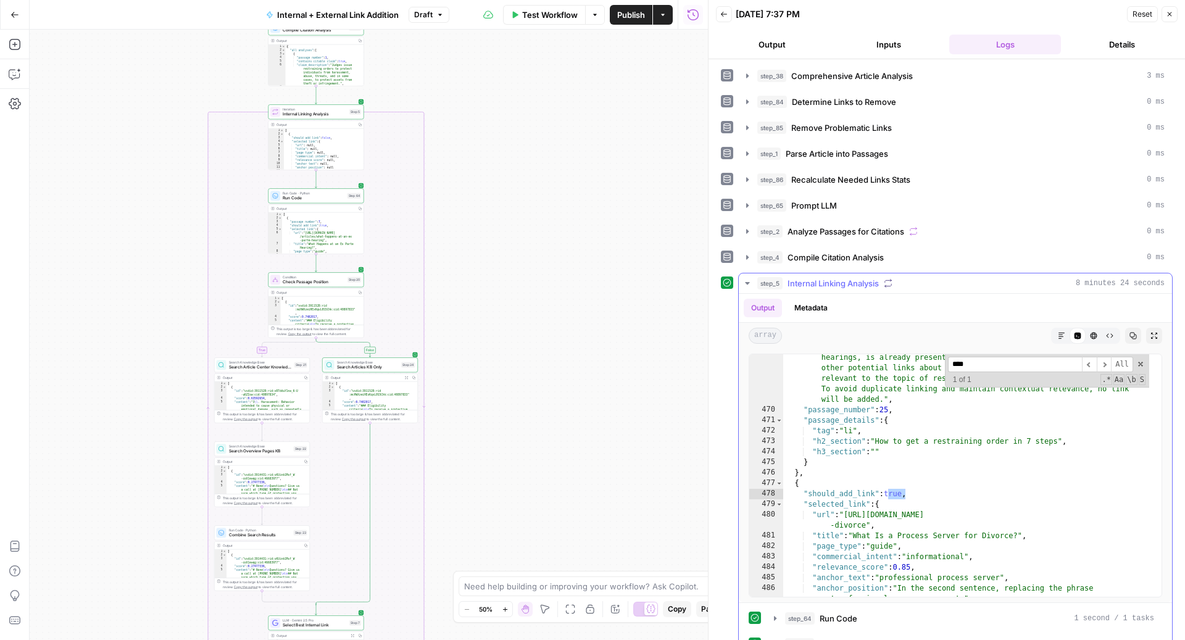
scroll to position [6166, 0]
type input "****"
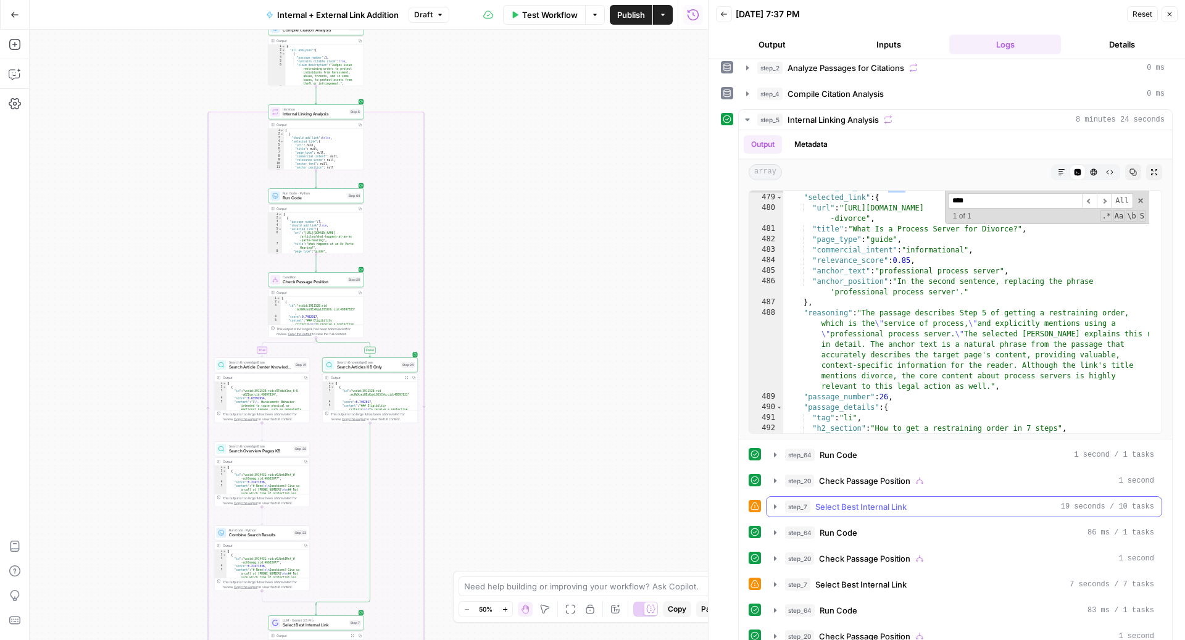
scroll to position [0, 0]
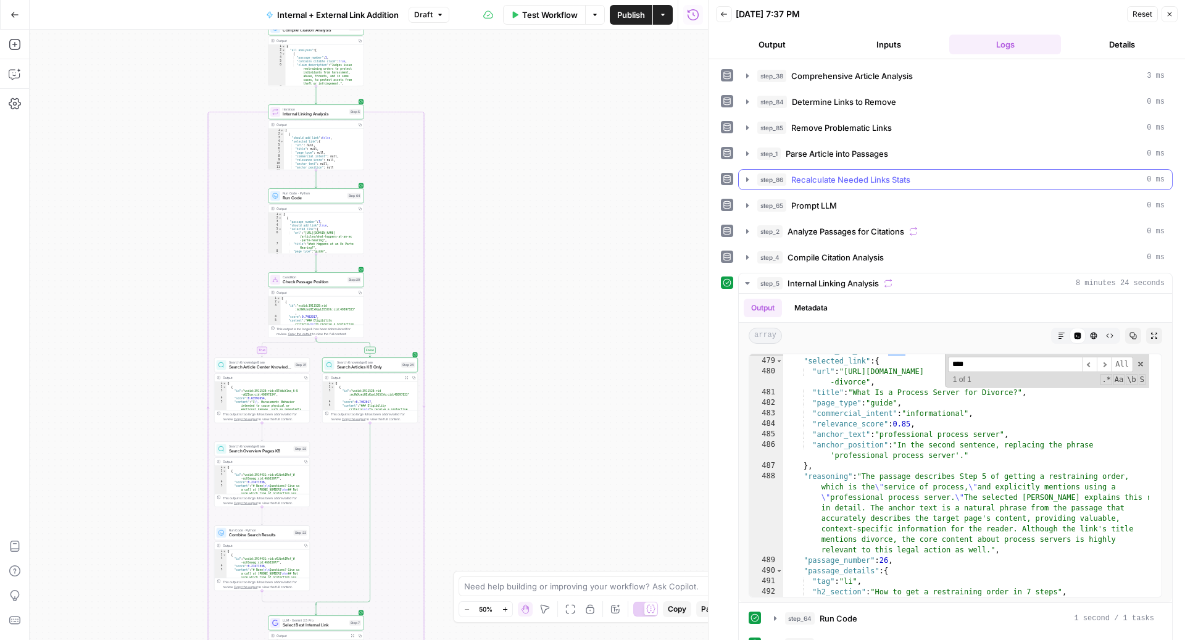
click at [890, 173] on span "Recalculate Needed Links Stats" at bounding box center [850, 179] width 119 height 12
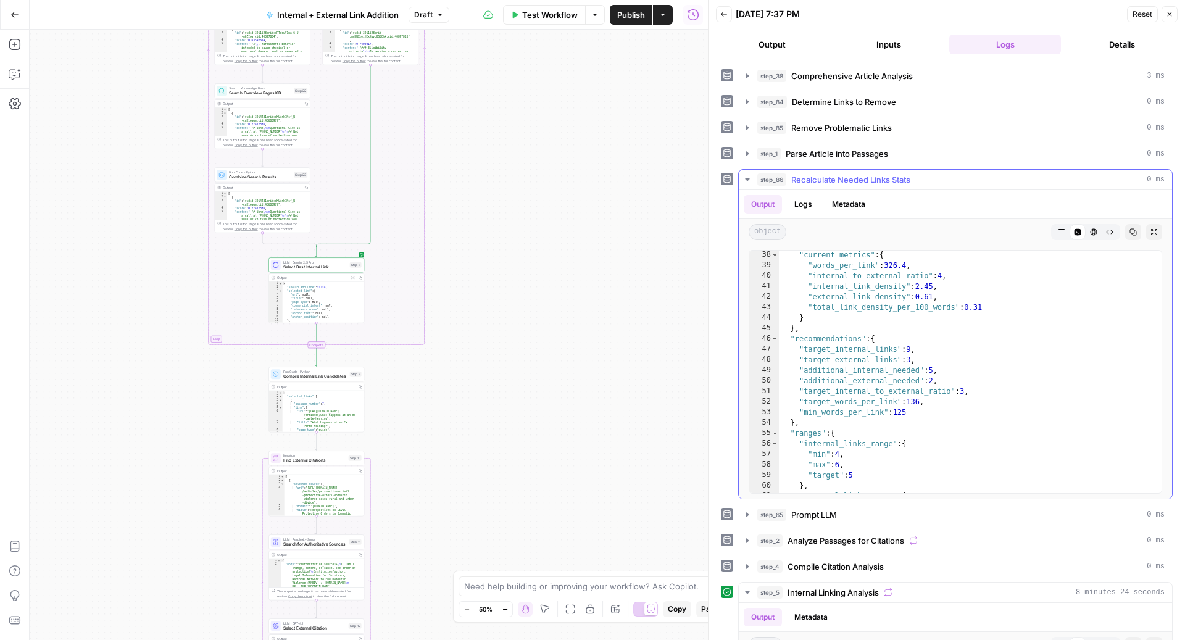
scroll to position [414, 0]
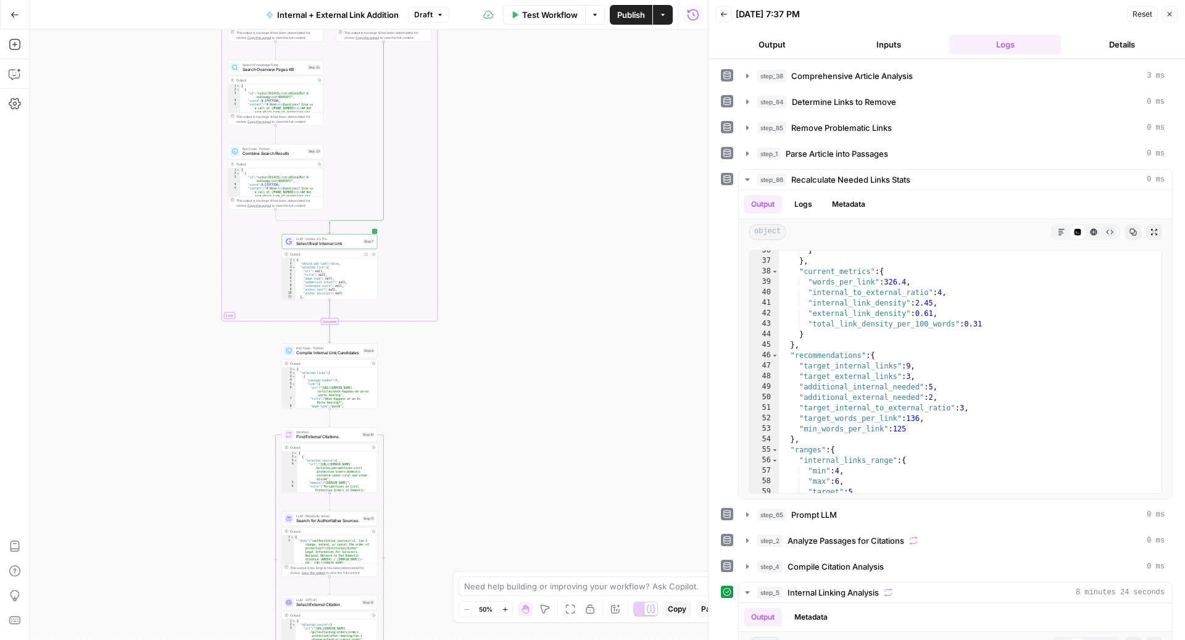
click at [623, 9] on span "Publish" at bounding box center [631, 15] width 28 height 12
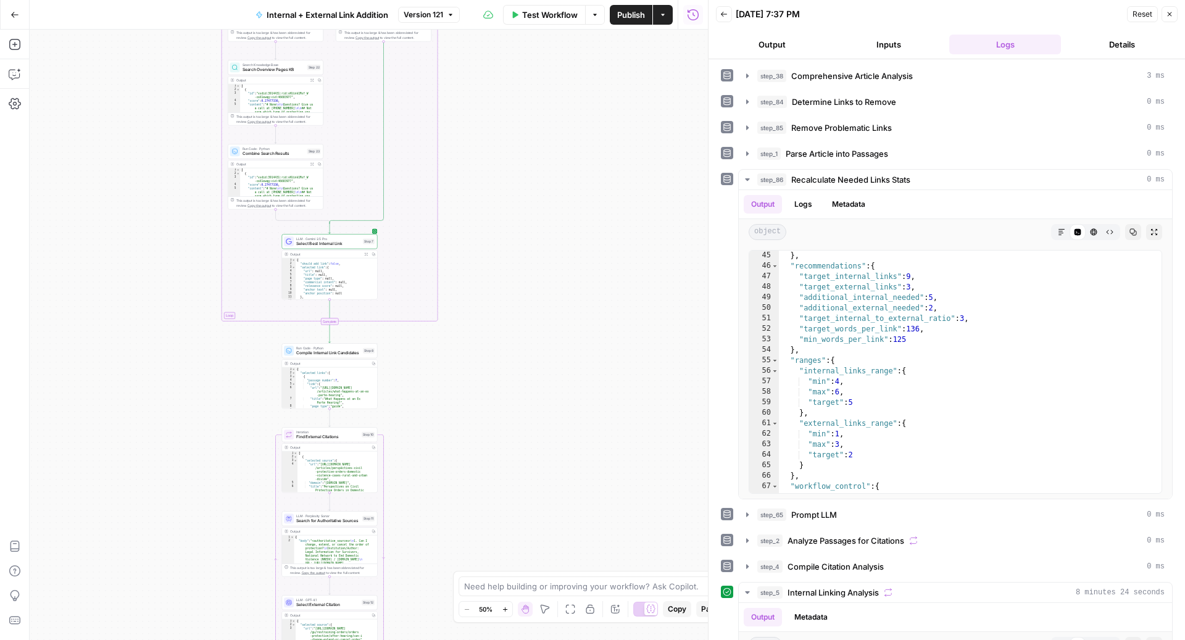
scroll to position [504, 0]
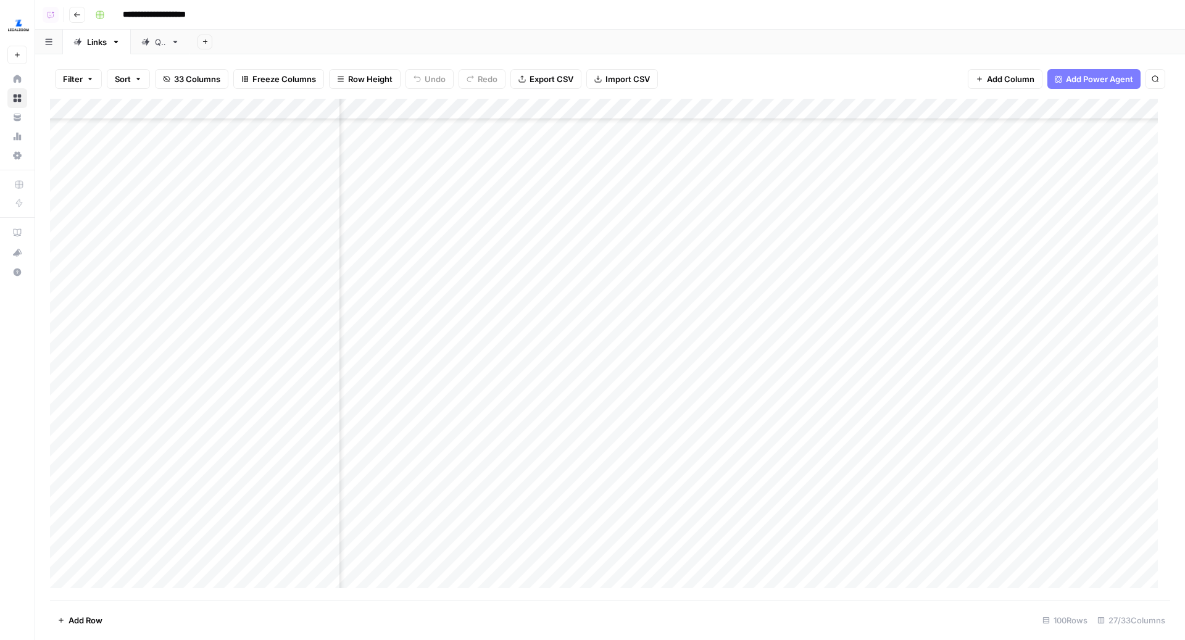
scroll to position [306, 571]
click at [571, 35] on div "Add Sheet" at bounding box center [687, 42] width 995 height 25
click at [875, 371] on div "Add Column" at bounding box center [610, 350] width 1120 height 502
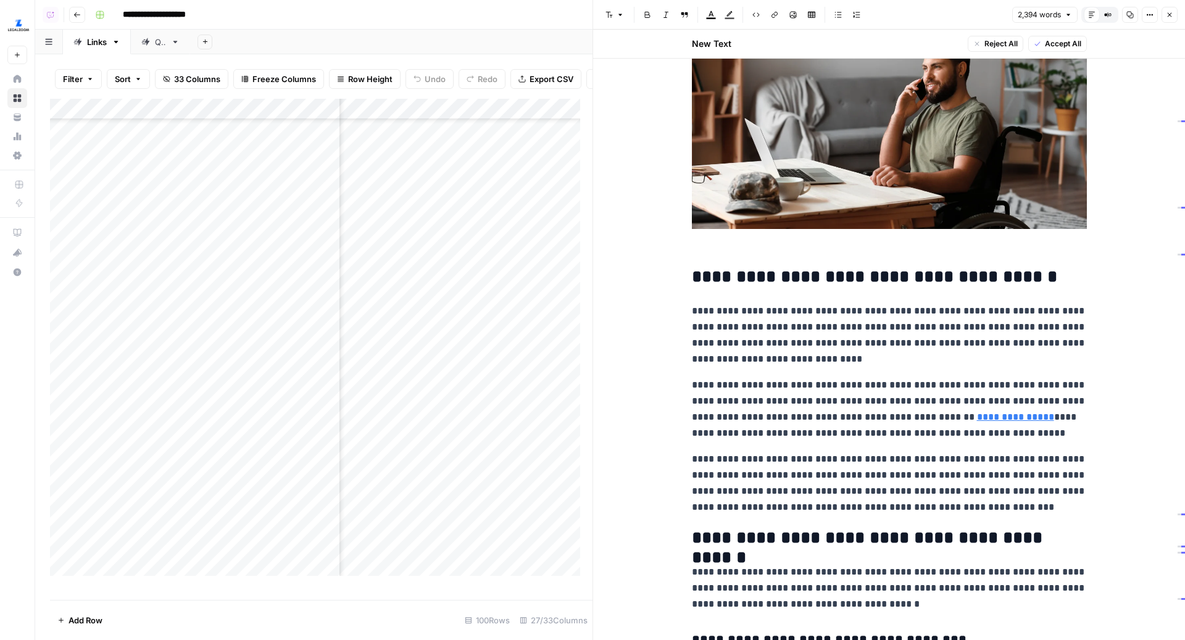
scroll to position [180, 0]
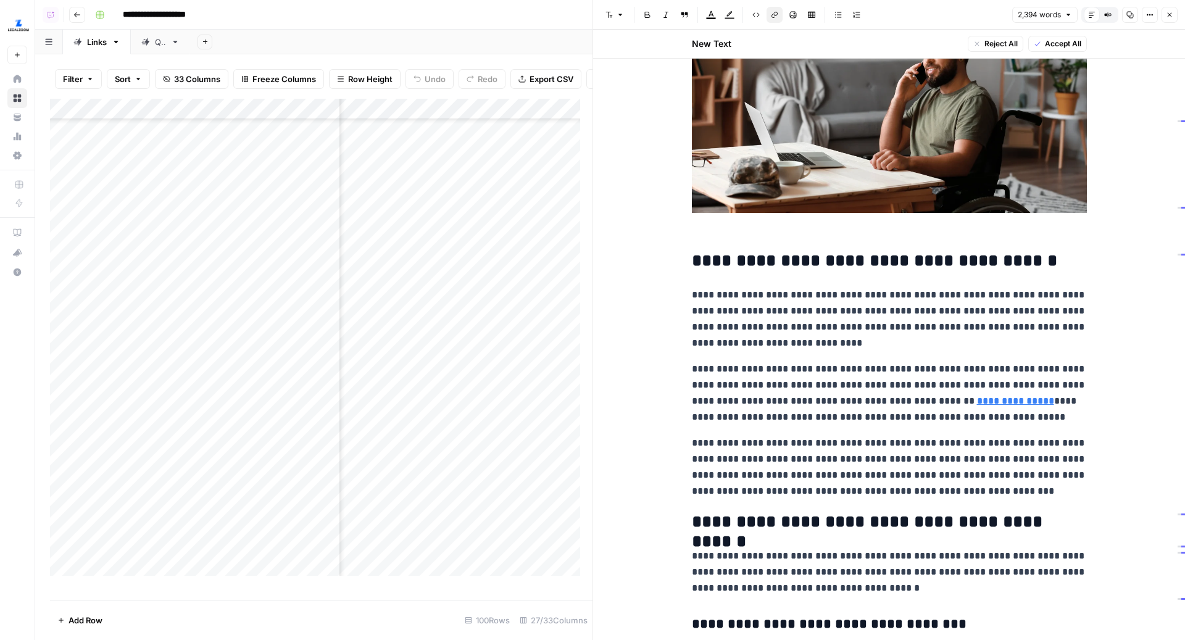
click at [966, 408] on p "**********" at bounding box center [889, 393] width 395 height 64
click at [977, 404] on link "**********" at bounding box center [1015, 400] width 77 height 9
click at [1104, 381] on icon at bounding box center [1104, 383] width 7 height 7
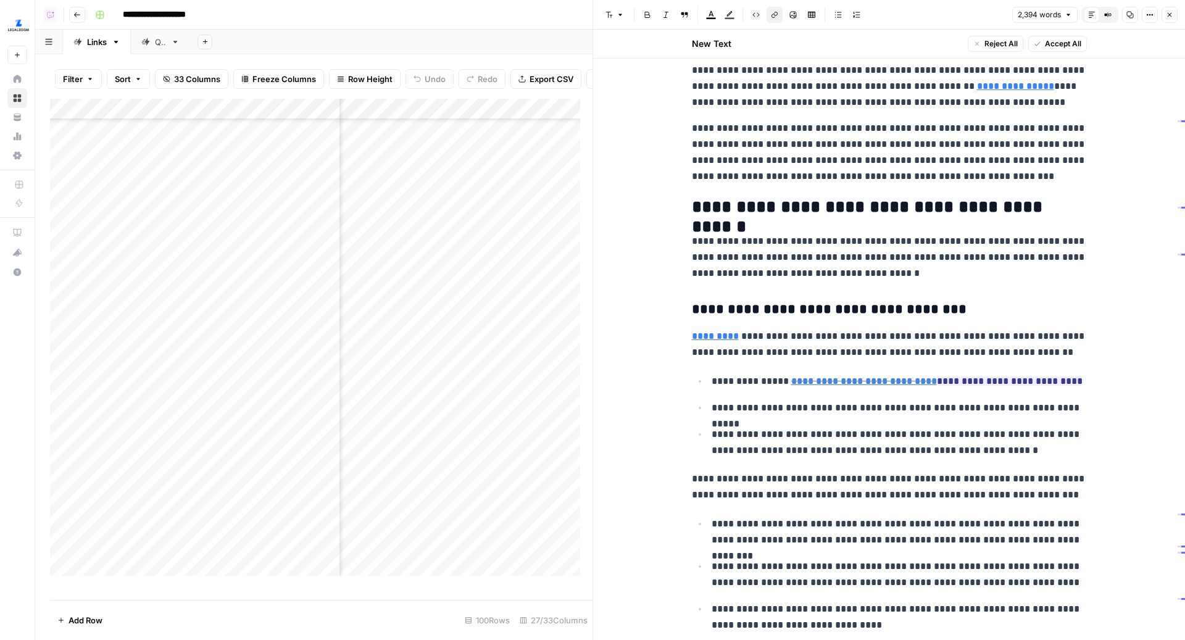
scroll to position [548, 0]
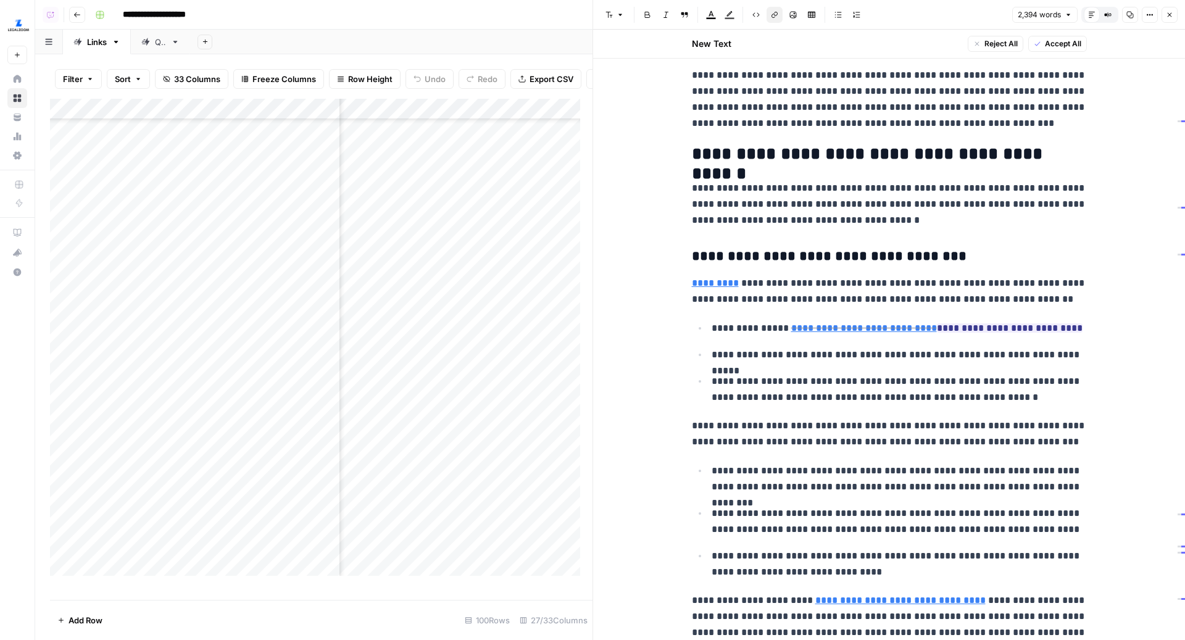
click at [711, 279] on link "*********" at bounding box center [715, 282] width 47 height 9
click at [866, 259] on link "Open in a new tab" at bounding box center [865, 265] width 16 height 16
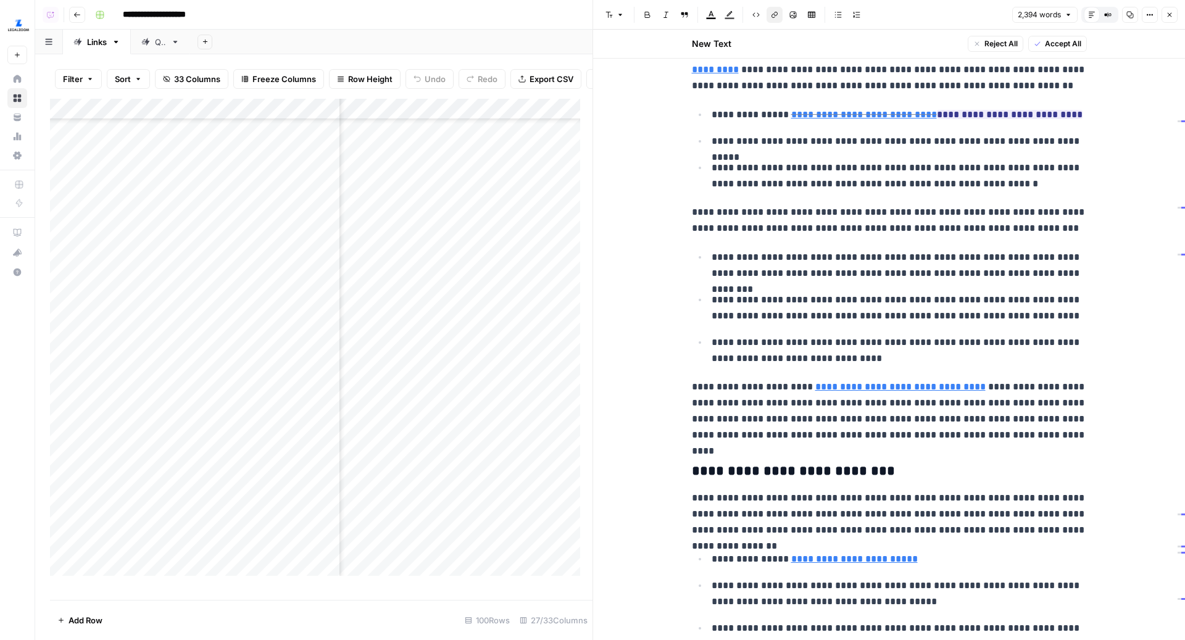
scroll to position [850, 0]
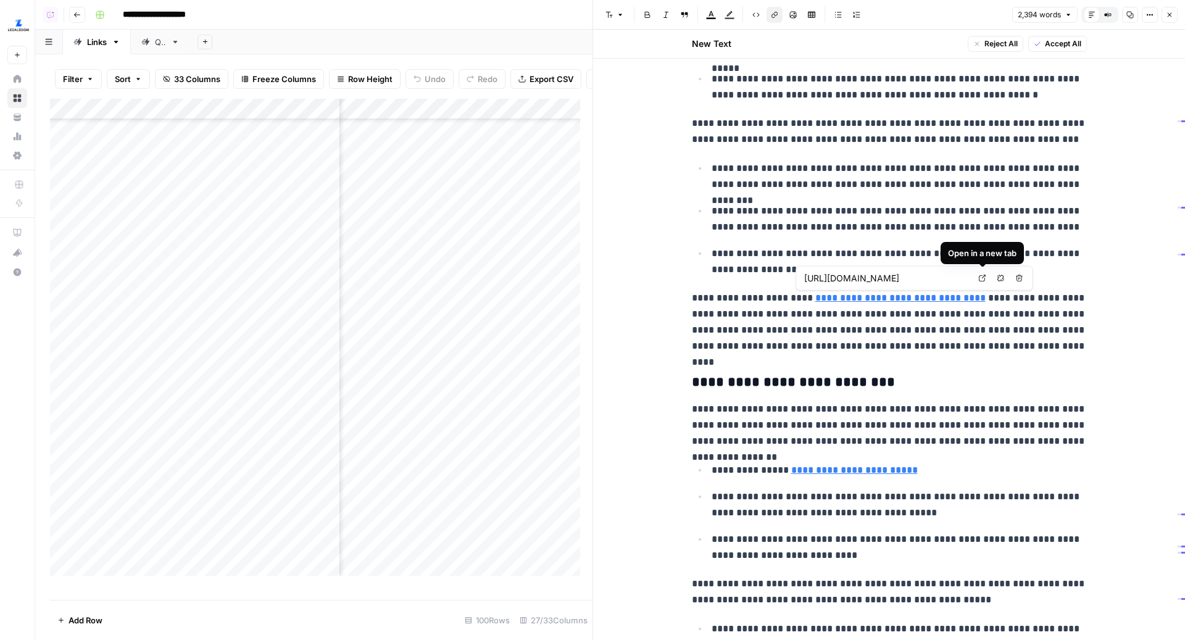
click at [984, 272] on link "Open in a new tab" at bounding box center [982, 278] width 16 height 16
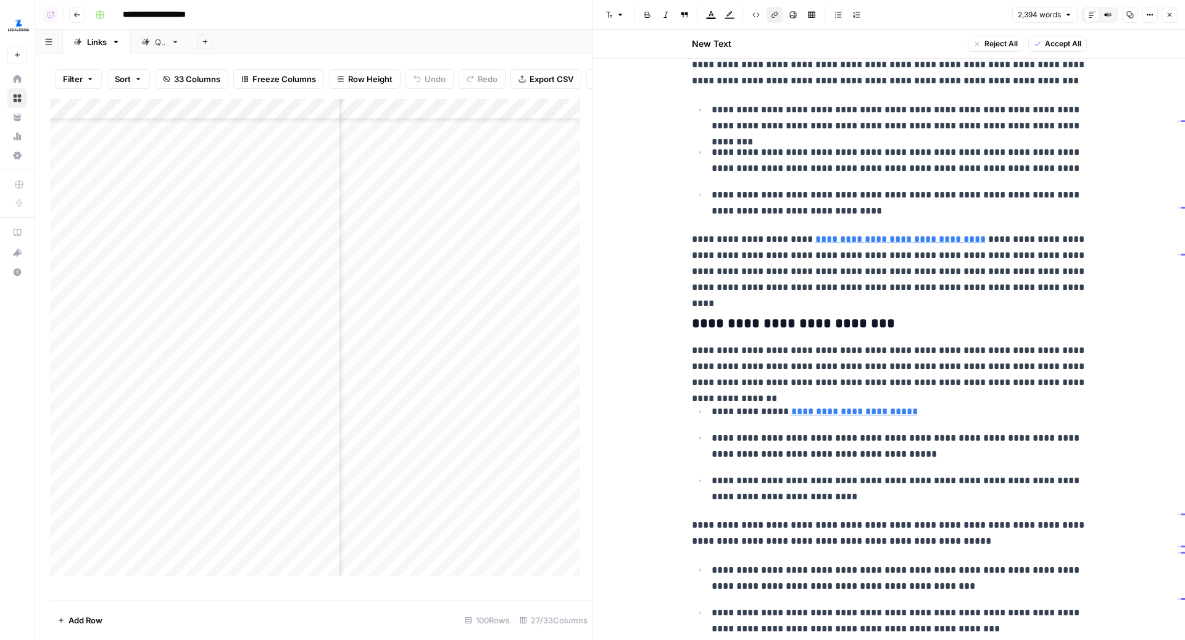
scroll to position [973, 0]
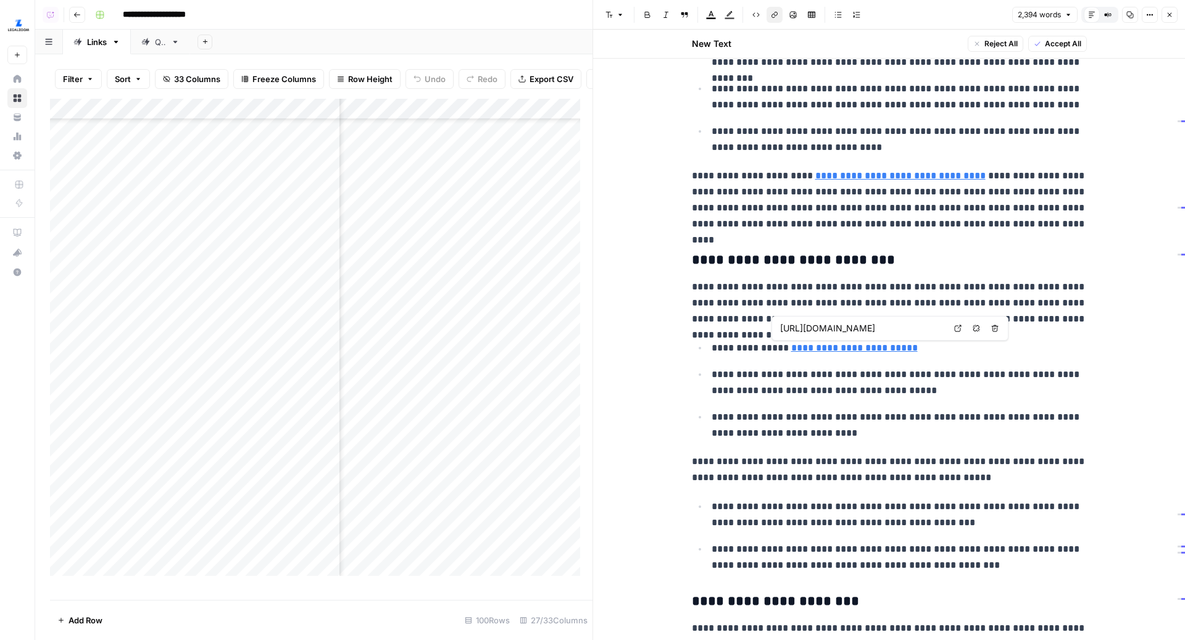
click at [847, 347] on link "**********" at bounding box center [854, 347] width 127 height 9
click at [957, 326] on icon at bounding box center [957, 328] width 7 height 7
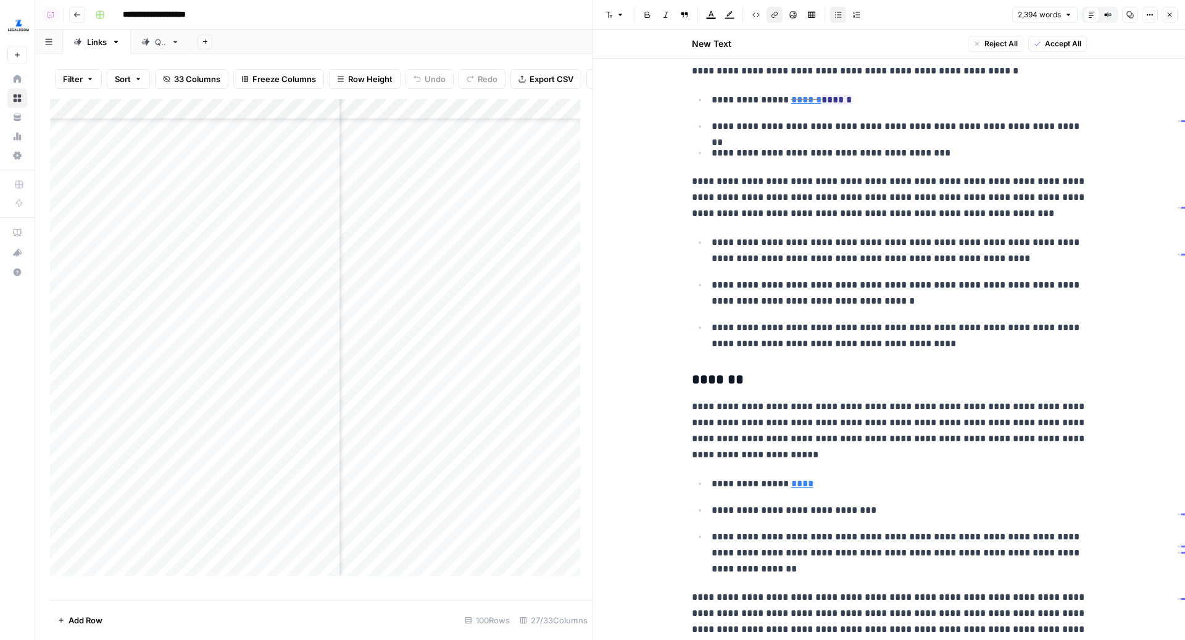
scroll to position [1943, 0]
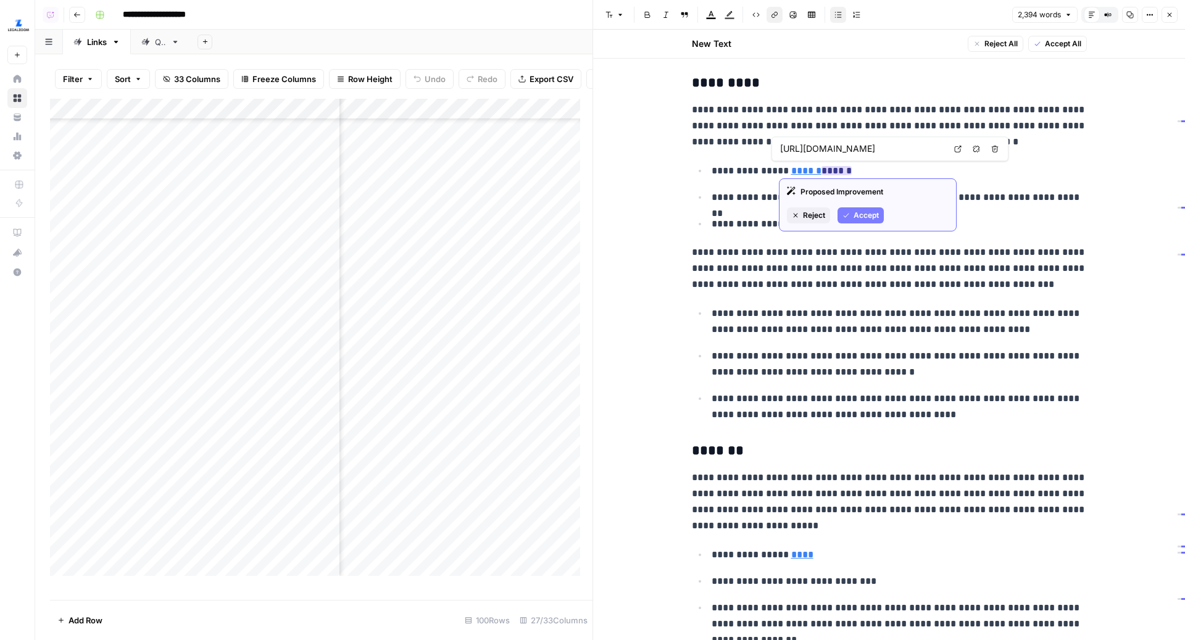
click at [792, 166] on link "******" at bounding box center [806, 170] width 30 height 9
click at [953, 150] on link "Open in a new tab" at bounding box center [958, 149] width 16 height 16
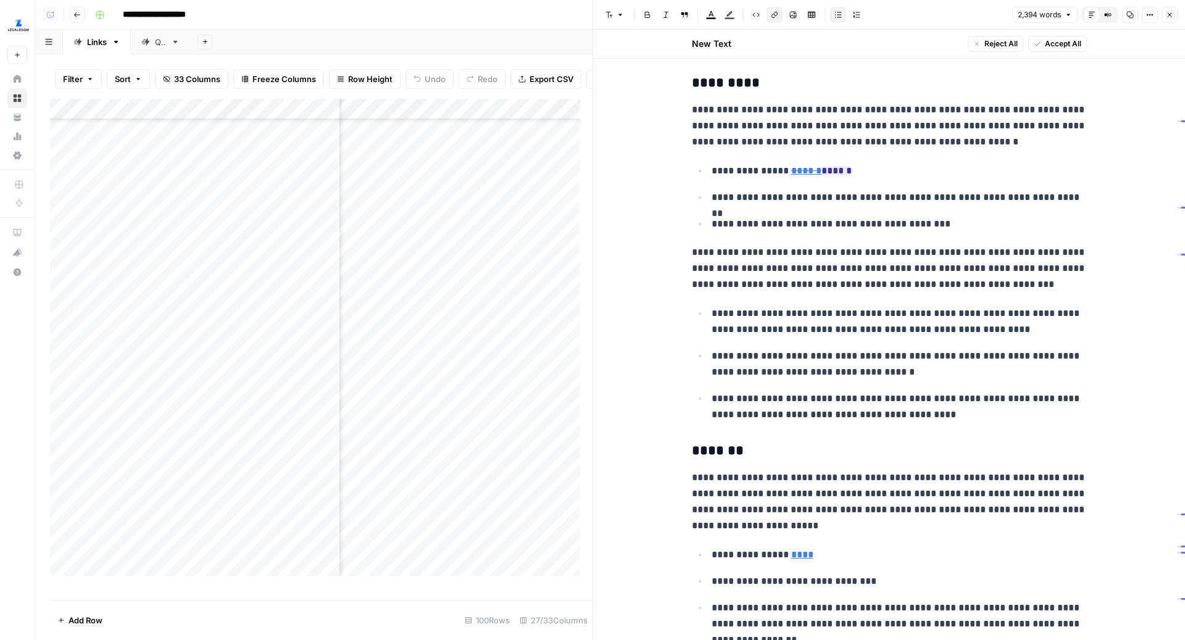
click at [1174, 20] on button "Close" at bounding box center [1169, 15] width 16 height 16
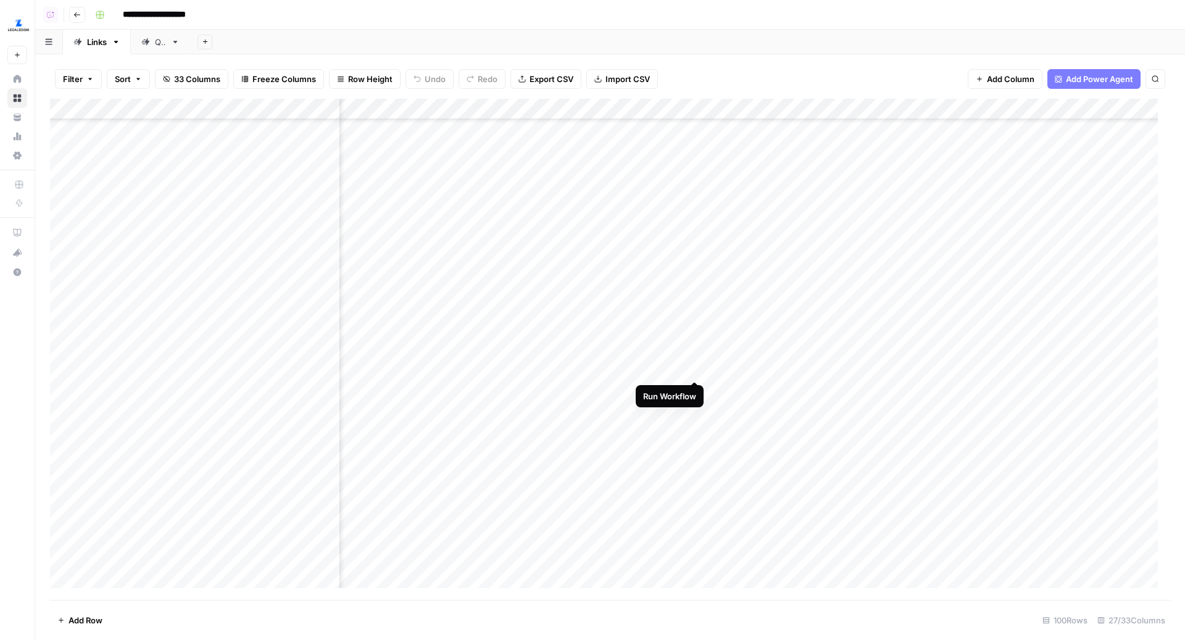
click at [694, 368] on div "Add Column" at bounding box center [610, 350] width 1120 height 502
click at [693, 390] on div "Add Column" at bounding box center [610, 350] width 1120 height 502
click at [694, 410] on div "Add Column" at bounding box center [610, 350] width 1120 height 502
click at [696, 432] on div "Add Column" at bounding box center [610, 350] width 1120 height 502
click at [457, 368] on div "Add Column" at bounding box center [610, 350] width 1120 height 502
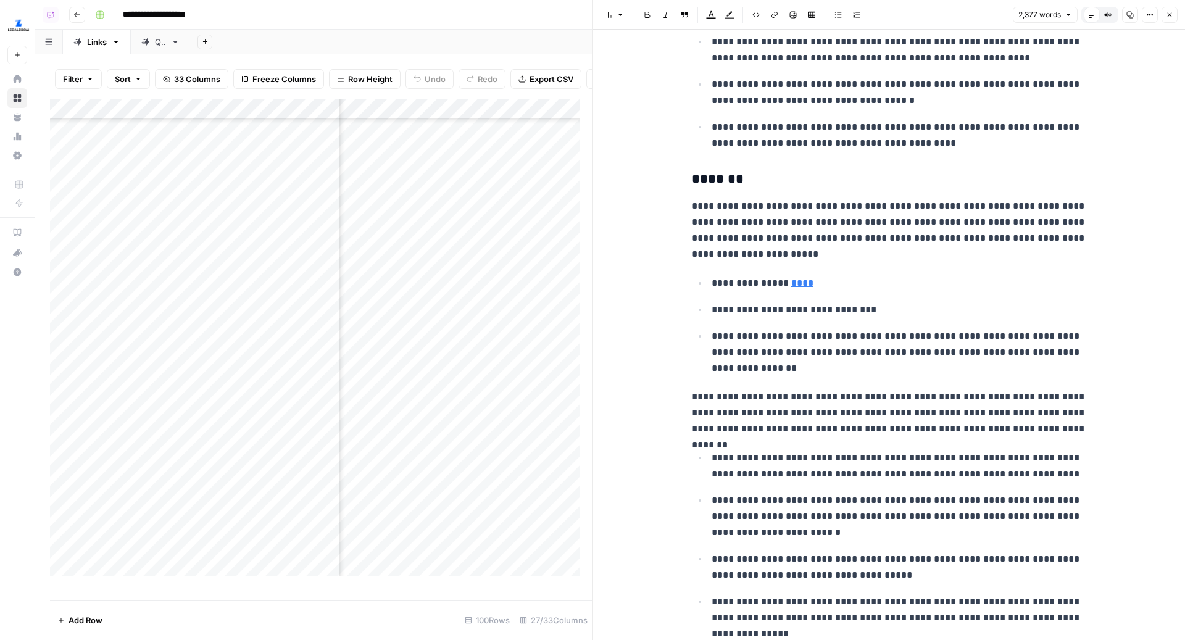
scroll to position [2209, 0]
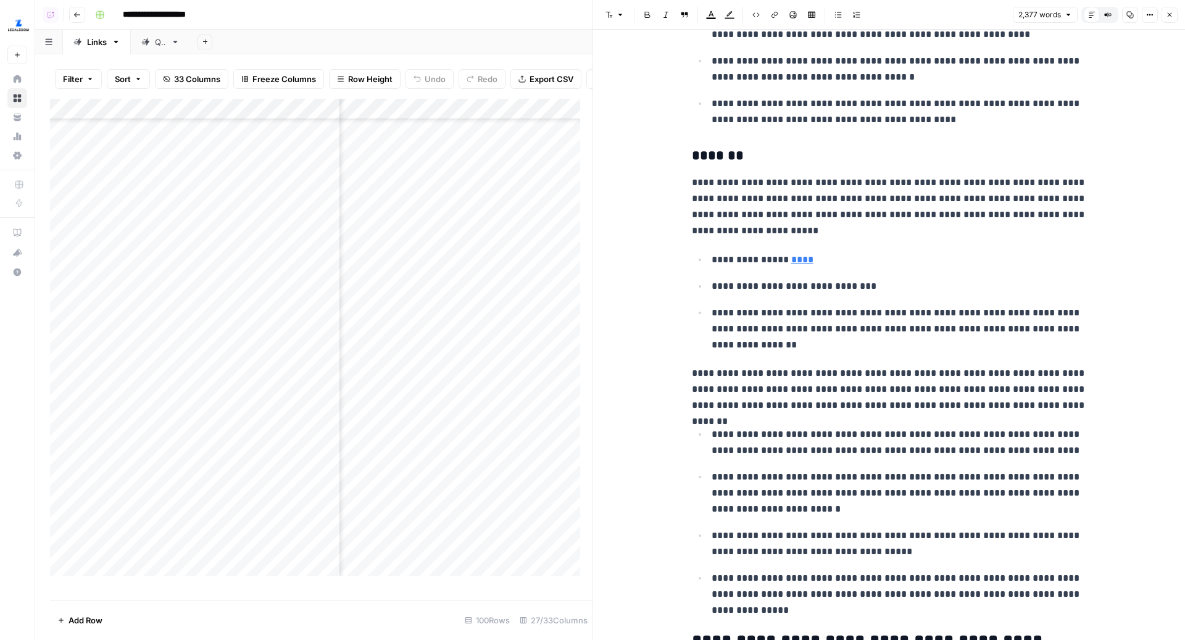
click at [1173, 12] on button "Close" at bounding box center [1169, 15] width 16 height 16
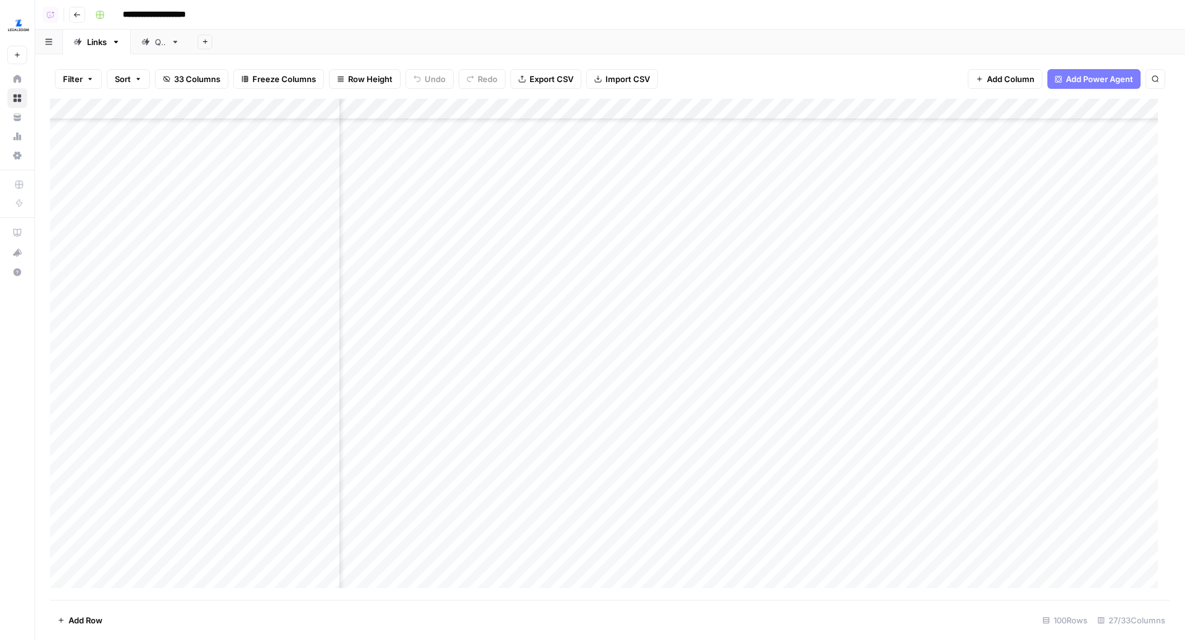
scroll to position [306, 420]
click at [697, 367] on div "Add Column" at bounding box center [610, 350] width 1120 height 502
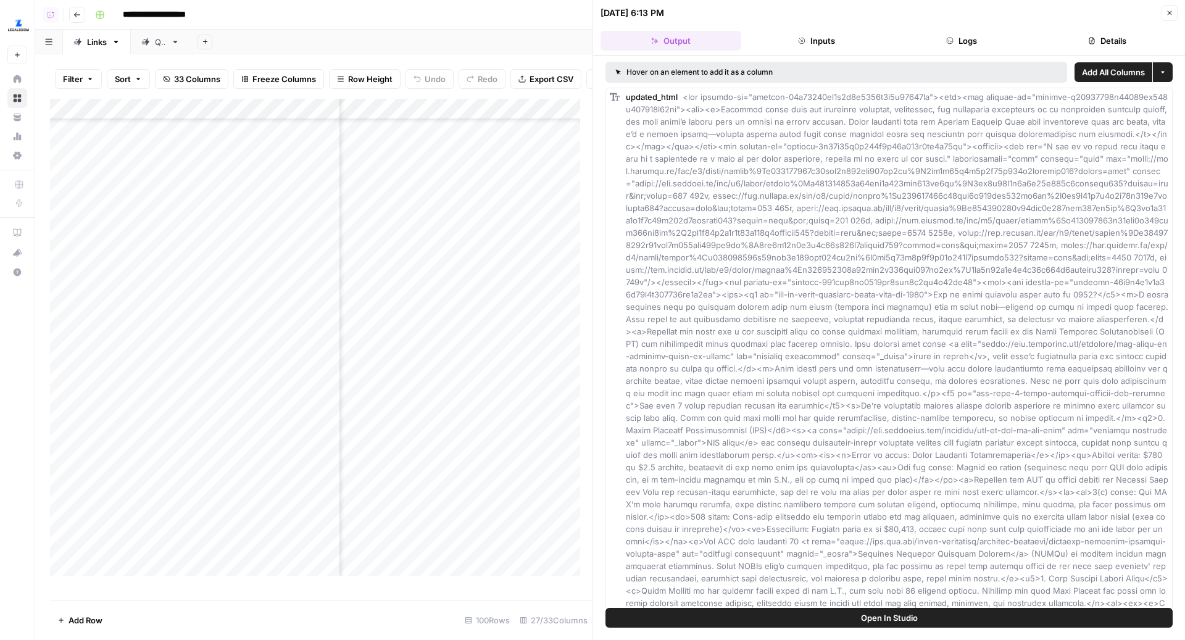
click at [964, 39] on button "Logs" at bounding box center [962, 41] width 141 height 20
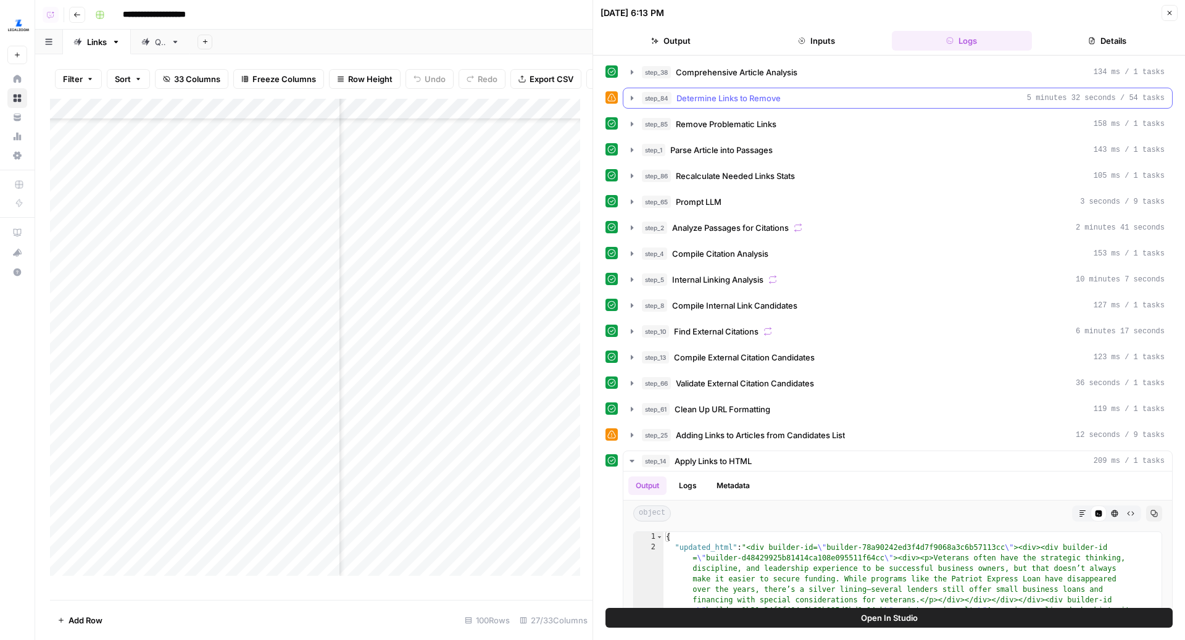
click at [794, 106] on button "step_84 Determine Links to Remove 5 minutes 32 seconds / 54 tasks" at bounding box center [897, 98] width 549 height 20
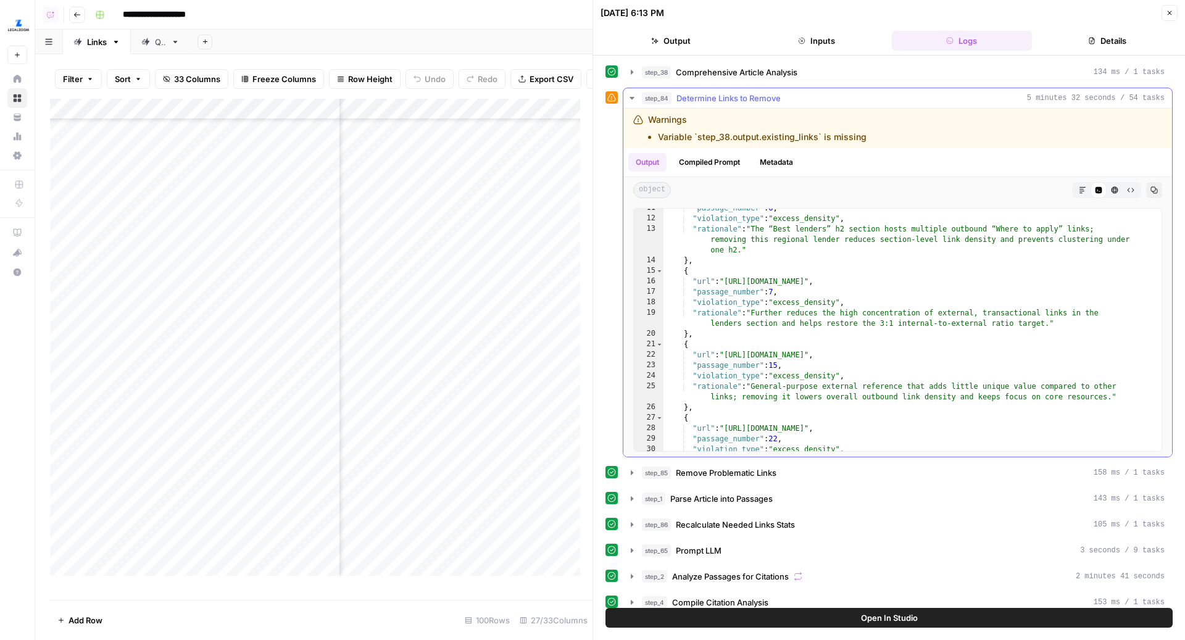
scroll to position [164, 0]
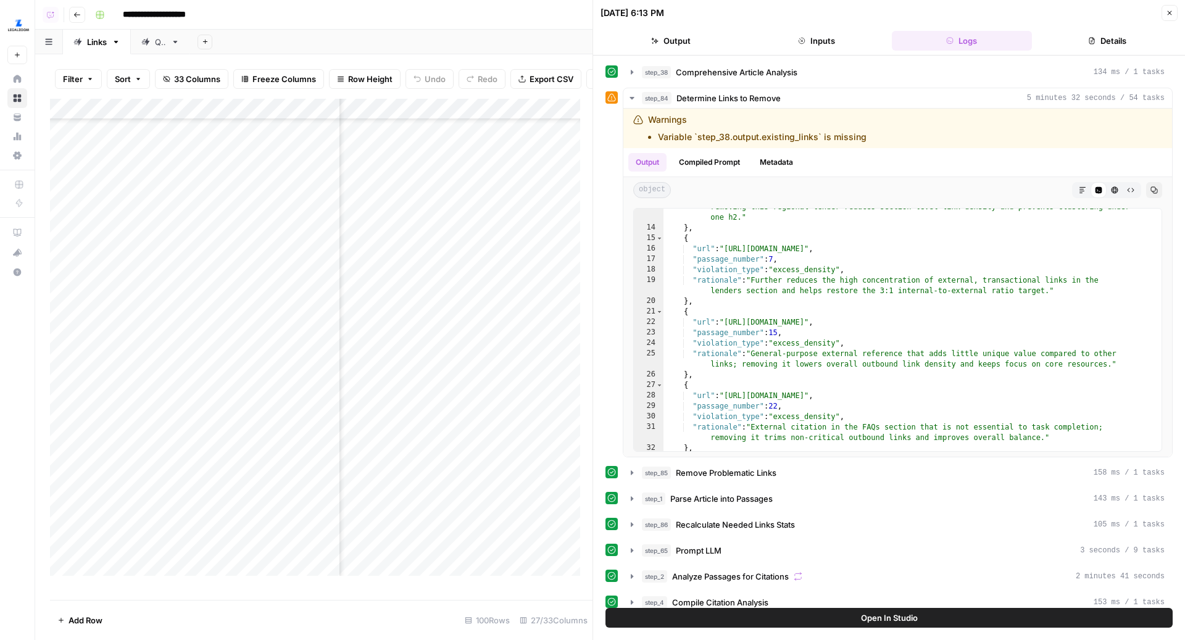
scroll to position [164, 0]
click at [1166, 15] on icon "button" at bounding box center [1169, 12] width 7 height 7
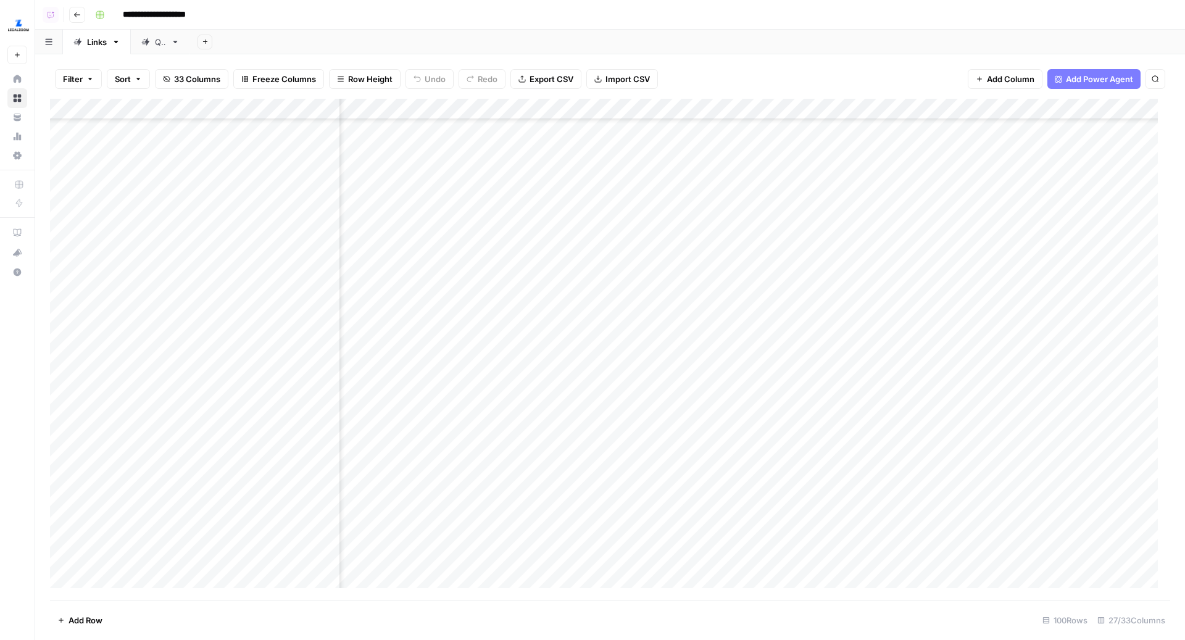
scroll to position [306, 2175]
click at [673, 391] on div "Add Column" at bounding box center [610, 350] width 1120 height 502
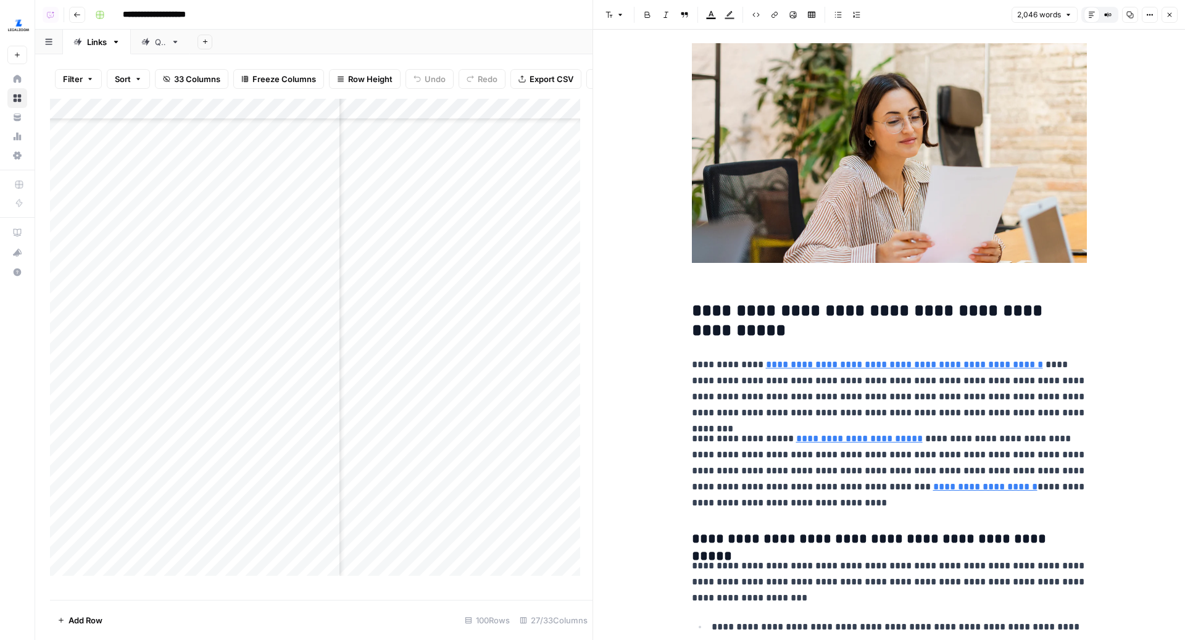
scroll to position [216, 0]
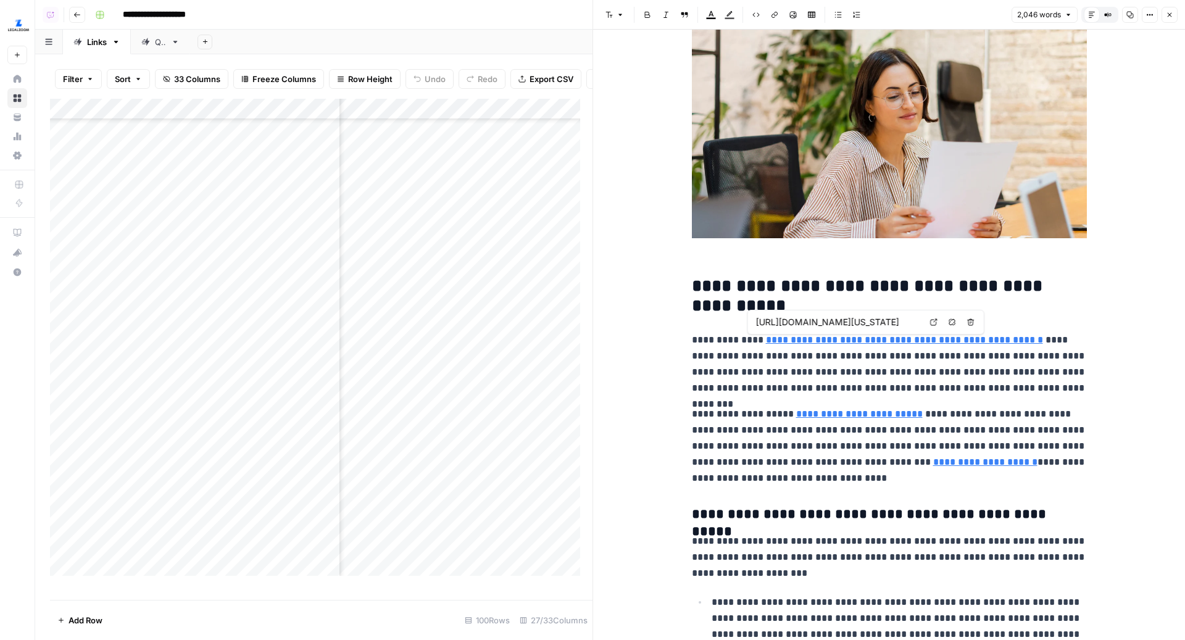
click at [833, 339] on link "**********" at bounding box center [904, 339] width 277 height 9
click at [936, 322] on icon at bounding box center [933, 322] width 7 height 7
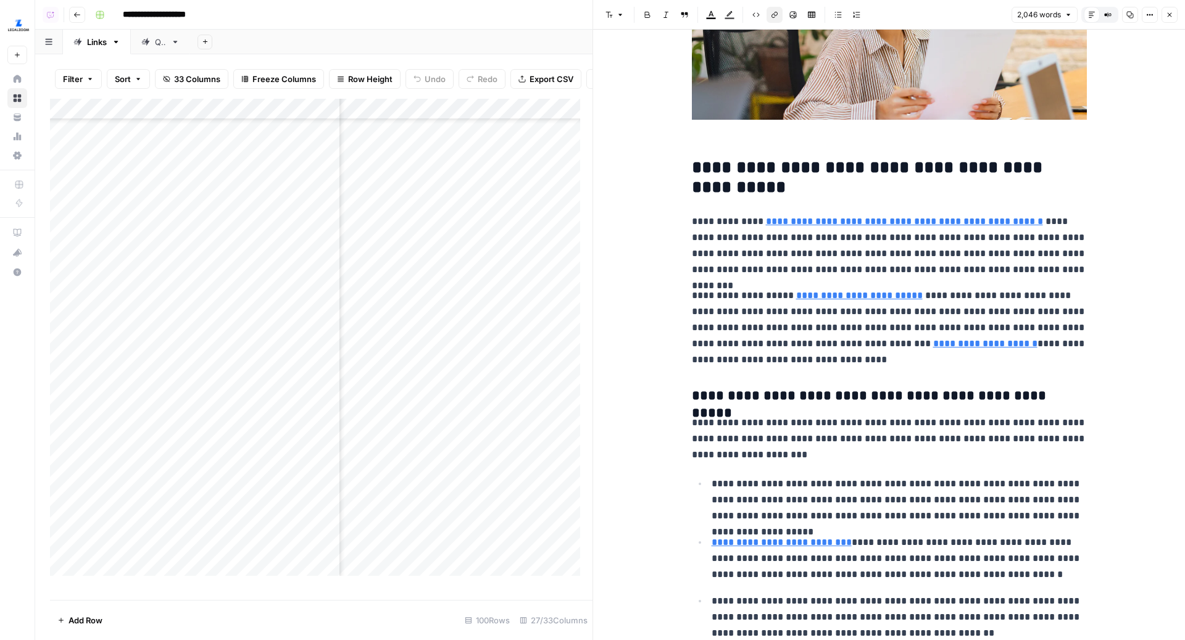
scroll to position [344, 0]
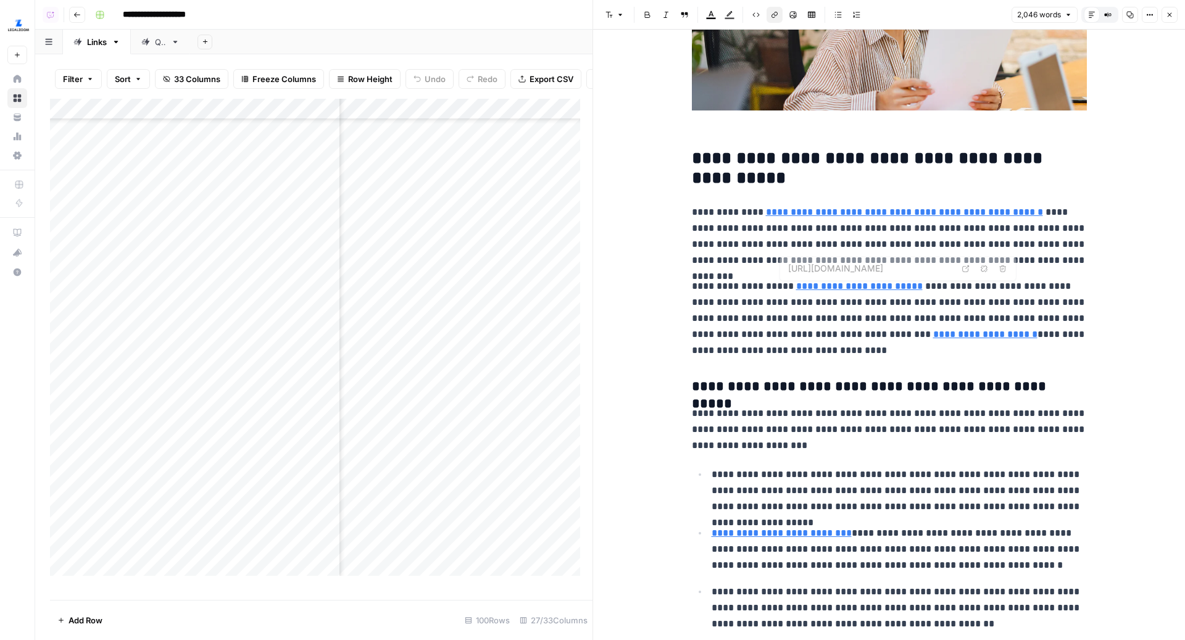
click at [840, 289] on link "**********" at bounding box center [859, 285] width 127 height 9
click at [964, 273] on link "Open in a new tab" at bounding box center [966, 268] width 16 height 16
type input "[URL][DOMAIN_NAME]"
click at [933, 332] on link "**********" at bounding box center [985, 334] width 104 height 9
click at [1027, 318] on icon at bounding box center [1030, 316] width 7 height 7
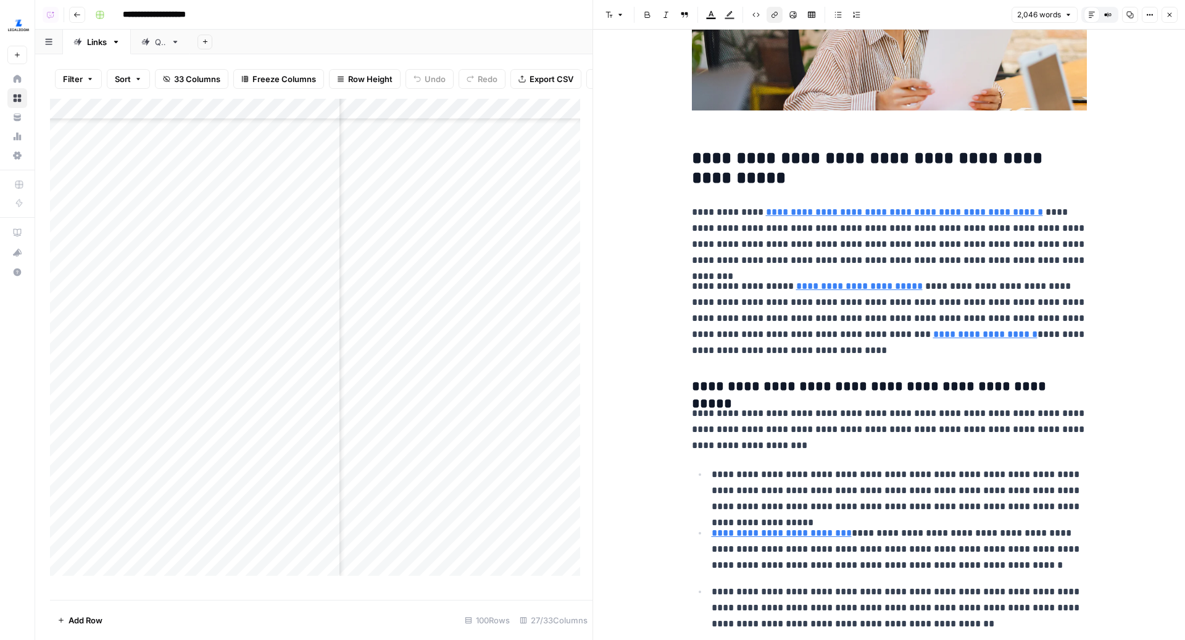
scroll to position [611, 0]
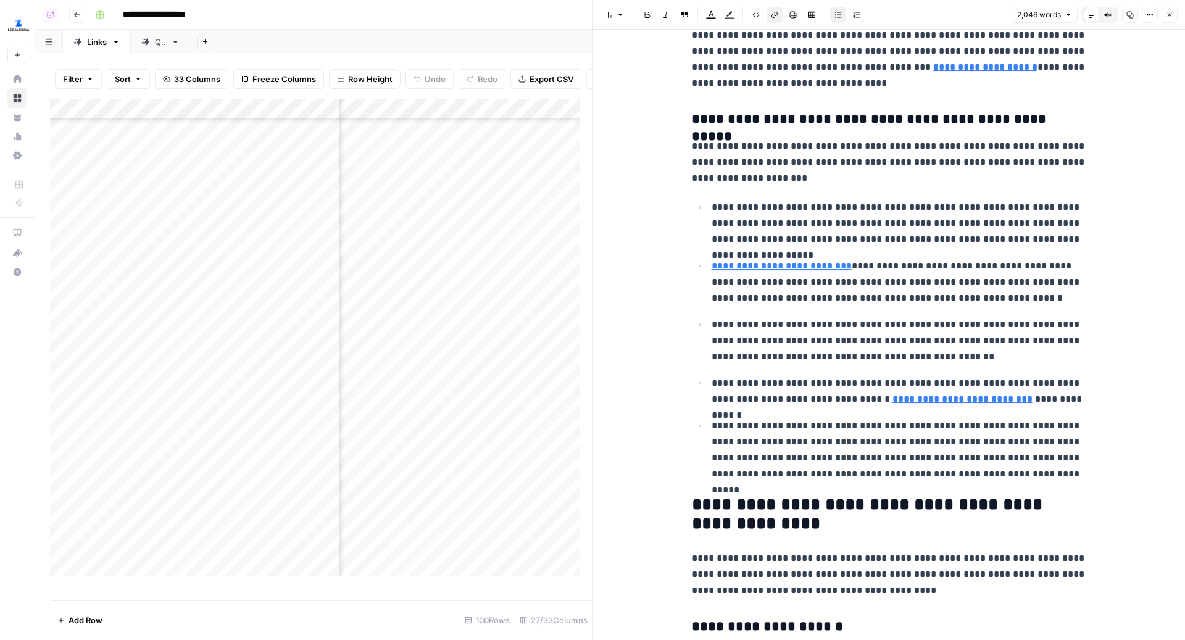
click at [798, 269] on link "**********" at bounding box center [781, 265] width 140 height 9
click at [814, 263] on link "**********" at bounding box center [781, 265] width 140 height 9
click at [882, 247] on icon at bounding box center [884, 247] width 7 height 7
type input "[URL][DOMAIN_NAME]"
click at [942, 399] on link "**********" at bounding box center [962, 398] width 140 height 9
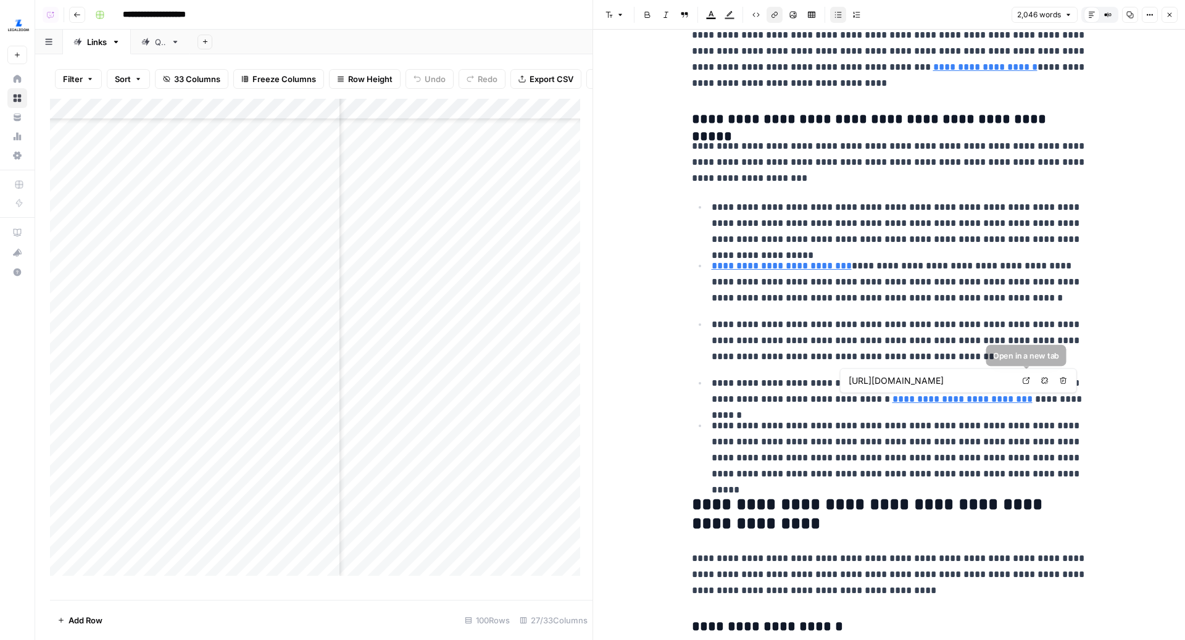
click at [1022, 379] on icon at bounding box center [1025, 380] width 7 height 7
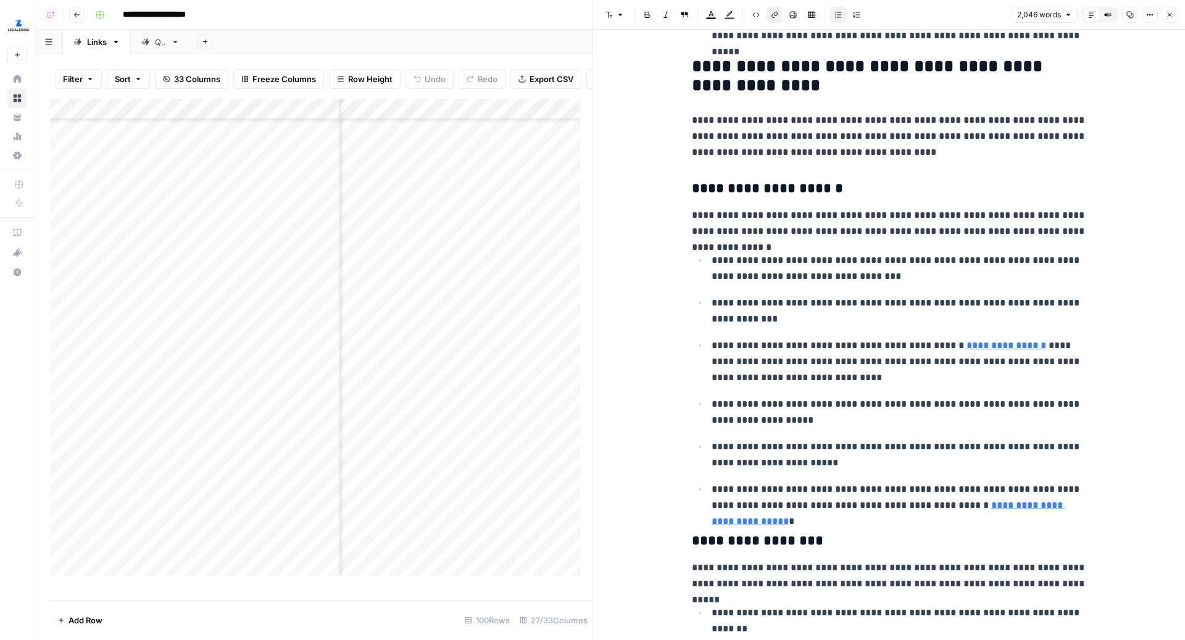
scroll to position [1103, 0]
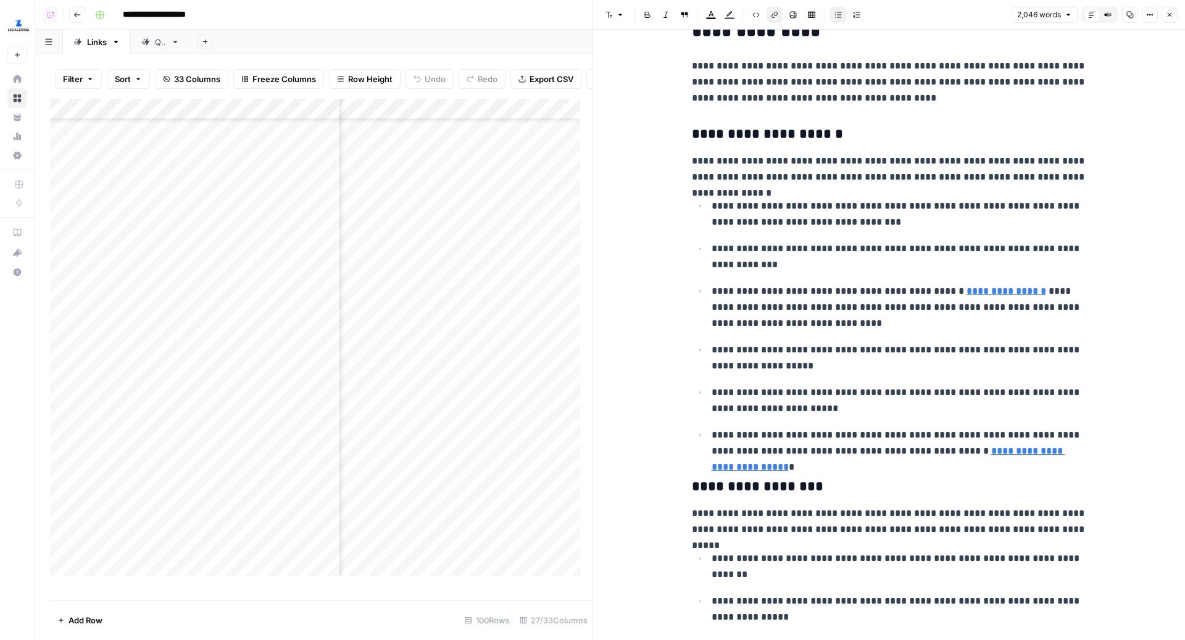
click at [966, 287] on link "**********" at bounding box center [1006, 290] width 80 height 9
click at [1108, 266] on link "Open in a new tab" at bounding box center [1114, 272] width 16 height 16
click at [1002, 449] on link "**********" at bounding box center [888, 458] width 354 height 25
click at [1105, 428] on icon at bounding box center [1102, 431] width 7 height 7
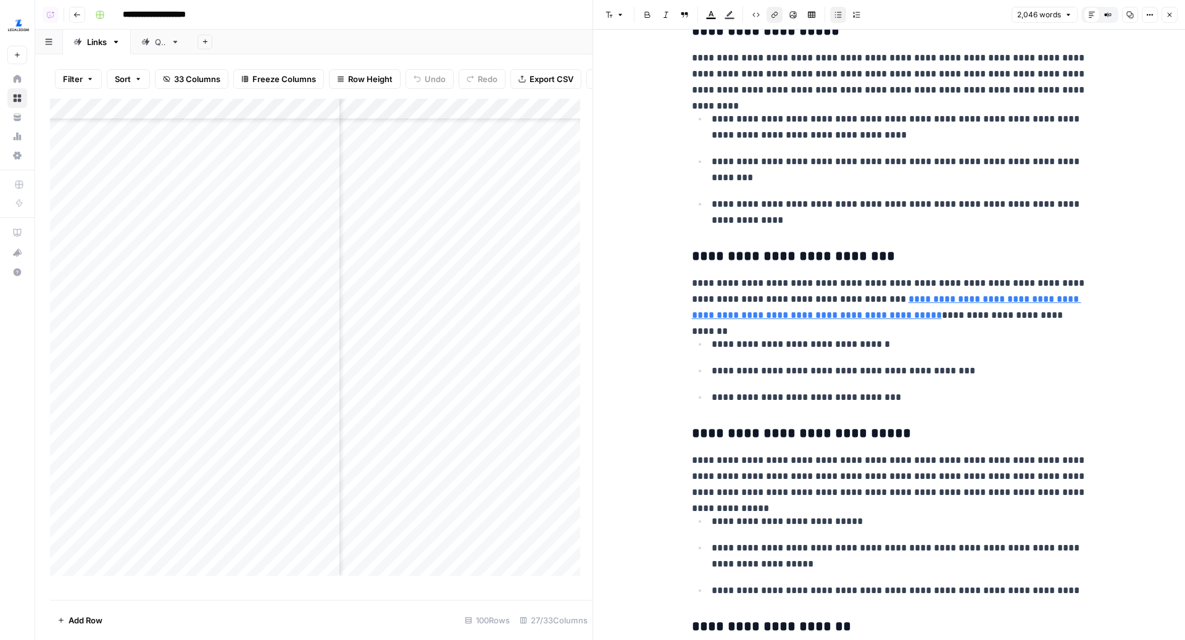
scroll to position [1823, 0]
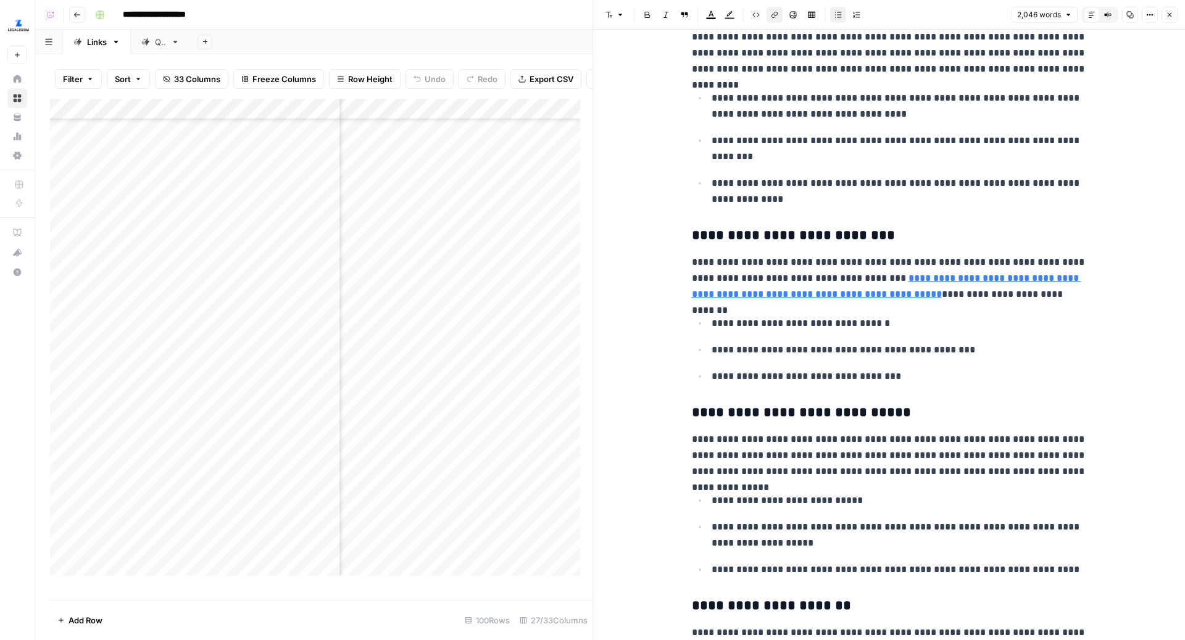
click at [977, 273] on link "**********" at bounding box center [886, 285] width 389 height 25
click at [903, 288] on link "**********" at bounding box center [886, 285] width 389 height 25
click at [910, 273] on link "**********" at bounding box center [886, 285] width 389 height 25
click at [987, 275] on link "**********" at bounding box center [886, 285] width 389 height 25
click at [863, 254] on icon at bounding box center [864, 257] width 7 height 7
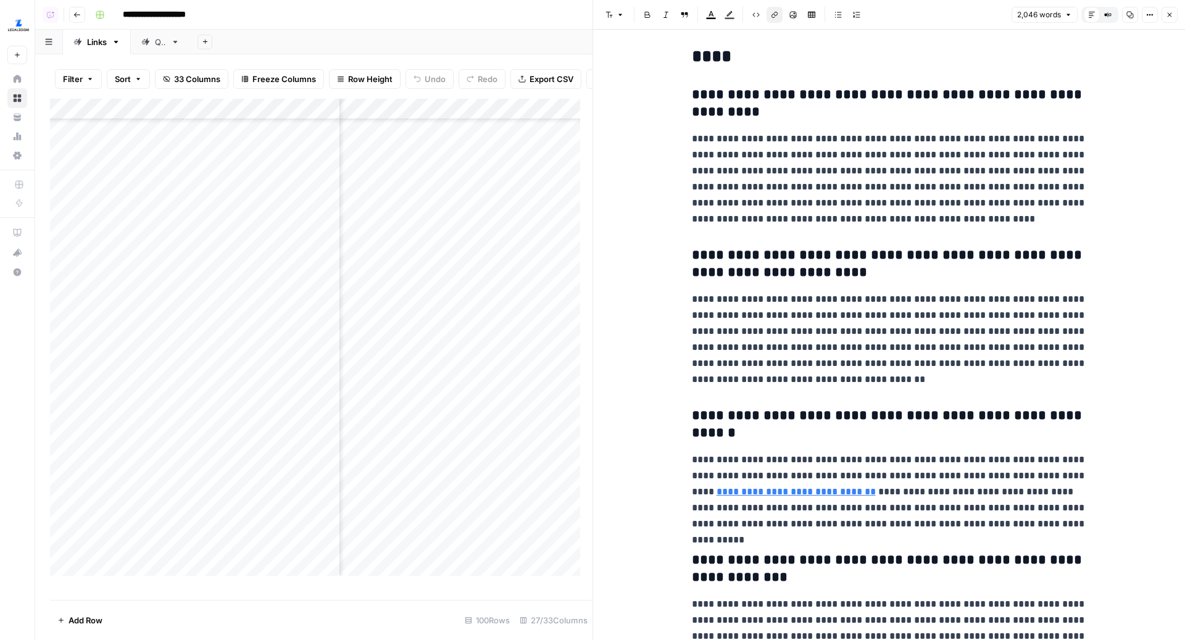
scroll to position [4147, 0]
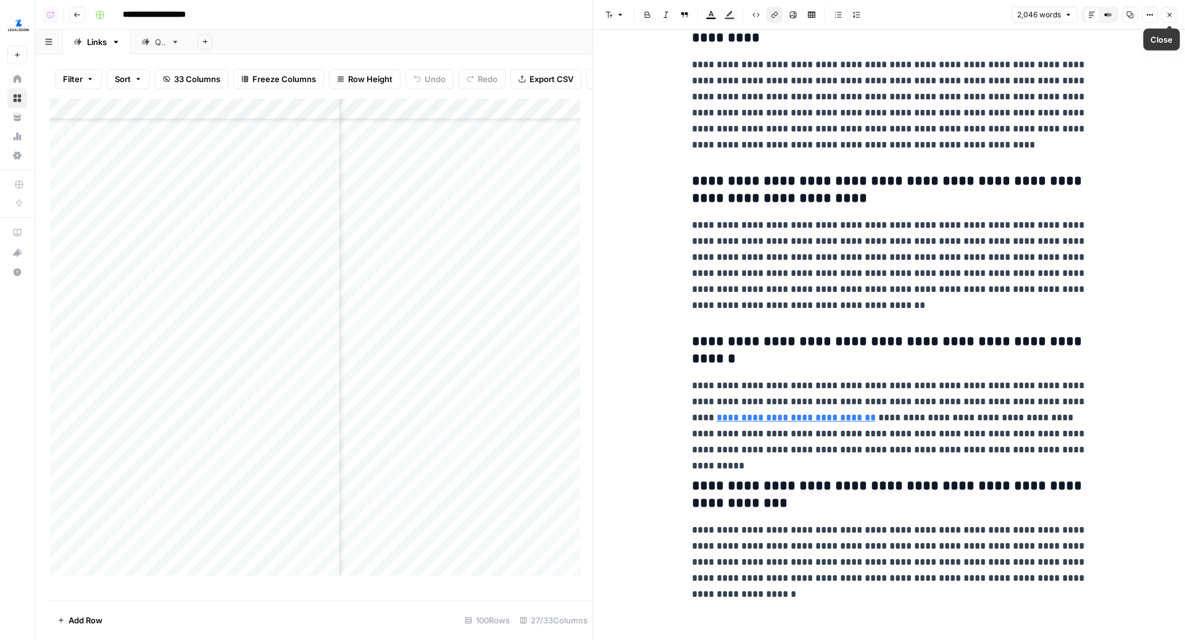
click at [1168, 14] on icon "button" at bounding box center [1170, 15] width 4 height 4
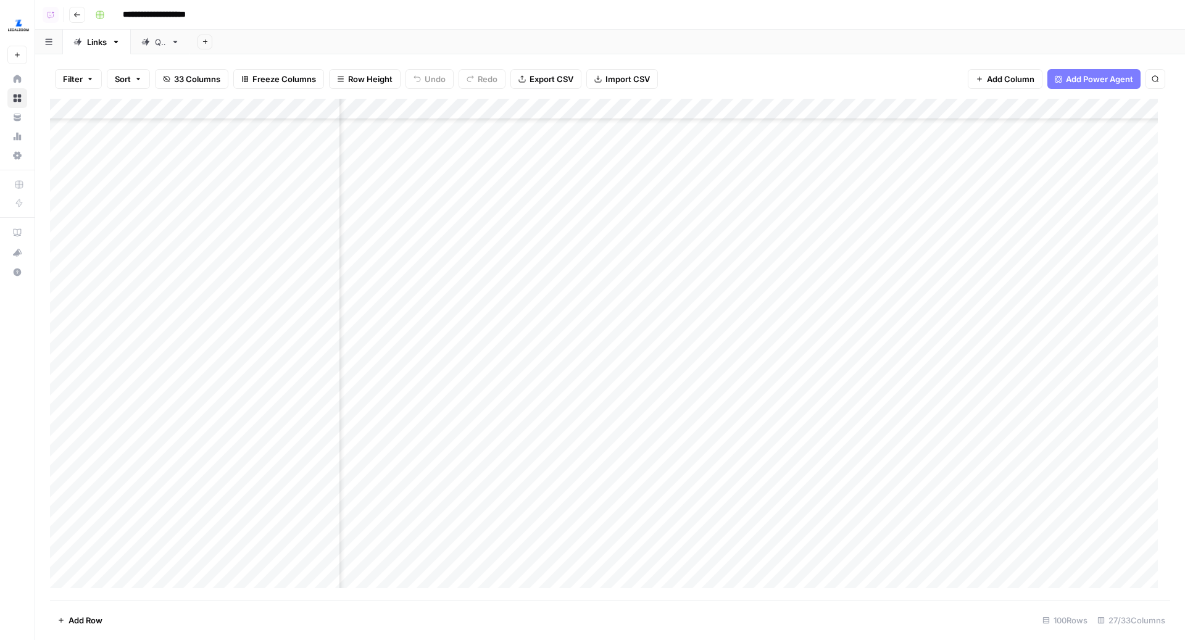
scroll to position [306, 1928]
click at [921, 386] on div "Add Column" at bounding box center [610, 350] width 1120 height 502
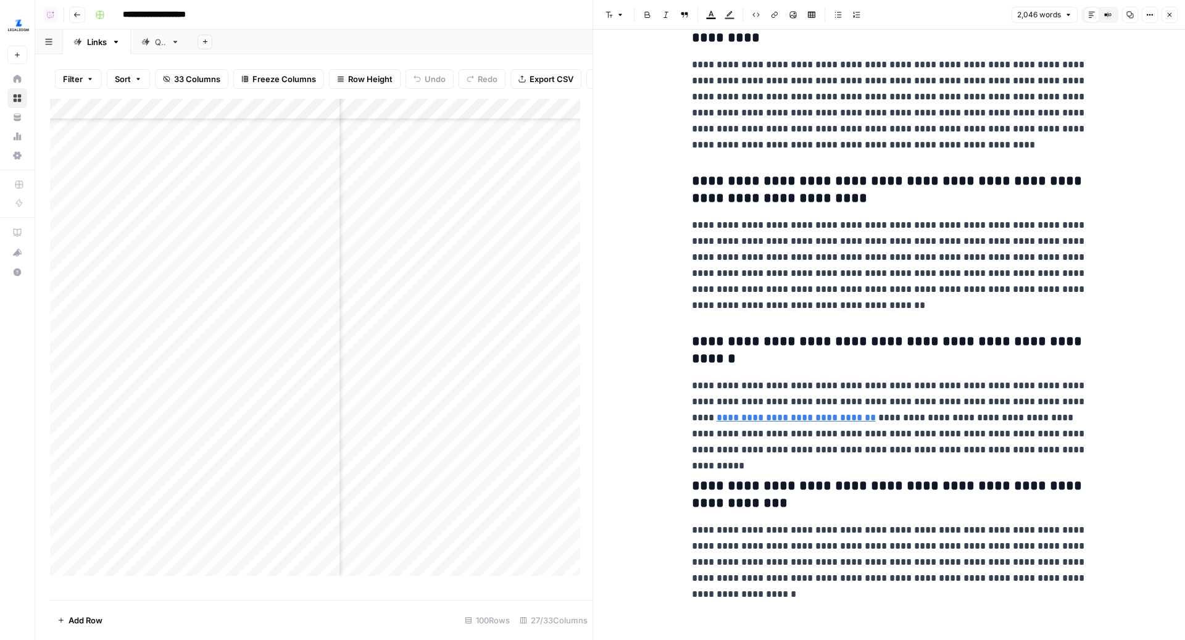
scroll to position [306, 2426]
click at [422, 381] on div "Add Column" at bounding box center [321, 343] width 542 height 489
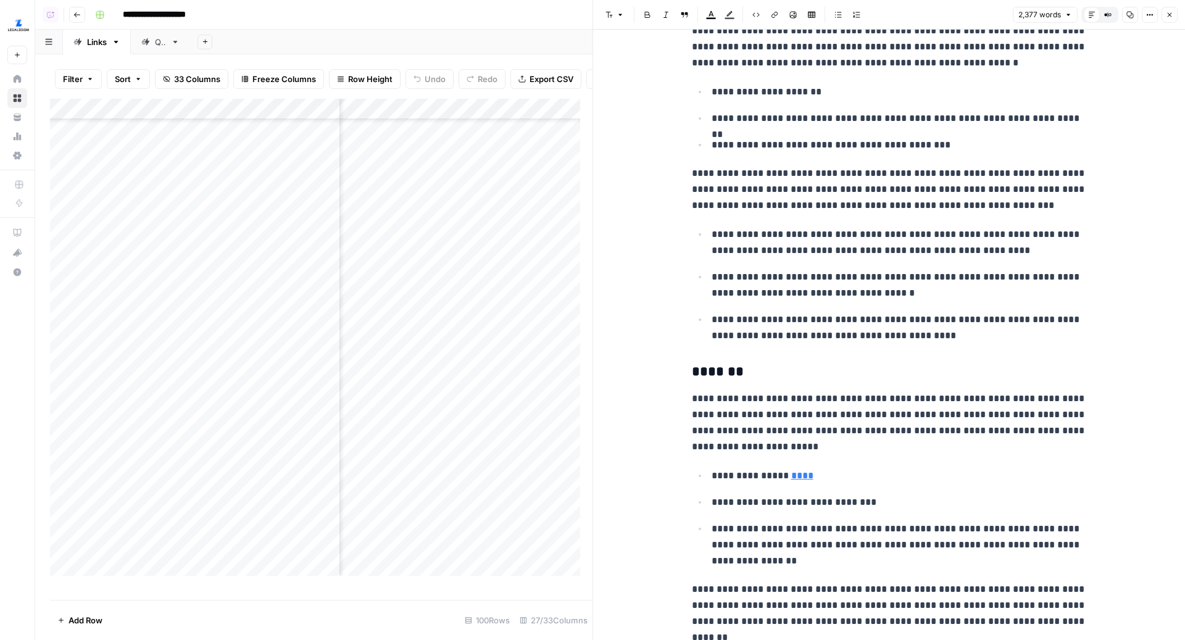
scroll to position [1802, 0]
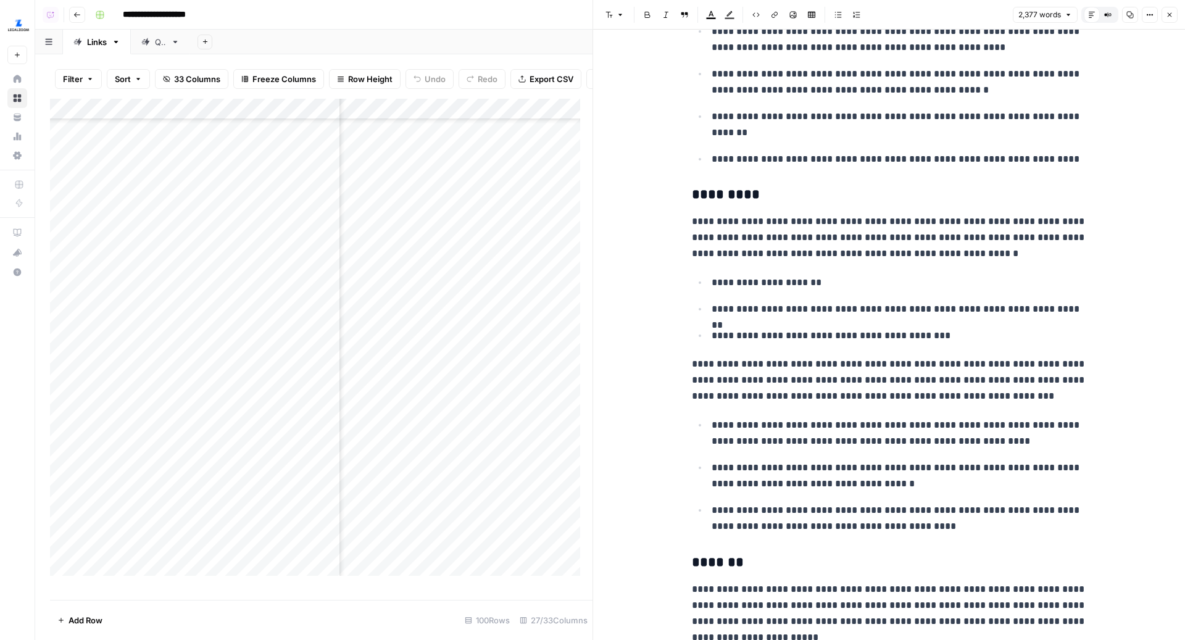
click at [1170, 15] on icon "button" at bounding box center [1169, 14] width 7 height 7
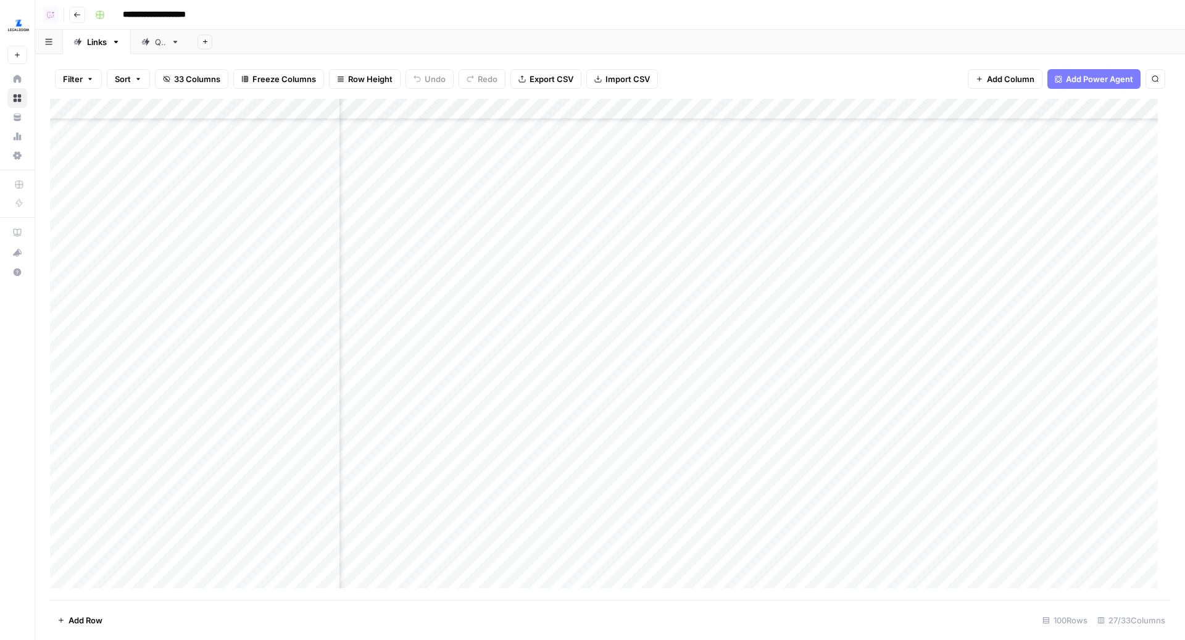
scroll to position [306, 2208]
click at [639, 370] on div "Add Column" at bounding box center [610, 350] width 1120 height 502
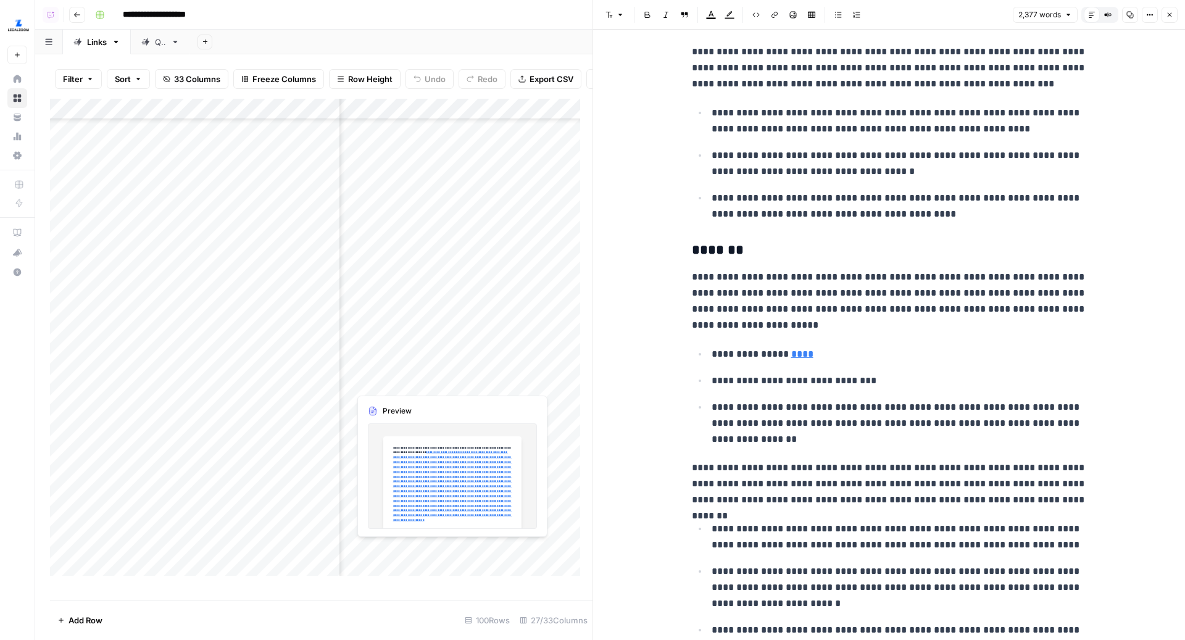
scroll to position [306, 723]
click at [390, 381] on div "Add Column" at bounding box center [321, 343] width 542 height 489
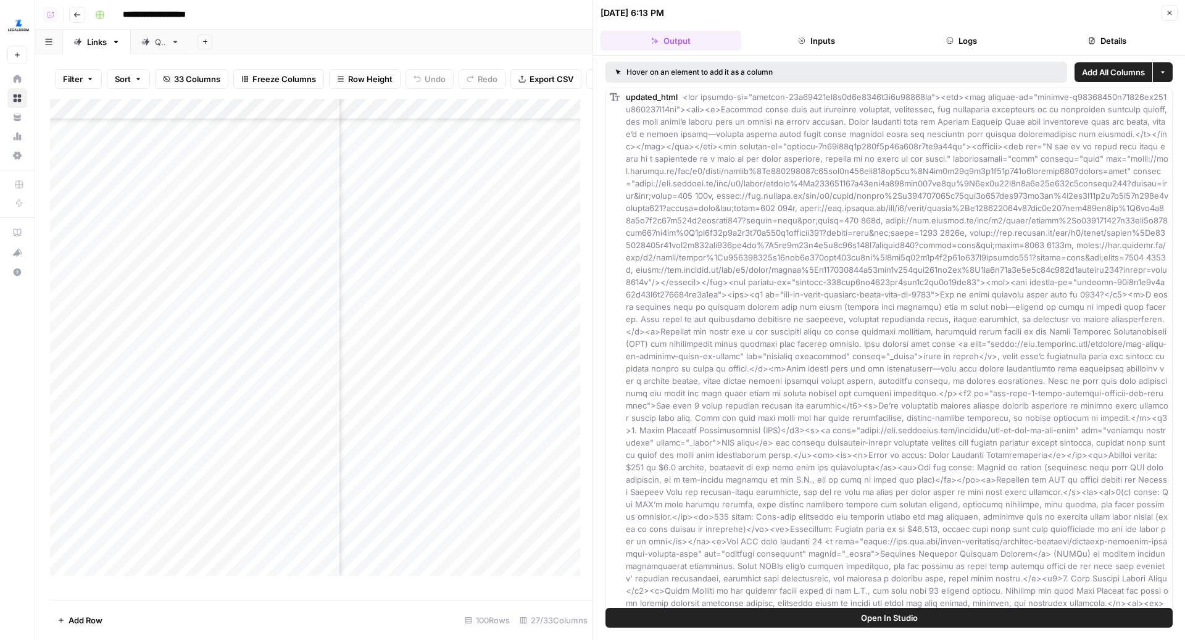
click at [895, 618] on span "Open In Studio" at bounding box center [889, 618] width 57 height 12
click at [1175, 6] on button "Close" at bounding box center [1169, 13] width 16 height 16
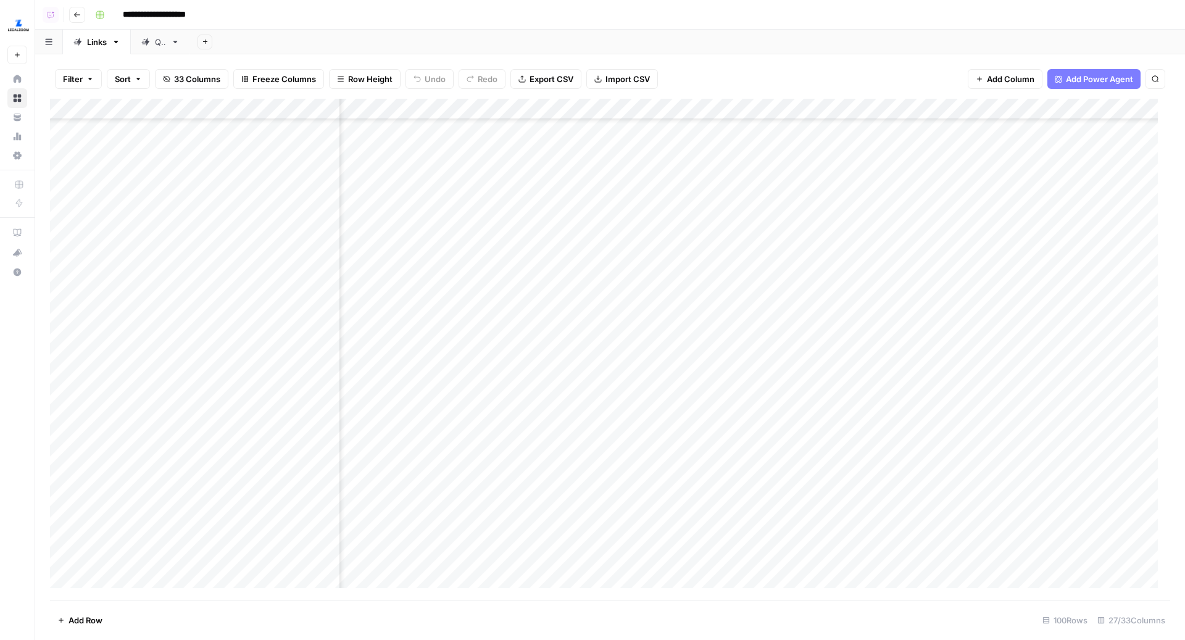
click at [774, 39] on div "Add Sheet" at bounding box center [687, 42] width 995 height 25
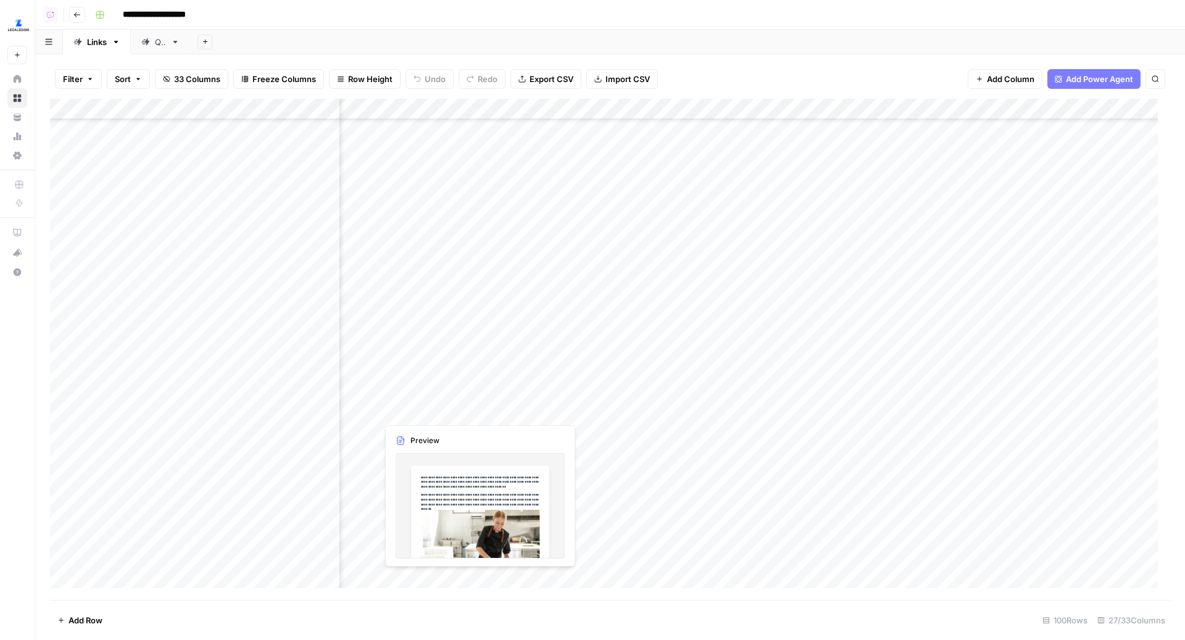
click at [780, 558] on div "Add Column" at bounding box center [610, 350] width 1120 height 502
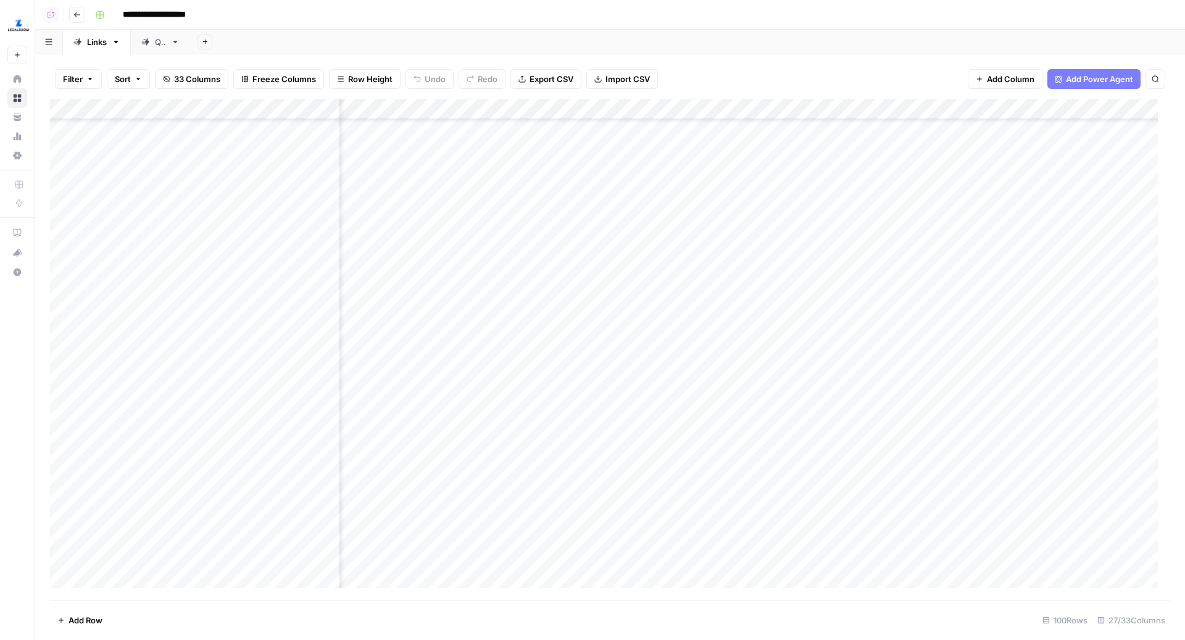
click at [546, 31] on div "Add Sheet" at bounding box center [687, 42] width 995 height 25
click at [538, 260] on div "Add Column" at bounding box center [610, 350] width 1120 height 502
click at [537, 281] on div "Add Column" at bounding box center [610, 350] width 1120 height 502
click at [539, 302] on div "Add Column" at bounding box center [610, 350] width 1120 height 502
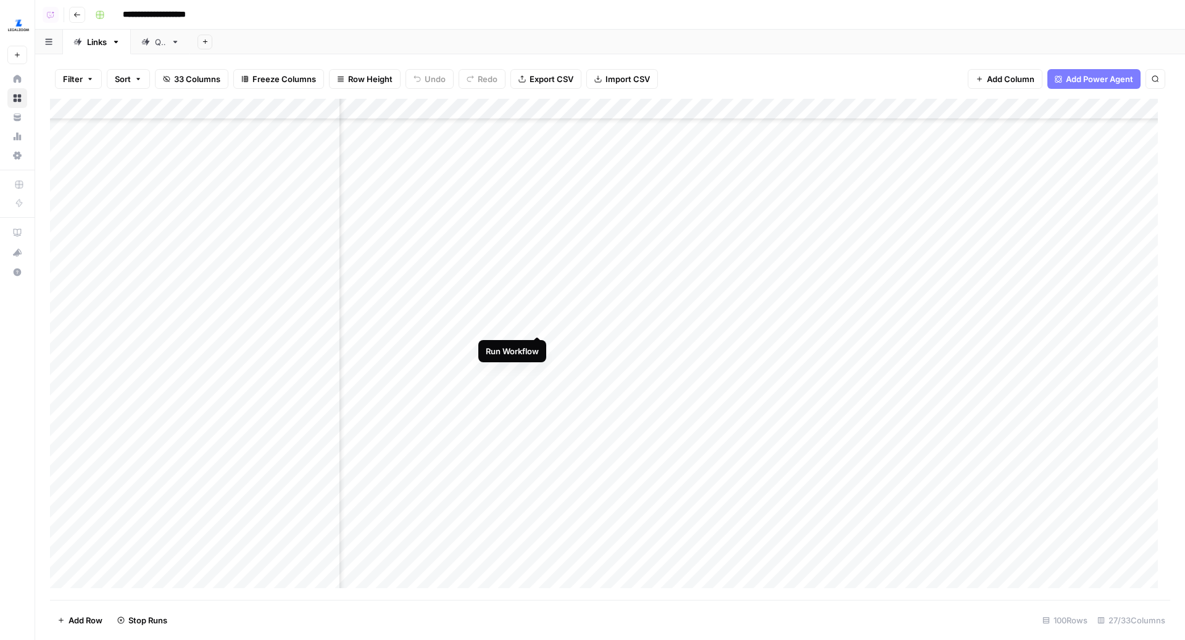
click at [537, 323] on div "Add Column" at bounding box center [610, 350] width 1120 height 502
click at [538, 345] on div "Add Column" at bounding box center [610, 350] width 1120 height 502
click at [805, 49] on div "Add Sheet" at bounding box center [687, 42] width 995 height 25
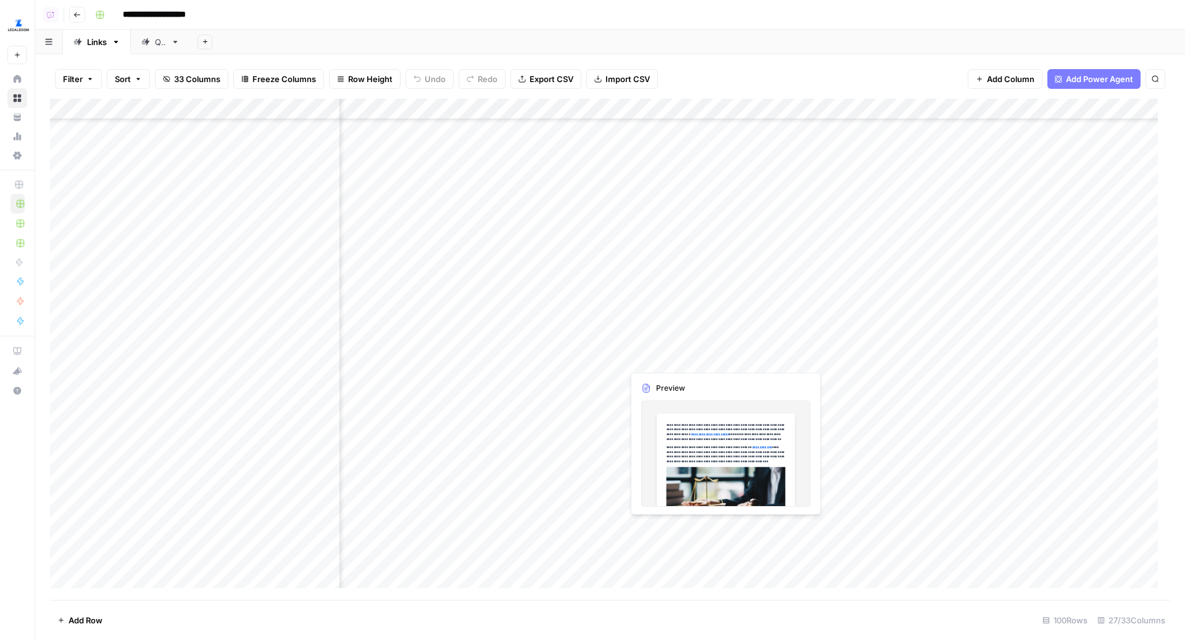
scroll to position [211, 2105]
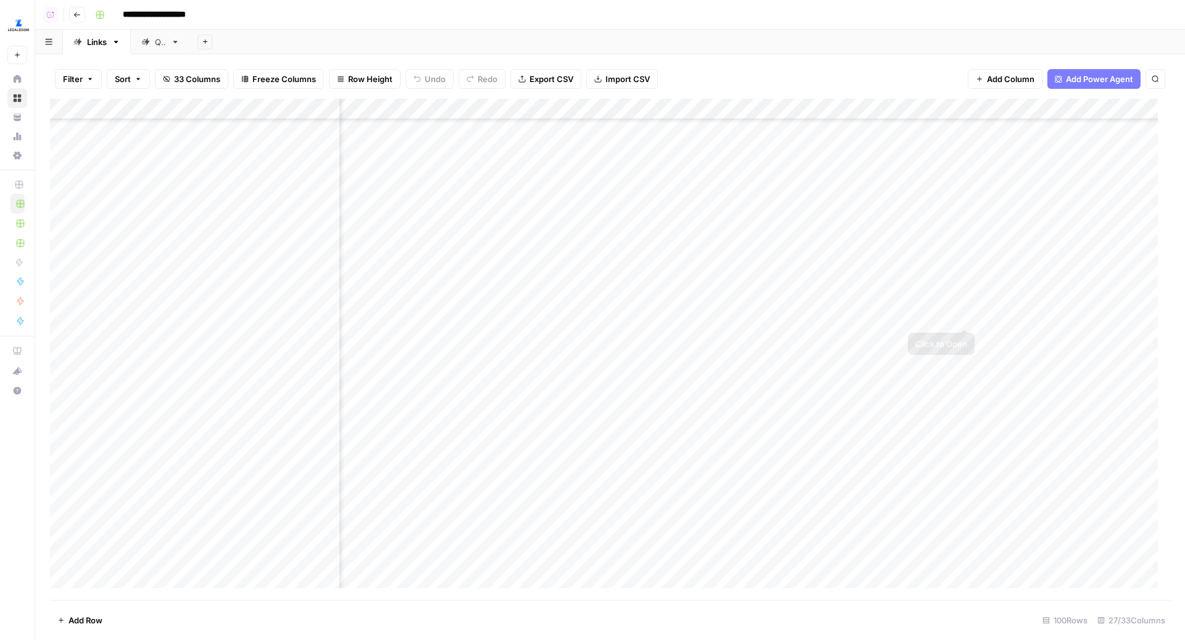
click at [966, 316] on div "Add Column" at bounding box center [610, 350] width 1120 height 502
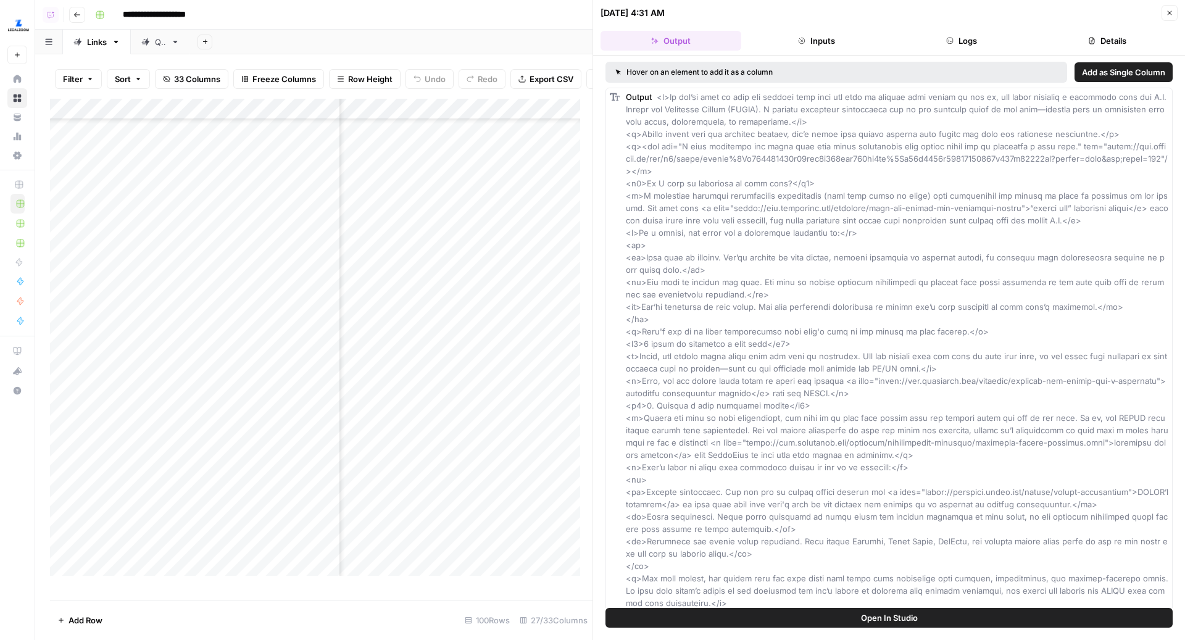
click at [1106, 43] on button "Details" at bounding box center [1107, 41] width 141 height 20
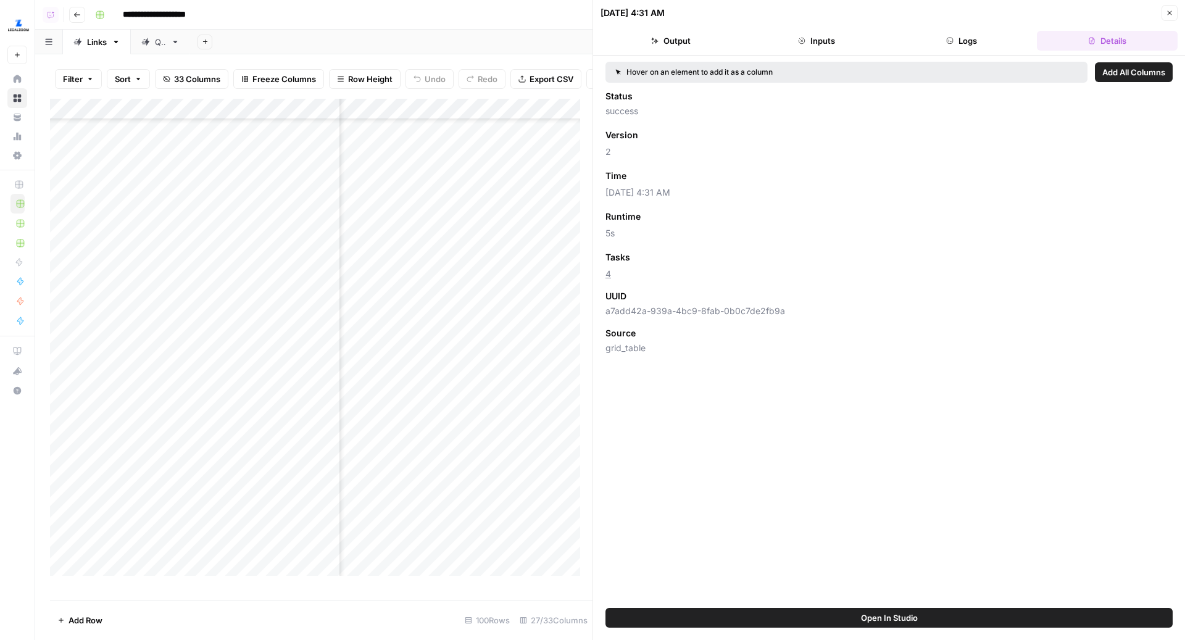
click at [1171, 12] on icon "button" at bounding box center [1169, 12] width 7 height 7
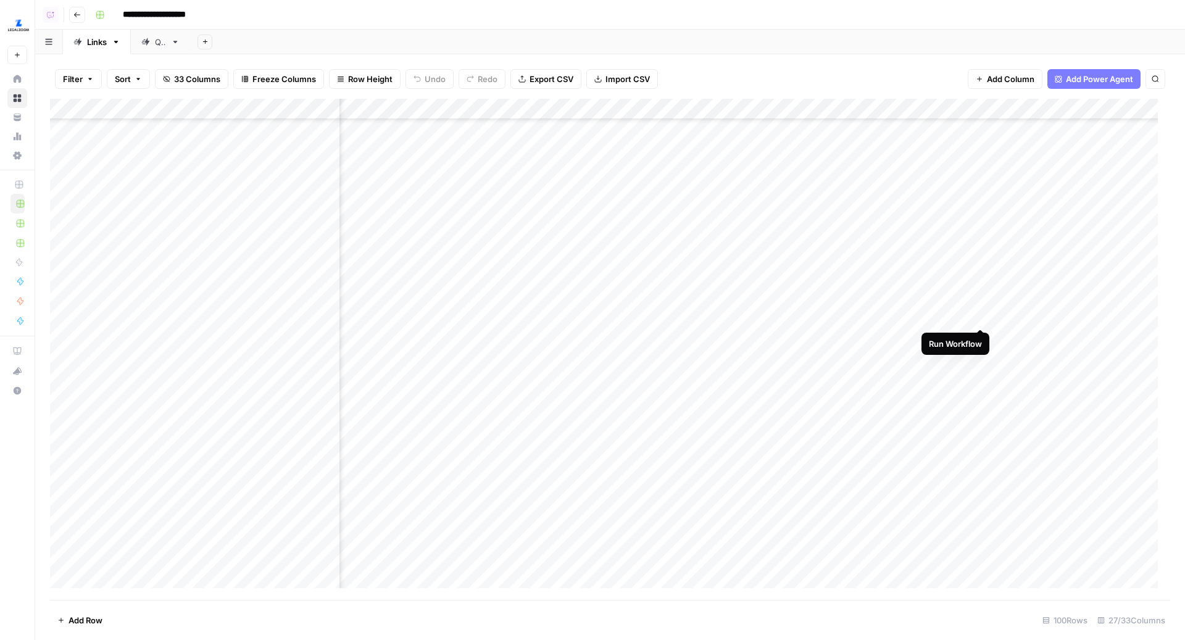
click at [981, 315] on div "Add Column" at bounding box center [610, 350] width 1120 height 502
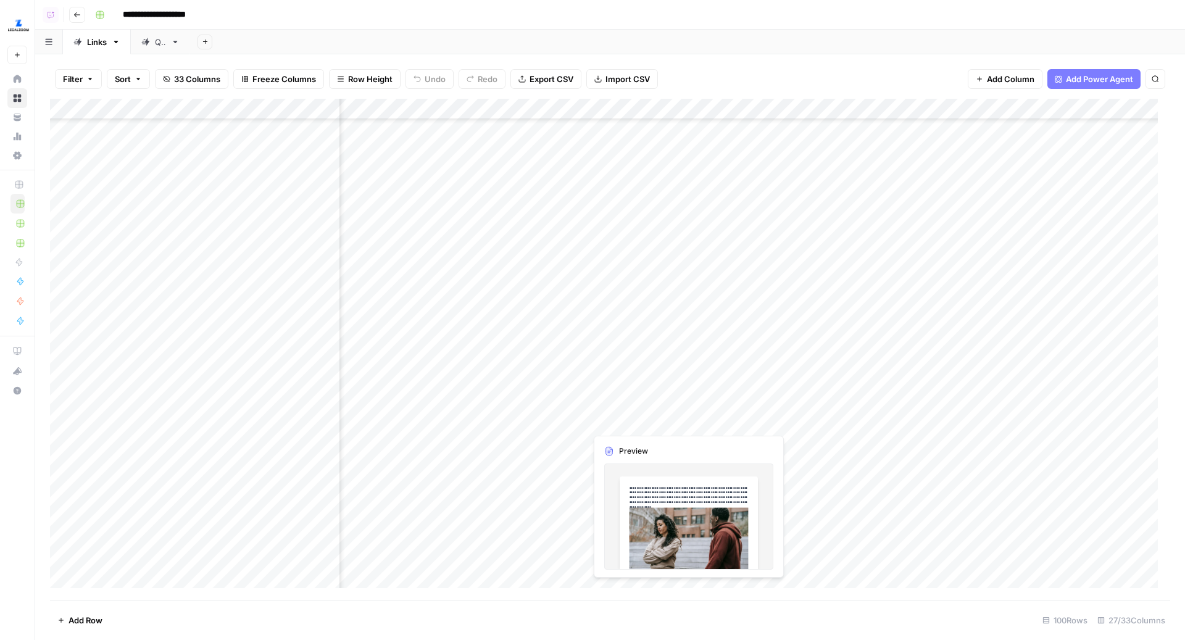
click at [740, 421] on div "Add Column" at bounding box center [610, 350] width 1120 height 502
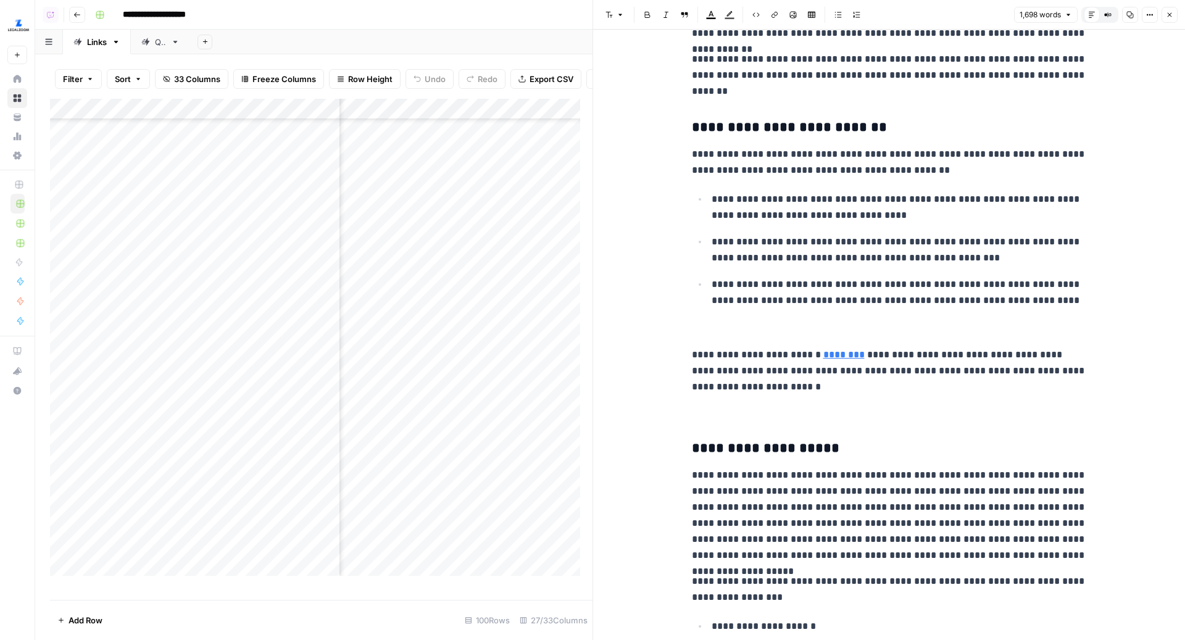
scroll to position [457, 0]
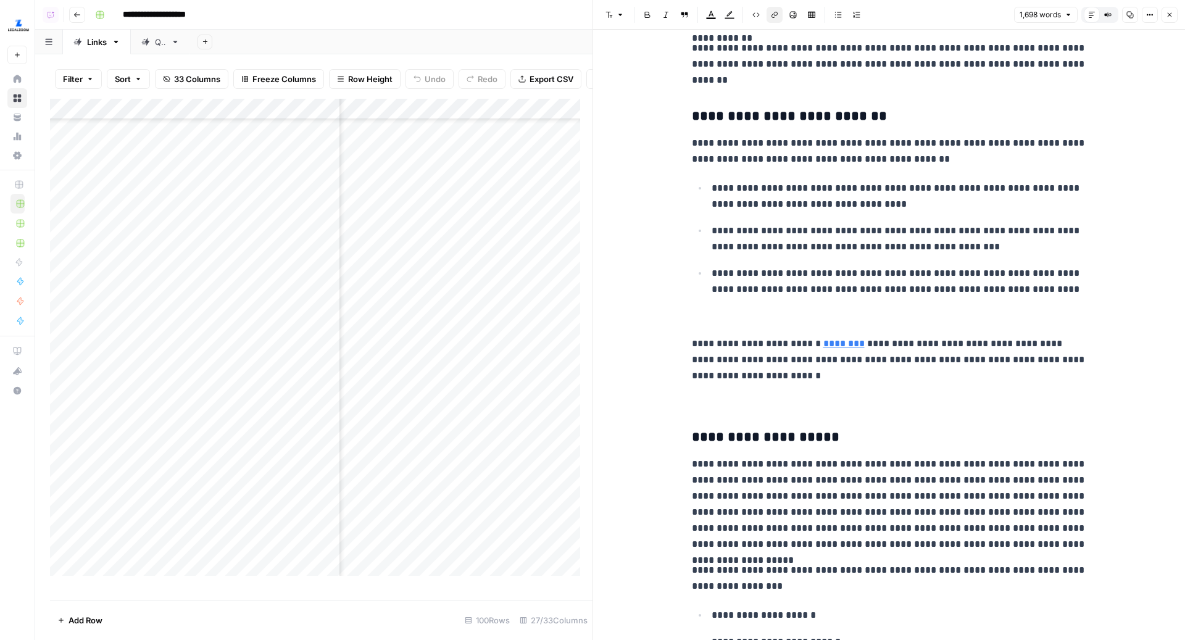
click at [850, 344] on link "********" at bounding box center [843, 343] width 41 height 9
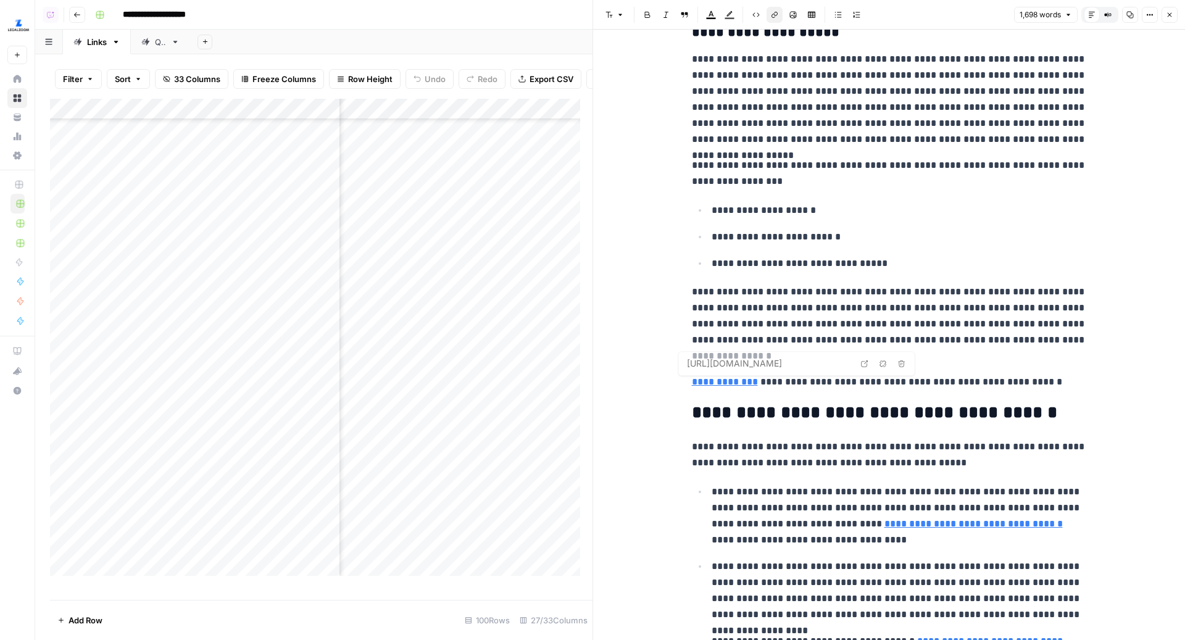
scroll to position [923, 0]
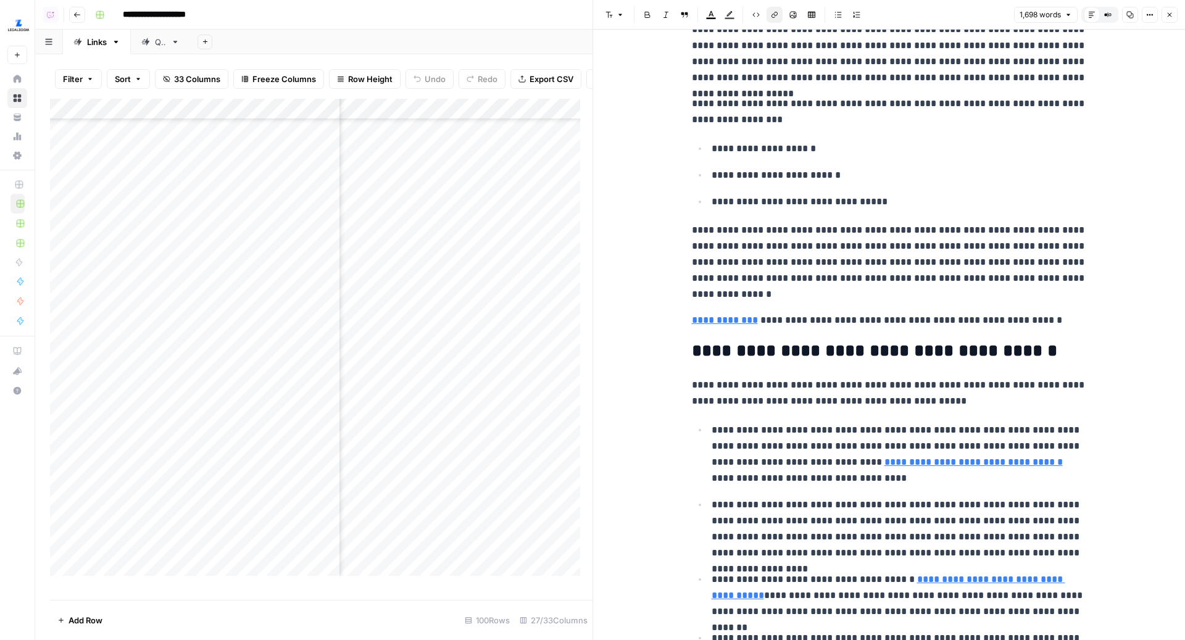
click at [956, 462] on link "**********" at bounding box center [973, 461] width 178 height 9
click at [1167, 19] on button "Close" at bounding box center [1169, 15] width 16 height 16
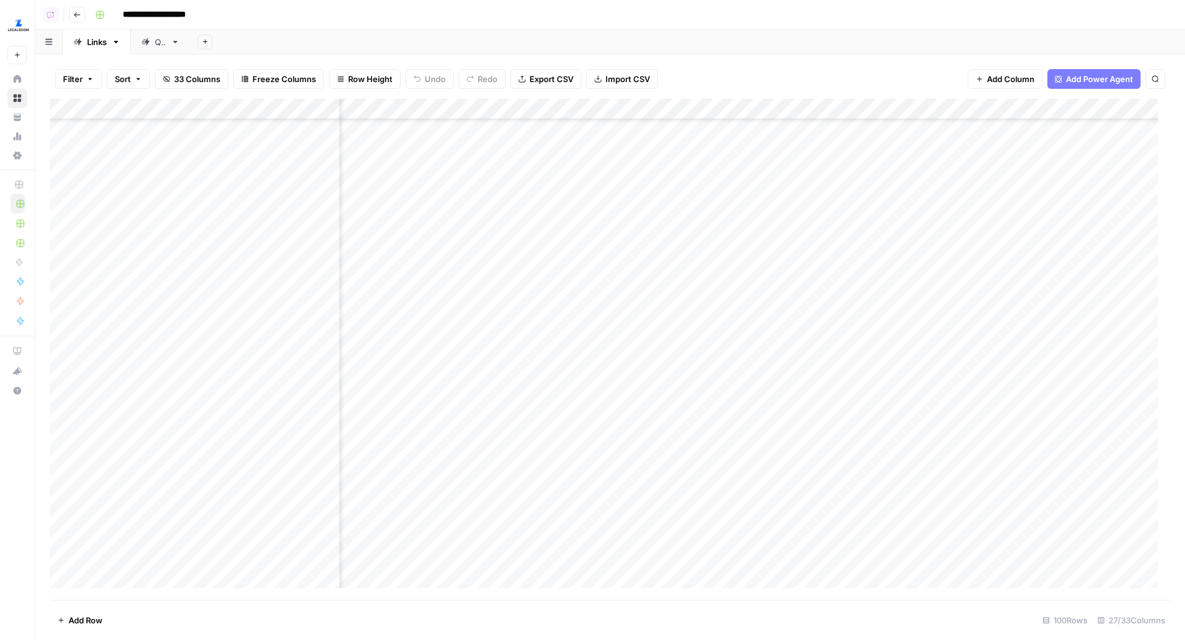
click at [684, 313] on div "Add Column" at bounding box center [610, 350] width 1120 height 502
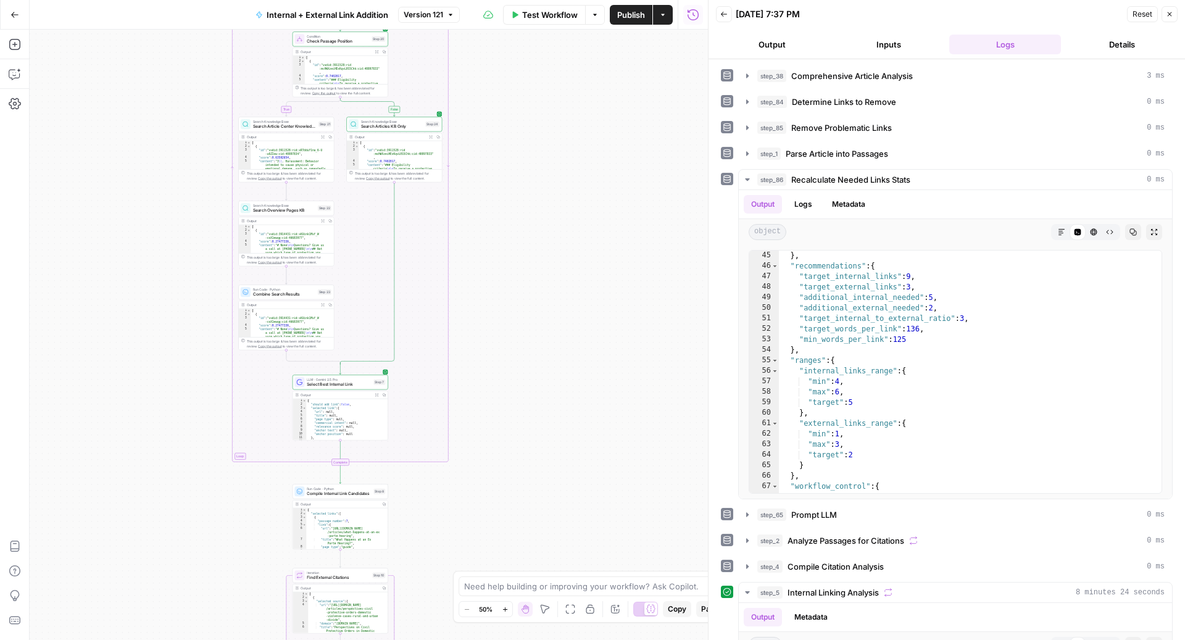
scroll to position [6313, 0]
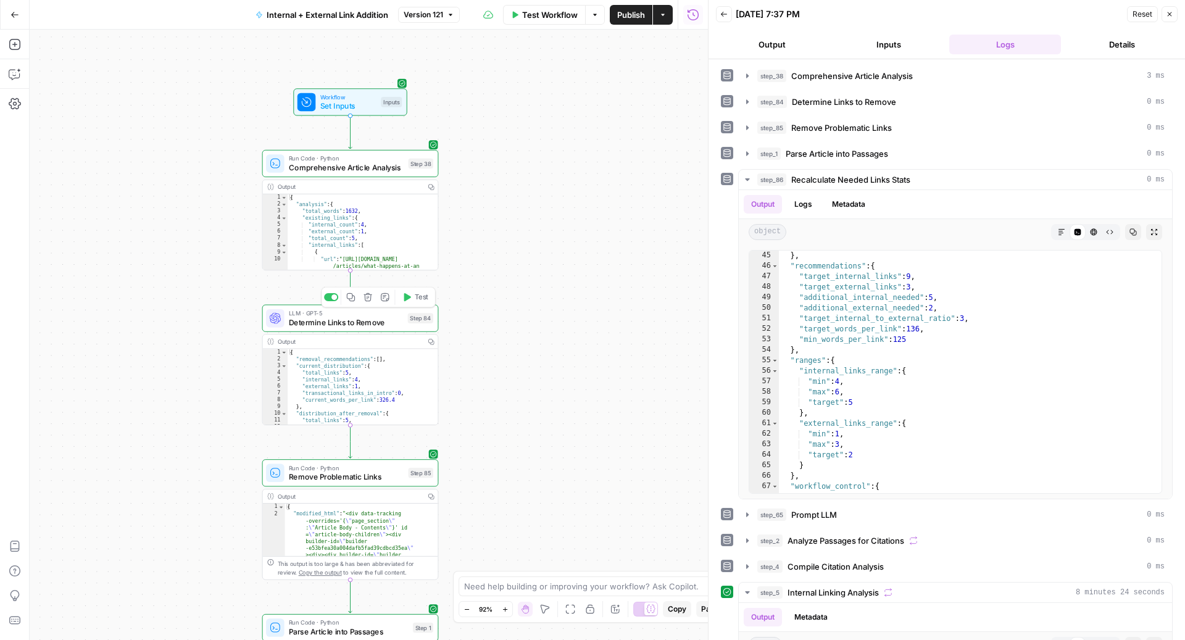
click at [346, 321] on span "Determine Links to Remove" at bounding box center [346, 322] width 114 height 11
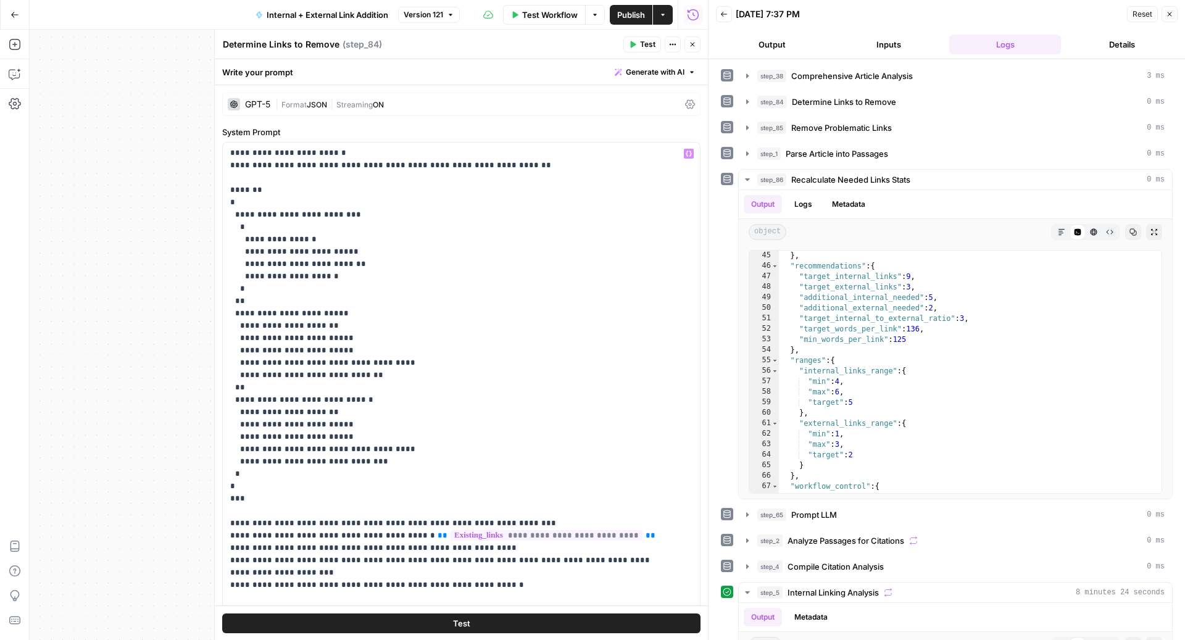
scroll to position [188, 0]
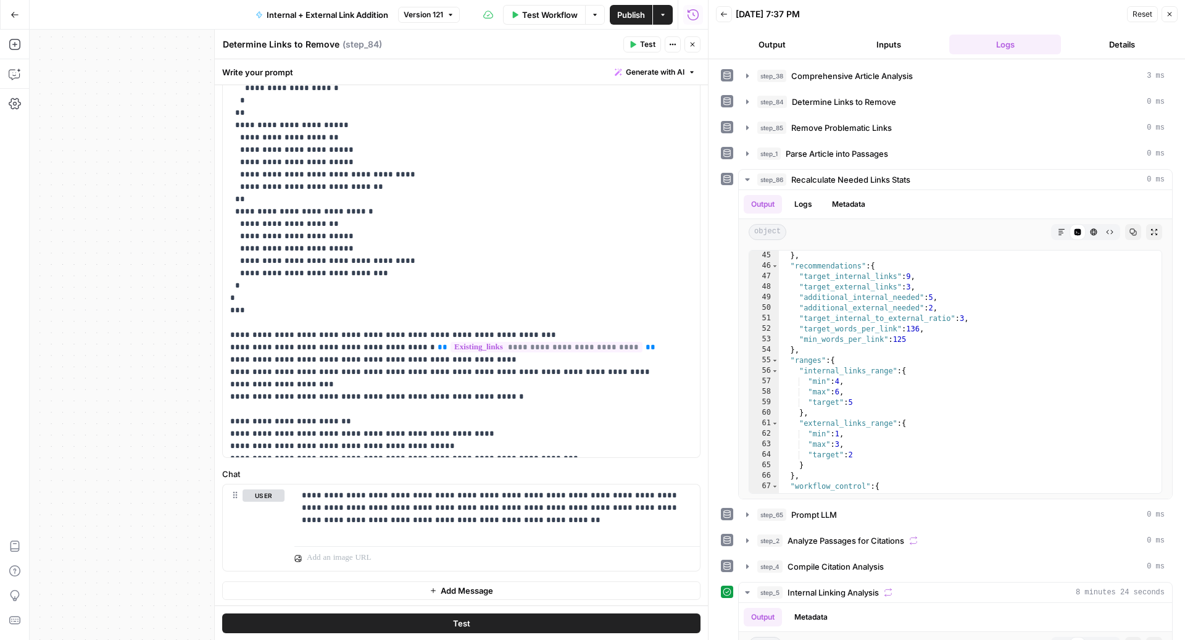
click at [692, 41] on icon "button" at bounding box center [692, 44] width 7 height 7
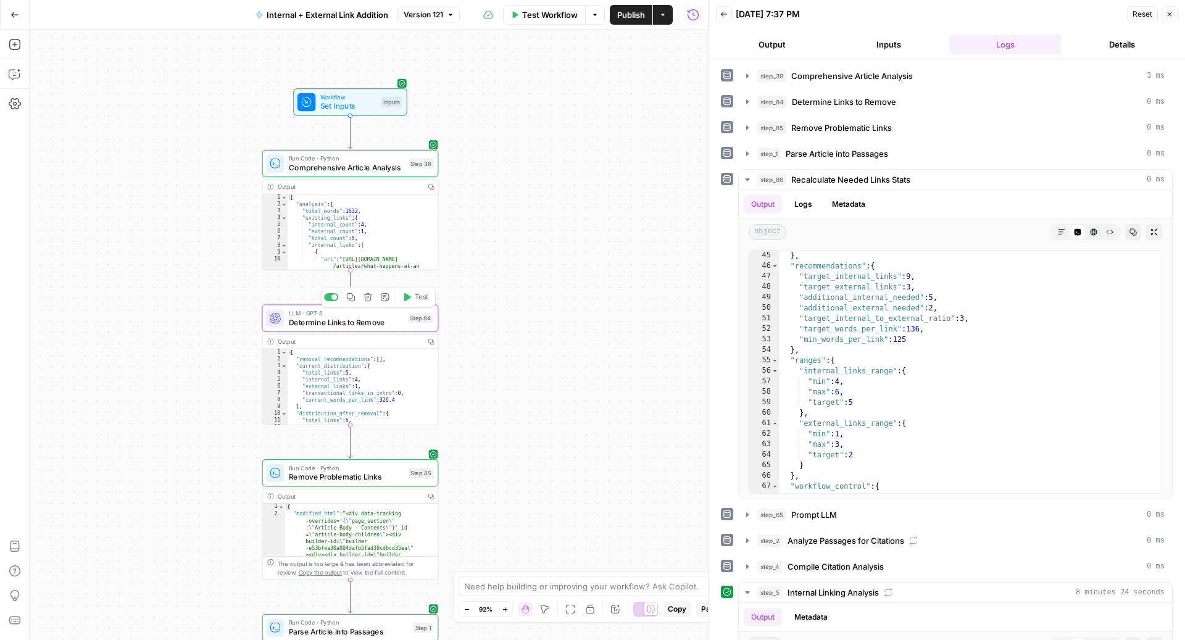
click at [376, 320] on span "Determine Links to Remove" at bounding box center [346, 322] width 114 height 11
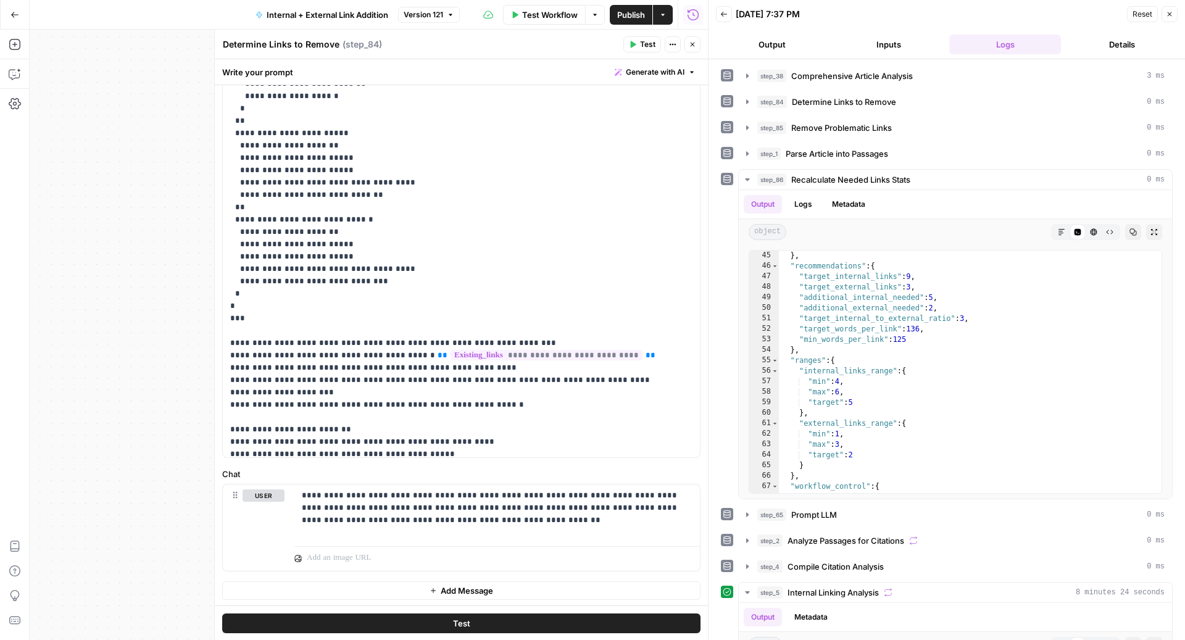
scroll to position [1741, 0]
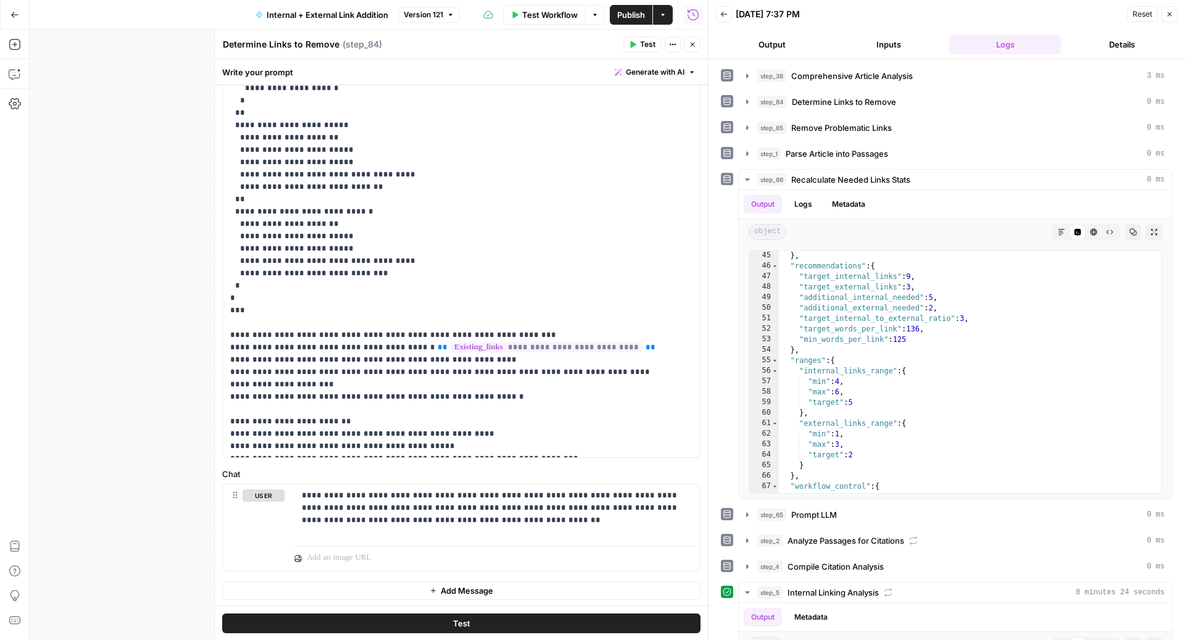
click at [634, 77] on span "Generate with AI" at bounding box center [655, 72] width 59 height 11
click at [621, 136] on div "Improve your existing prompt" at bounding box center [626, 139] width 103 height 11
click at [544, 152] on div at bounding box center [565, 164] width 236 height 73
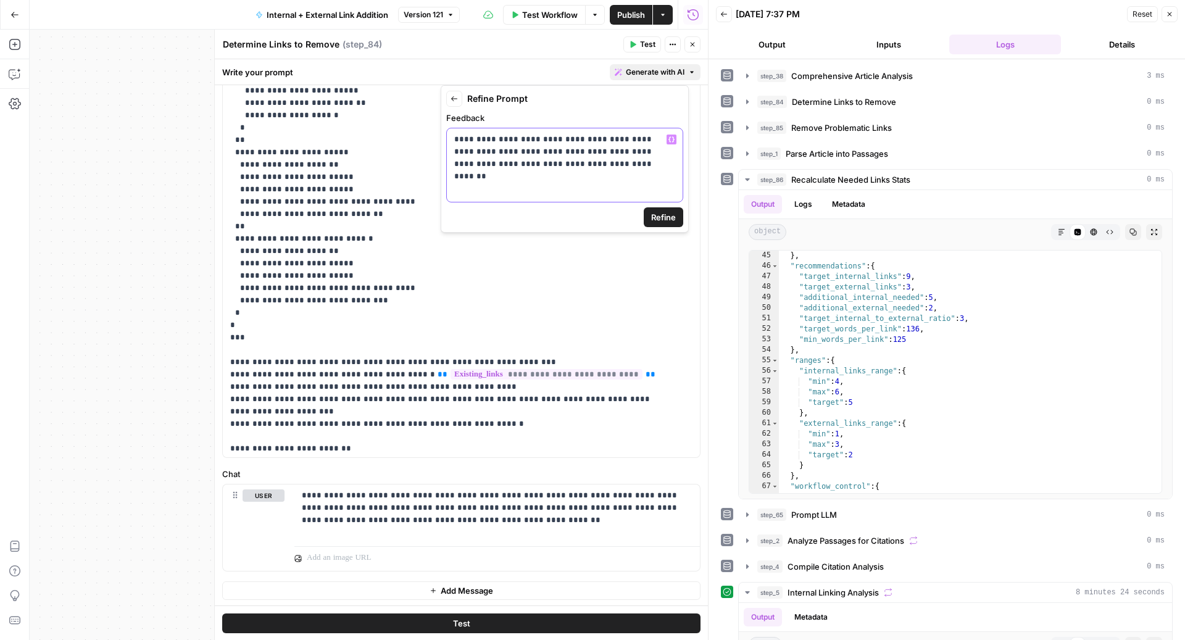
scroll to position [1703, 0]
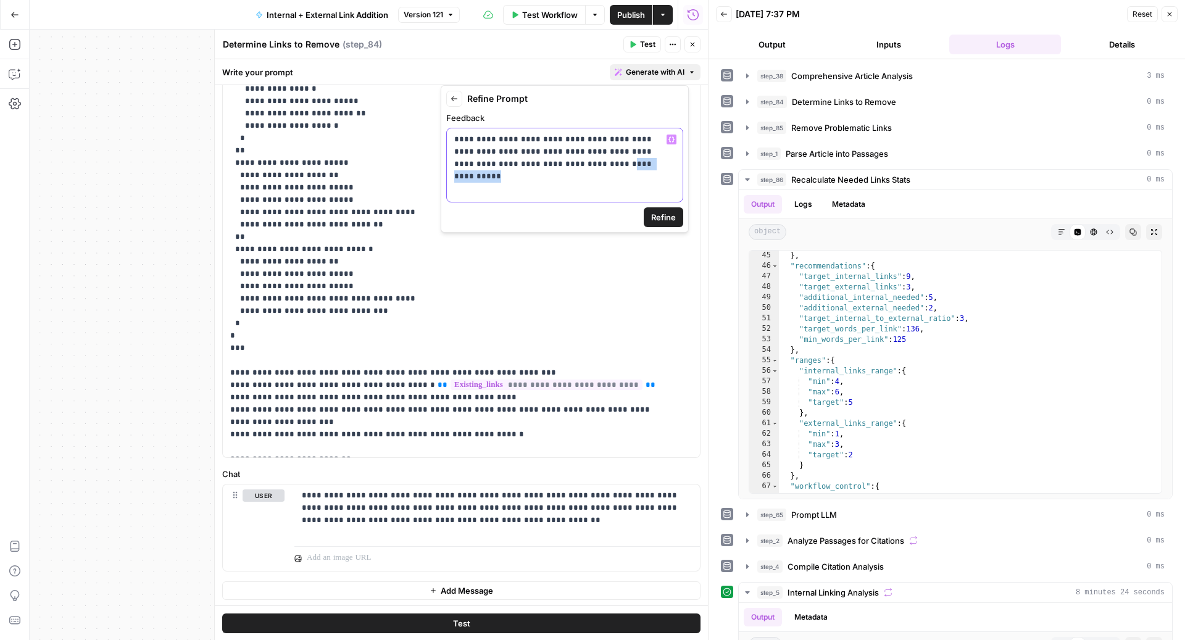
click at [539, 167] on p "**********" at bounding box center [565, 151] width 222 height 37
click at [655, 213] on span "Refine" at bounding box center [663, 217] width 25 height 12
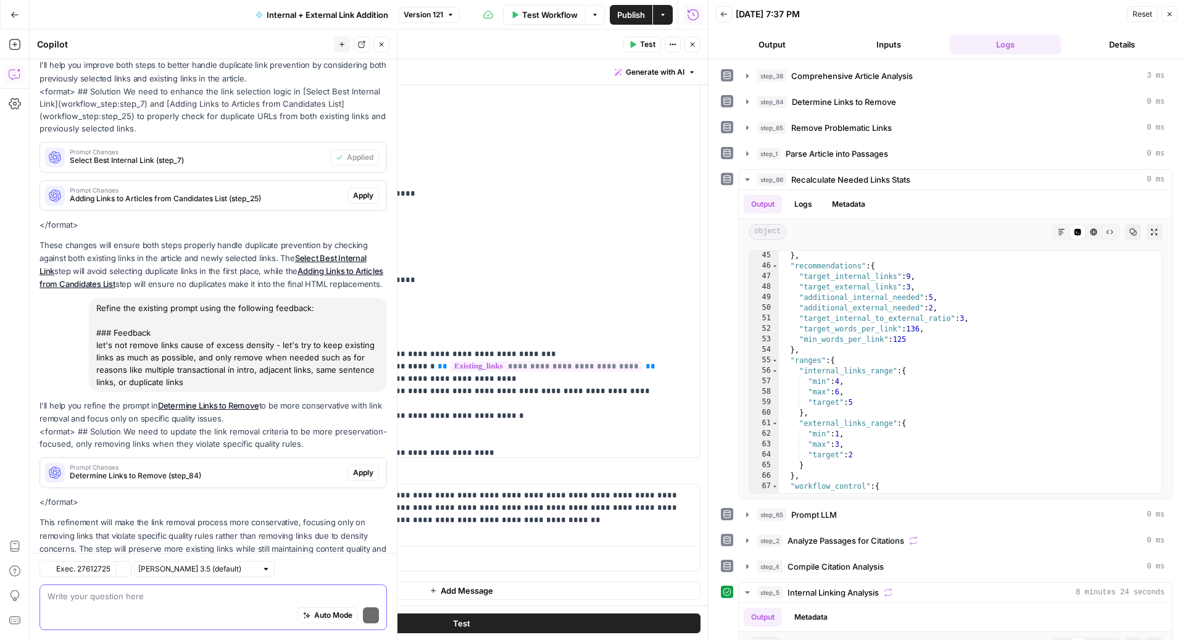
scroll to position [225, 0]
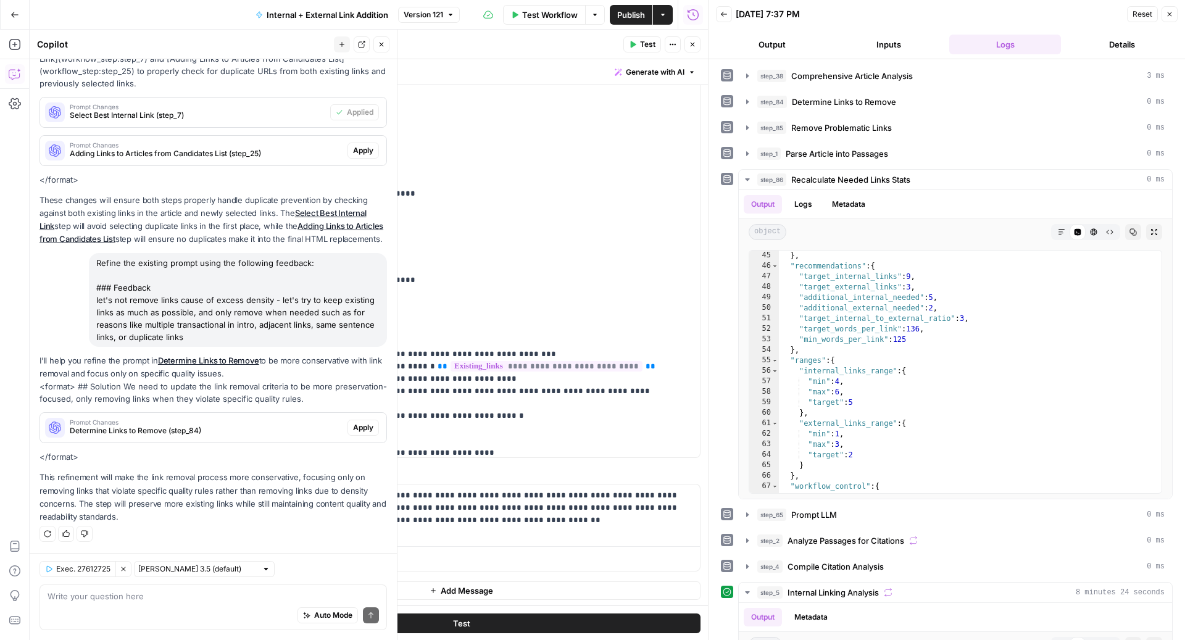
click at [353, 428] on span "Apply" at bounding box center [363, 427] width 20 height 11
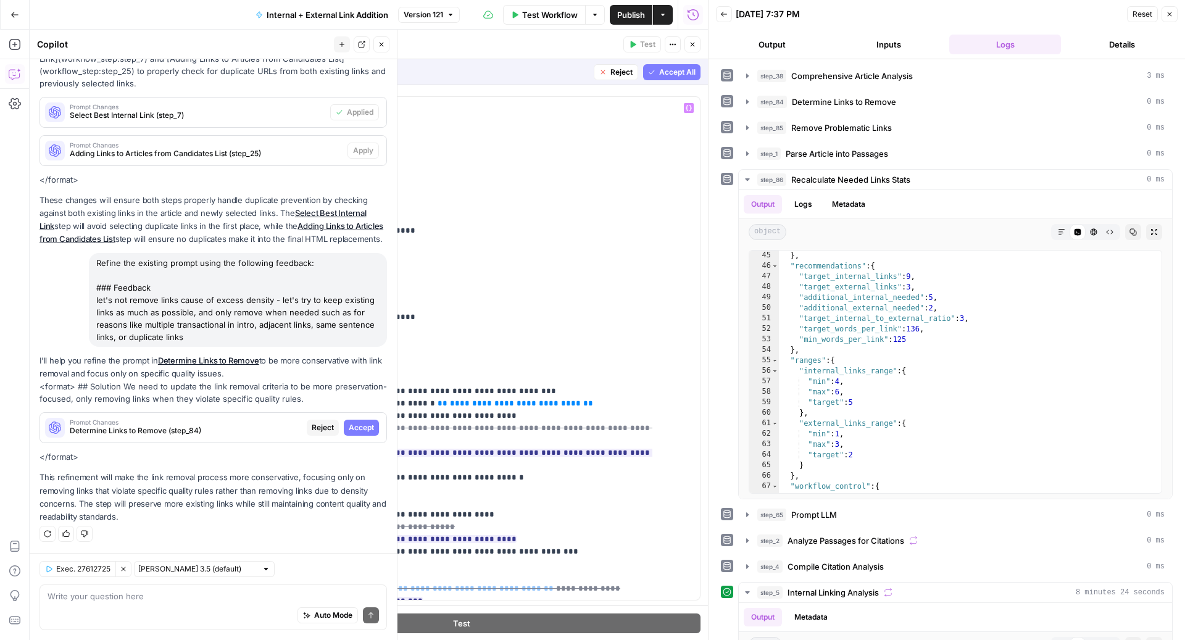
scroll to position [47, 0]
click span "Accept"
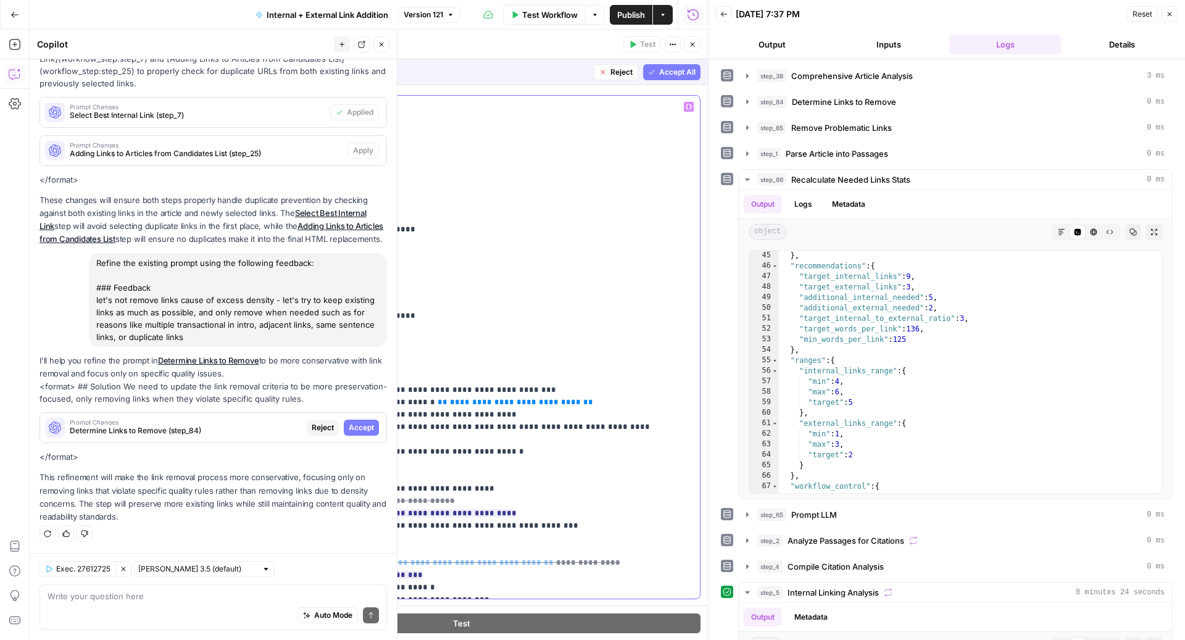
scroll to position [1926, 0]
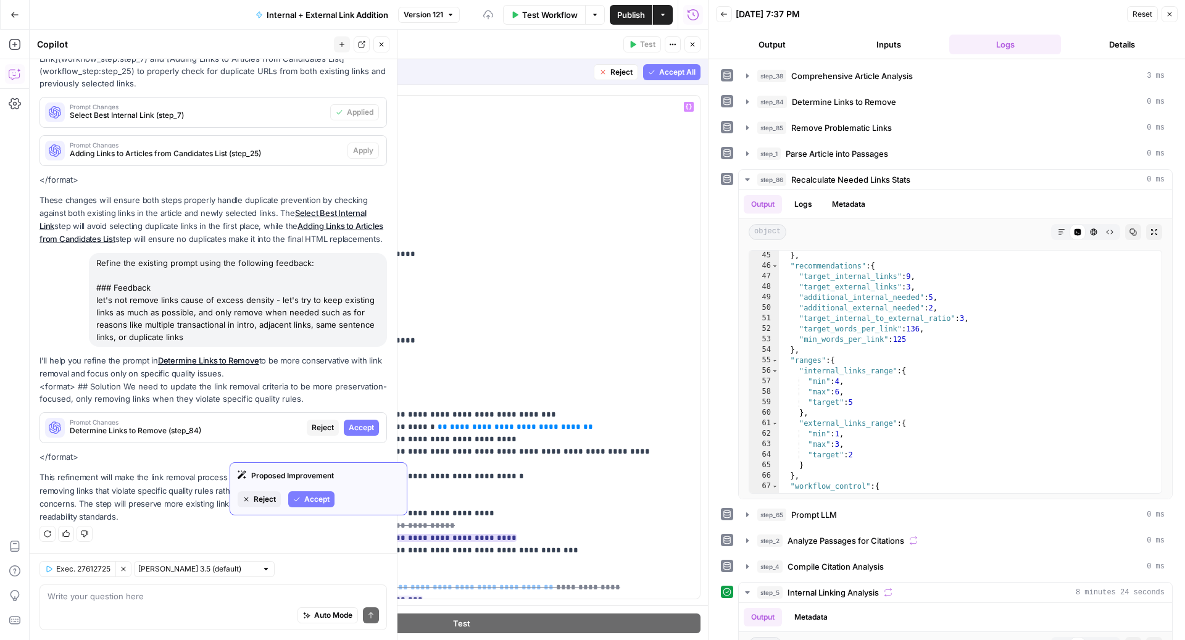
click icon "button"
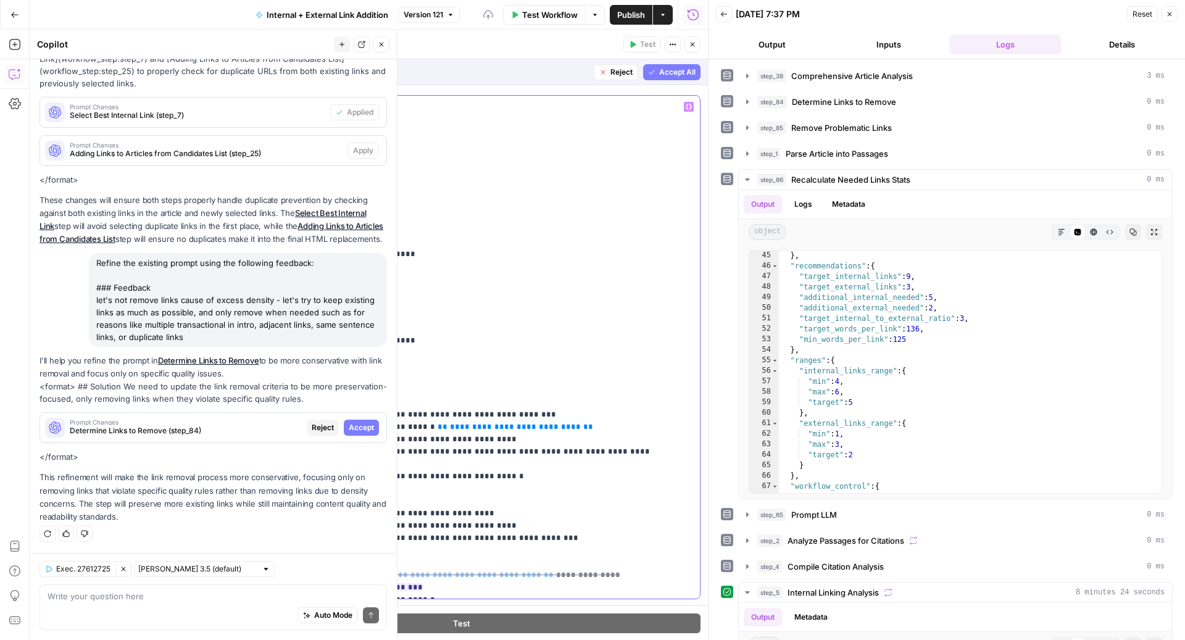
scroll to position [1914, 0]
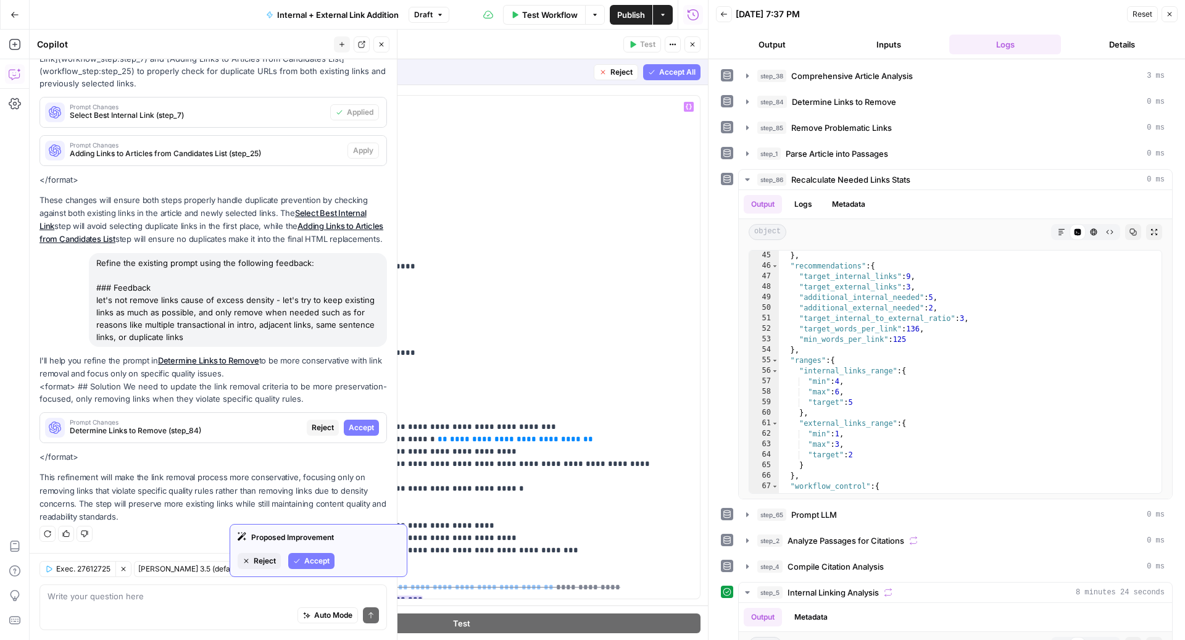
click span "Accept"
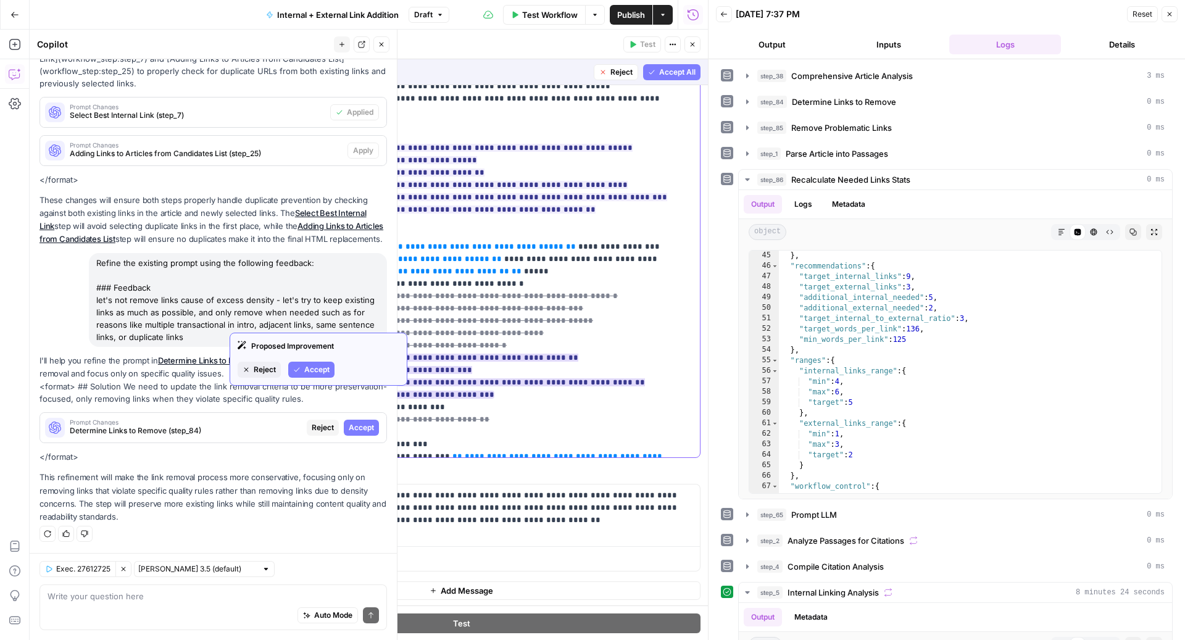
scroll to position [1047, 0]
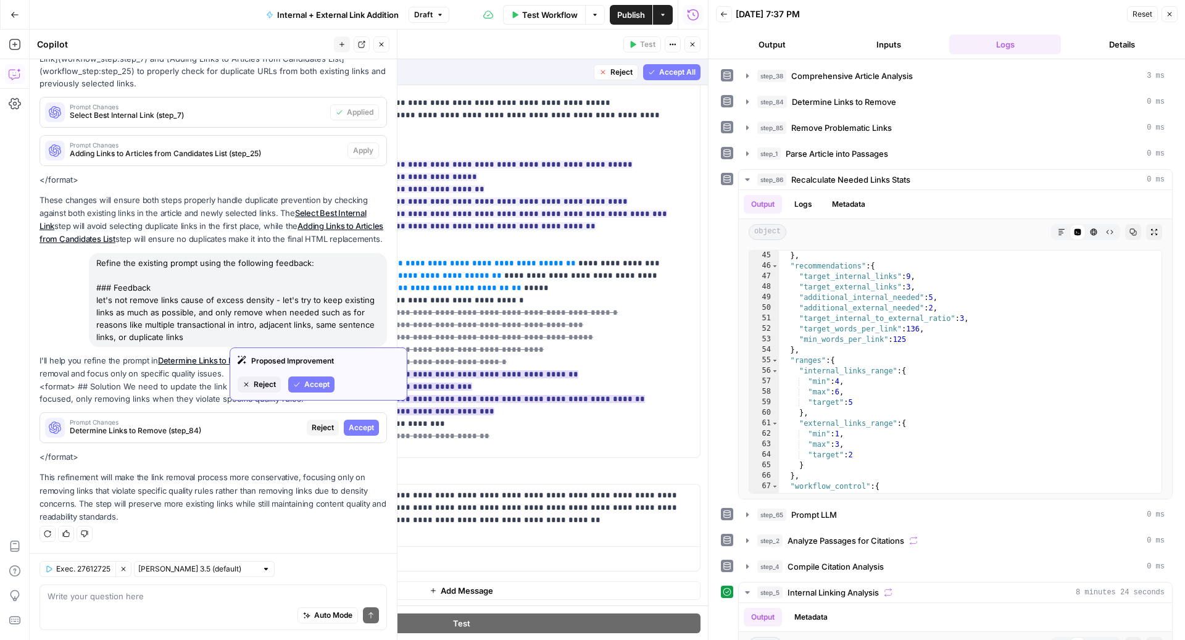
click span "Reject"
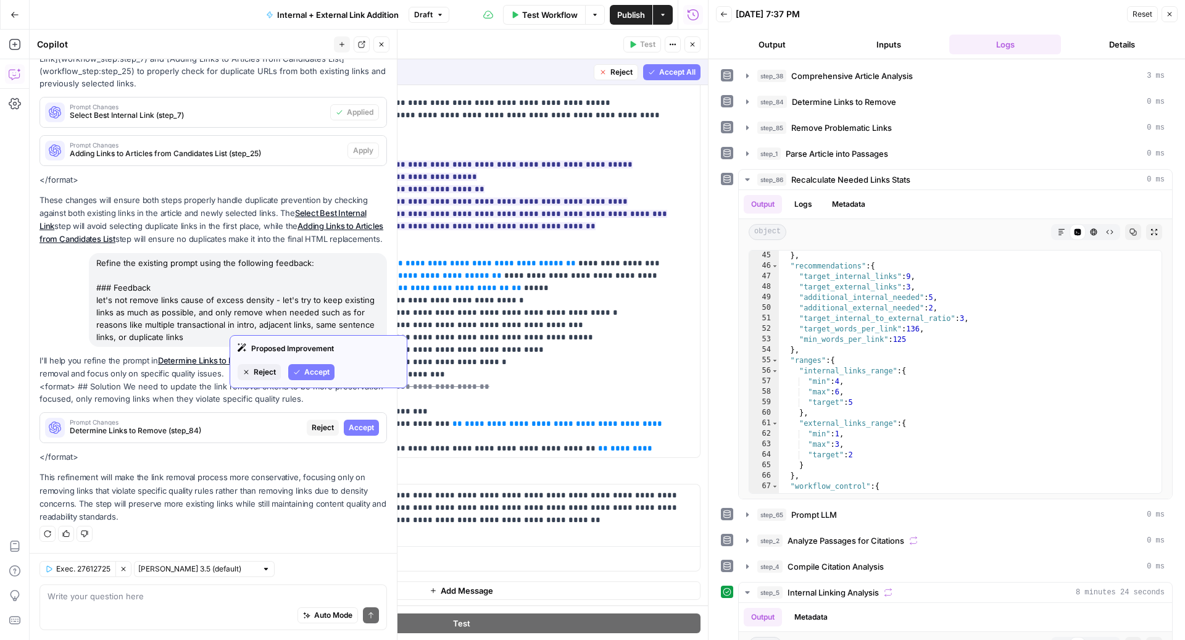
click span "Reject"
click p "**********"
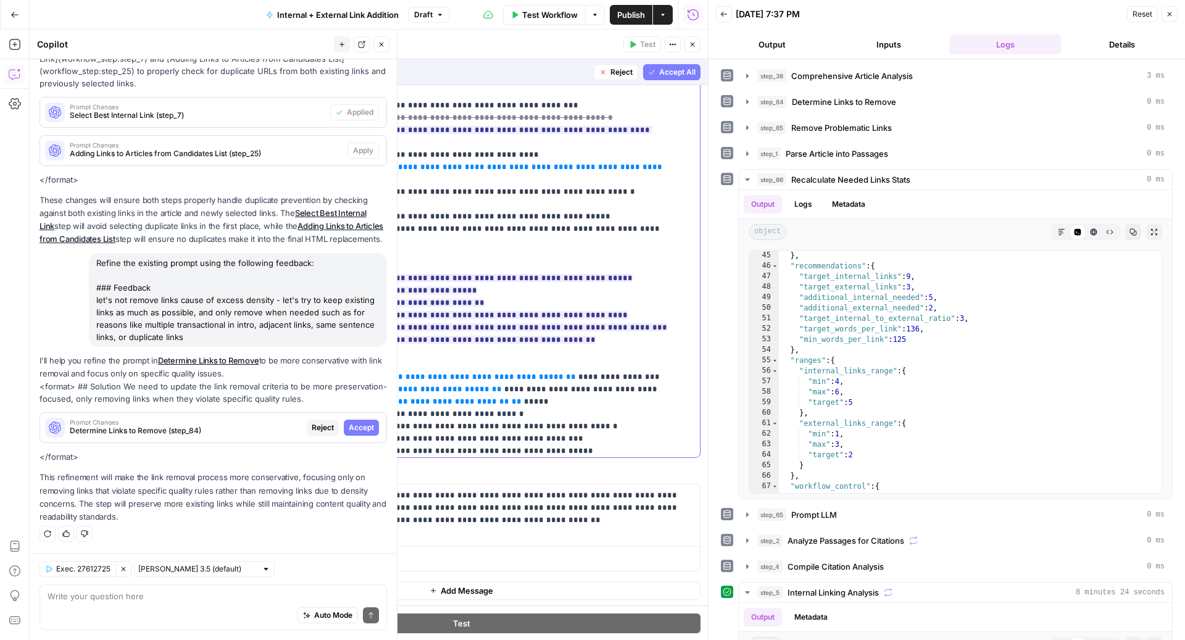
scroll to position [953, 0]
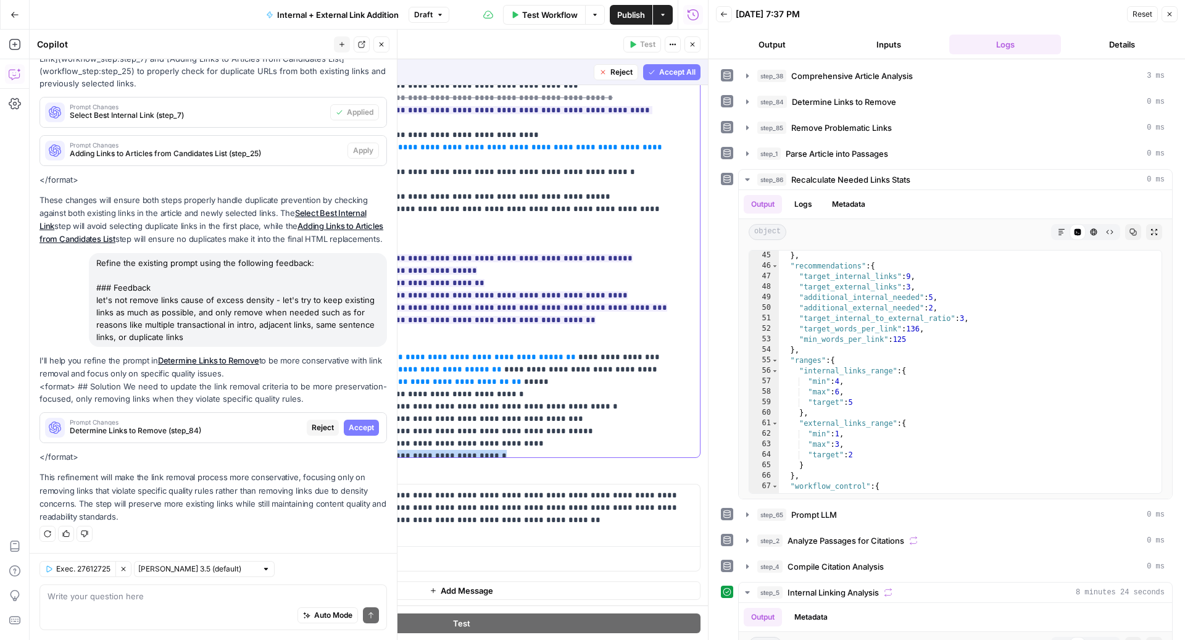
drag, startPoint x: 477, startPoint y: 381, endPoint x: 220, endPoint y: 380, distance: 257.3
click div "**********"
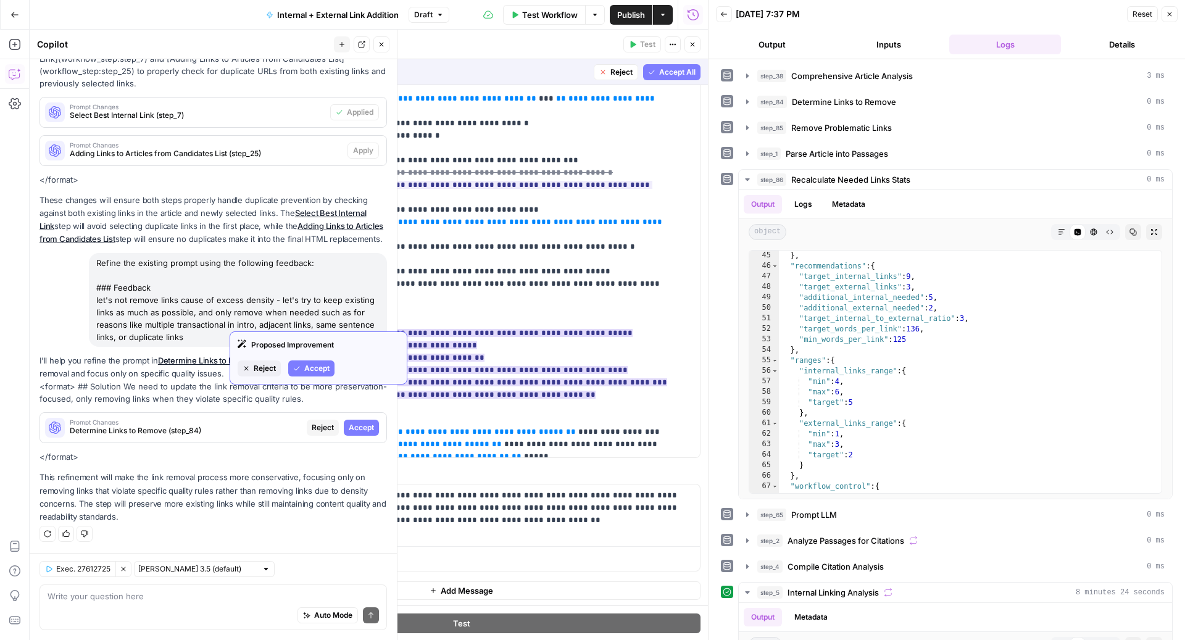
click span "Accept"
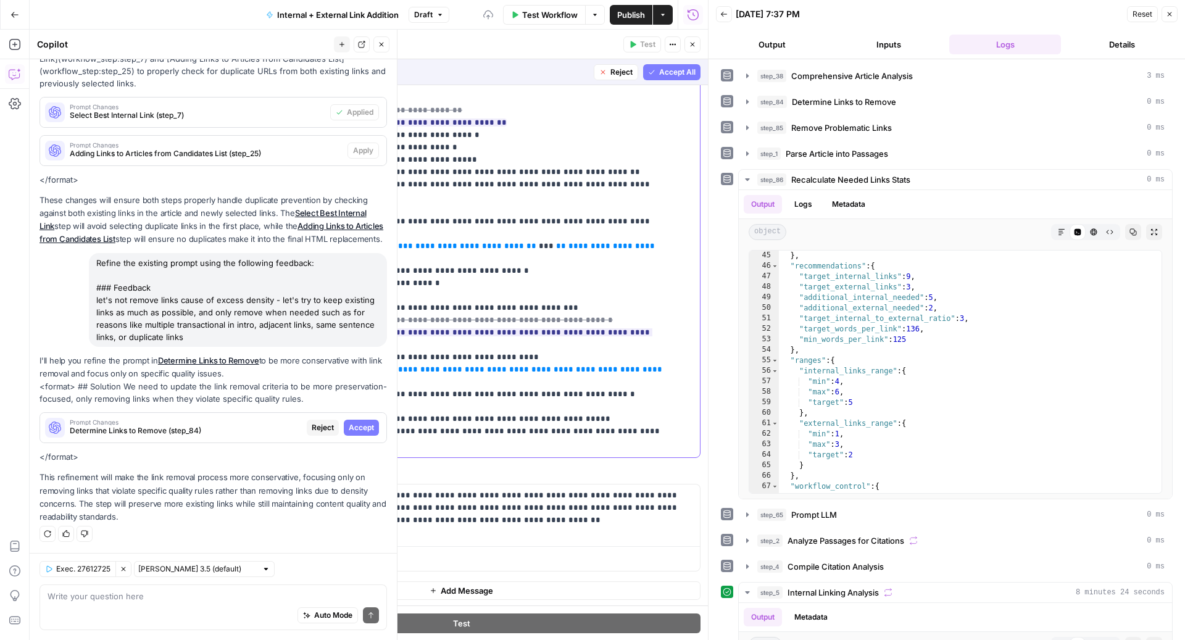
scroll to position [729, 0]
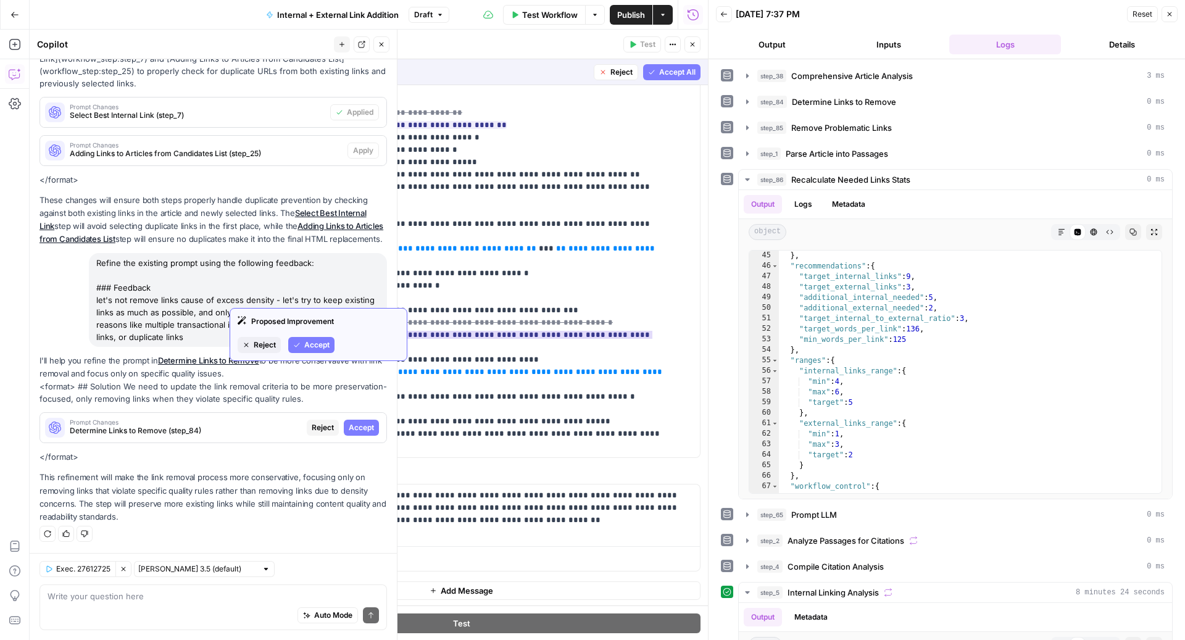
click span "Reject"
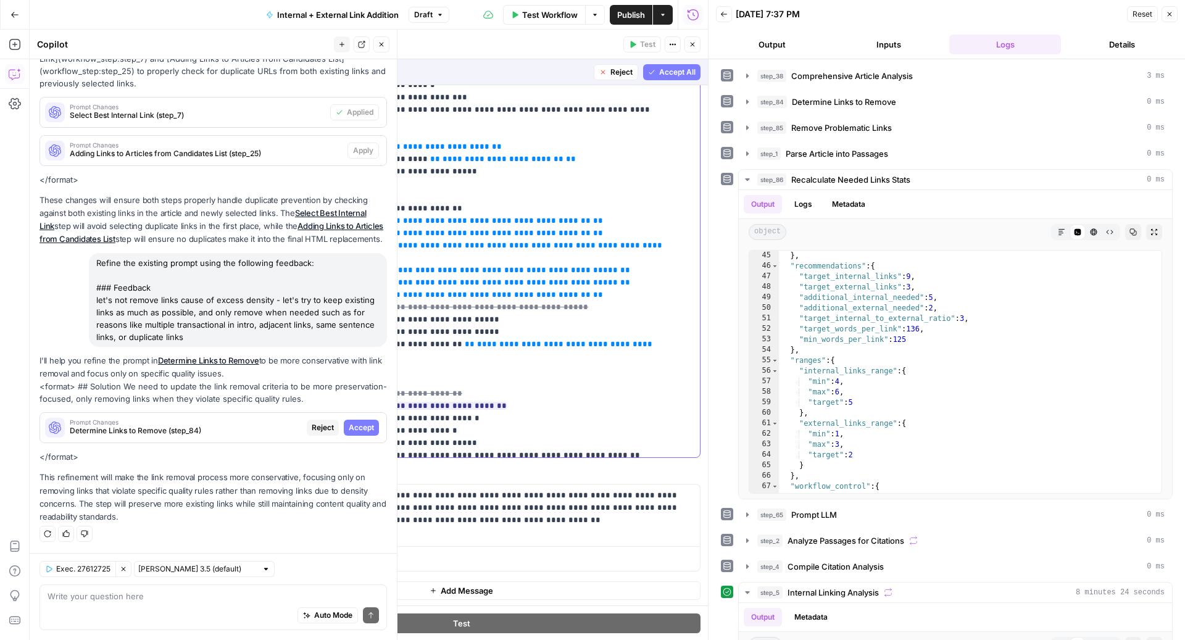
scroll to position [435, 0]
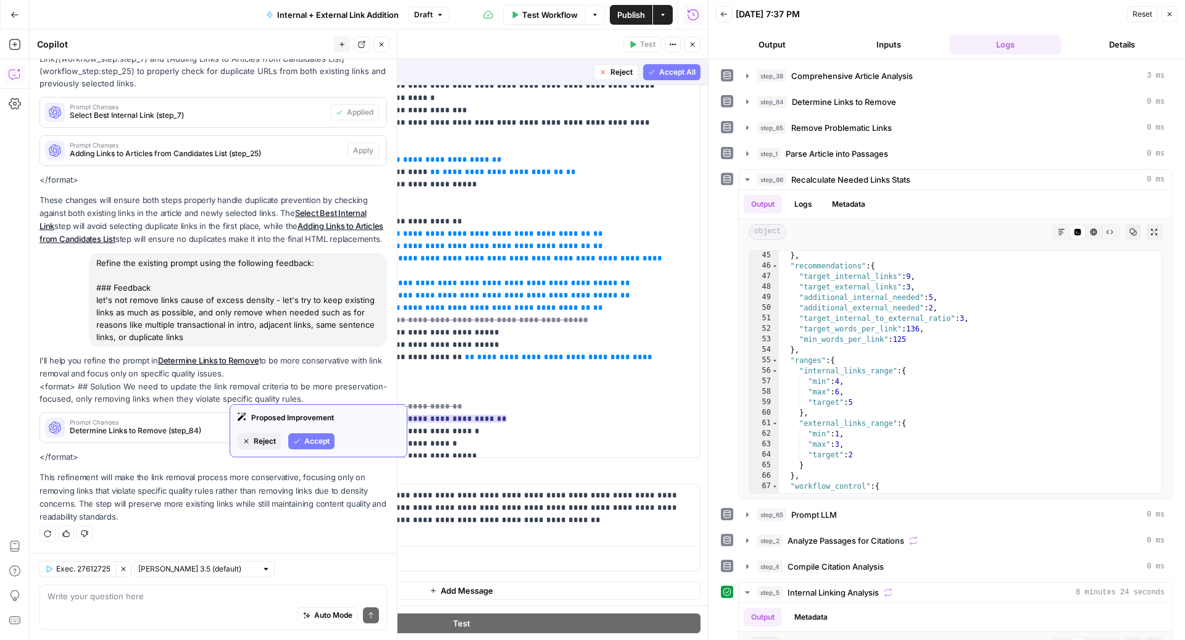
click span "Accept"
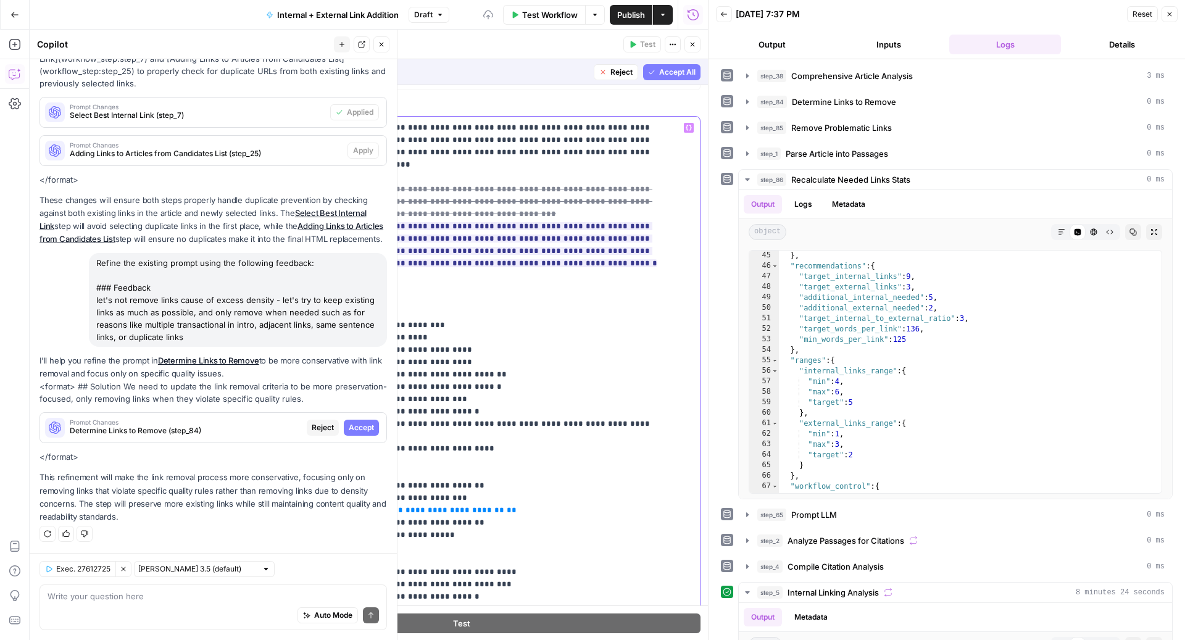
scroll to position [0, 0]
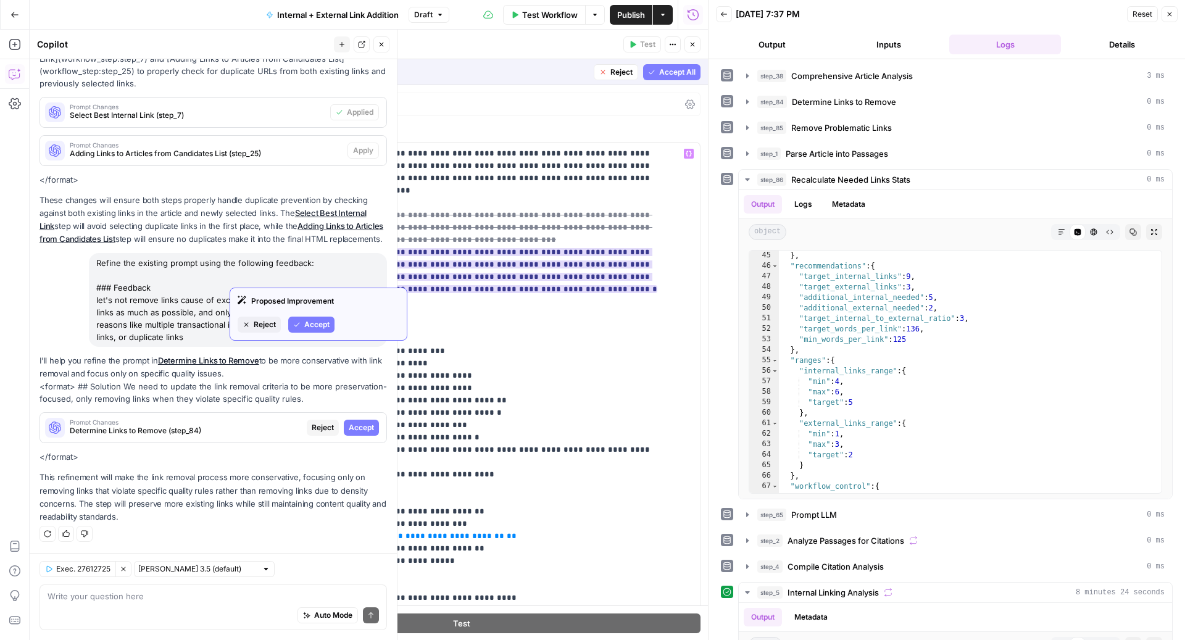
click button "Accept"
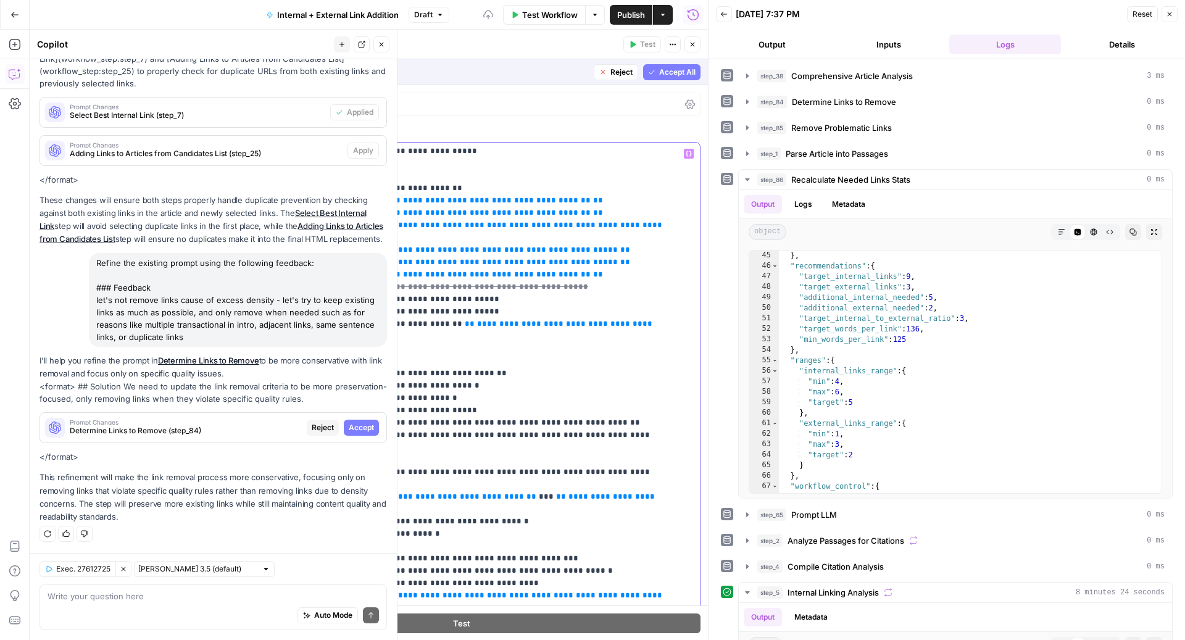
scroll to position [623, 0]
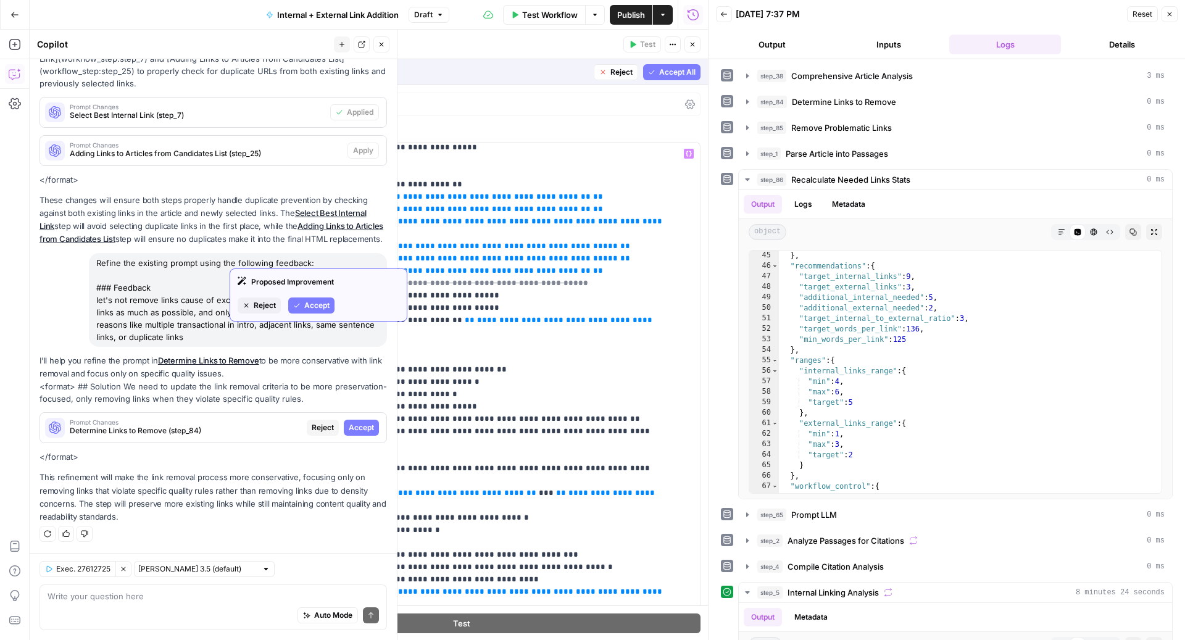
click icon "button"
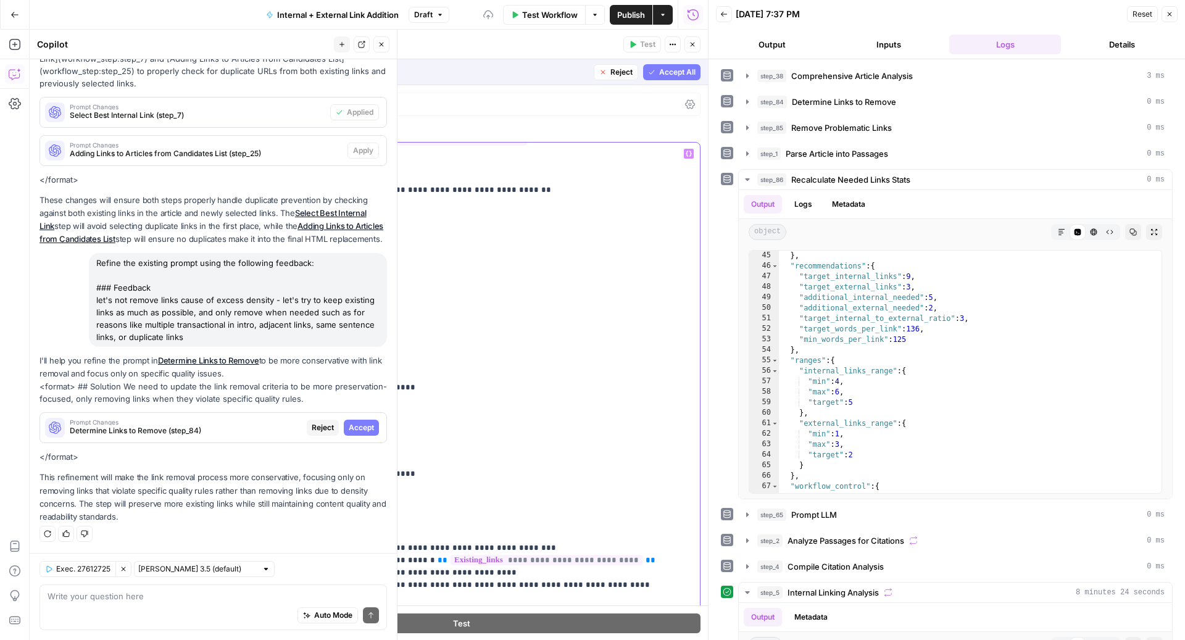
scroll to position [188, 0]
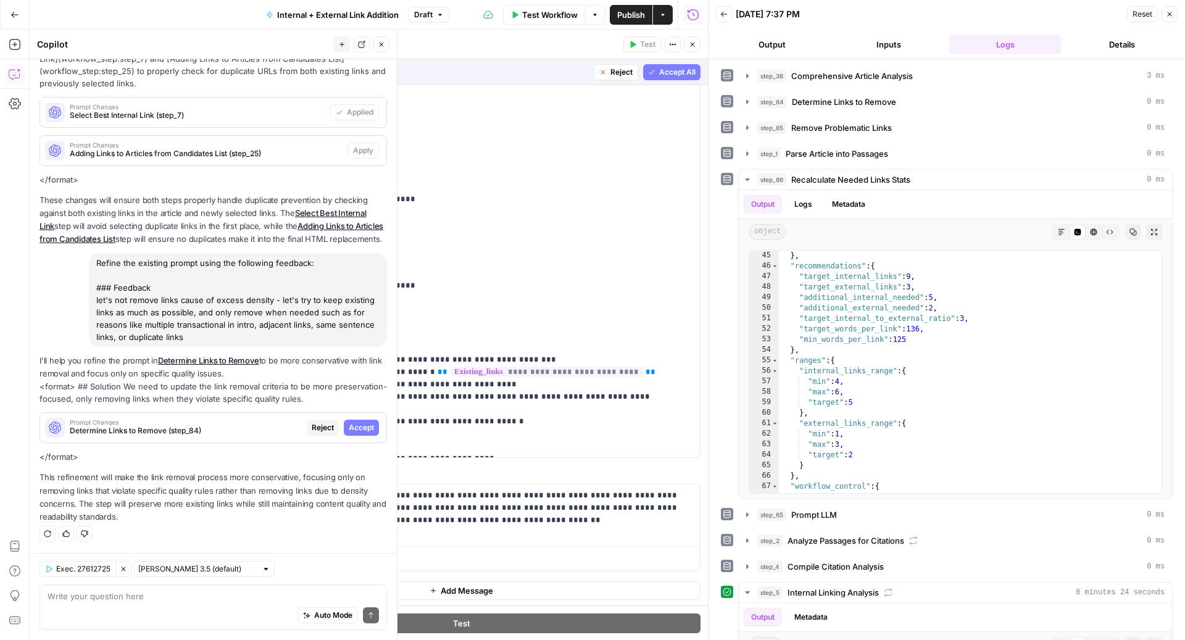
click icon "button"
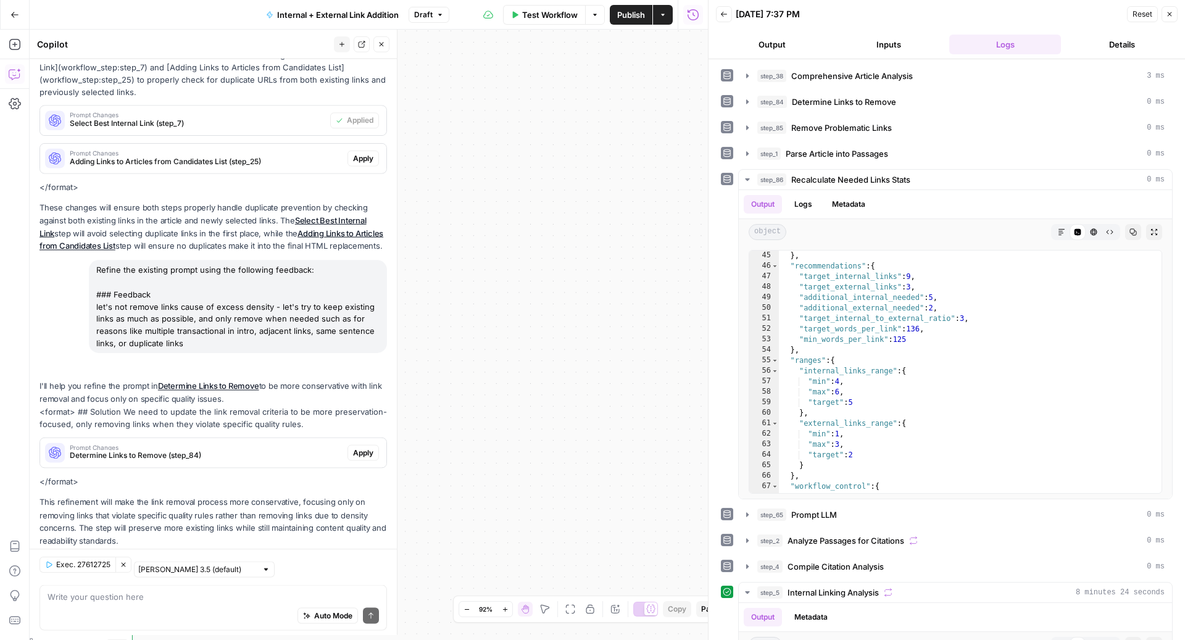
scroll to position [244, 0]
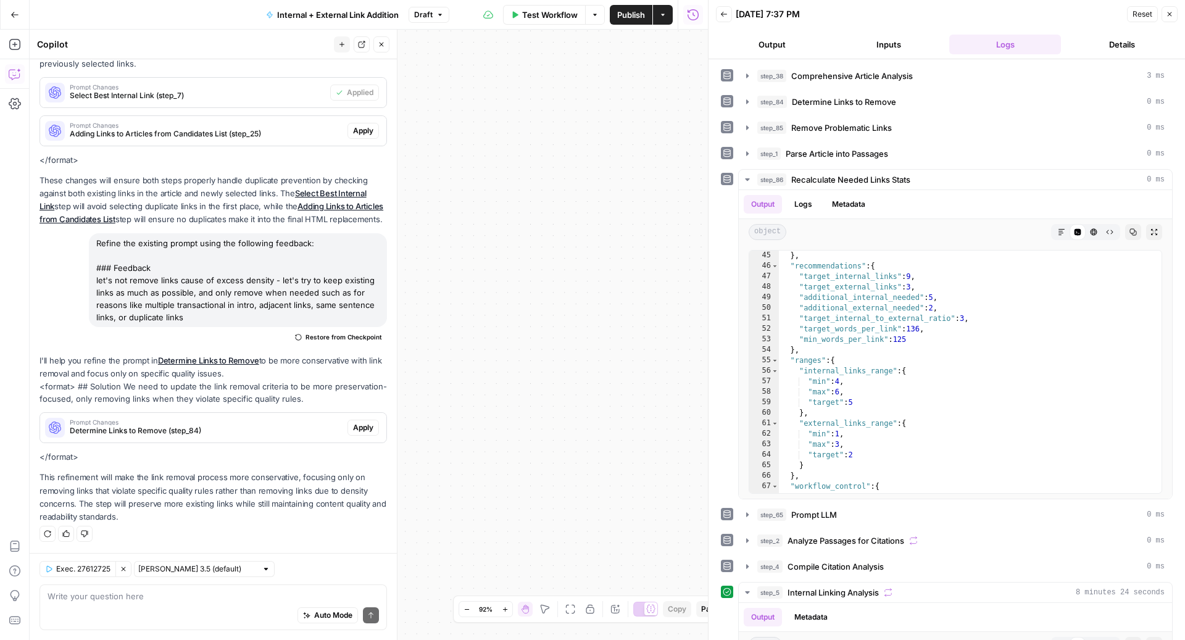
click button "Close"
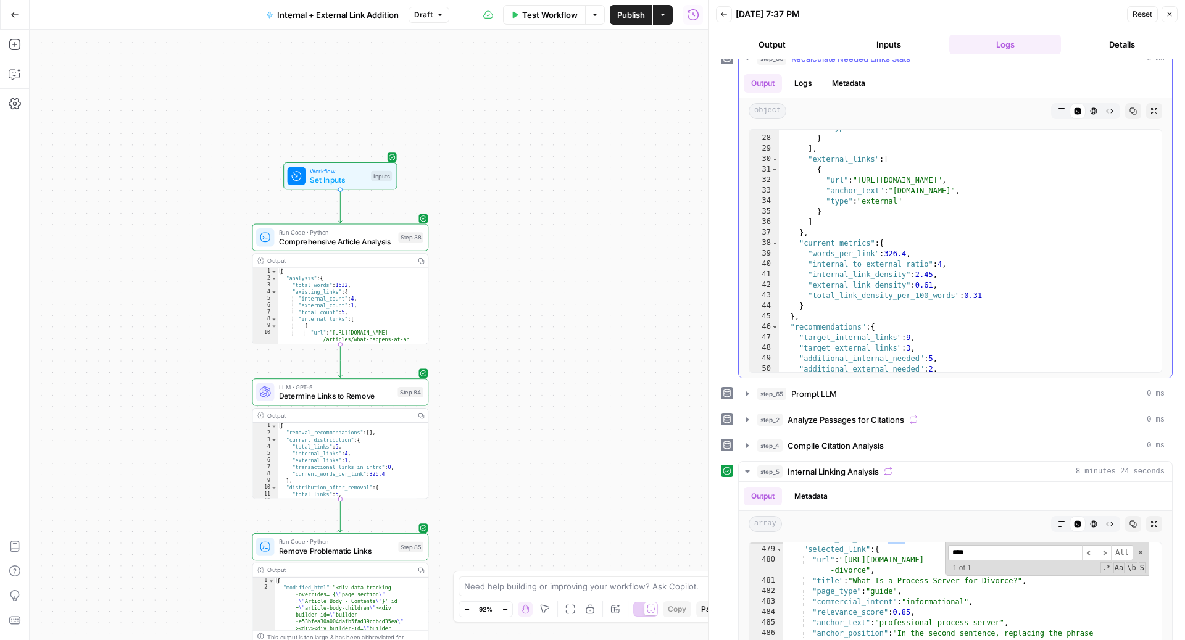
scroll to position [302, 0]
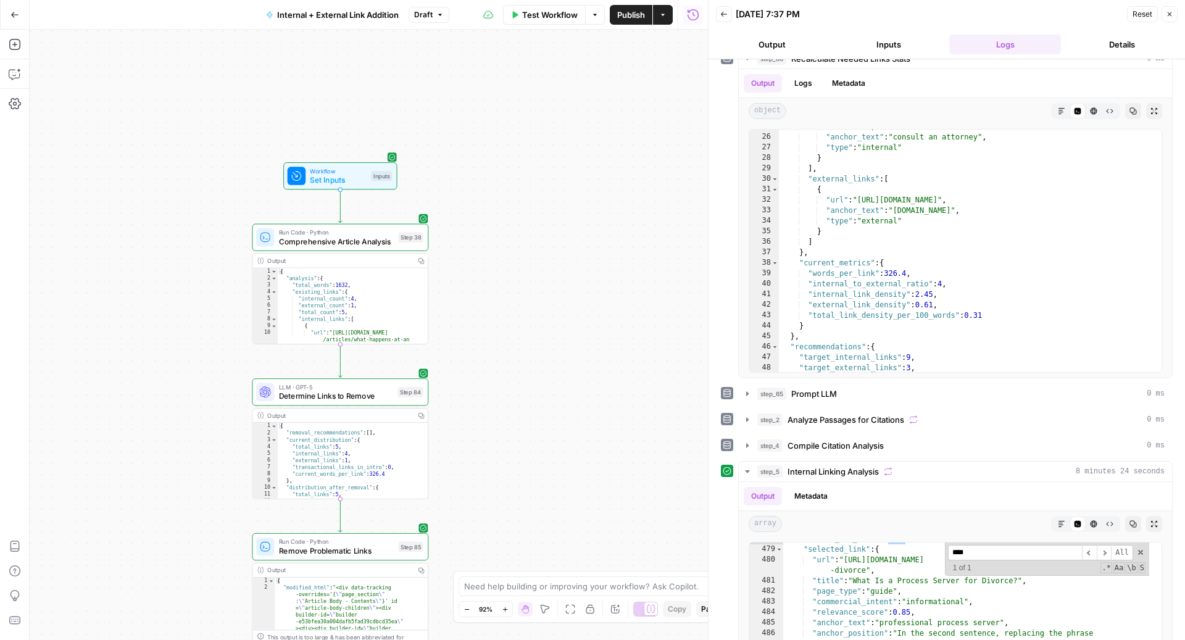
click span "Publish"
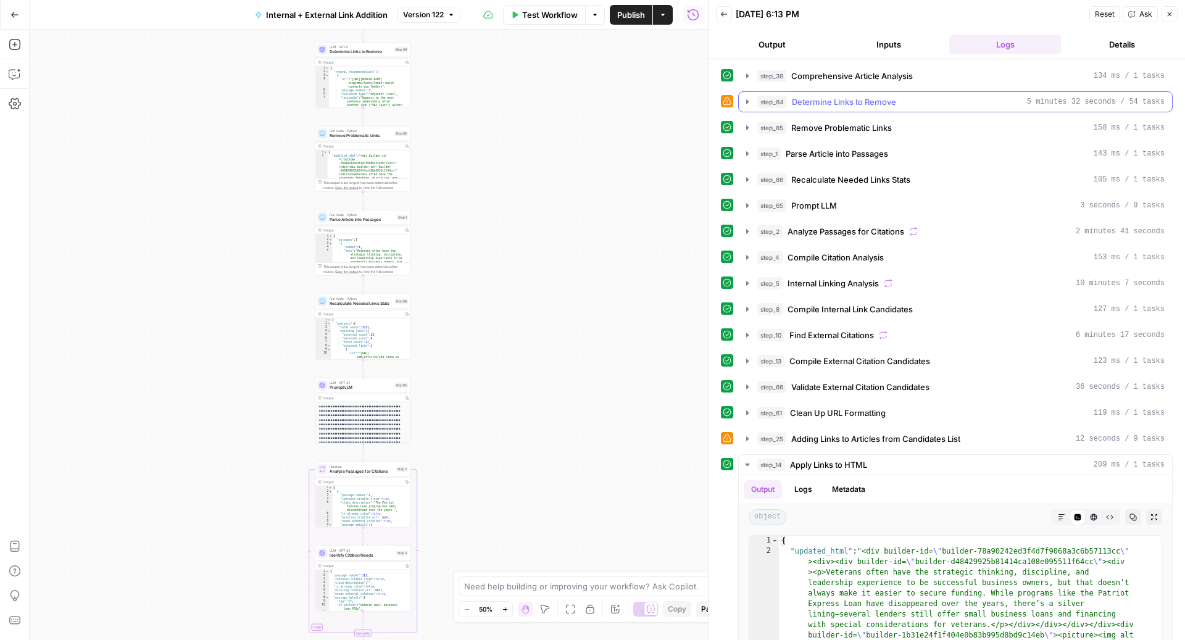
click at [863, 105] on span "Determine Links to Remove" at bounding box center [844, 102] width 104 height 12
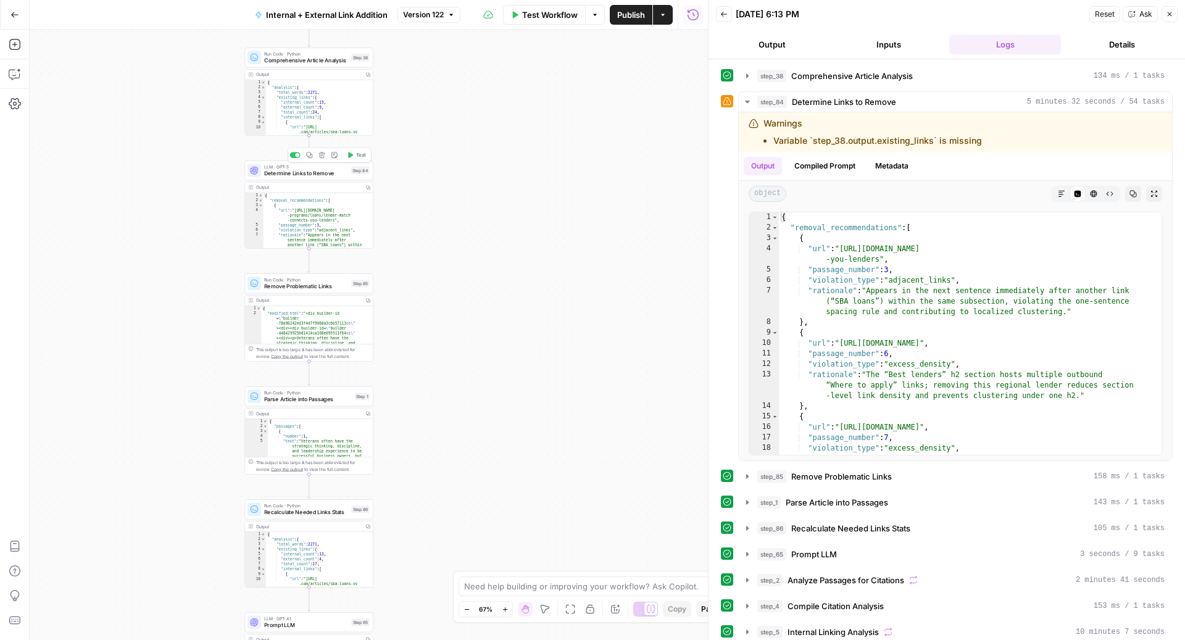
click at [357, 152] on span "Test" at bounding box center [361, 154] width 10 height 7
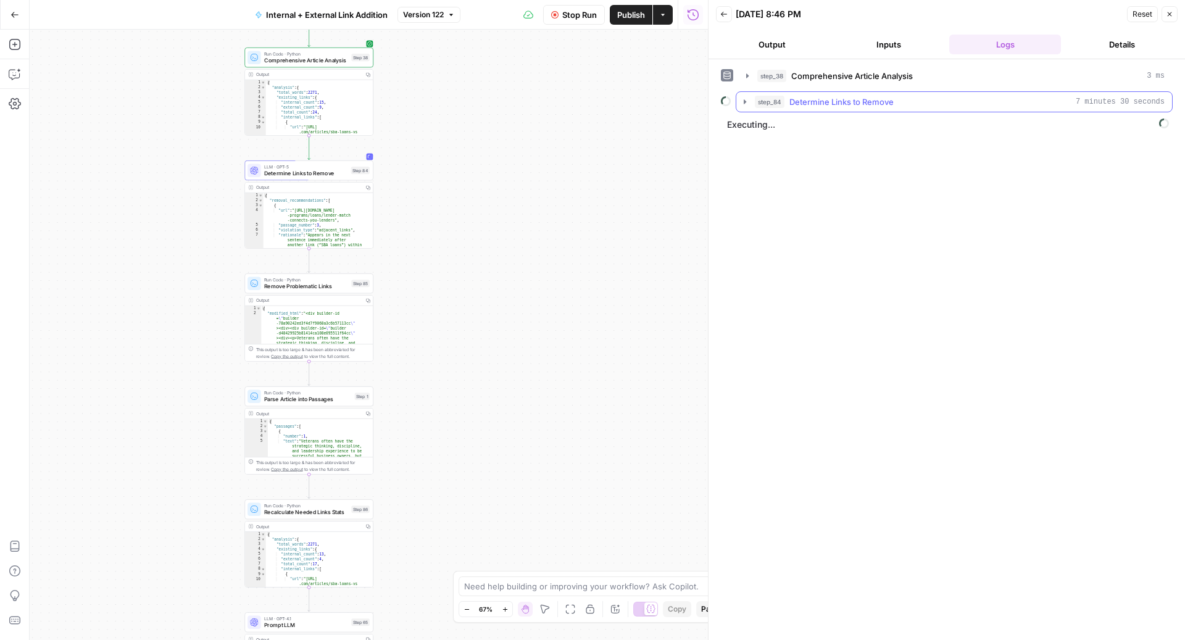
click at [797, 109] on button "step_84 Determine Links to Remove 7 minutes 30 seconds" at bounding box center [954, 102] width 436 height 20
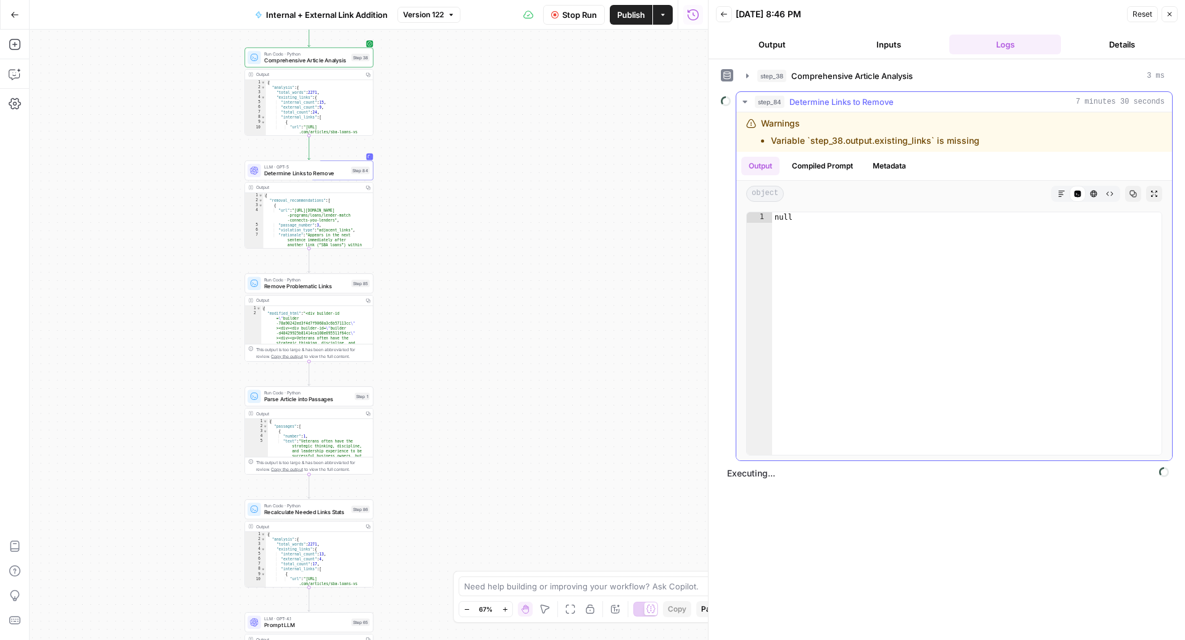
click at [797, 109] on button "step_84 Determine Links to Remove 7 minutes 30 seconds" at bounding box center [954, 102] width 436 height 20
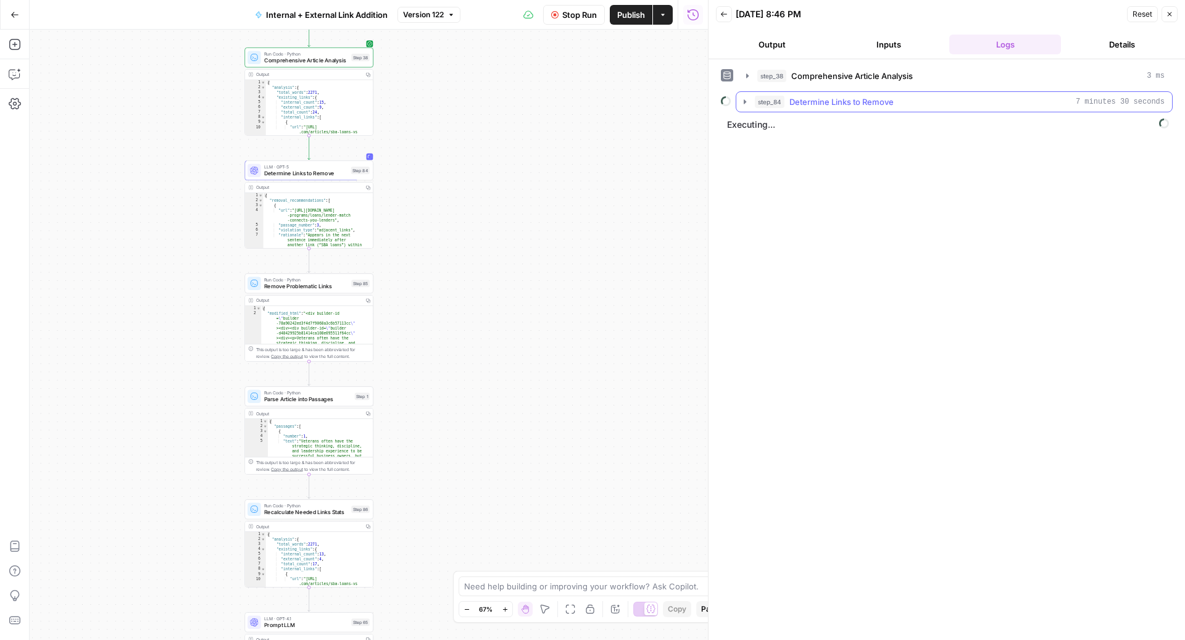
click at [797, 109] on button "step_84 Determine Links to Remove 7 minutes 30 seconds" at bounding box center [954, 102] width 436 height 20
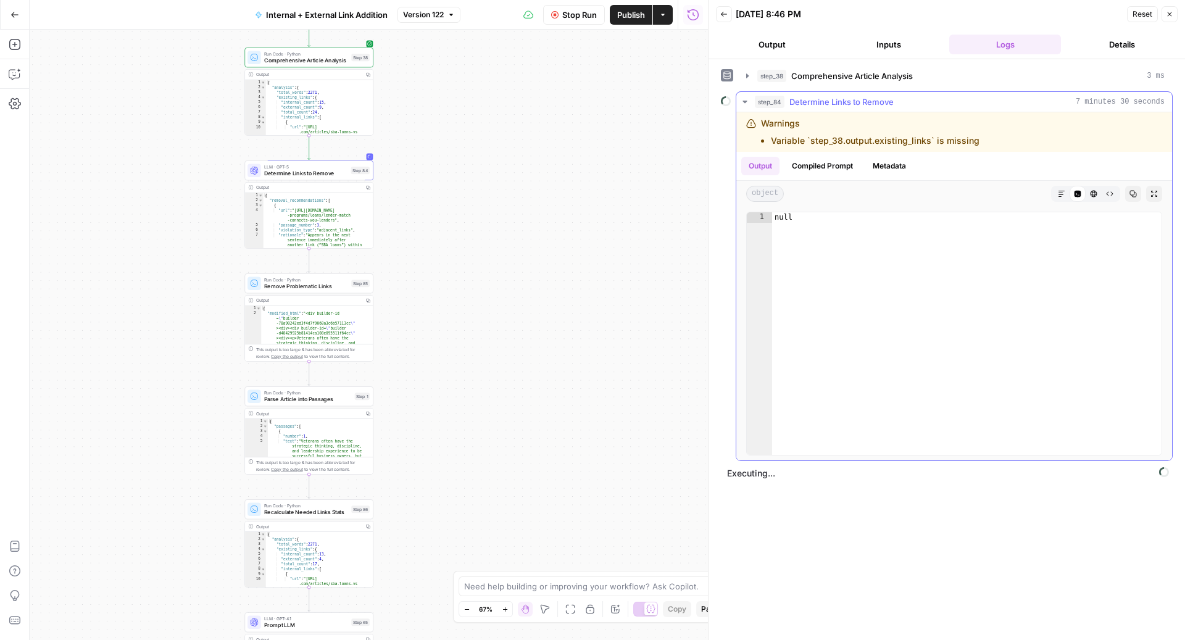
click at [797, 109] on button "step_84 Determine Links to Remove 7 minutes 30 seconds" at bounding box center [954, 102] width 436 height 20
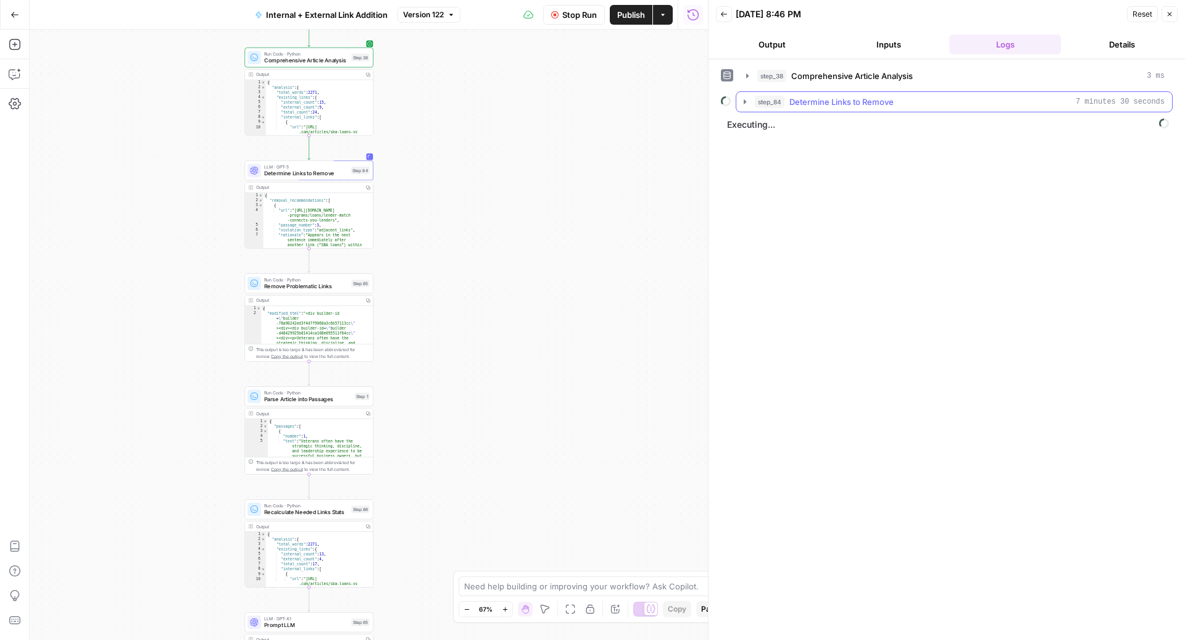
click at [824, 107] on button "step_84 Determine Links to Remove 7 minutes 30 seconds" at bounding box center [954, 102] width 436 height 20
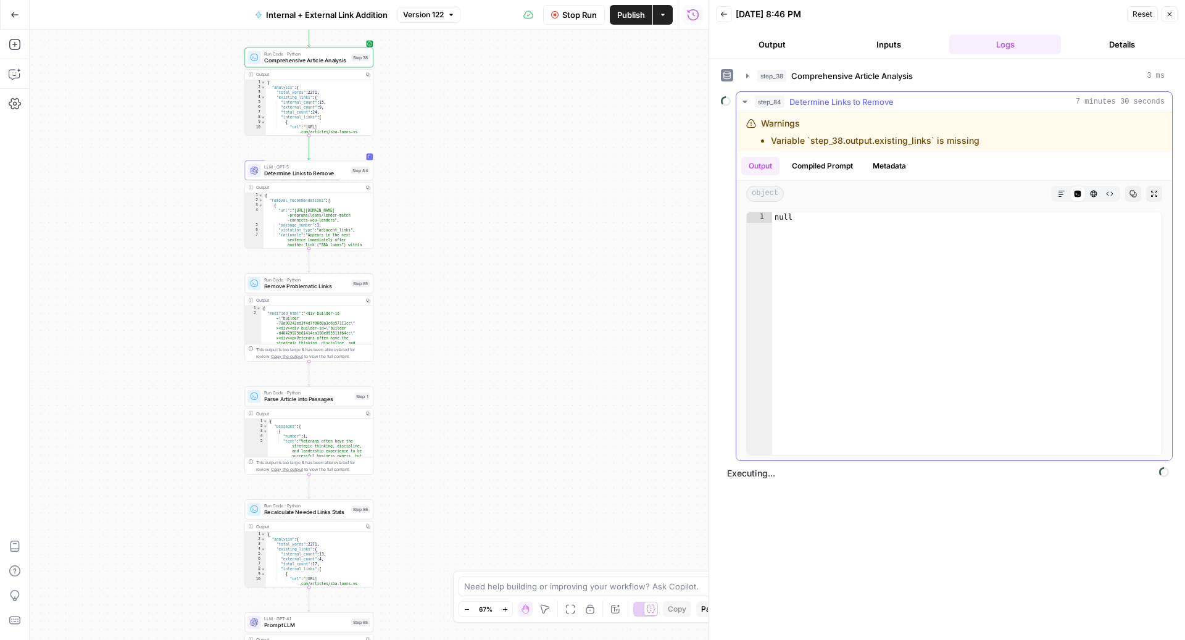
click at [824, 107] on button "step_84 Determine Links to Remove 7 minutes 30 seconds" at bounding box center [954, 102] width 436 height 20
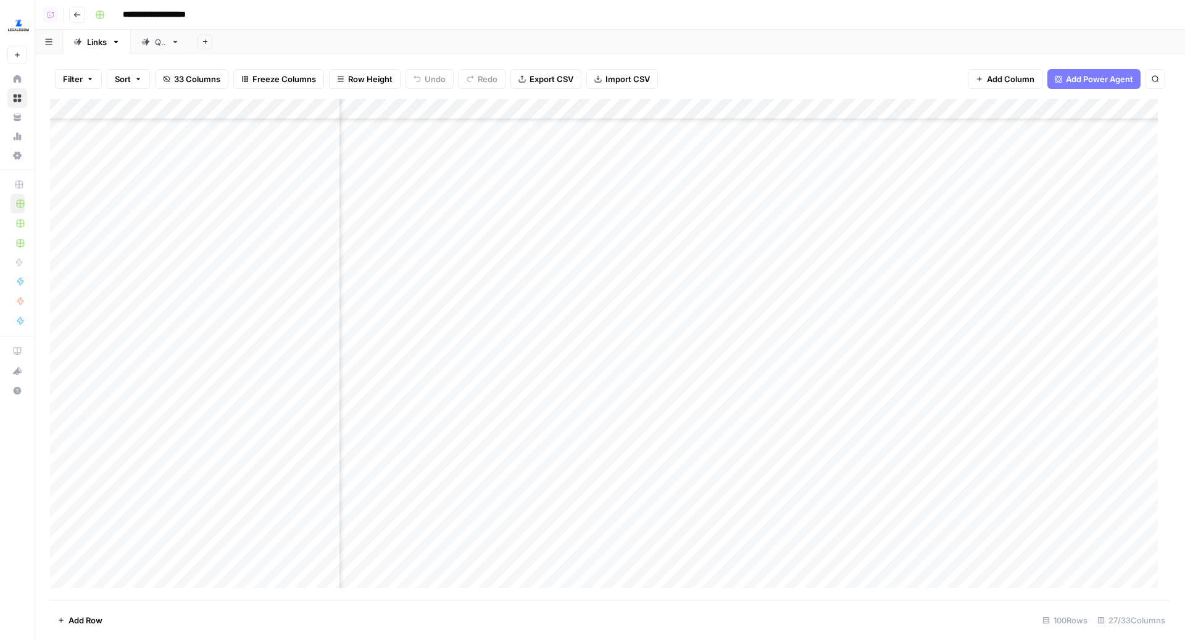
scroll to position [211, 2105]
click at [595, 31] on div "Add Sheet" at bounding box center [687, 42] width 995 height 25
click at [897, 255] on div "Add Column" at bounding box center [610, 350] width 1120 height 502
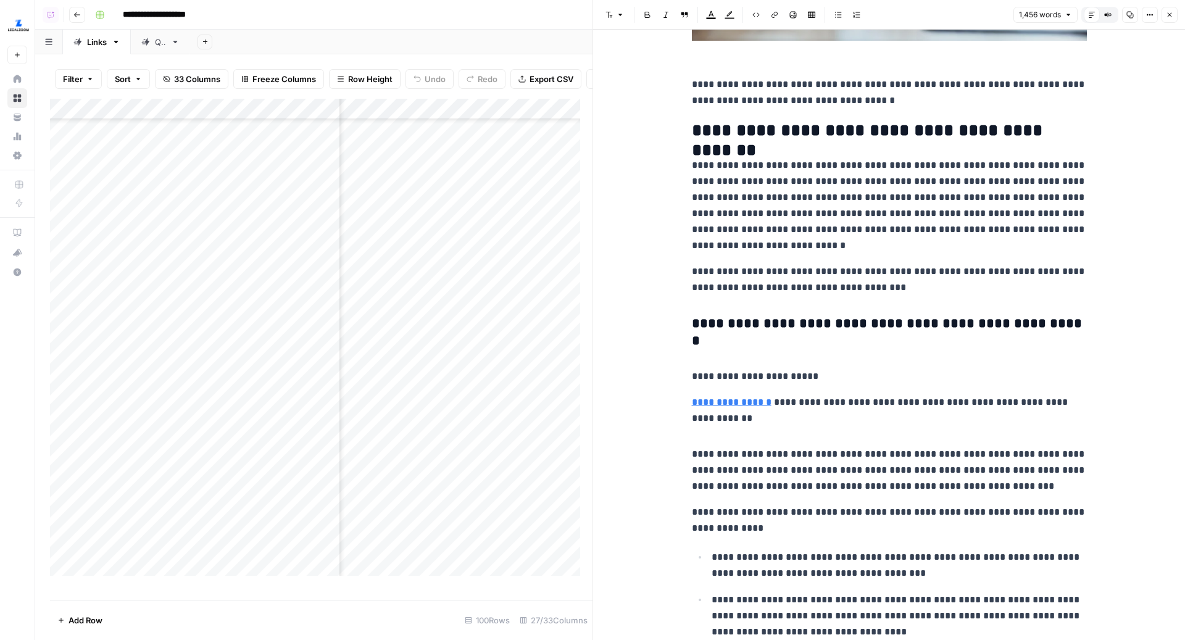
scroll to position [425, 0]
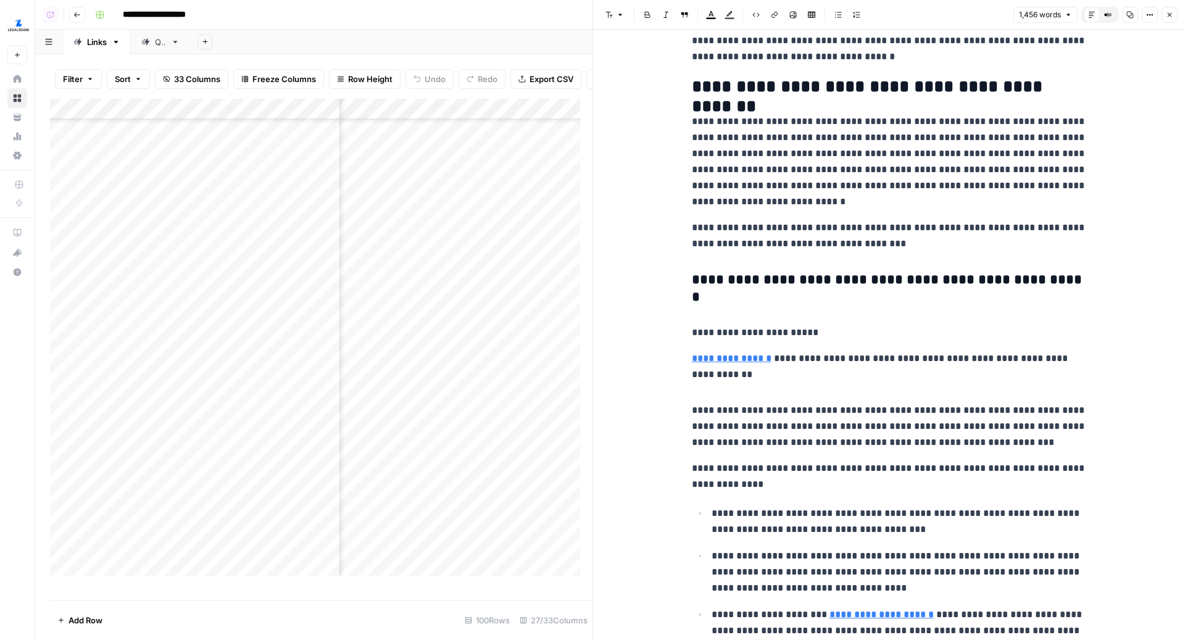
click at [1172, 15] on span "Close" at bounding box center [1172, 15] width 1 height 1
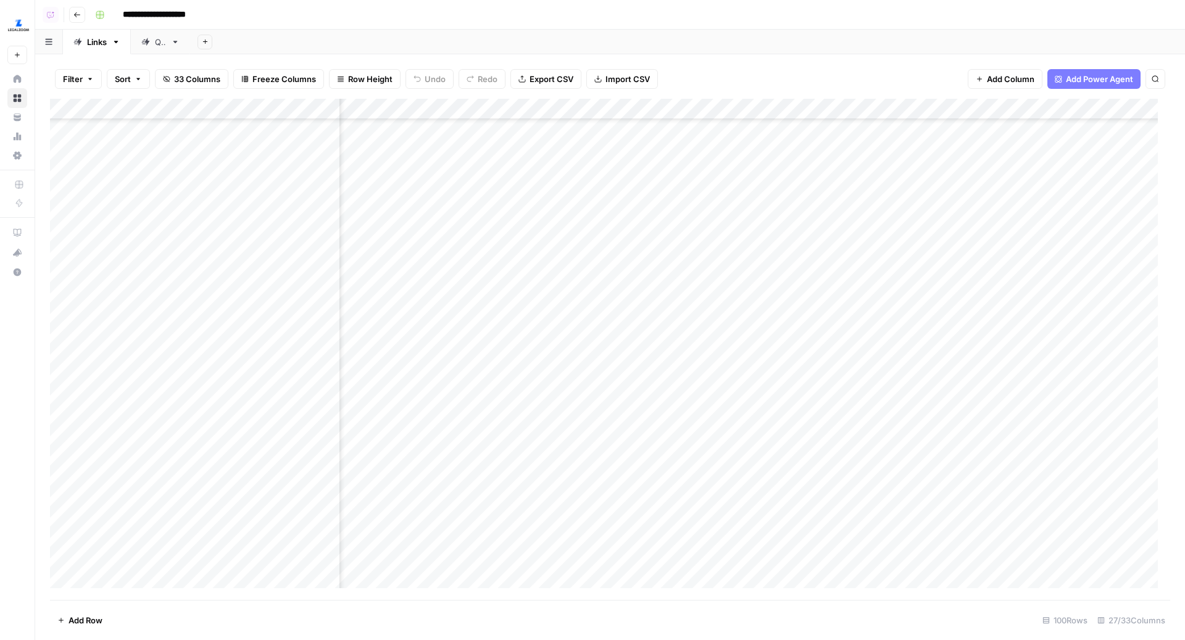
scroll to position [294, 2319]
click at [768, 254] on div "Add Column" at bounding box center [610, 350] width 1120 height 502
click at [768, 276] on div "Add Column" at bounding box center [610, 350] width 1120 height 502
click at [767, 296] on div "Add Column" at bounding box center [610, 350] width 1120 height 502
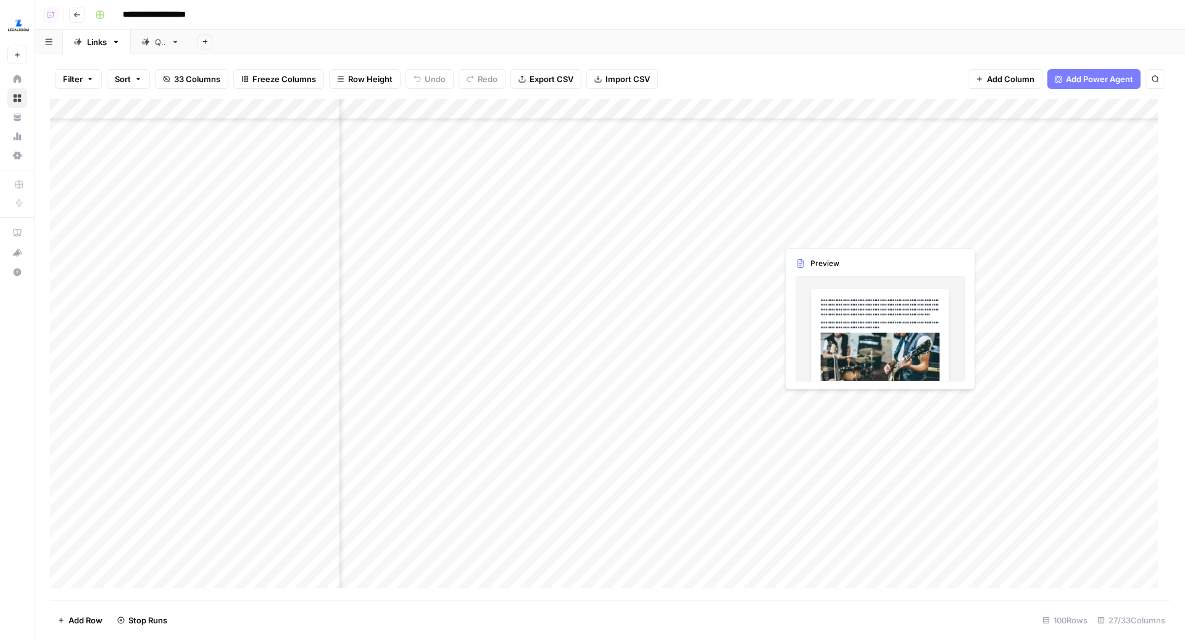
click at [892, 241] on div "Add Column" at bounding box center [610, 350] width 1120 height 502
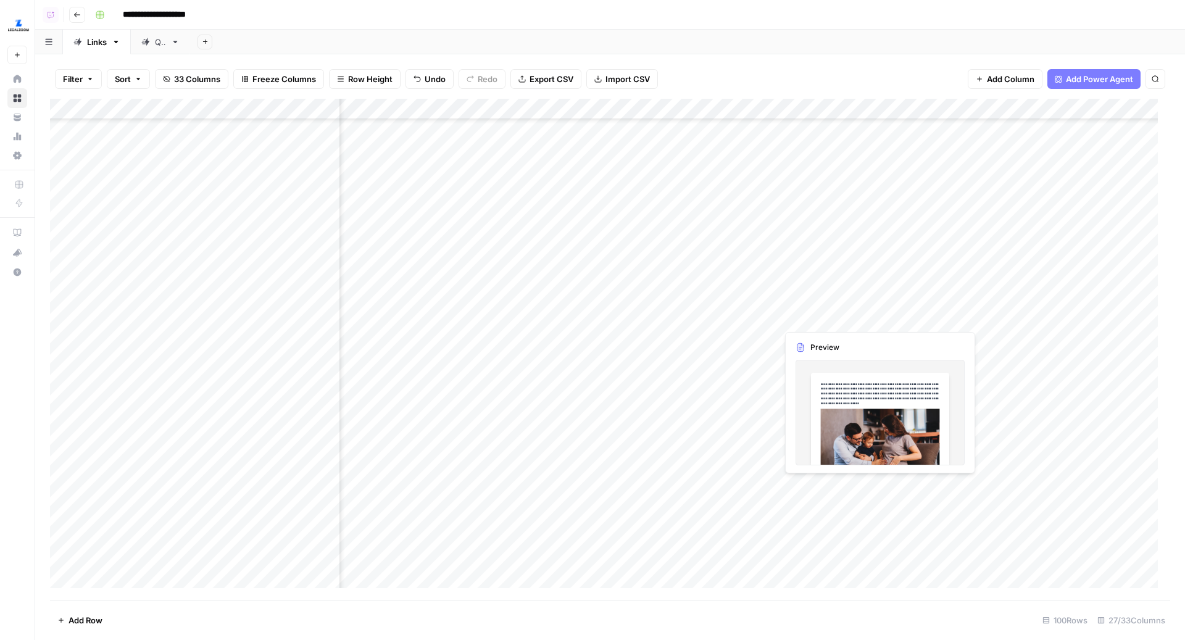
click at [811, 312] on div "Add Column" at bounding box center [610, 350] width 1120 height 502
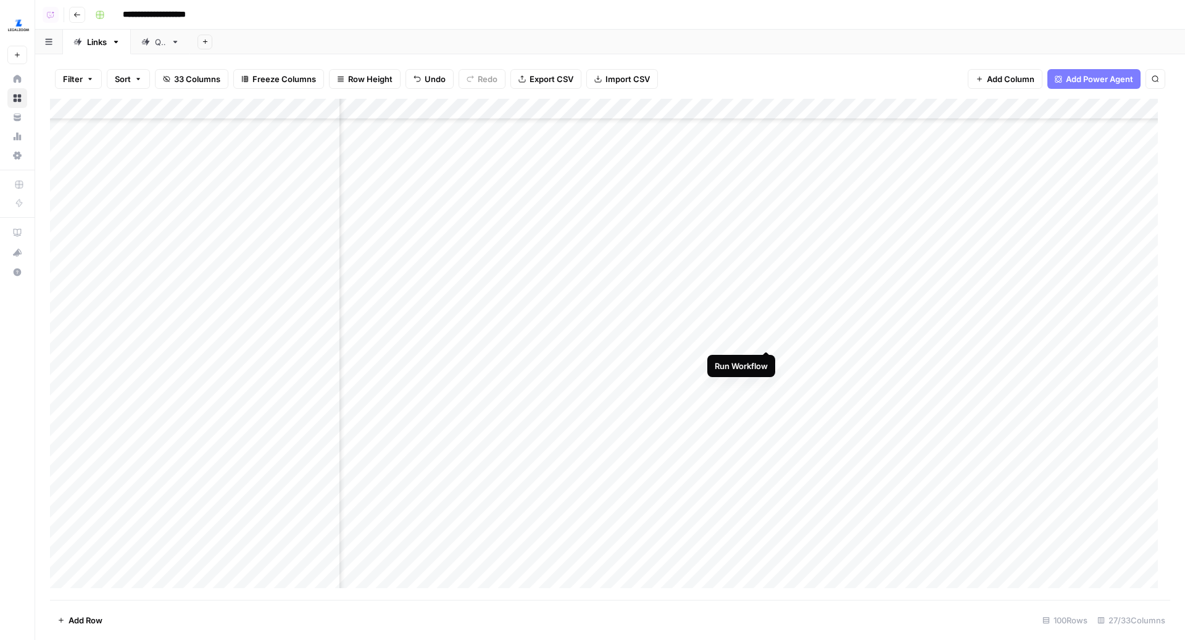
click at [766, 341] on div "Add Column" at bounding box center [610, 350] width 1120 height 502
click at [766, 359] on div "Add Column" at bounding box center [610, 350] width 1120 height 502
click at [768, 382] on div "Add Column" at bounding box center [610, 350] width 1120 height 502
click at [769, 404] on div "Add Column" at bounding box center [610, 350] width 1120 height 502
click at [768, 423] on div "Add Column" at bounding box center [610, 350] width 1120 height 502
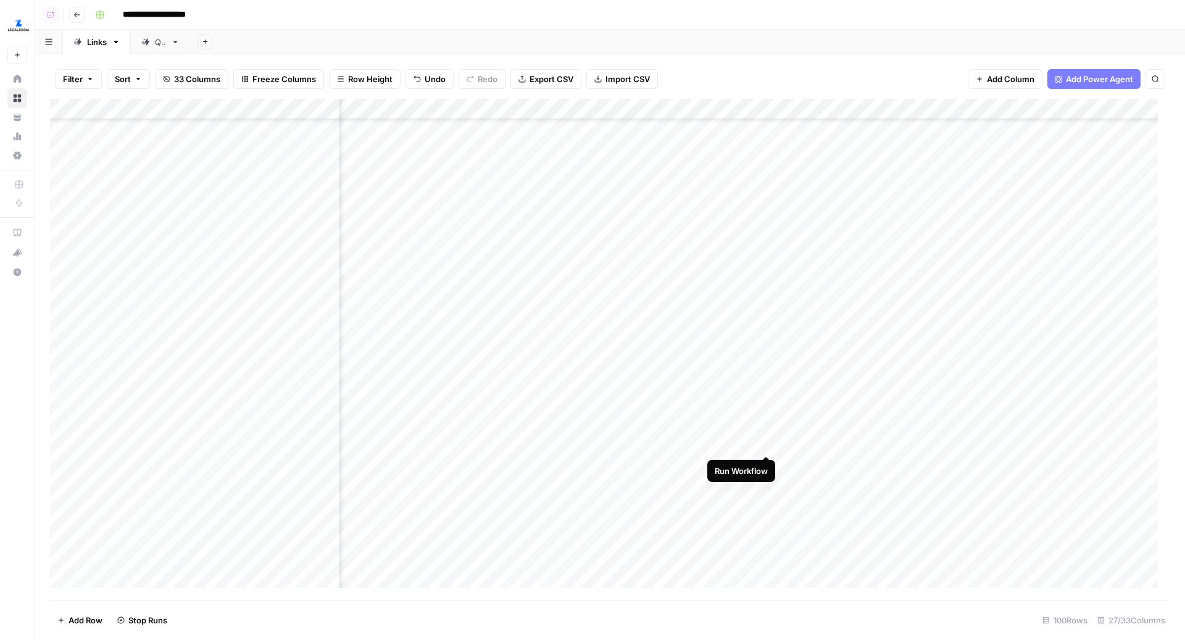
click at [766, 442] on div "Add Column" at bounding box center [610, 350] width 1120 height 502
click at [945, 251] on div "Add Column" at bounding box center [610, 350] width 1120 height 502
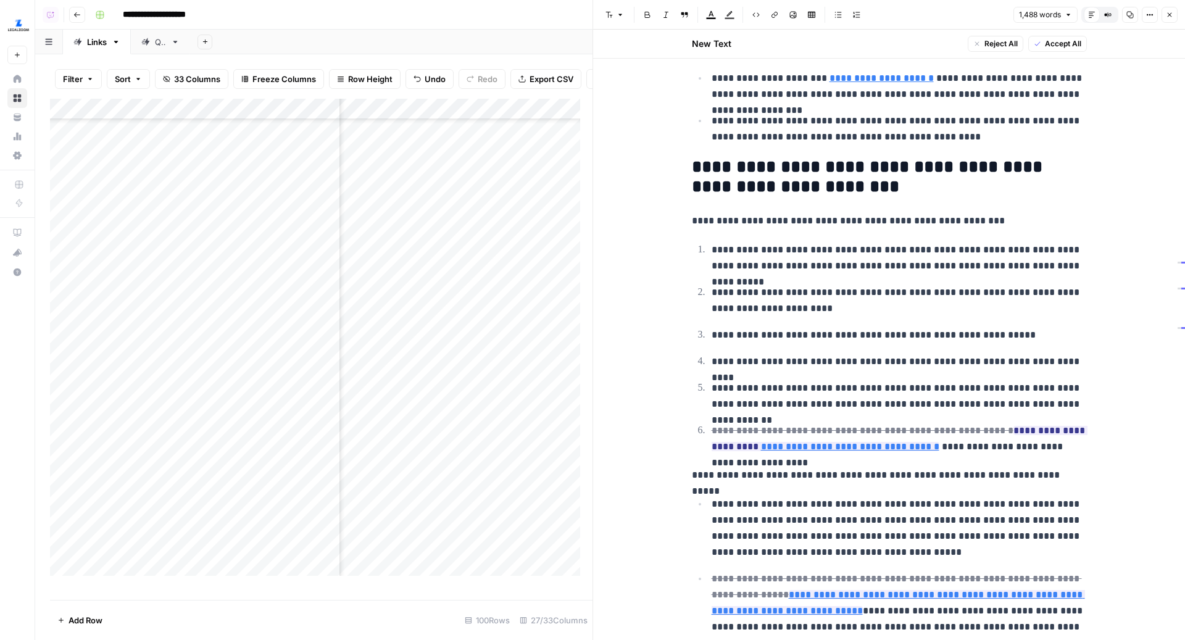
scroll to position [974, 0]
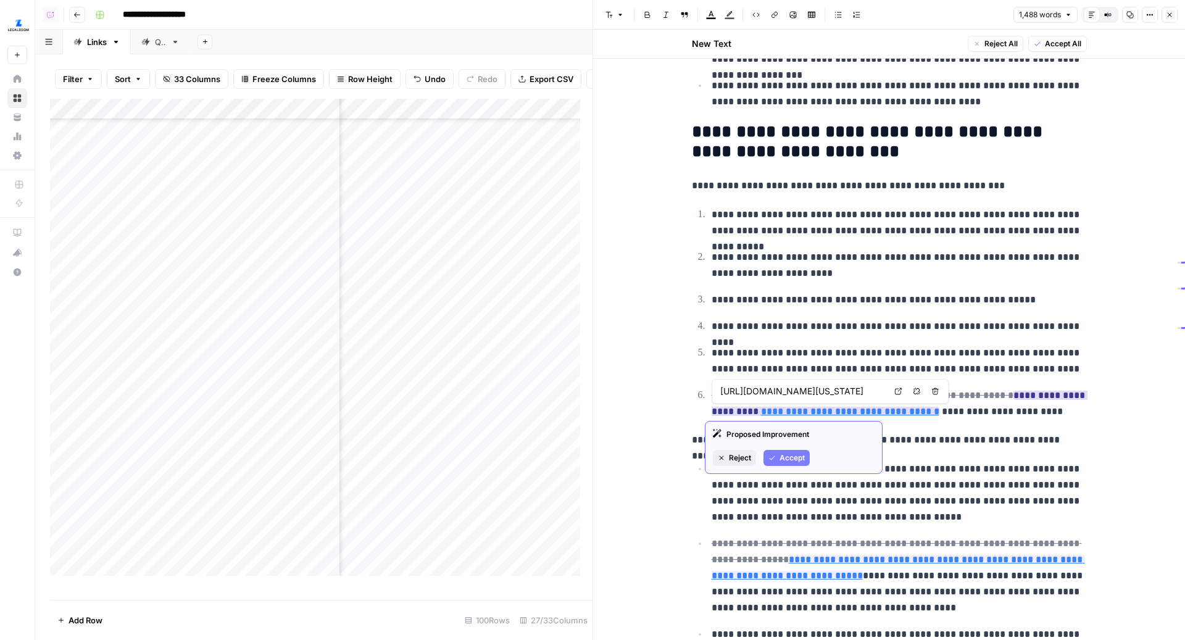
click at [815, 407] on link "**********" at bounding box center [850, 411] width 178 height 9
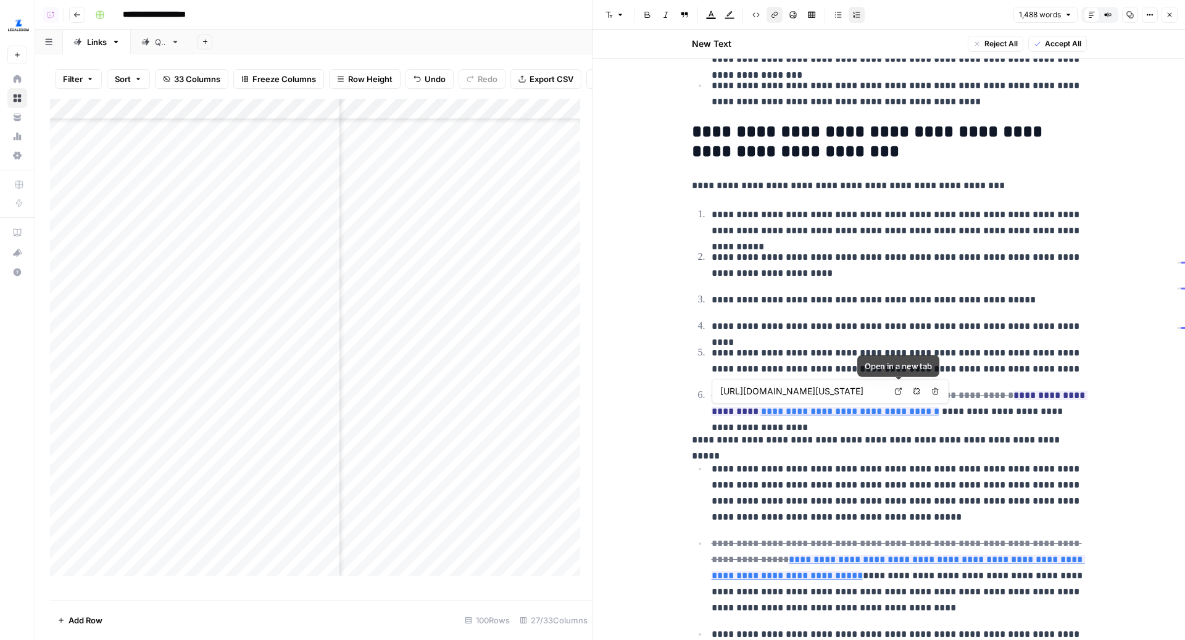
click at [897, 392] on icon at bounding box center [897, 391] width 7 height 7
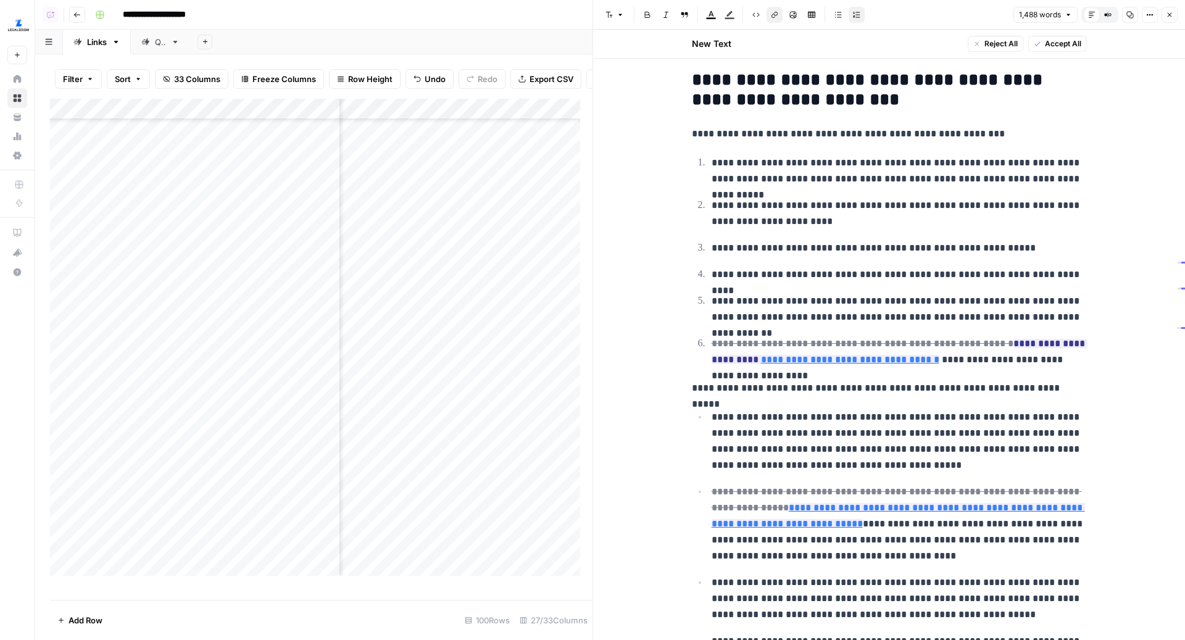
scroll to position [1084, 0]
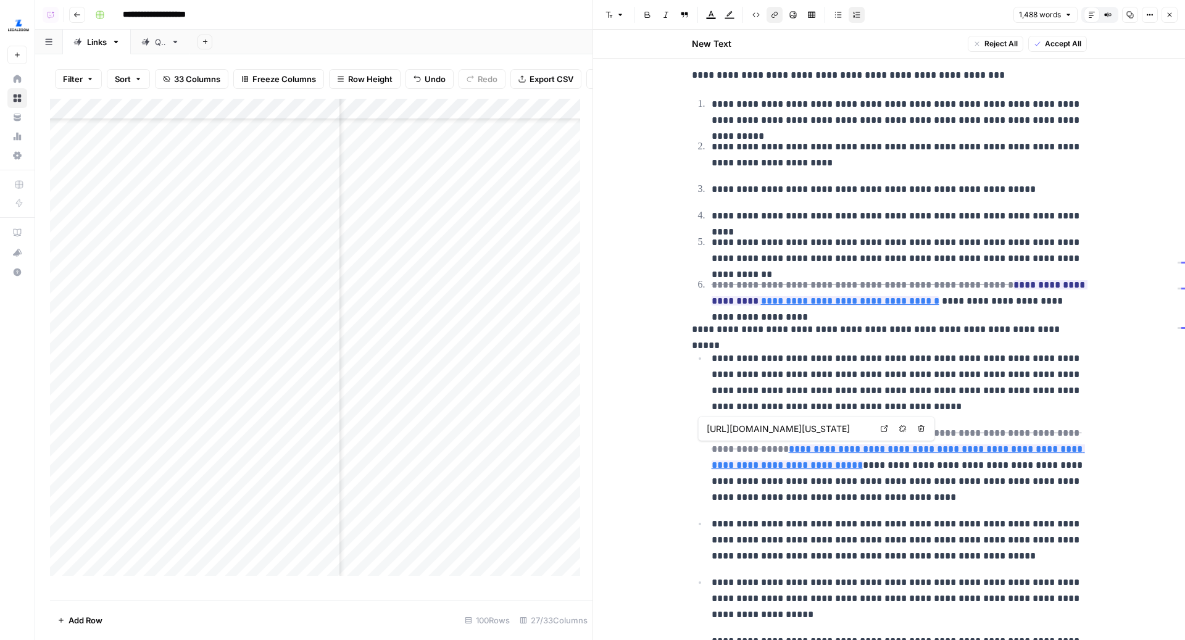
click at [886, 428] on icon at bounding box center [884, 428] width 7 height 7
type input "https://www.legalzoom.com/articles/georgia-business-license"
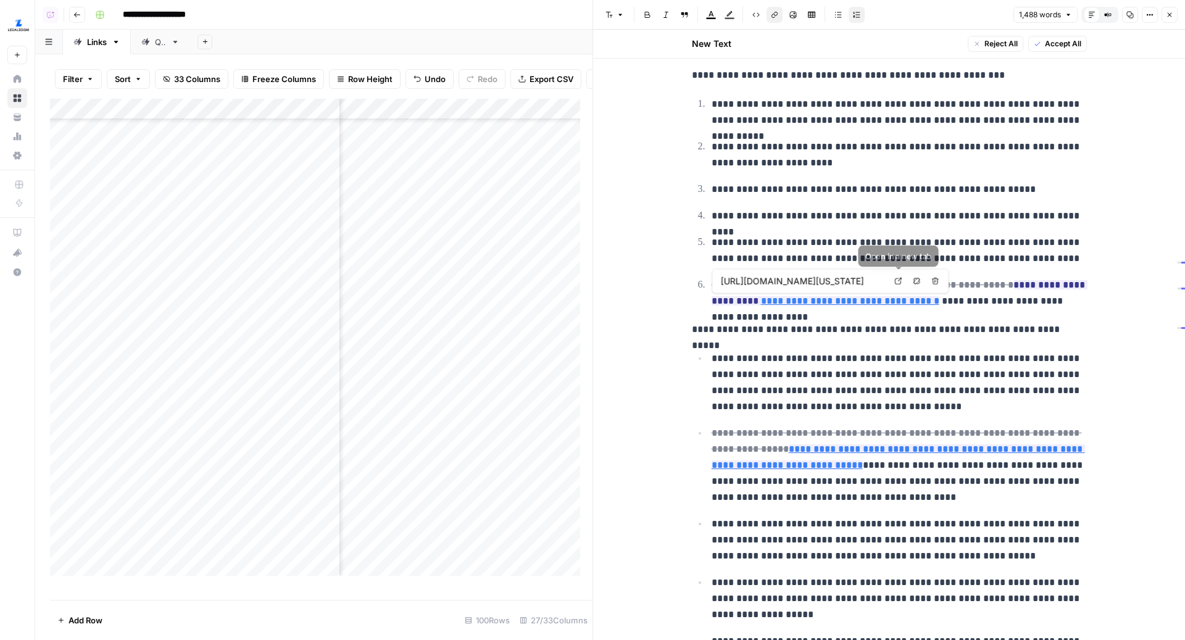
click at [897, 283] on icon at bounding box center [898, 281] width 7 height 7
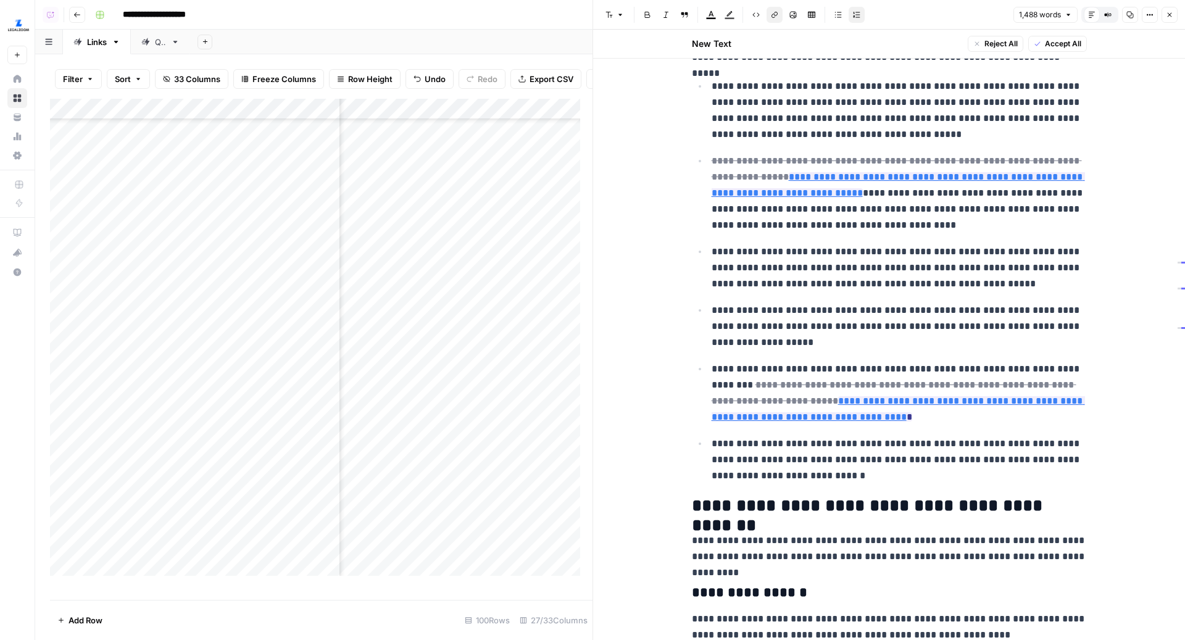
scroll to position [1359, 0]
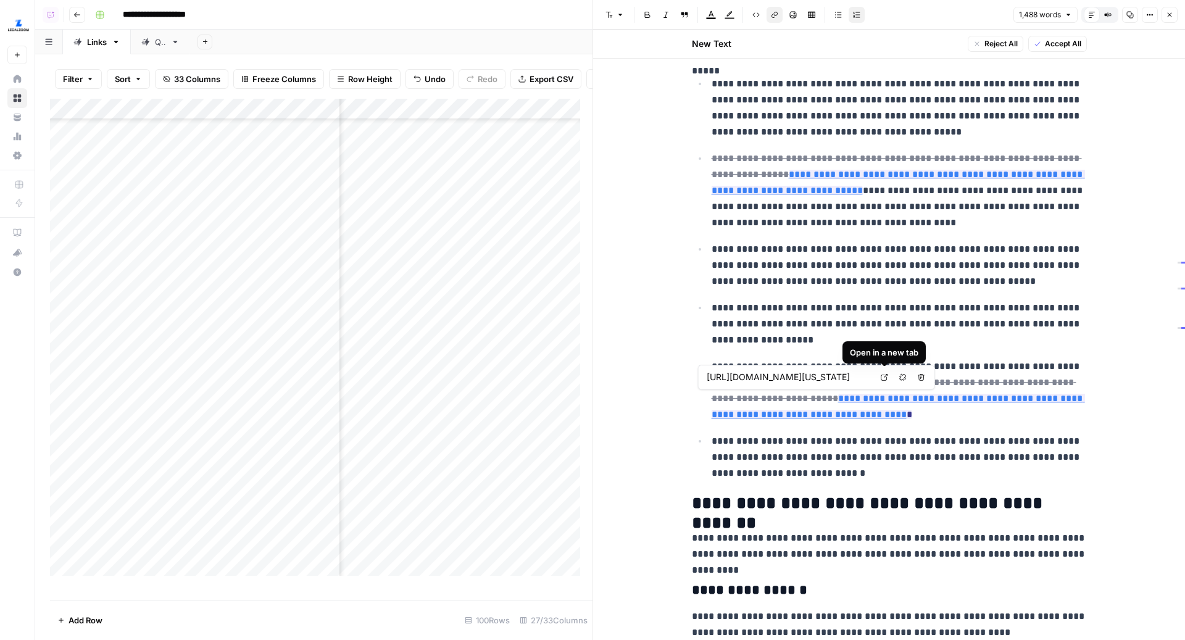
click at [886, 374] on icon at bounding box center [884, 377] width 7 height 7
click at [886, 384] on link "Open in a new tab" at bounding box center [884, 377] width 16 height 16
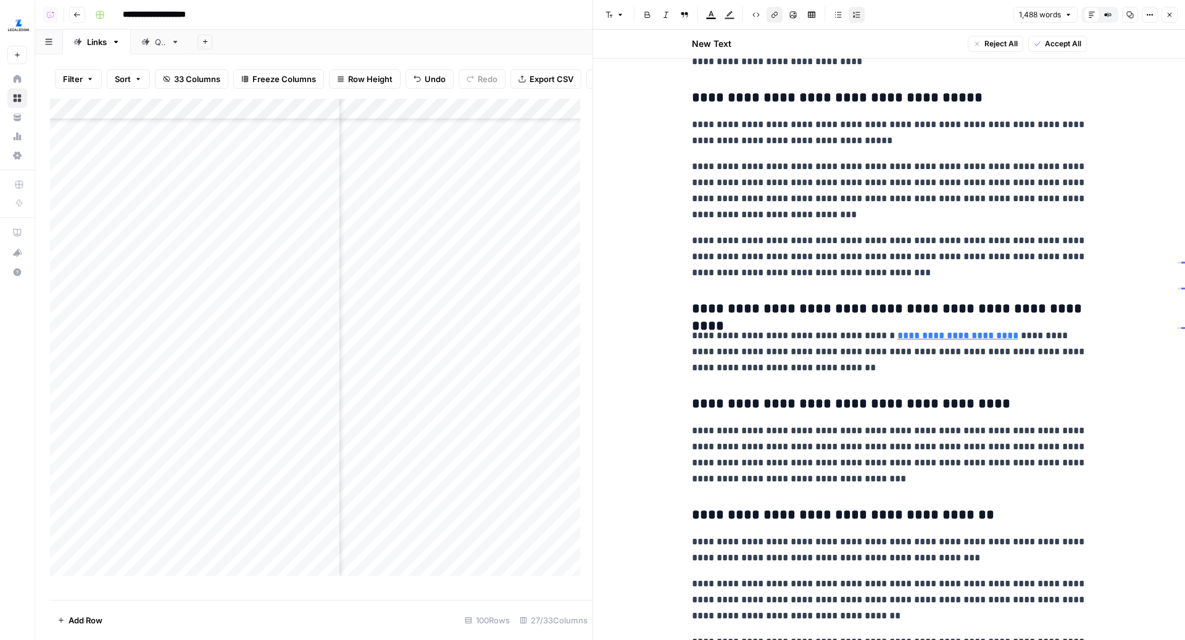
scroll to position [2876, 0]
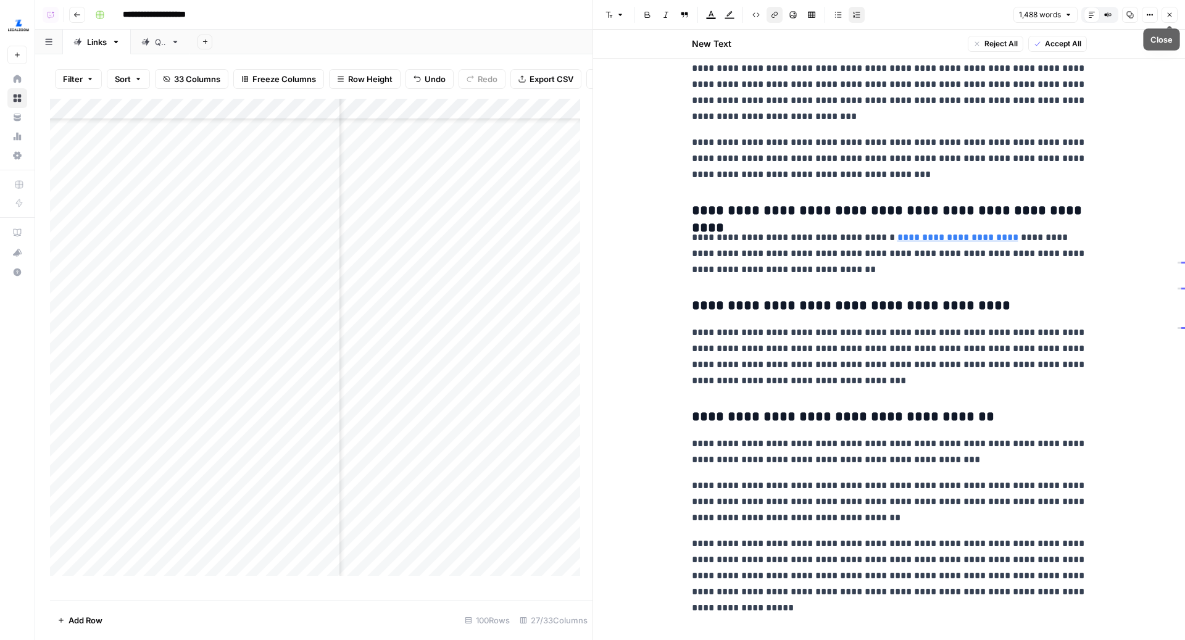
click at [1164, 19] on button "Close" at bounding box center [1169, 15] width 16 height 16
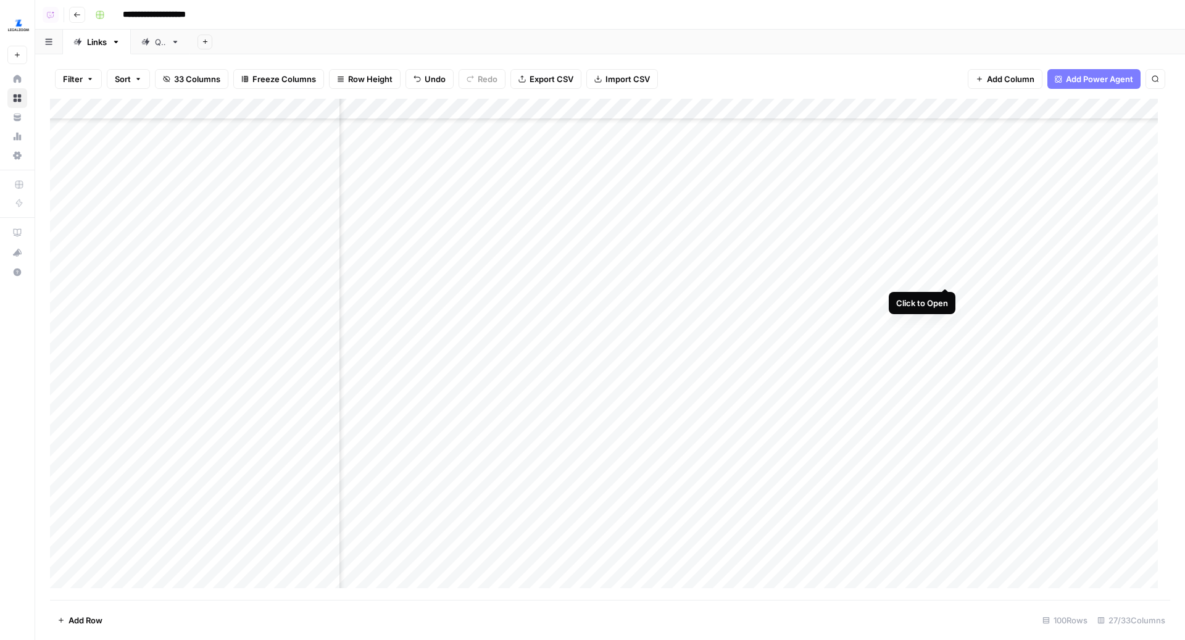
click at [947, 275] on div "Add Column" at bounding box center [610, 350] width 1120 height 502
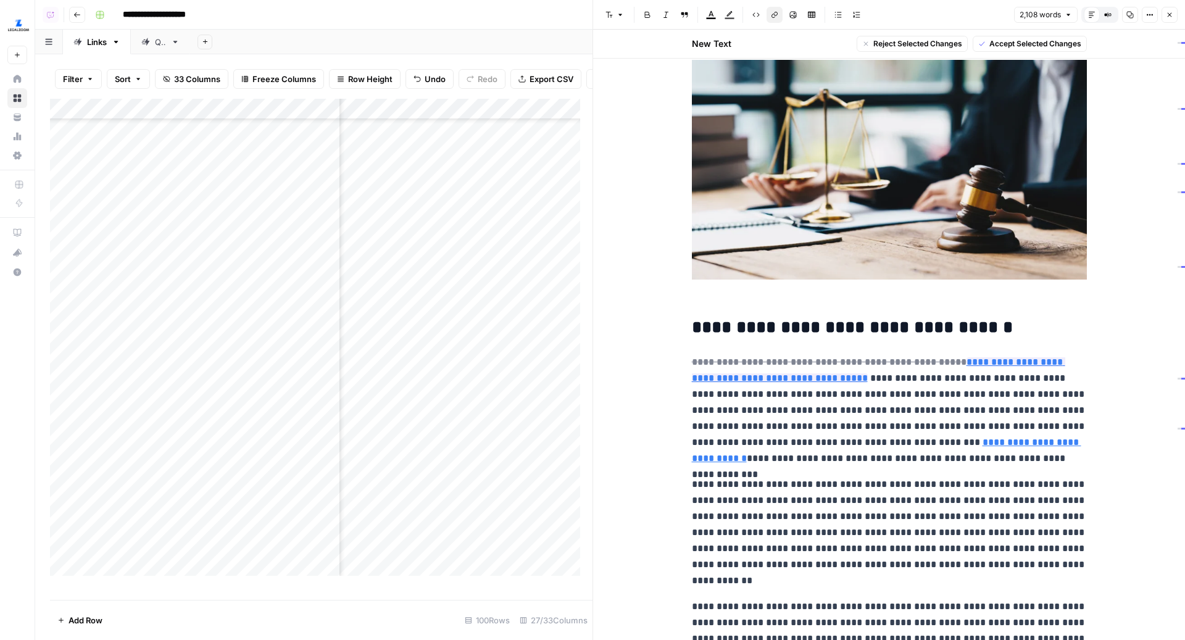
scroll to position [284, 0]
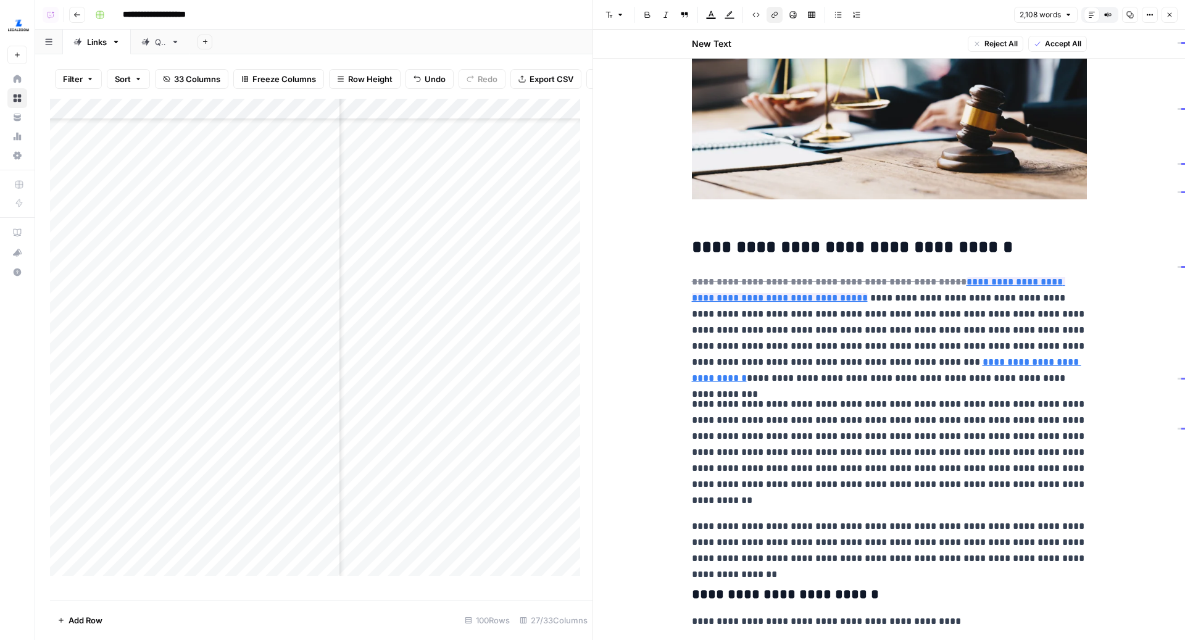
click at [862, 364] on link "**********" at bounding box center [886, 369] width 389 height 25
click at [964, 346] on icon at bounding box center [963, 344] width 7 height 7
click at [1164, 19] on button "Close" at bounding box center [1169, 15] width 16 height 16
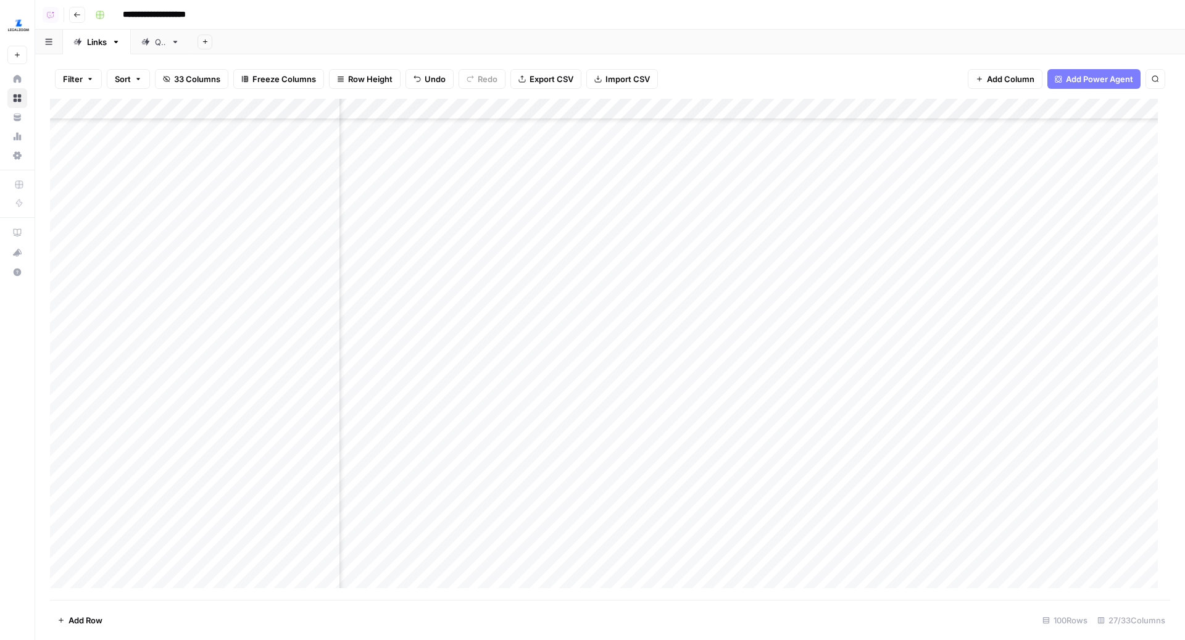
scroll to position [294, 1862]
click at [984, 255] on div "Add Column" at bounding box center [610, 350] width 1120 height 502
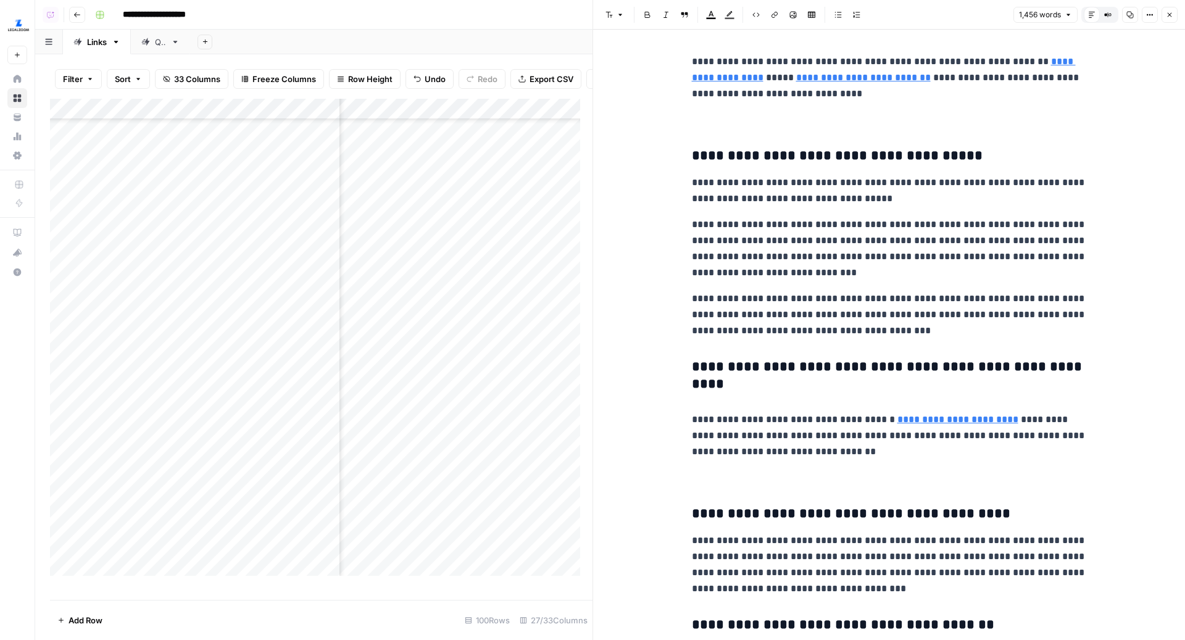
scroll to position [2869, 0]
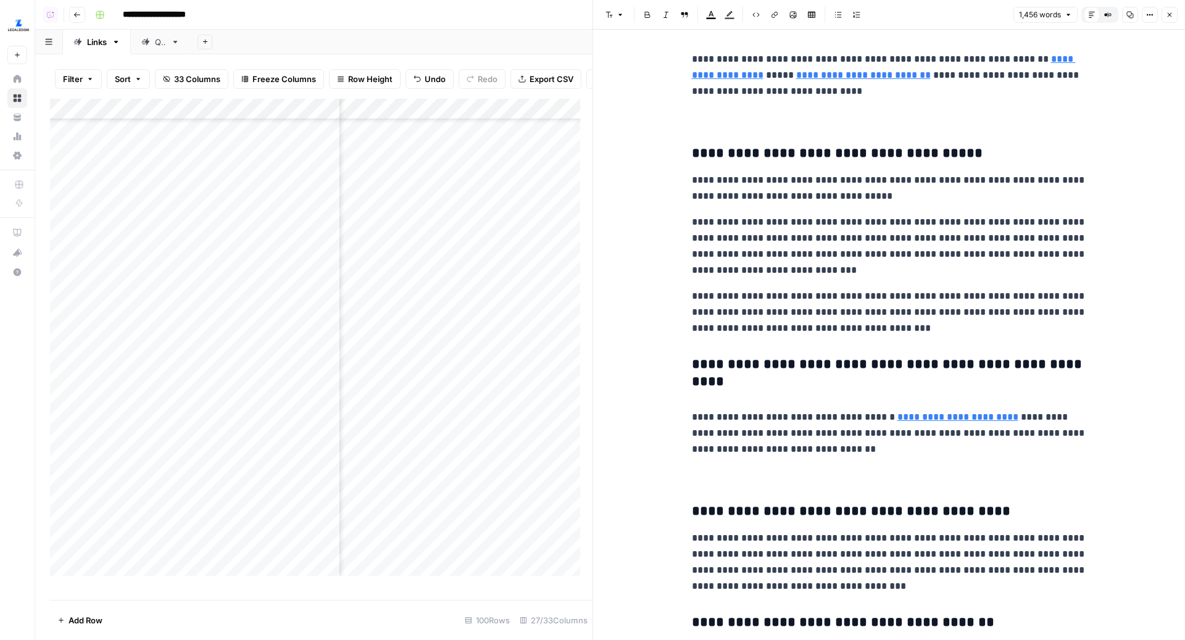
click at [1167, 13] on icon "button" at bounding box center [1169, 14] width 7 height 7
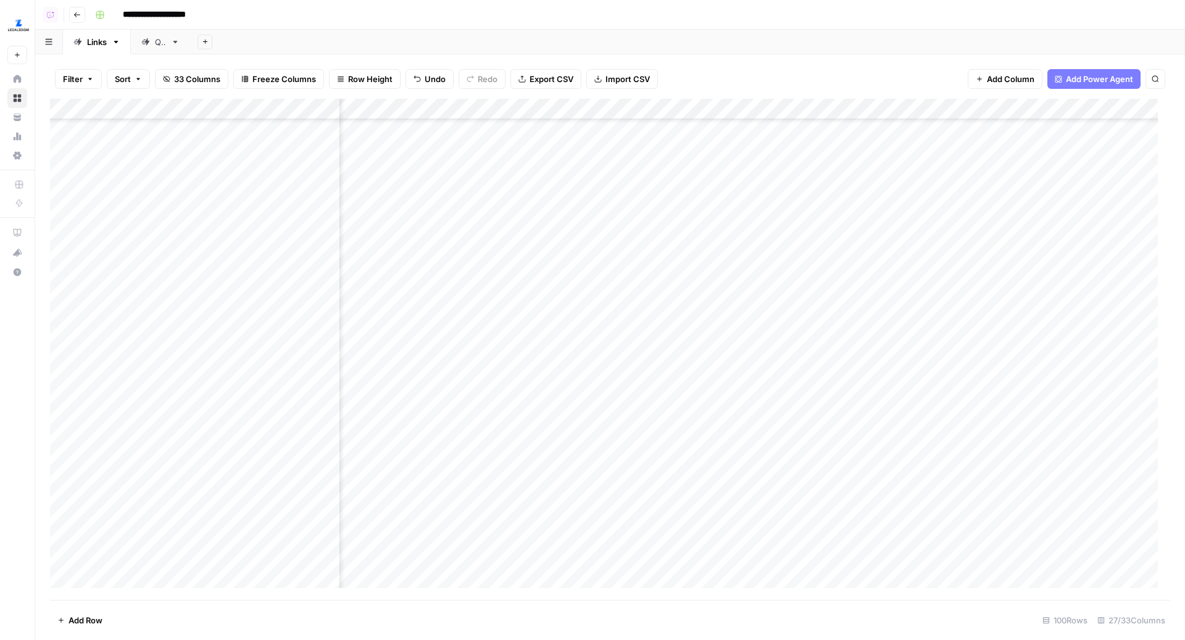
scroll to position [294, 507]
click at [605, 256] on div "Add Column" at bounding box center [610, 350] width 1120 height 502
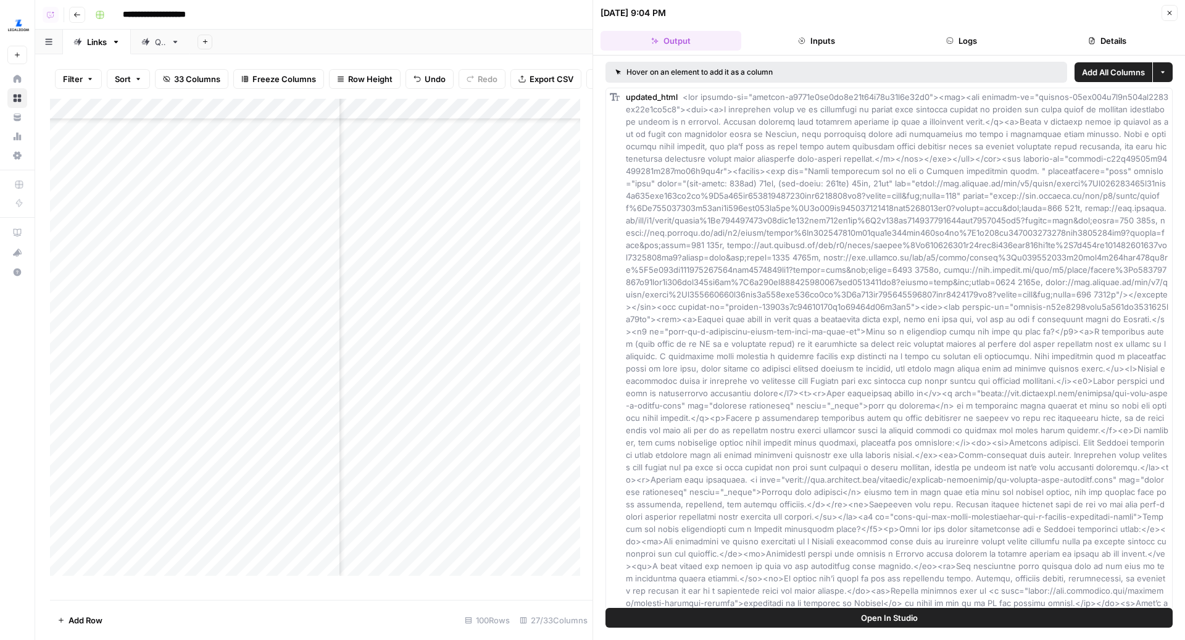
click at [954, 45] on button "Logs" at bounding box center [962, 41] width 141 height 20
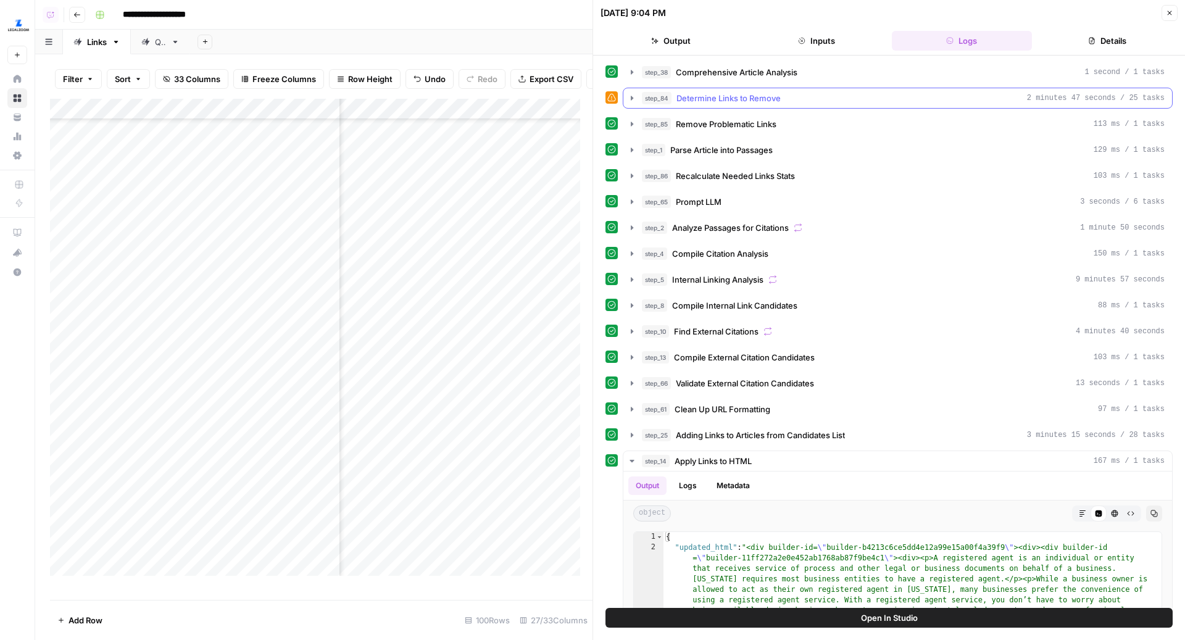
click at [758, 104] on button "step_84 Determine Links to Remove 2 minutes 47 seconds / 25 tasks" at bounding box center [897, 98] width 549 height 20
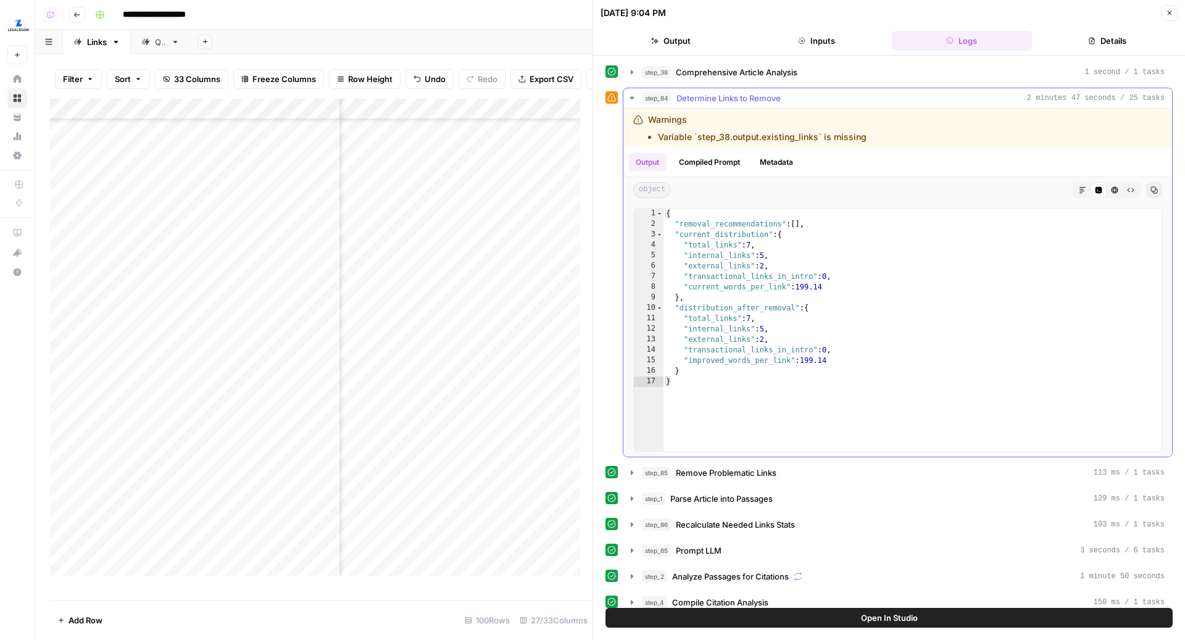
click at [794, 92] on div "step_84 Determine Links to Remove 2 minutes 47 seconds / 25 tasks" at bounding box center [903, 98] width 523 height 12
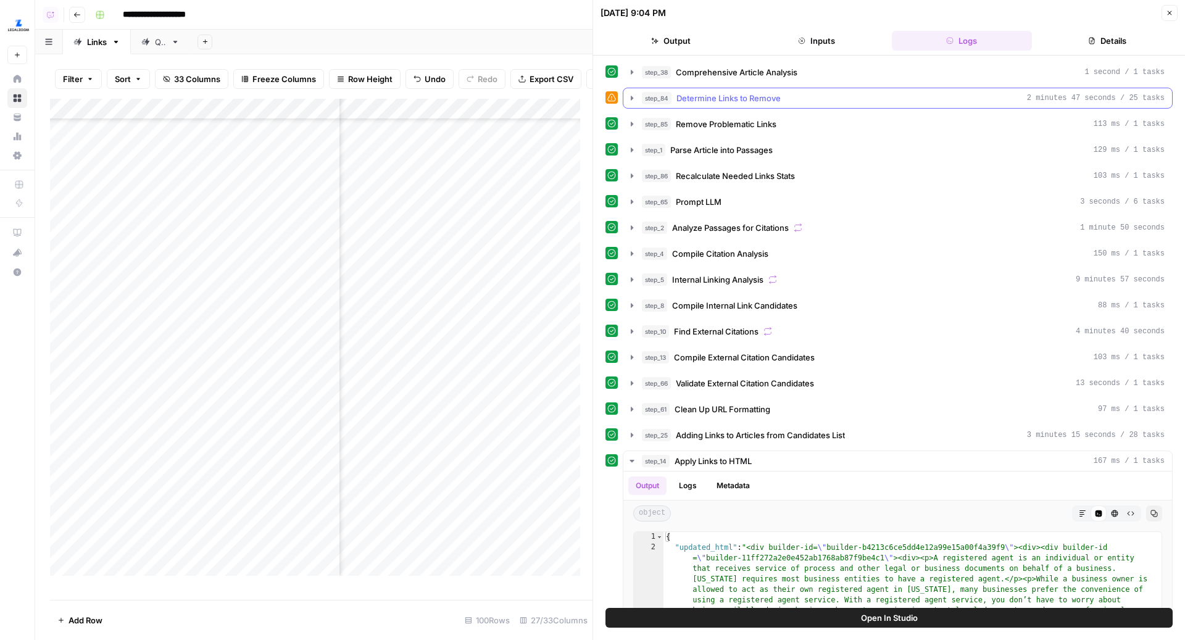
click at [794, 92] on div "step_84 Determine Links to Remove 2 minutes 47 seconds / 25 tasks" at bounding box center [903, 98] width 523 height 12
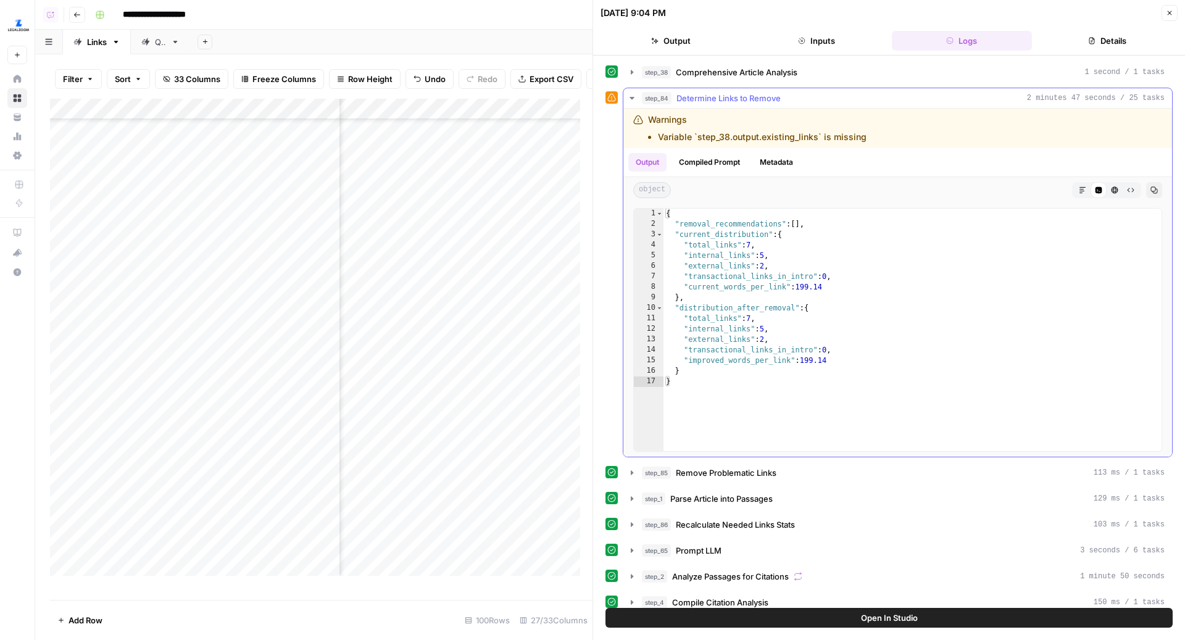
click at [711, 156] on button "Compiled Prompt" at bounding box center [709, 162] width 76 height 19
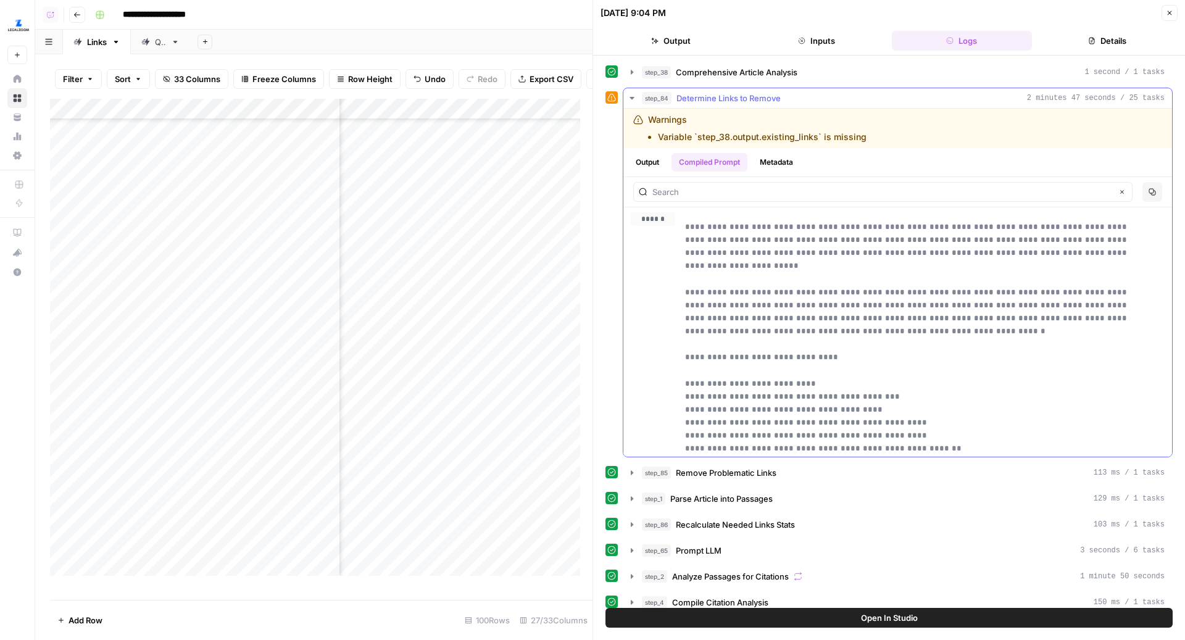
click at [657, 157] on button "Output" at bounding box center [647, 162] width 38 height 19
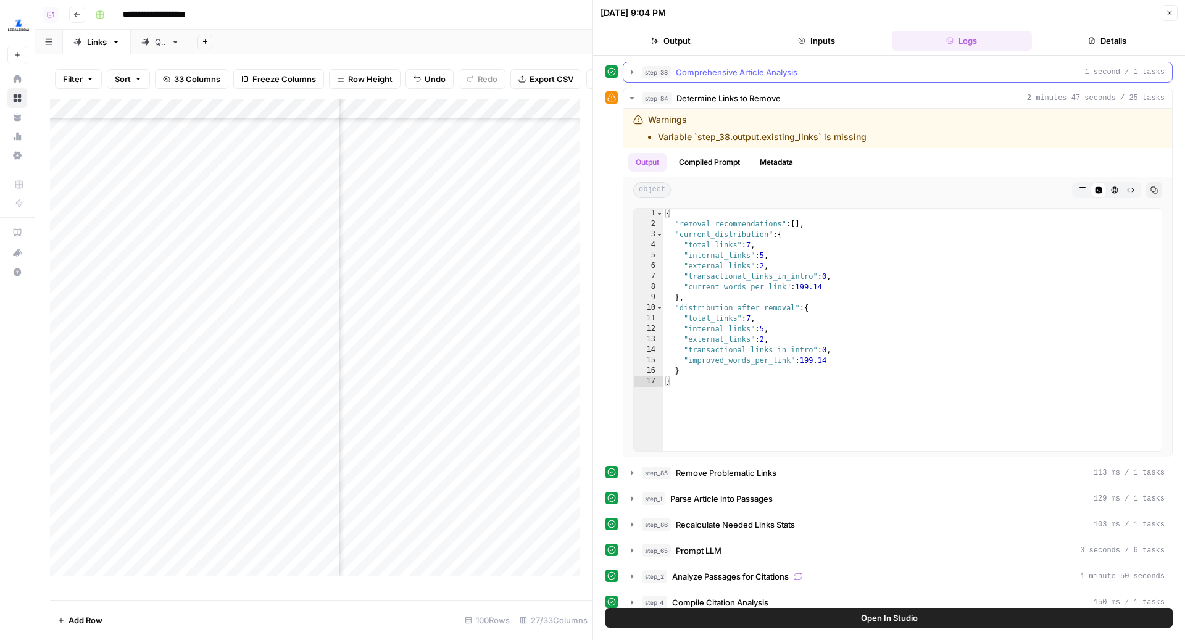
click at [770, 70] on span "Comprehensive Article Analysis" at bounding box center [737, 72] width 122 height 12
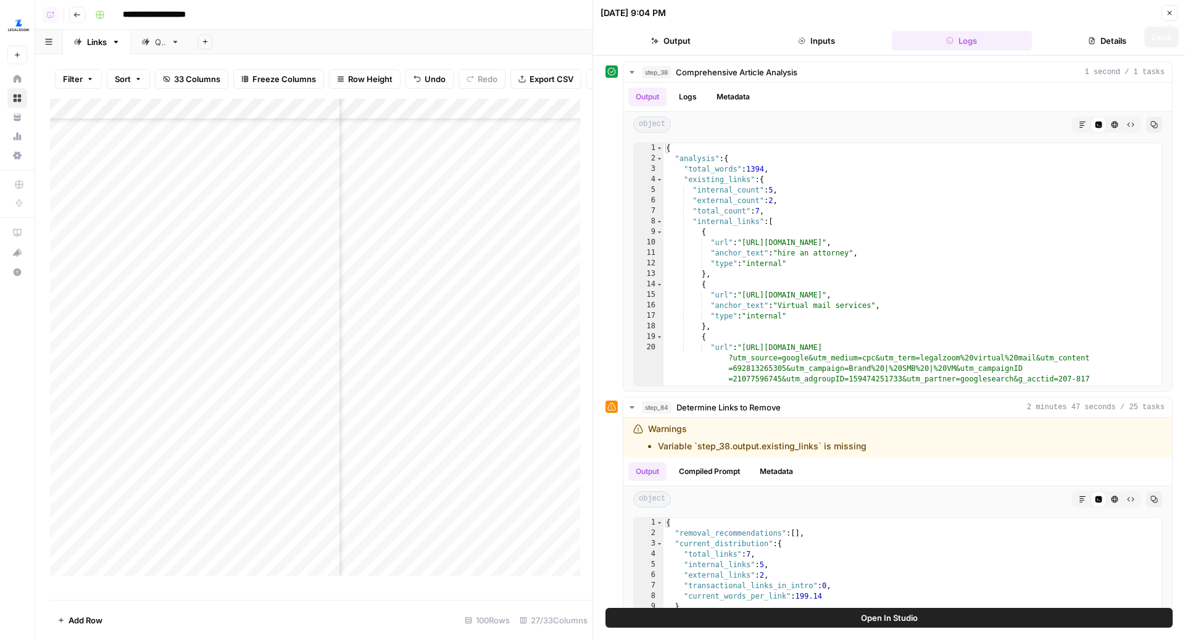
click at [1174, 14] on button "Close" at bounding box center [1169, 13] width 16 height 16
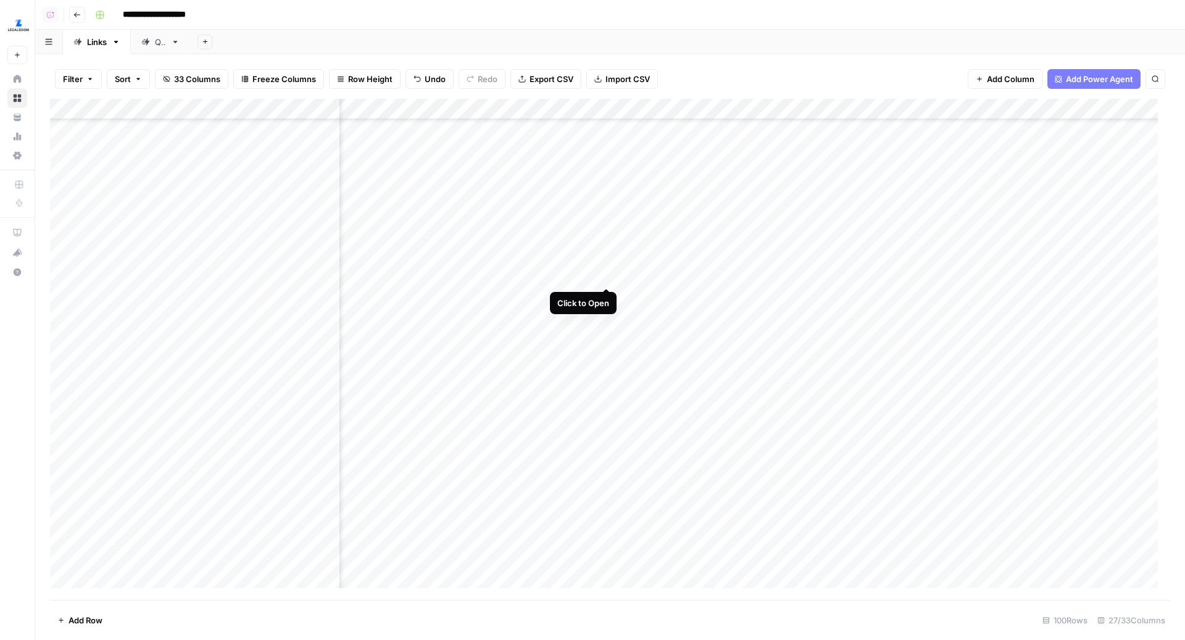
click at [607, 276] on div "Add Column" at bounding box center [610, 350] width 1120 height 502
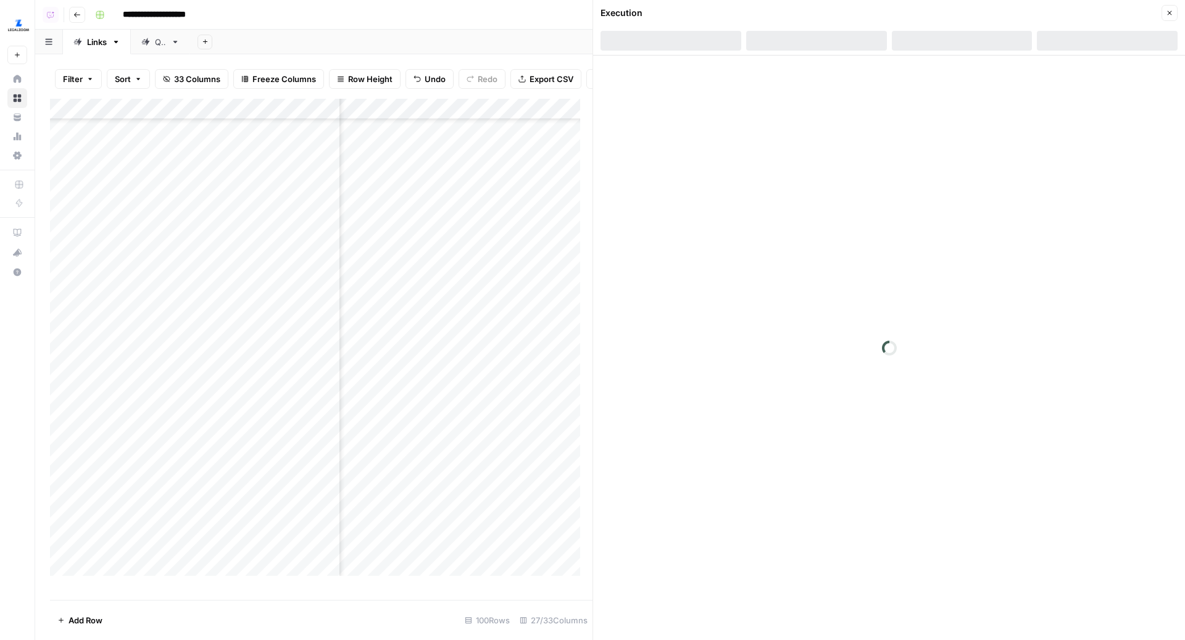
scroll to position [294, 581]
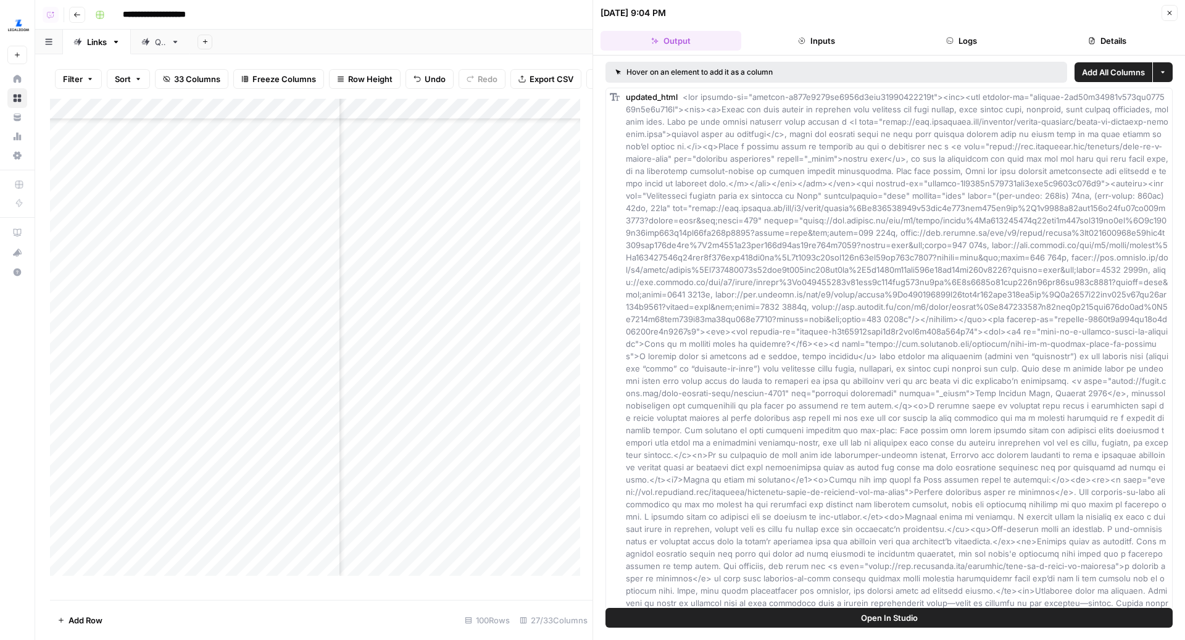
click at [981, 38] on button "Logs" at bounding box center [962, 41] width 141 height 20
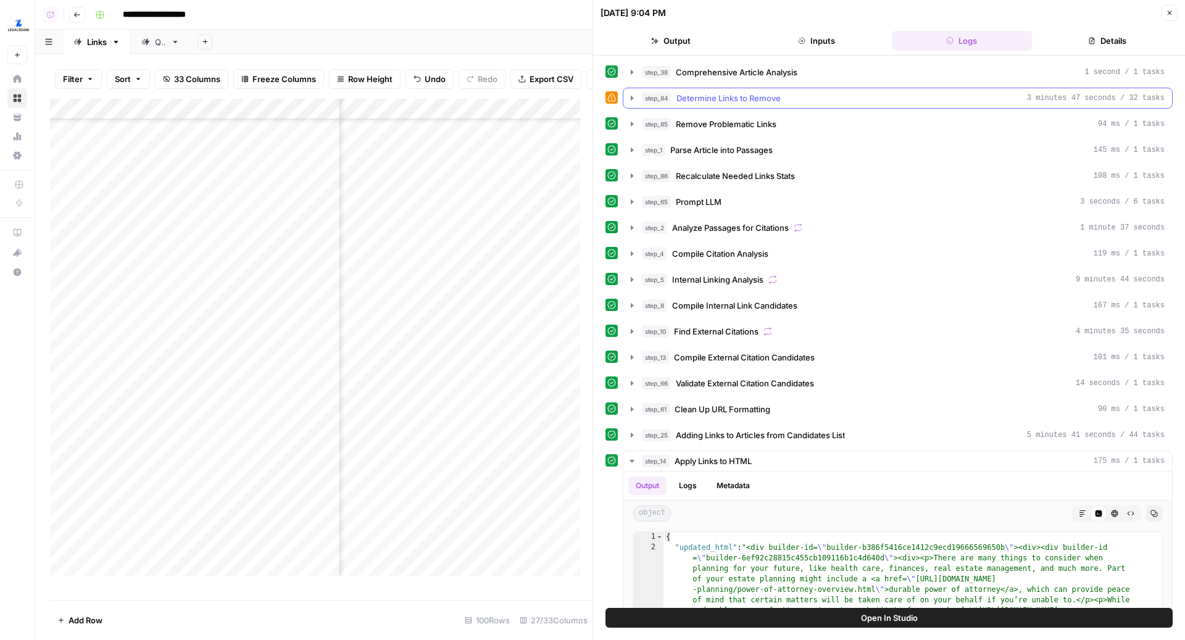
click at [784, 96] on div "step_84 Determine Links to Remove 3 minutes 47 seconds / 32 tasks" at bounding box center [903, 98] width 523 height 12
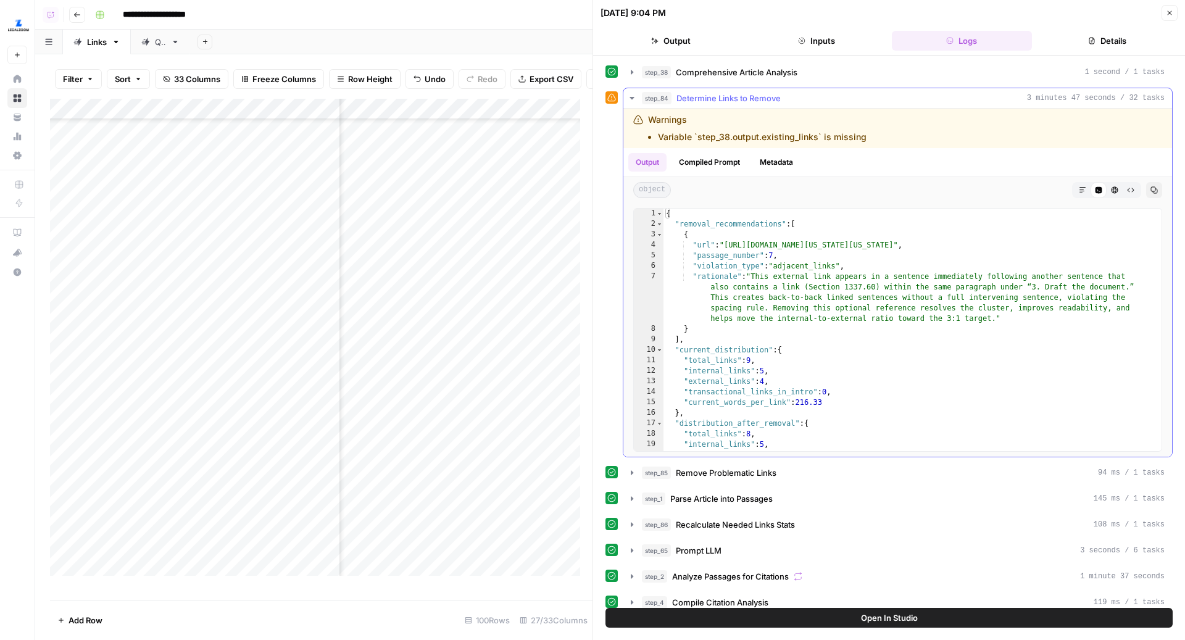
click at [784, 96] on div "step_84 Determine Links to Remove 3 minutes 47 seconds / 32 tasks" at bounding box center [903, 98] width 523 height 12
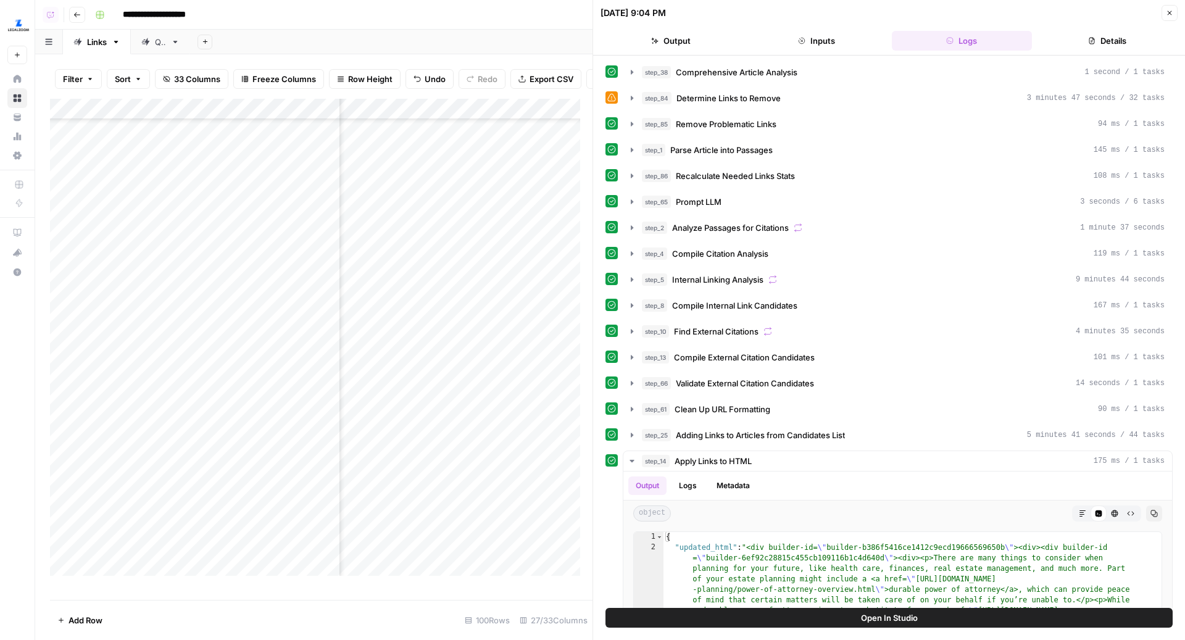
click at [1176, 8] on button "Close" at bounding box center [1169, 13] width 16 height 16
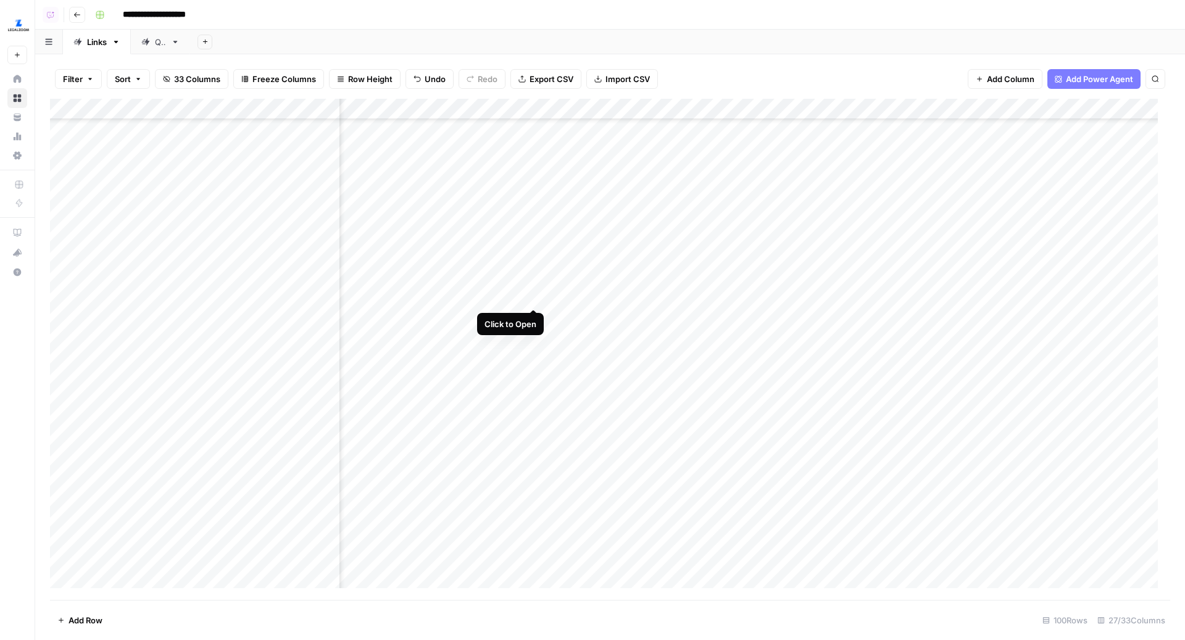
click at [534, 294] on div "Add Column" at bounding box center [610, 350] width 1120 height 502
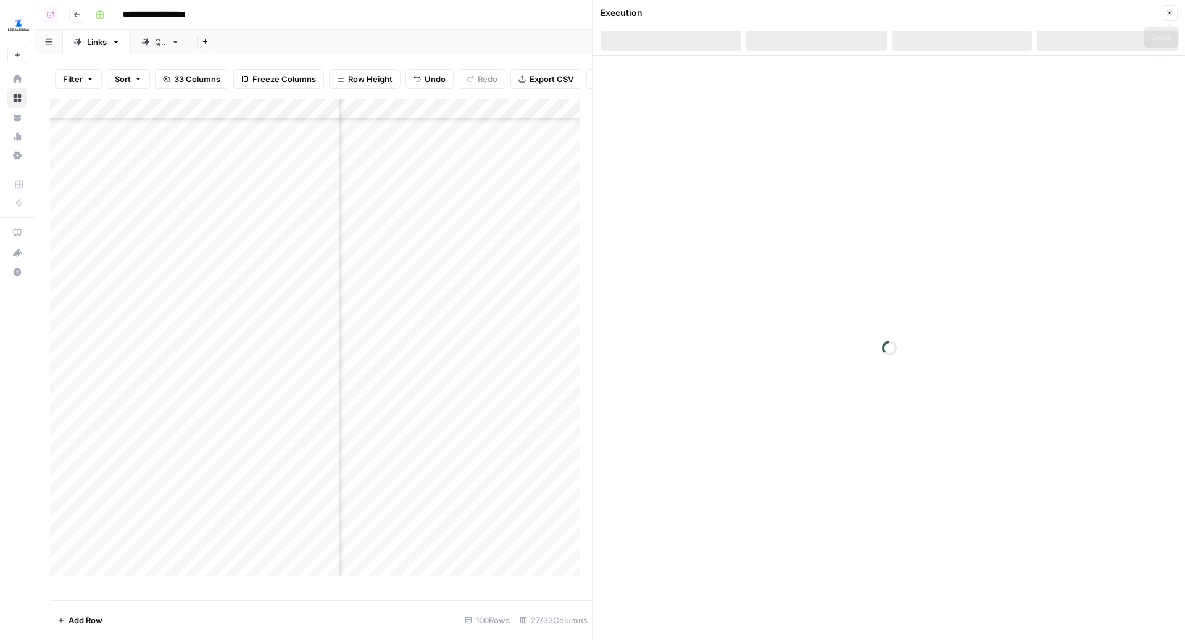
click at [1169, 7] on button "Close" at bounding box center [1169, 13] width 16 height 16
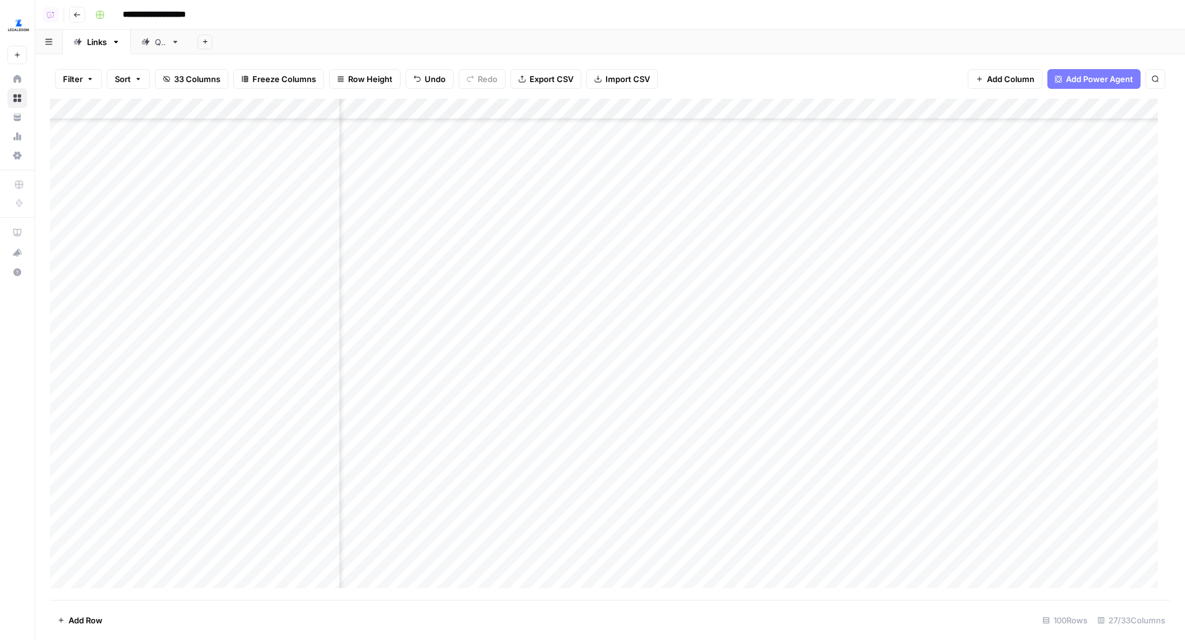
scroll to position [294, 2273]
click at [574, 297] on div "Add Column" at bounding box center [610, 350] width 1120 height 502
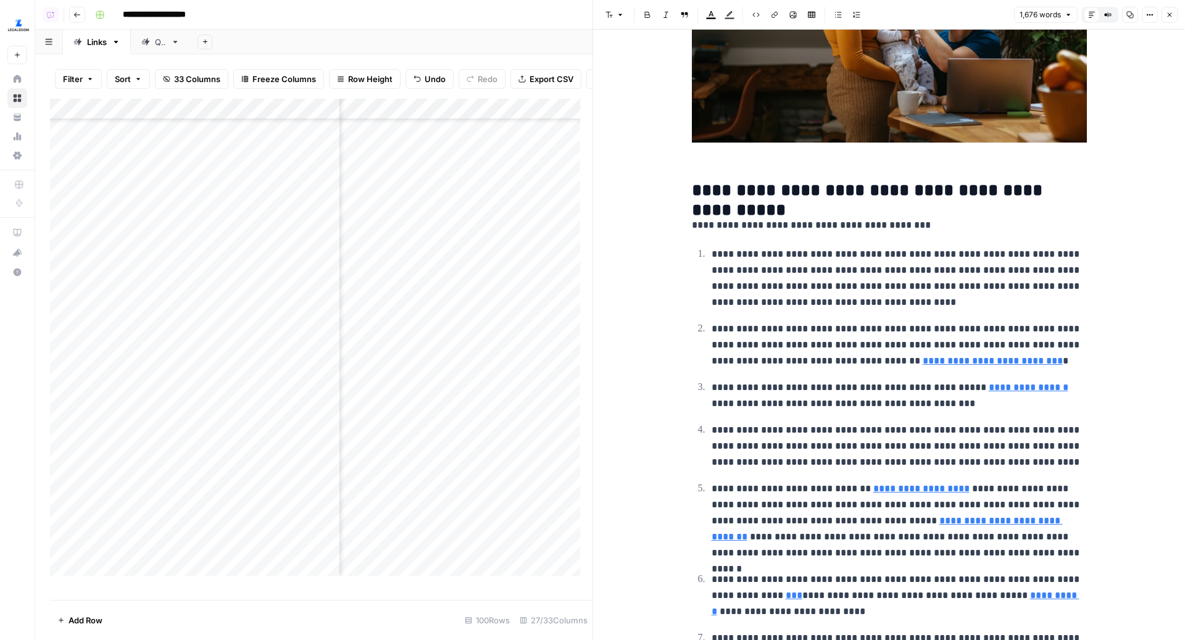
scroll to position [252, 0]
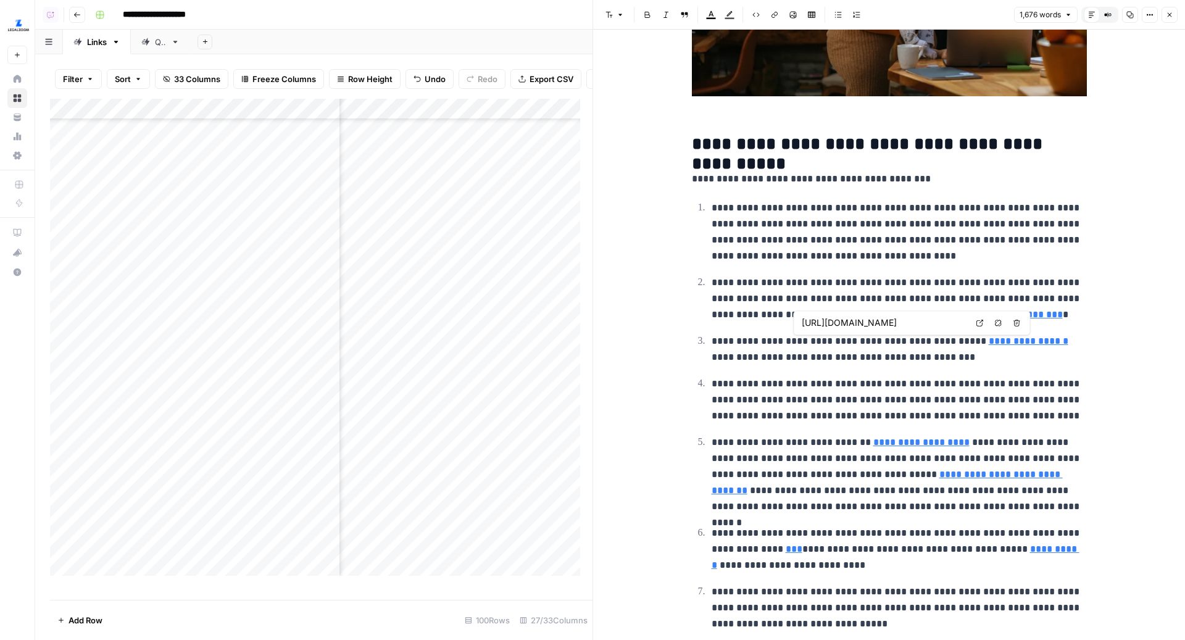
type input "https://www.legalzoom.com/articles/how-to-choose-an-llc-name"
click at [923, 310] on link "**********" at bounding box center [993, 314] width 140 height 9
click at [1022, 296] on icon at bounding box center [1022, 296] width 7 height 7
type input "https://www.legalzoom.com/articles/what-is-a-registered-agent"
click at [1005, 341] on link "**********" at bounding box center [1029, 340] width 80 height 9
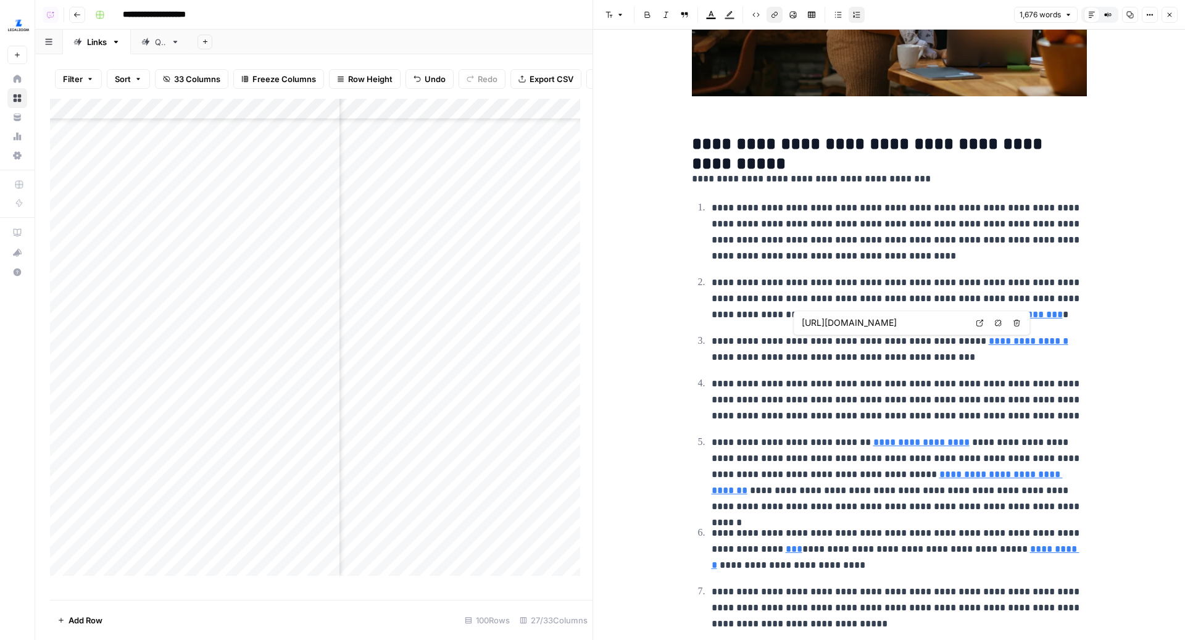
click at [981, 320] on icon at bounding box center [979, 322] width 7 height 7
click at [903, 444] on link "**********" at bounding box center [921, 442] width 96 height 9
click at [1033, 426] on icon at bounding box center [1036, 423] width 7 height 7
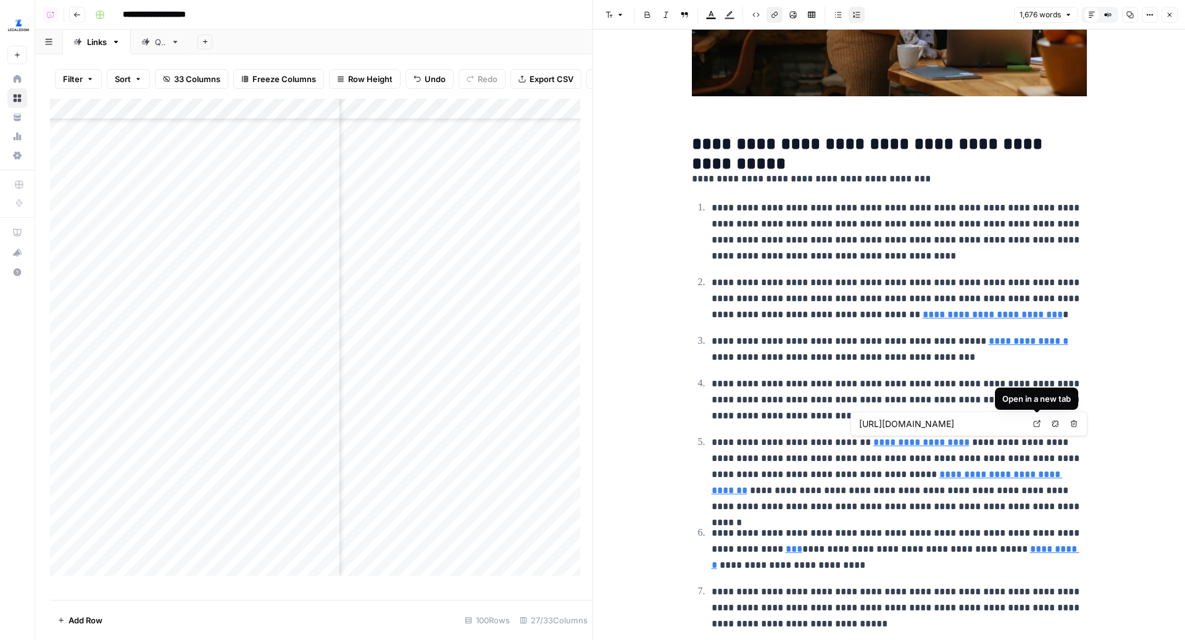
type input "https://www.legalzoom.com/templates/t/llc-operating-agreement"
click at [934, 474] on link "**********" at bounding box center [886, 482] width 351 height 25
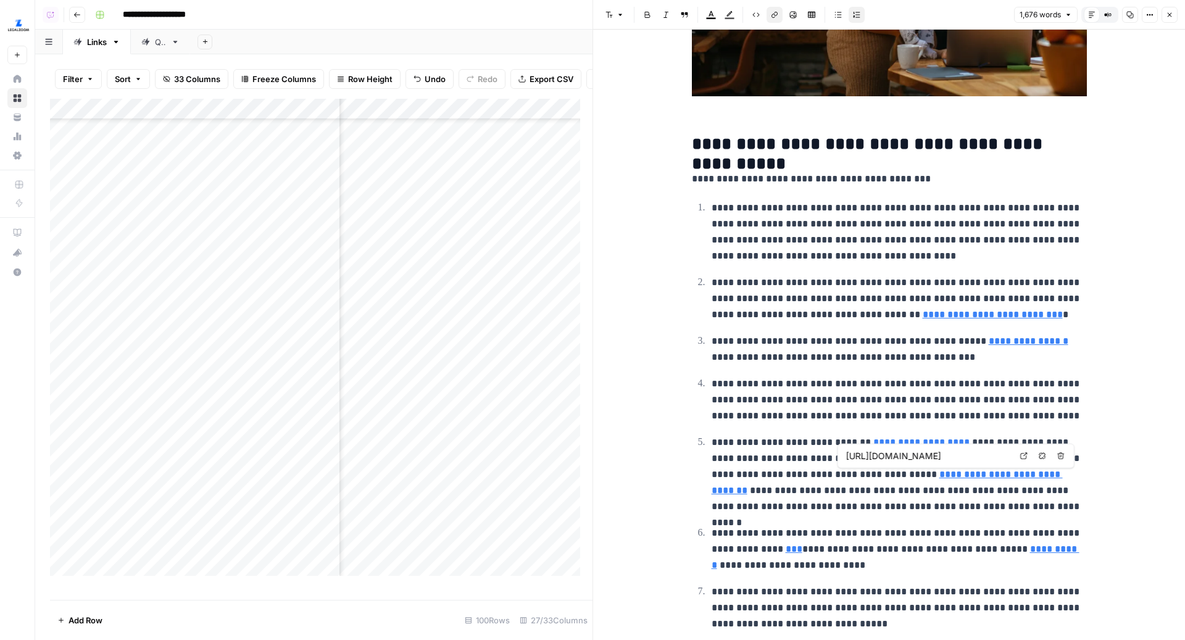
click at [1024, 455] on icon at bounding box center [1023, 455] width 7 height 7
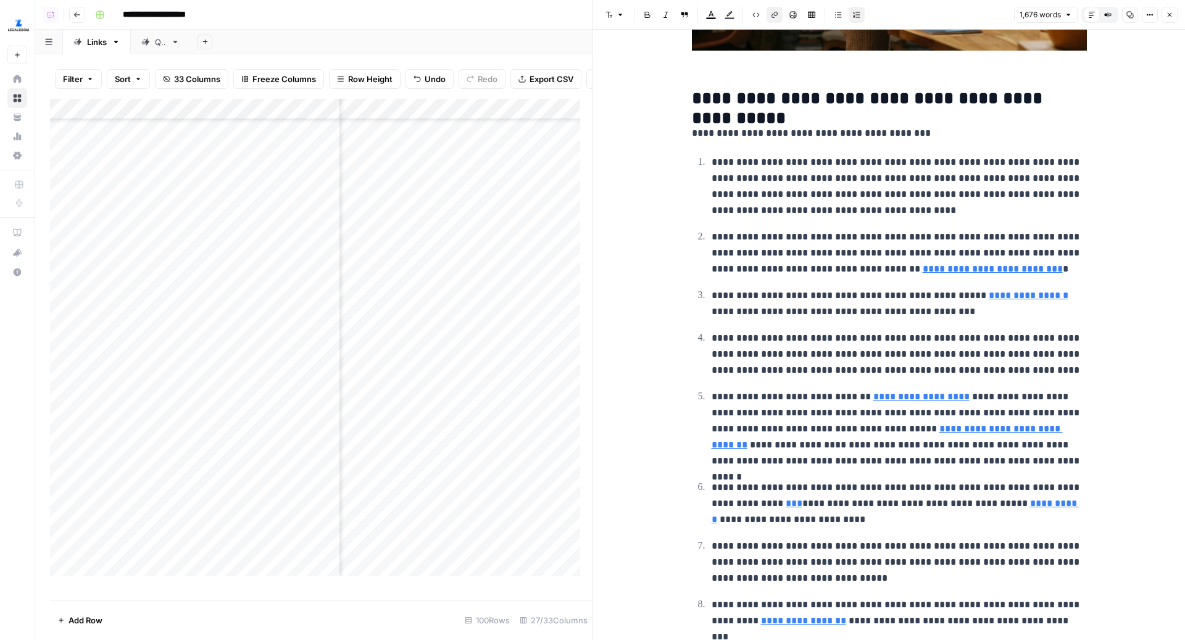
scroll to position [351, 0]
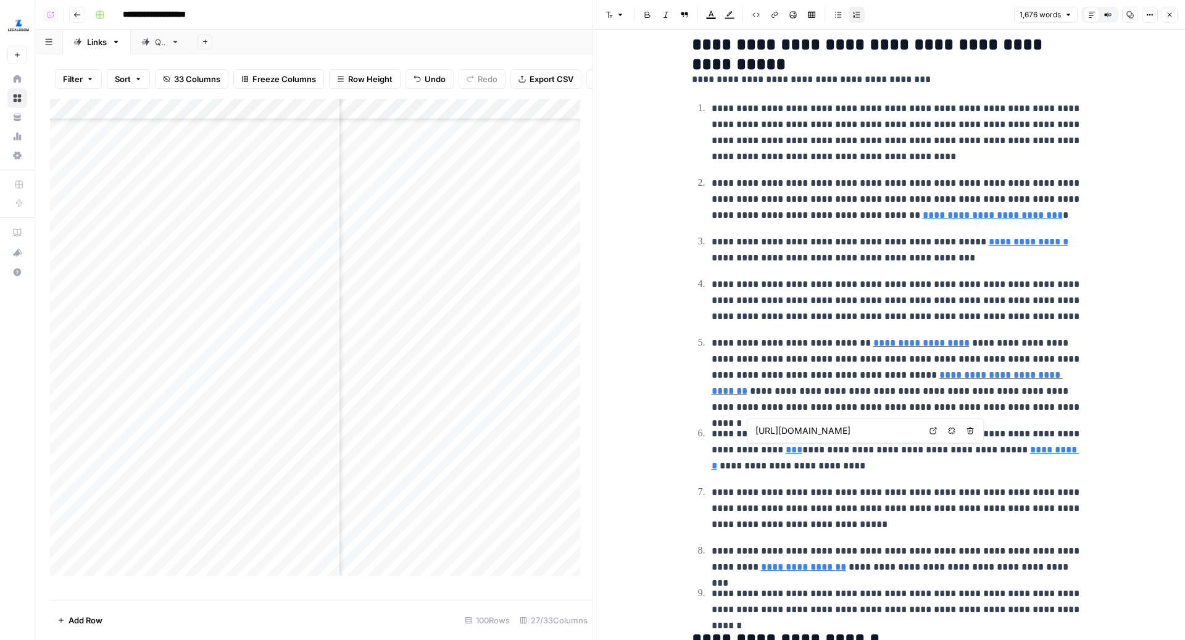
click at [786, 446] on link "***" at bounding box center [794, 449] width 17 height 9
click at [786, 448] on link "***" at bounding box center [794, 449] width 17 height 9
click at [932, 431] on icon at bounding box center [932, 430] width 7 height 7
type input "https://www.irs.gov/businesses/small-businesses-self-employed/get-an-employer-i…"
click at [1004, 453] on link "**********" at bounding box center [895, 457] width 368 height 25
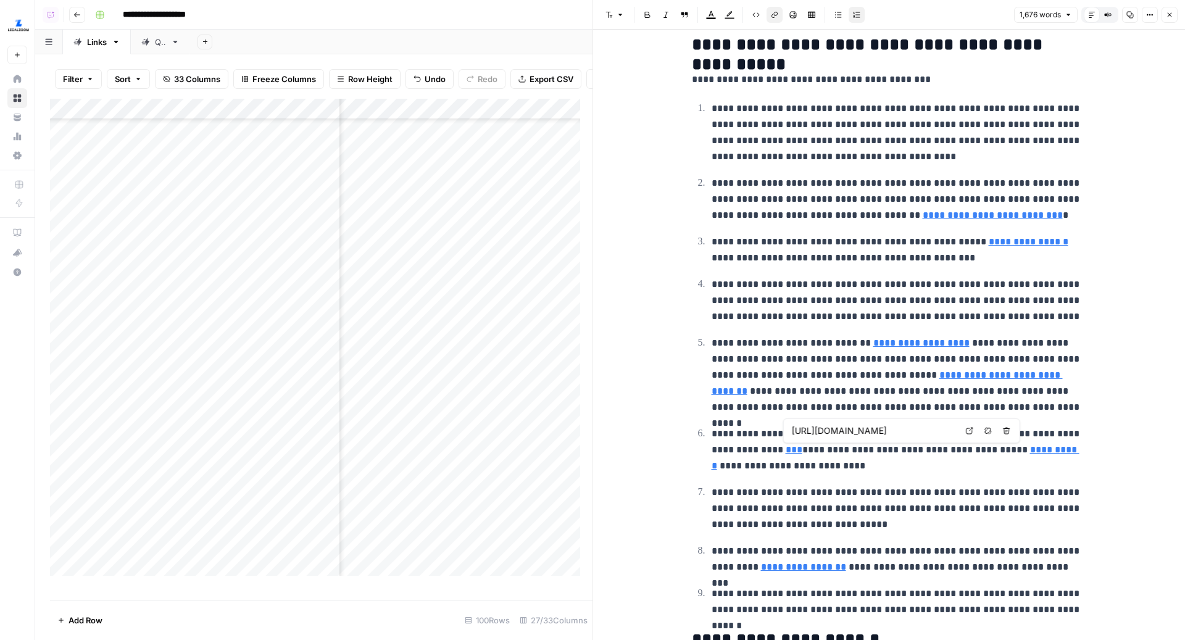
click at [969, 430] on icon at bounding box center [969, 430] width 7 height 7
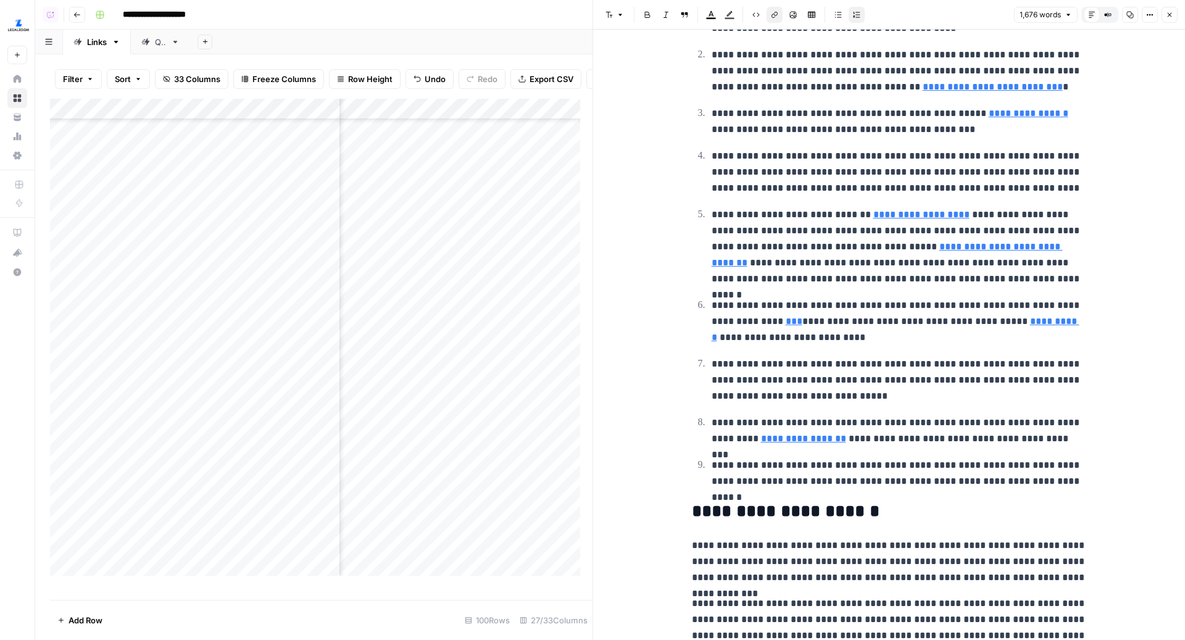
scroll to position [504, 0]
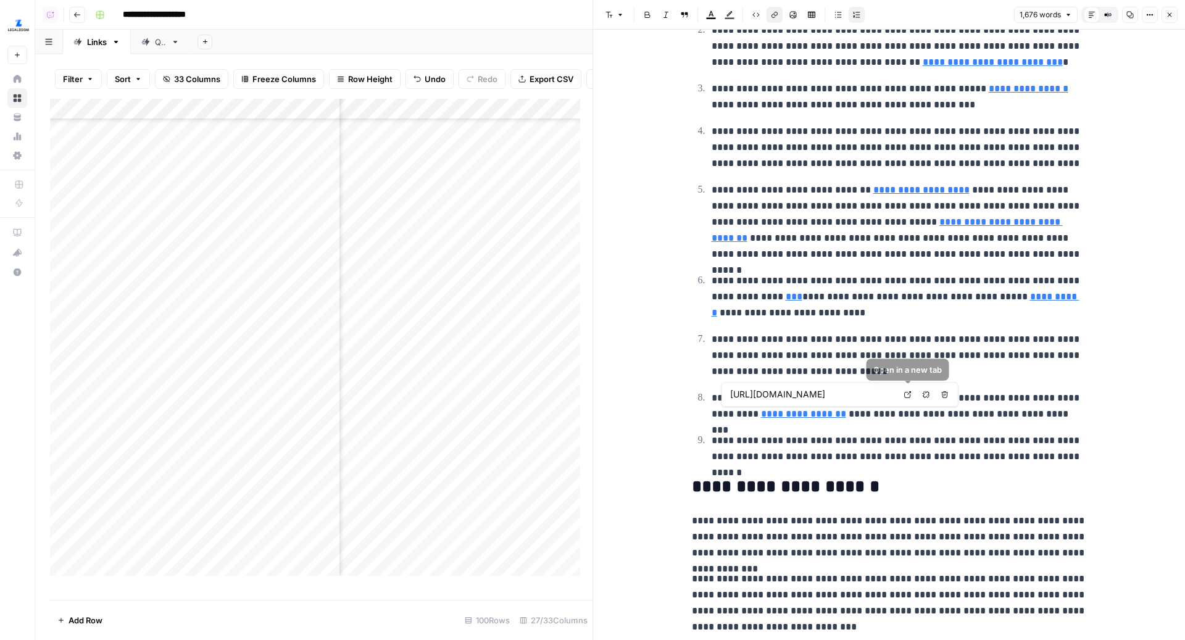
click at [903, 393] on link "Open in a new tab" at bounding box center [908, 394] width 16 height 16
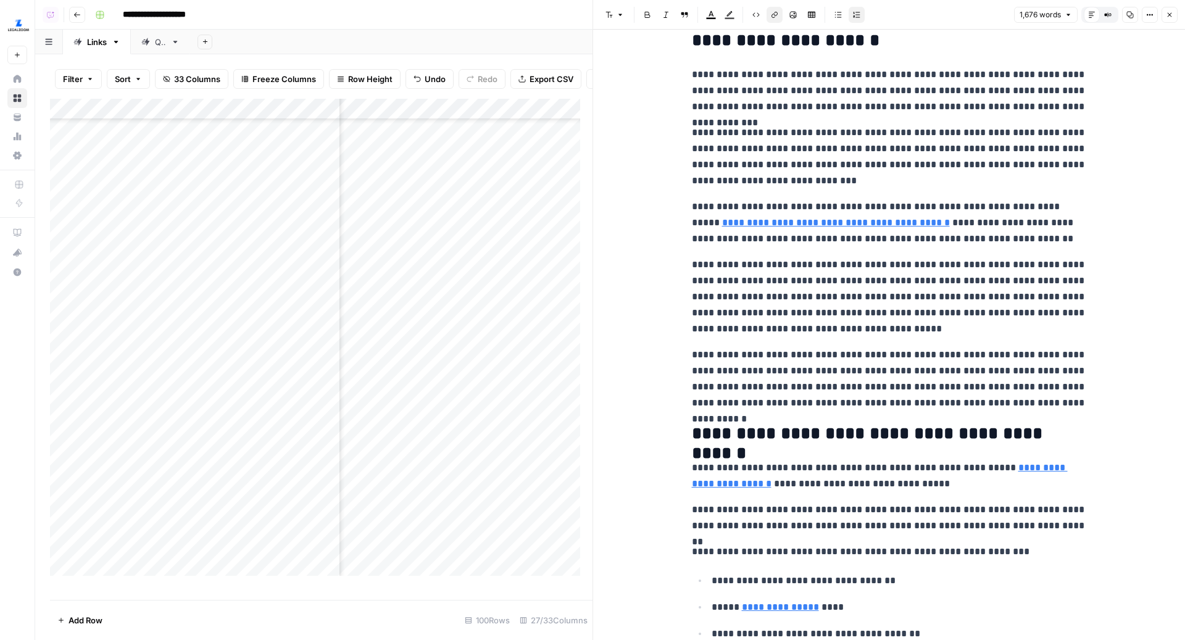
scroll to position [951, 0]
click at [803, 220] on link "**********" at bounding box center [836, 221] width 228 height 9
click at [869, 201] on link "Open in a new tab" at bounding box center [865, 203] width 16 height 16
click at [824, 225] on link "**********" at bounding box center [836, 221] width 228 height 9
click at [860, 207] on link "Open in a new tab" at bounding box center [865, 203] width 16 height 16
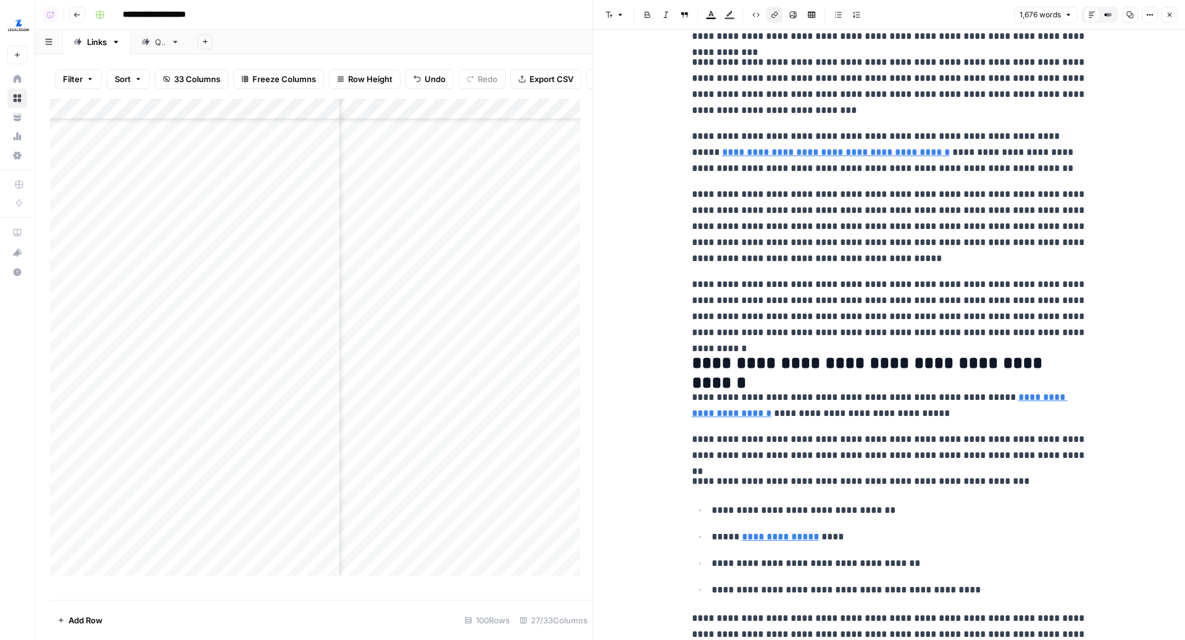
scroll to position [1116, 0]
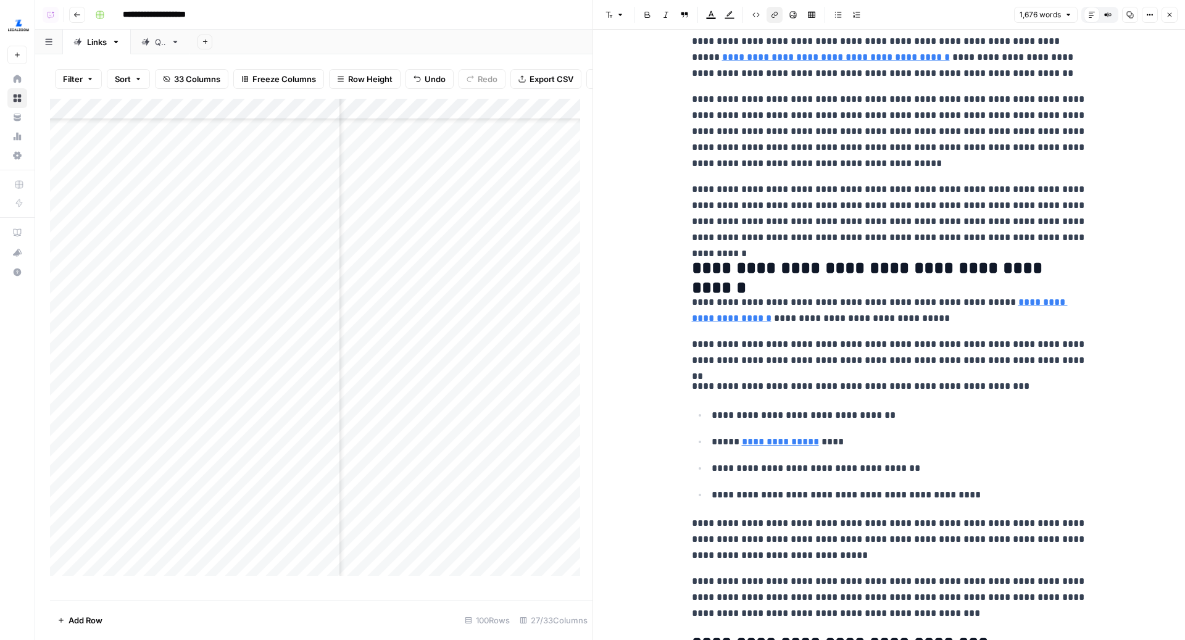
click at [1003, 297] on link "**********" at bounding box center [880, 309] width 376 height 25
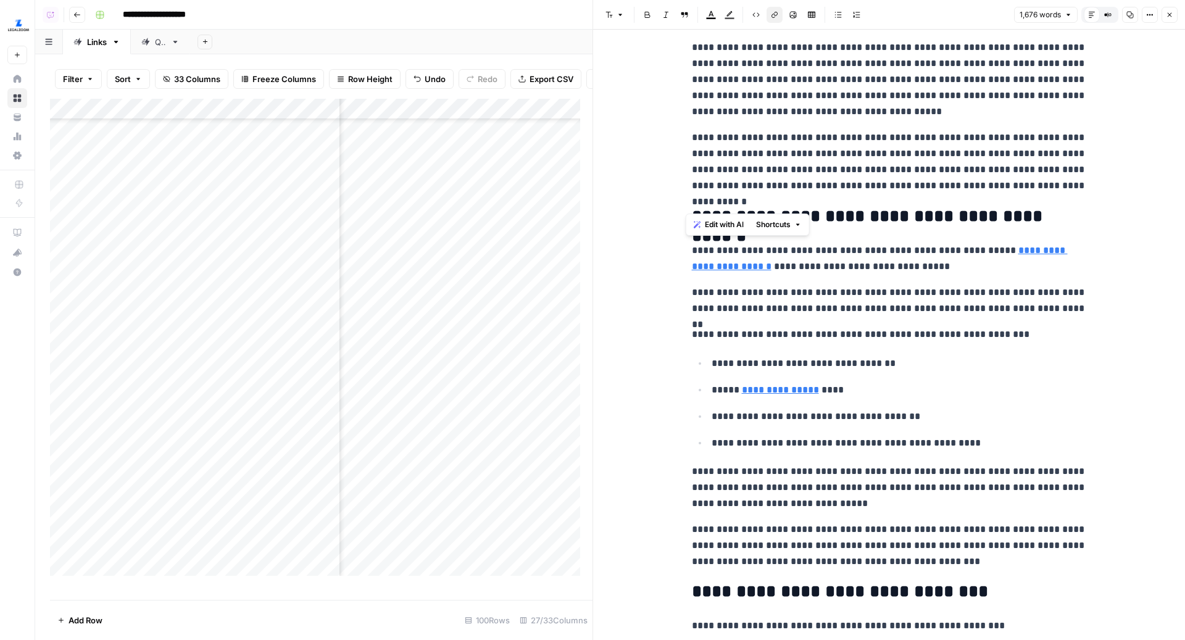
scroll to position [1230, 0]
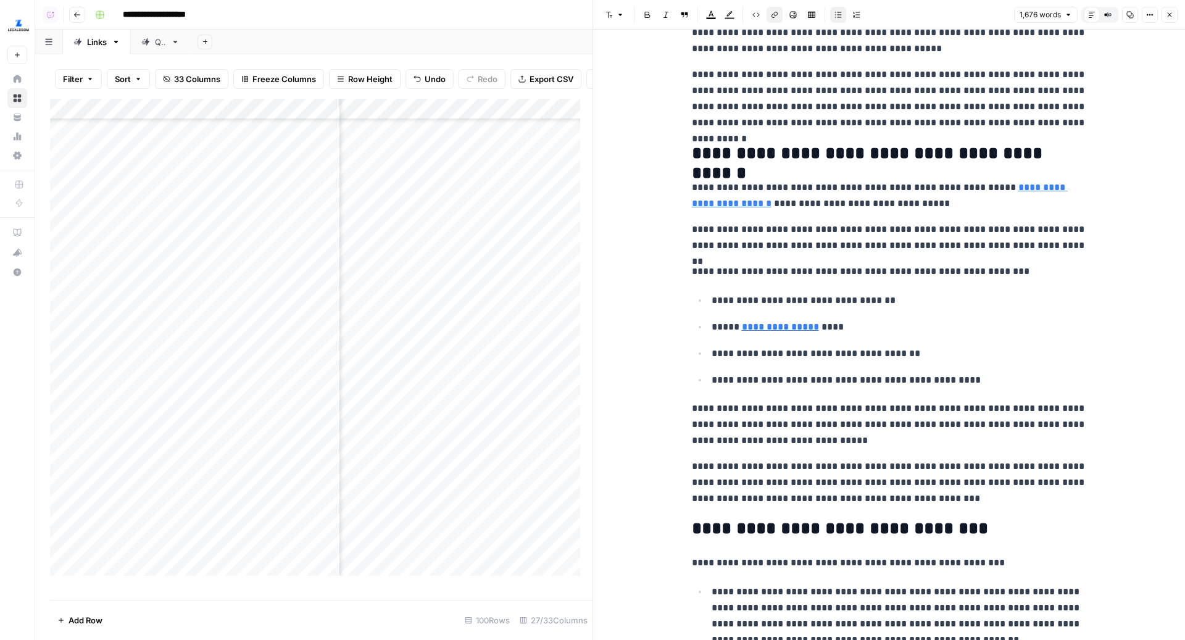
click at [756, 328] on link "**********" at bounding box center [780, 326] width 77 height 9
click at [913, 307] on icon at bounding box center [911, 306] width 7 height 7
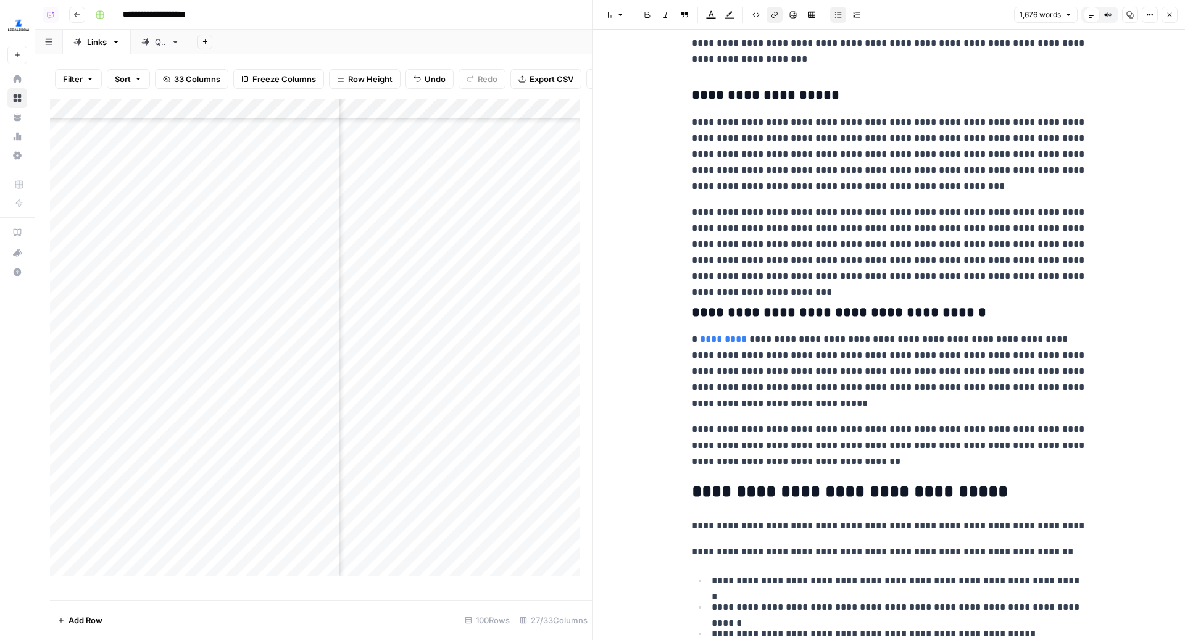
scroll to position [2178, 0]
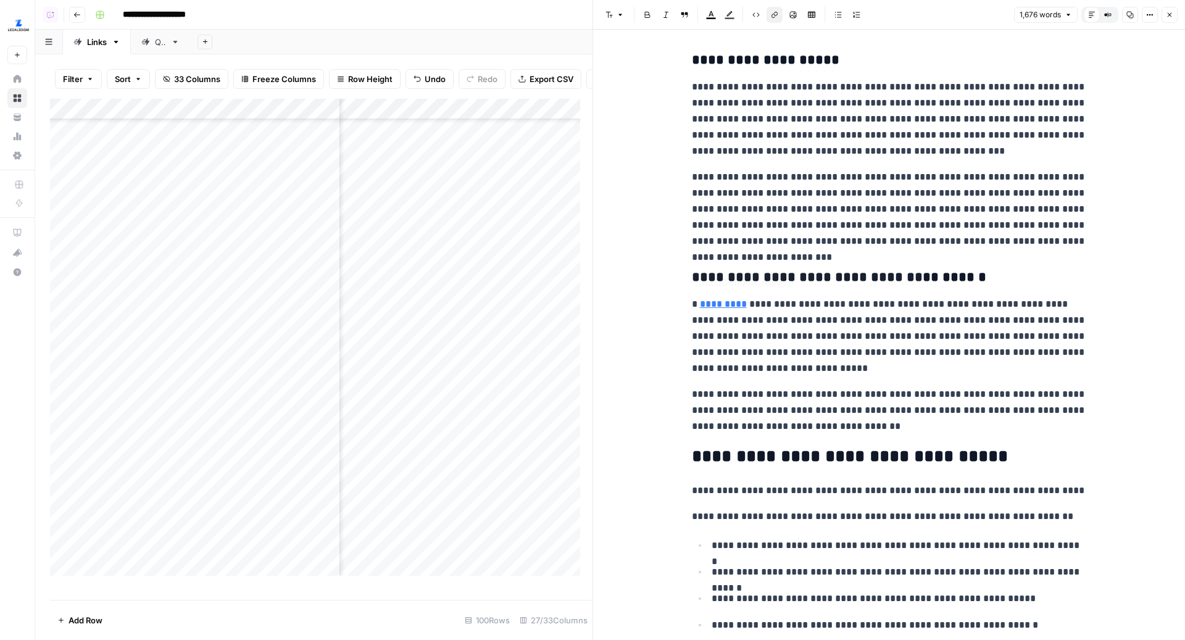
click at [715, 299] on link "*********" at bounding box center [723, 303] width 47 height 9
click at [872, 279] on icon at bounding box center [872, 282] width 7 height 7
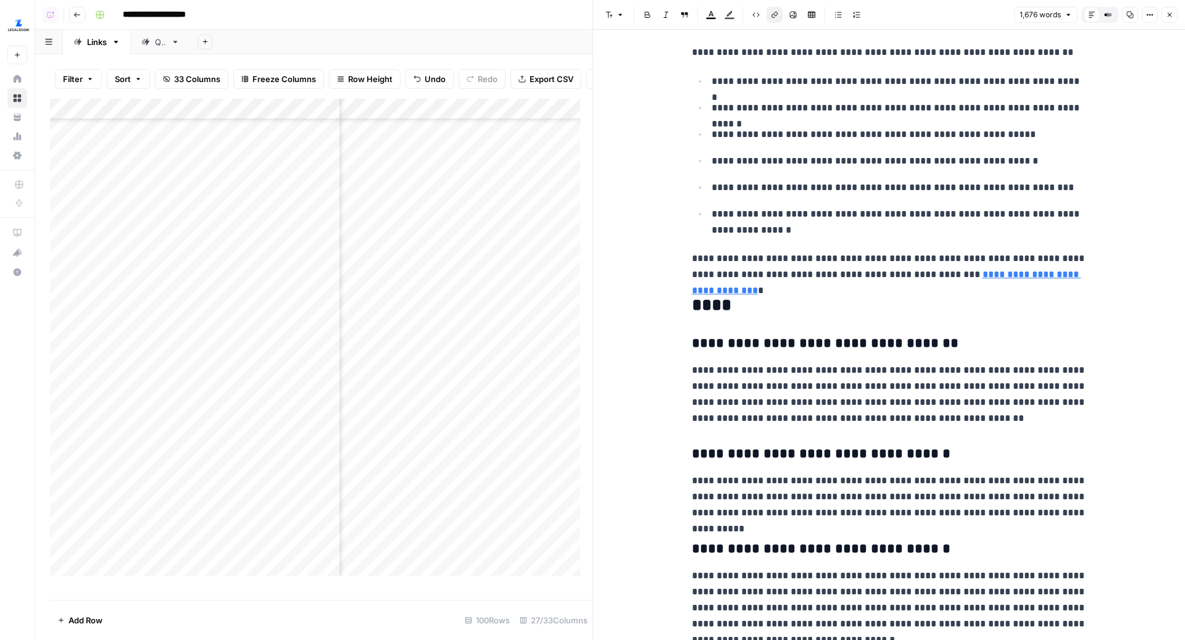
scroll to position [2679, 0]
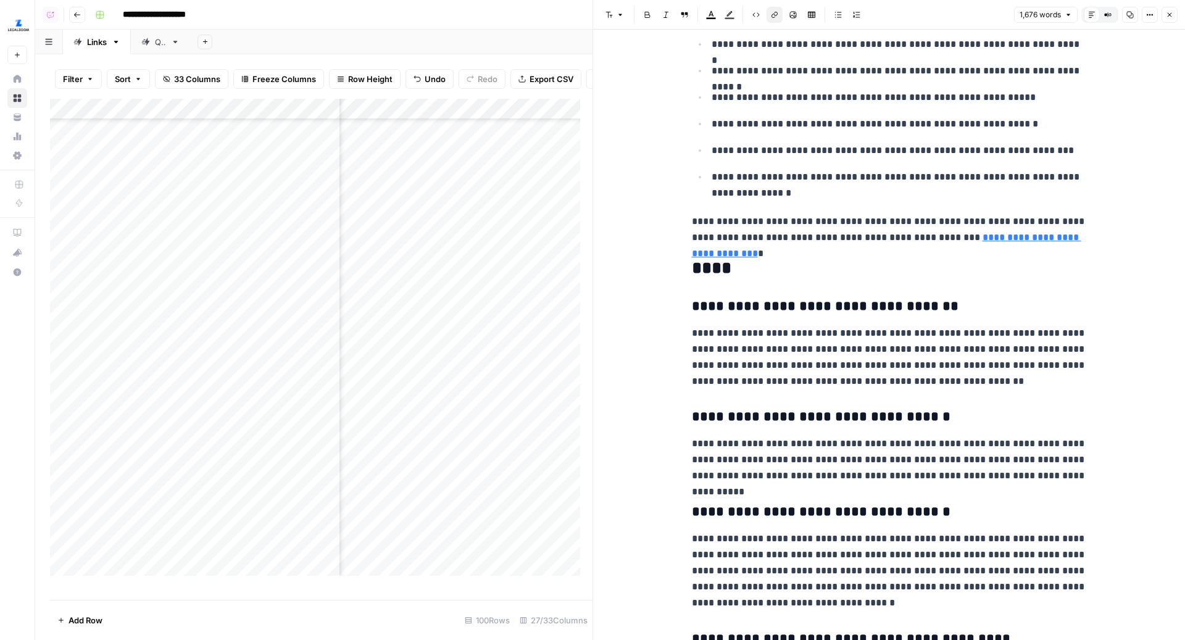
click at [939, 234] on link "**********" at bounding box center [886, 245] width 389 height 25
click at [1087, 212] on link "Open in a new tab" at bounding box center [1093, 215] width 16 height 16
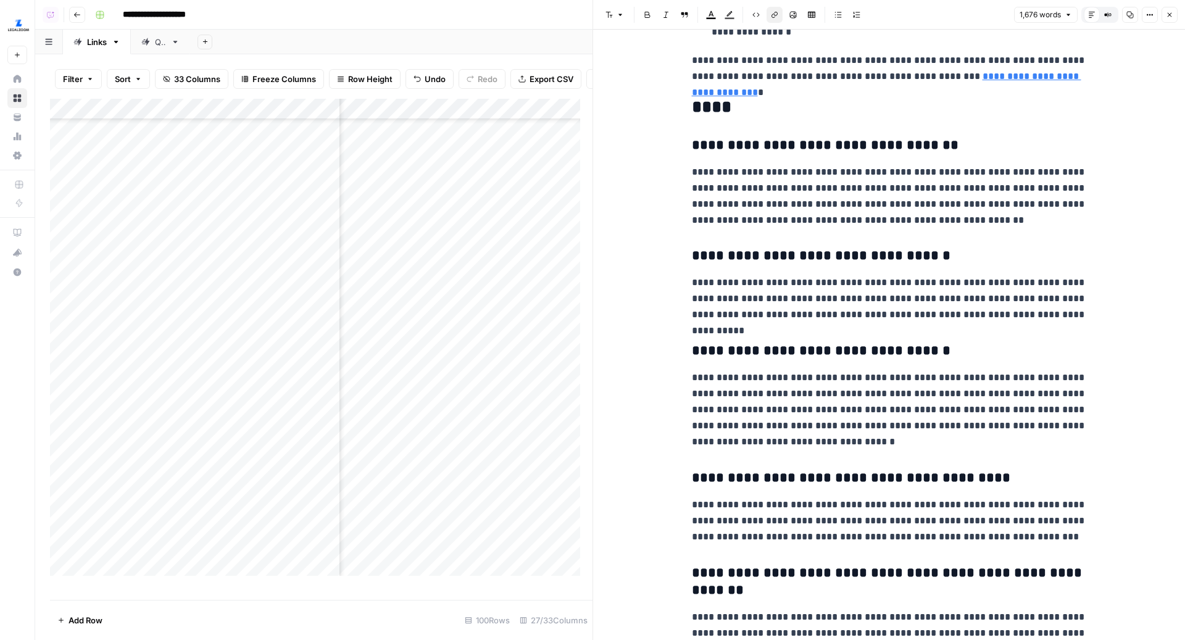
scroll to position [2897, 0]
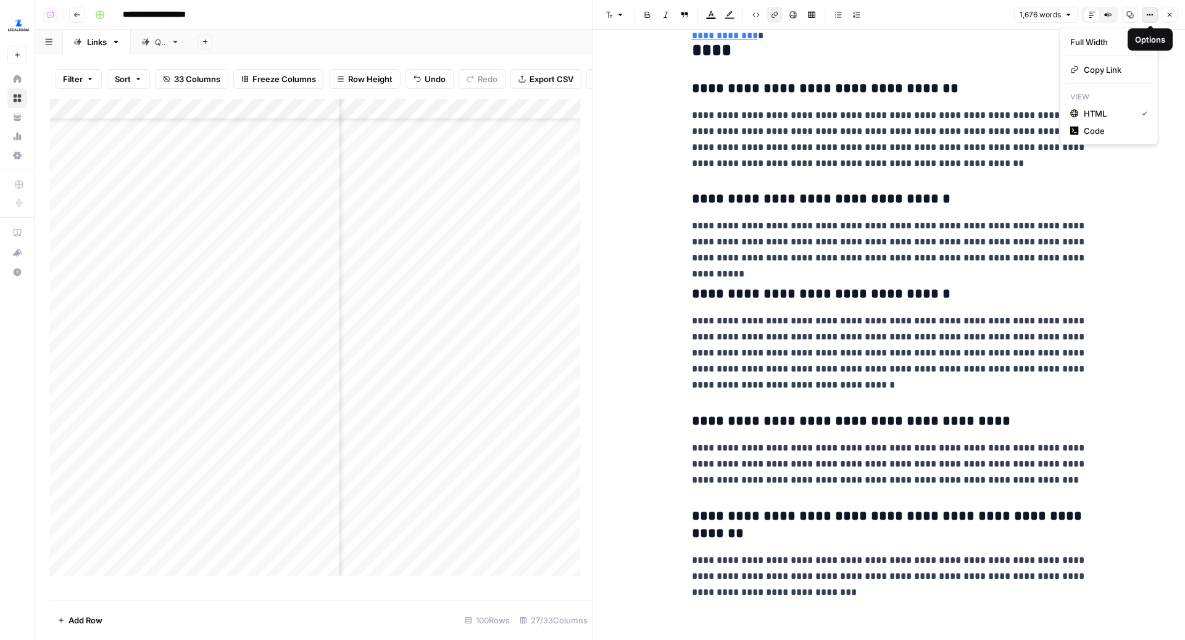
click at [1154, 12] on button "Options" at bounding box center [1150, 15] width 16 height 16
click at [1087, 120] on button "HTML" at bounding box center [1109, 113] width 88 height 17
click at [1148, 12] on icon "button" at bounding box center [1149, 14] width 7 height 7
click at [1094, 128] on span "Code" at bounding box center [1113, 131] width 59 height 12
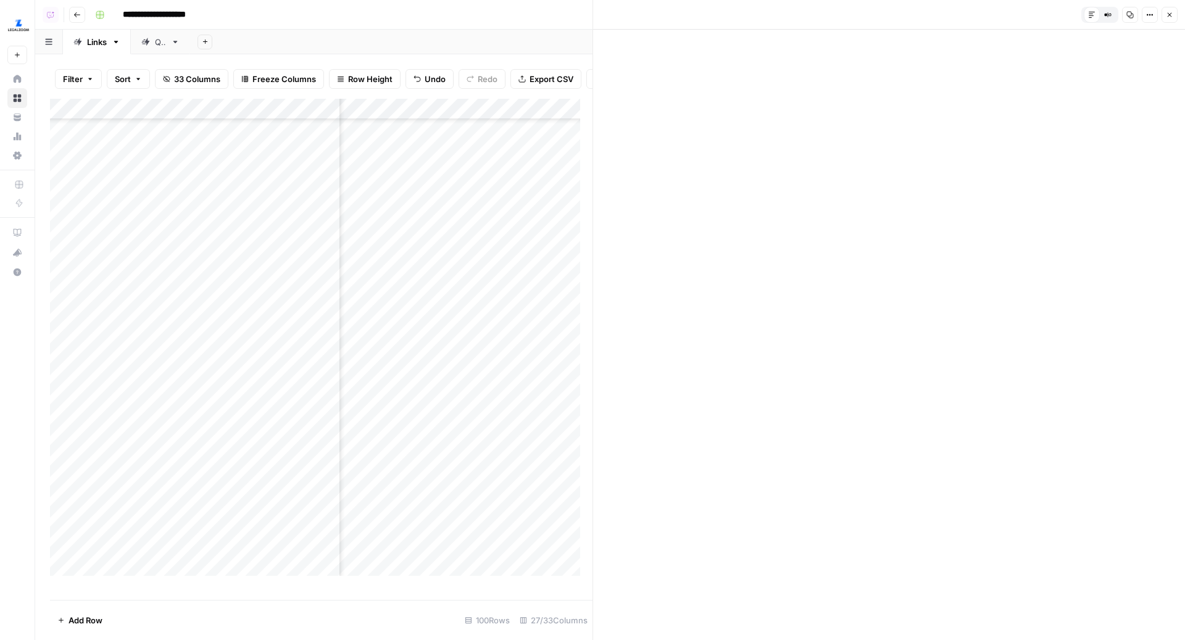
scroll to position [0, 0]
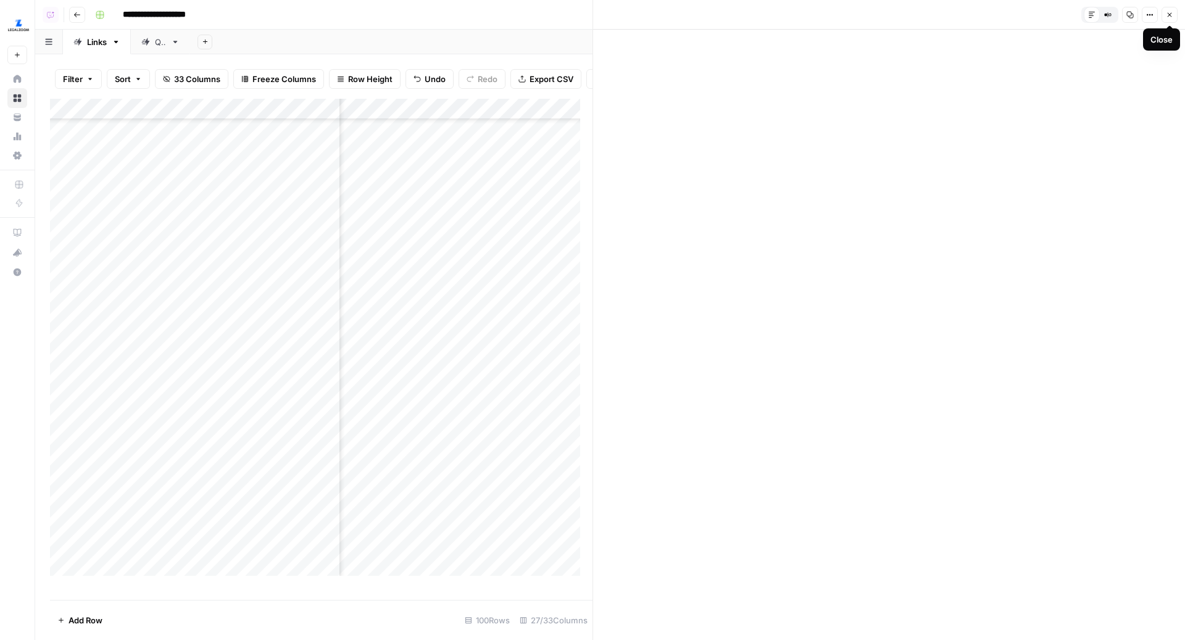
click at [1170, 11] on icon "button" at bounding box center [1169, 14] width 7 height 7
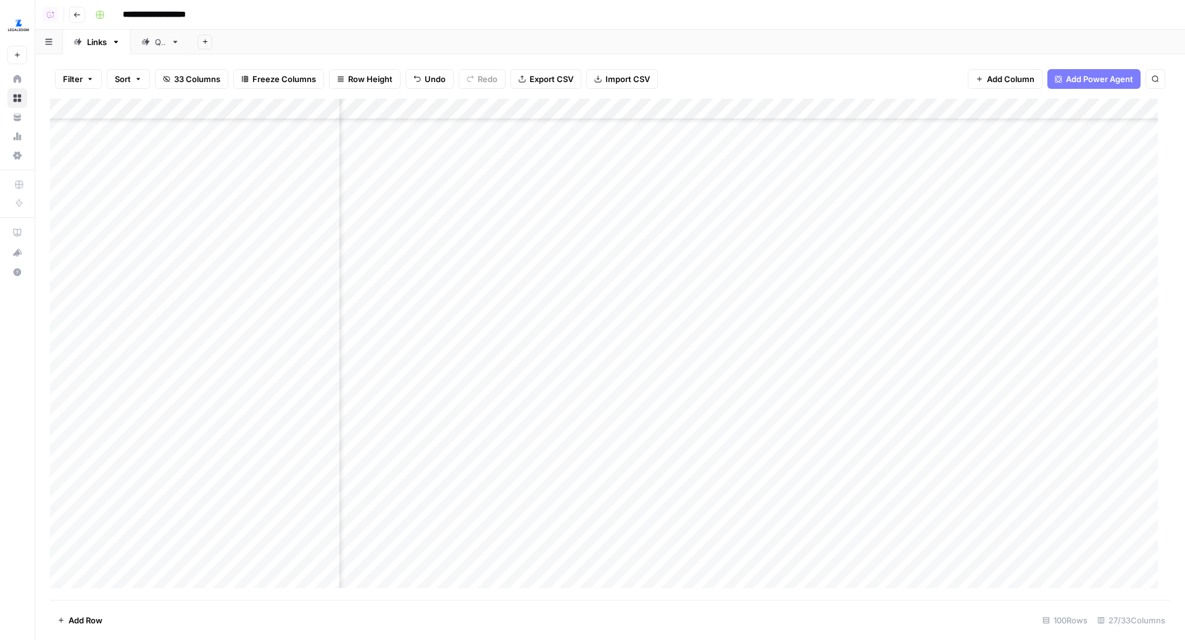
scroll to position [339, 2273]
click at [577, 334] on div "Add Column" at bounding box center [610, 350] width 1120 height 502
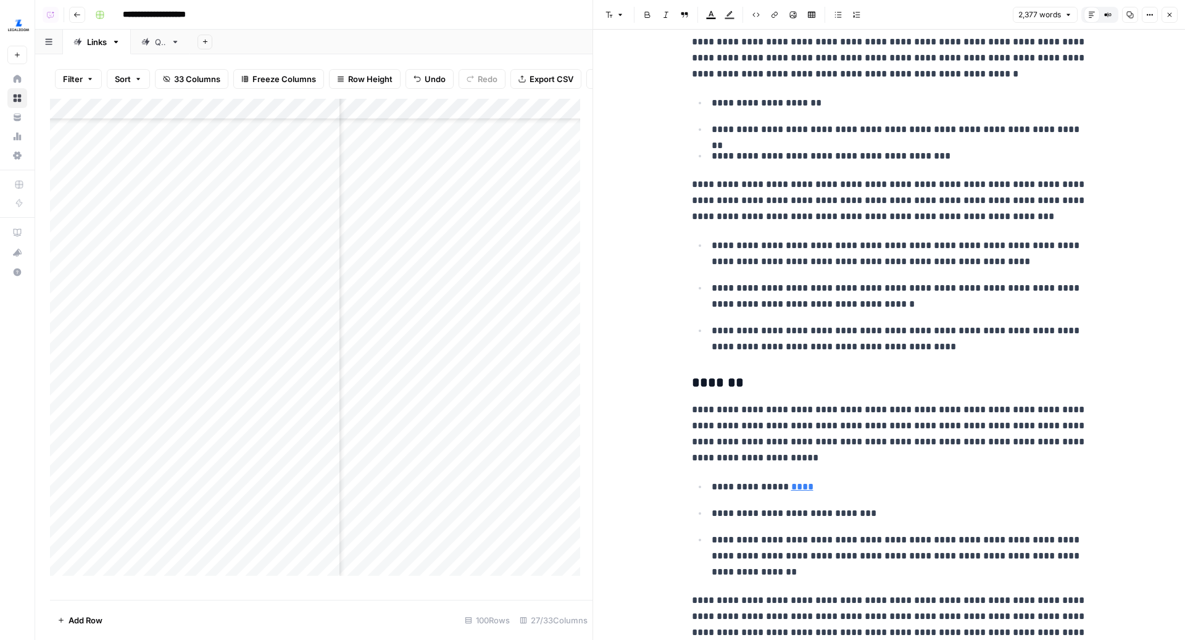
scroll to position [339, 2334]
click at [515, 368] on div "Add Column" at bounding box center [321, 343] width 542 height 489
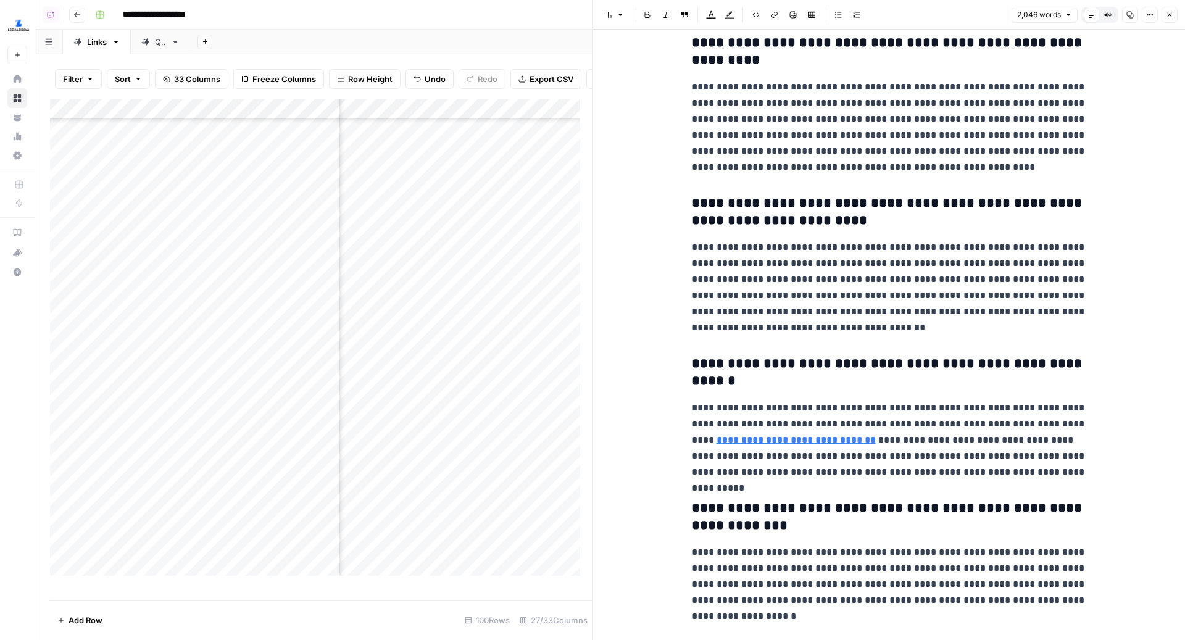
scroll to position [4147, 0]
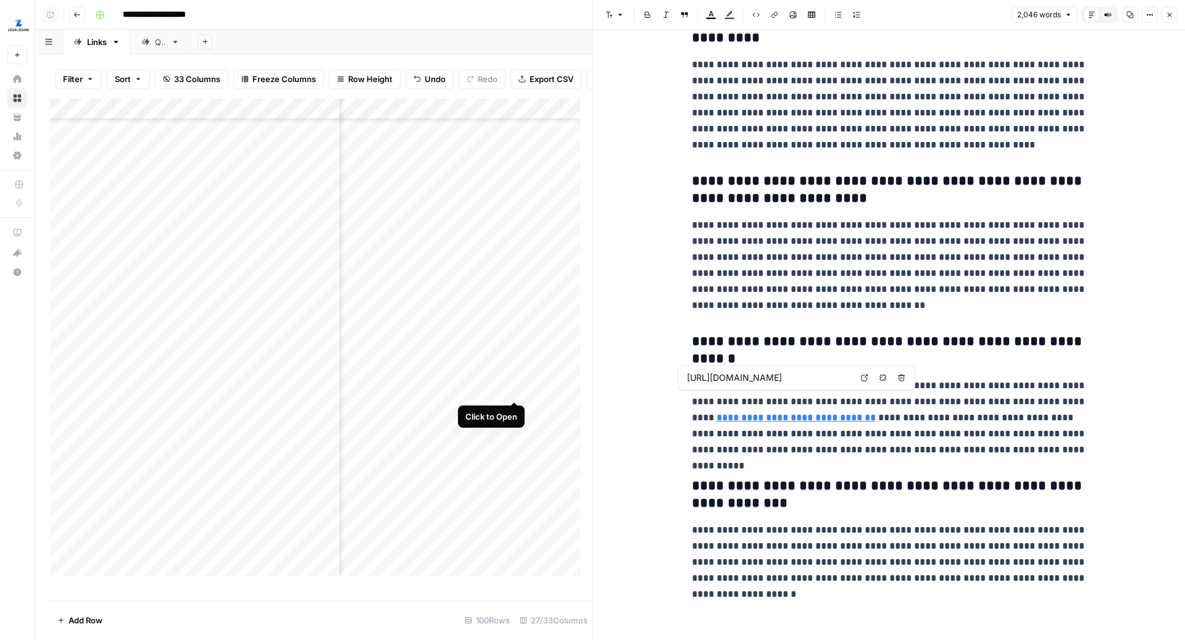
click at [515, 387] on div "Add Column" at bounding box center [321, 343] width 542 height 489
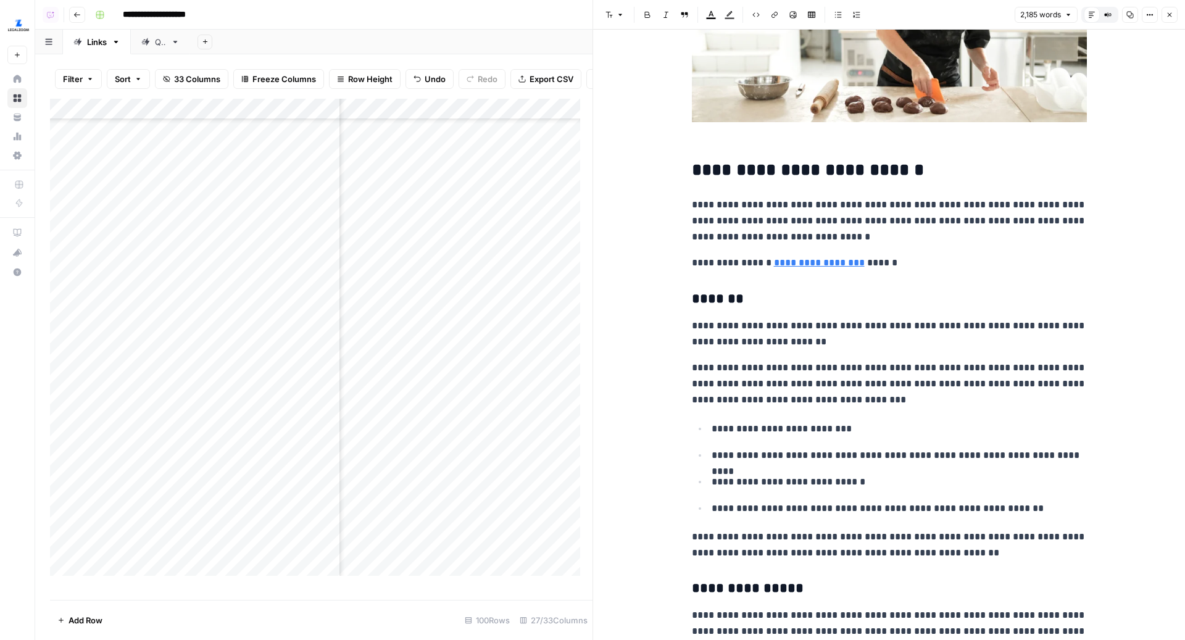
scroll to position [302, 0]
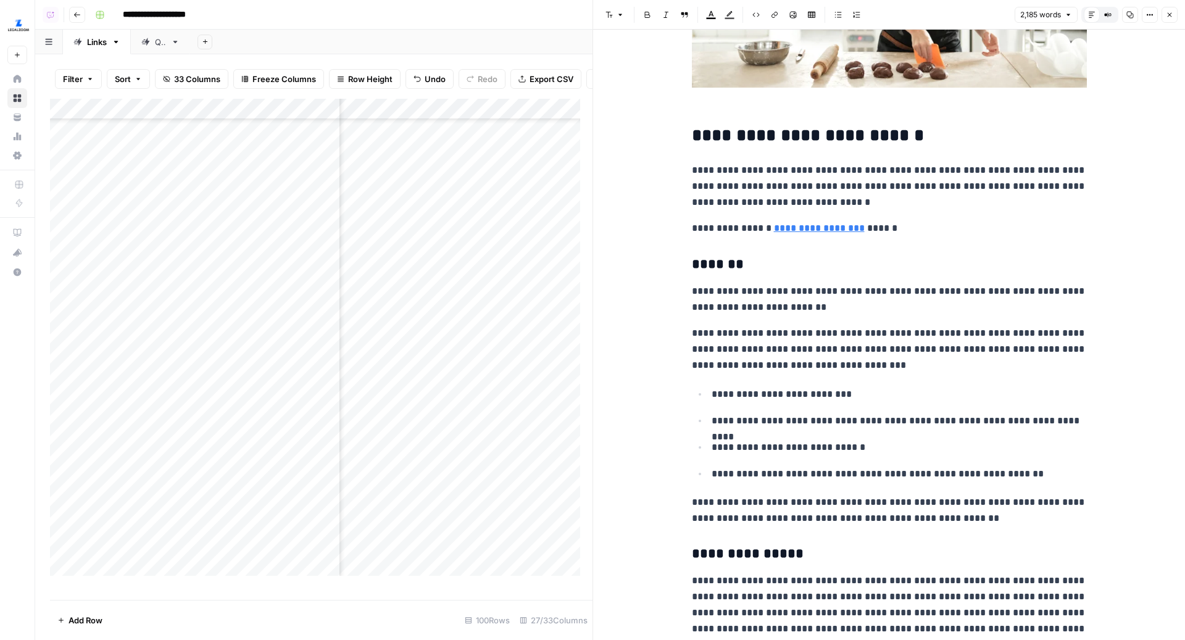
click at [805, 231] on link "**********" at bounding box center [819, 227] width 91 height 9
click at [945, 204] on link "Open in a new tab" at bounding box center [945, 210] width 16 height 16
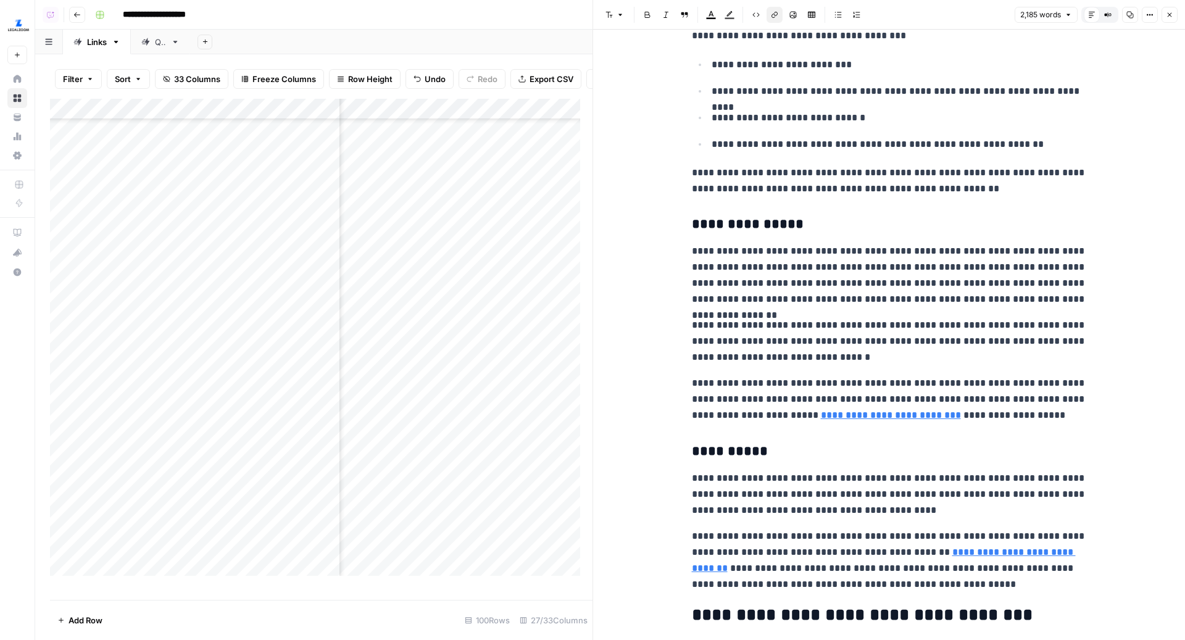
scroll to position [687, 0]
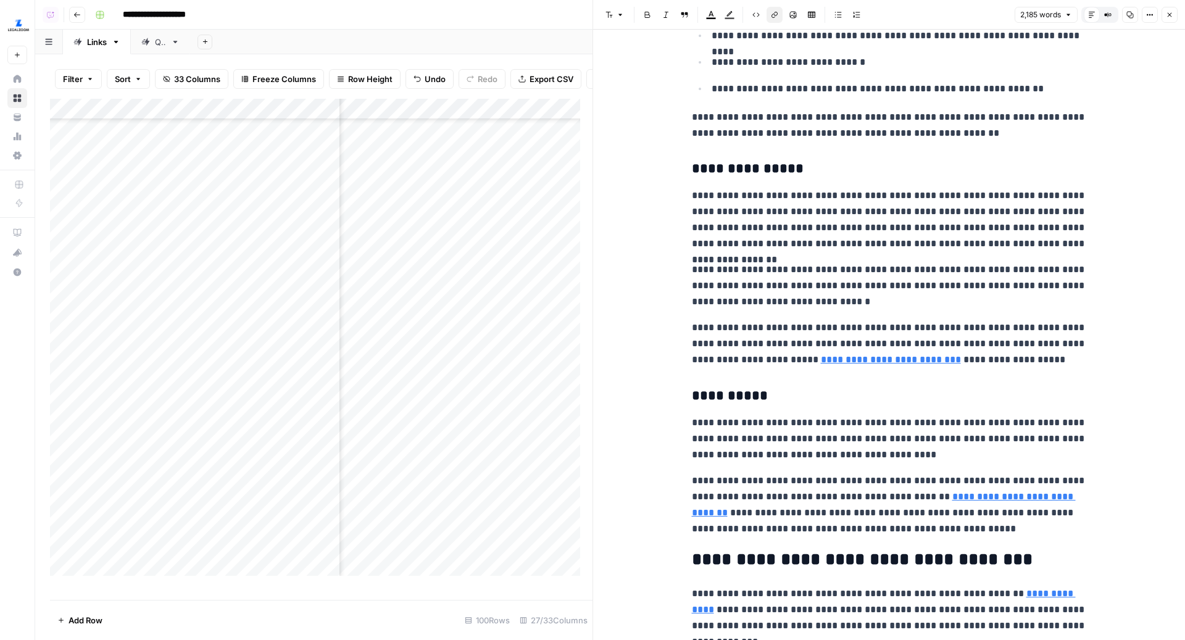
click at [821, 355] on link "**********" at bounding box center [891, 359] width 140 height 9
click at [844, 359] on link "**********" at bounding box center [891, 359] width 140 height 9
click at [918, 341] on link "Open in a new tab" at bounding box center [913, 341] width 16 height 16
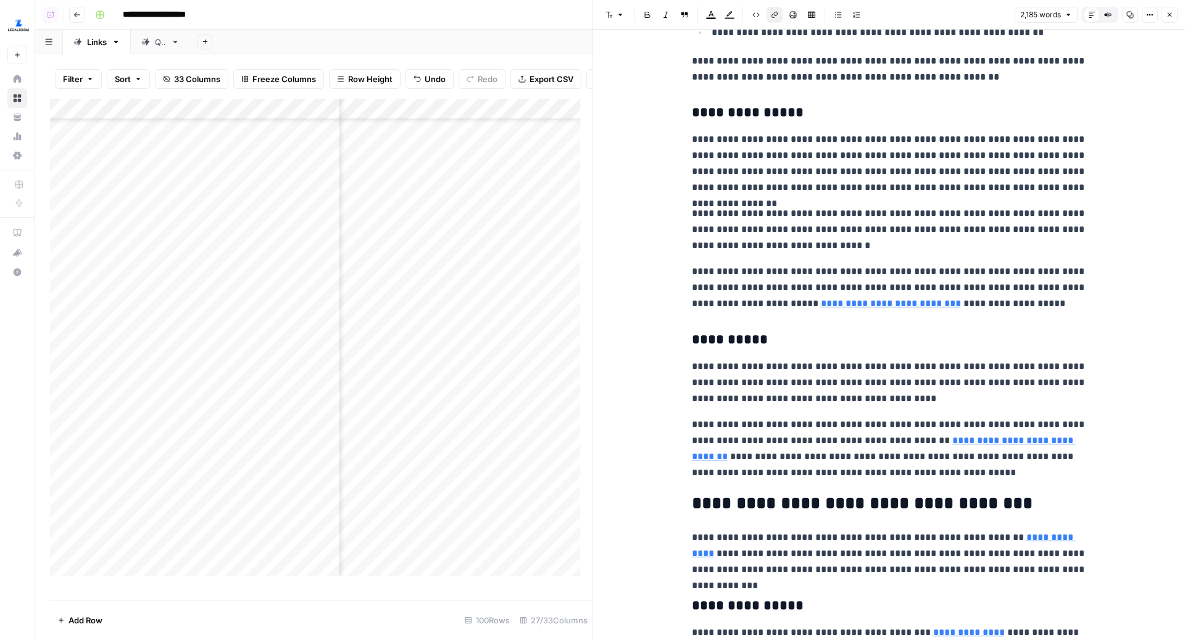
scroll to position [821, 0]
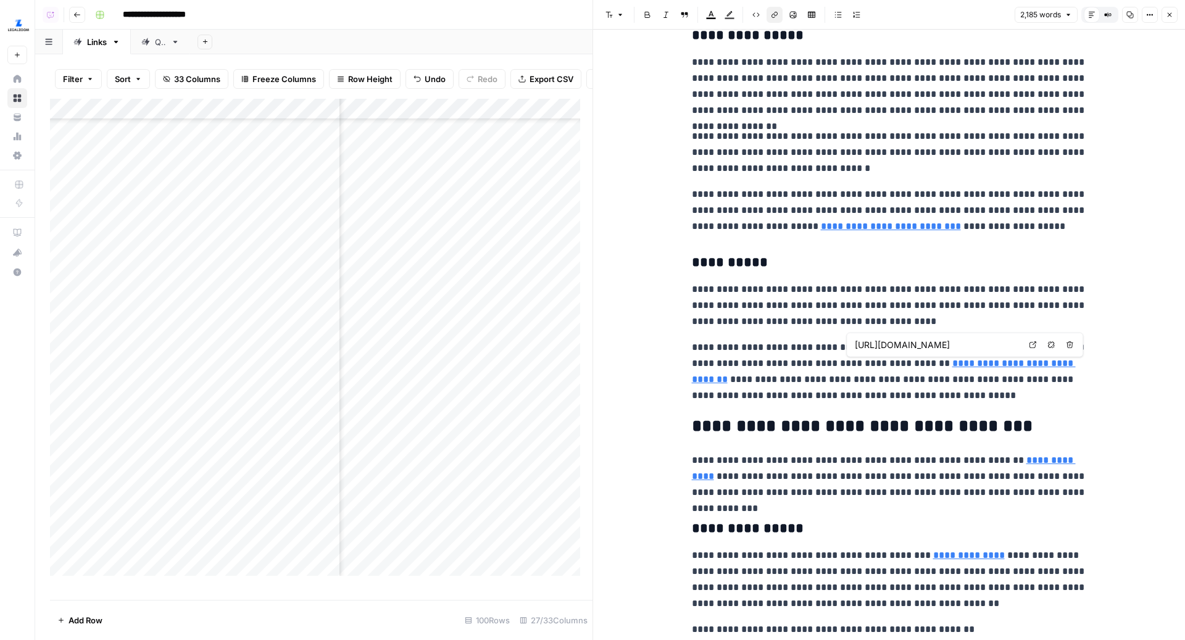
click at [1027, 346] on link "Open in a new tab" at bounding box center [1032, 345] width 16 height 16
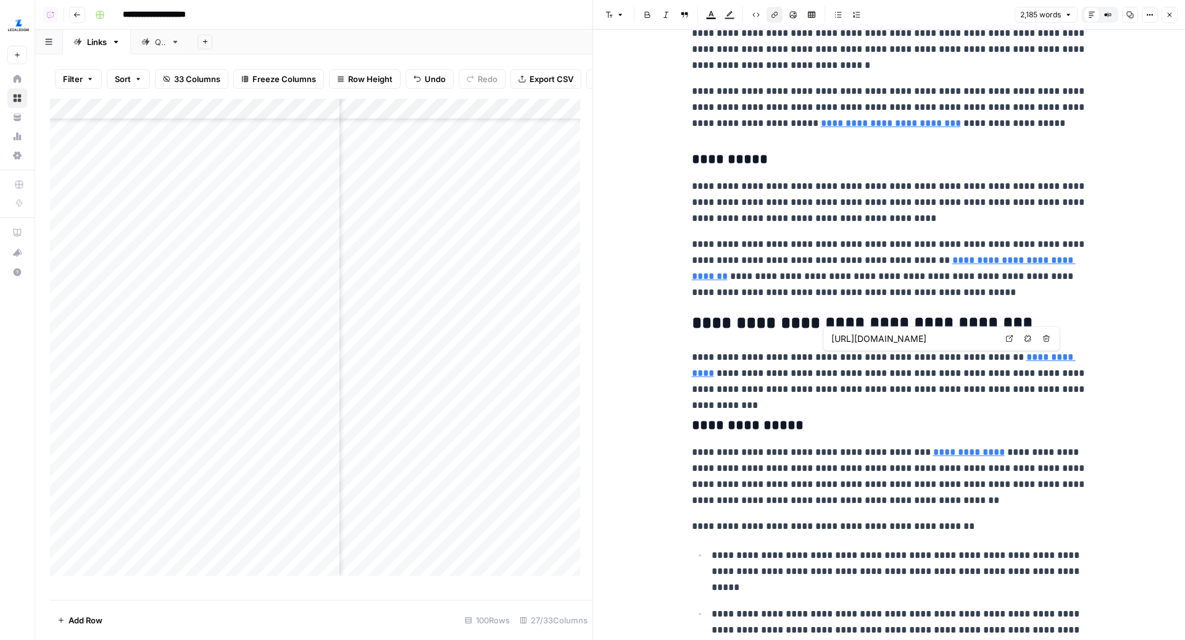
click at [1006, 342] on link "Open in a new tab" at bounding box center [1009, 339] width 16 height 16
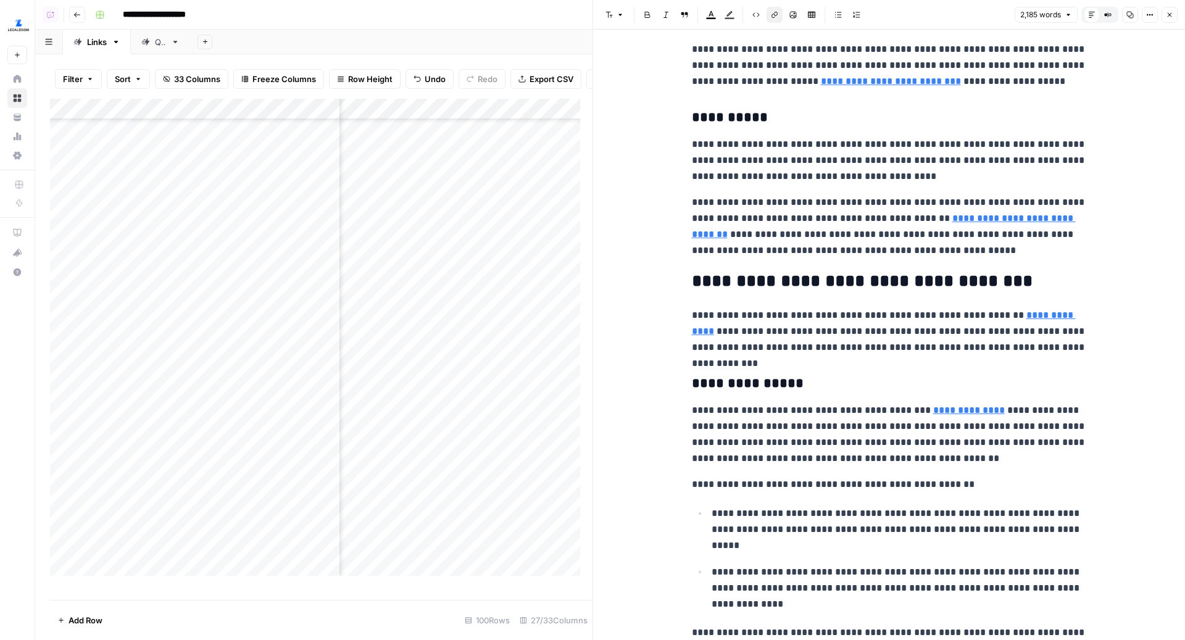
scroll to position [1007, 0]
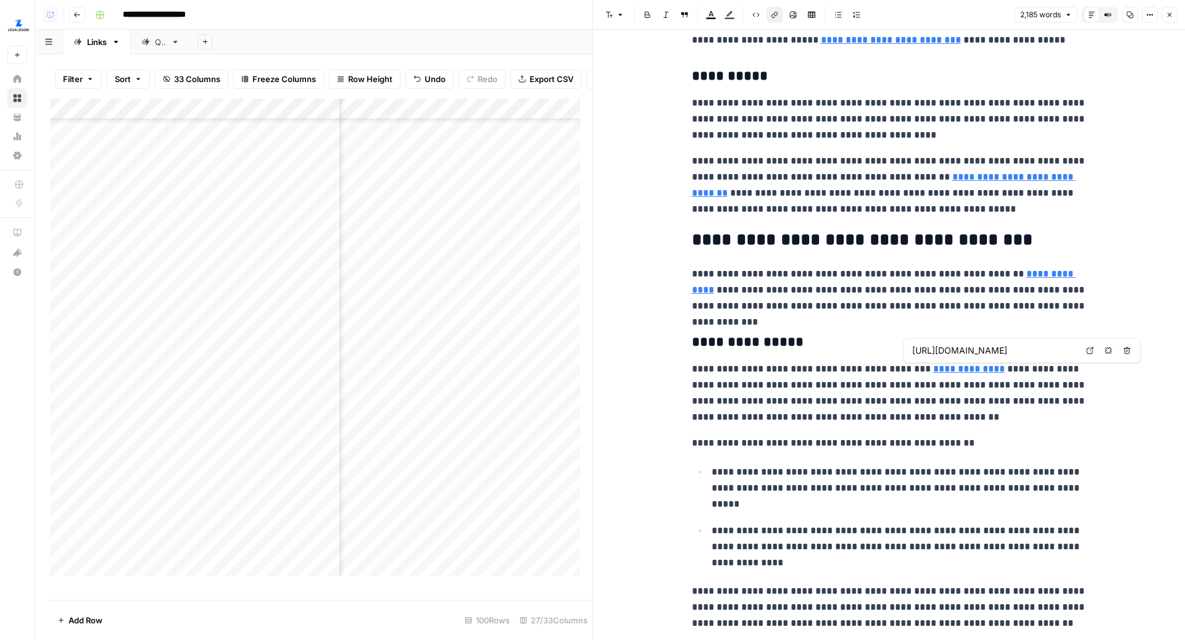
click at [950, 372] on link "**********" at bounding box center [969, 368] width 72 height 9
click at [1089, 349] on icon at bounding box center [1089, 350] width 7 height 7
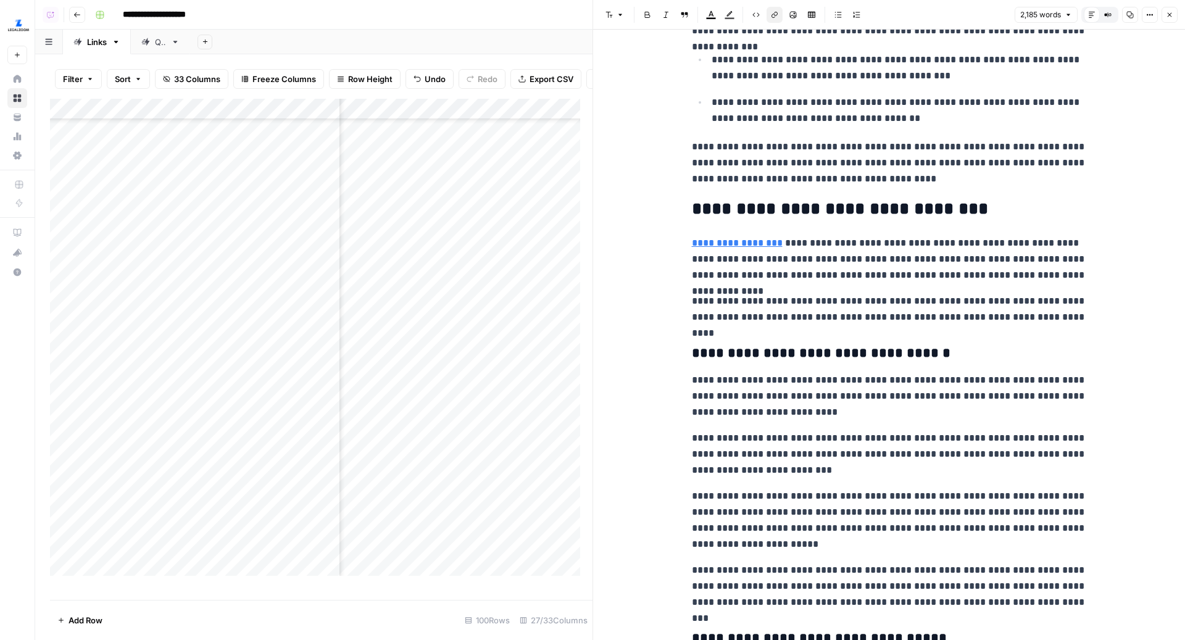
scroll to position [1699, 0]
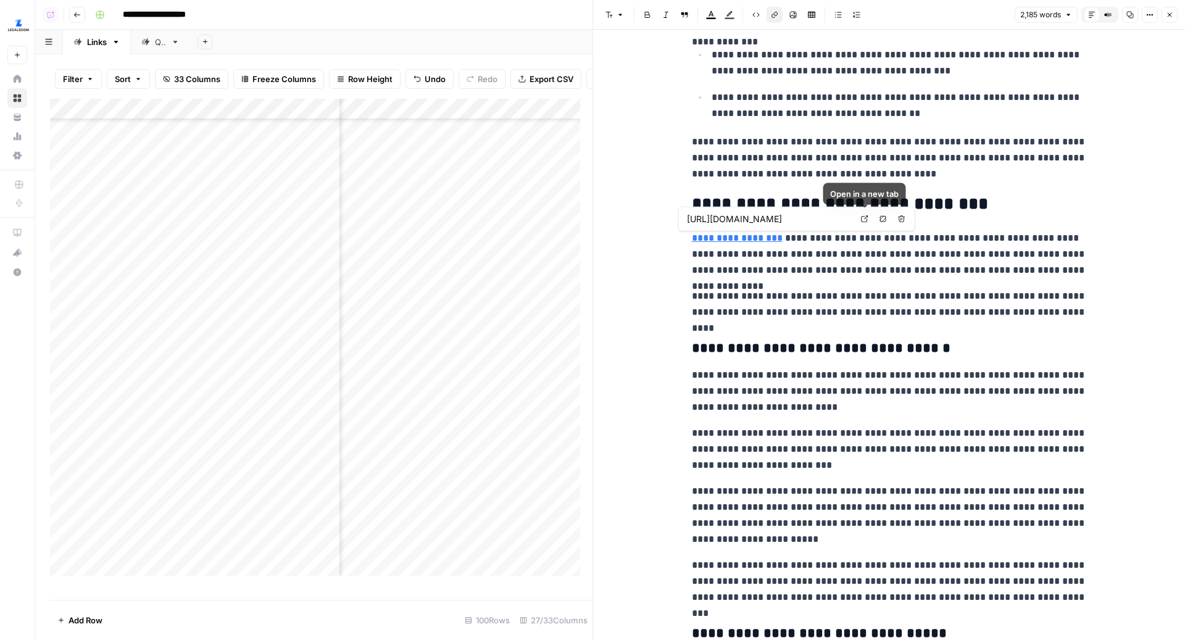
click at [857, 218] on link "Open in a new tab" at bounding box center [865, 219] width 16 height 16
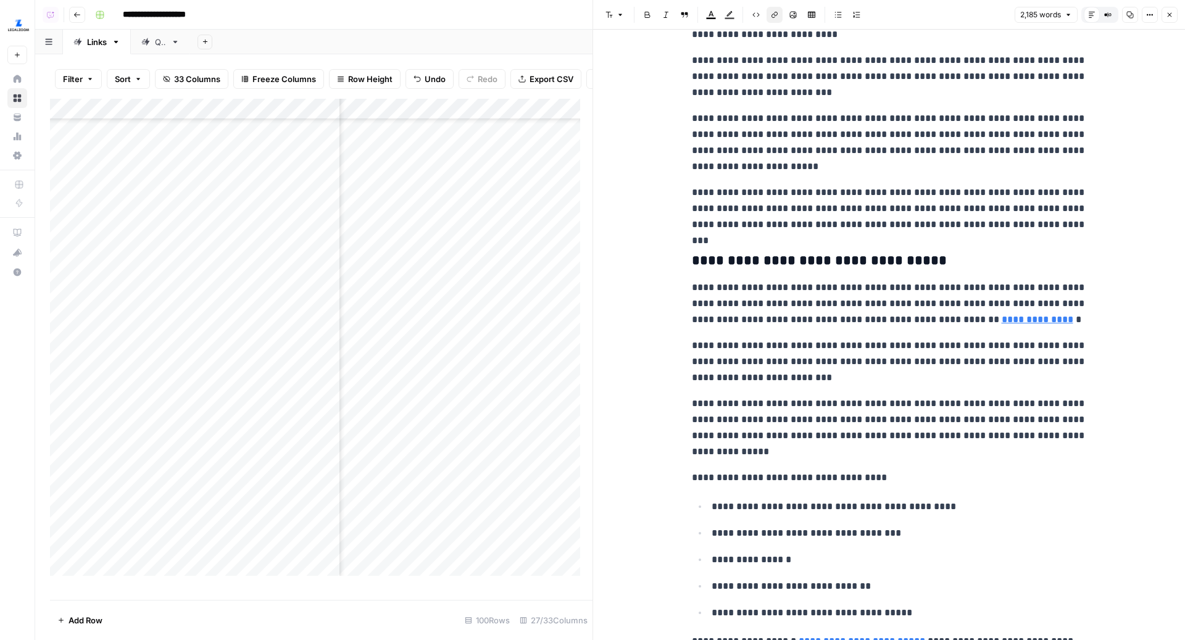
scroll to position [2073, 0]
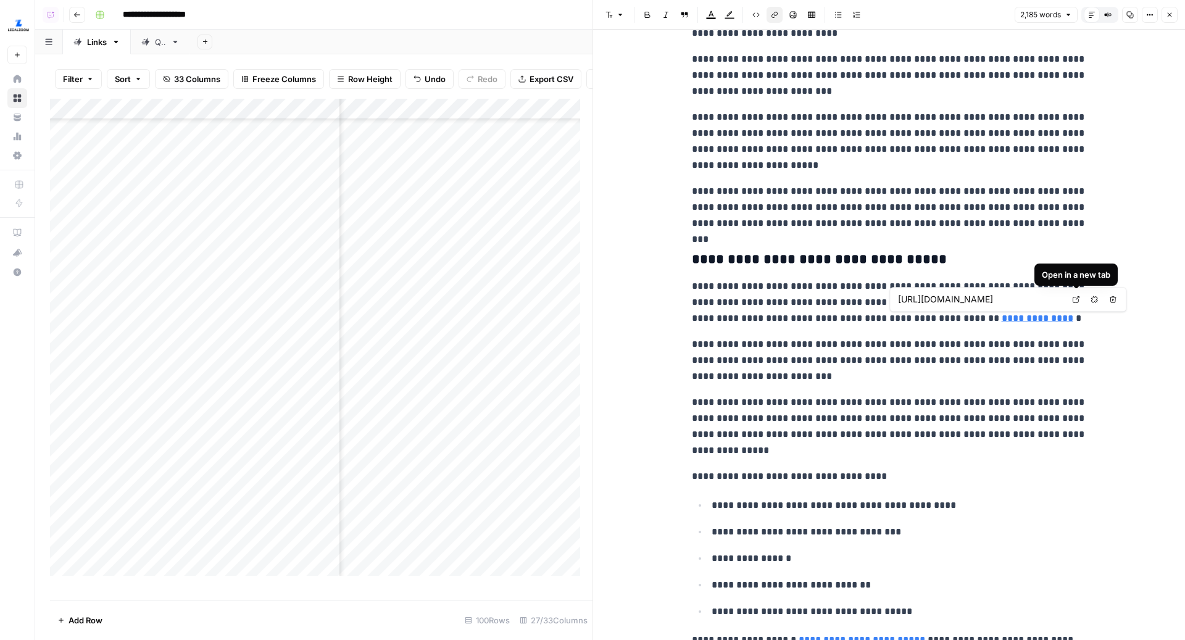
click at [1070, 297] on link "Open in a new tab" at bounding box center [1076, 299] width 16 height 16
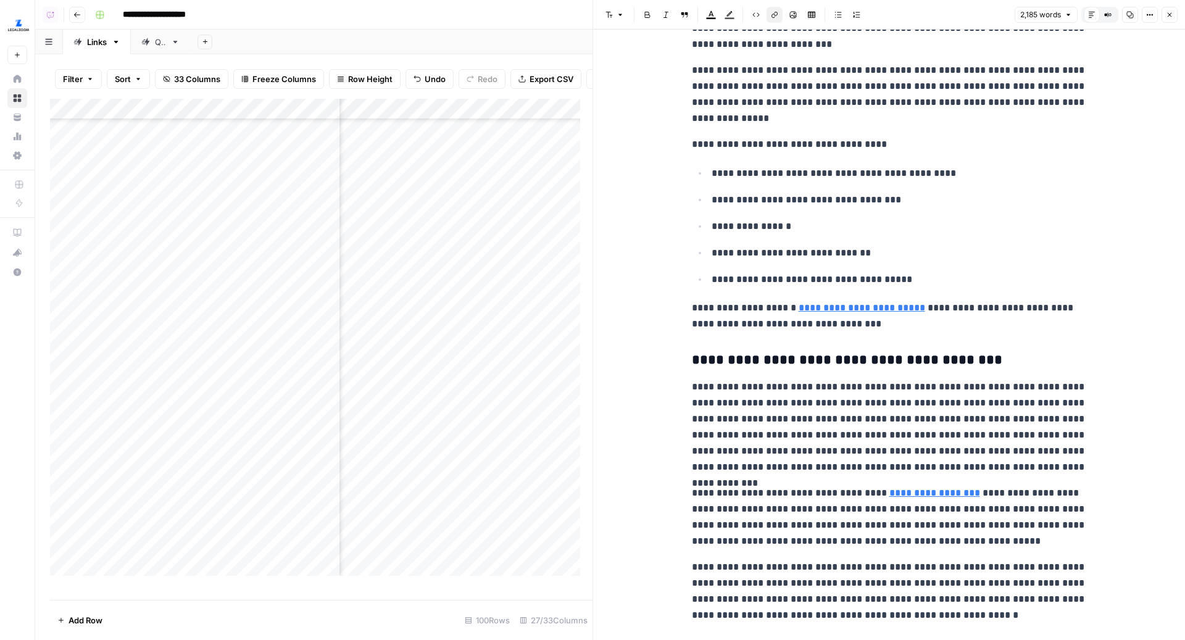
scroll to position [2435, 0]
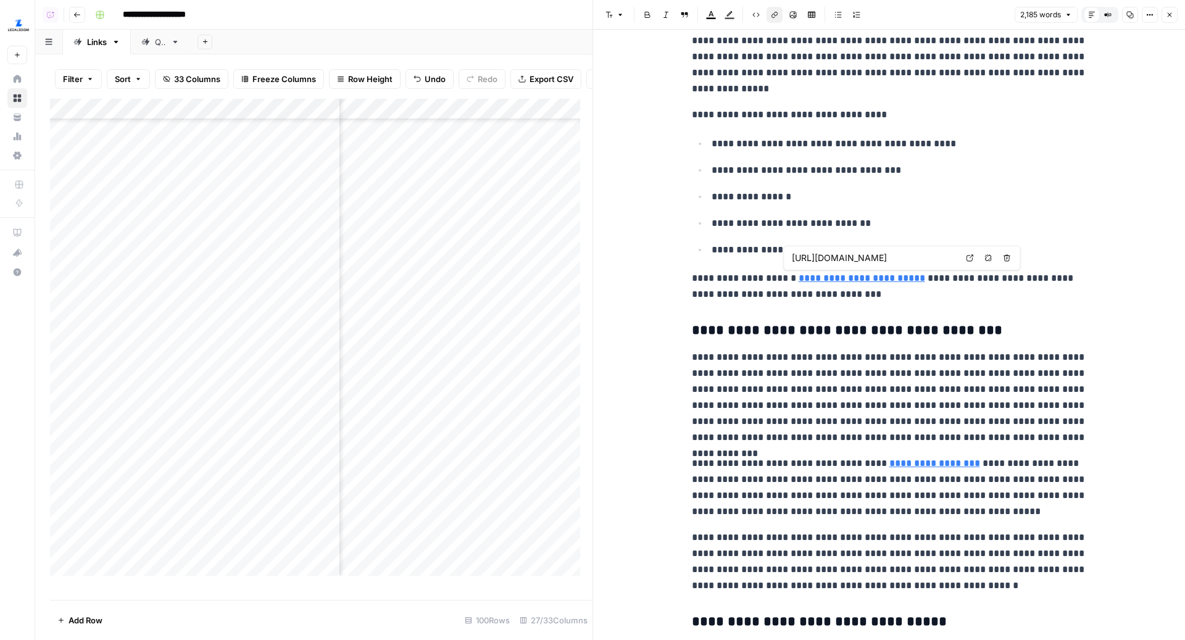
click at [964, 255] on link "Open in a new tab" at bounding box center [969, 258] width 16 height 16
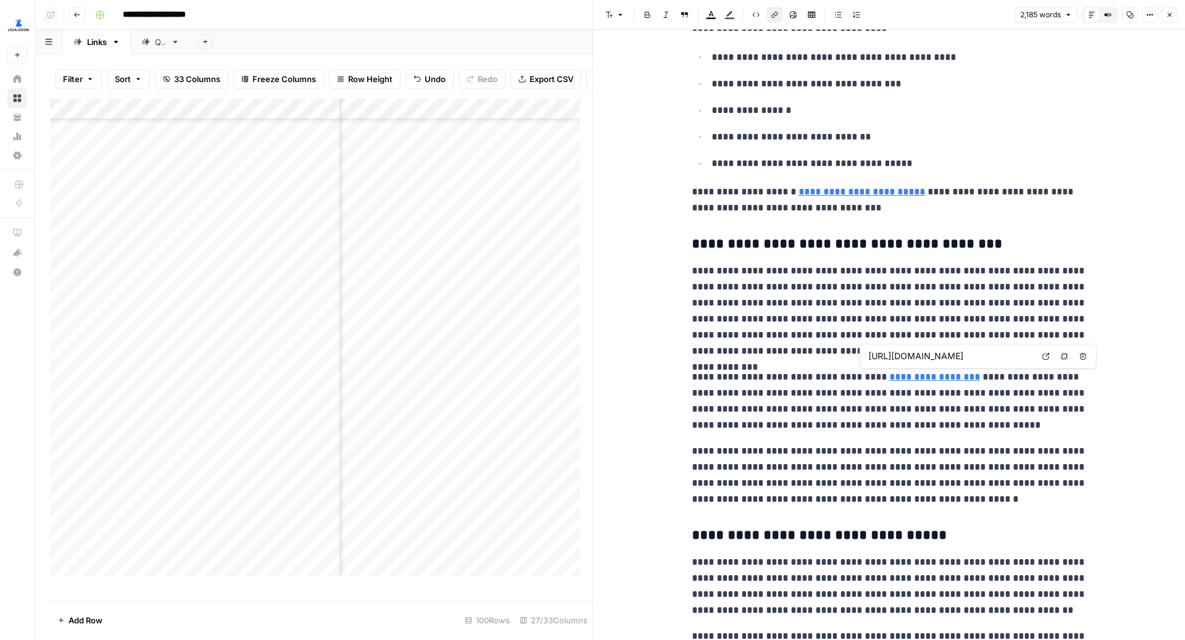
click at [1040, 357] on link "Open in a new tab" at bounding box center [1046, 356] width 16 height 16
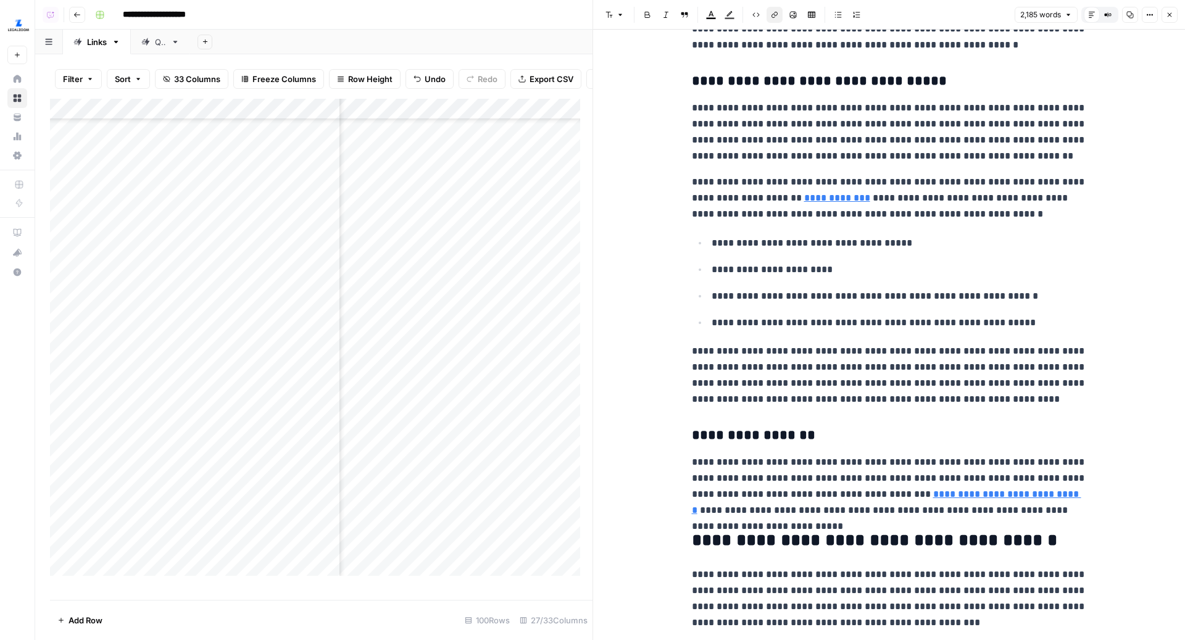
scroll to position [2983, 0]
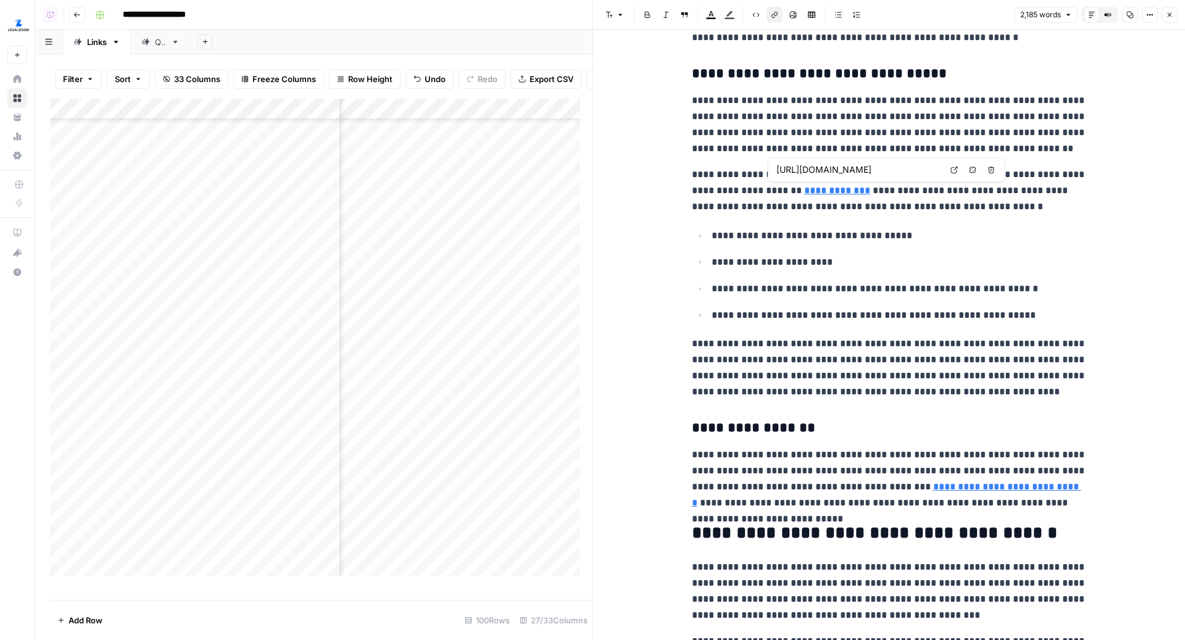
click at [950, 168] on icon at bounding box center [953, 169] width 7 height 7
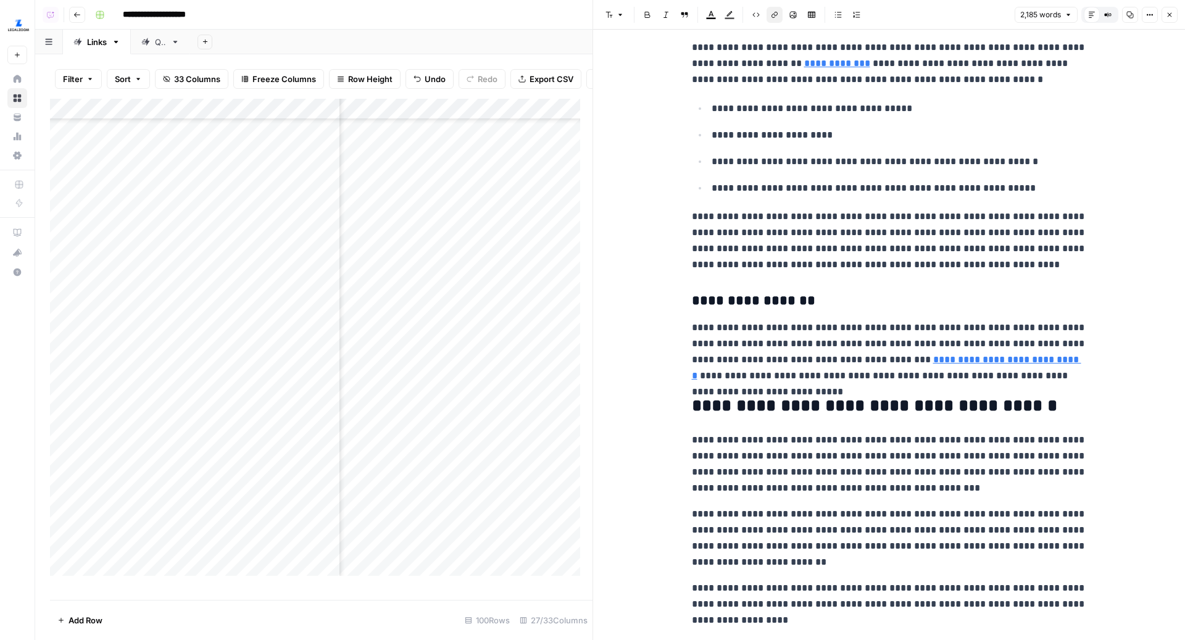
scroll to position [3121, 0]
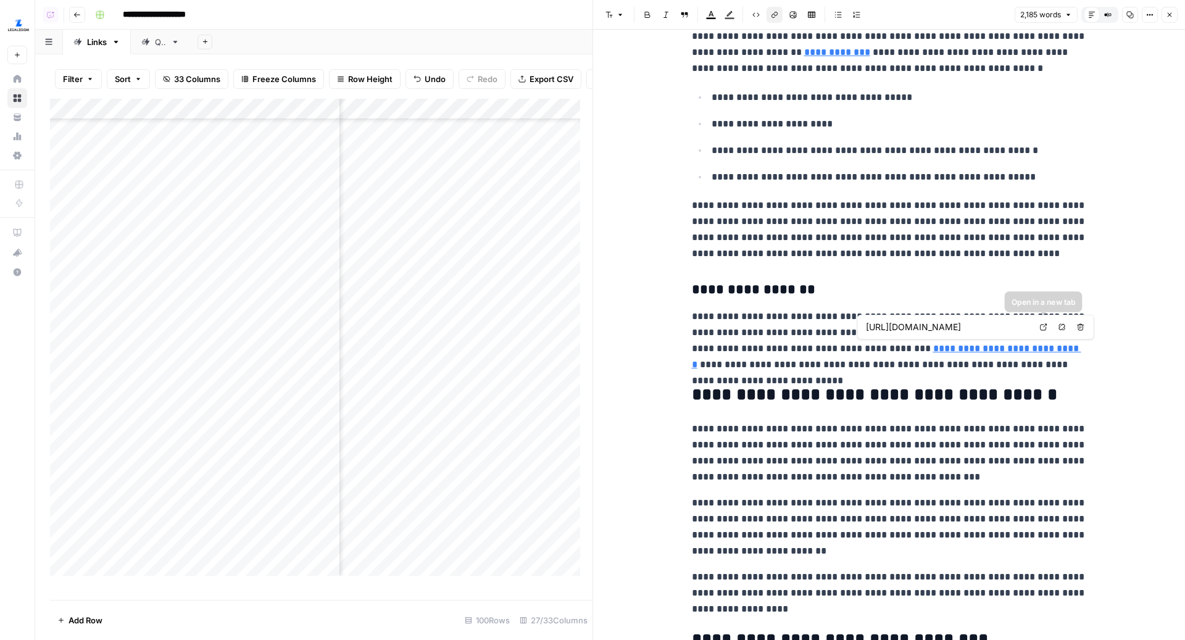
click at [1043, 322] on link "Open in a new tab" at bounding box center [1043, 327] width 16 height 16
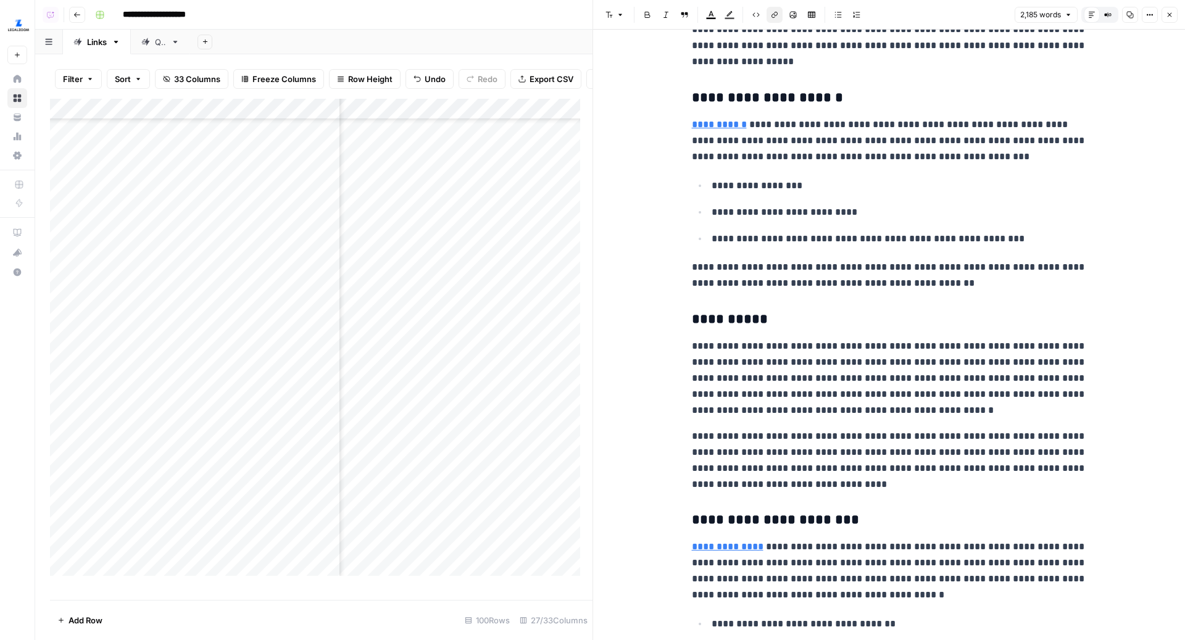
scroll to position [3757, 0]
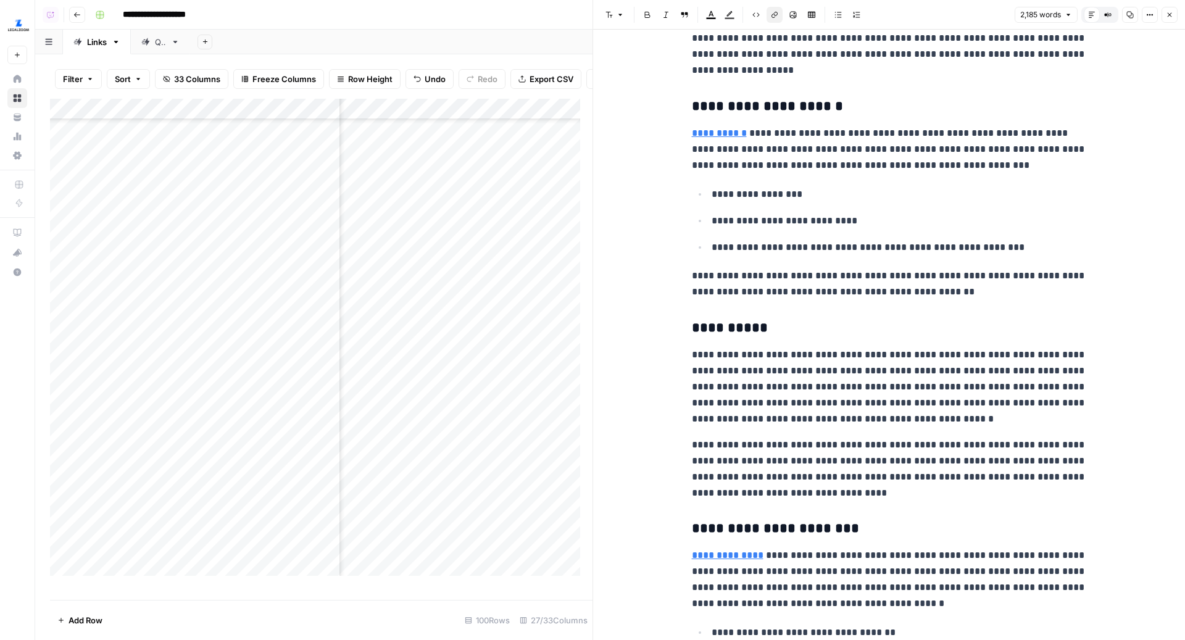
click at [716, 135] on link "**********" at bounding box center [719, 132] width 55 height 9
click at [862, 110] on icon at bounding box center [864, 112] width 7 height 7
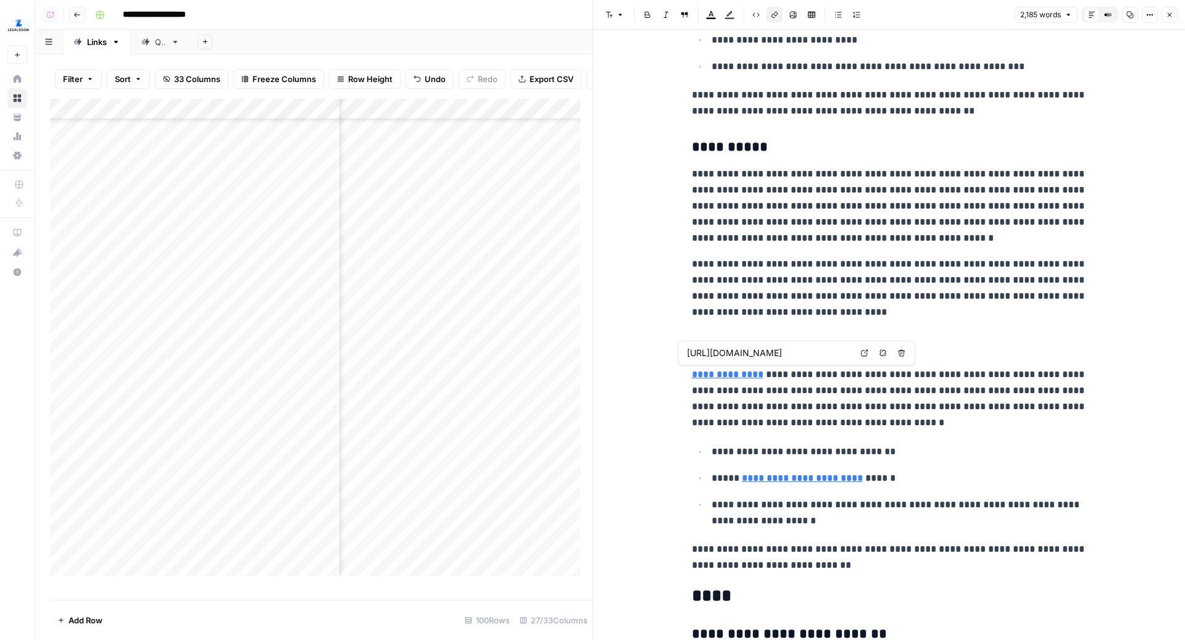
click at [858, 352] on link "Open in a new tab" at bounding box center [865, 353] width 16 height 16
type input "https://www.legalzoom.com/articles/understanding-non-disclosure-agreements"
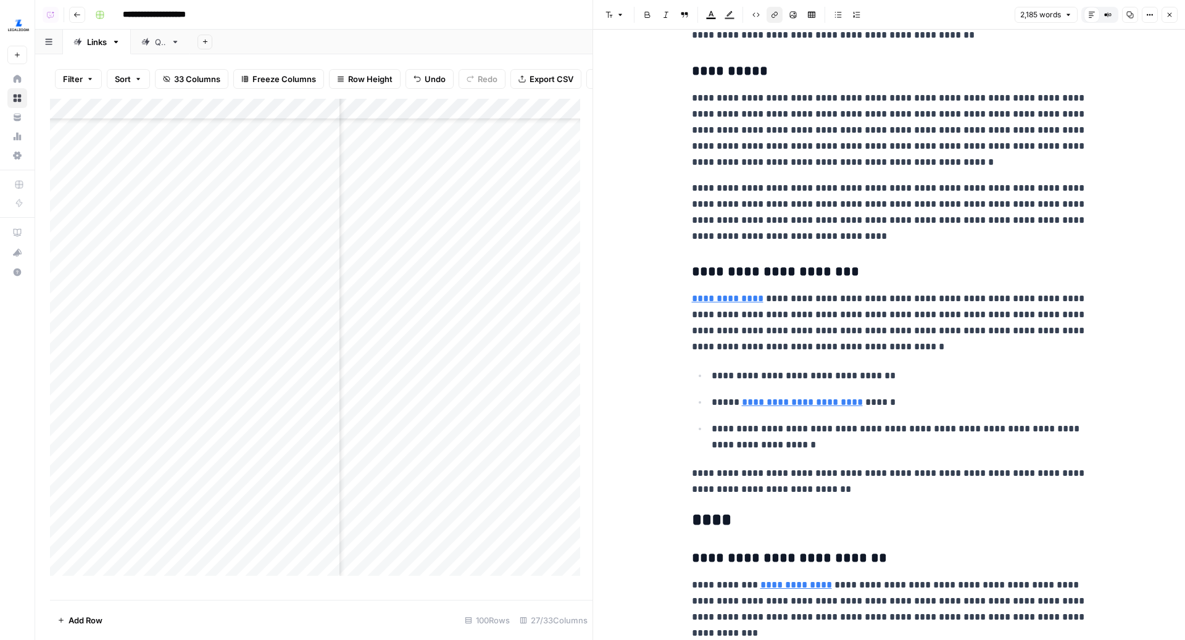
scroll to position [4118, 0]
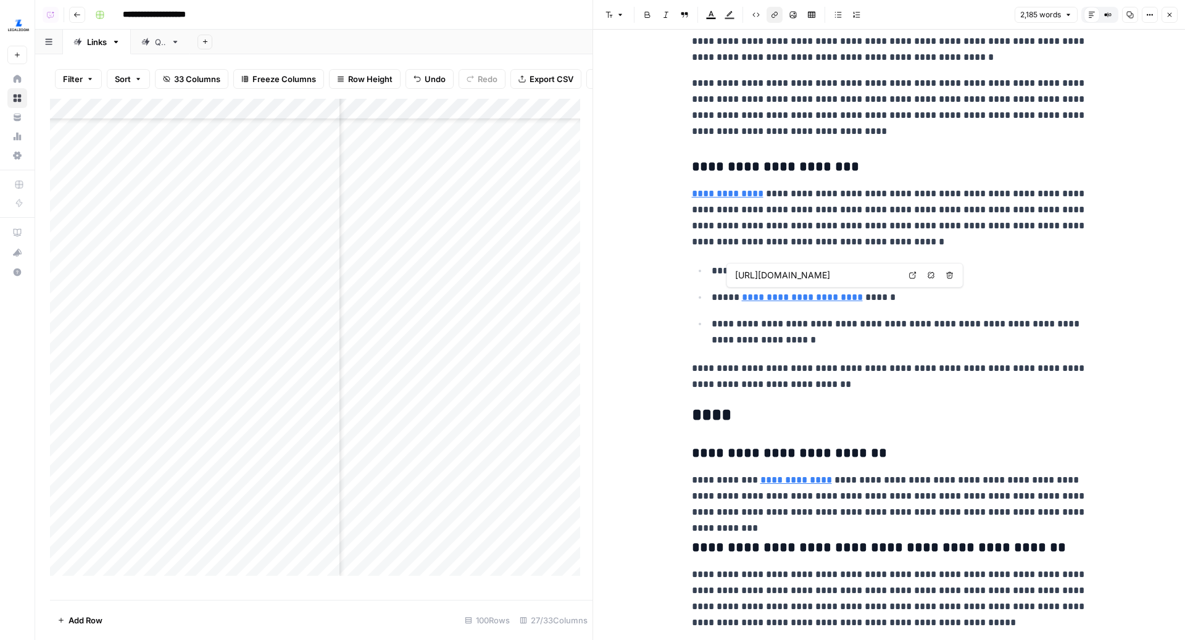
click at [912, 273] on icon at bounding box center [912, 275] width 7 height 7
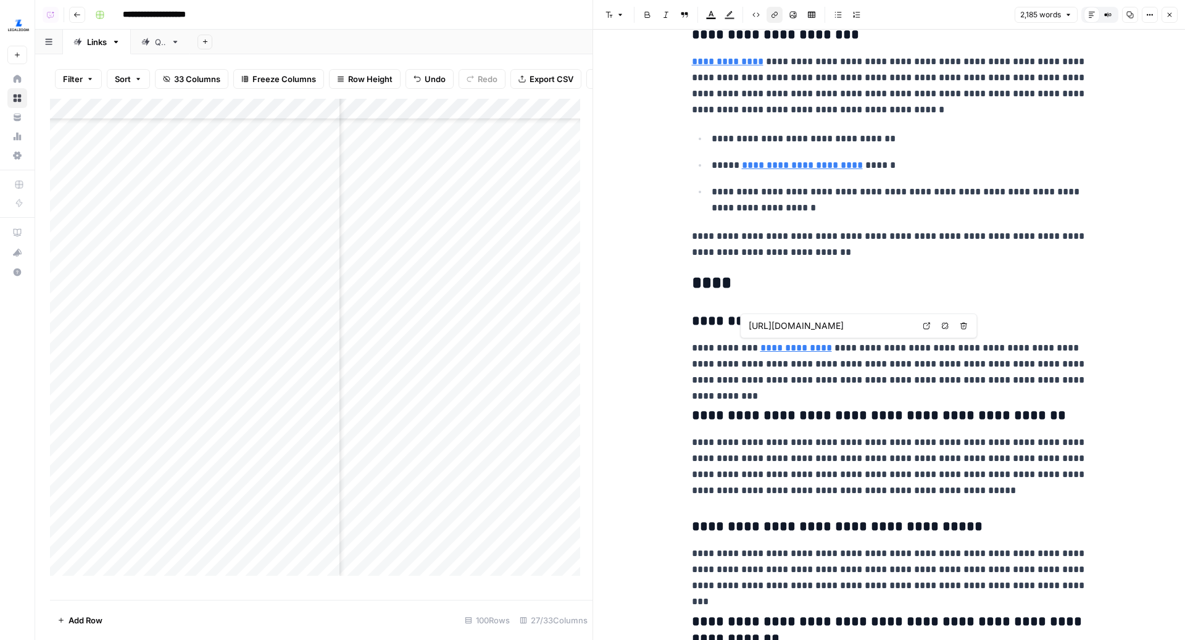
click at [919, 326] on link "Open in a new tab" at bounding box center [926, 326] width 16 height 16
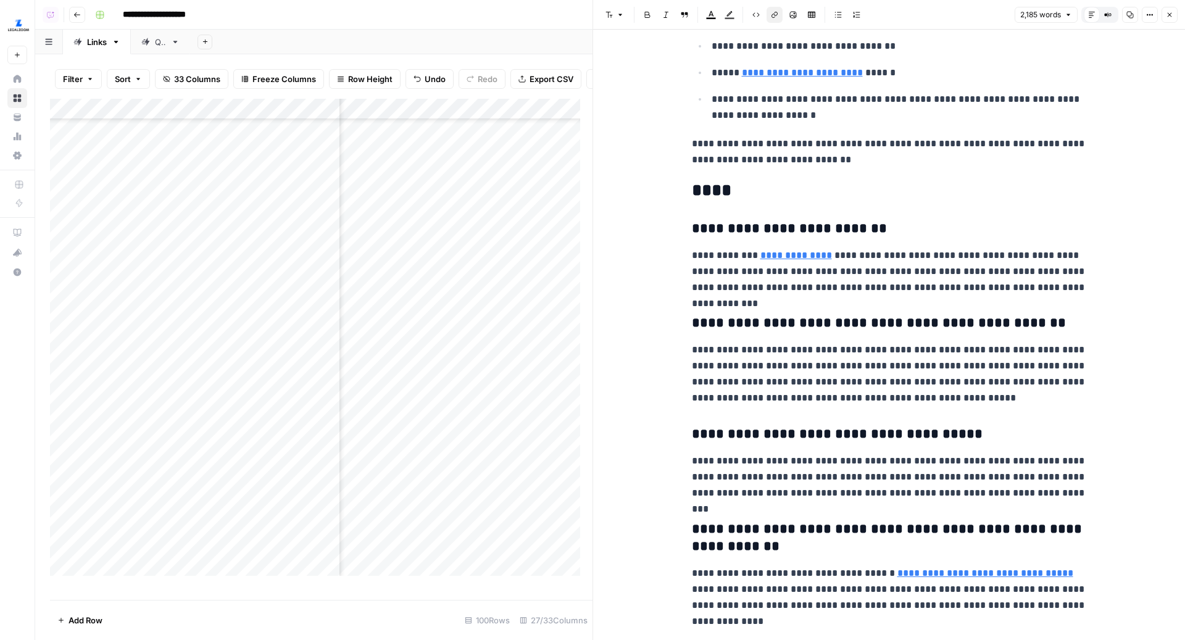
scroll to position [4372, 0]
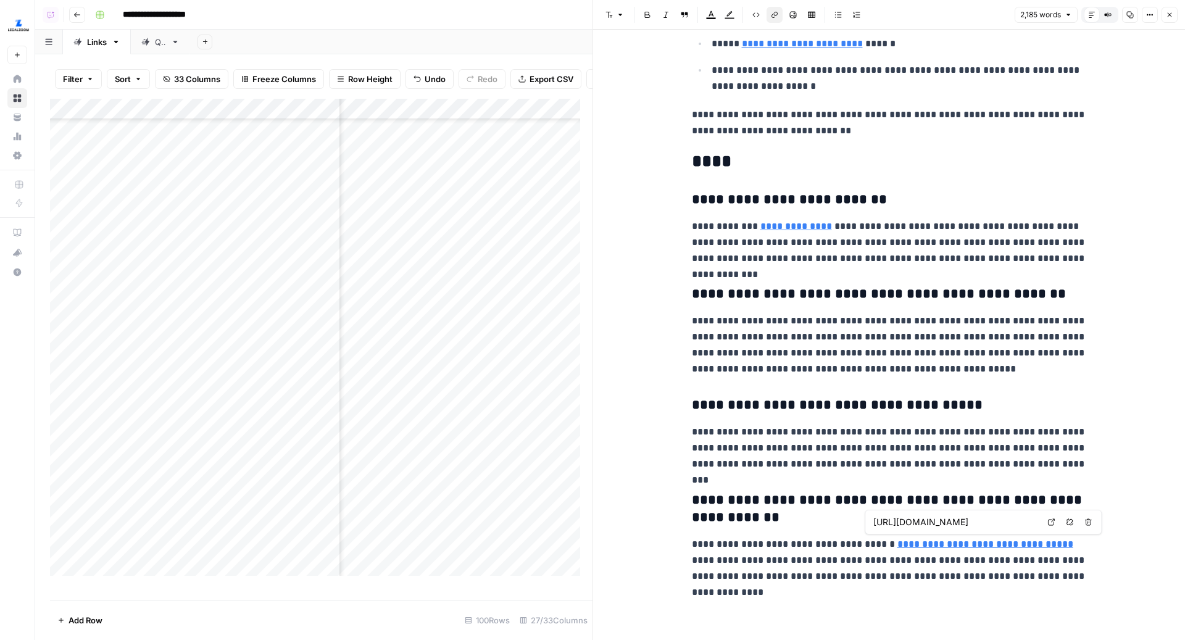
click at [1052, 521] on icon at bounding box center [1051, 522] width 7 height 7
click at [1171, 10] on button "Close" at bounding box center [1169, 15] width 16 height 16
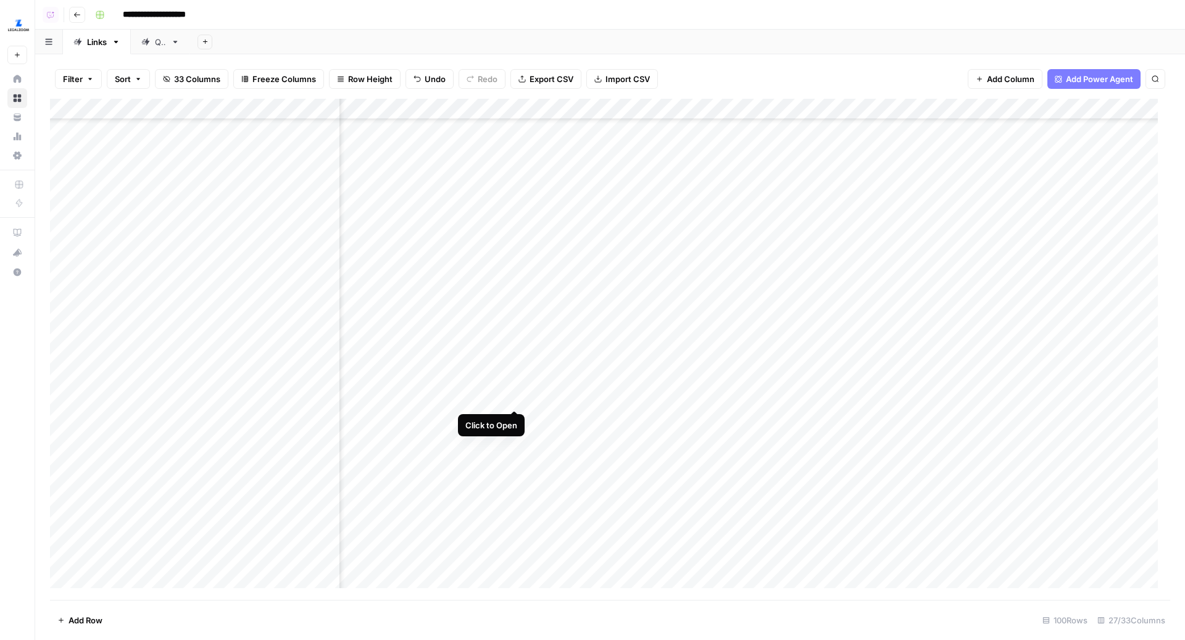
click at [515, 400] on div "Add Column" at bounding box center [610, 350] width 1120 height 502
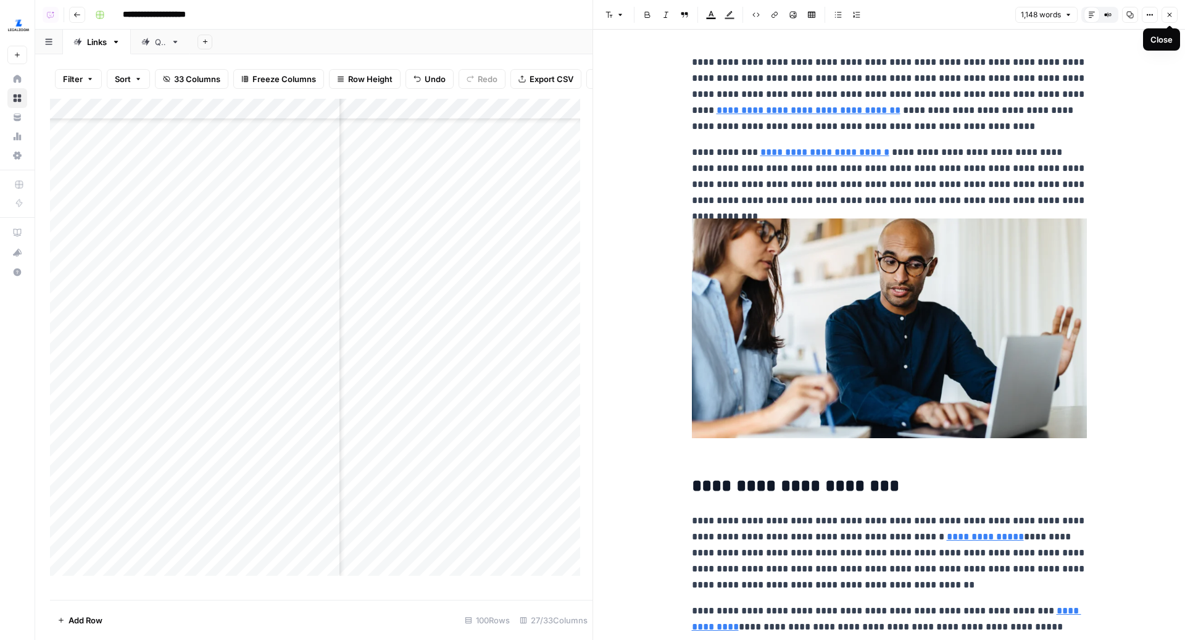
click at [1166, 10] on button "Close" at bounding box center [1169, 15] width 16 height 16
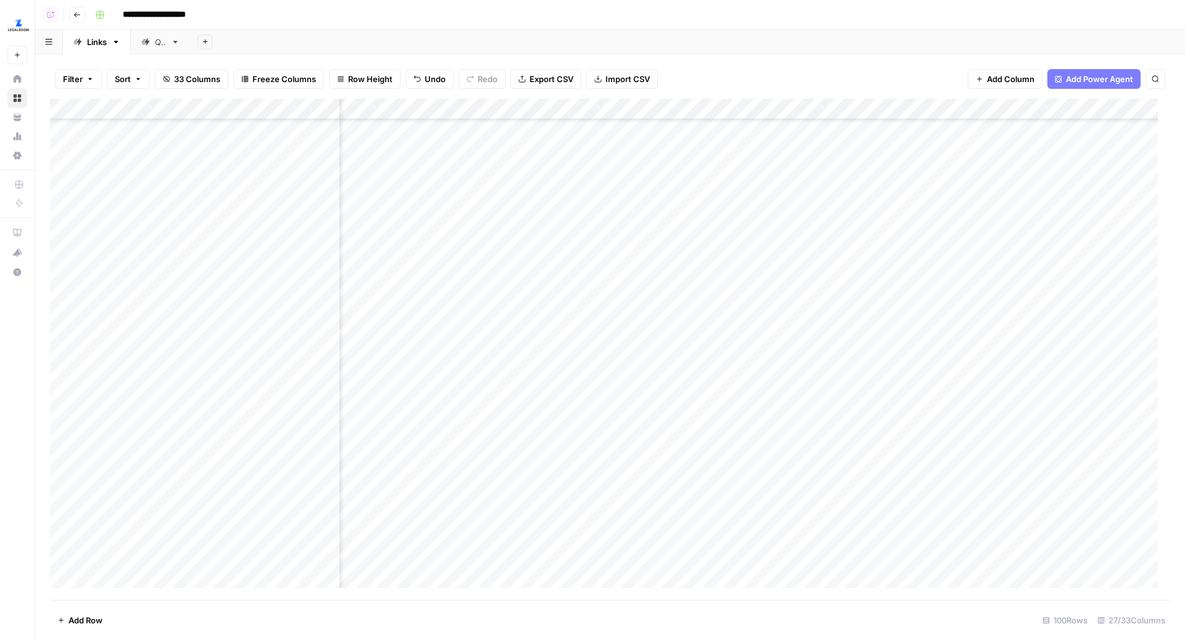
click at [932, 375] on div "Add Column" at bounding box center [610, 350] width 1120 height 502
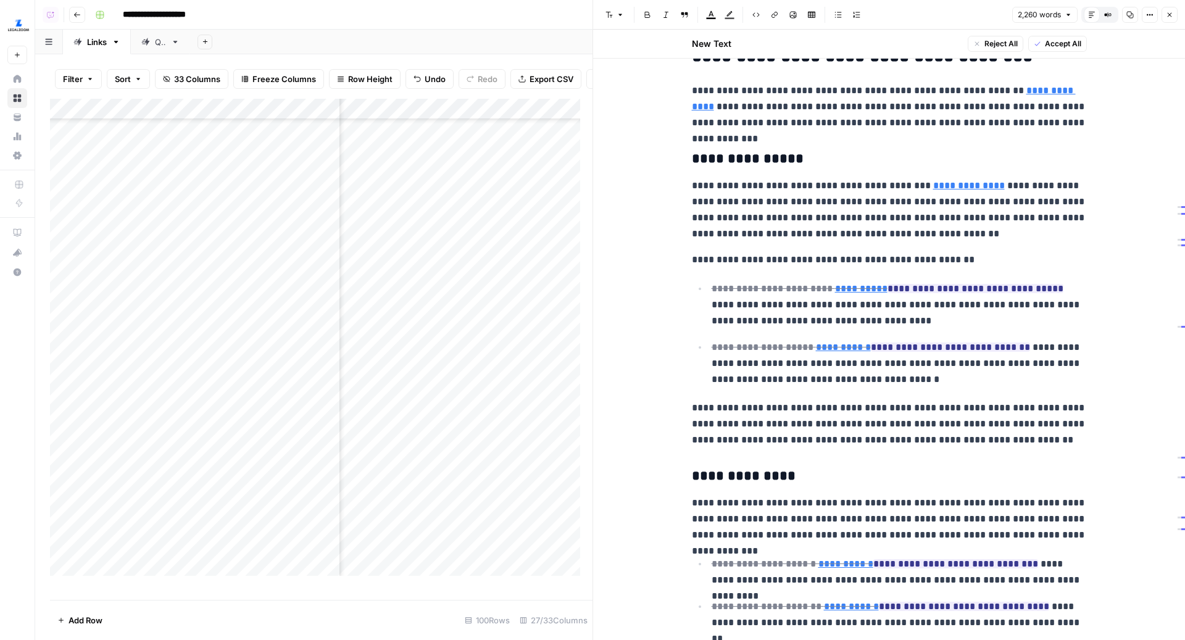
scroll to position [1220, 0]
click at [989, 267] on link "Open in a new tab" at bounding box center [995, 268] width 16 height 16
type input "https://patents.google.com/patent/US7118774B2/en?oq=US7118774B2"
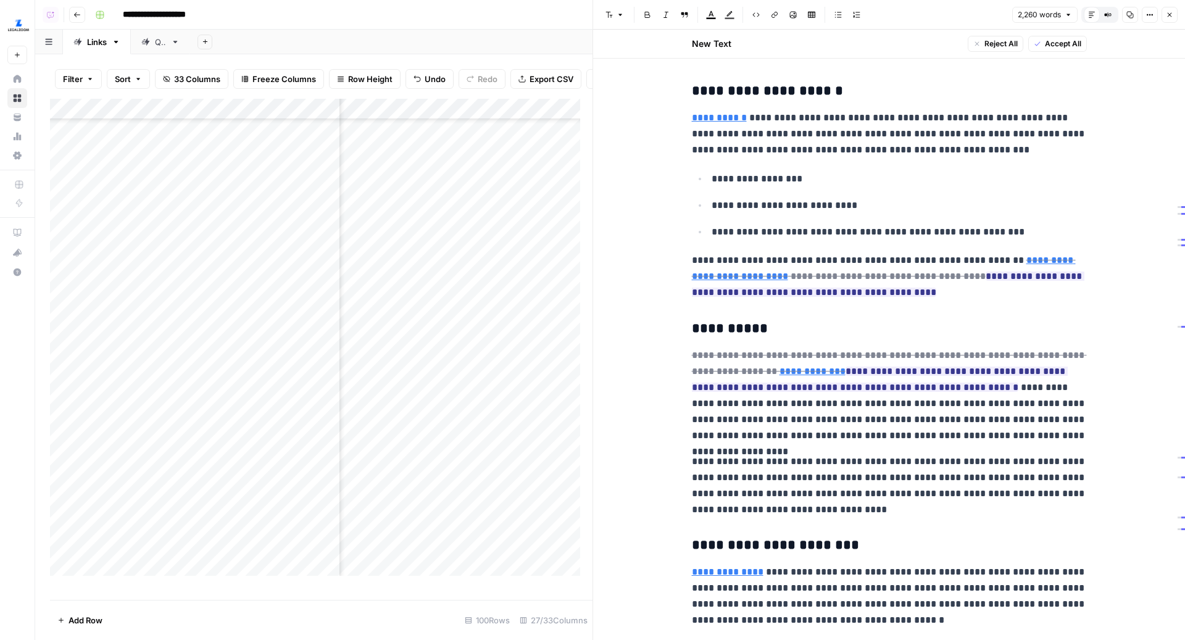
scroll to position [3825, 0]
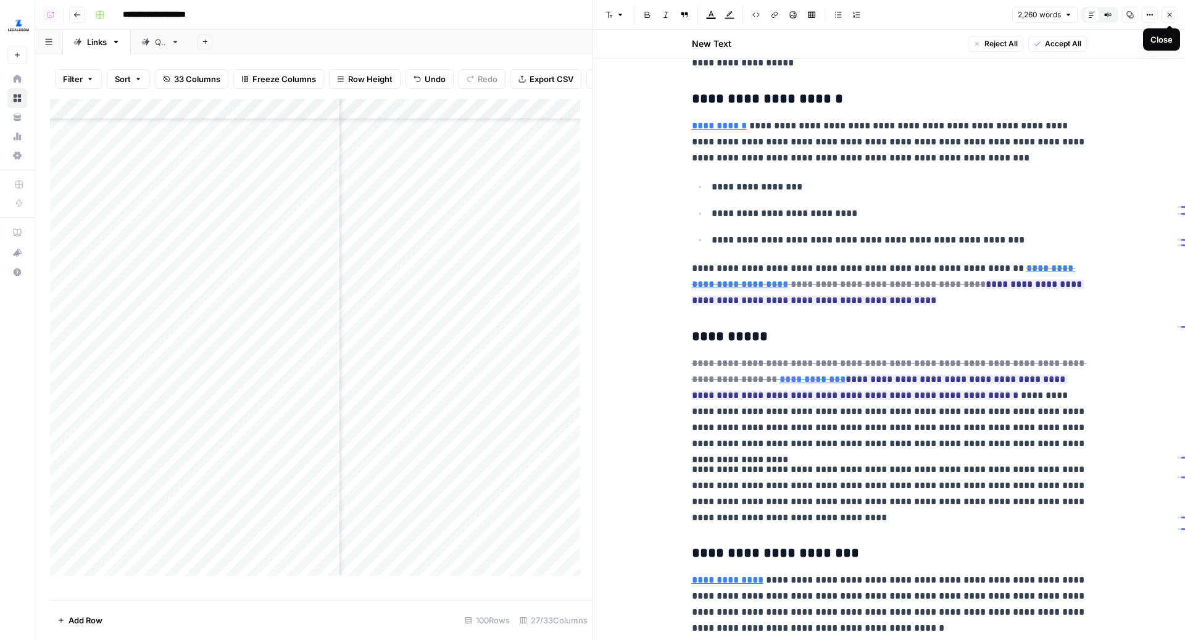
click at [1172, 17] on icon "button" at bounding box center [1169, 14] width 7 height 7
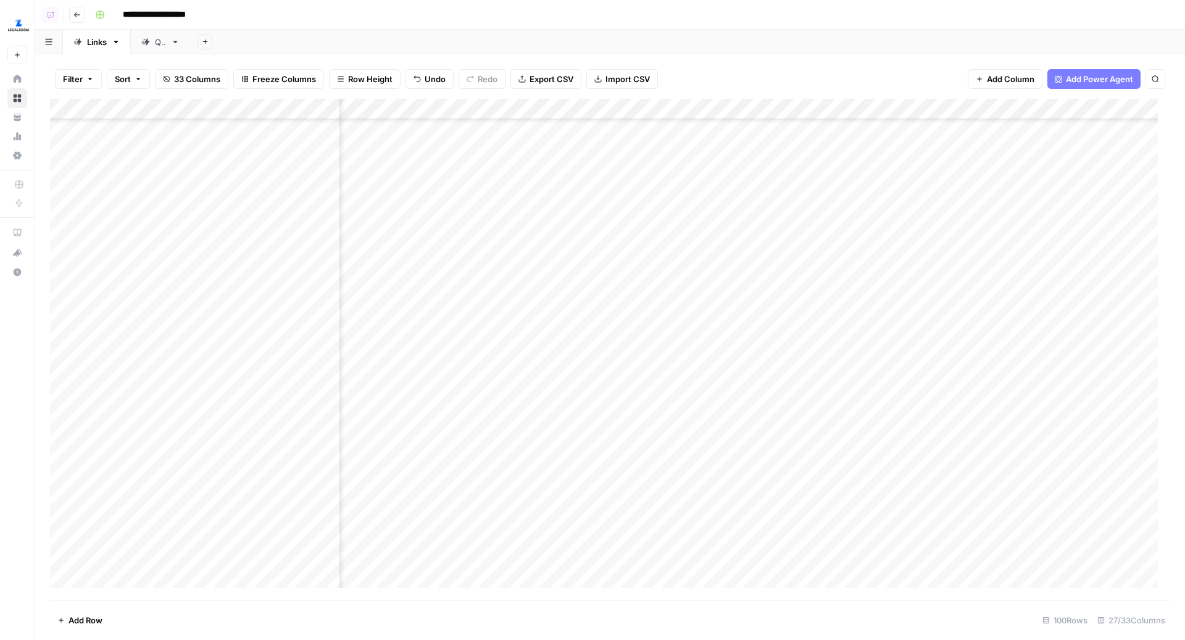
click at [516, 376] on div "Add Column" at bounding box center [610, 350] width 1120 height 502
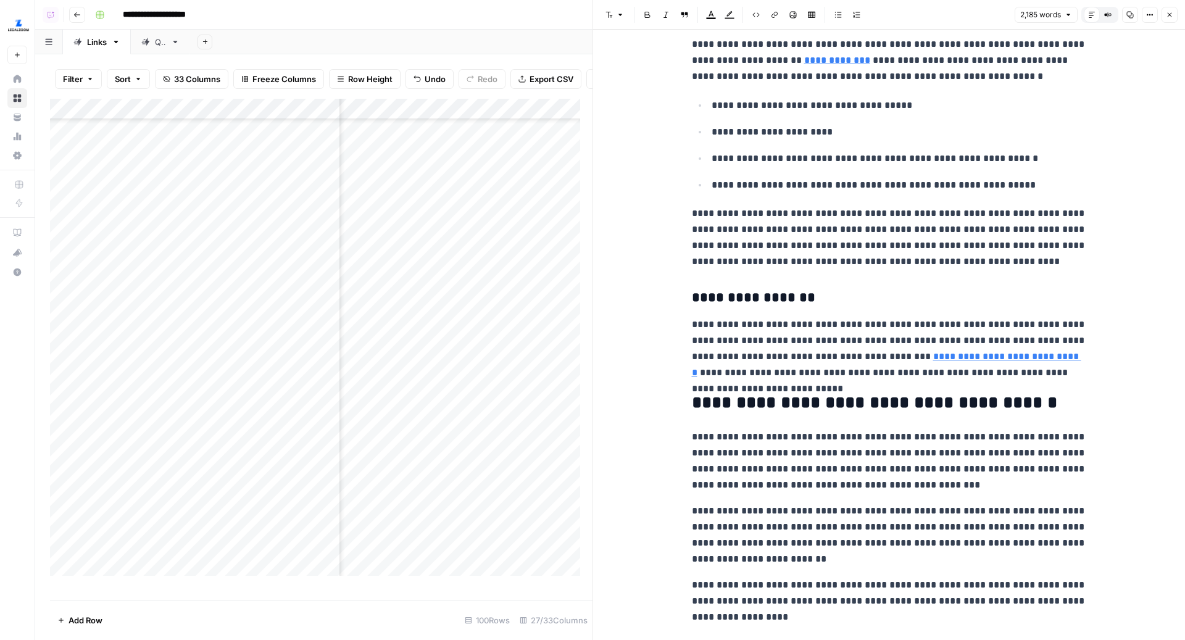
scroll to position [339, 2346]
click at [508, 410] on div "Add Column" at bounding box center [321, 343] width 542 height 489
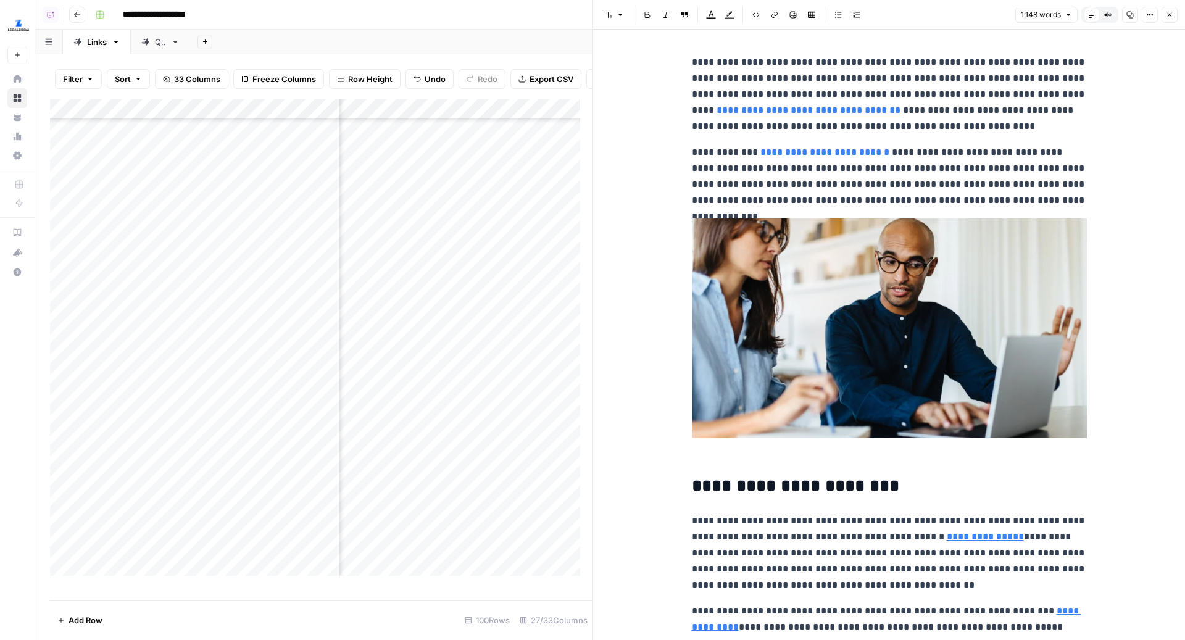
click at [781, 115] on link "**********" at bounding box center [808, 110] width 184 height 9
click at [867, 94] on icon at bounding box center [864, 92] width 7 height 7
click at [834, 151] on link "**********" at bounding box center [824, 151] width 129 height 9
click at [927, 131] on icon at bounding box center [924, 134] width 7 height 7
click at [845, 154] on link "**********" at bounding box center [824, 151] width 129 height 9
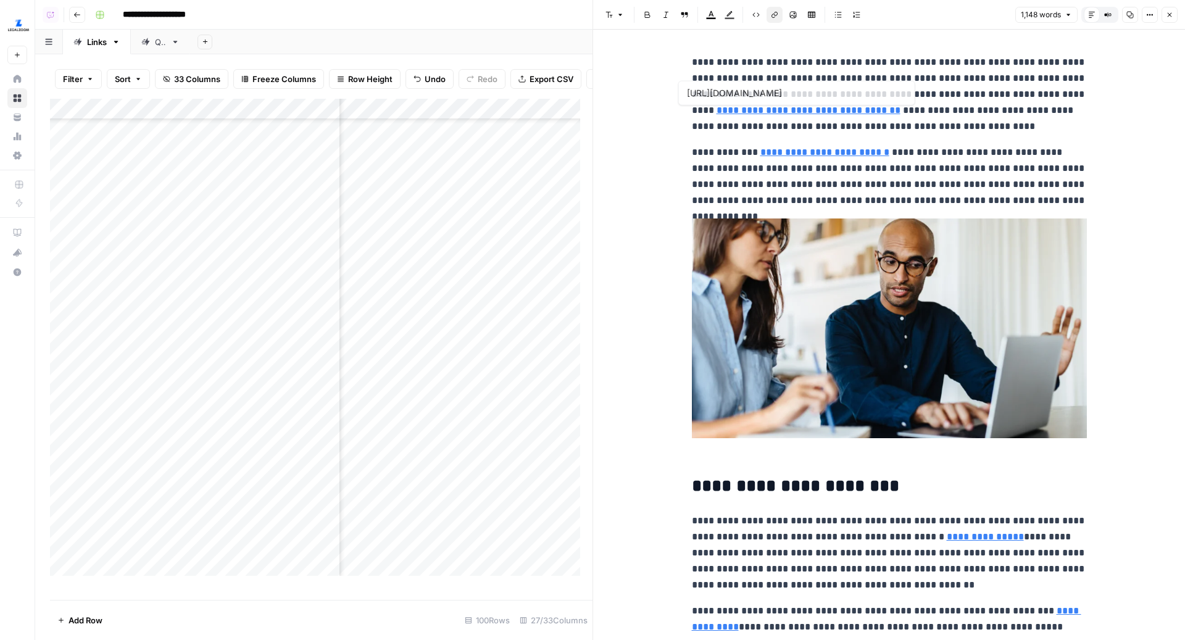
type input "https://www.legalzoom.com/business/business-formation/dba-overview.html"
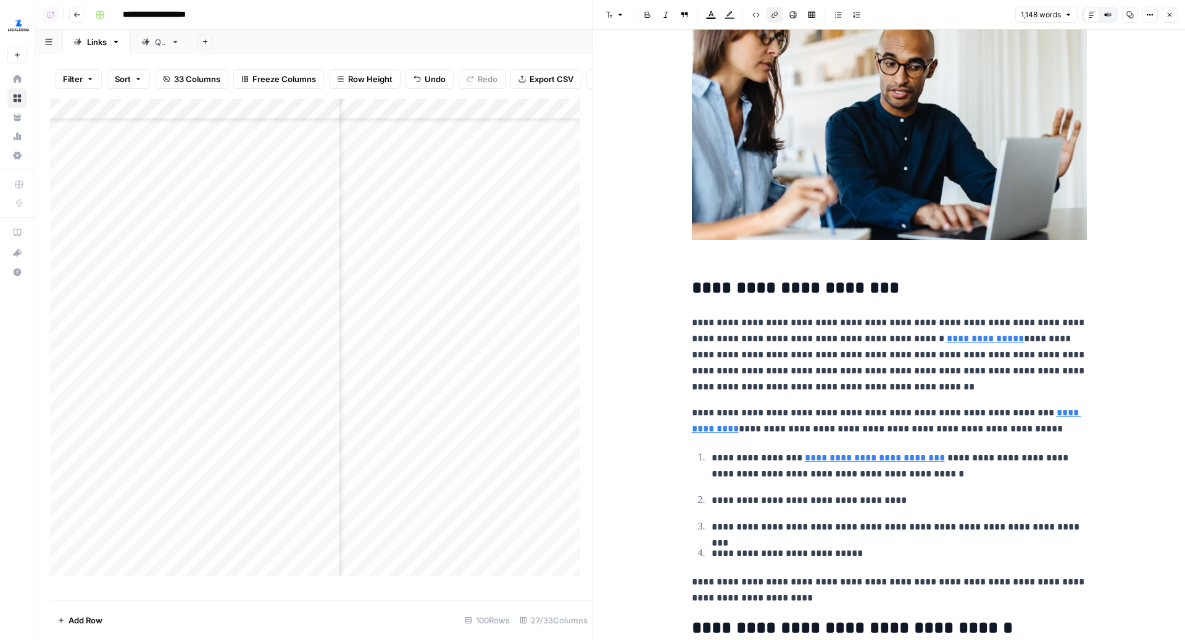
scroll to position [216, 0]
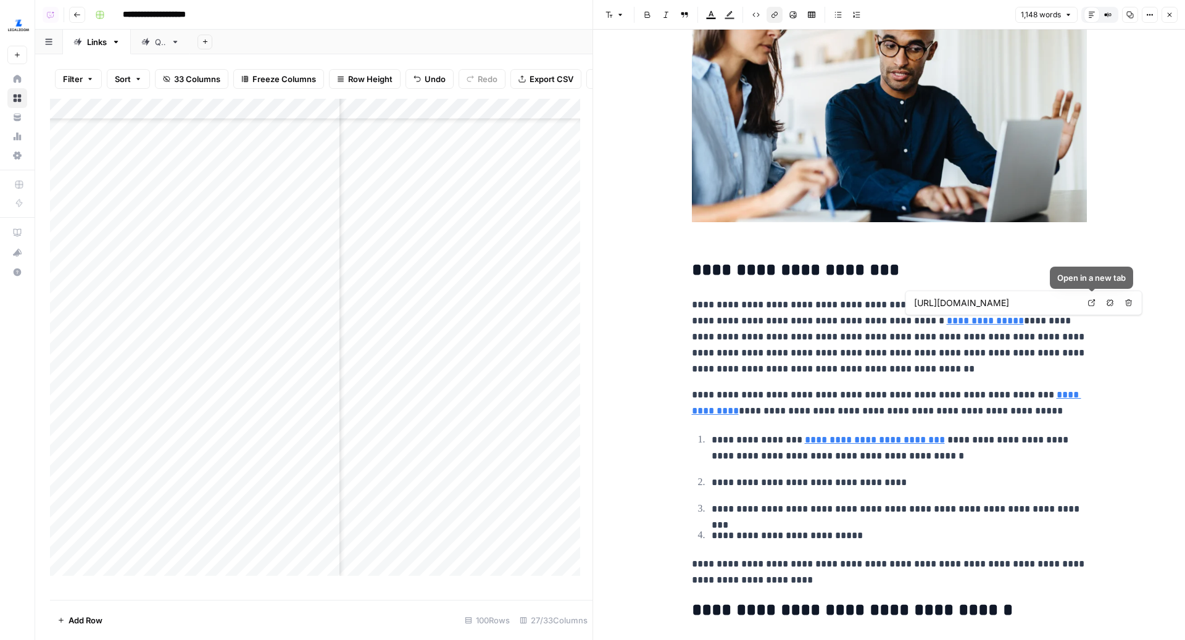
click at [1087, 304] on link "Open in a new tab" at bounding box center [1092, 303] width 16 height 16
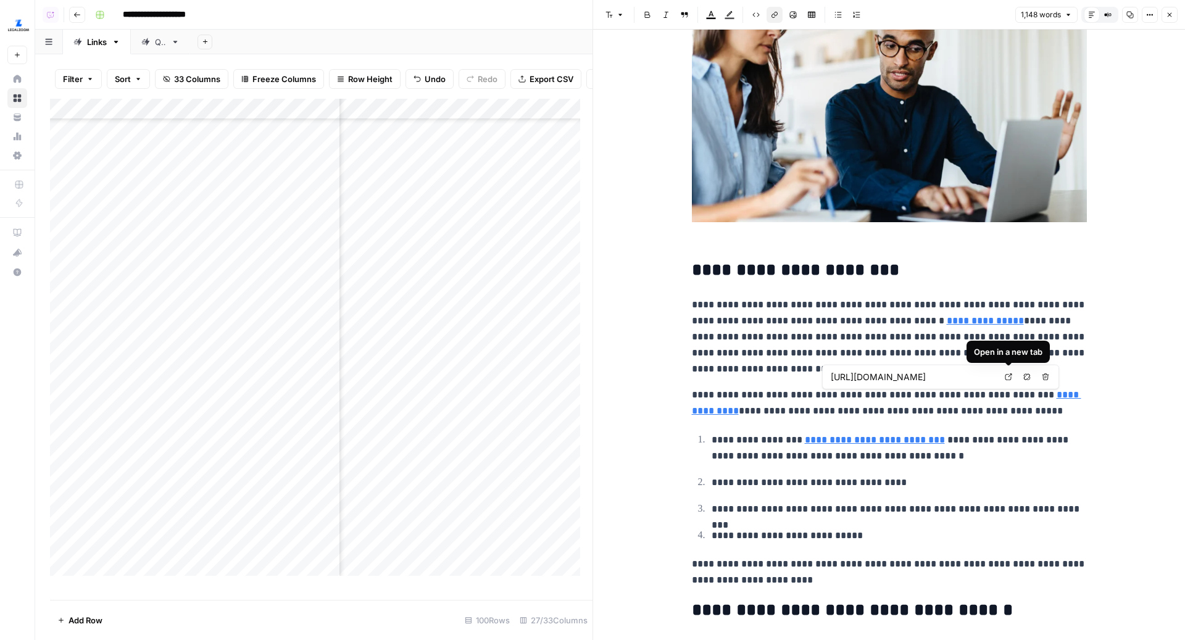
click at [1005, 381] on link "Open in a new tab" at bounding box center [1008, 377] width 16 height 16
click at [1171, 14] on icon "button" at bounding box center [1169, 14] width 7 height 7
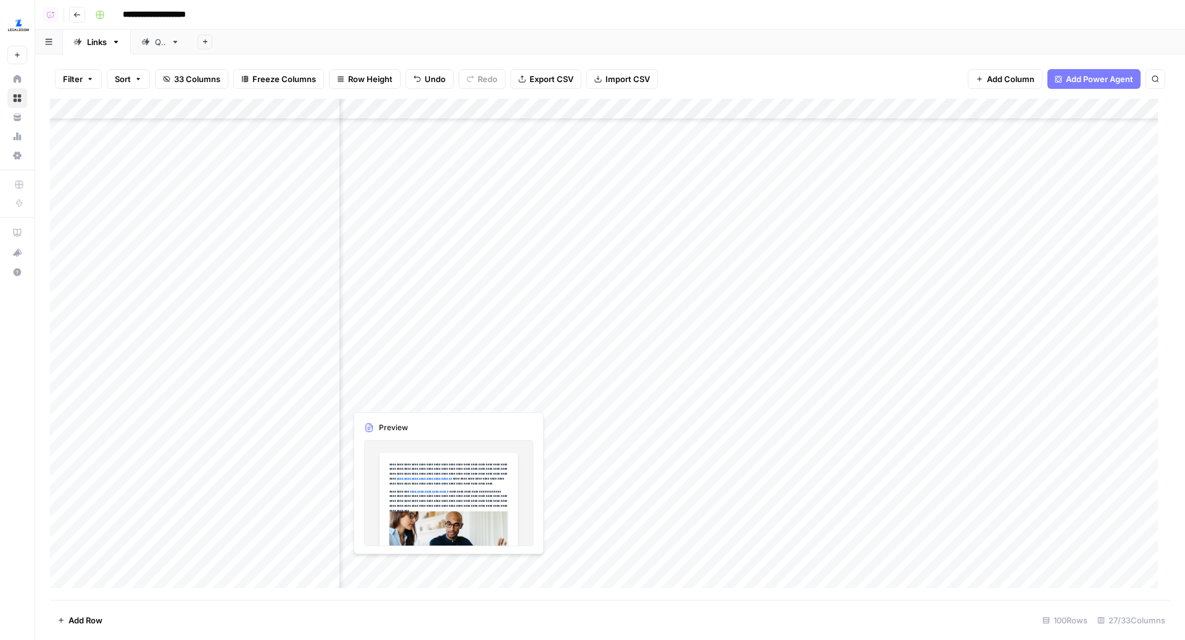
click at [502, 399] on div "Add Column" at bounding box center [610, 350] width 1120 height 502
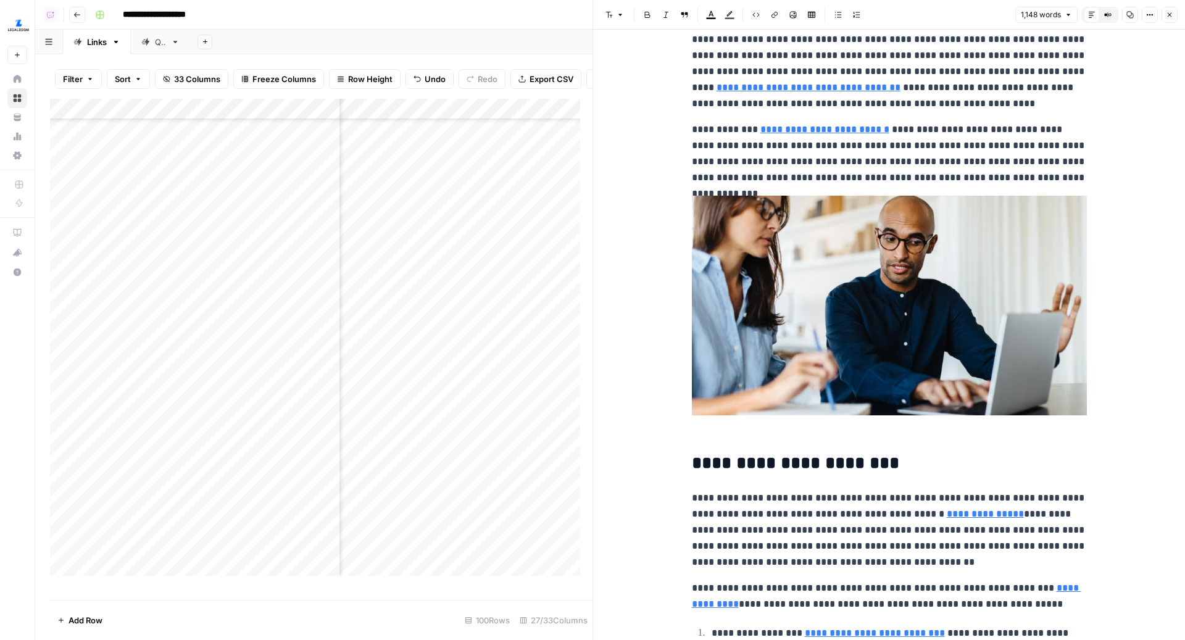
scroll to position [94, 0]
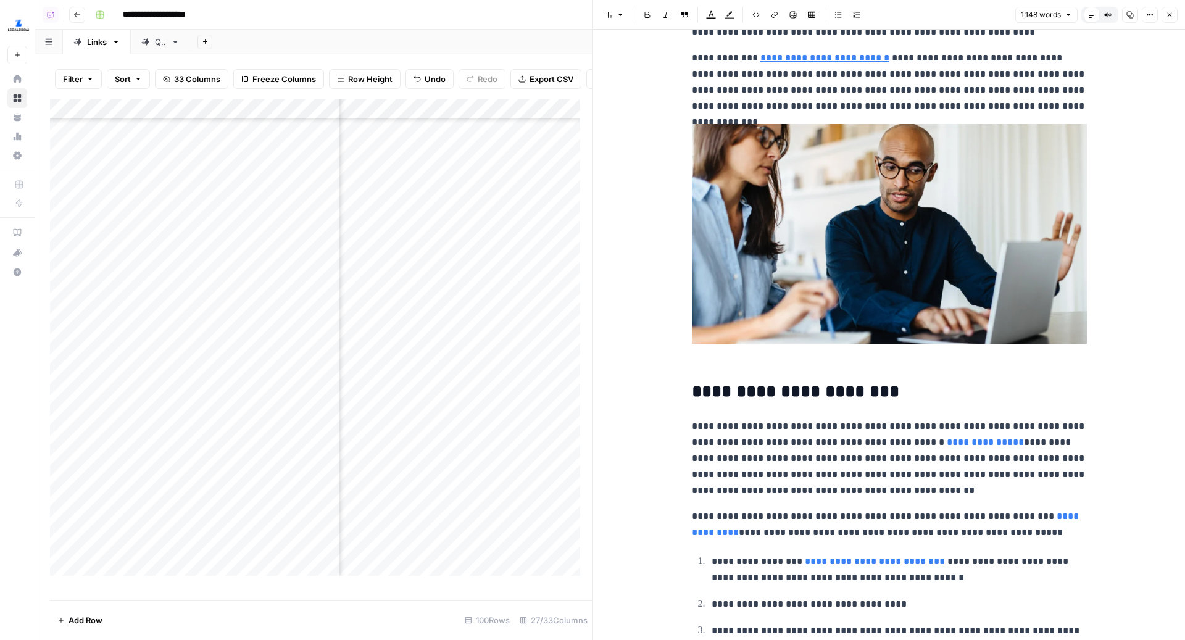
click at [1172, 14] on icon "button" at bounding box center [1169, 14] width 7 height 7
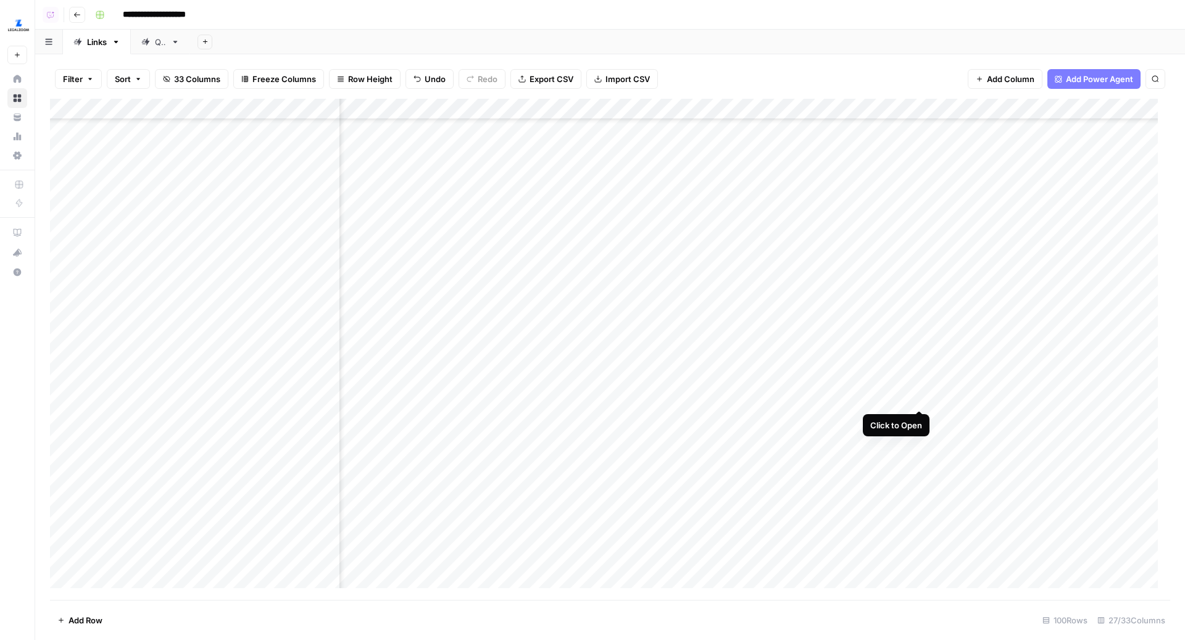
click at [921, 392] on div "Add Column" at bounding box center [610, 350] width 1120 height 502
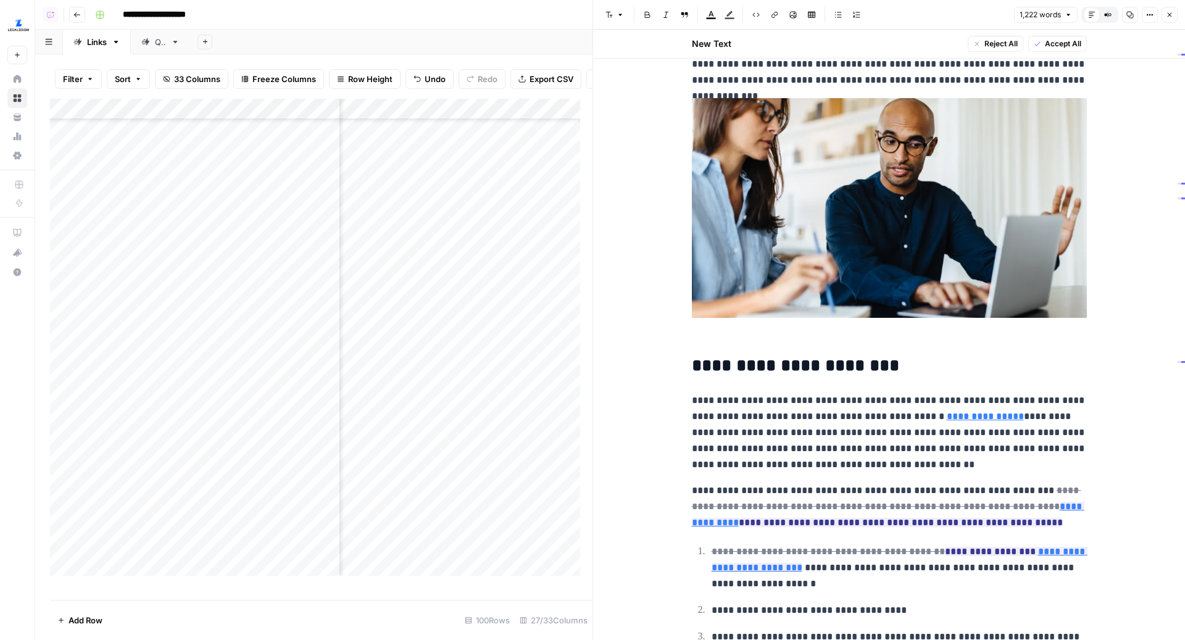
scroll to position [190, 0]
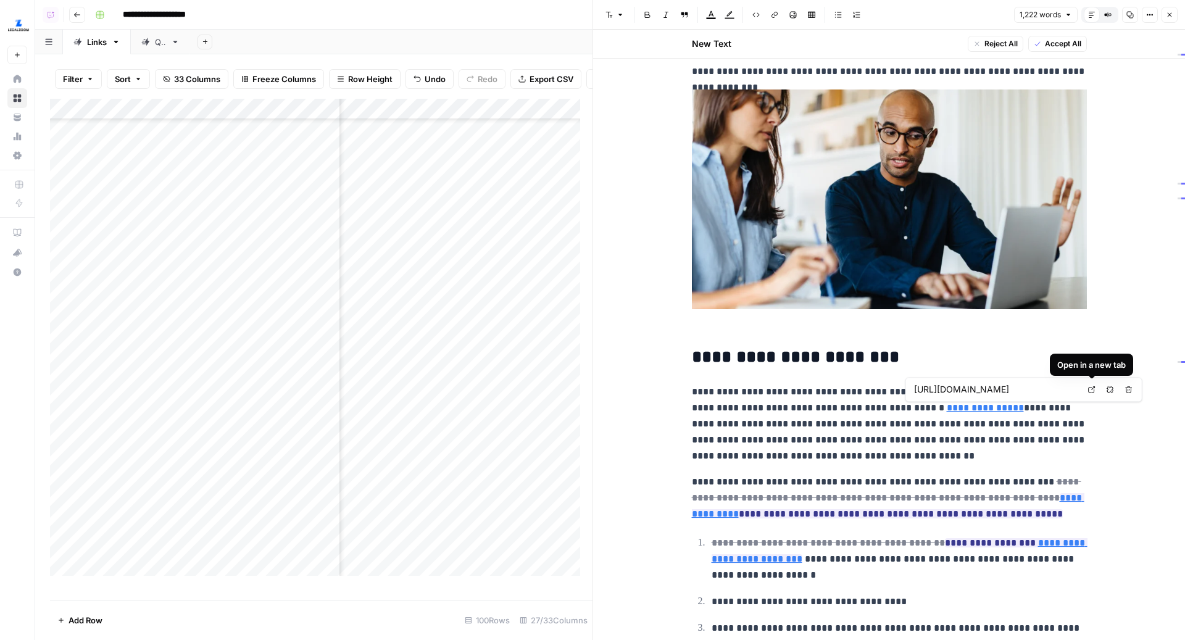
click at [1085, 388] on link "Open in a new tab" at bounding box center [1092, 389] width 16 height 16
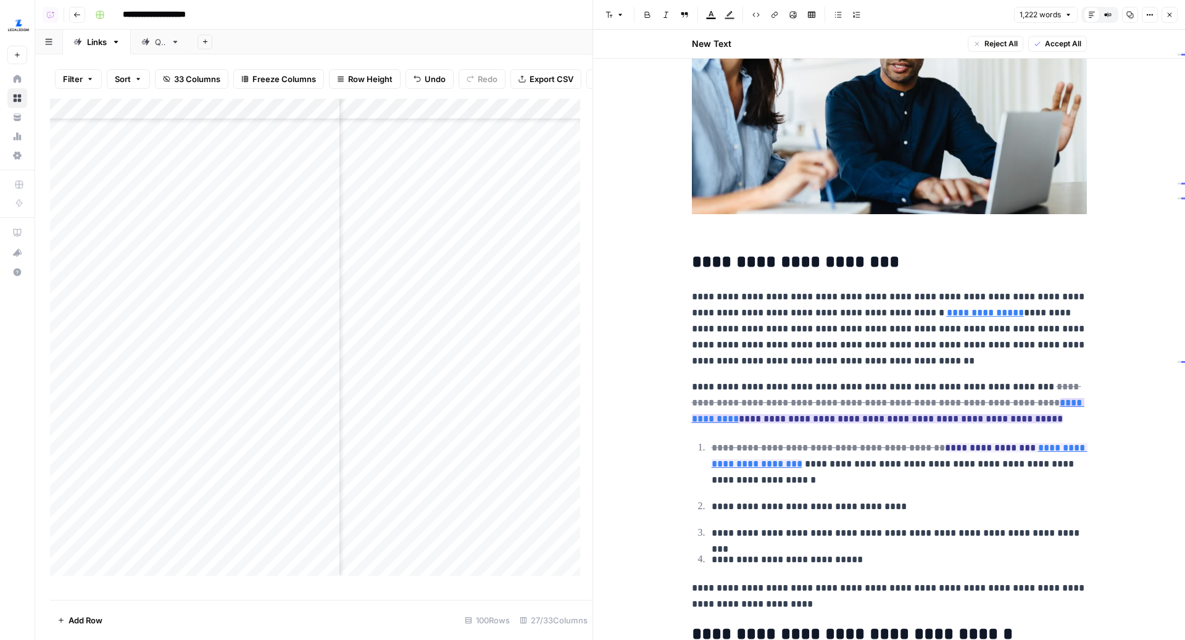
scroll to position [305, 0]
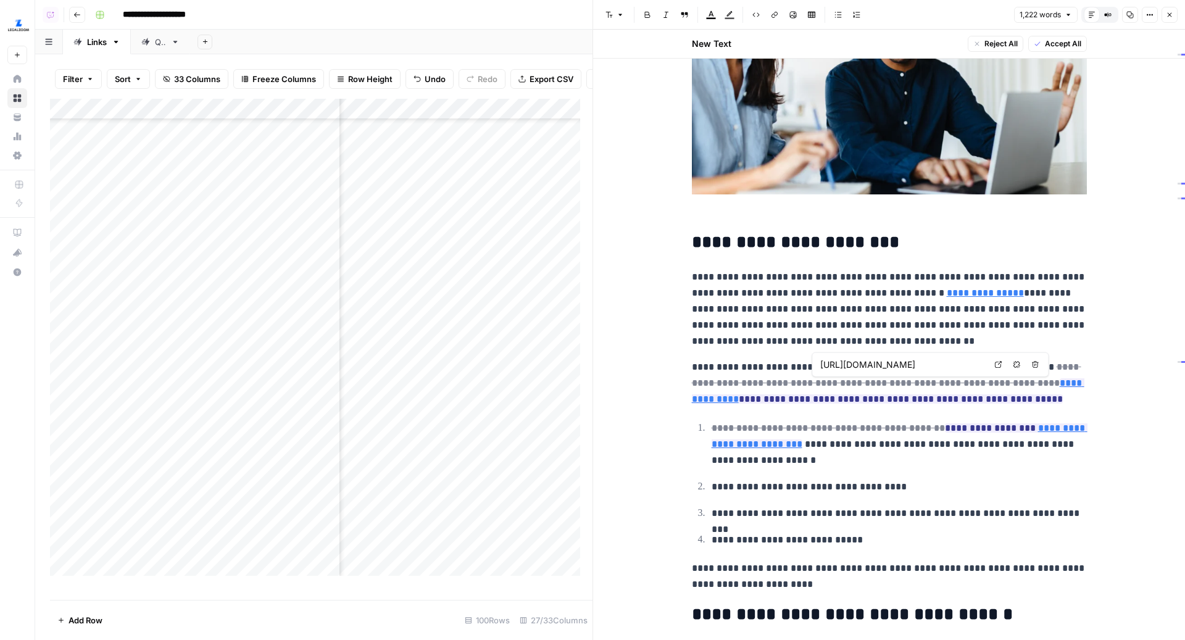
click at [1002, 363] on link "Open in a new tab" at bounding box center [998, 365] width 16 height 16
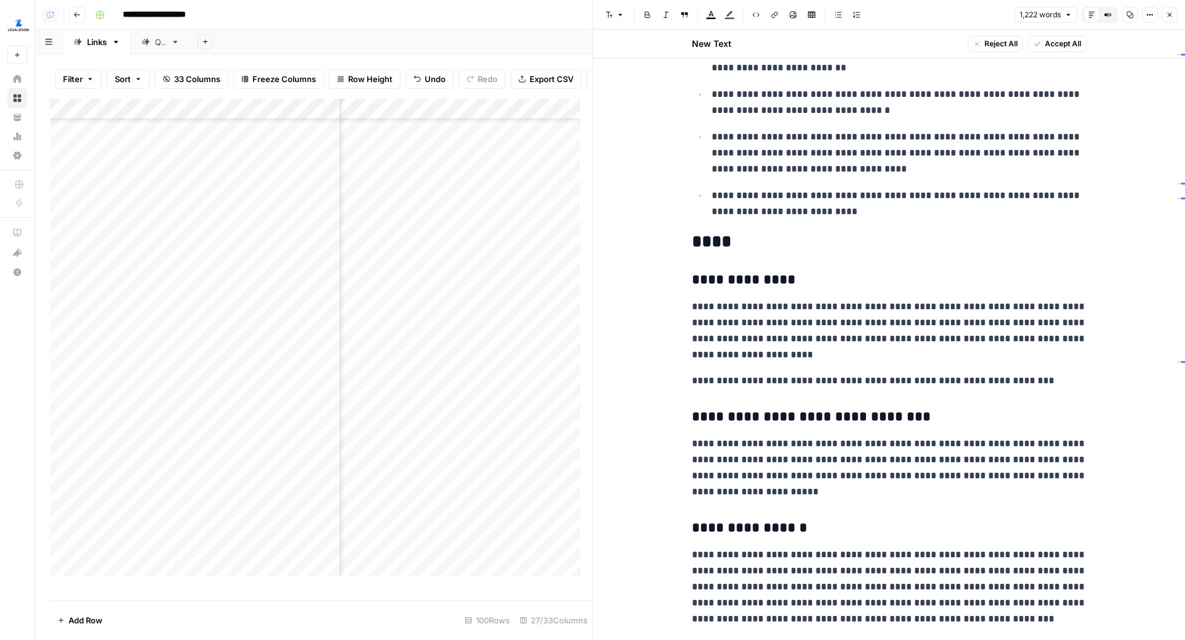
scroll to position [1912, 0]
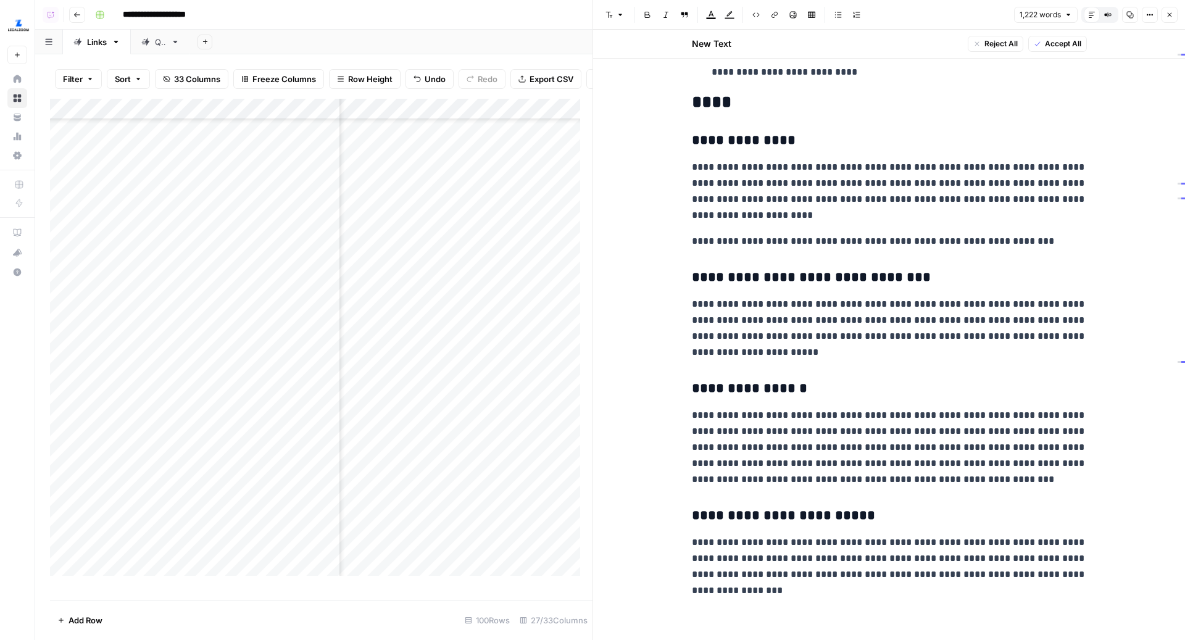
click at [1174, 15] on button "Close" at bounding box center [1169, 15] width 16 height 16
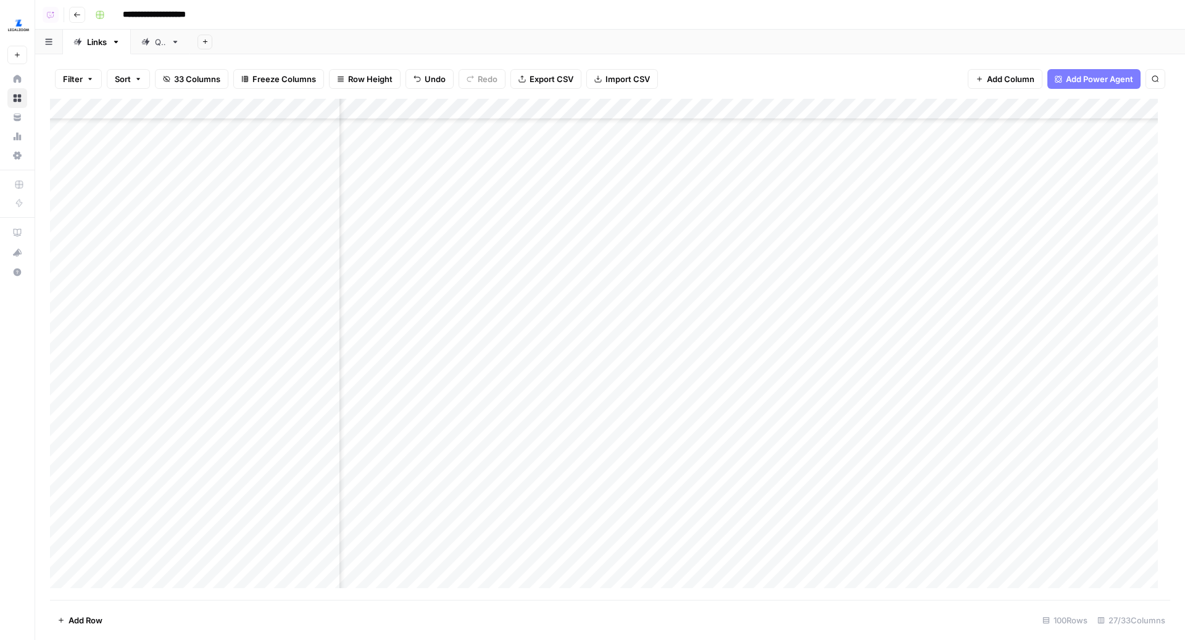
scroll to position [339, 1123]
click at [494, 395] on div "Add Column" at bounding box center [610, 350] width 1120 height 502
click at [592, 398] on div "Add Column" at bounding box center [610, 350] width 1120 height 502
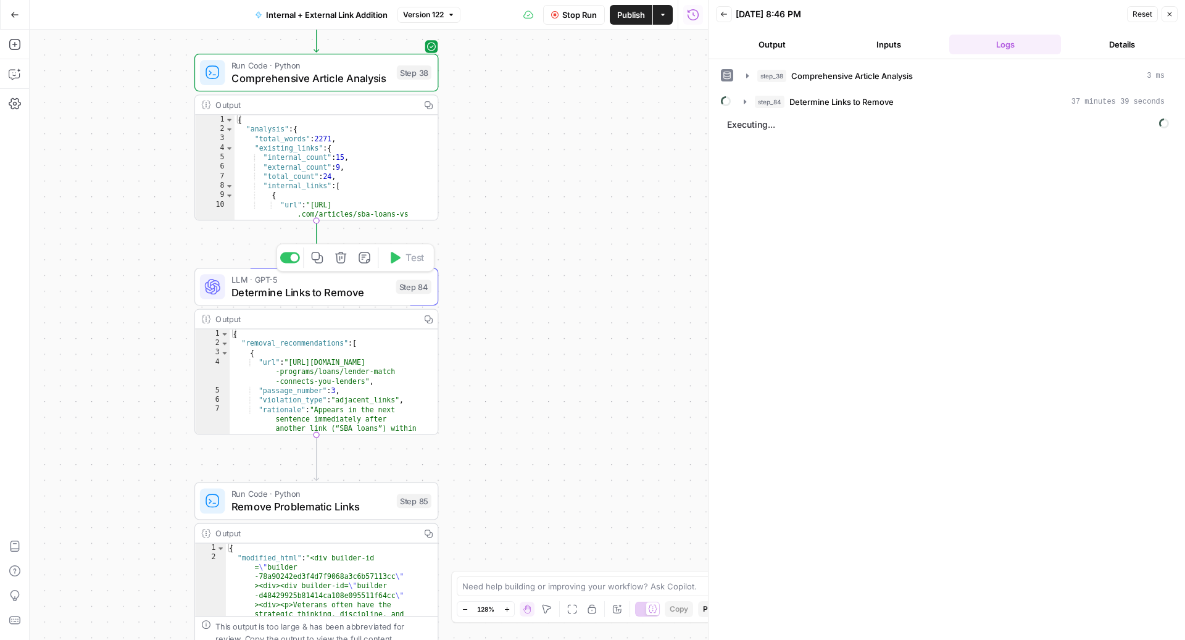
click at [383, 277] on span "LLM · GPT-5" at bounding box center [310, 279] width 159 height 12
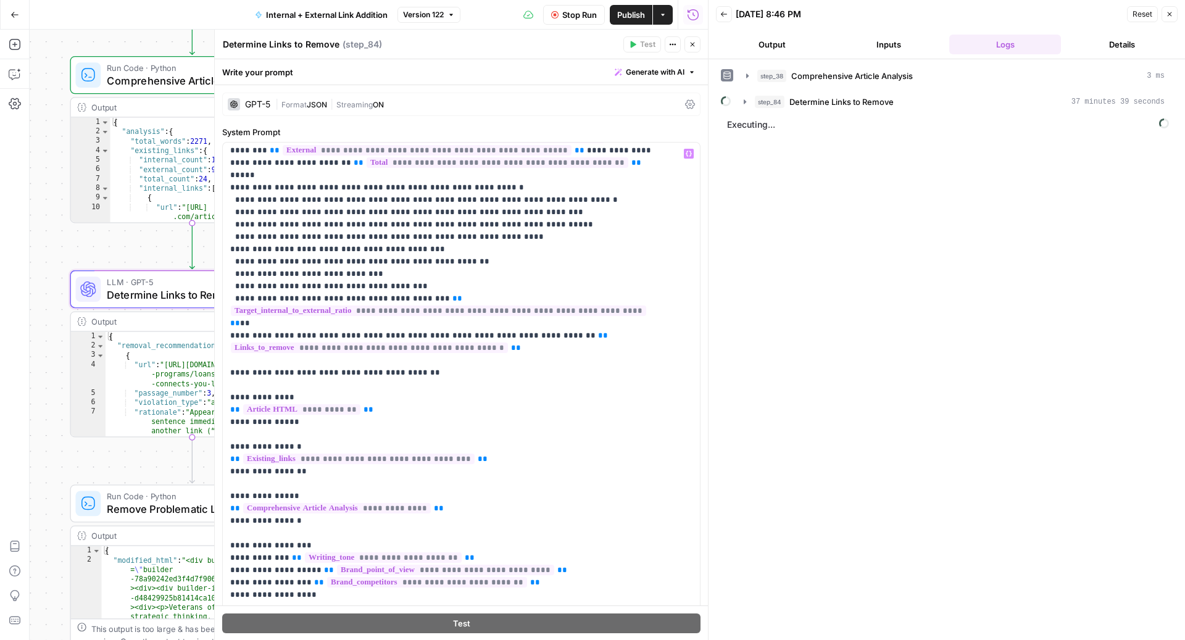
scroll to position [1372, 0]
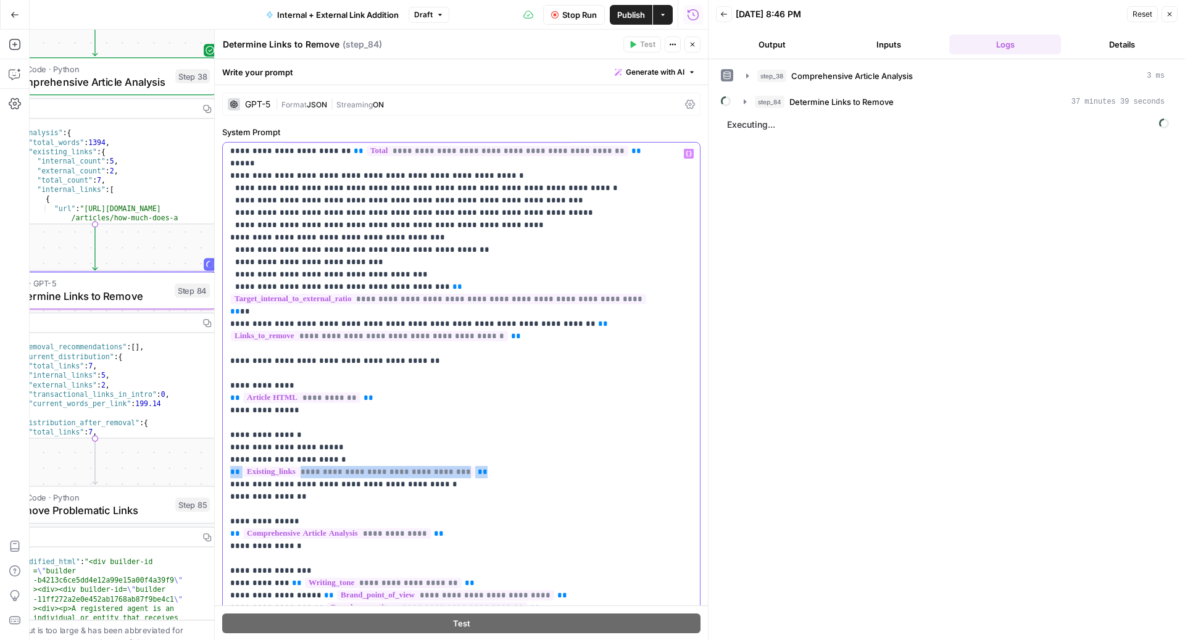
drag, startPoint x: 463, startPoint y: 323, endPoint x: 210, endPoint y: 326, distance: 252.4
click at [214, 326] on div "**********" at bounding box center [461, 335] width 494 height 610
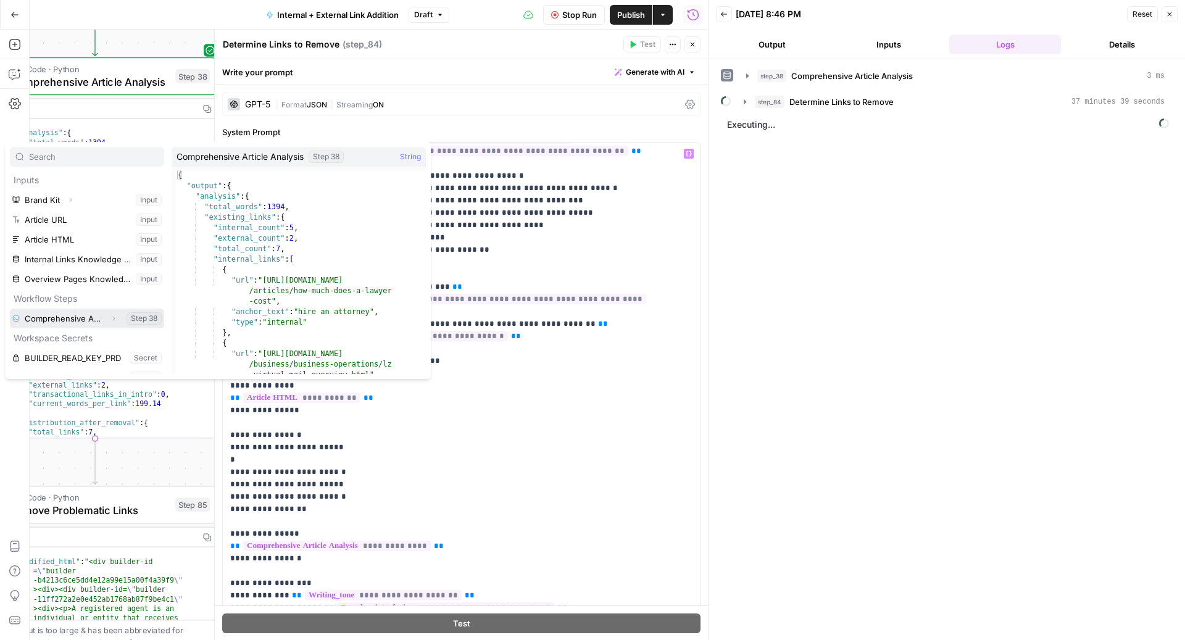
click at [110, 320] on icon "button" at bounding box center [113, 318] width 7 height 7
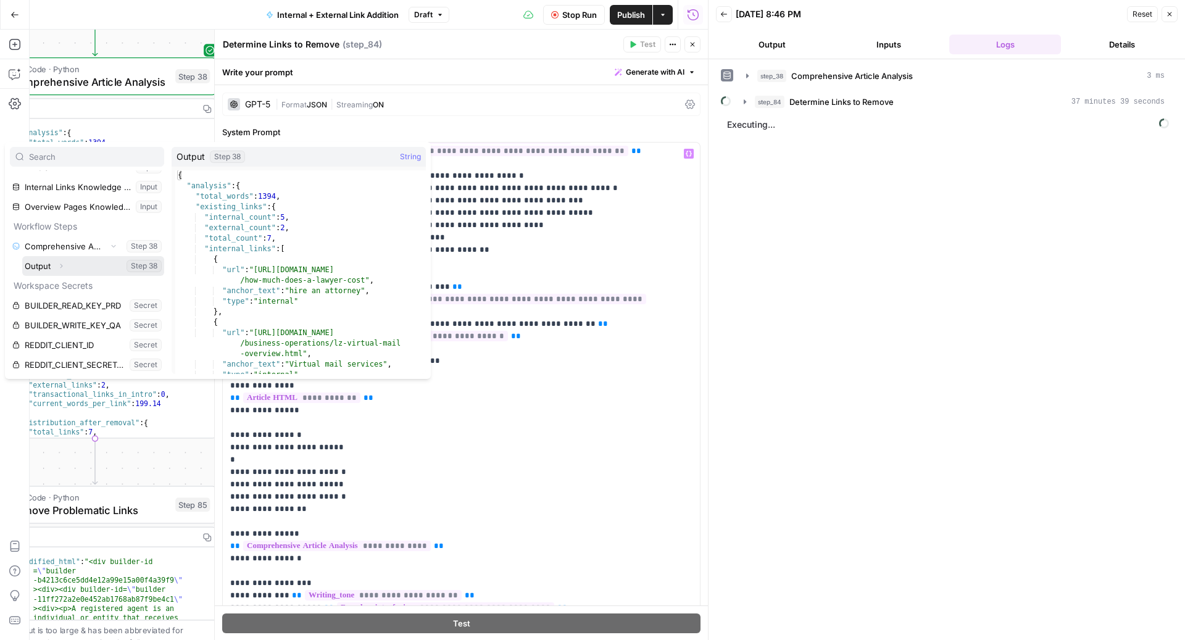
click at [63, 269] on button "Expand" at bounding box center [61, 266] width 16 height 16
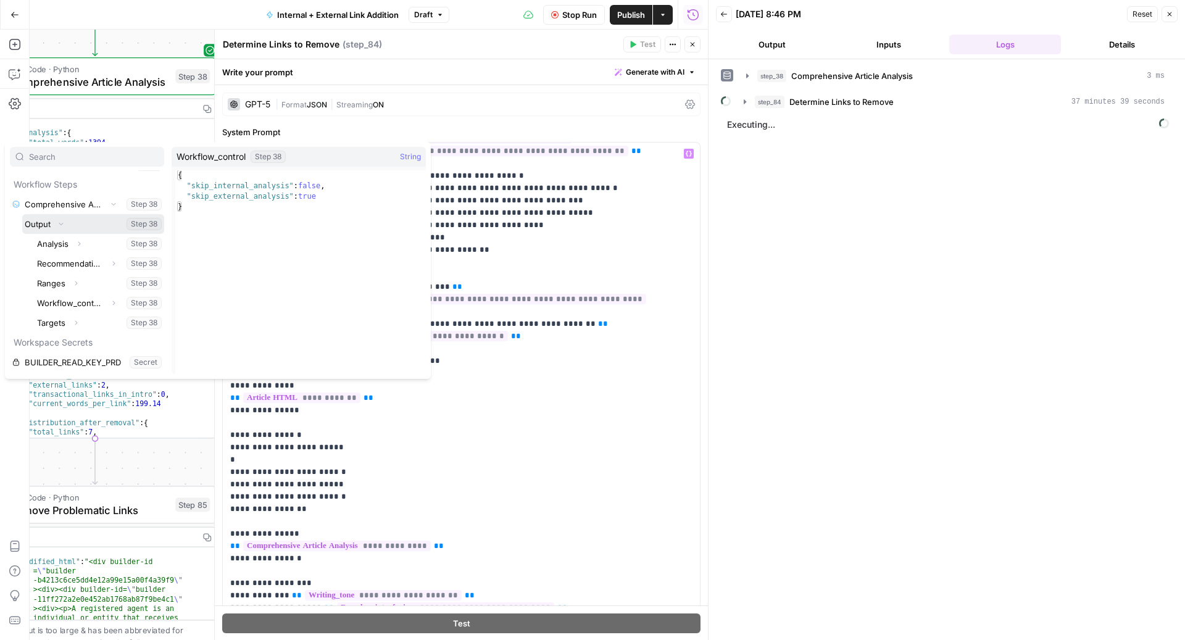
scroll to position [117, 0]
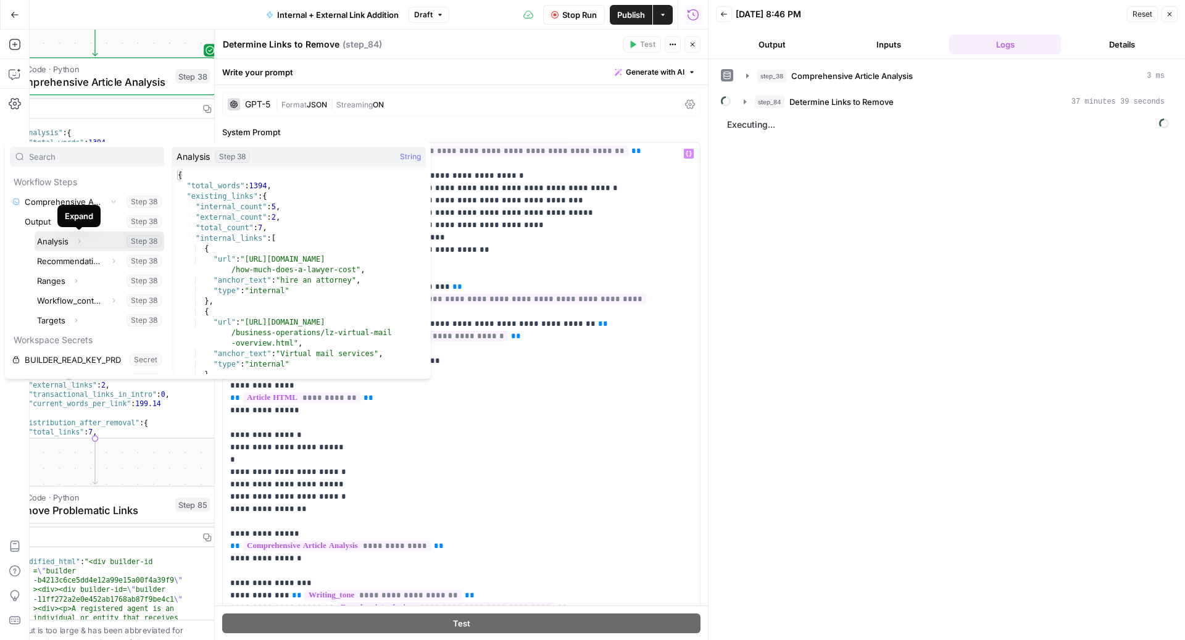
click at [81, 240] on icon "button" at bounding box center [78, 241] width 7 height 7
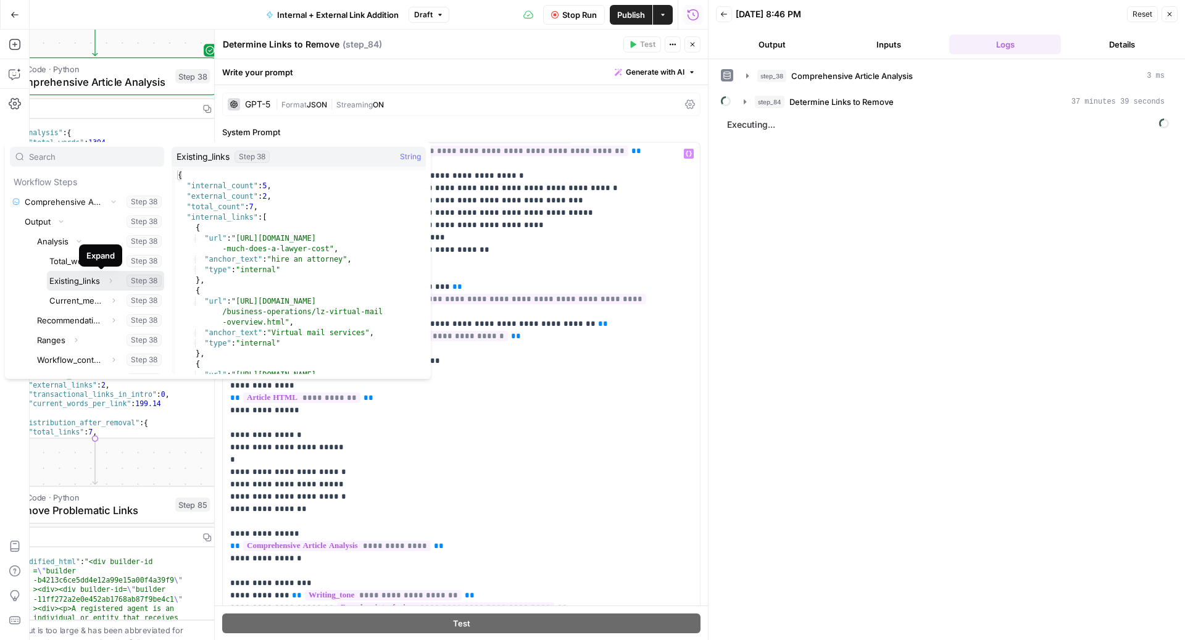
click at [107, 281] on icon "button" at bounding box center [110, 280] width 7 height 7
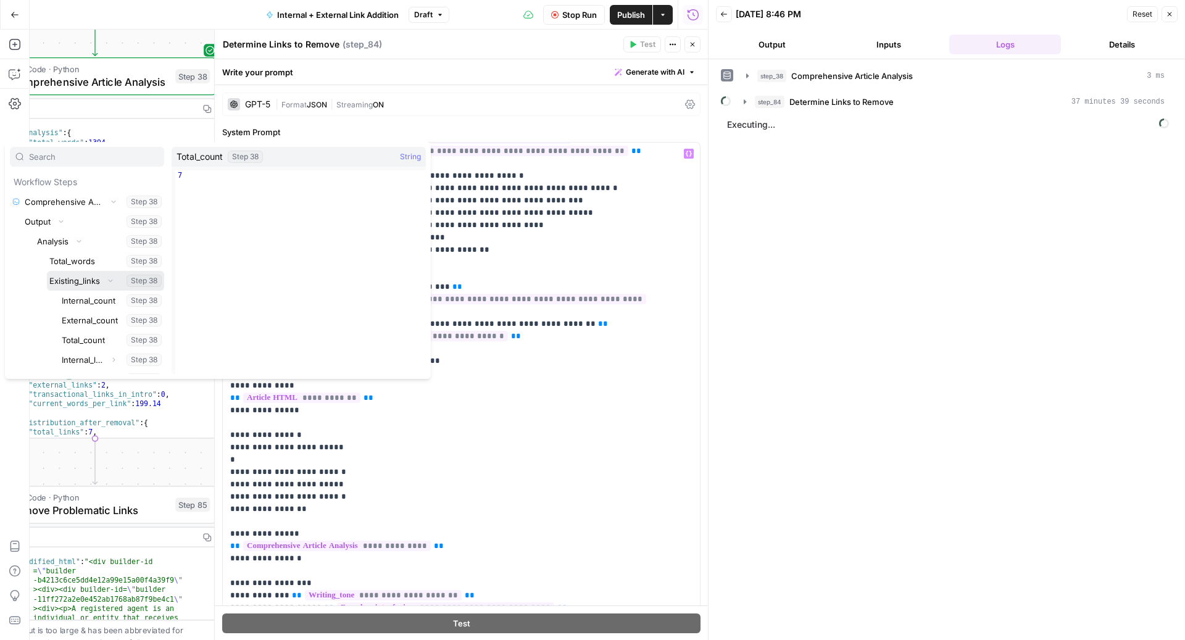
scroll to position [185, 0]
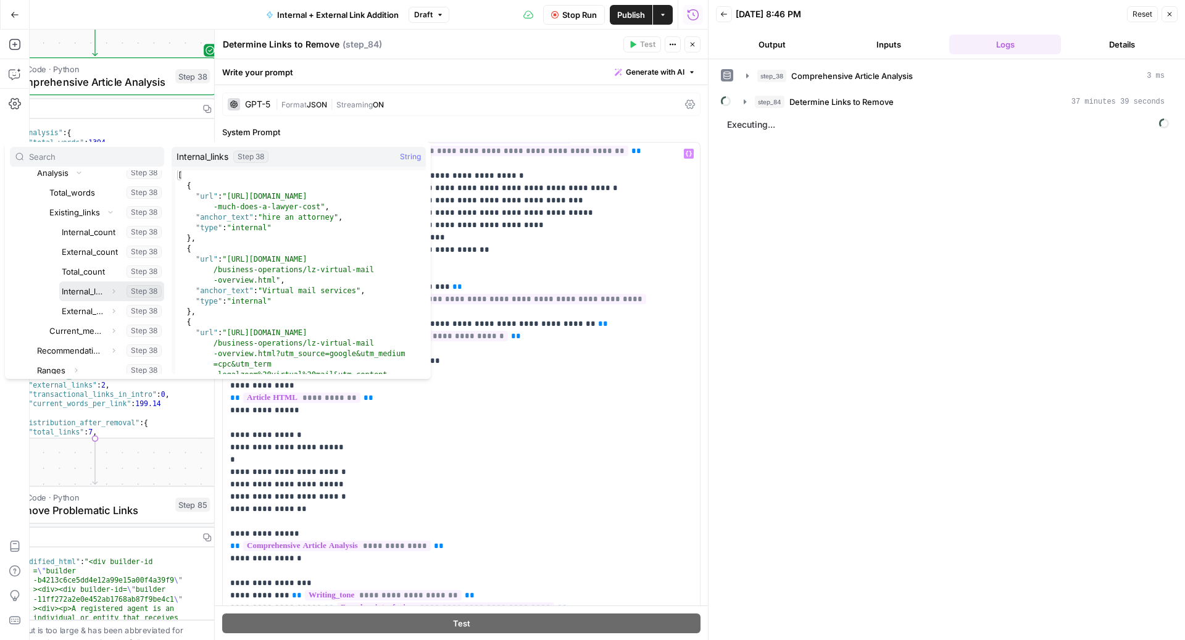
click at [84, 291] on button "Select variable Internal_links" at bounding box center [111, 291] width 105 height 20
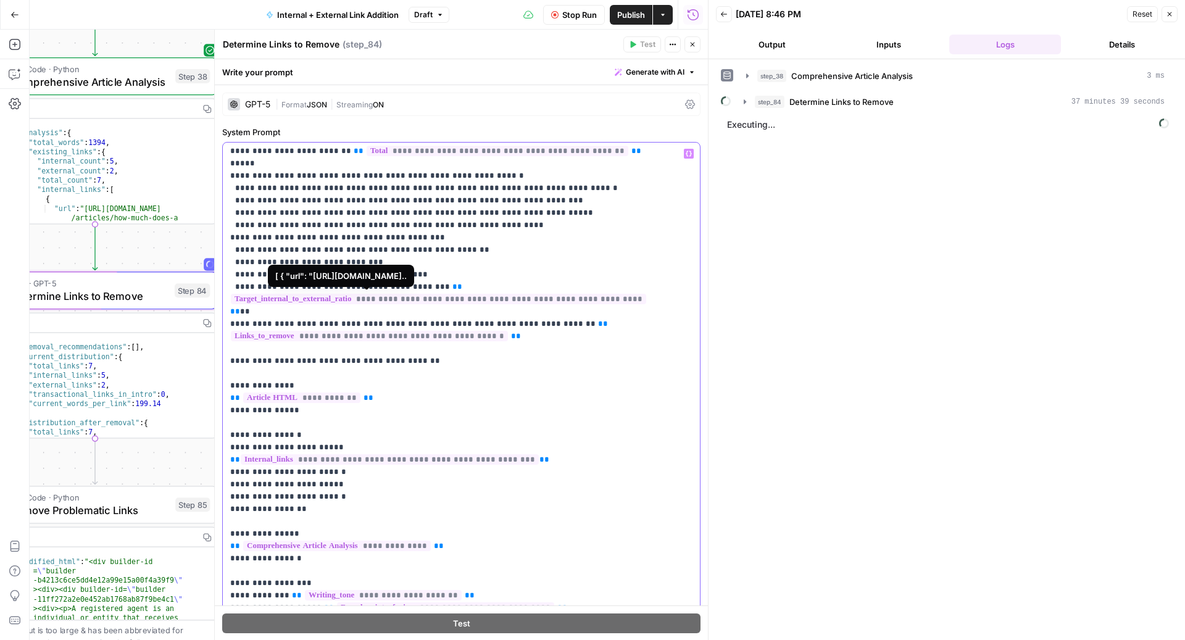
drag, startPoint x: 528, startPoint y: 312, endPoint x: 217, endPoint y: 311, distance: 311.0
click at [217, 311] on div "**********" at bounding box center [461, 335] width 494 height 610
copy p "**********"
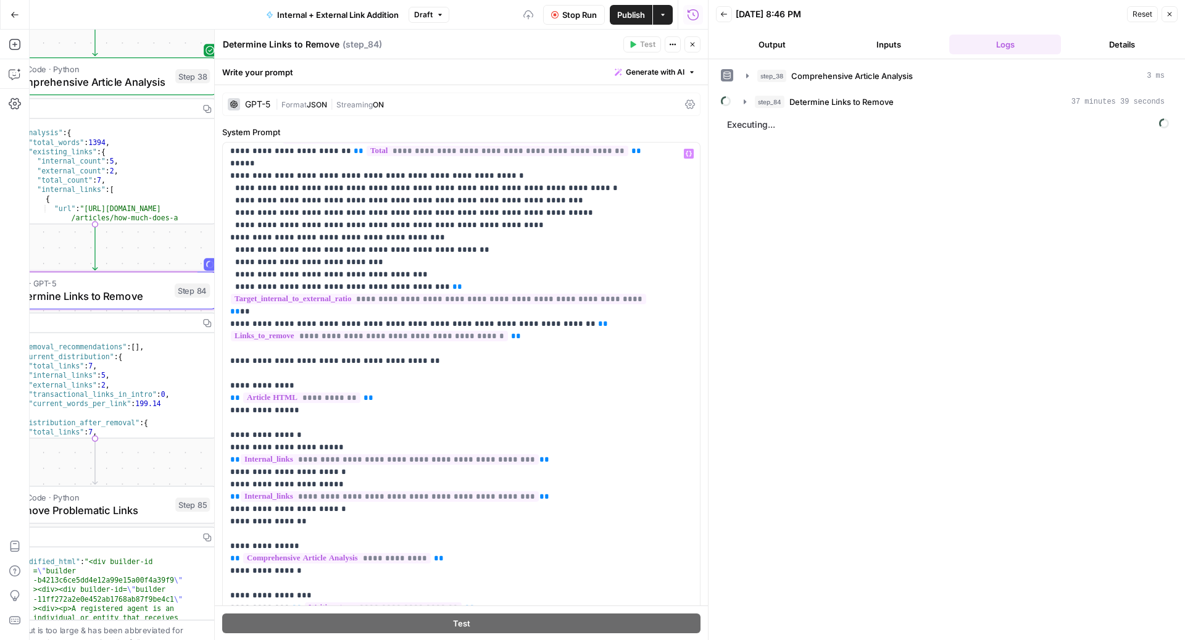
click at [303, 491] on span "**********" at bounding box center [390, 496] width 298 height 10
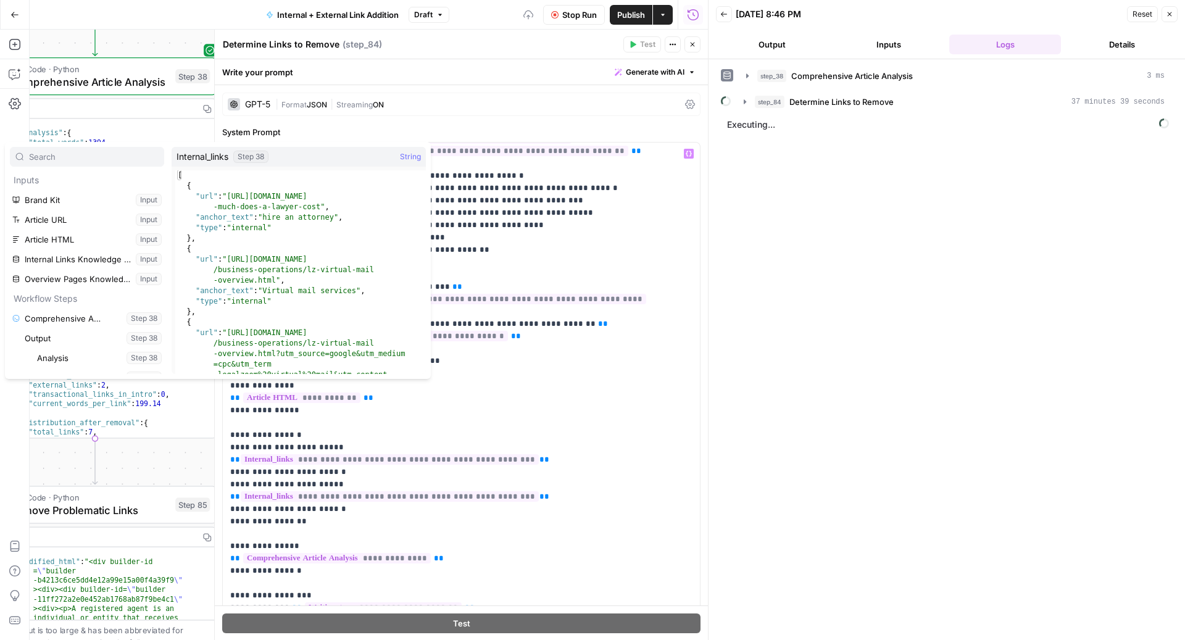
scroll to position [204, 0]
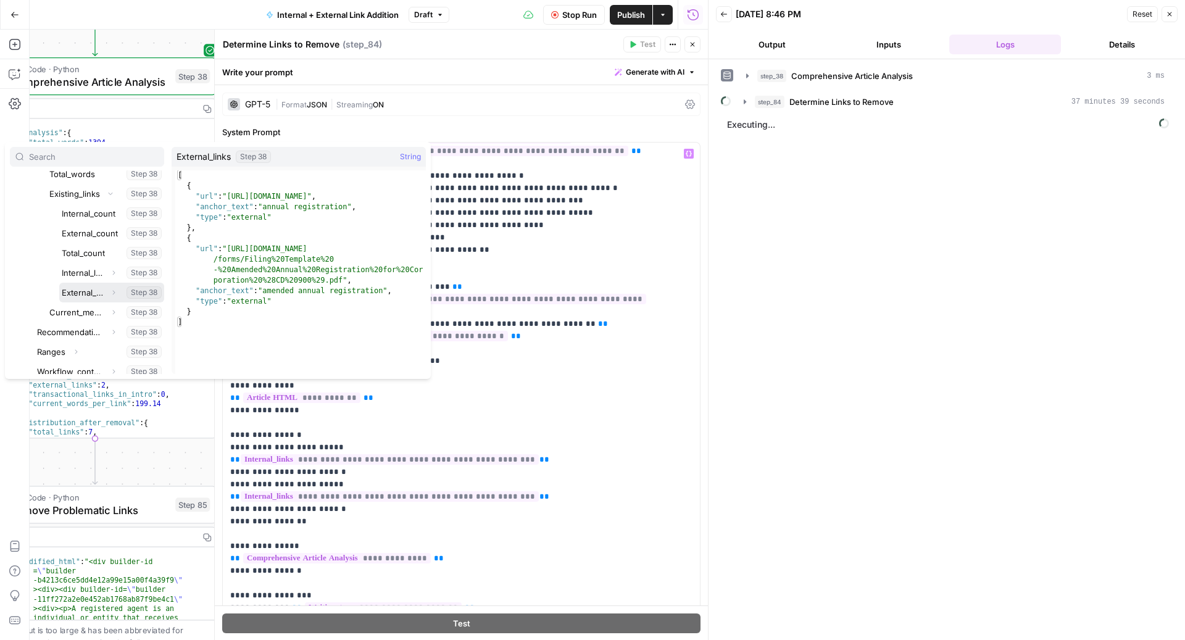
click at [83, 288] on button "Select variable External_links" at bounding box center [111, 293] width 105 height 20
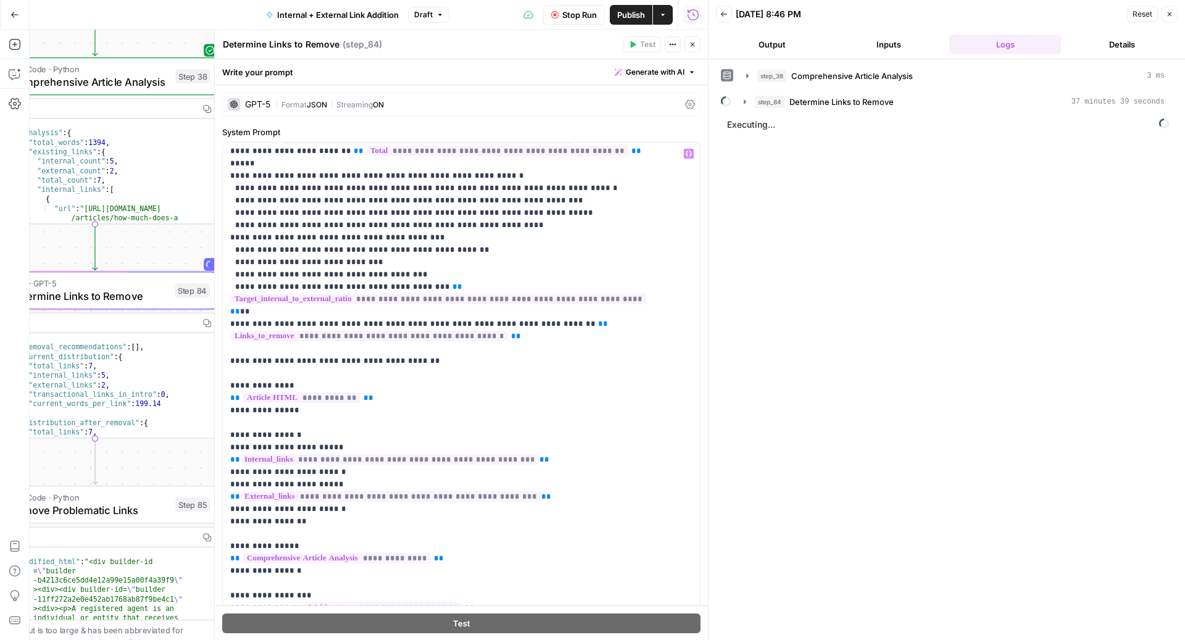
click at [691, 47] on icon "button" at bounding box center [692, 44] width 7 height 7
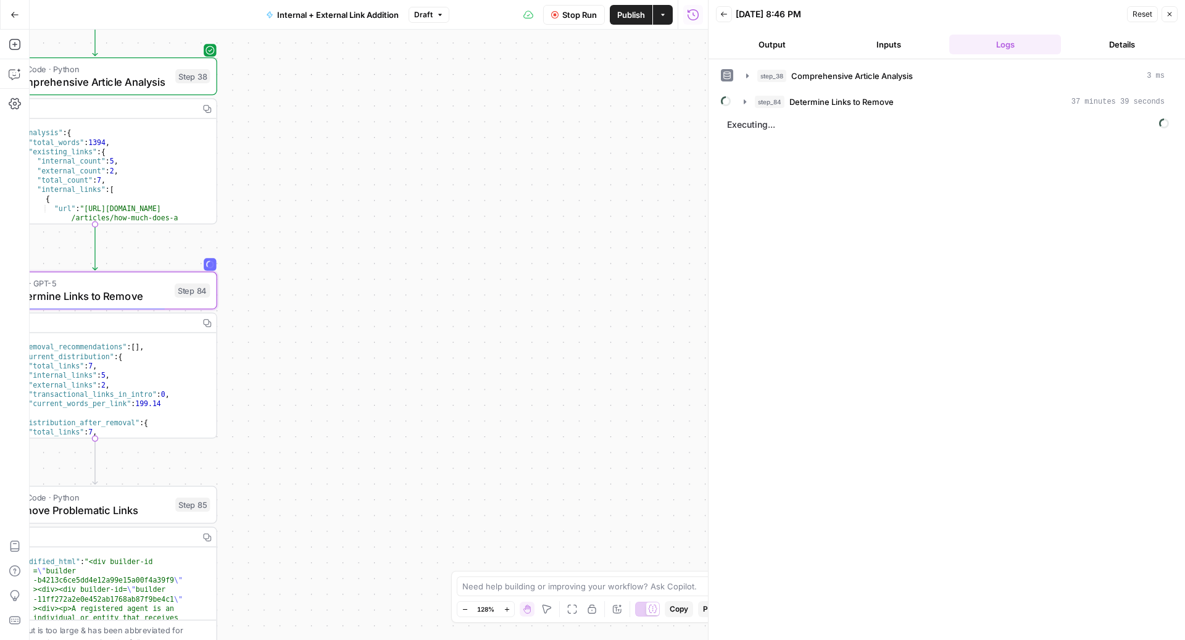
click at [629, 23] on button "Publish" at bounding box center [631, 15] width 43 height 20
